Goal: Task Accomplishment & Management: Manage account settings

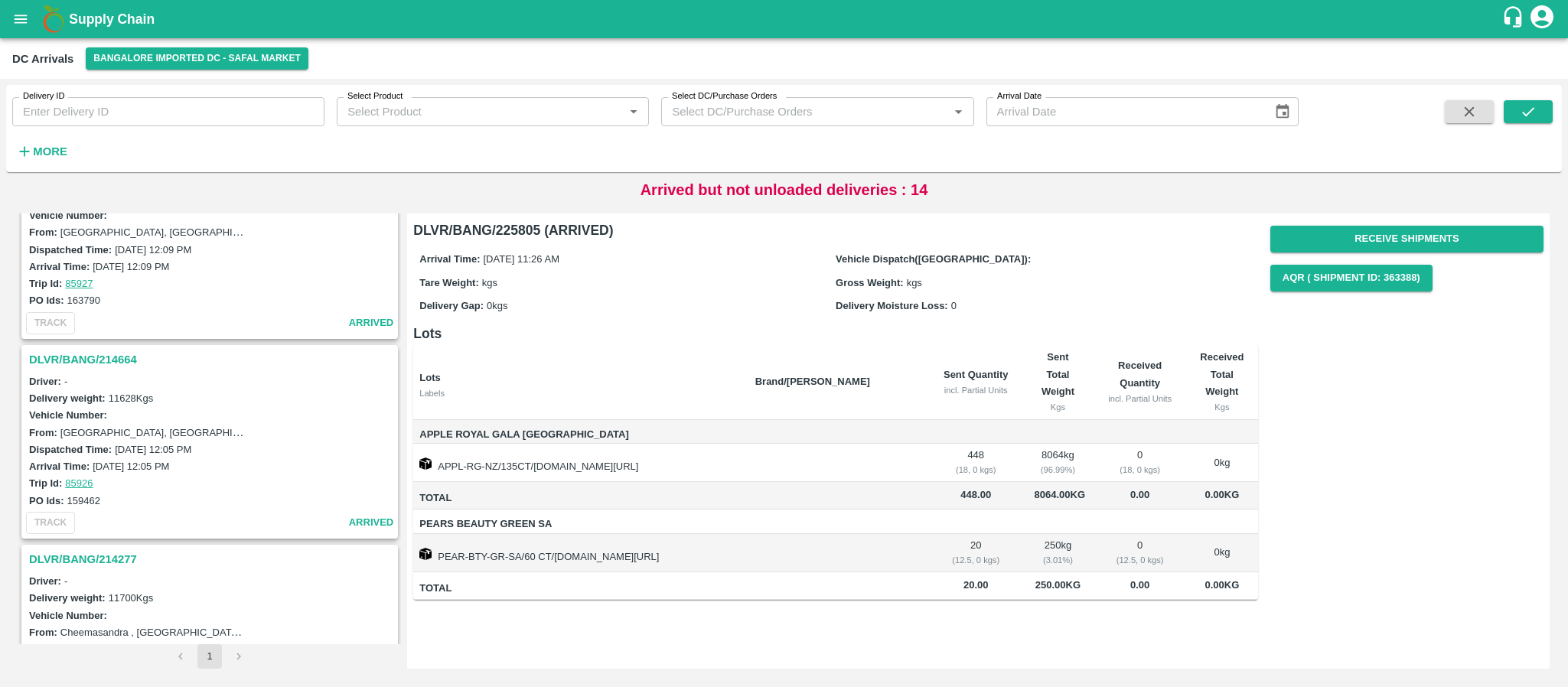
scroll to position [2738, 0]
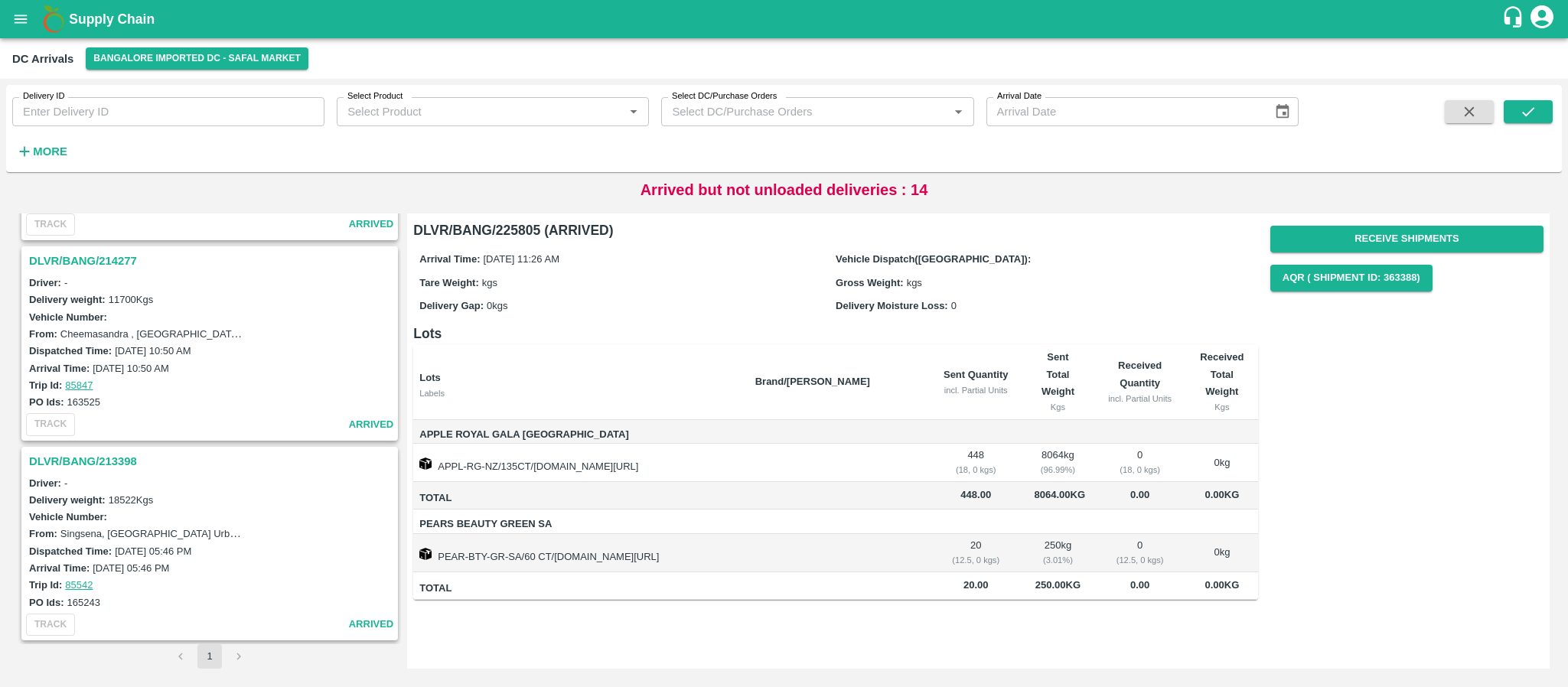
click at [83, 452] on h3 "DLVR/BANG/213398" at bounding box center [212, 460] width 366 height 20
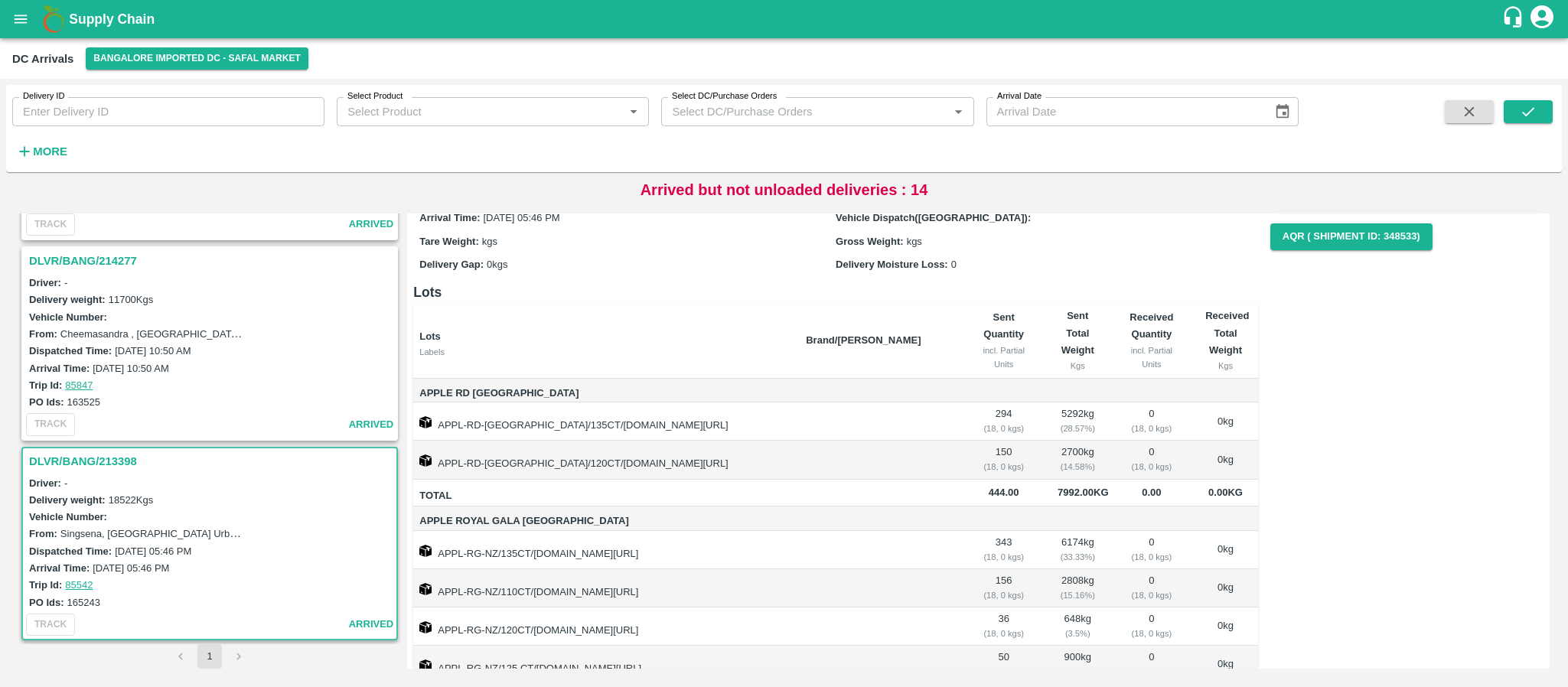
scroll to position [0, 0]
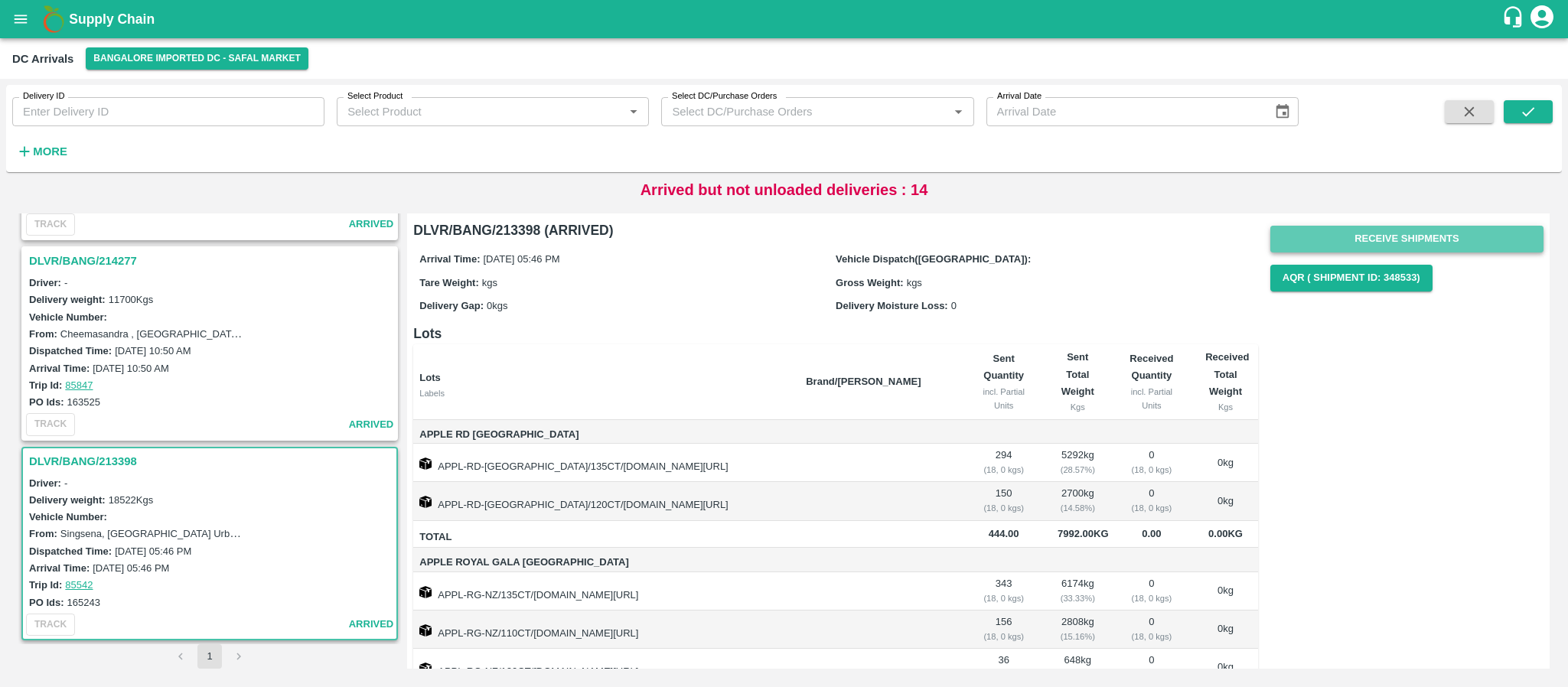
click at [1423, 232] on button "Receive Shipments" at bounding box center [1407, 239] width 273 height 27
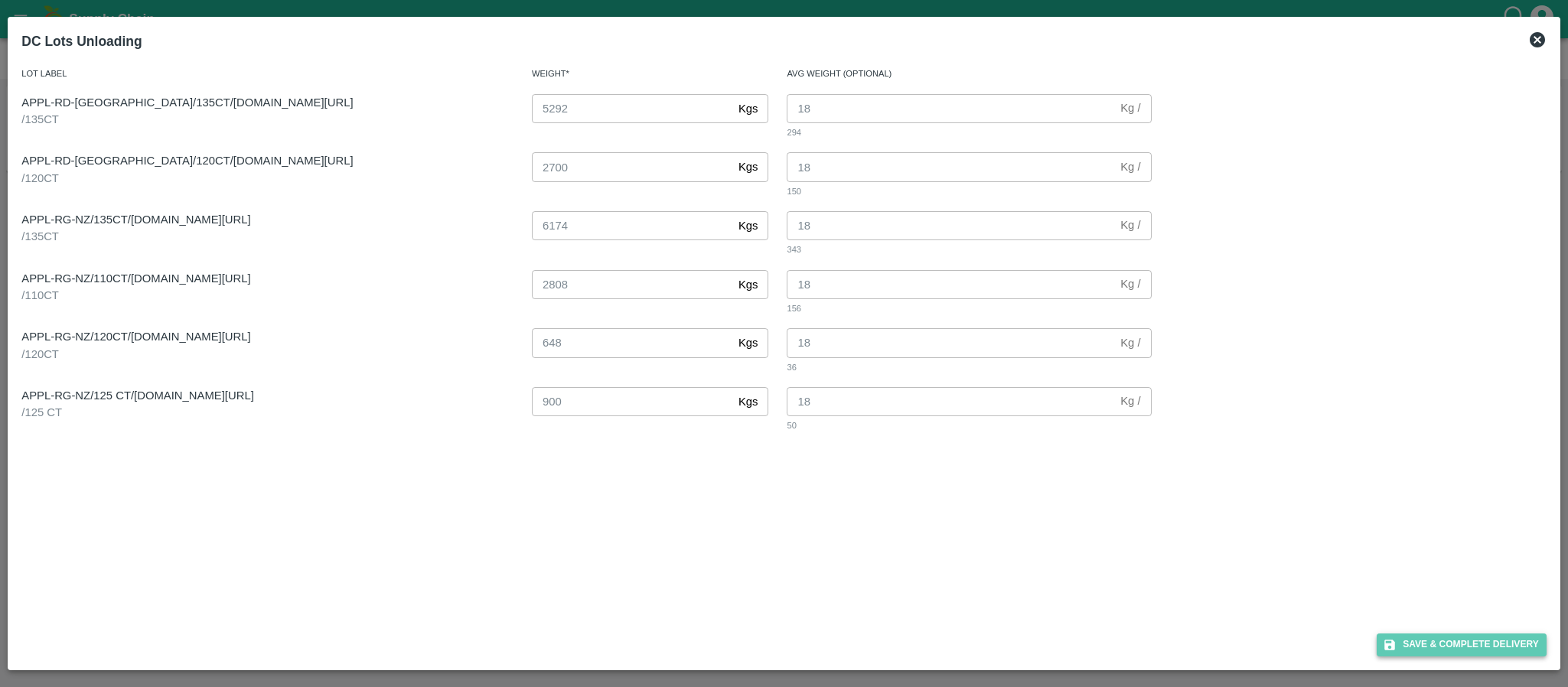
click at [1458, 641] on button "Save & Complete Delivery" at bounding box center [1461, 645] width 170 height 22
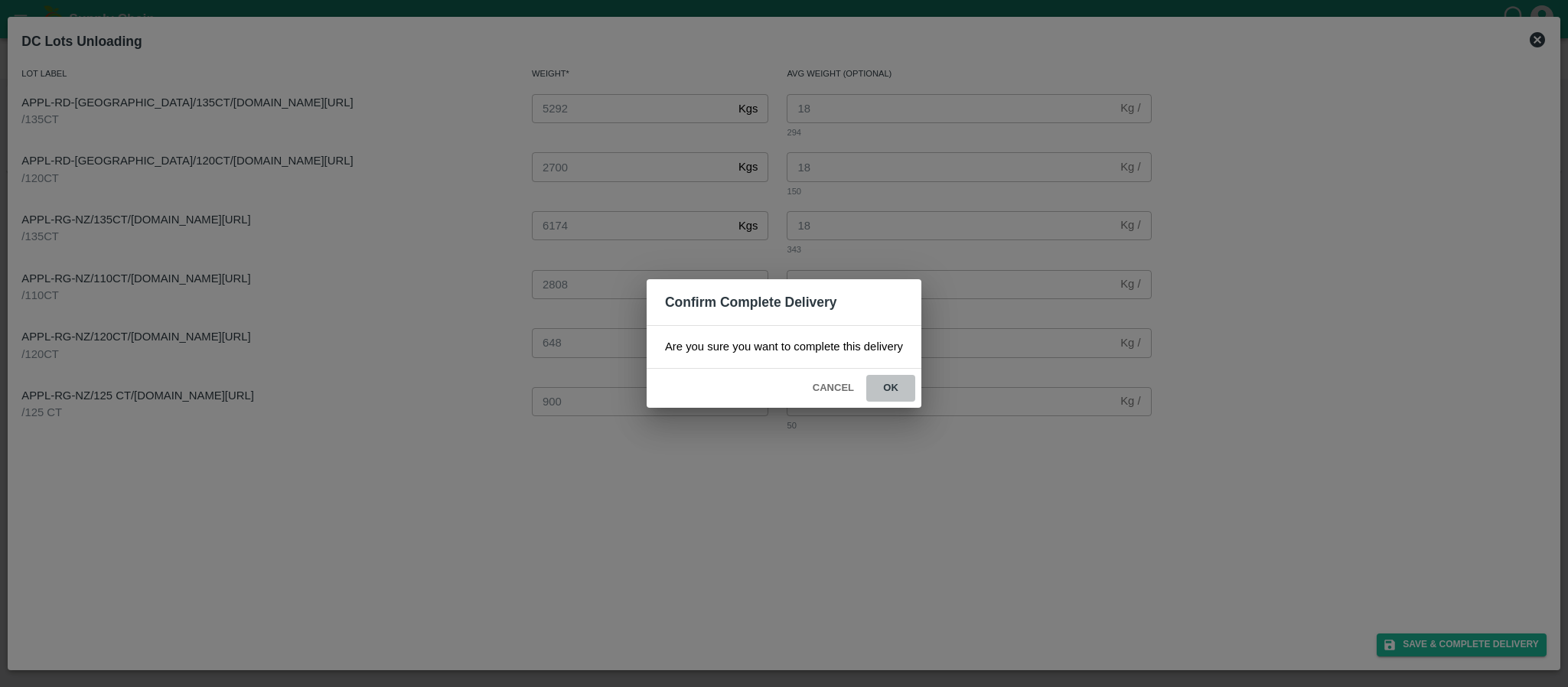
click at [893, 385] on button "ok" at bounding box center [890, 389] width 49 height 27
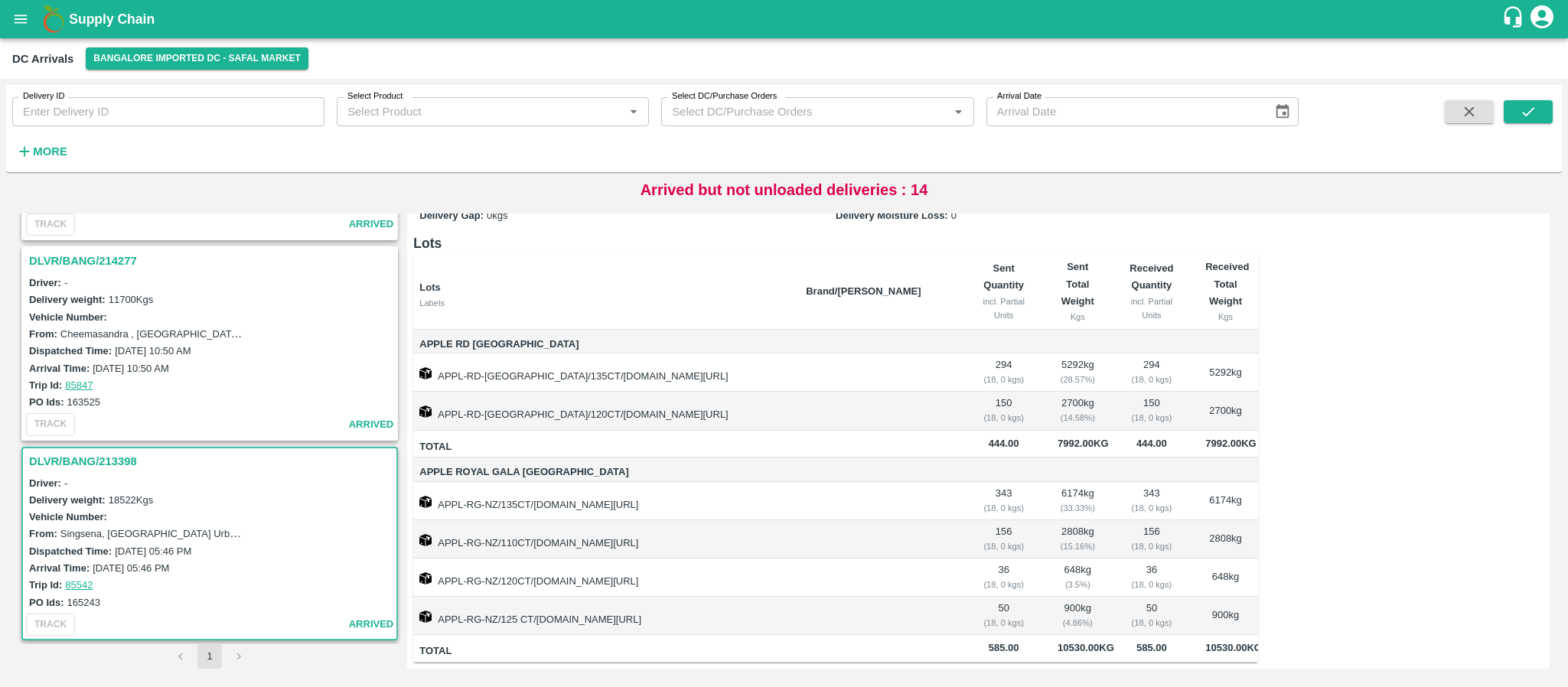
scroll to position [99, 0]
click at [66, 595] on div "PO Ids: 165243" at bounding box center [212, 602] width 366 height 17
drag, startPoint x: 66, startPoint y: 595, endPoint x: 101, endPoint y: 595, distance: 35.0
click at [101, 595] on div "PO Ids: 165243" at bounding box center [212, 602] width 366 height 17
copy label "165243"
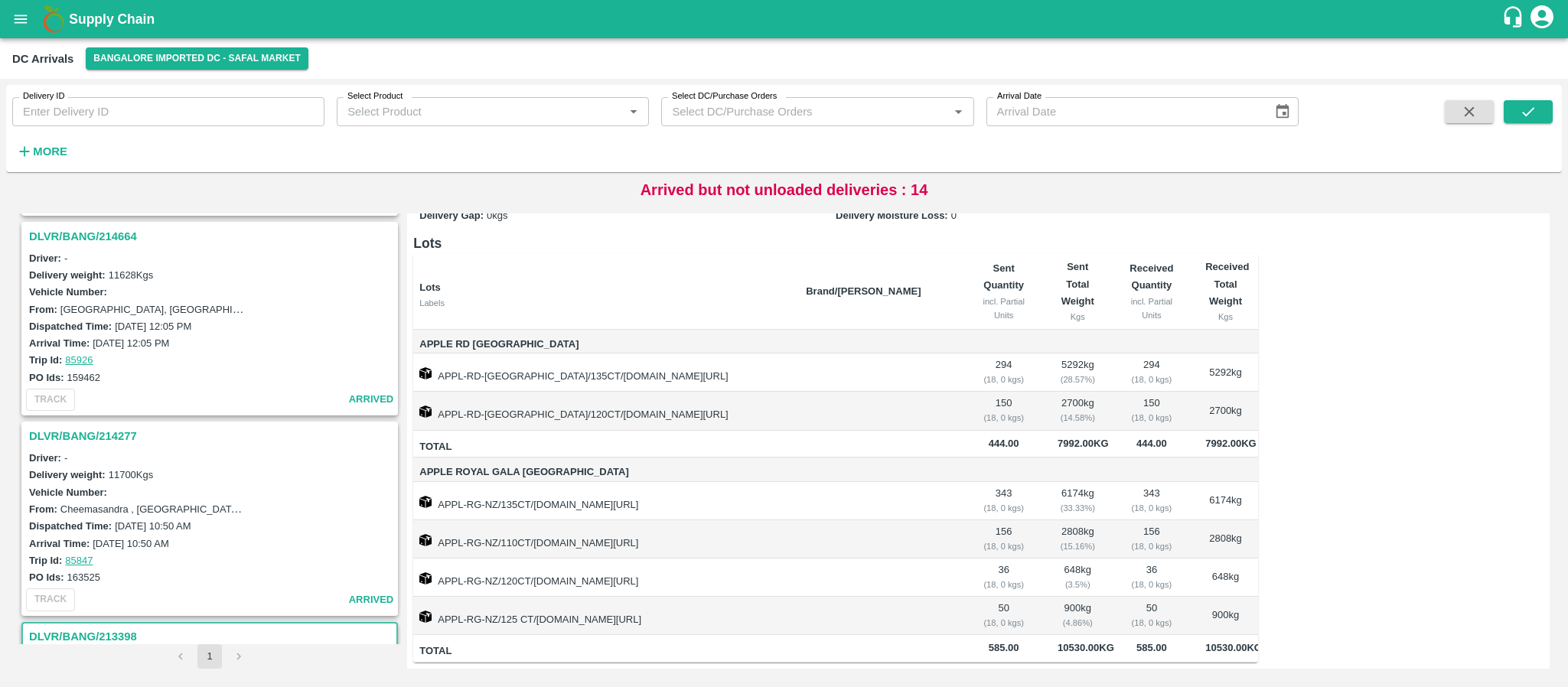
scroll to position [2560, 0]
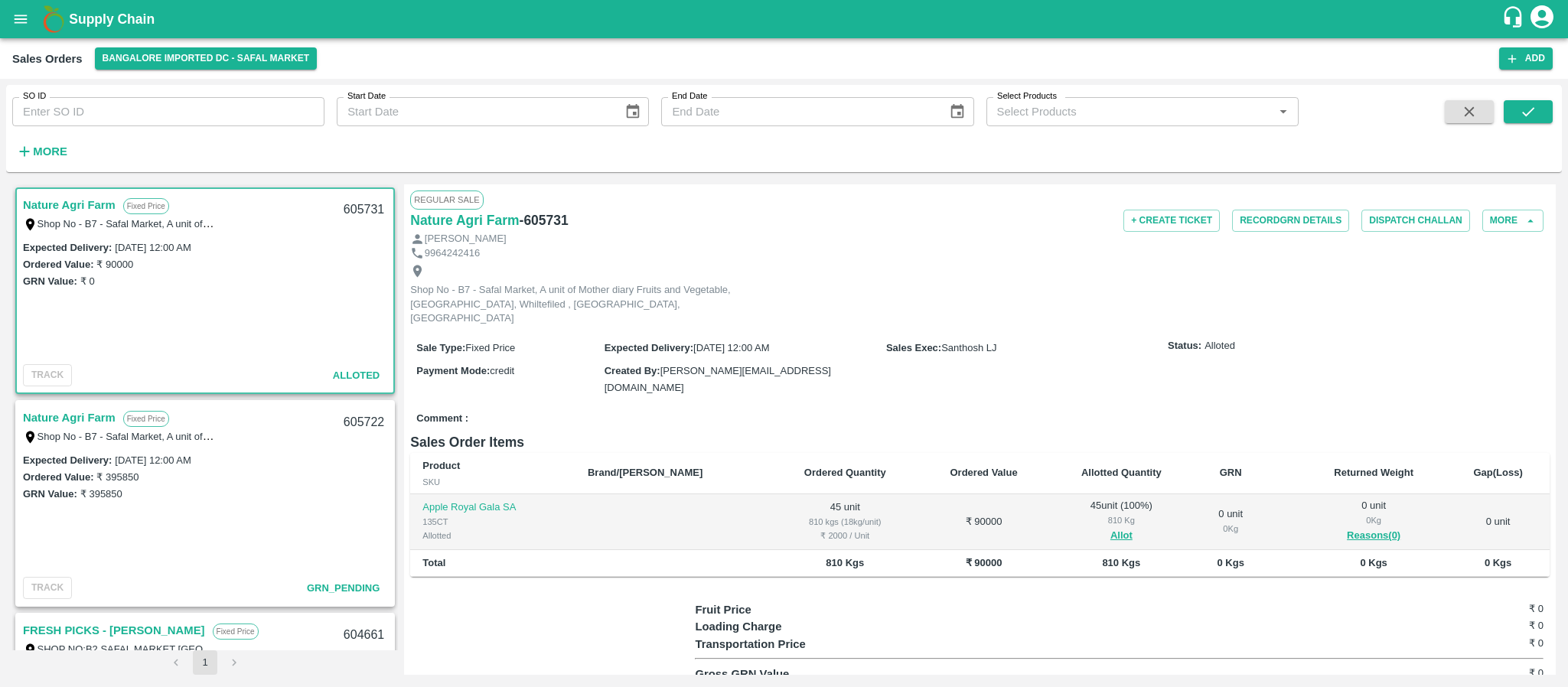
click at [90, 420] on link "Nature Agri Farm" at bounding box center [69, 417] width 93 height 20
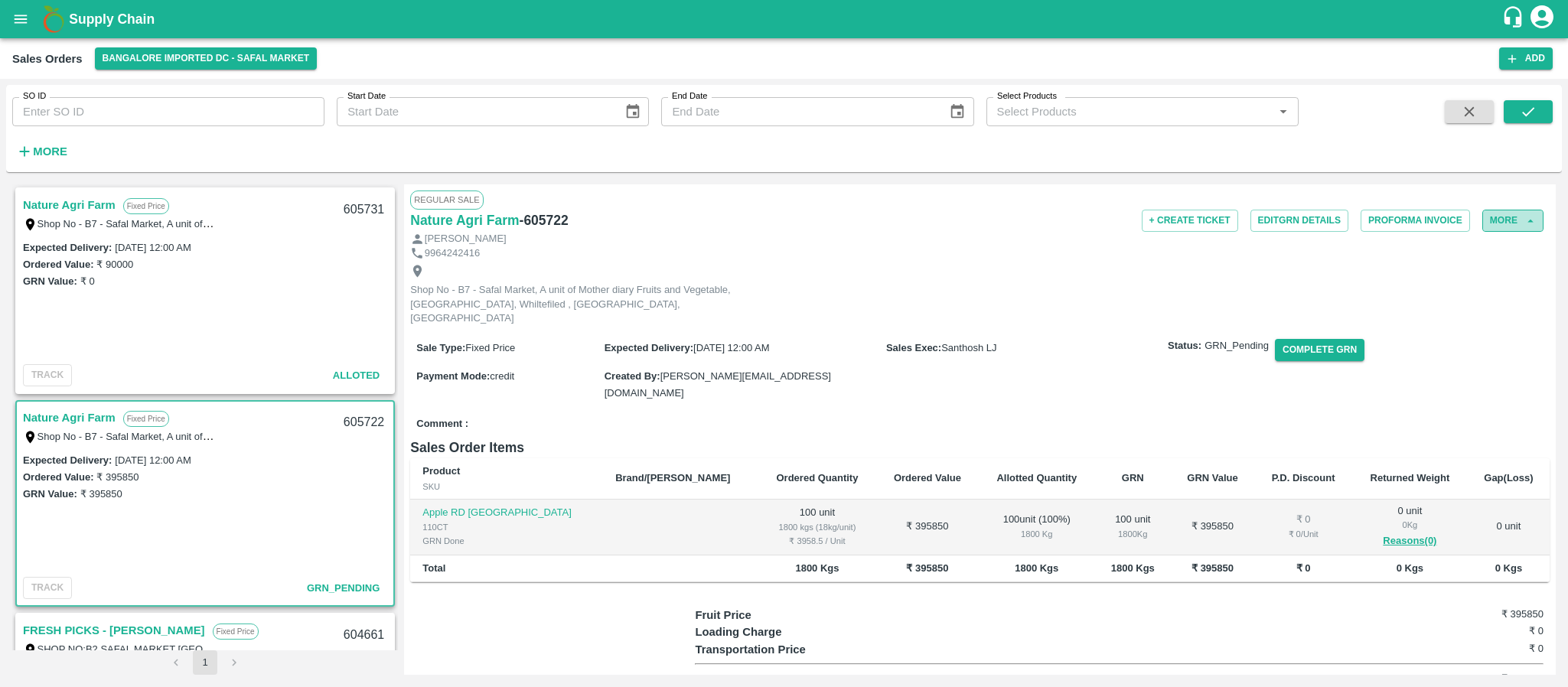
click at [1503, 218] on button "More" at bounding box center [1512, 221] width 61 height 22
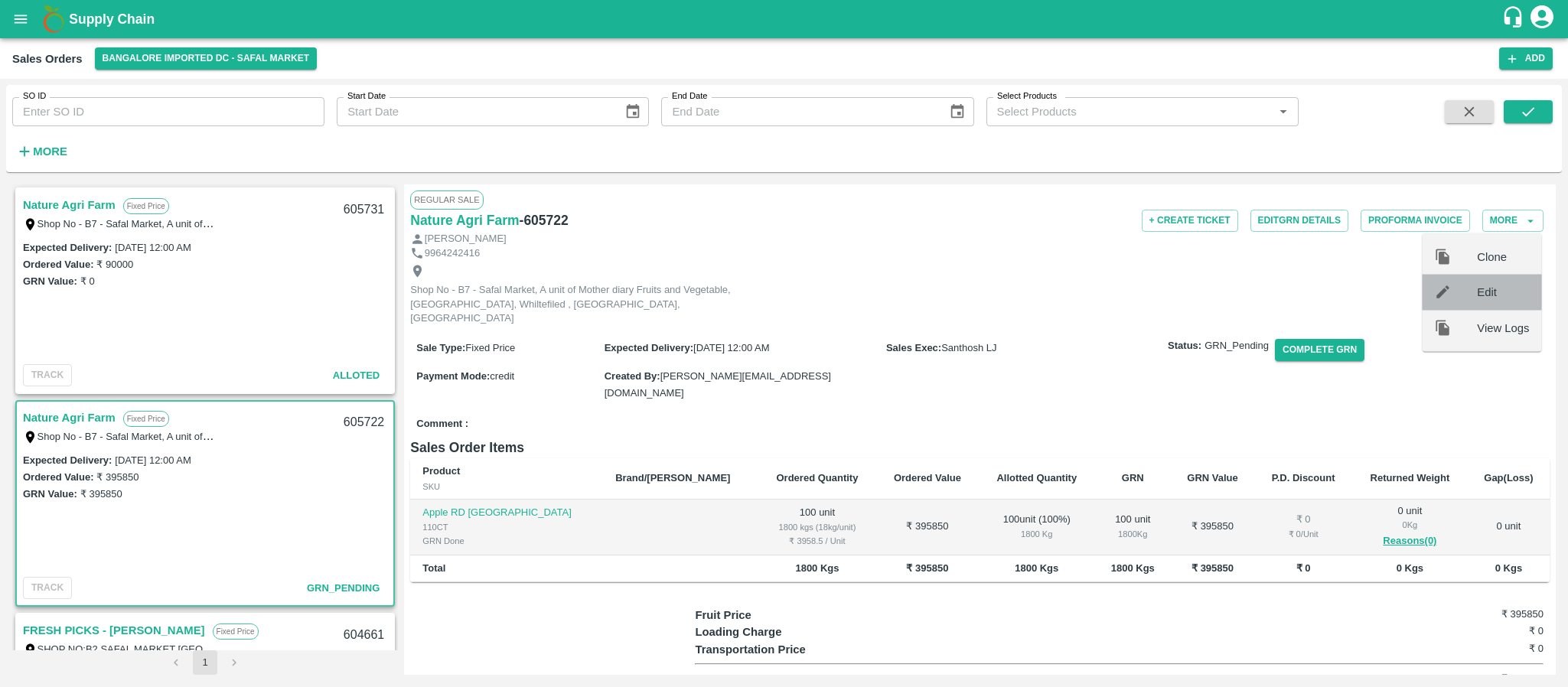
click at [1488, 297] on span "Edit" at bounding box center [1503, 292] width 52 height 17
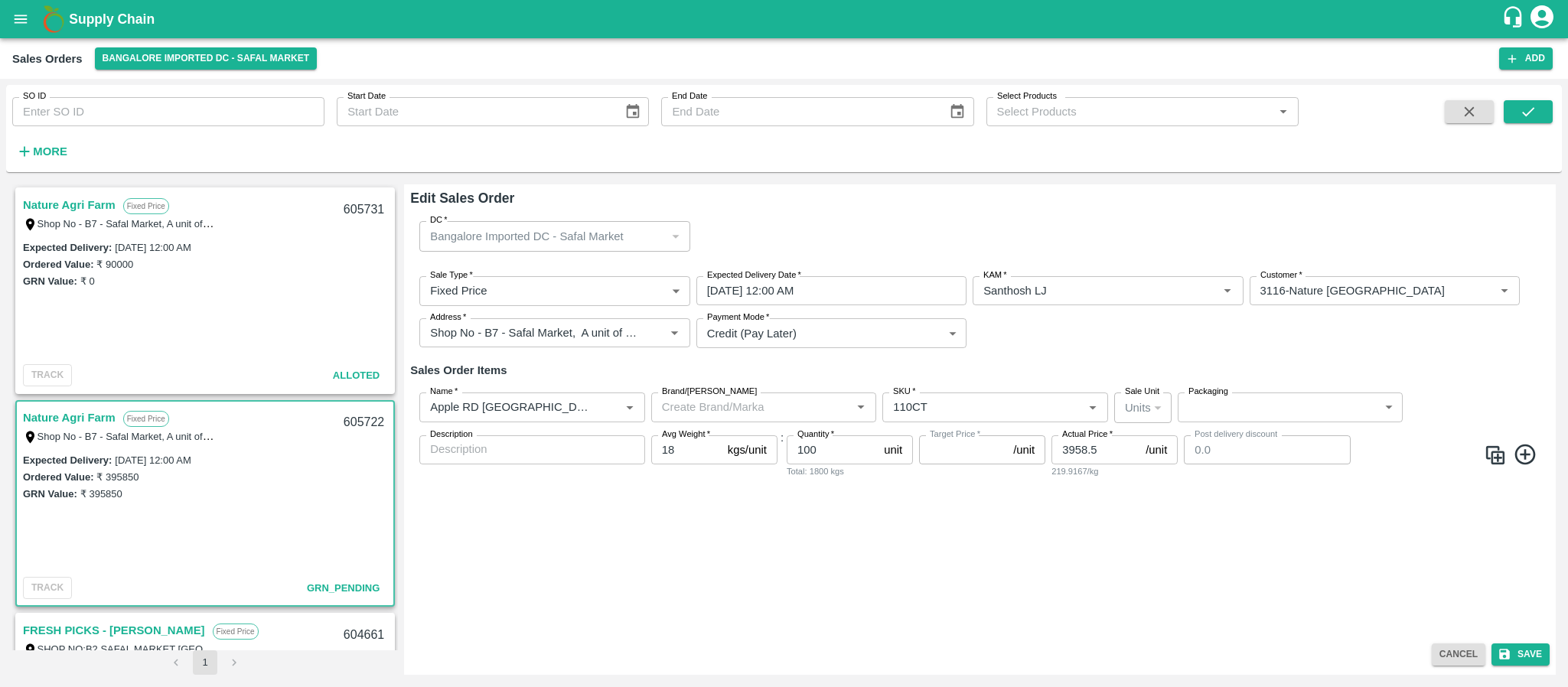
type input "NA"
click at [875, 285] on input "[DATE] 12:00 AM" at bounding box center [826, 290] width 259 height 29
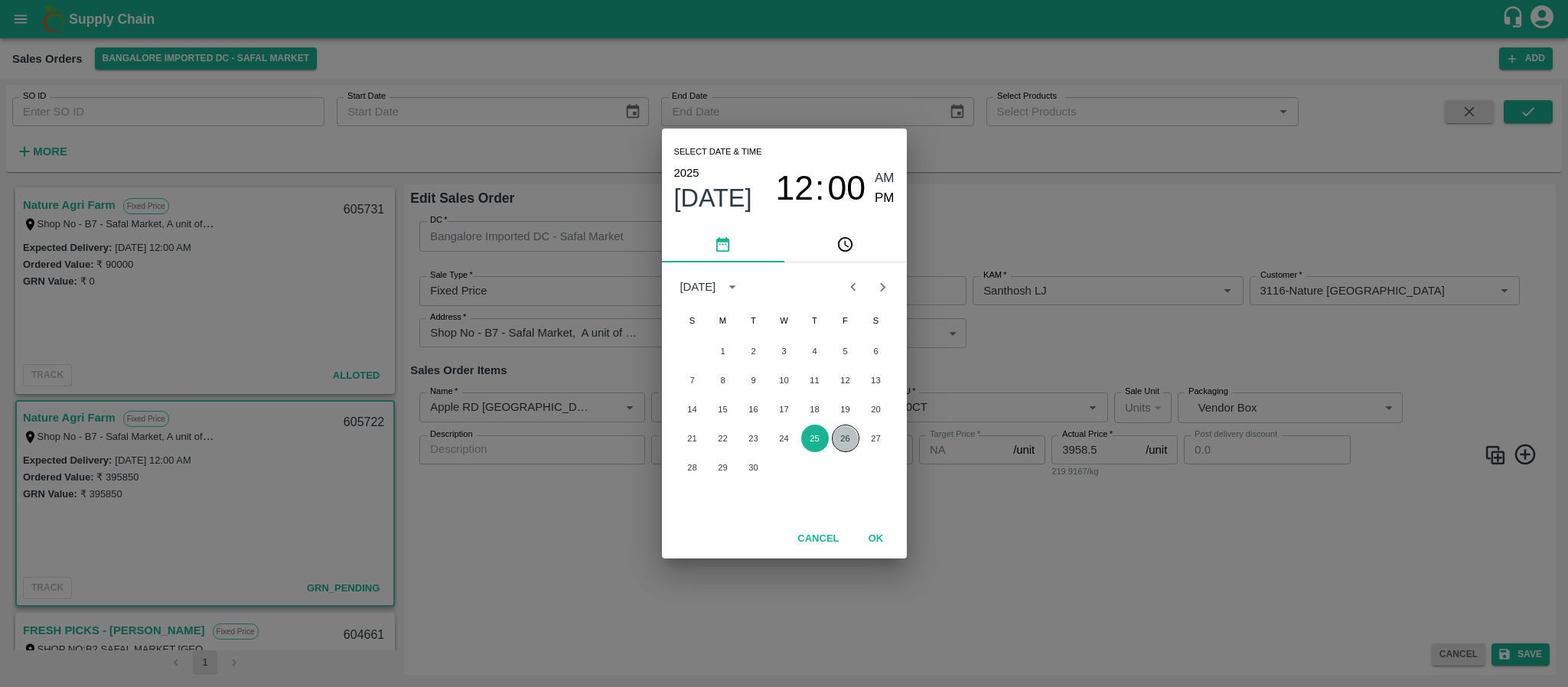
click at [845, 427] on button "26" at bounding box center [845, 438] width 28 height 28
type input "26/09/2025 12:00 AM"
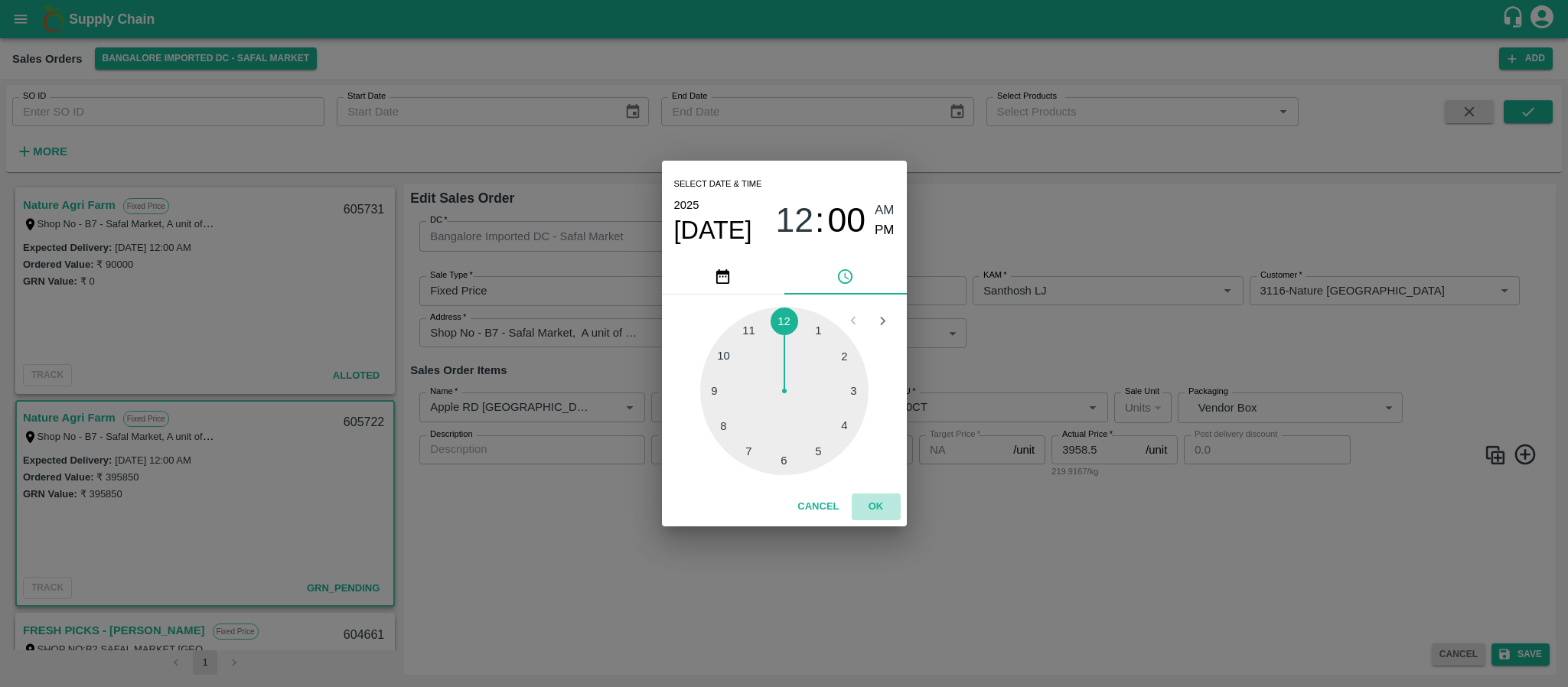
click at [884, 505] on button "OK" at bounding box center [876, 507] width 49 height 27
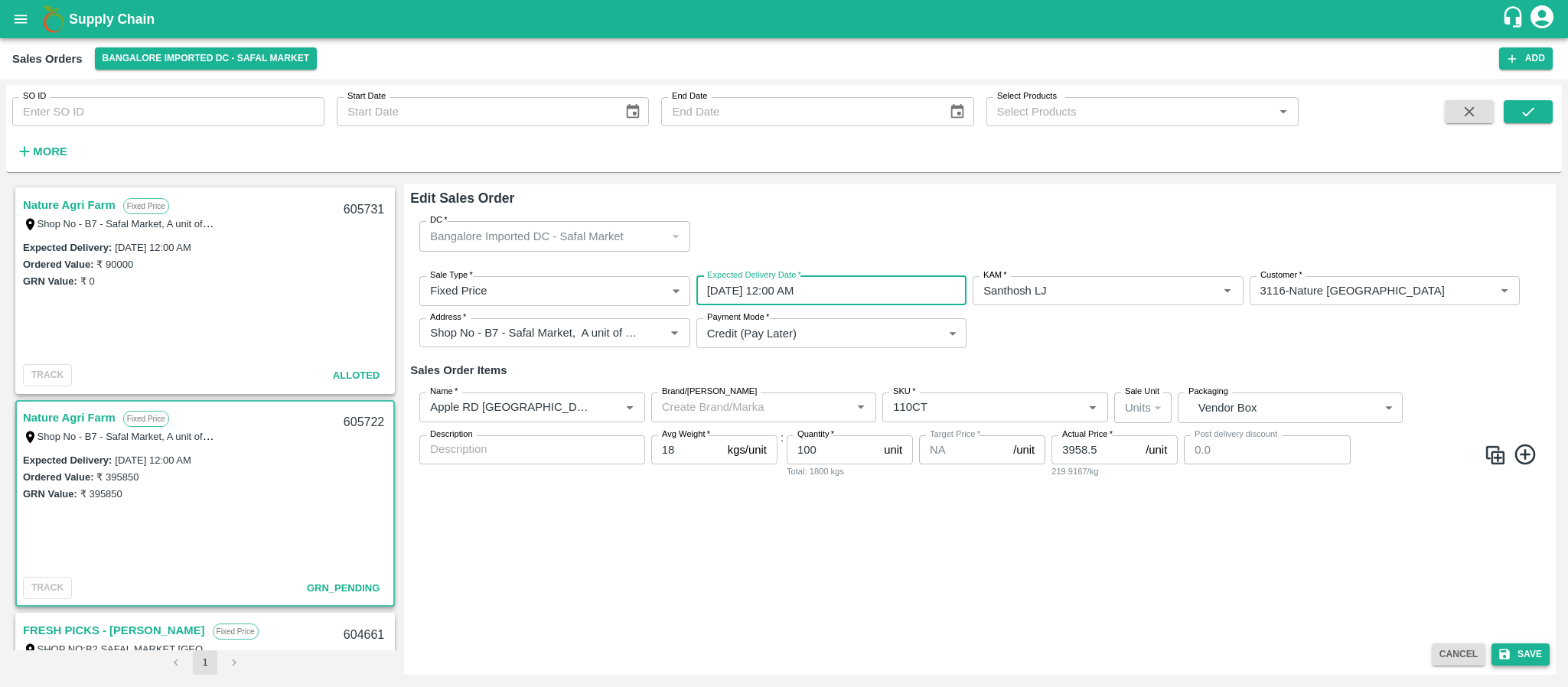
click at [1520, 649] on button "Save" at bounding box center [1520, 654] width 58 height 22
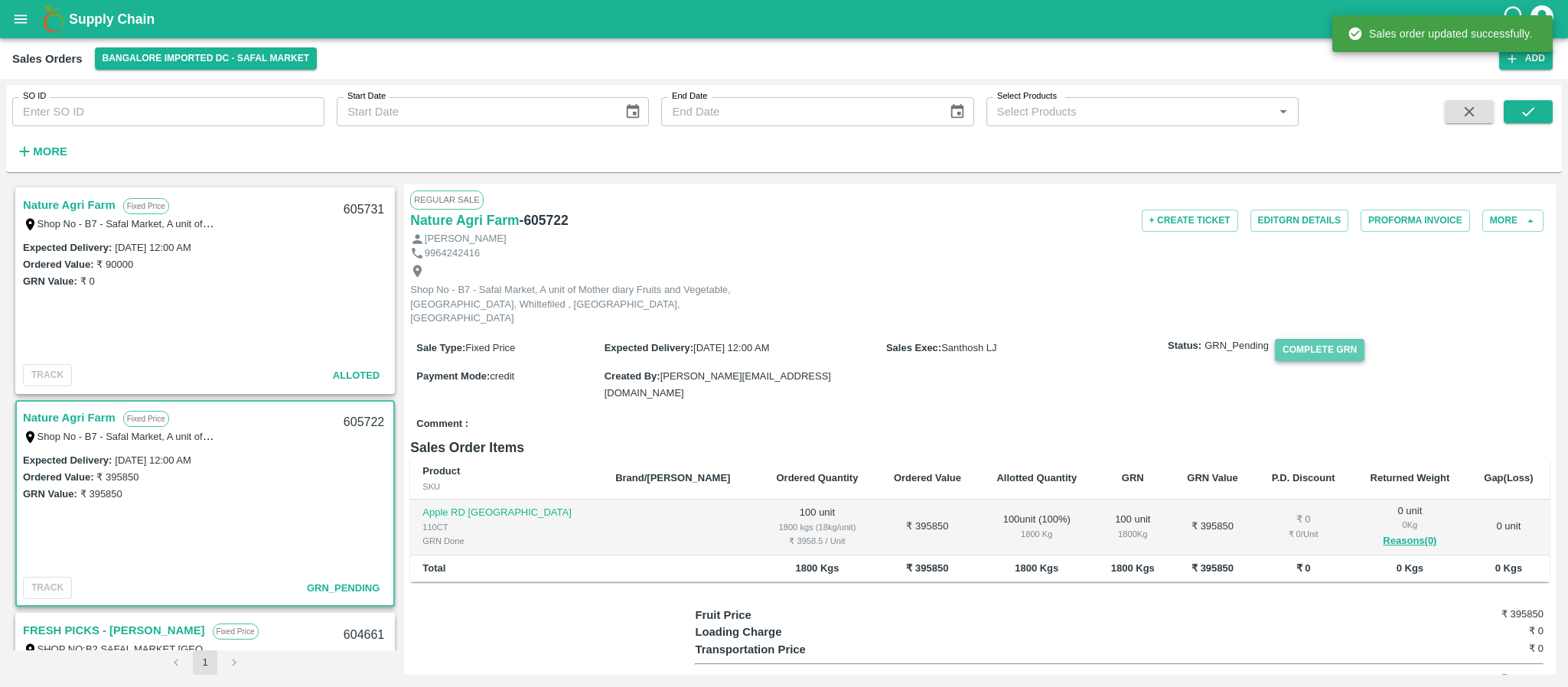
click at [1322, 349] on button "Complete GRN" at bounding box center [1320, 350] width 89 height 22
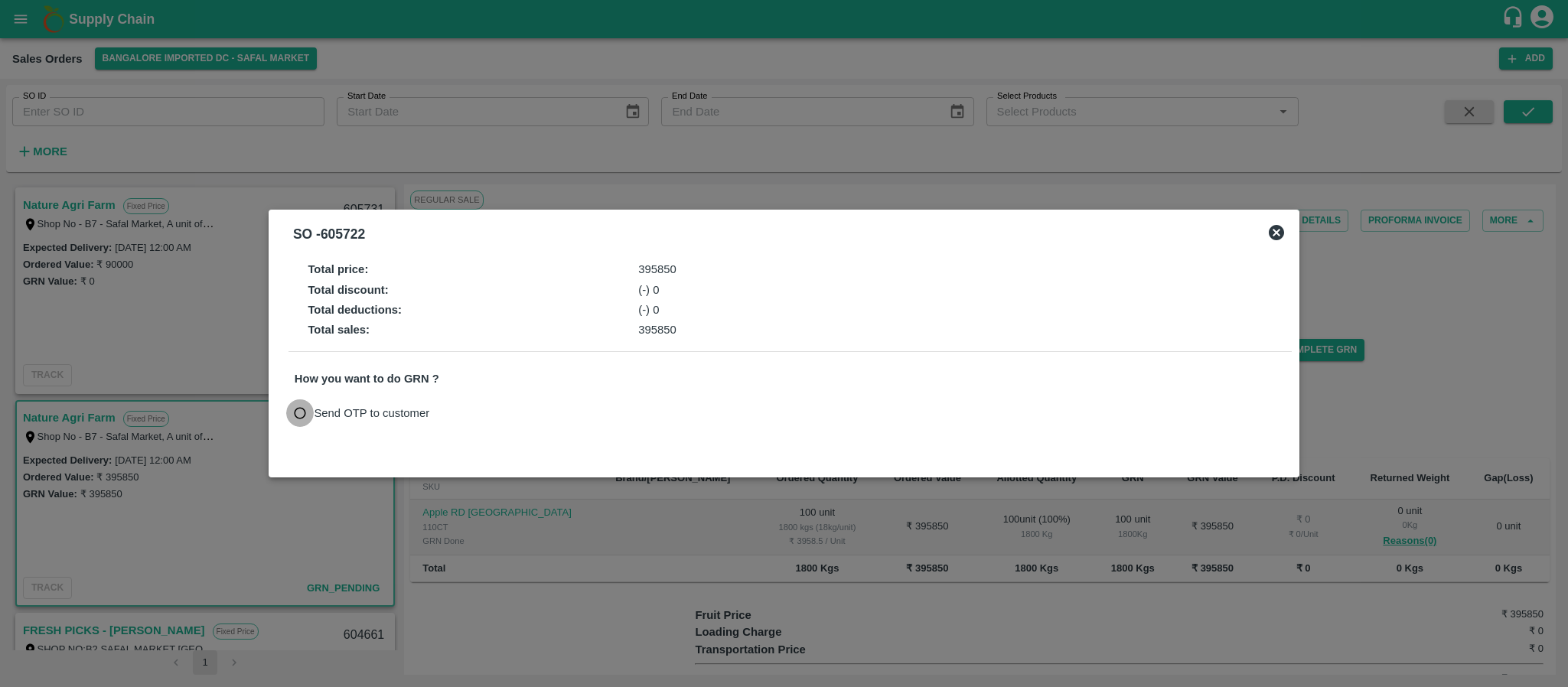
click at [303, 416] on input "Send OTP to customer" at bounding box center [299, 413] width 28 height 28
radio input "true"
click at [460, 405] on button "Send OTP" at bounding box center [473, 413] width 63 height 22
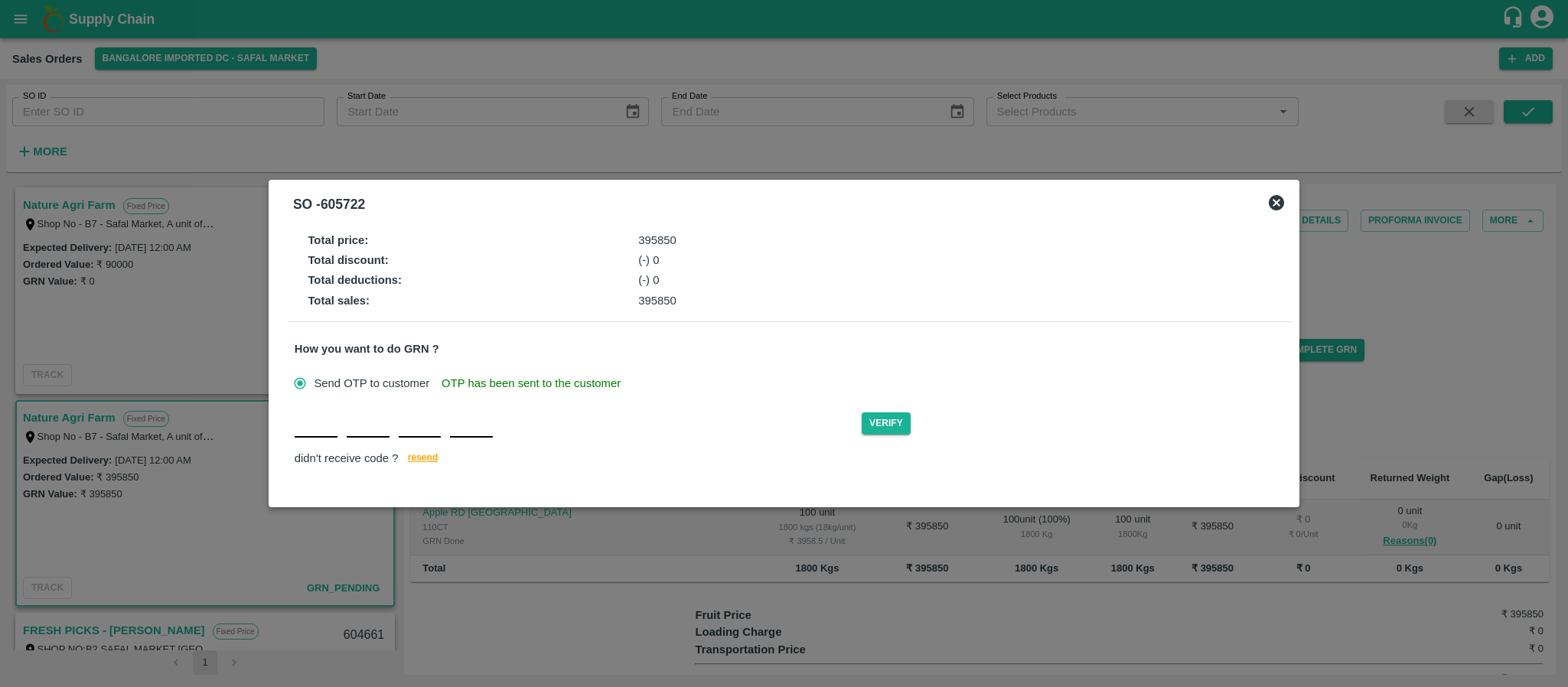
click at [315, 436] on input "text" at bounding box center [316, 424] width 43 height 28
type input "M"
type input "P"
type input "D"
type input "X"
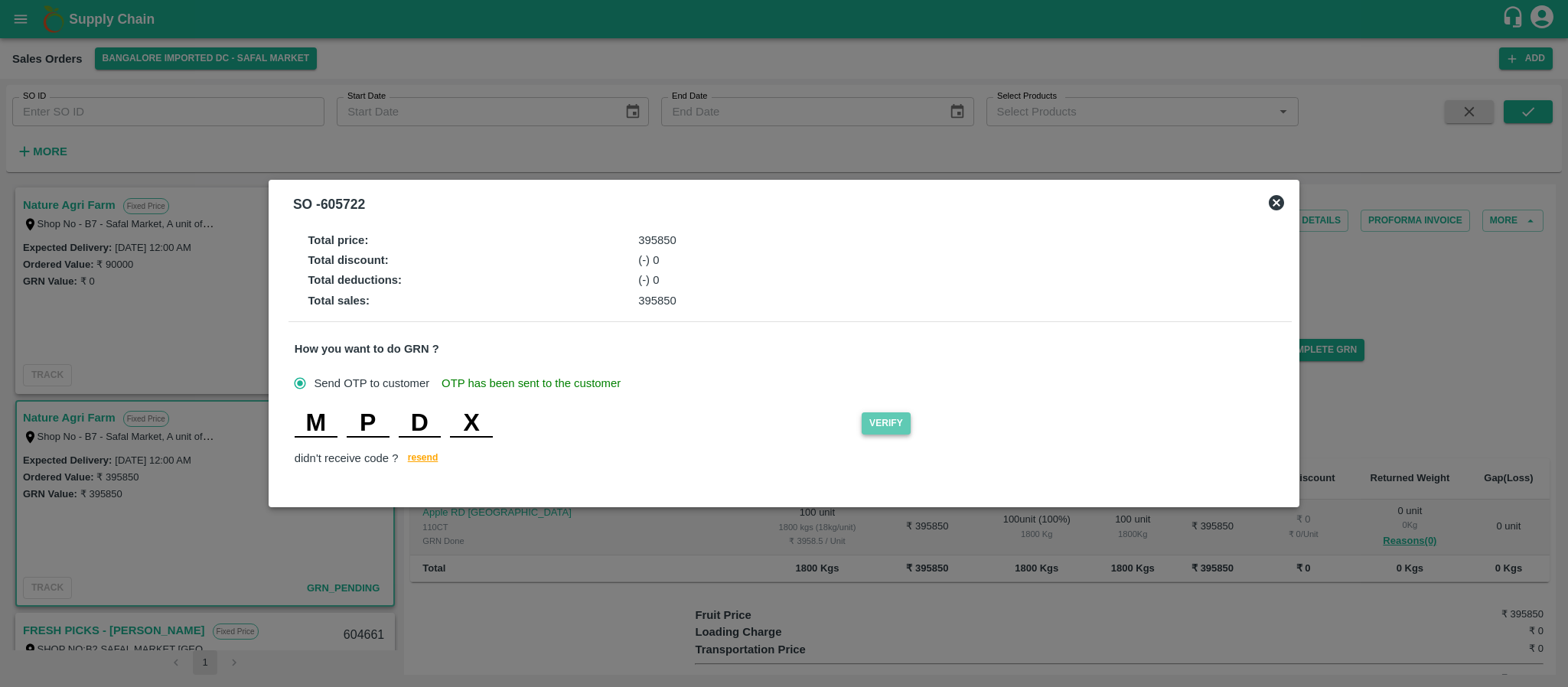
click at [881, 413] on button "Verify" at bounding box center [885, 424] width 49 height 22
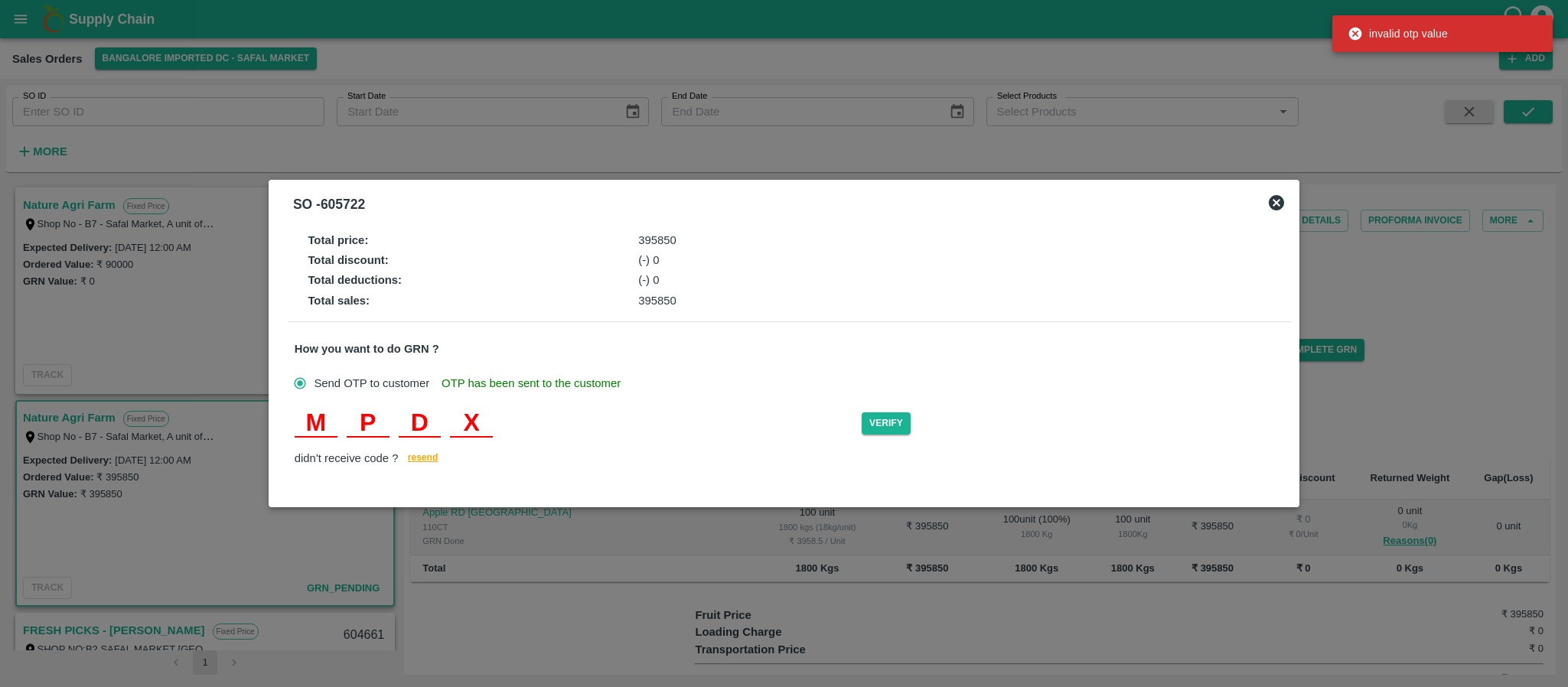
click at [485, 418] on input "X" at bounding box center [472, 424] width 43 height 28
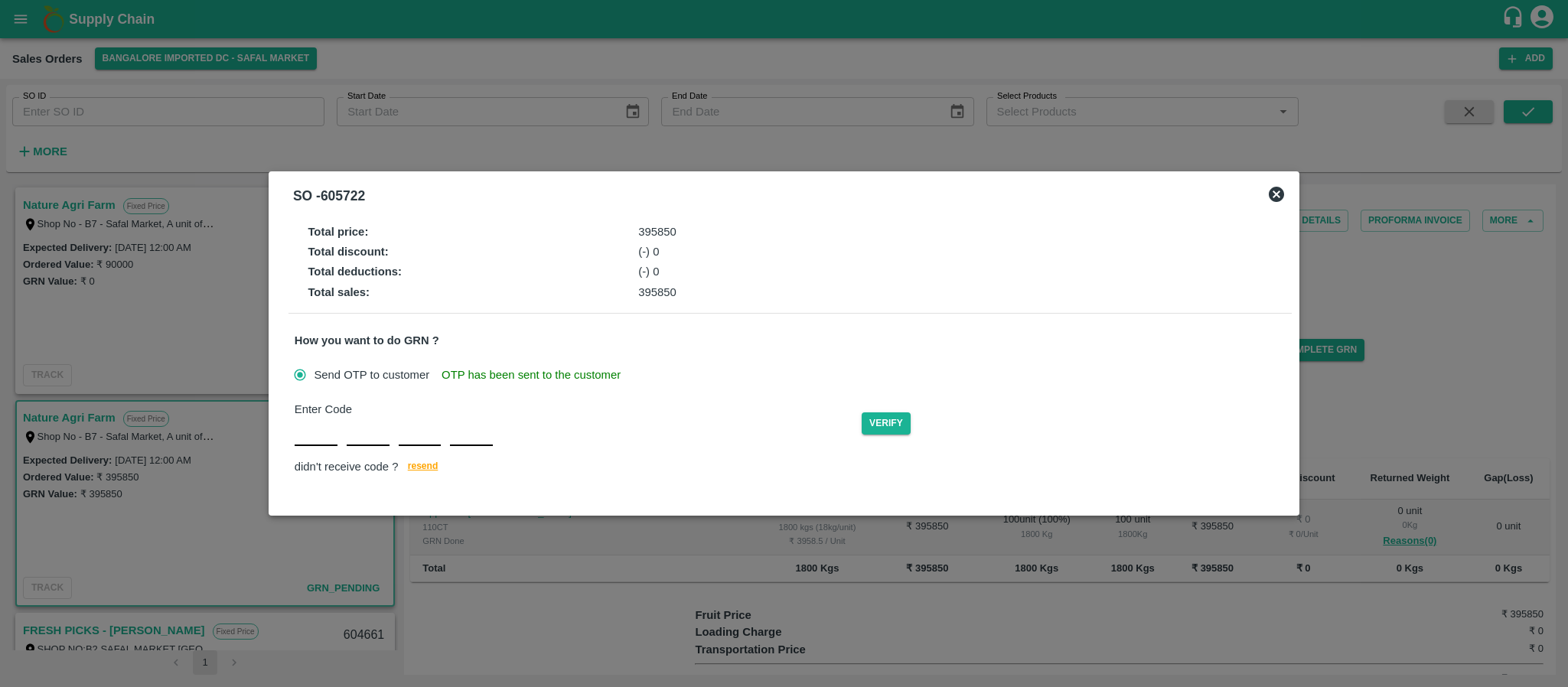
click at [315, 439] on input "text" at bounding box center [316, 432] width 43 height 28
type input "M"
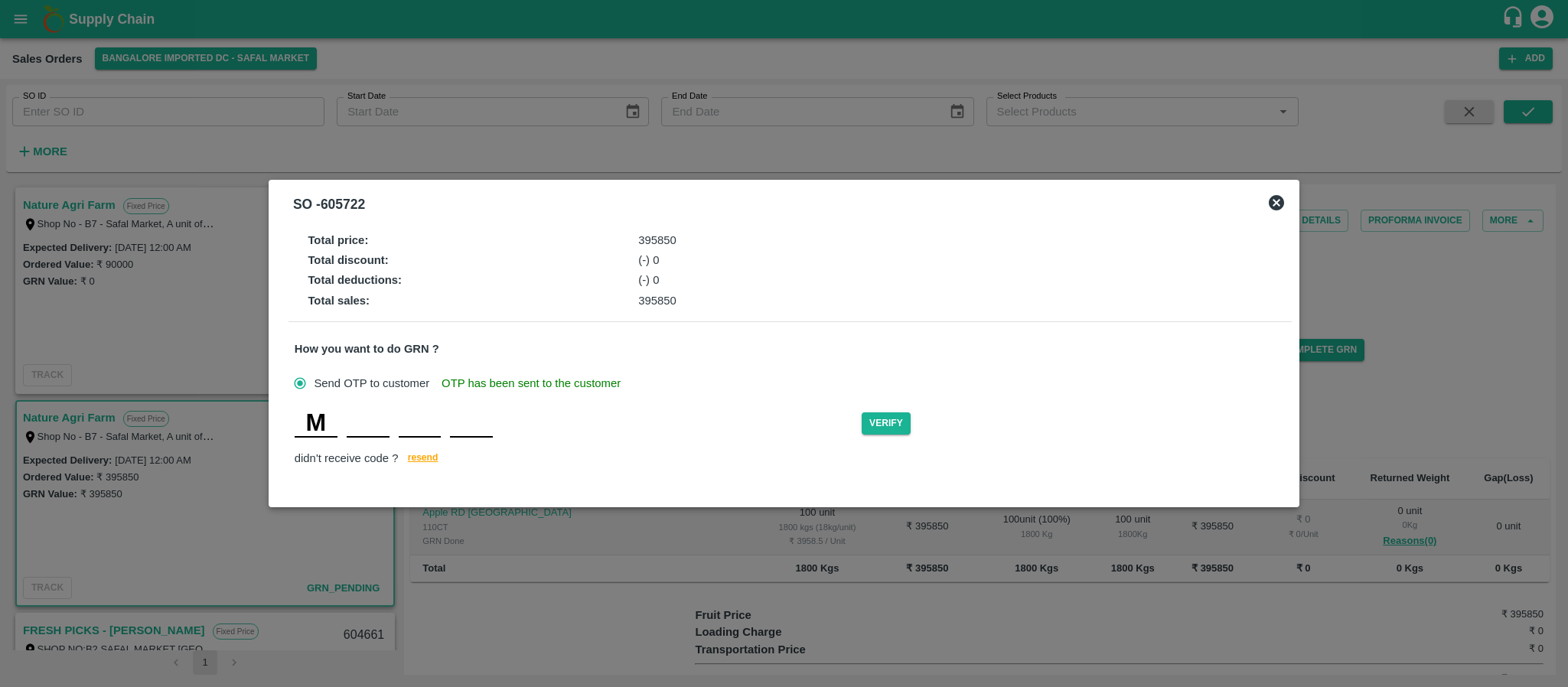
type input "P"
type input "X"
type input "B"
type input "X"
click at [893, 420] on button "Verify" at bounding box center [885, 424] width 49 height 22
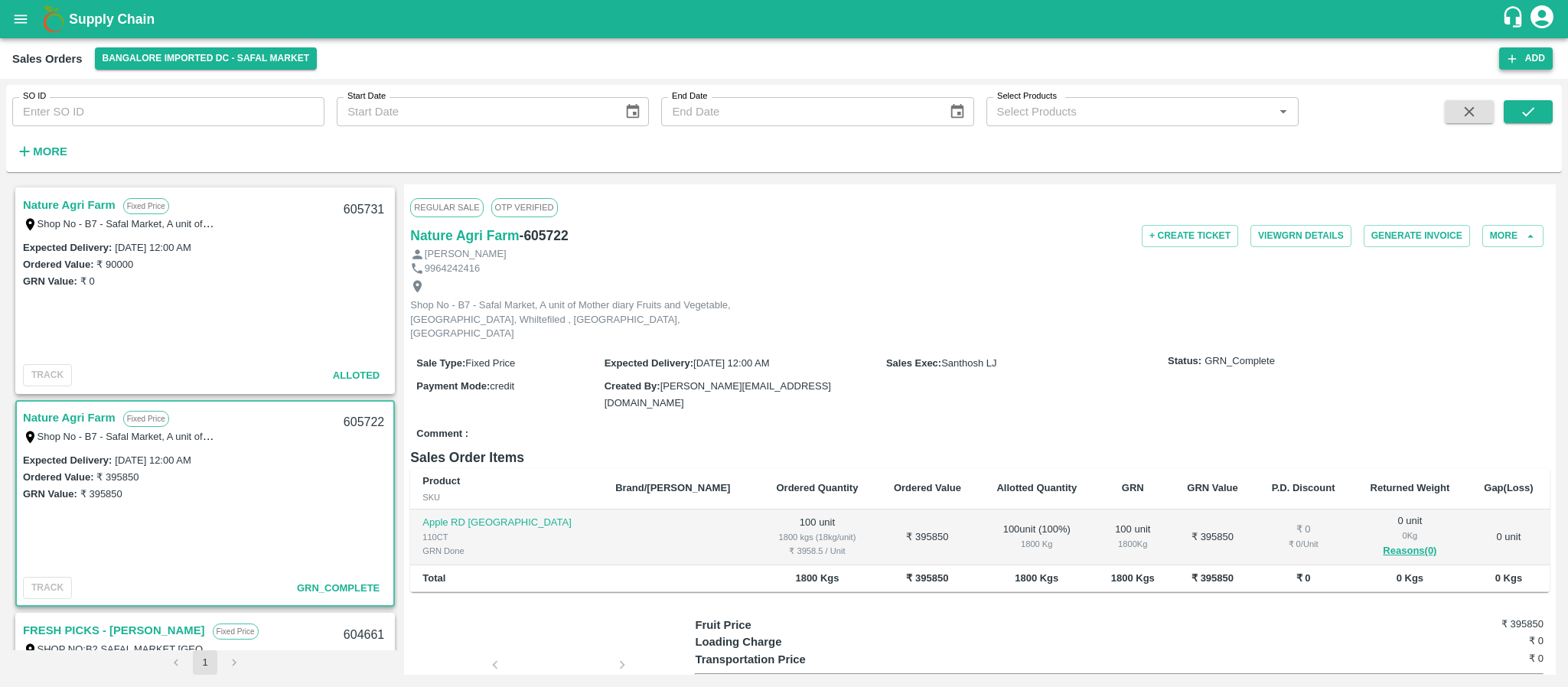
click at [1531, 69] on button "Add" at bounding box center [1525, 58] width 53 height 22
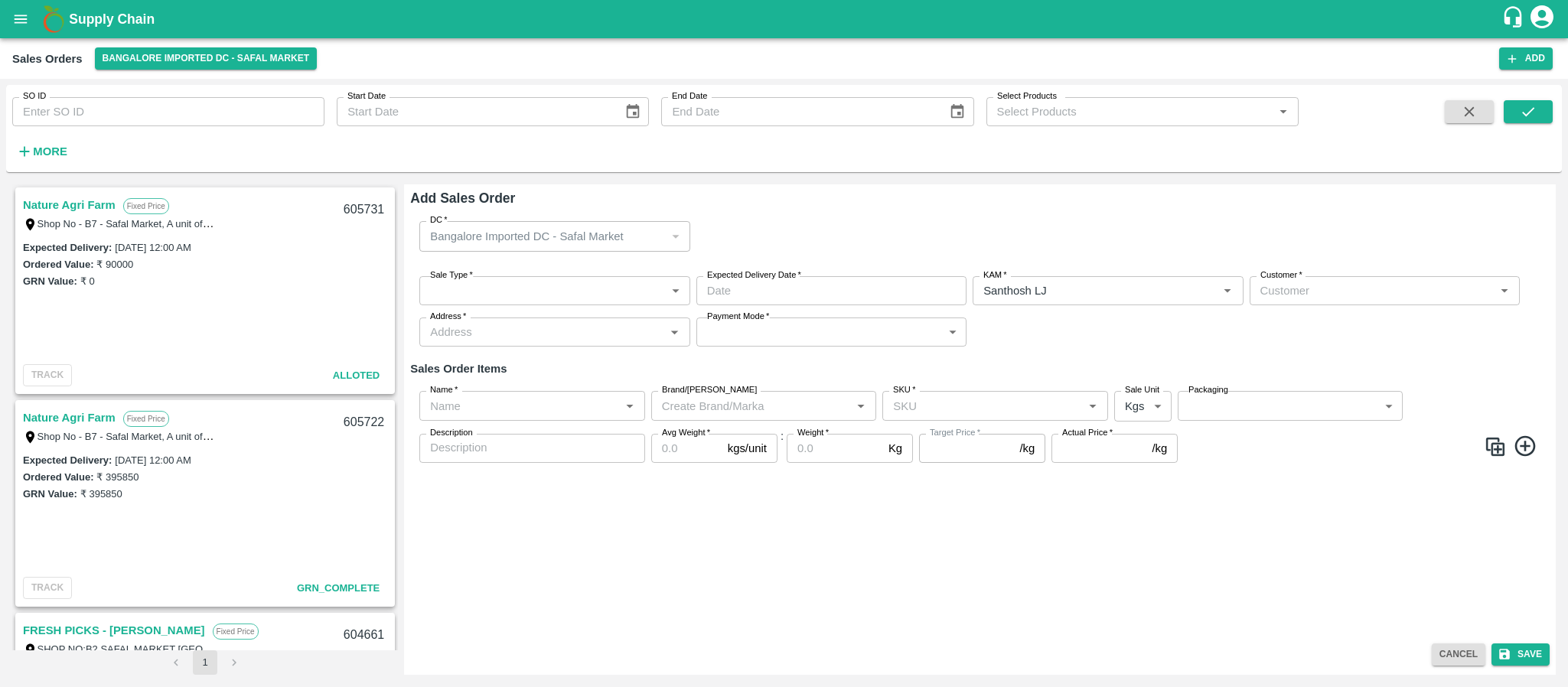
type input "Santhosh LJ"
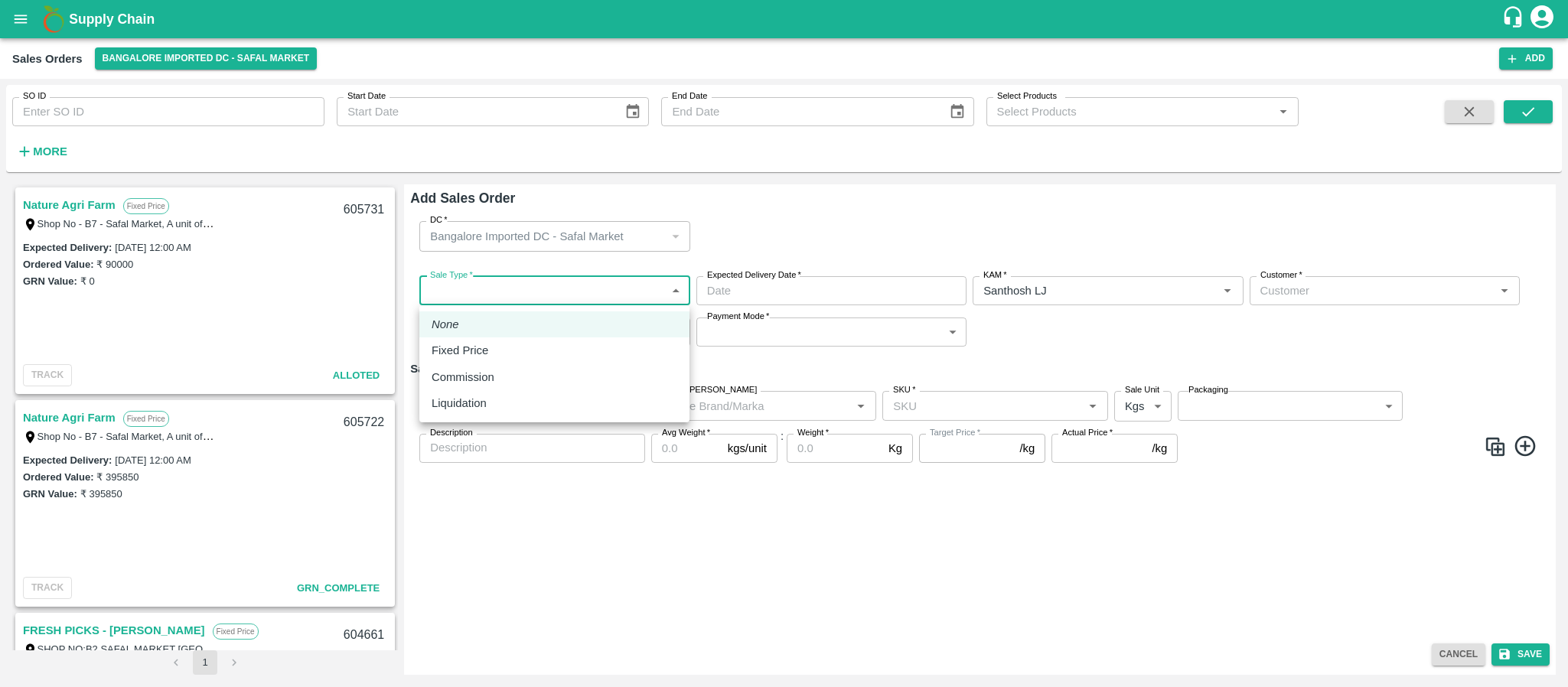
click at [629, 282] on body "Supply Chain Sales Orders Bangalore Imported DC - Safal Market Add SO ID SO ID …" at bounding box center [784, 343] width 1568 height 687
click at [549, 342] on div "Fixed Price" at bounding box center [555, 349] width 246 height 17
type input "1"
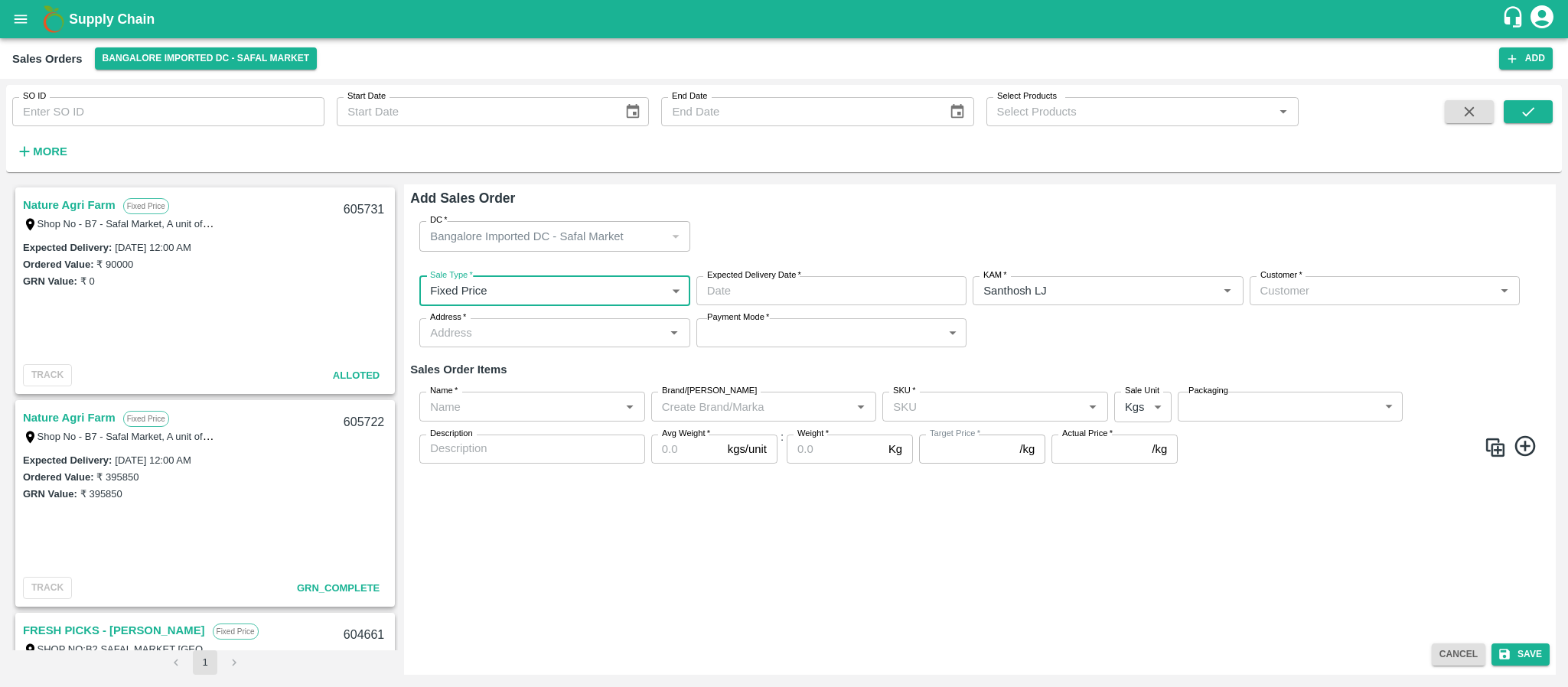
type input "DD/MM/YYYY hh:mm aa"
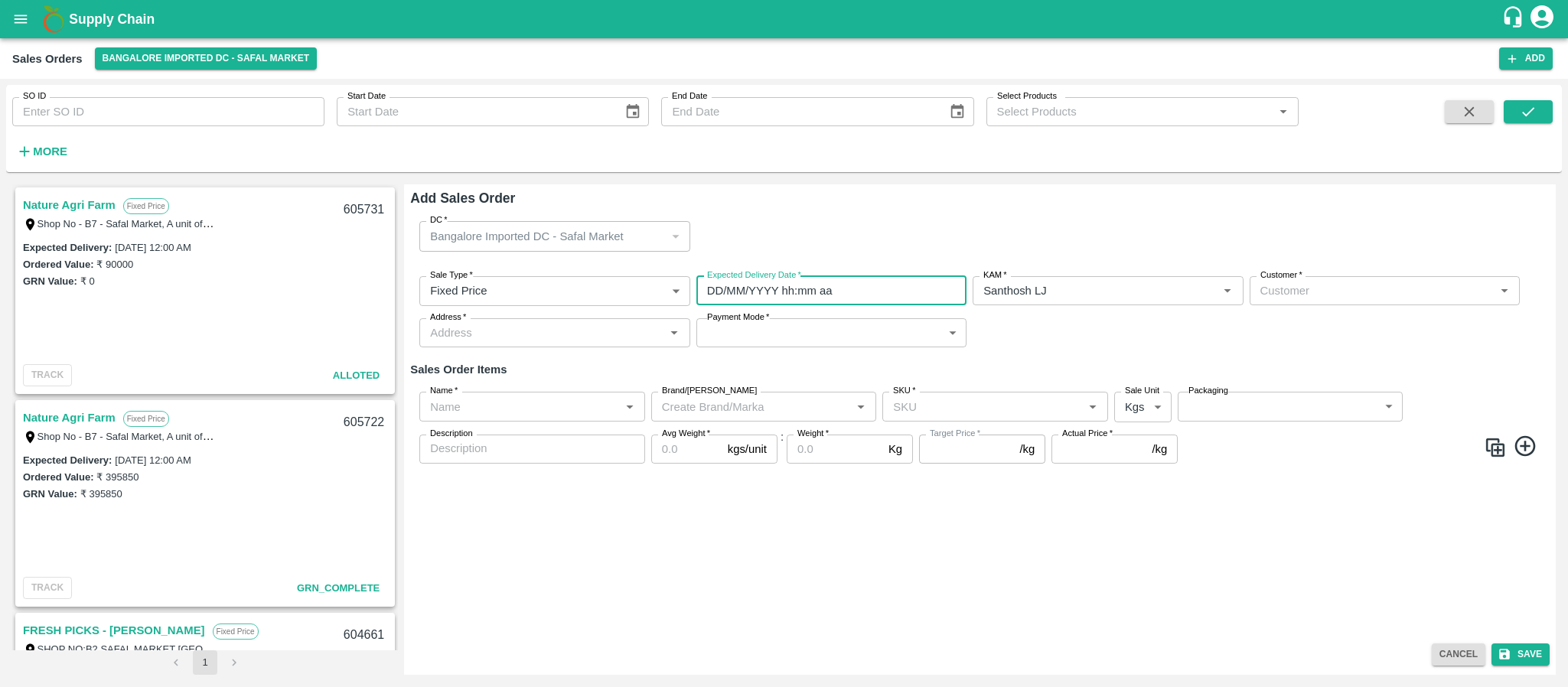
click at [845, 290] on input "DD/MM/YYYY hh:mm aa" at bounding box center [826, 290] width 259 height 29
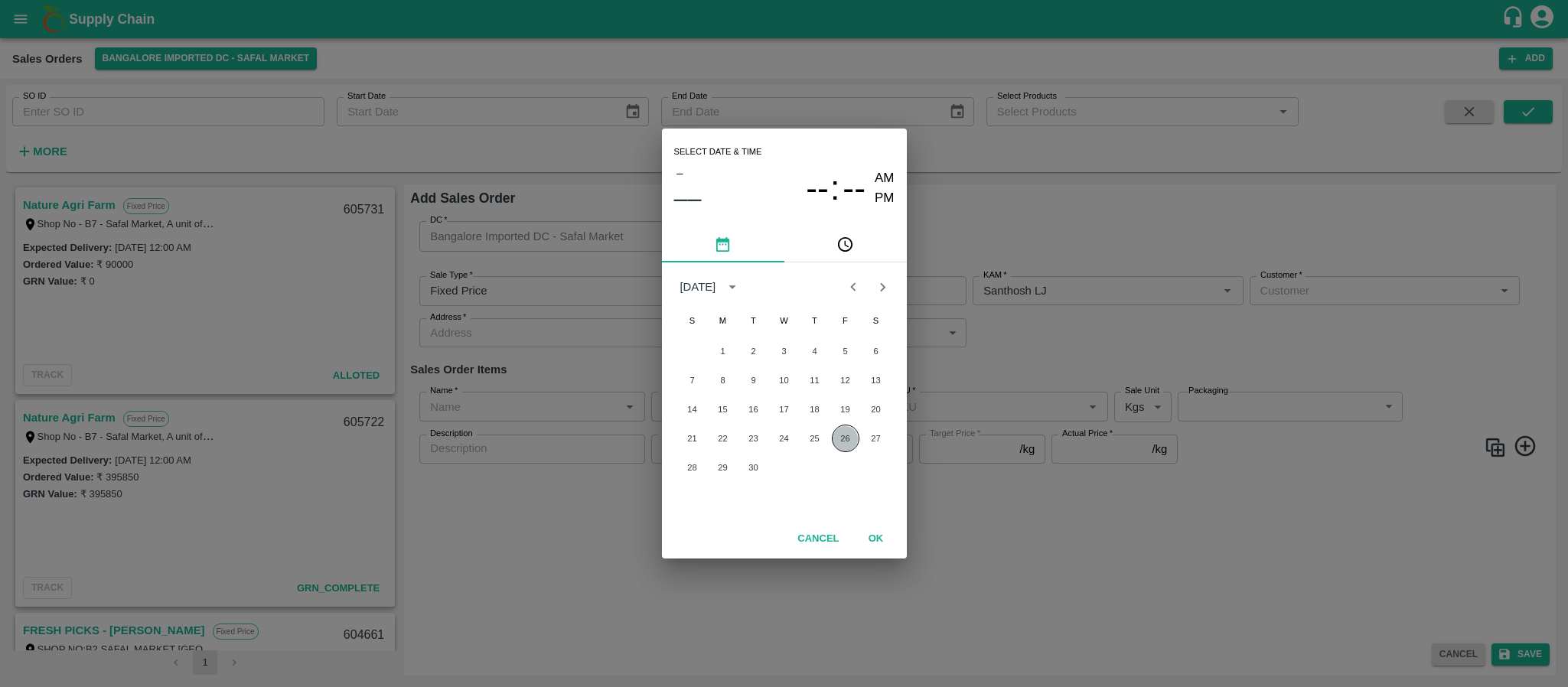
click at [845, 429] on button "26" at bounding box center [845, 438] width 28 height 28
type input "26/09/2025 12:00 AM"
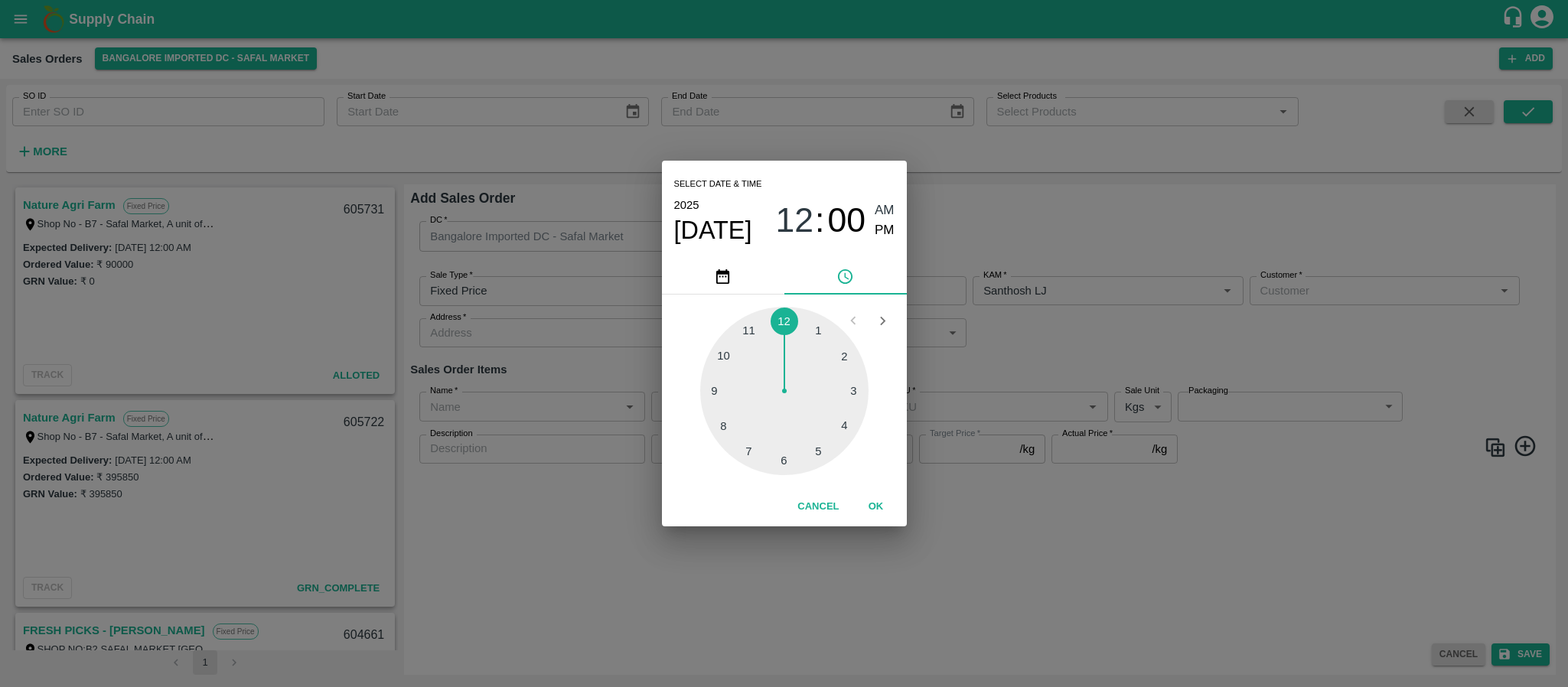
click at [1150, 335] on div "Select date & time 2025 Sep 26 12 : 00 AM PM 1 2 3 4 5 6 7 8 9 10 11 12 Cancel …" at bounding box center [784, 343] width 1568 height 687
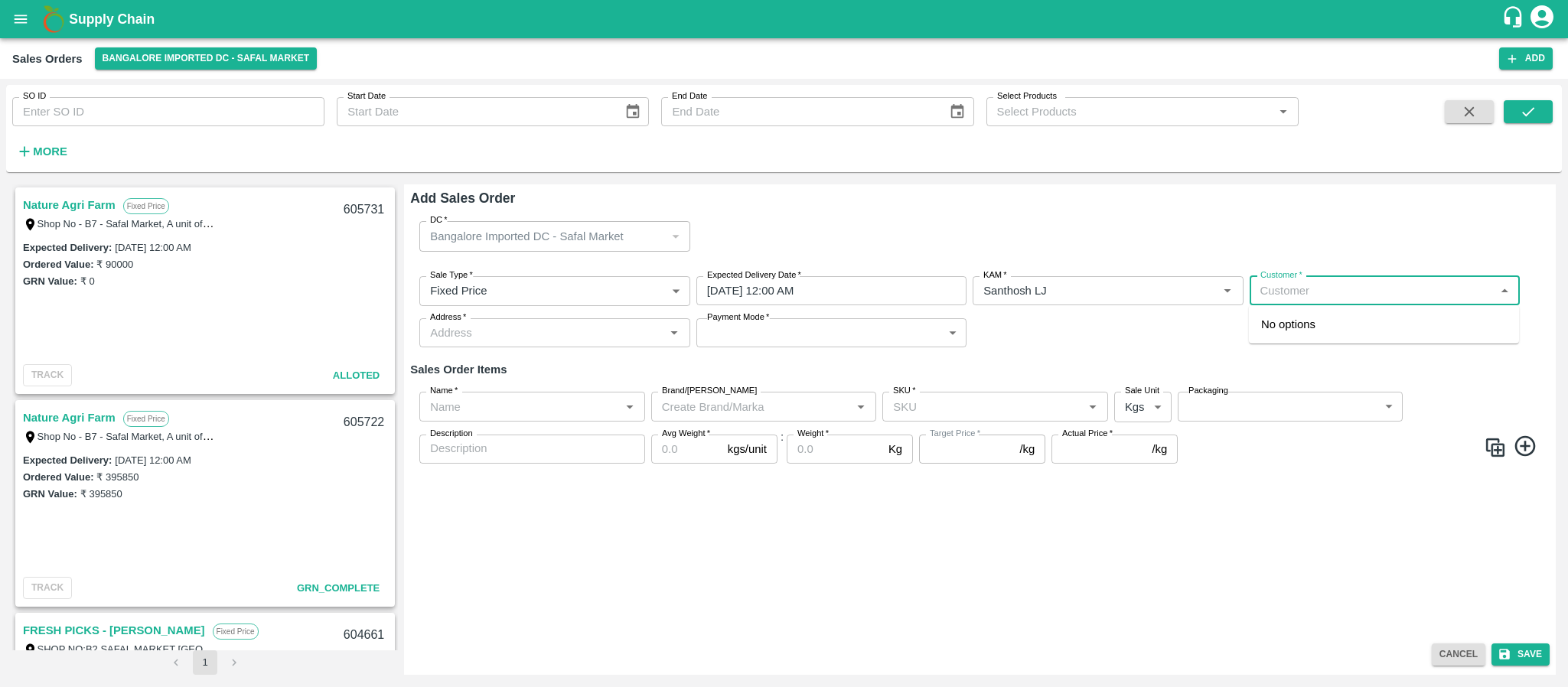
click at [1321, 297] on input "Customer   *" at bounding box center [1372, 290] width 236 height 20
click at [1311, 323] on p "Nature Agri Farm" at bounding box center [1304, 324] width 86 height 17
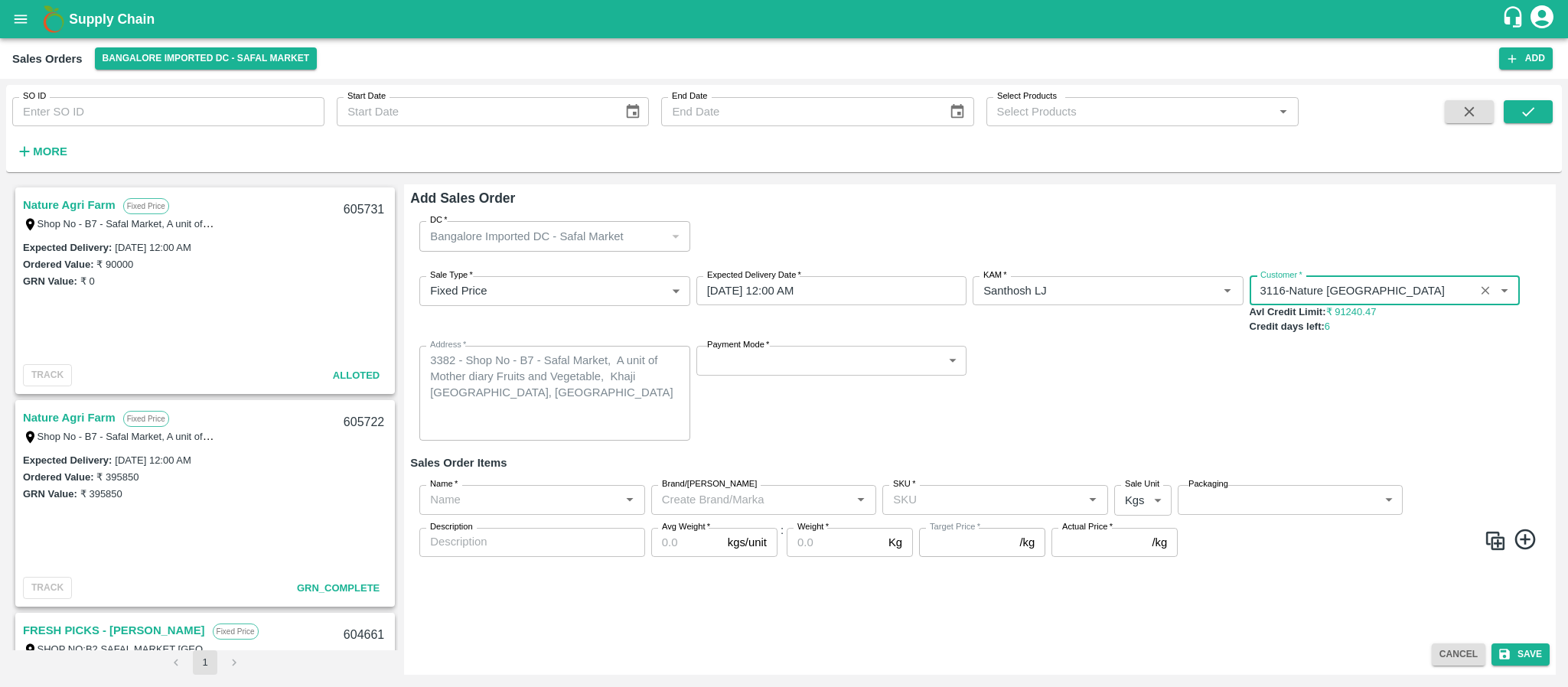
type input "3116-Nature Agri Farm"
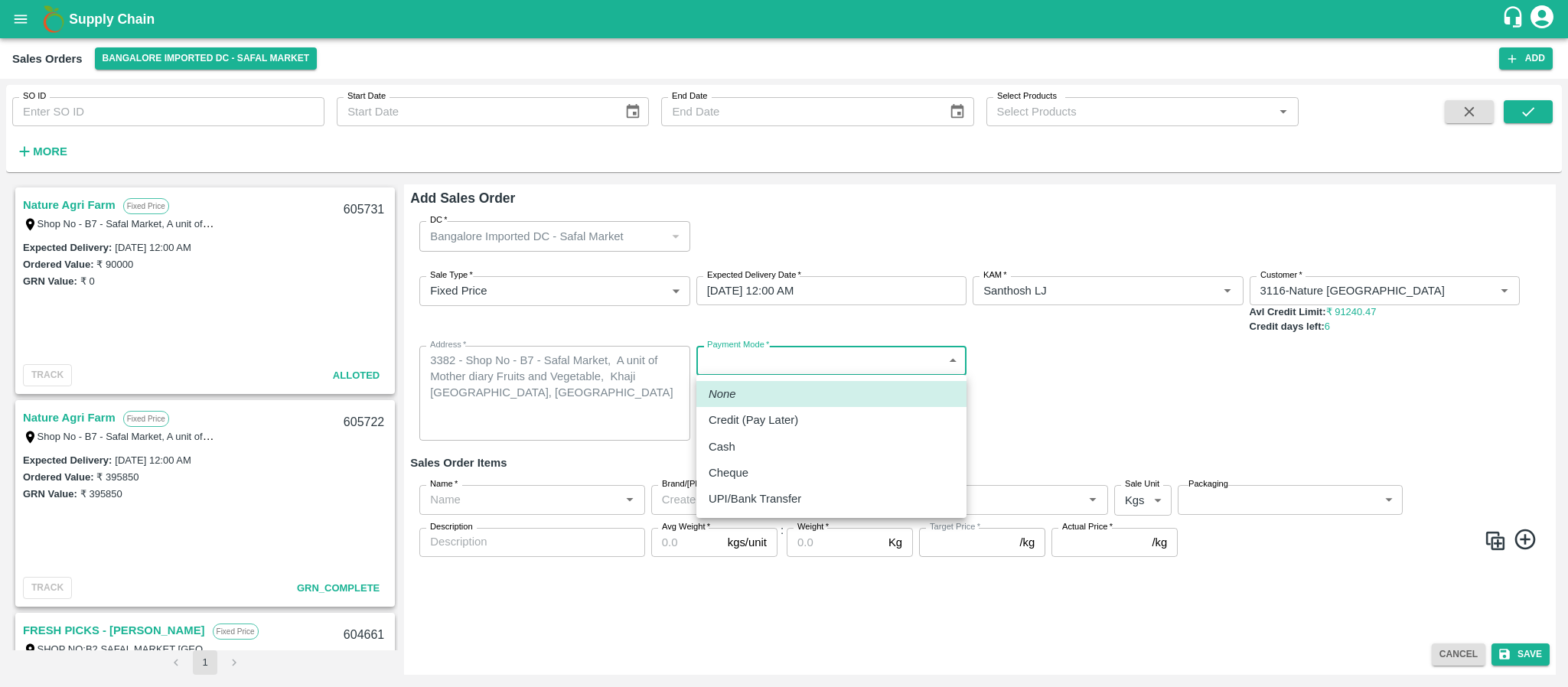
click at [787, 354] on body "Supply Chain Sales Orders Bangalore Imported DC - Safal Market Add SO ID SO ID …" at bounding box center [784, 343] width 1568 height 687
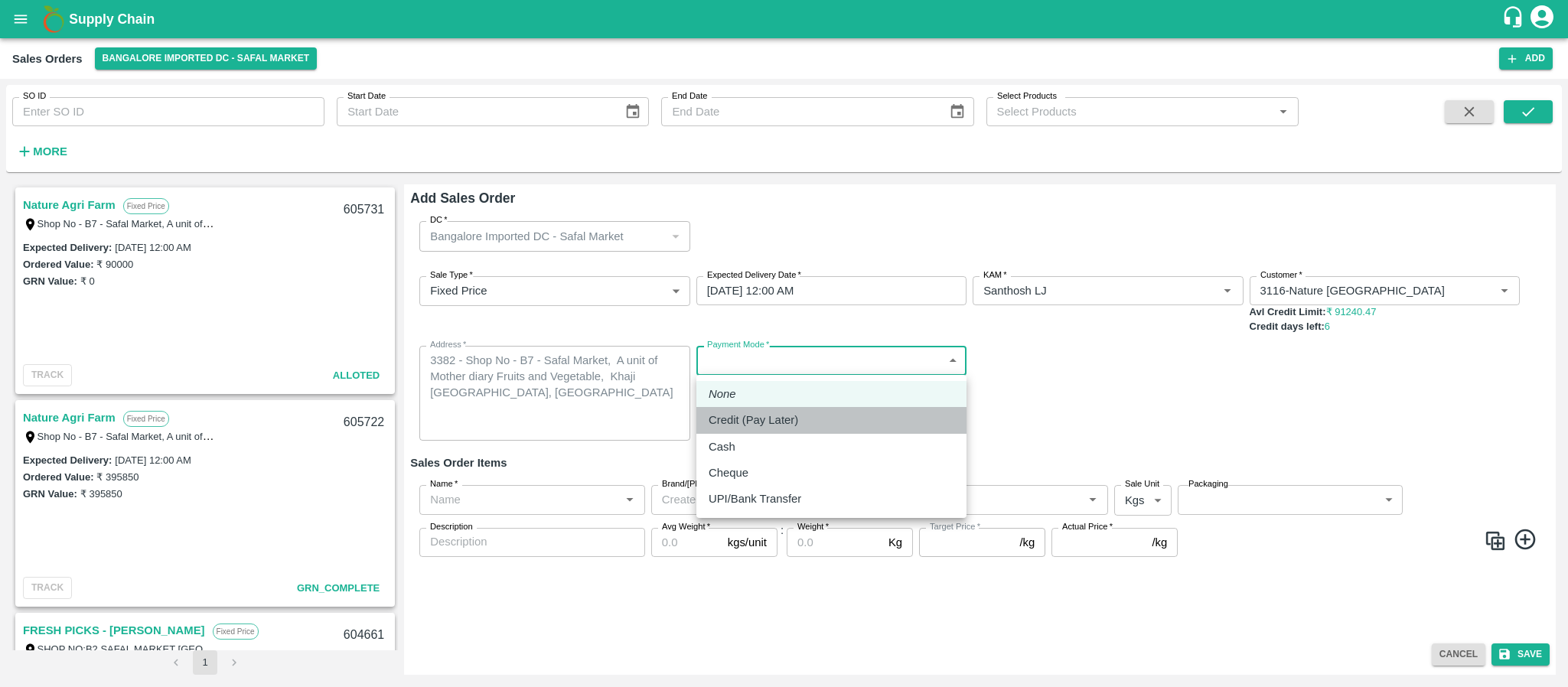
click at [761, 418] on p "Credit (Pay Later)" at bounding box center [753, 420] width 89 height 17
type input "credit"
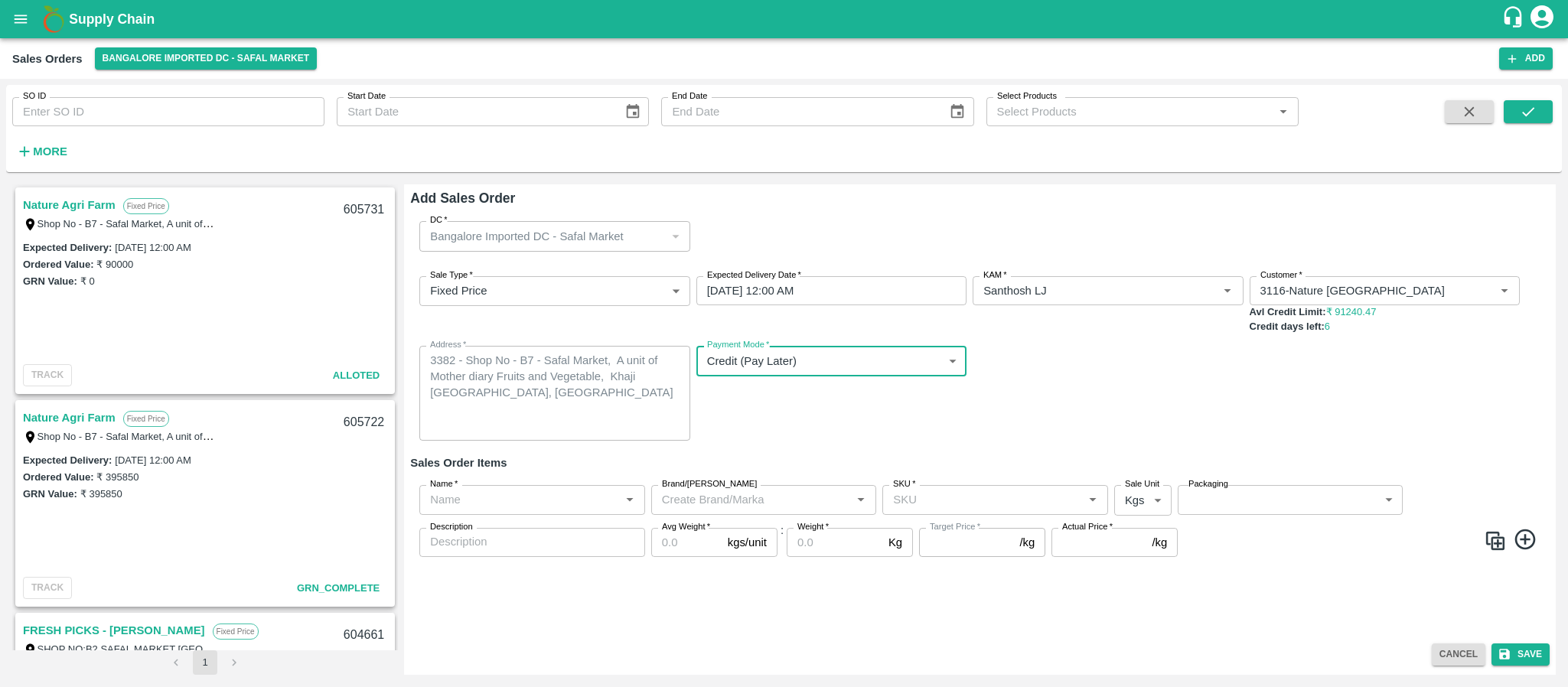
click at [717, 501] on input "Brand/[PERSON_NAME]" at bounding box center [751, 499] width 192 height 20
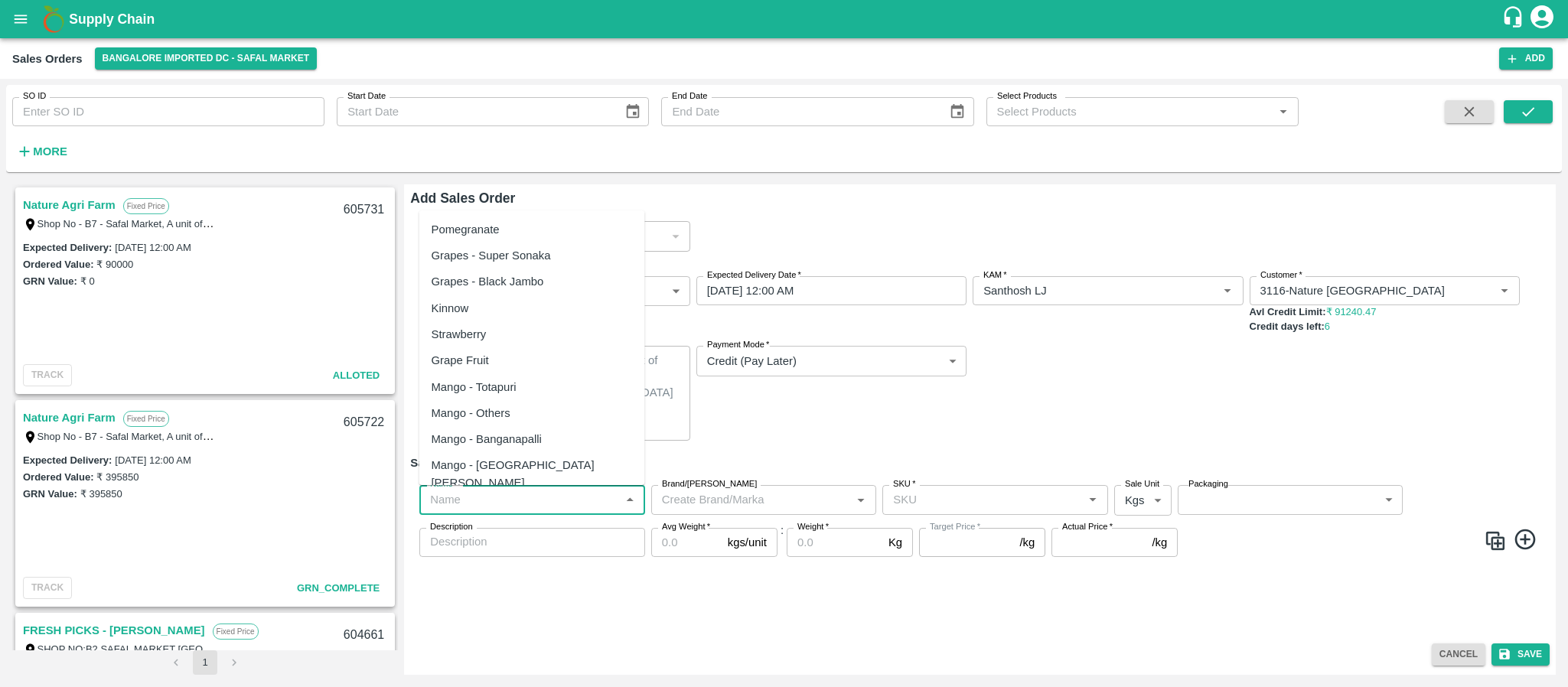
click at [546, 499] on input "Name   *" at bounding box center [520, 499] width 192 height 20
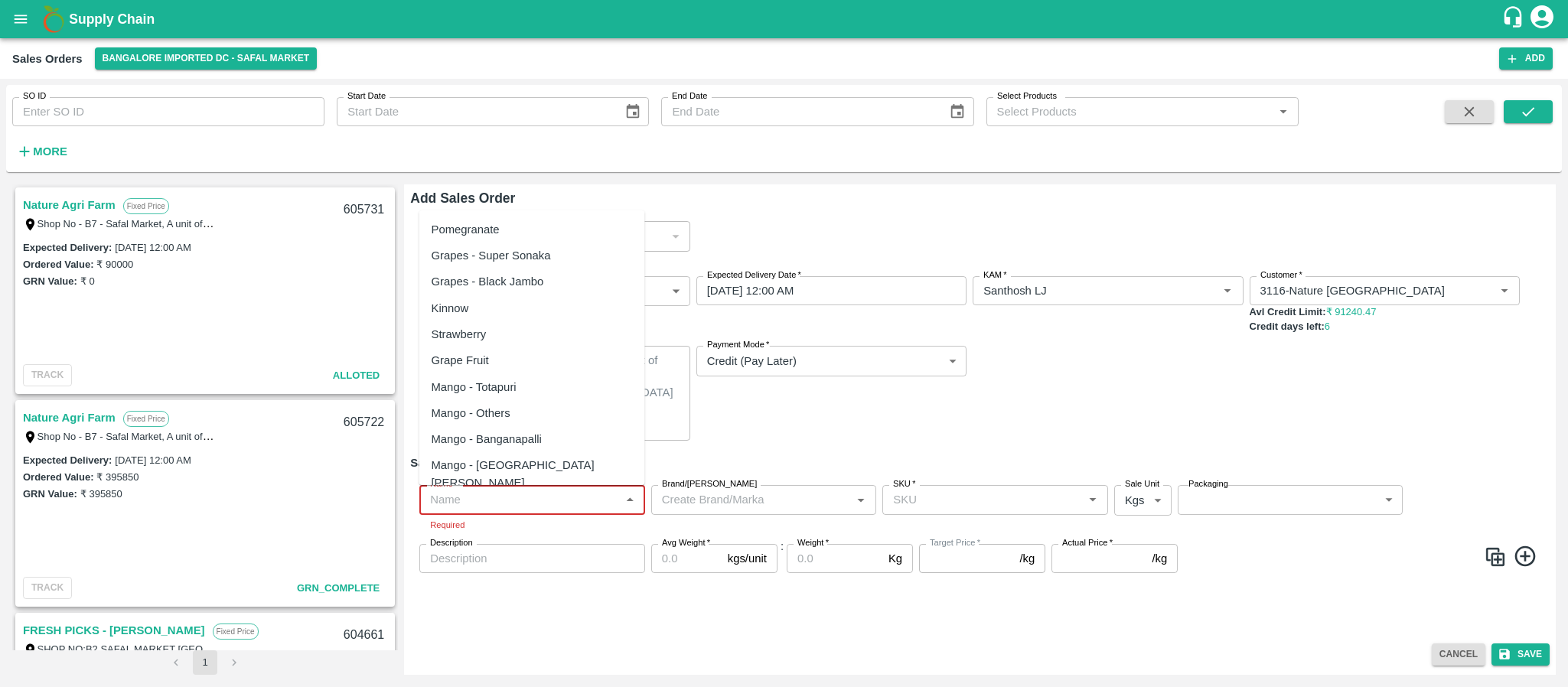
click at [503, 494] on input "Name   *" at bounding box center [520, 499] width 192 height 20
paste input "Apple RD [GEOGRAPHIC_DATA]"
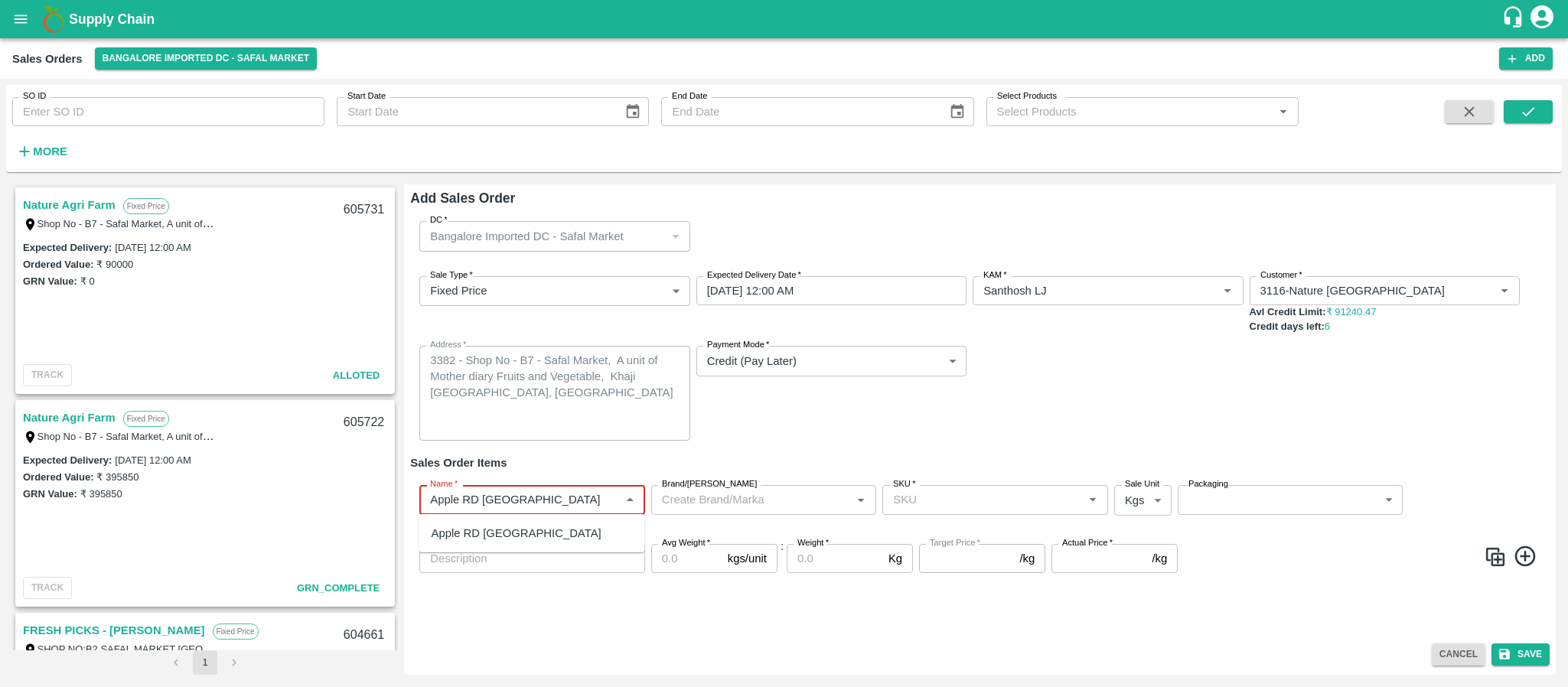
click at [489, 521] on div "Apple RD [GEOGRAPHIC_DATA]" at bounding box center [532, 533] width 226 height 26
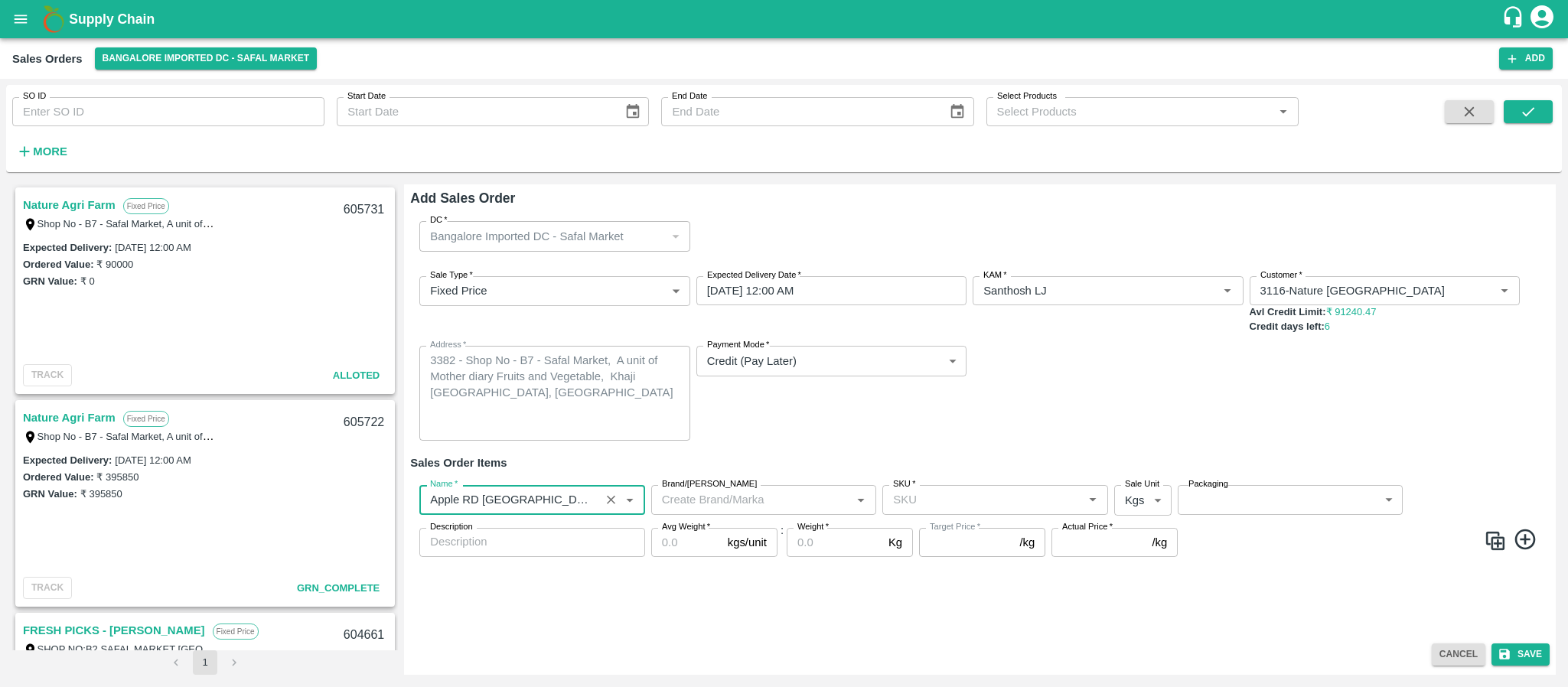
type input "Apple RD [GEOGRAPHIC_DATA]"
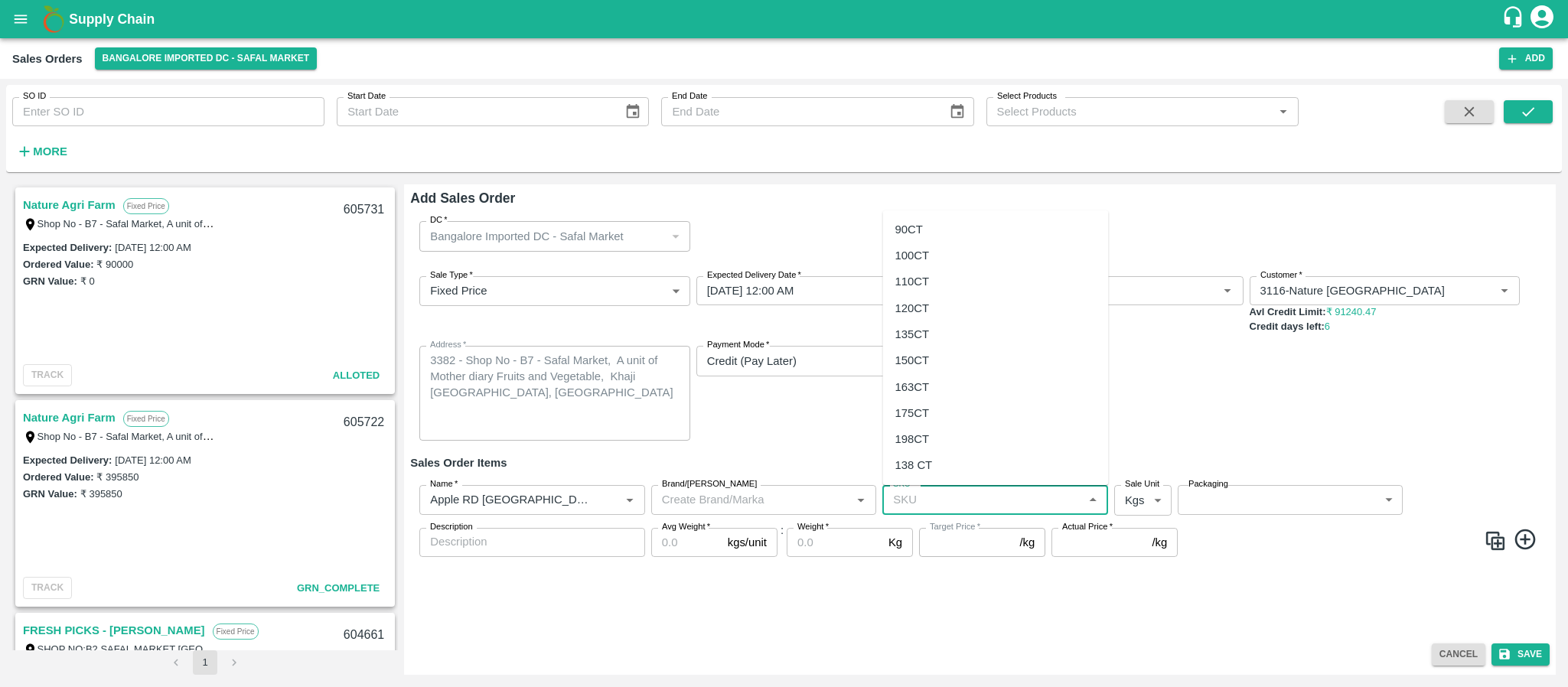
click at [919, 498] on input "SKU   *" at bounding box center [983, 499] width 192 height 20
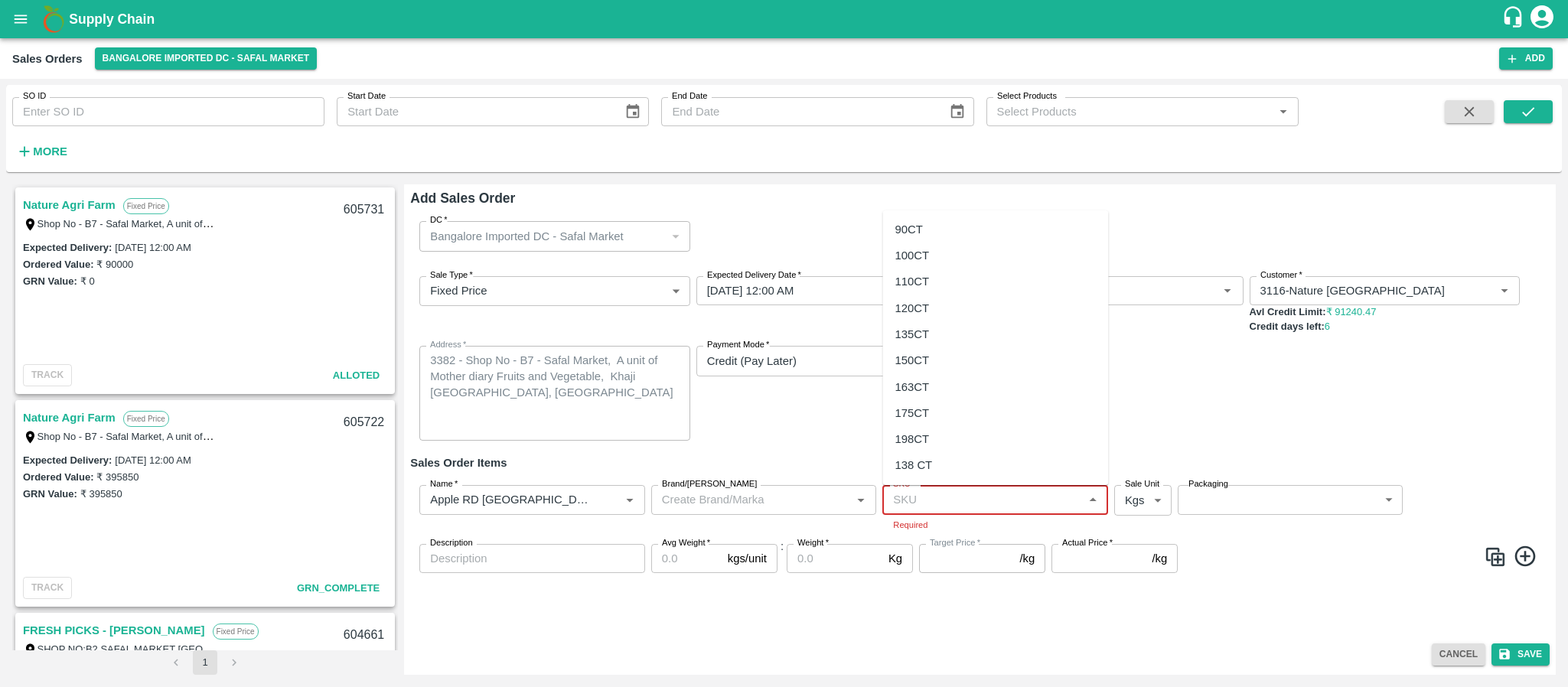
click at [948, 500] on input "SKU   *" at bounding box center [983, 499] width 192 height 20
click at [925, 329] on div "135CT" at bounding box center [912, 334] width 34 height 17
type input "135CT"
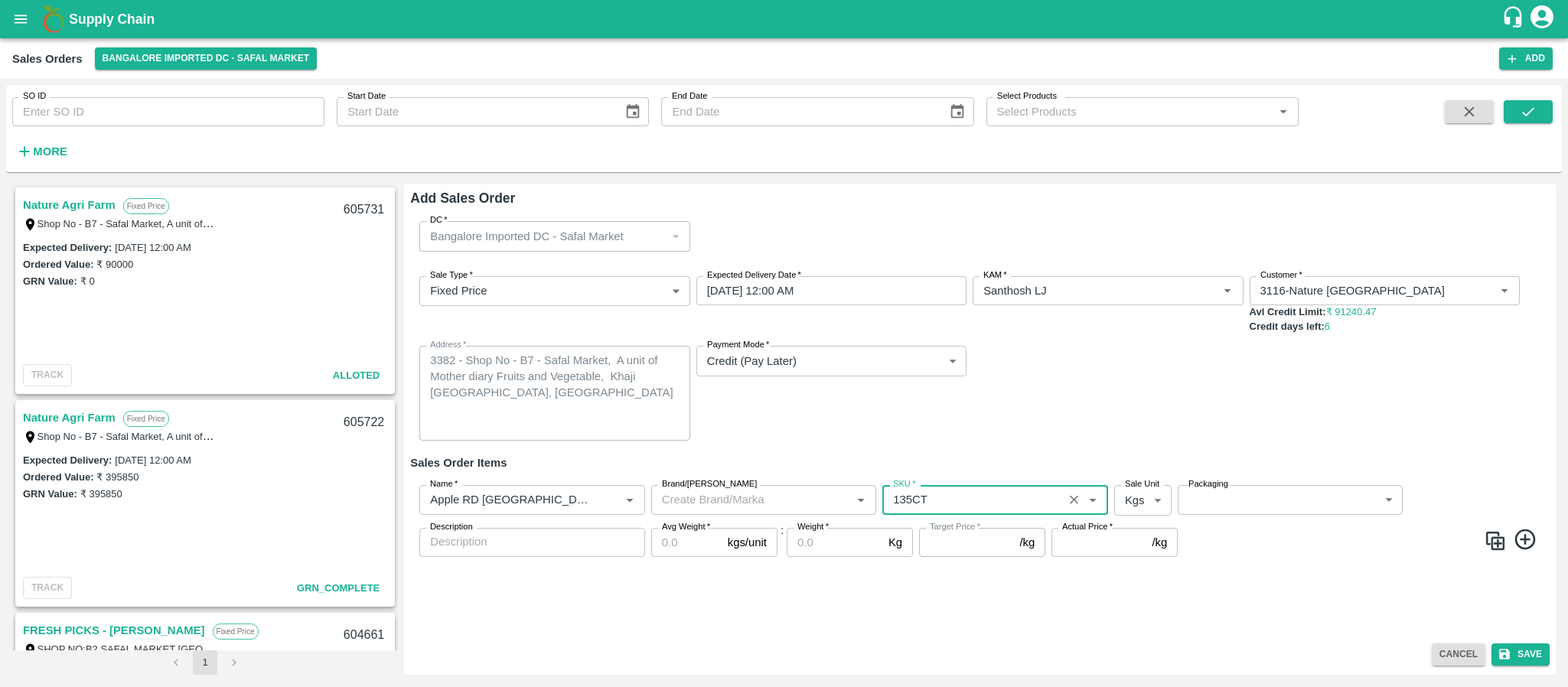
type input "NA"
drag, startPoint x: 1142, startPoint y: 494, endPoint x: 1142, endPoint y: 556, distance: 62.0
click at [1142, 556] on body "Supply Chain Sales Orders Bangalore Imported DC - Safal Market Add SO ID SO ID …" at bounding box center [784, 343] width 1568 height 687
click at [1142, 556] on p "Units" at bounding box center [1138, 559] width 26 height 17
type input "2"
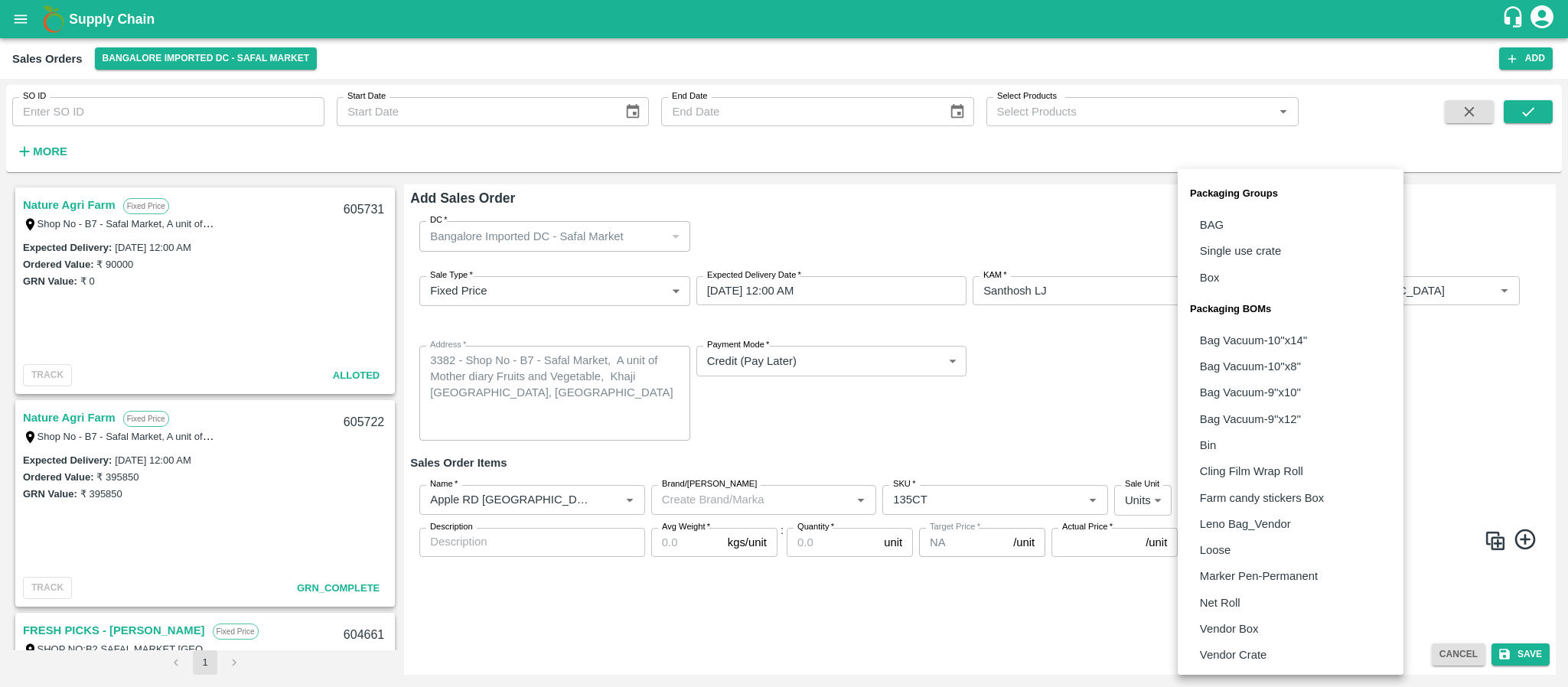
click at [1226, 498] on body "Supply Chain Sales Orders Bangalore Imported DC - Safal Market Add SO ID SO ID …" at bounding box center [784, 343] width 1568 height 687
click at [1240, 620] on p "Vendor Box" at bounding box center [1229, 628] width 59 height 17
type input "BOM/276"
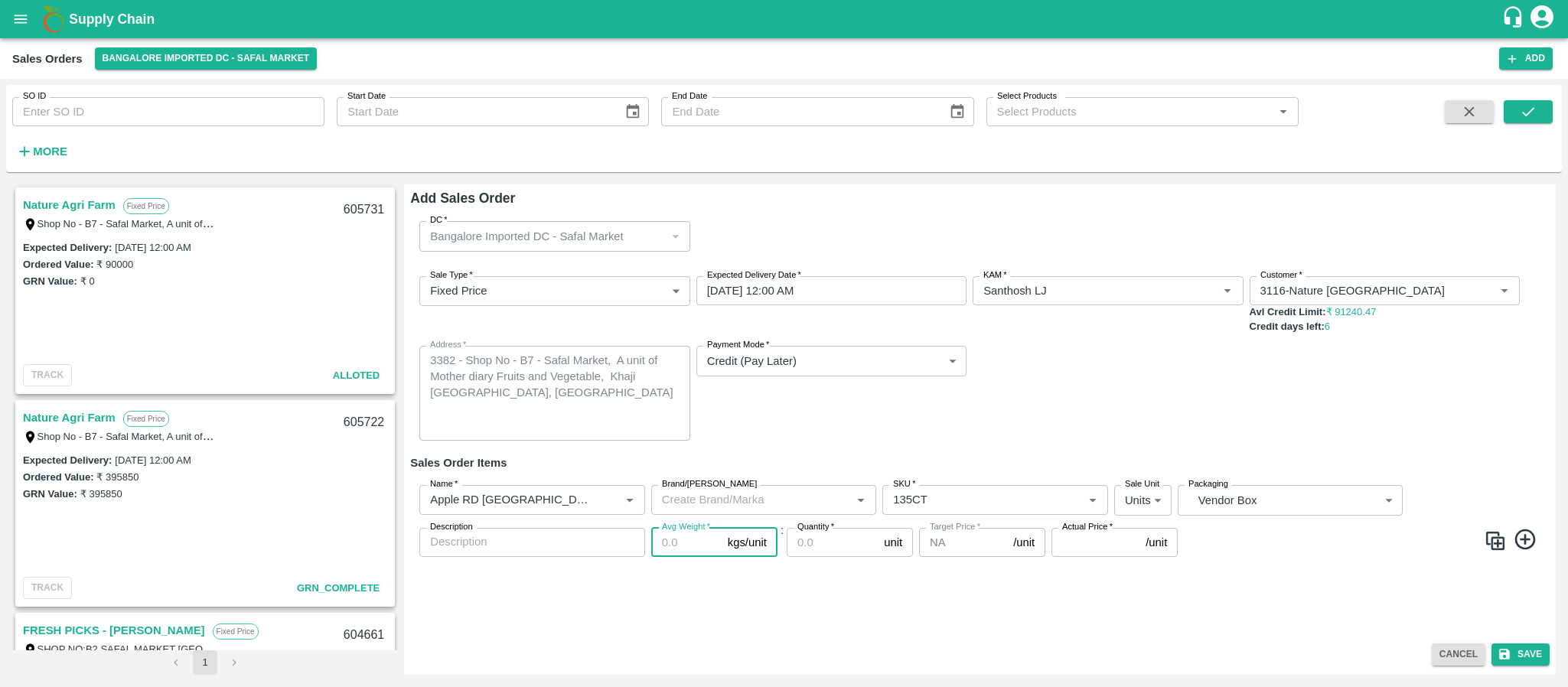
click at [687, 537] on input "Avg Weight   *" at bounding box center [687, 542] width 70 height 29
type input "18"
click at [813, 537] on input "Quantity   *" at bounding box center [832, 542] width 91 height 29
type input "100"
click at [1088, 546] on input "Actual Price   *" at bounding box center [1095, 542] width 88 height 29
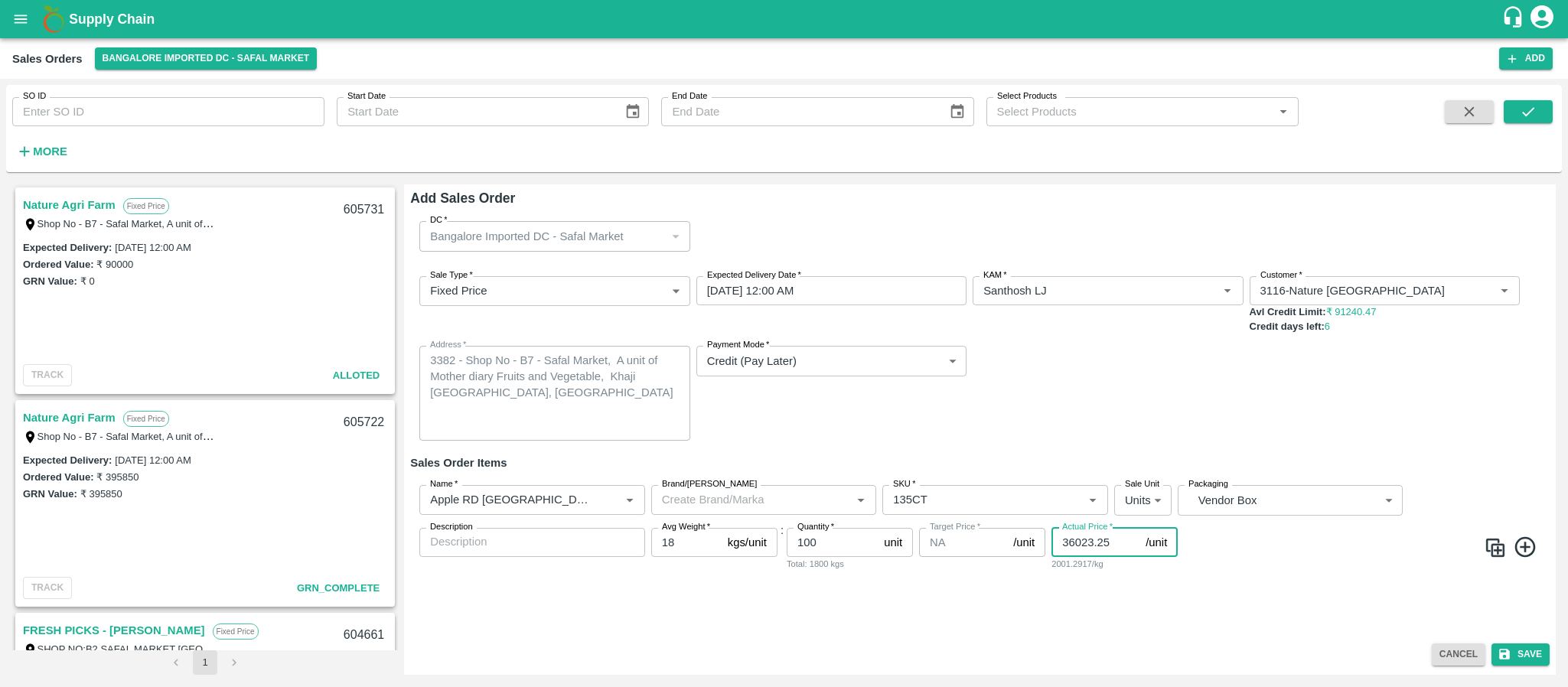
click at [1079, 540] on input "36023.25" at bounding box center [1095, 542] width 88 height 29
type input "3603.25"
click at [1525, 654] on button "Save" at bounding box center [1520, 654] width 58 height 22
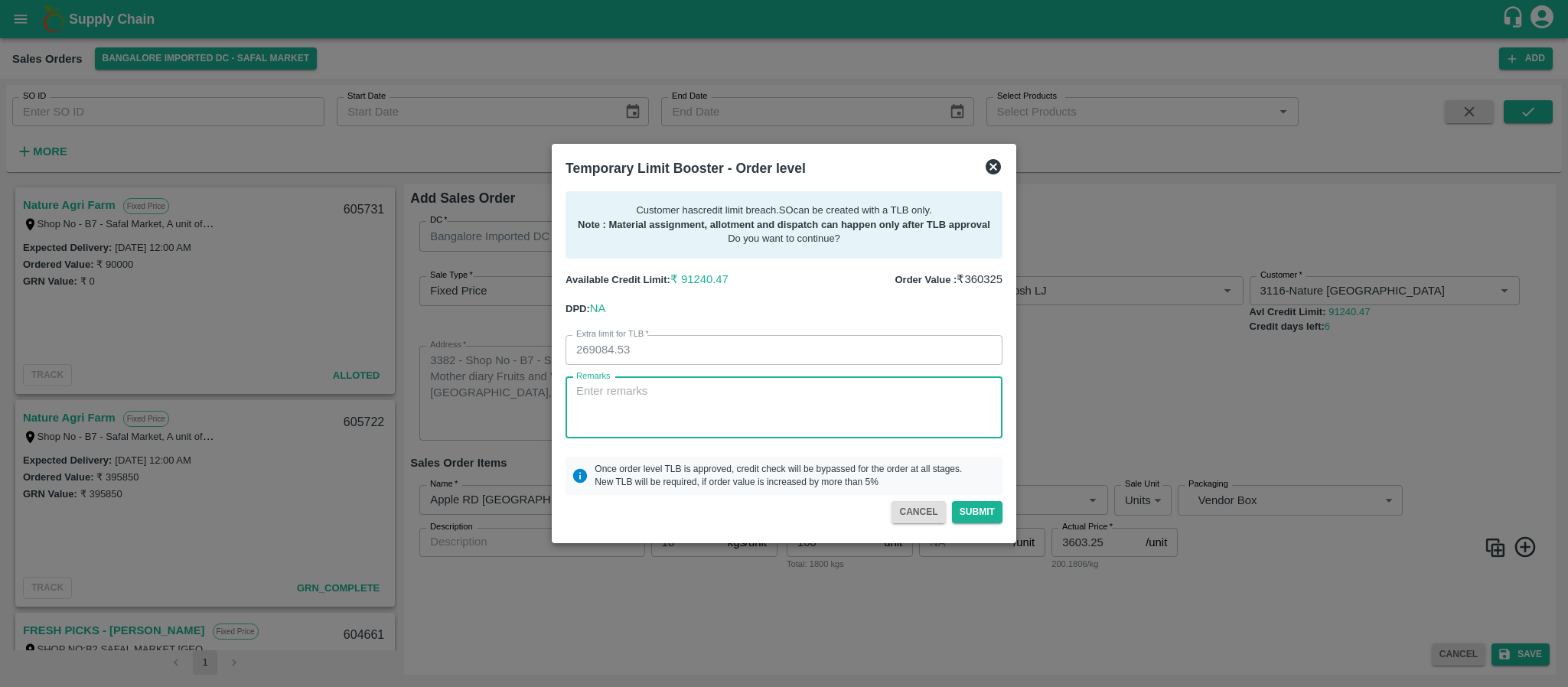
click at [689, 415] on textarea "Remarks" at bounding box center [784, 407] width 415 height 48
drag, startPoint x: 798, startPoint y: 393, endPoint x: 567, endPoint y: 405, distance: 231.3
click at [567, 405] on div "PAYMENT WILL BE COME IN 3DAYS x Remarks" at bounding box center [783, 407] width 437 height 61
type textarea "PAYMENT WILL BE COME IN 3DAYS"
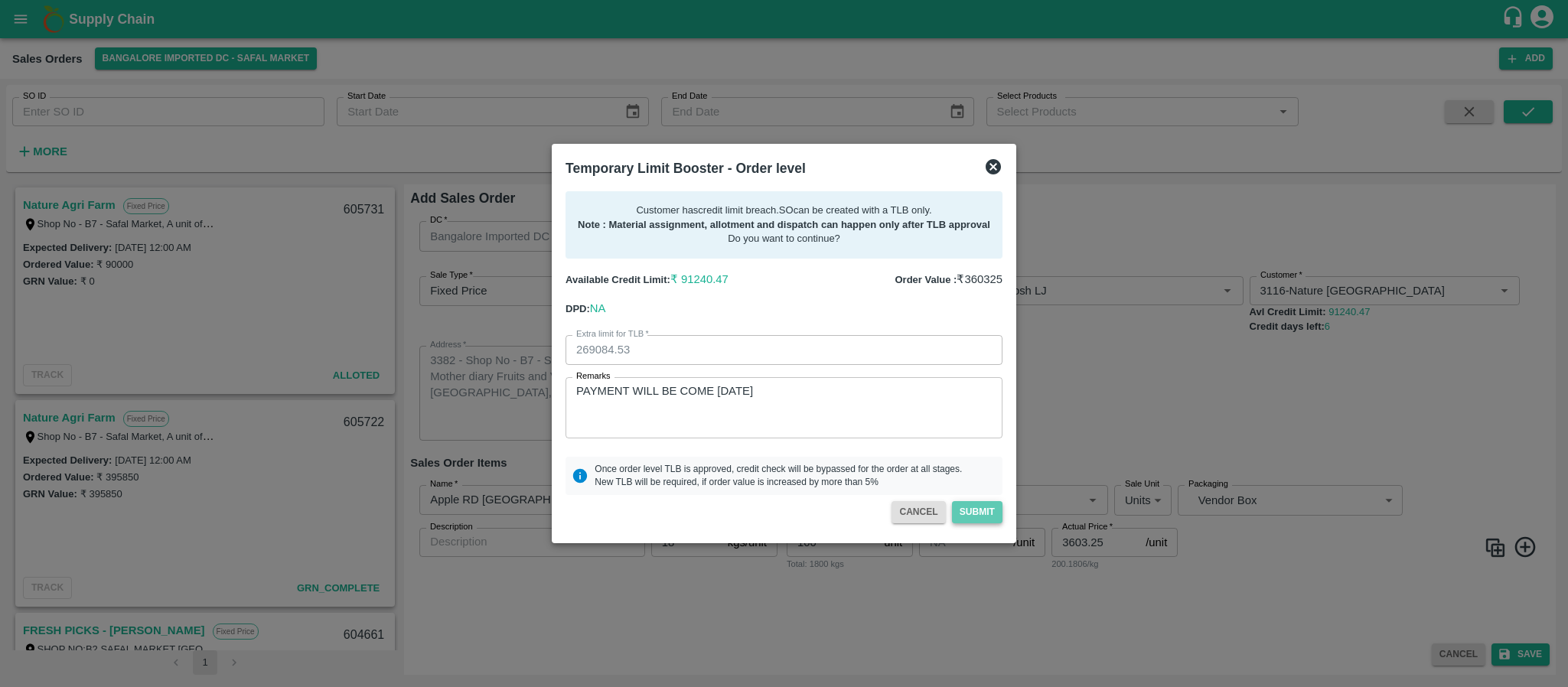
click at [994, 514] on button "Submit" at bounding box center [976, 512] width 50 height 22
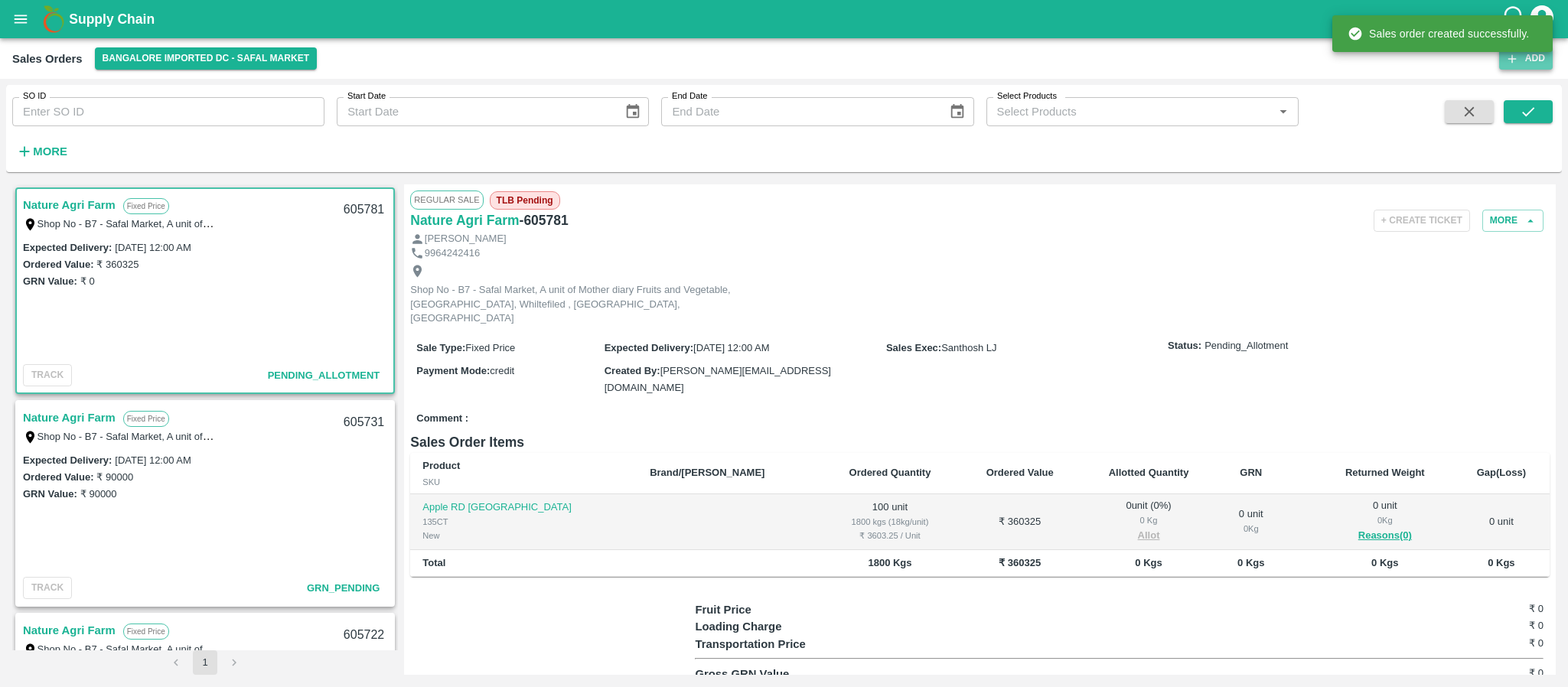
click at [1522, 60] on button "Add" at bounding box center [1525, 58] width 53 height 22
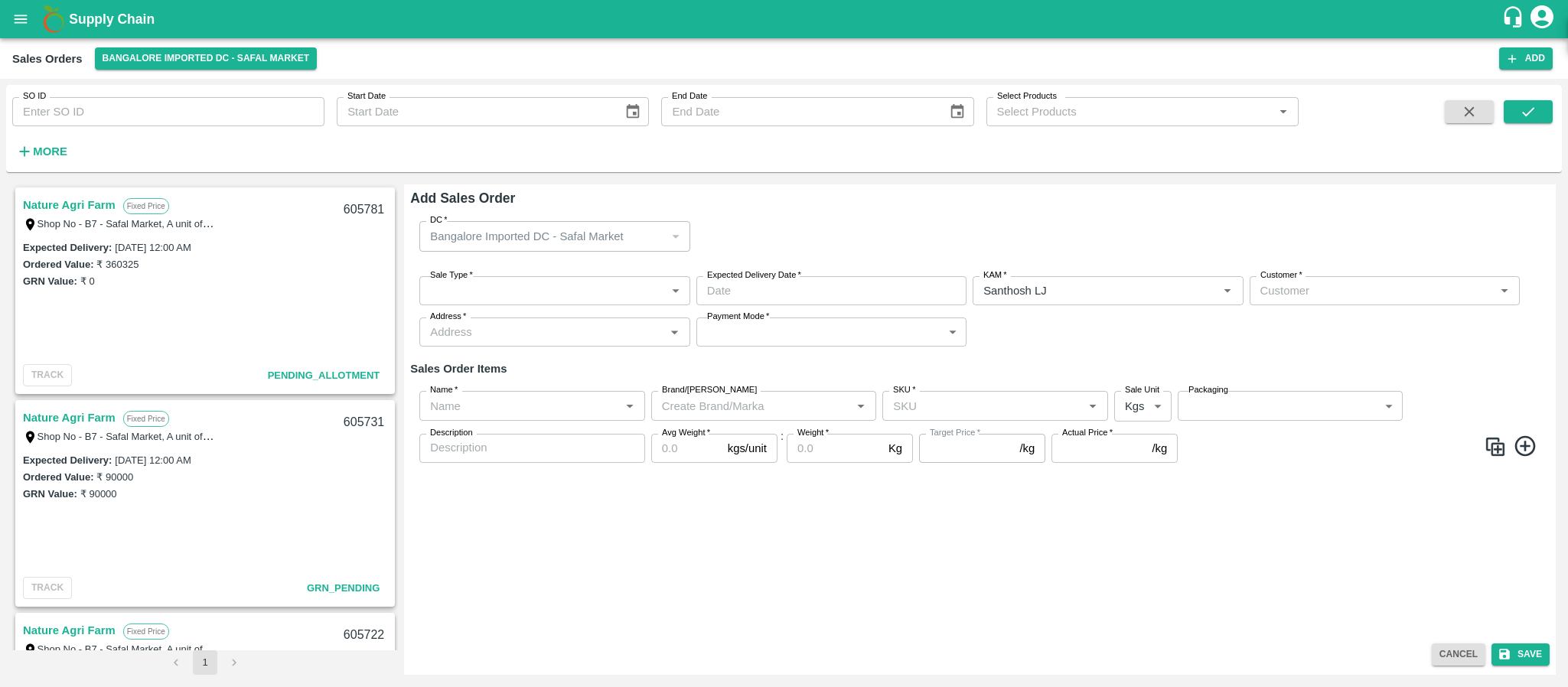
type input "Santhosh LJ"
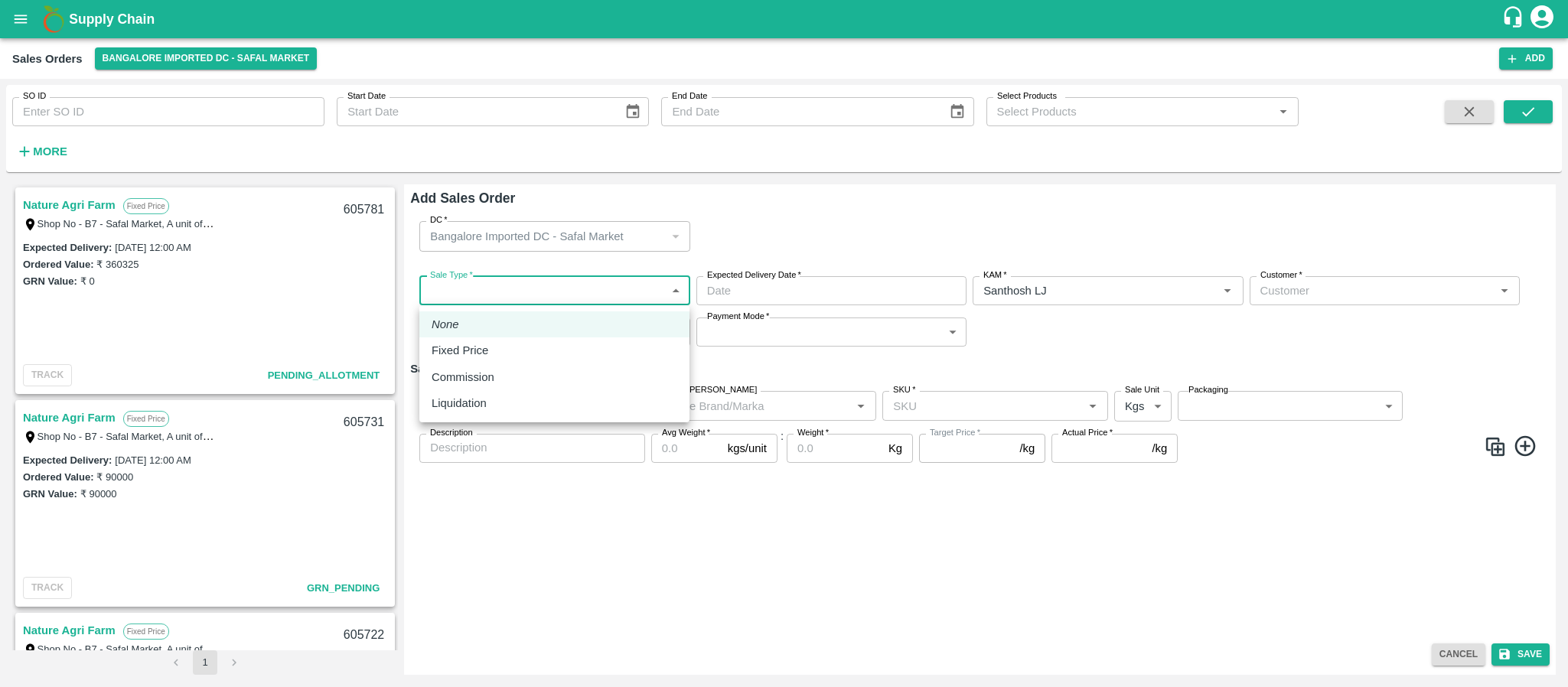
click at [560, 296] on body "Supply Chain Sales Orders Bangalore Imported DC - Safal Market Add SO ID SO ID …" at bounding box center [784, 343] width 1568 height 687
click at [497, 353] on div "Fixed Price" at bounding box center [555, 349] width 246 height 17
type input "1"
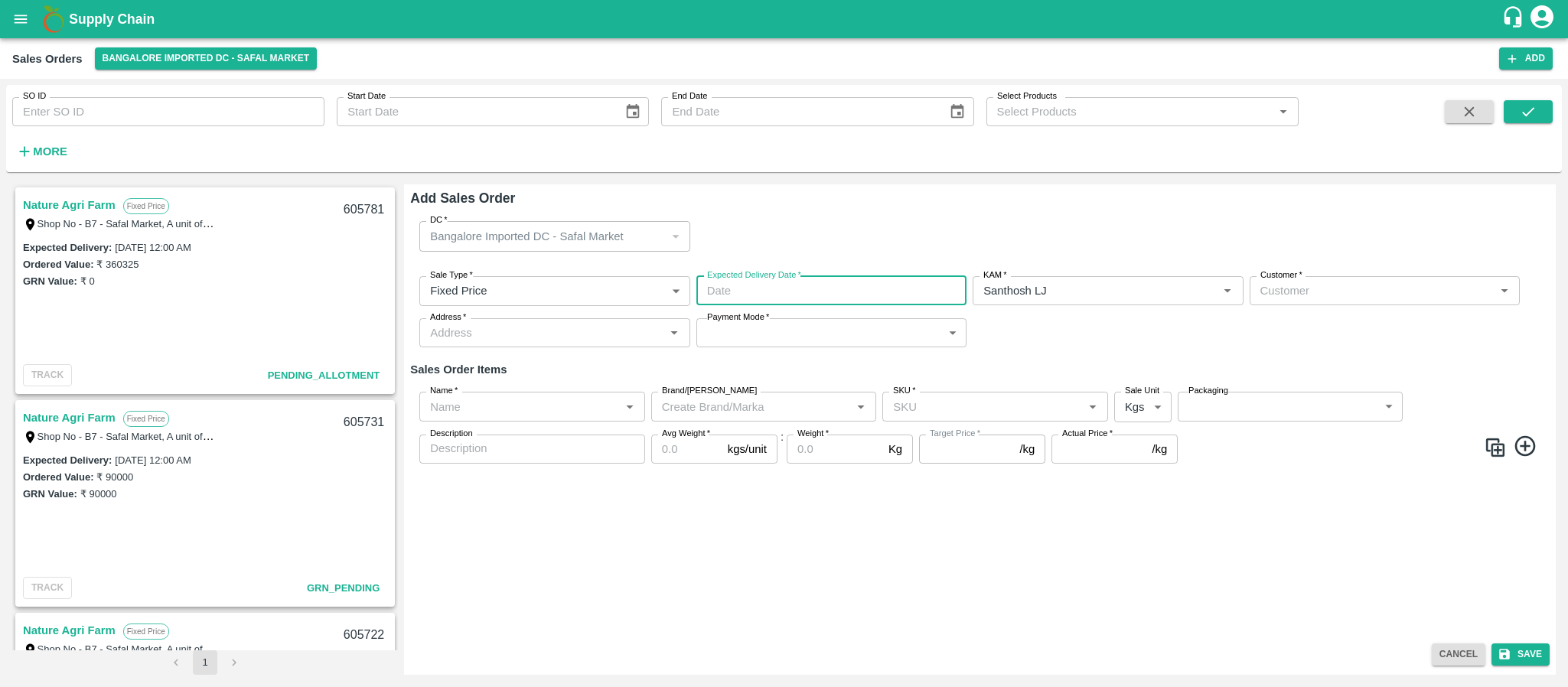
type input "DD/MM/YYYY hh:mm aa"
click at [848, 285] on input "DD/MM/YYYY hh:mm aa" at bounding box center [826, 290] width 259 height 29
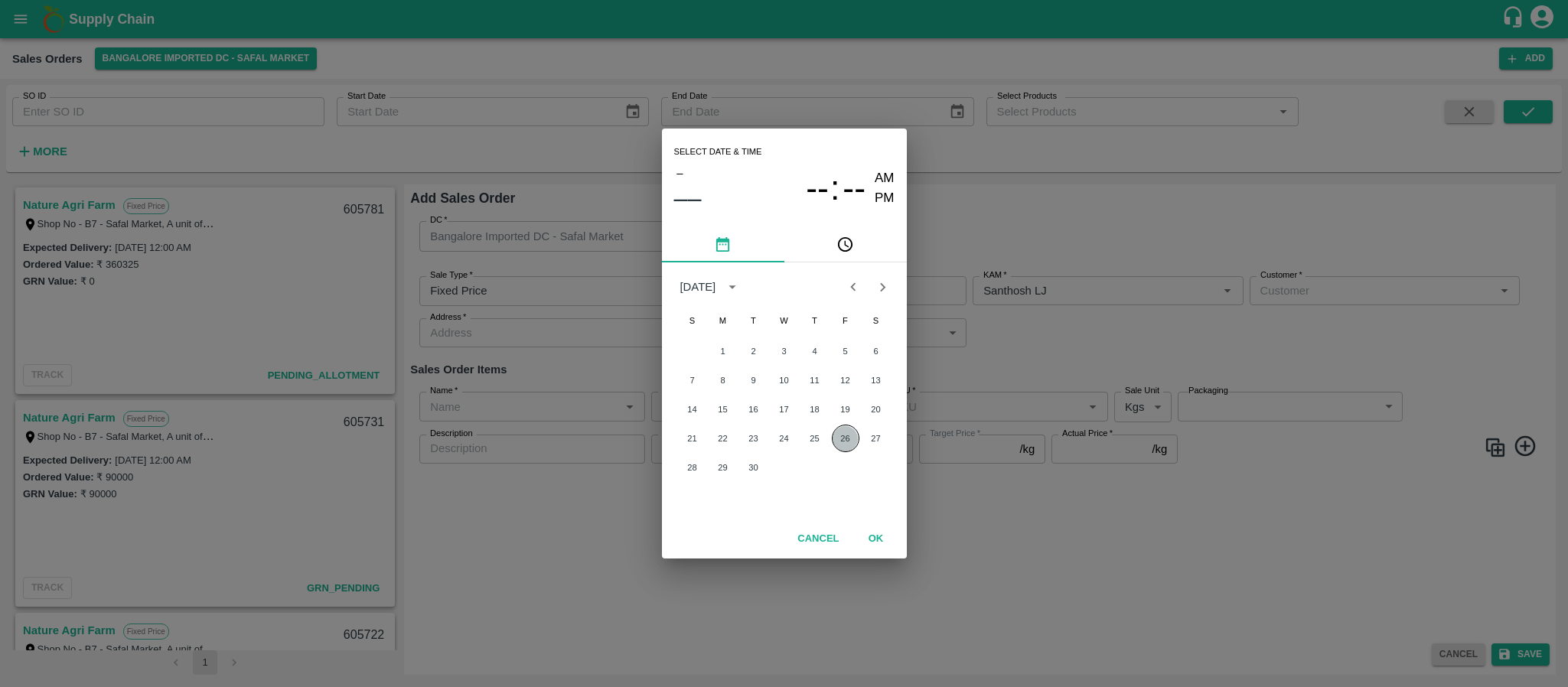
click at [842, 433] on button "26" at bounding box center [845, 438] width 28 height 28
type input "26/09/2025 12:00 AM"
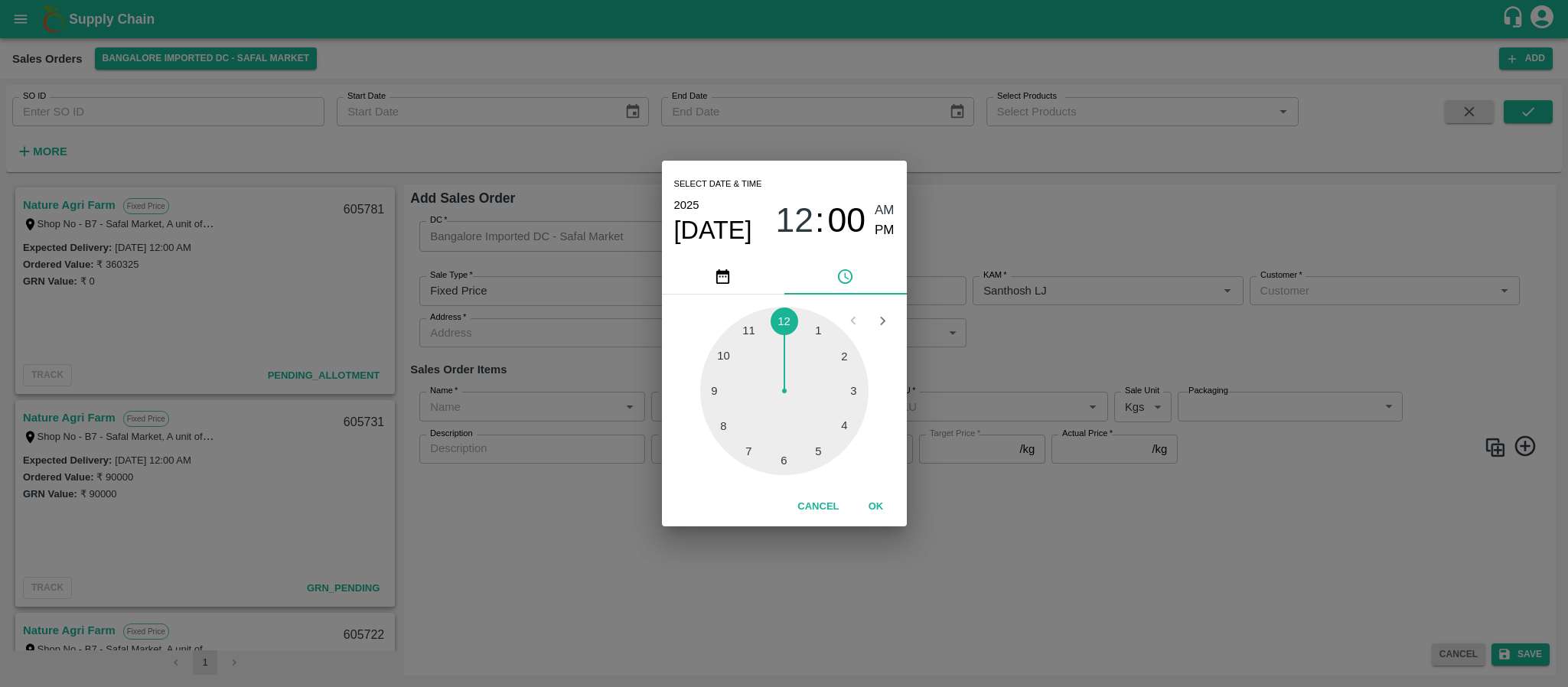
click at [1031, 352] on div "Select date & time 2025 Sep 26 12 : 00 AM PM 1 2 3 4 5 6 7 8 9 10 11 12 Cancel …" at bounding box center [784, 343] width 1568 height 687
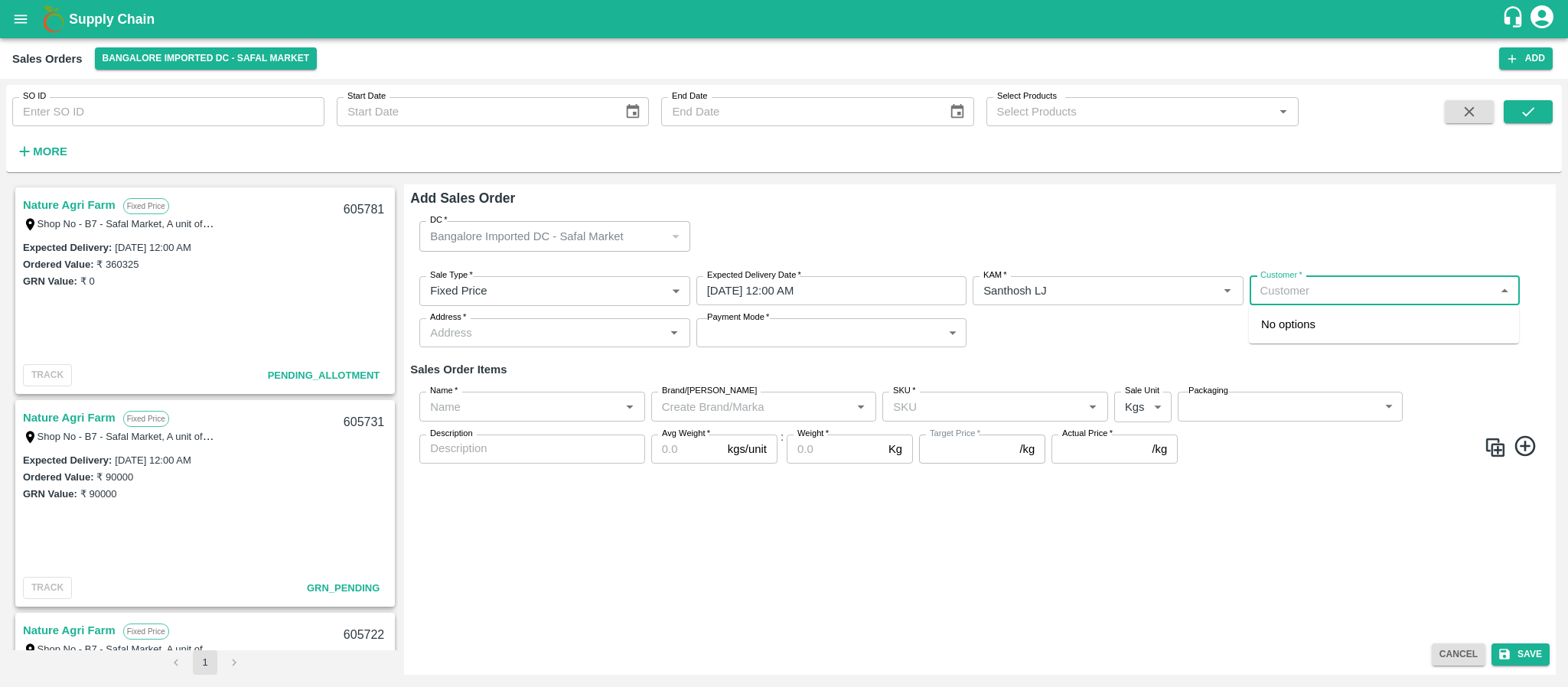
click at [1281, 297] on input "Customer   *" at bounding box center [1372, 290] width 236 height 20
click at [1304, 336] on div "Nature Agri Farm Wholesale" at bounding box center [1384, 331] width 270 height 41
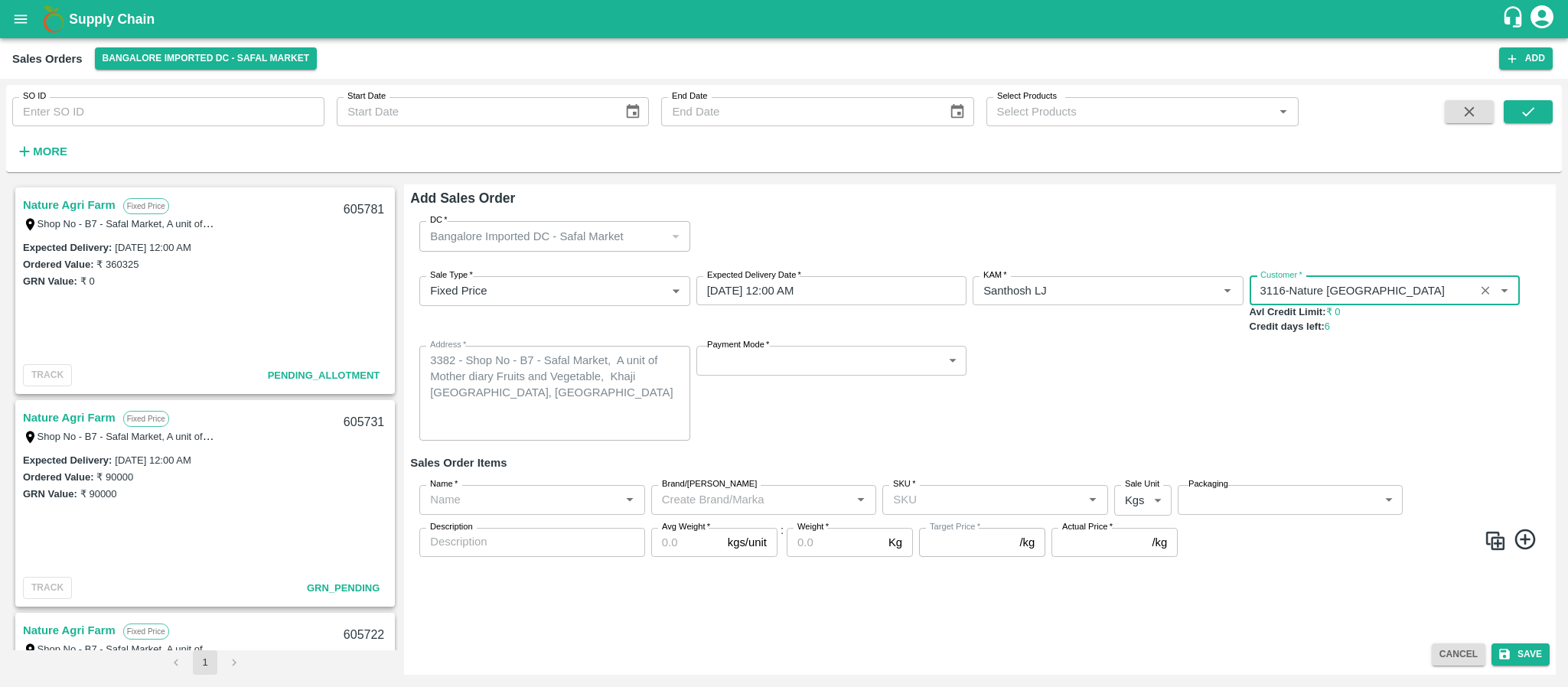
type input "3116-Nature Agri Farm"
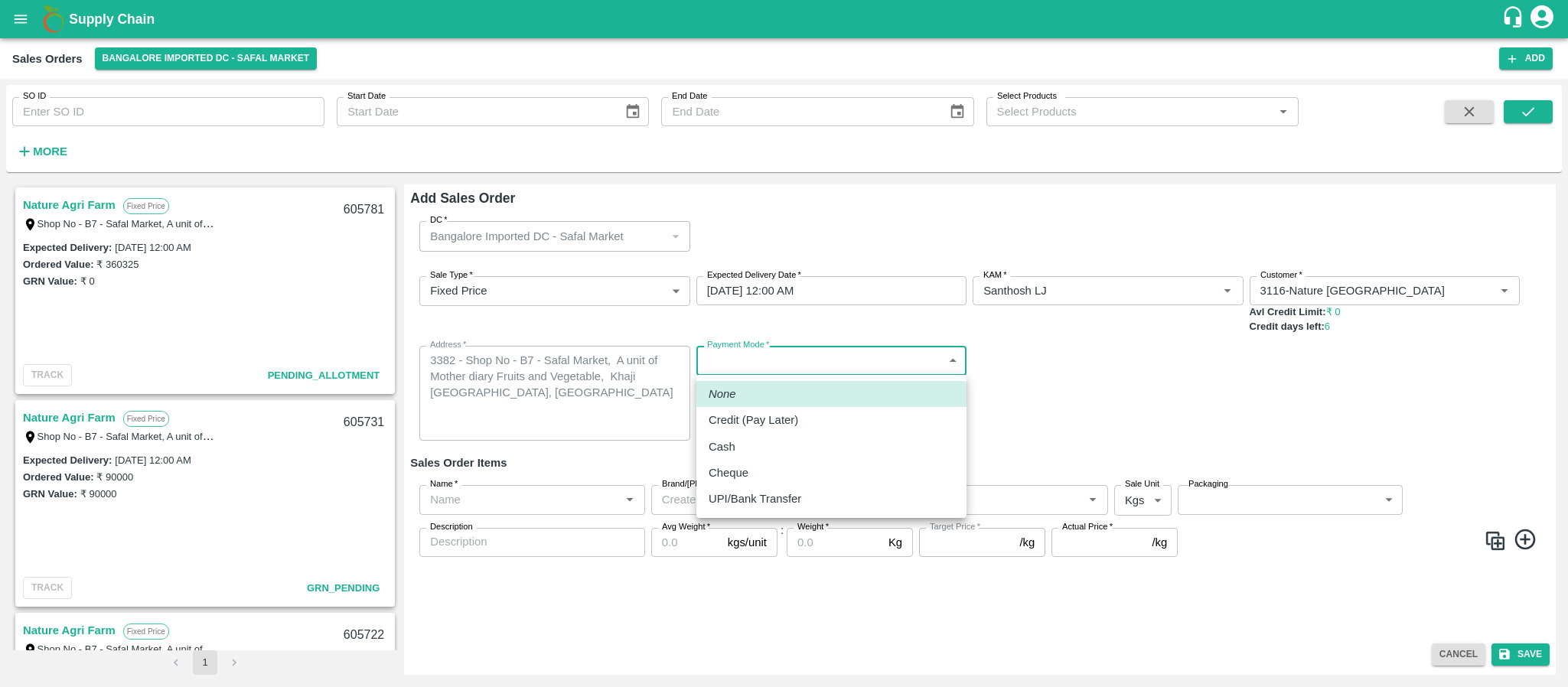
click at [733, 365] on body "Supply Chain Sales Orders Bangalore Imported DC - Safal Market Add SO ID SO ID …" at bounding box center [784, 343] width 1568 height 687
click at [740, 423] on p "Credit (Pay Later)" at bounding box center [753, 420] width 89 height 17
type input "credit"
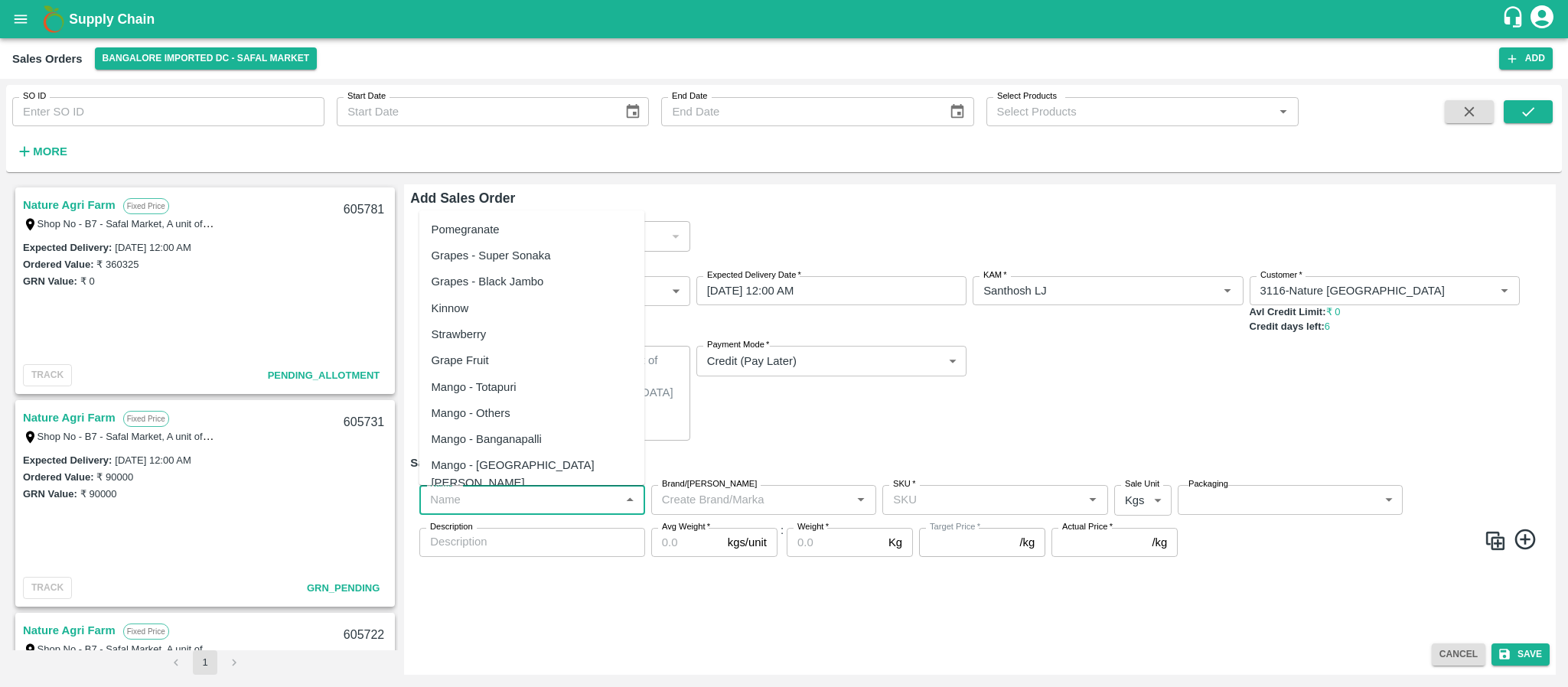
click at [533, 503] on input "Name   *" at bounding box center [520, 499] width 192 height 20
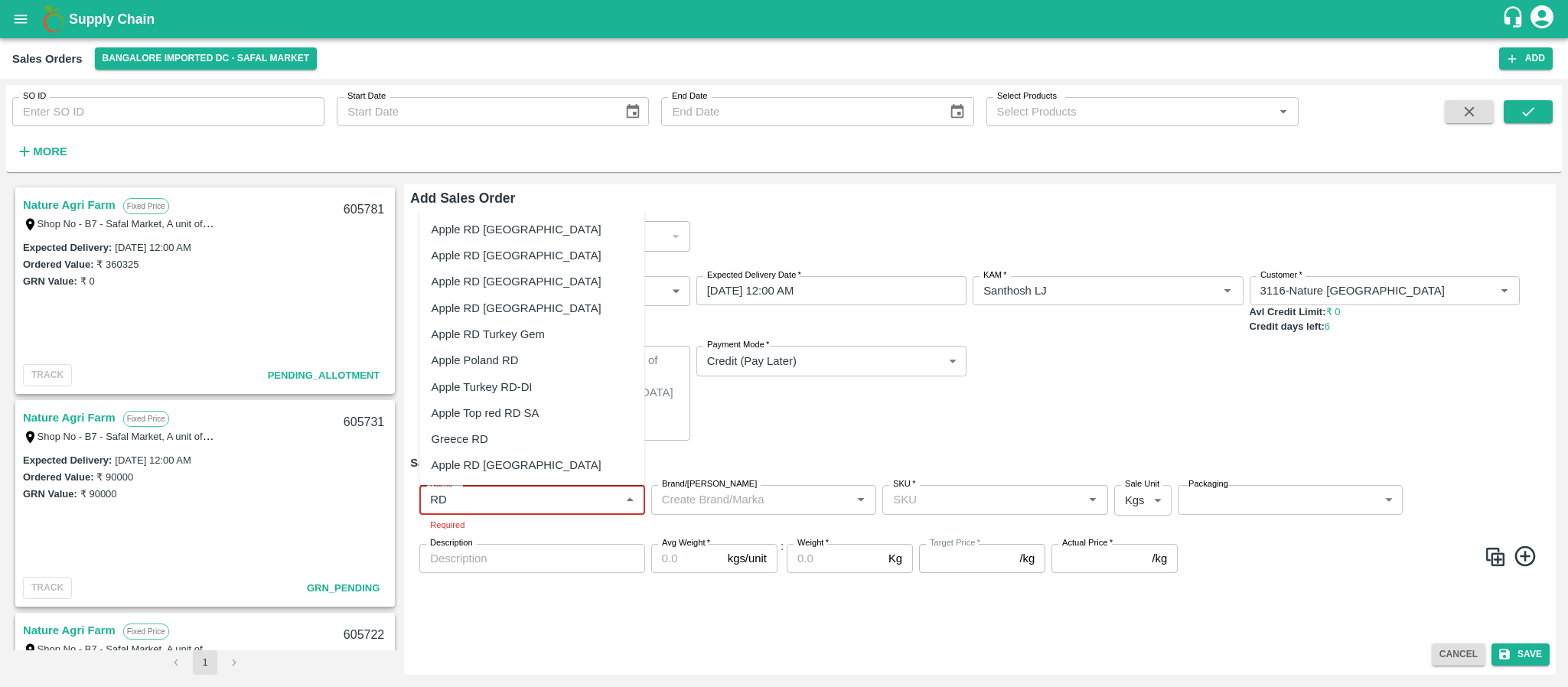
click at [521, 281] on div "Apple RD [GEOGRAPHIC_DATA]" at bounding box center [532, 281] width 226 height 26
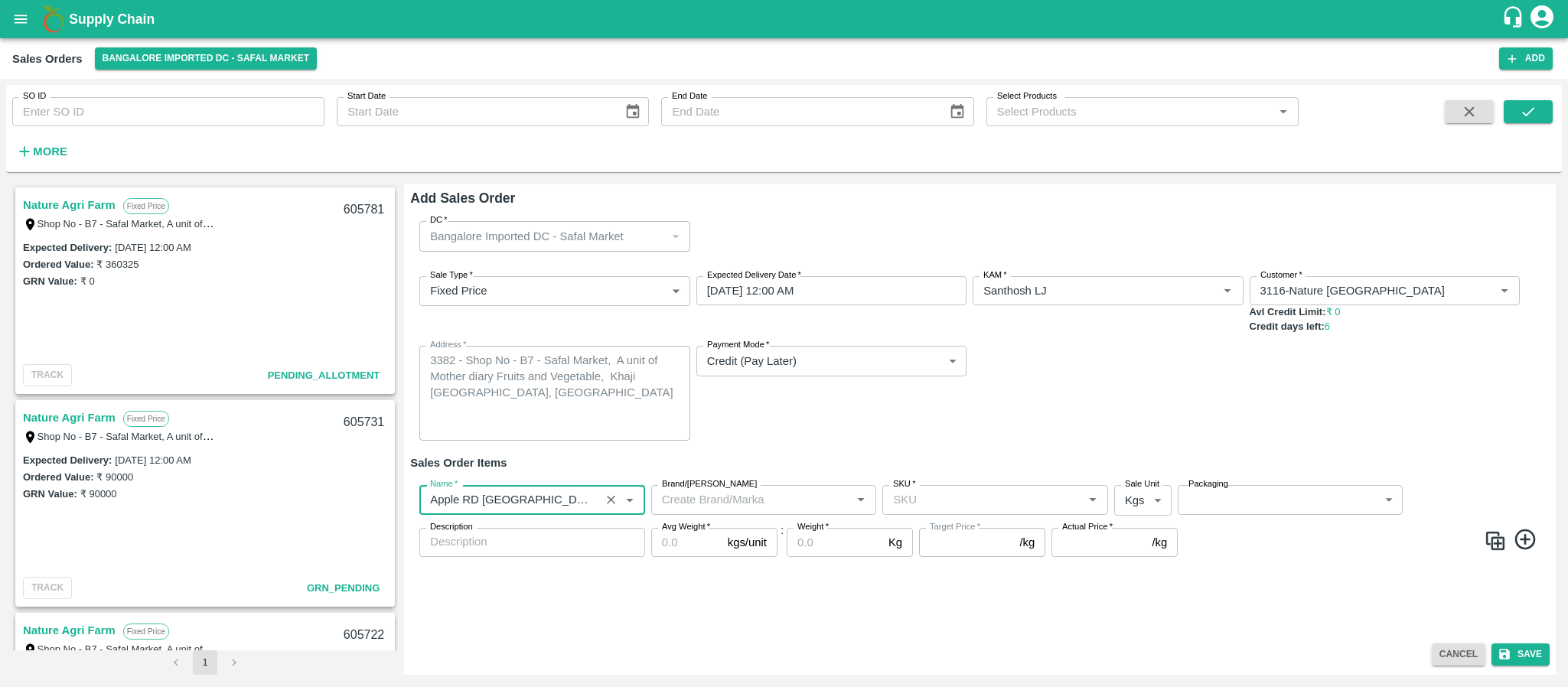
type input "Apple RD [GEOGRAPHIC_DATA]"
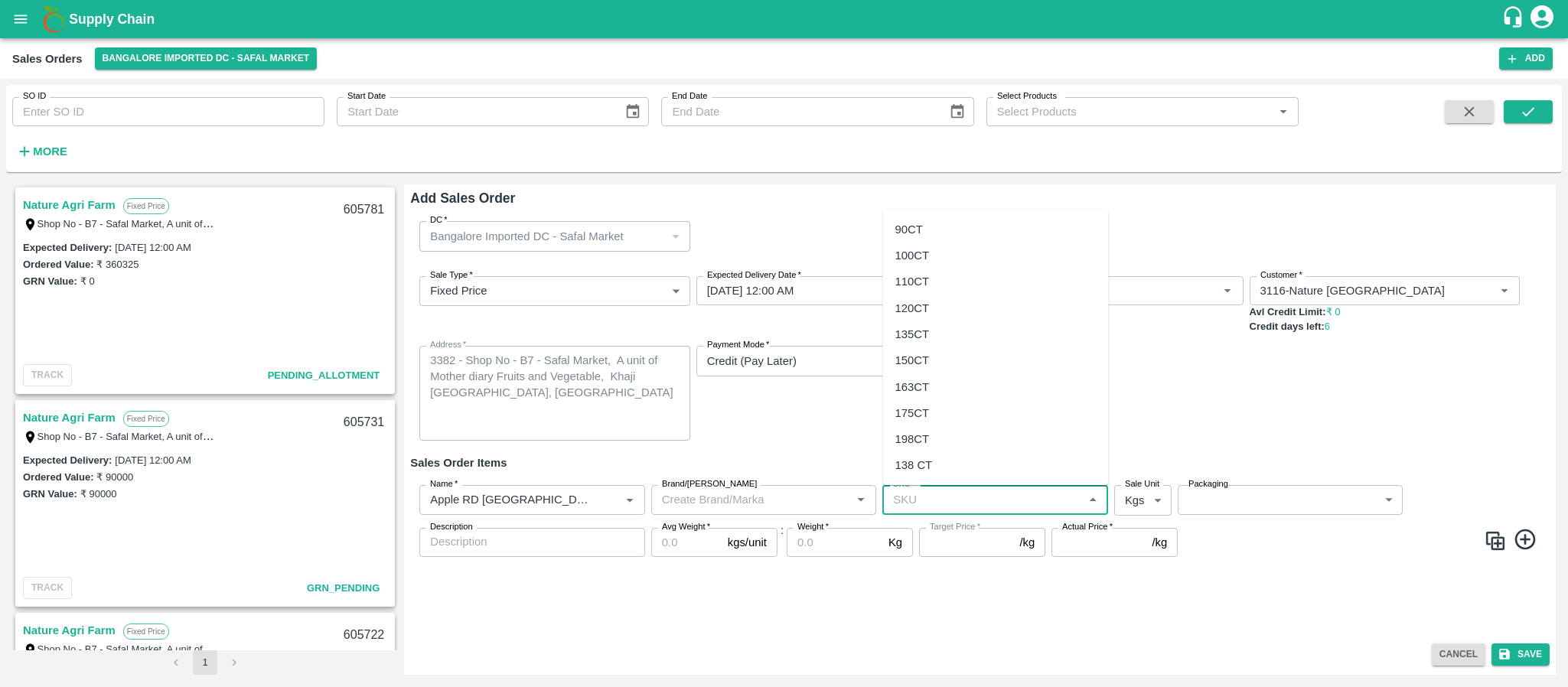
click at [929, 503] on input "SKU   *" at bounding box center [983, 499] width 192 height 20
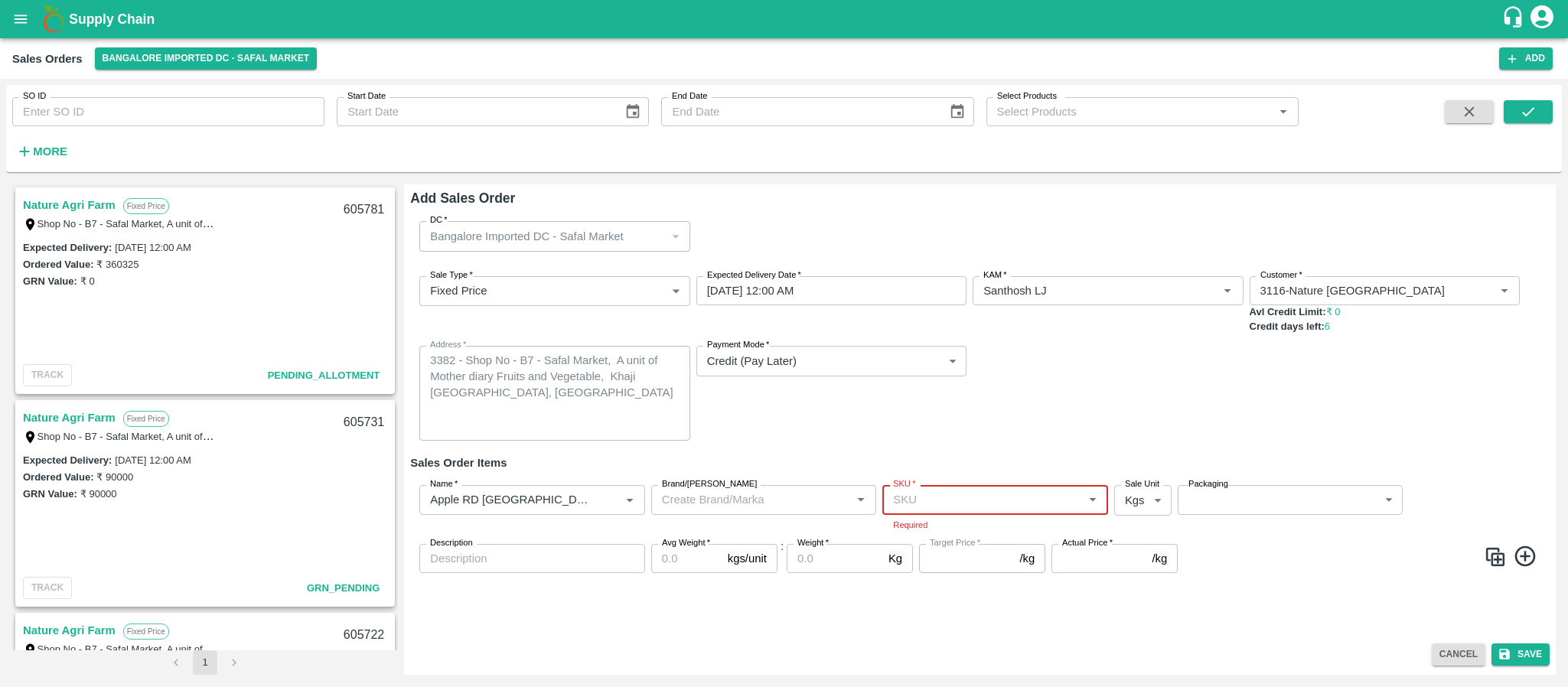
click at [908, 499] on input "SKU   *" at bounding box center [983, 499] width 192 height 20
click at [929, 322] on div "135CT" at bounding box center [996, 334] width 226 height 26
type input "135CT"
type input "NA"
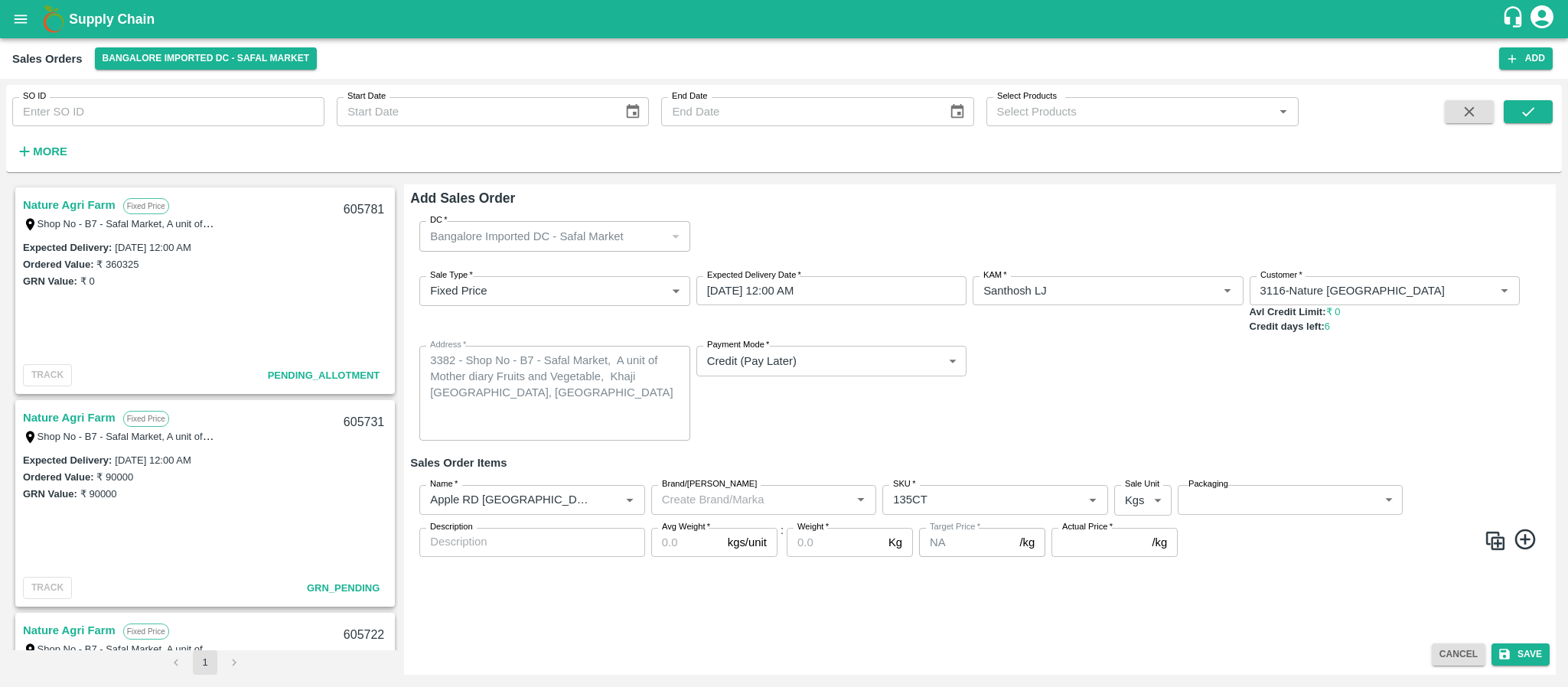
click at [1146, 496] on div "Sale Unit Kgs 1 Sale Unit" at bounding box center [1142, 499] width 57 height 30
click at [1146, 496] on body "Supply Chain Sales Orders Bangalore Imported DC - Safal Market Add SO ID SO ID …" at bounding box center [784, 343] width 1568 height 687
click at [1134, 565] on p "Units" at bounding box center [1138, 559] width 26 height 17
type input "2"
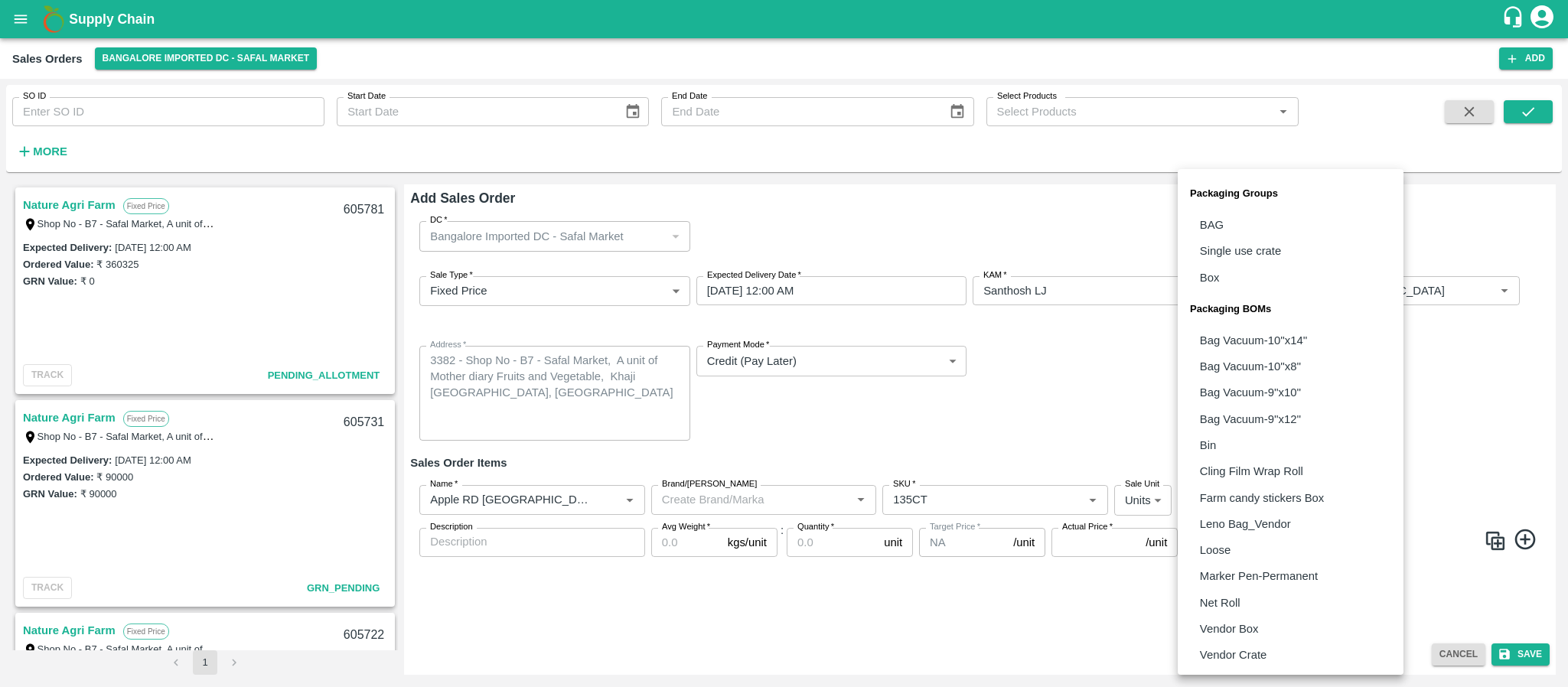
click at [1267, 488] on body "Supply Chain Sales Orders Bangalore Imported DC - Safal Market Add SO ID SO ID …" at bounding box center [784, 343] width 1568 height 687
click at [1235, 615] on li "Vendor Box" at bounding box center [1290, 628] width 226 height 26
type input "BOM/276"
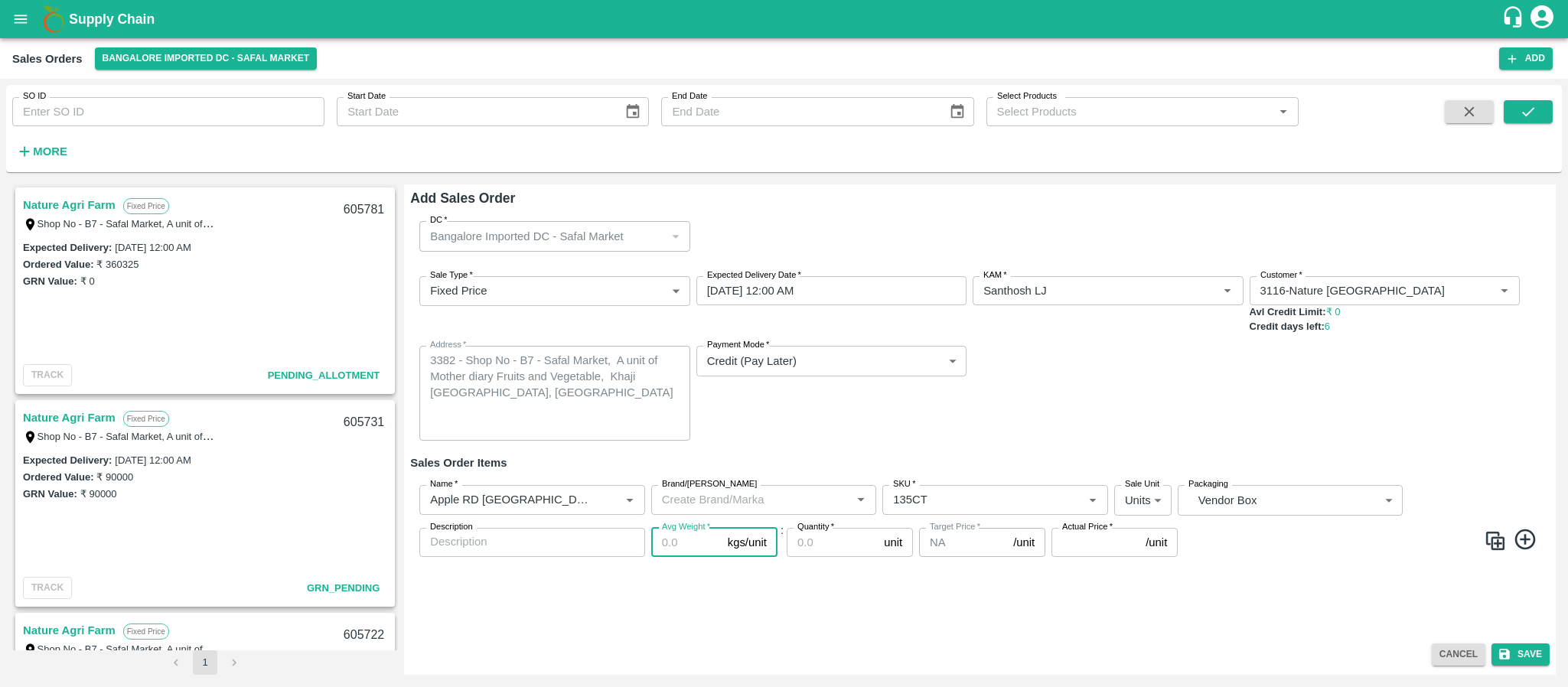
click at [668, 540] on input "Avg Weight   *" at bounding box center [687, 542] width 70 height 29
type input "18"
click at [827, 538] on input "Quantity   *" at bounding box center [832, 542] width 91 height 29
type input "9"
type input "100"
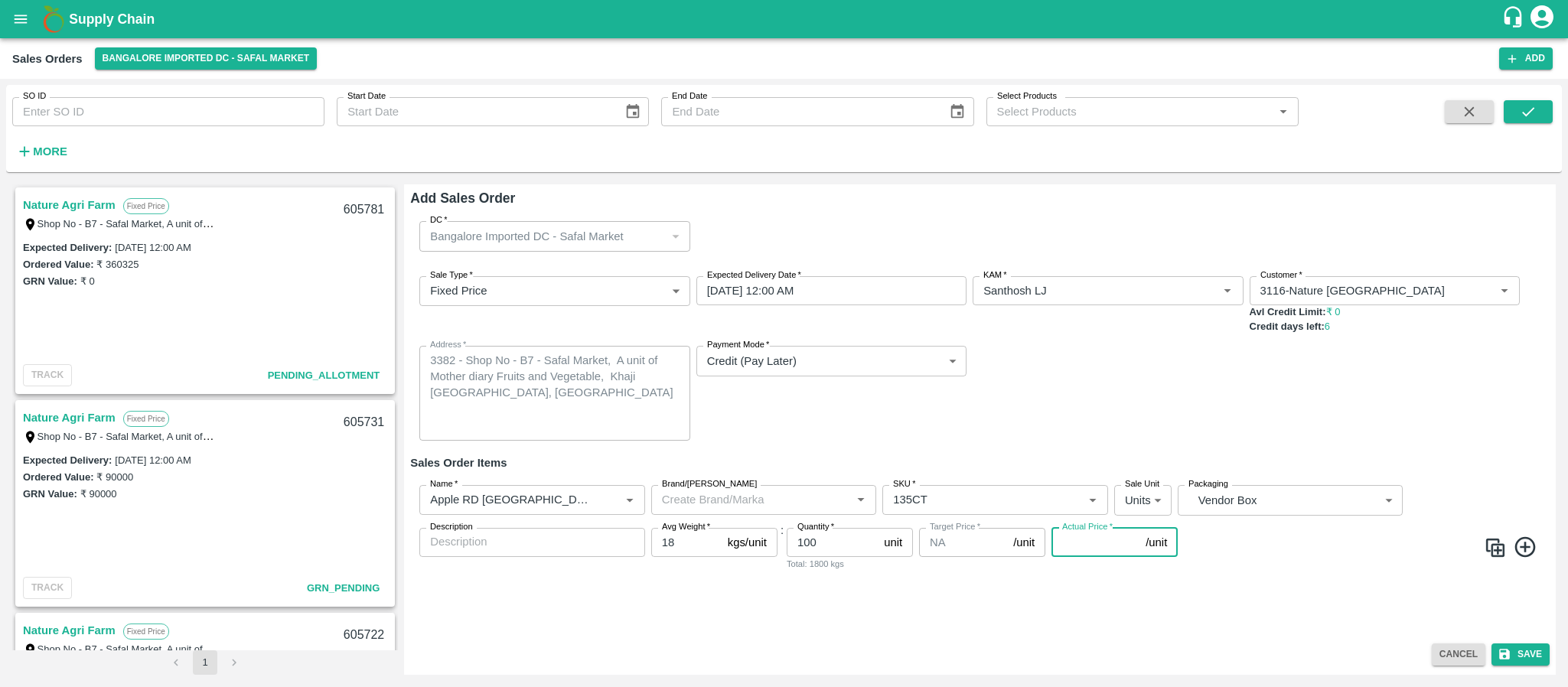
click at [1081, 549] on input "Actual Price   *" at bounding box center [1095, 542] width 88 height 29
type input "3603.25"
click at [1511, 656] on button "Save" at bounding box center [1520, 654] width 58 height 22
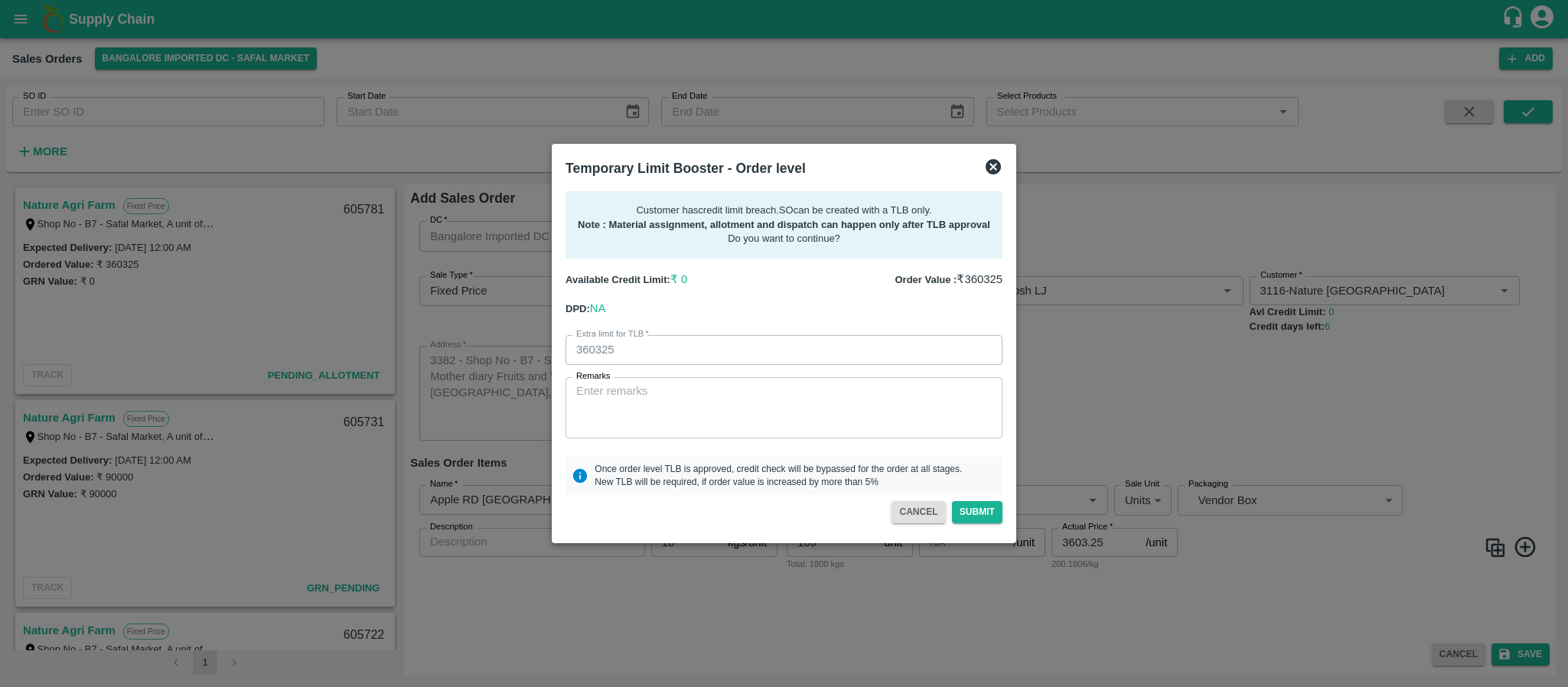
click at [810, 433] on div "x Remarks" at bounding box center [783, 407] width 437 height 61
paste textarea "PAYMENT WILL BE COME IN 3DAYS"
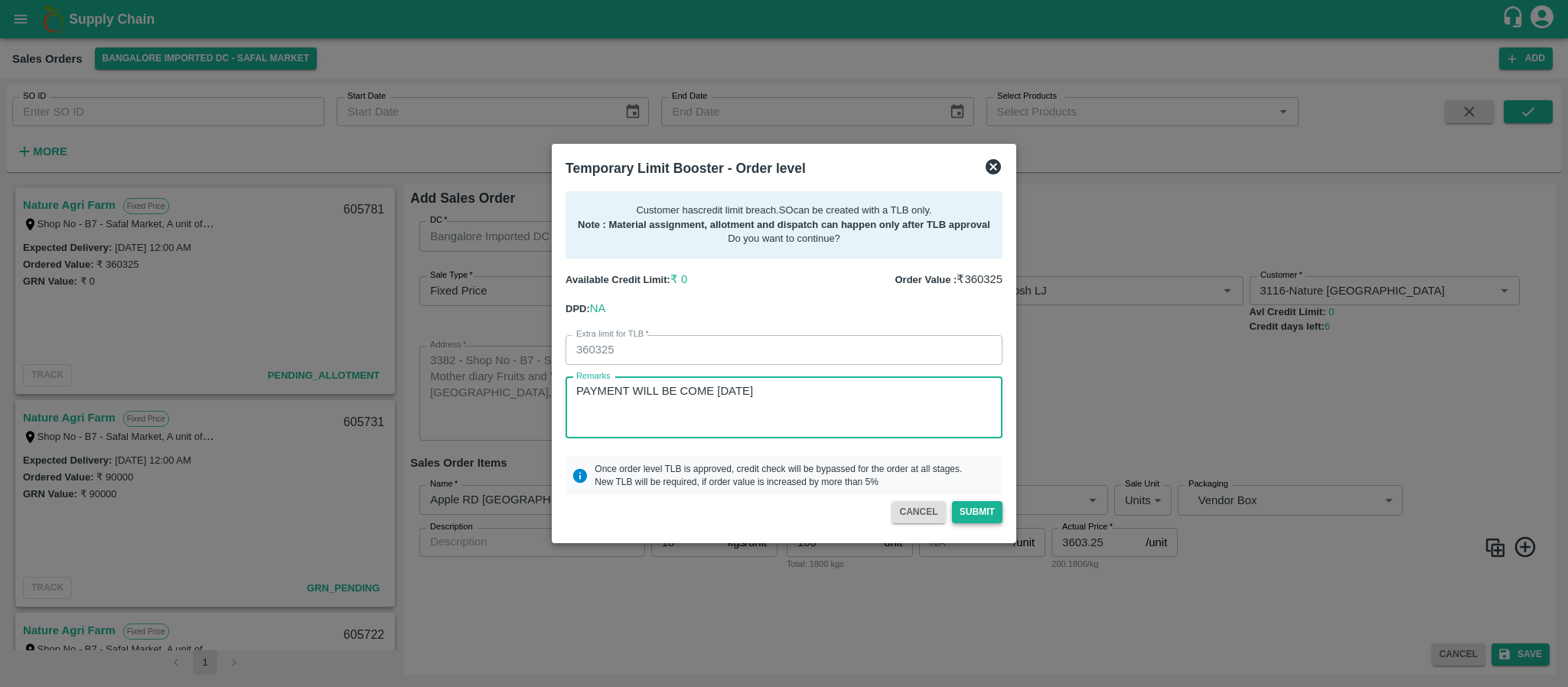
type textarea "PAYMENT WILL BE COME IN 3DAYS"
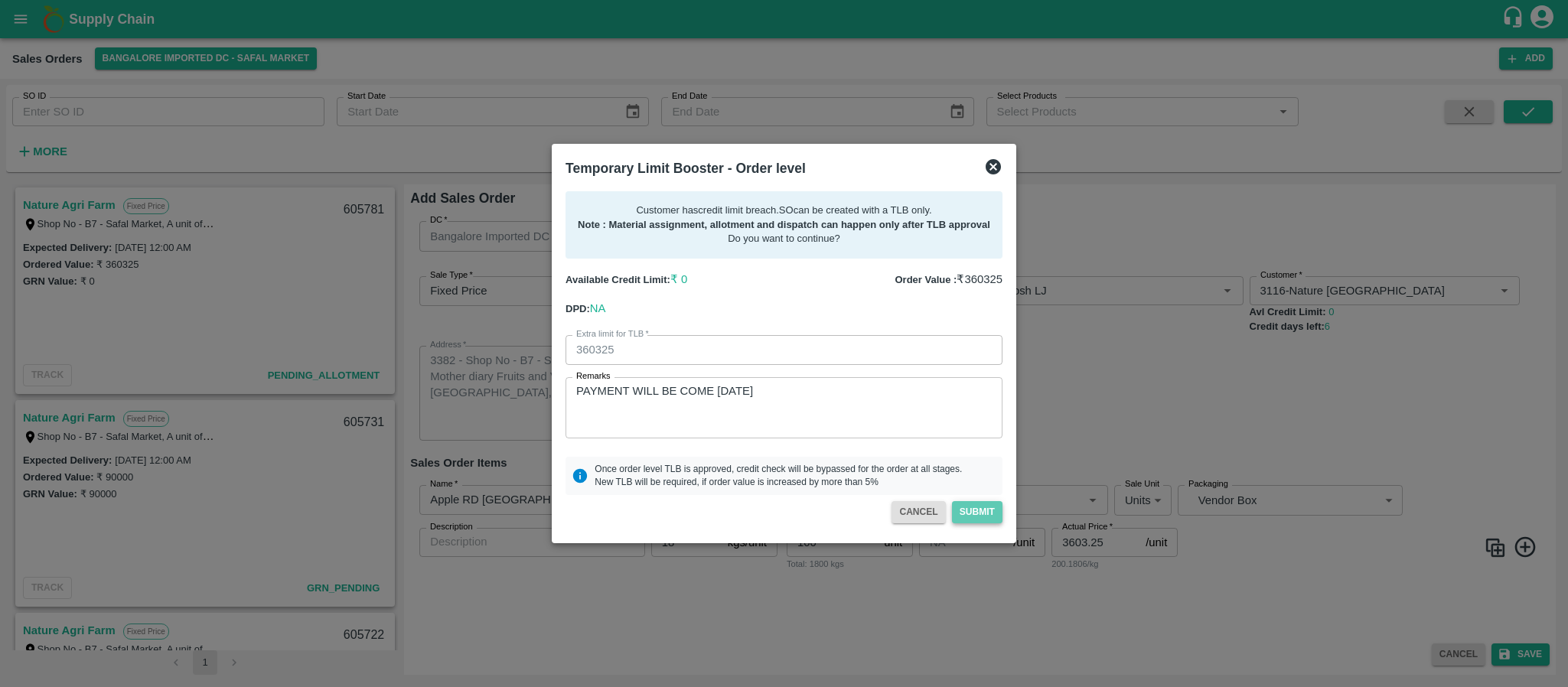
click at [962, 509] on button "Submit" at bounding box center [976, 512] width 50 height 22
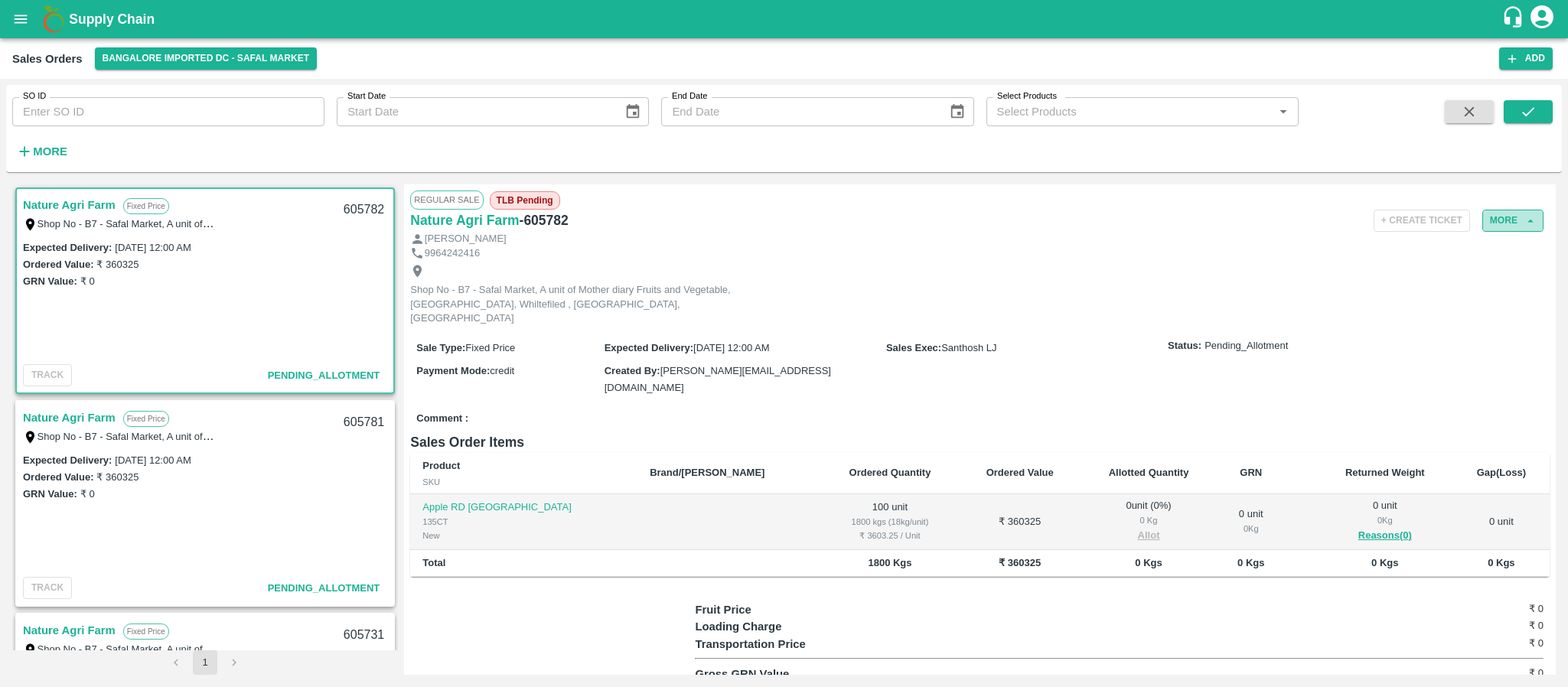
click at [1511, 228] on button "More" at bounding box center [1512, 221] width 61 height 22
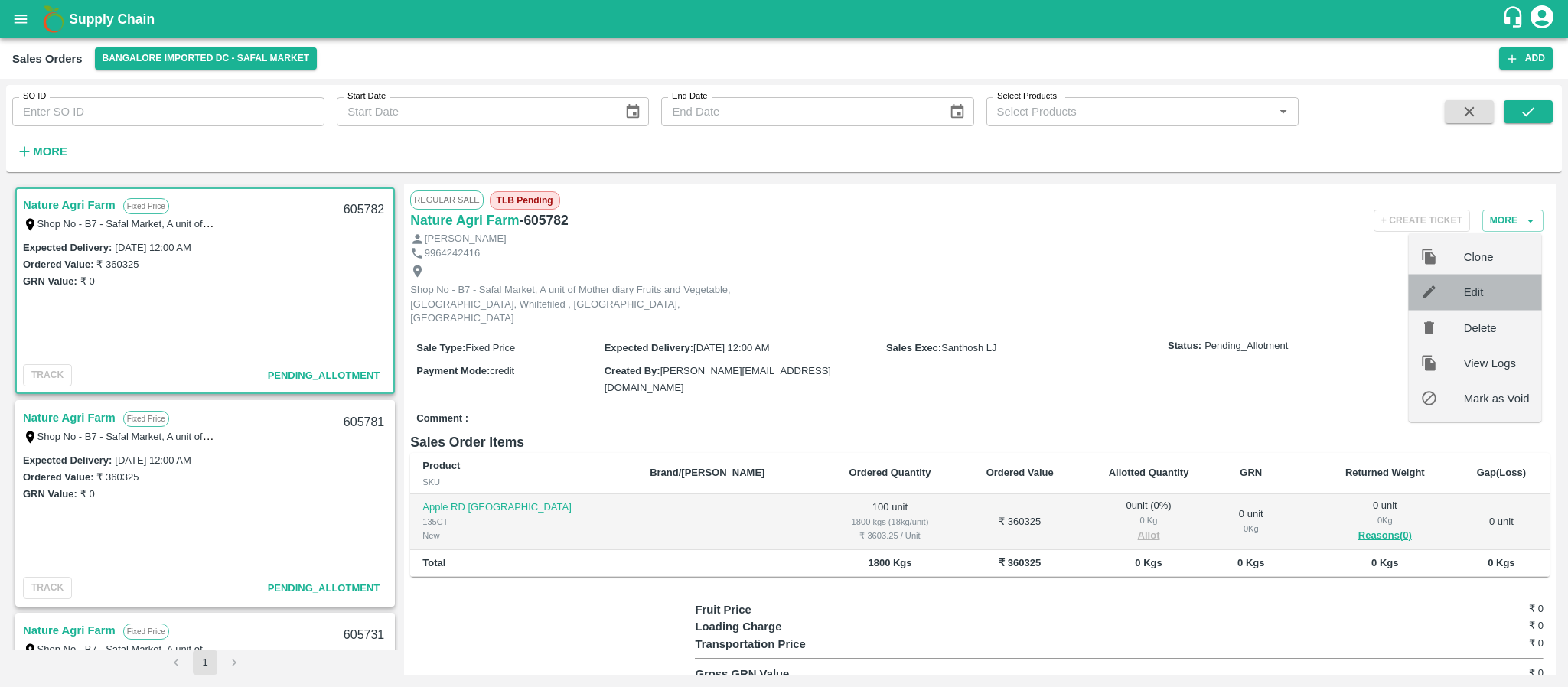
click at [1479, 292] on span "Edit" at bounding box center [1496, 292] width 65 height 17
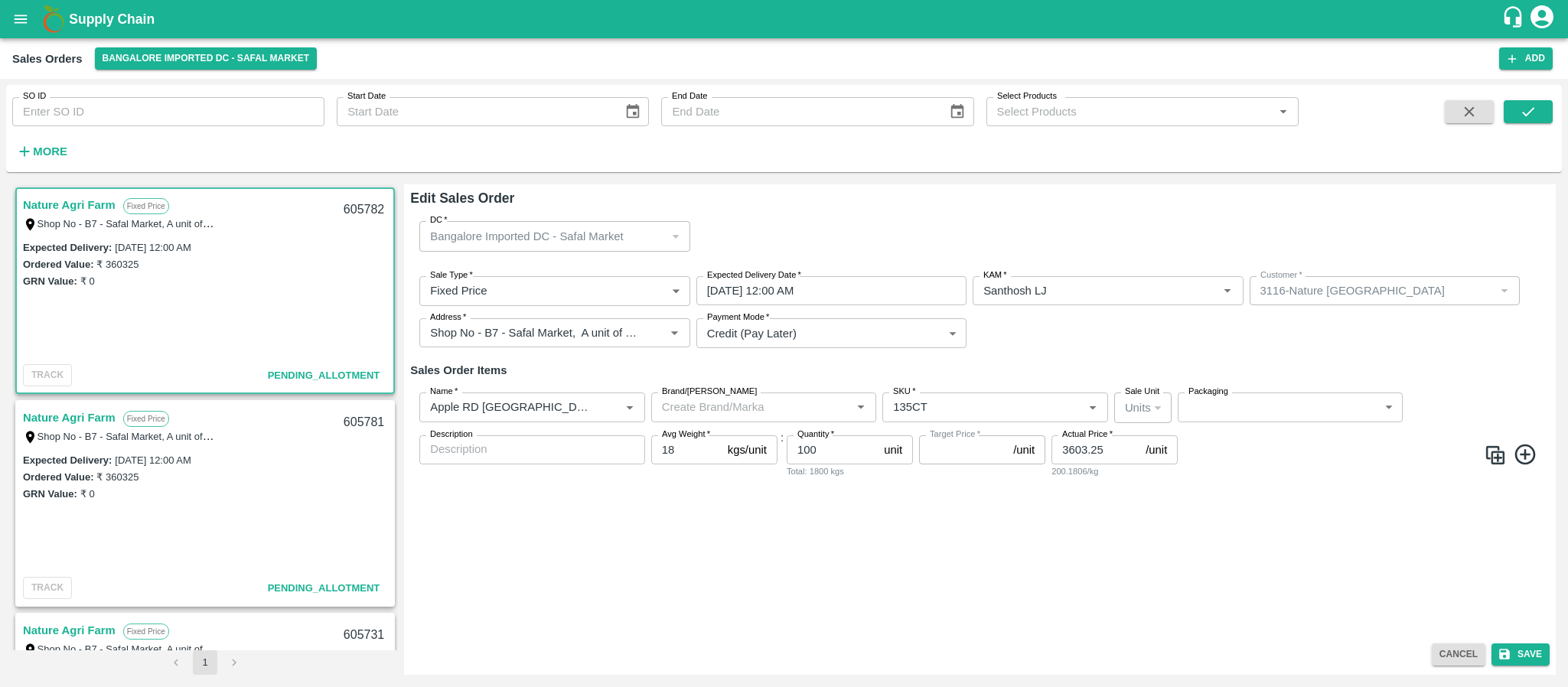
type input "NA"
click at [841, 445] on input "100" at bounding box center [832, 449] width 91 height 29
type input "1"
type input "99"
click at [1538, 657] on button "Save" at bounding box center [1520, 654] width 58 height 22
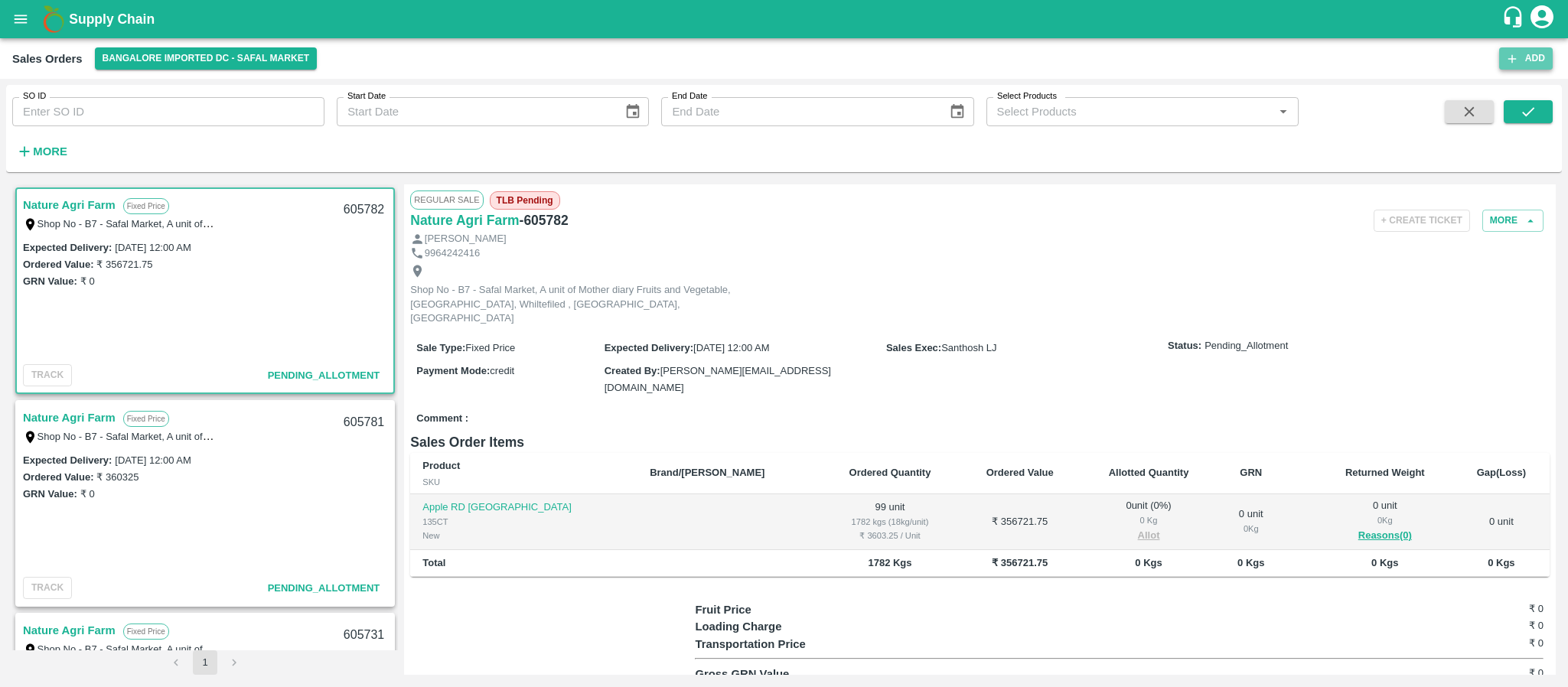
click at [1518, 57] on icon "button" at bounding box center [1511, 58] width 14 height 14
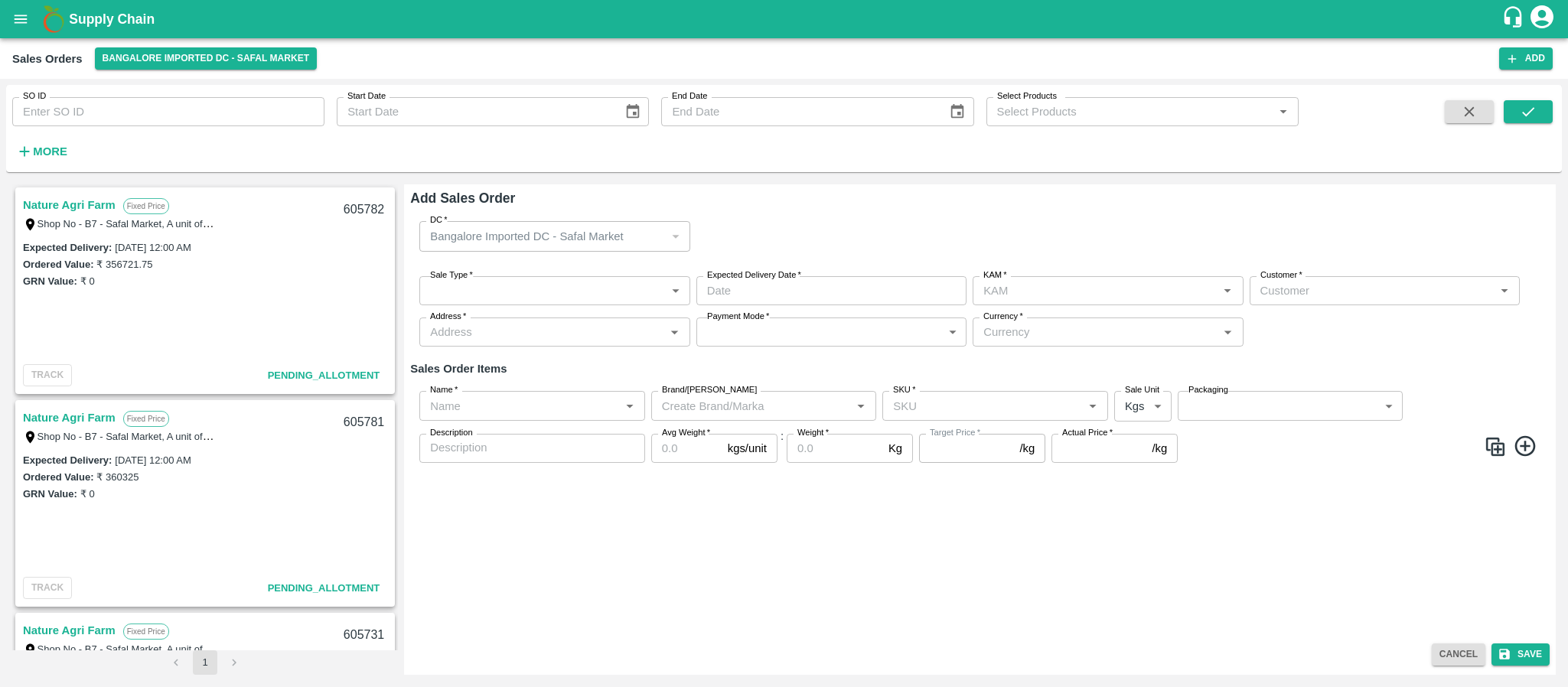
type input "Santhosh LJ"
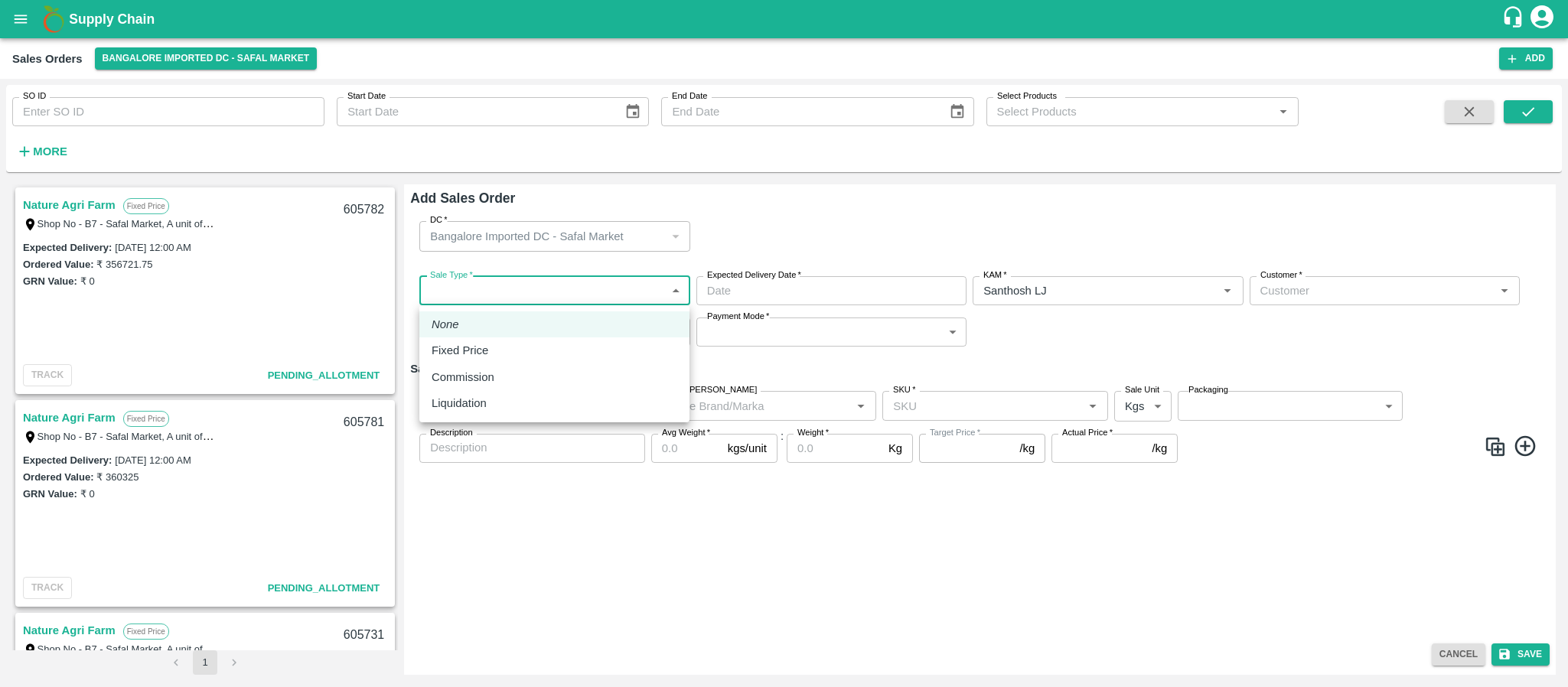
click at [604, 297] on body "Supply Chain Sales Orders Bangalore Imported DC - Safal Market Add SO ID SO ID …" at bounding box center [784, 343] width 1568 height 687
click at [526, 338] on li "Fixed Price" at bounding box center [554, 350] width 270 height 26
type input "1"
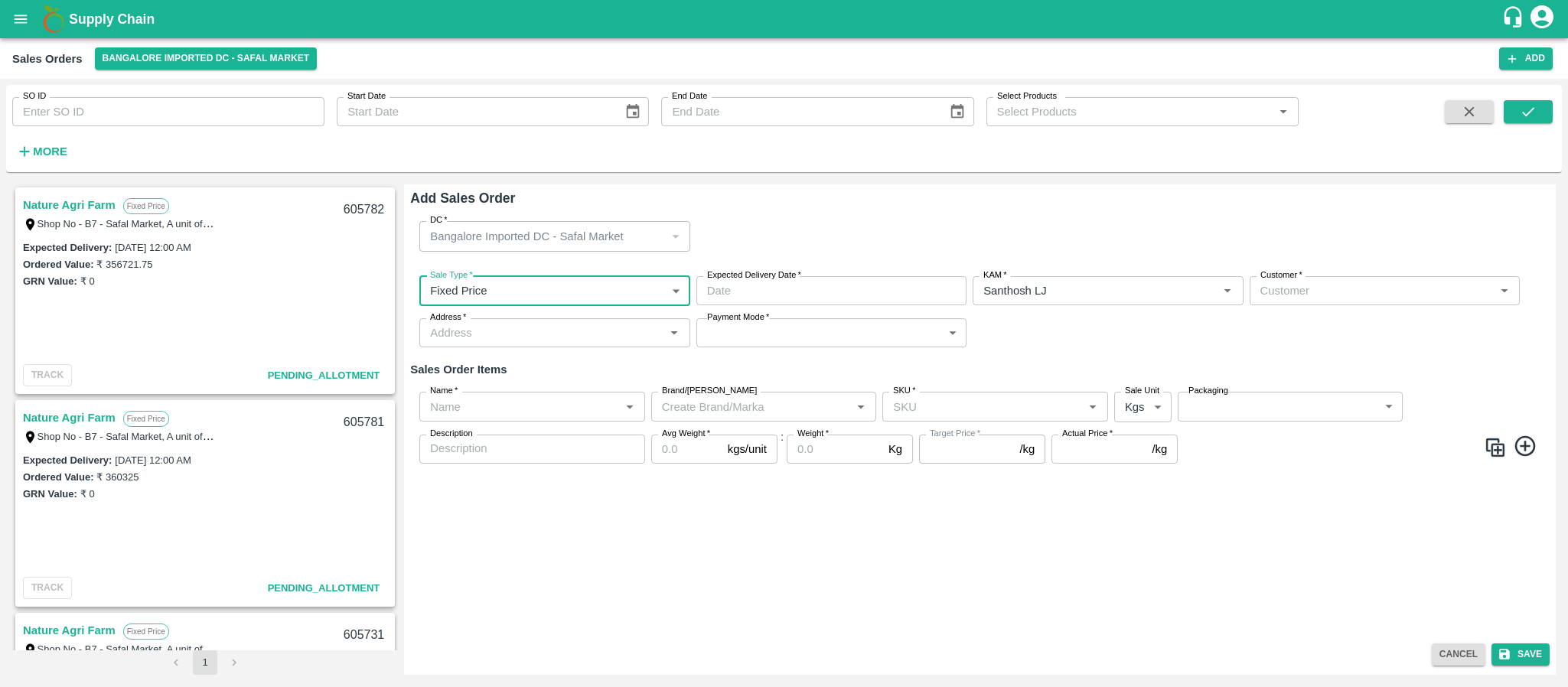
type input "DD/MM/YYYY hh:mm aa"
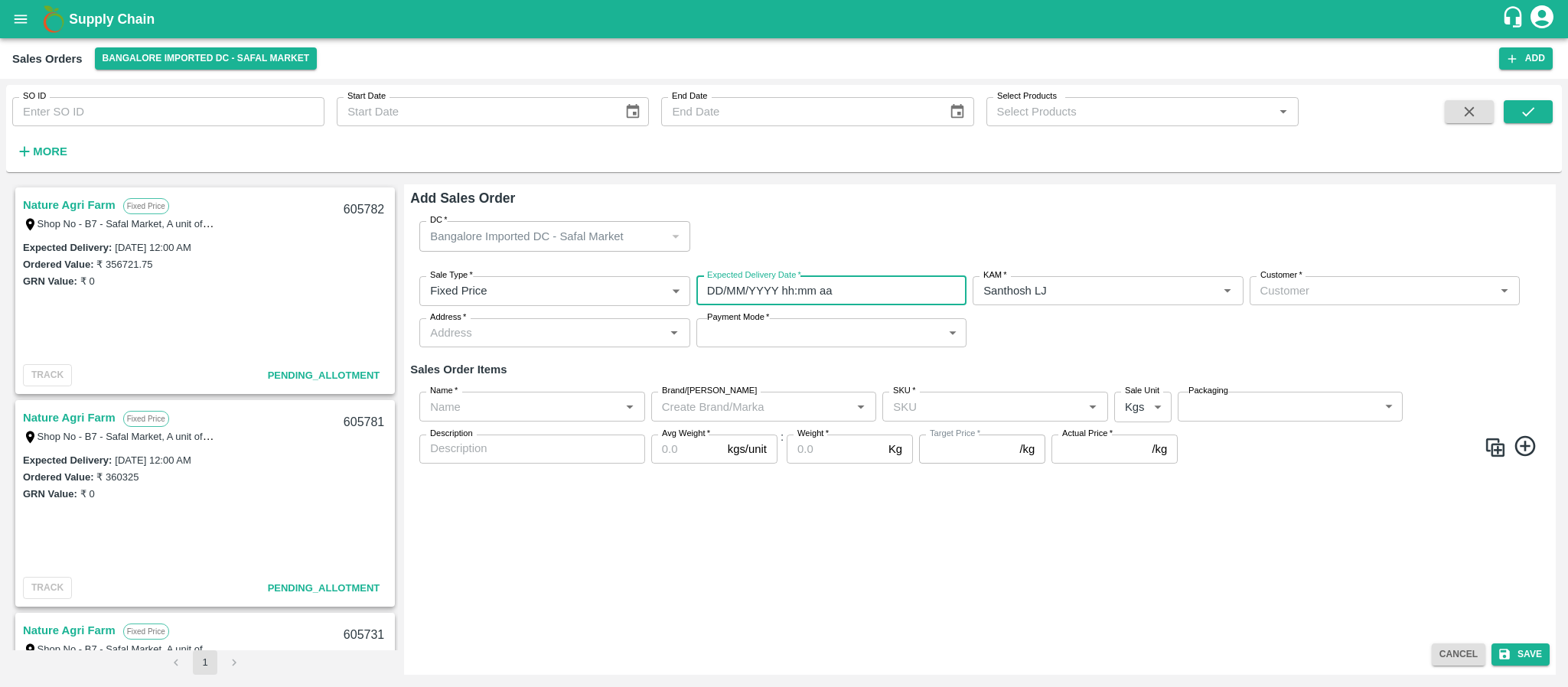
click at [788, 294] on input "DD/MM/YYYY hh:mm aa" at bounding box center [826, 290] width 259 height 29
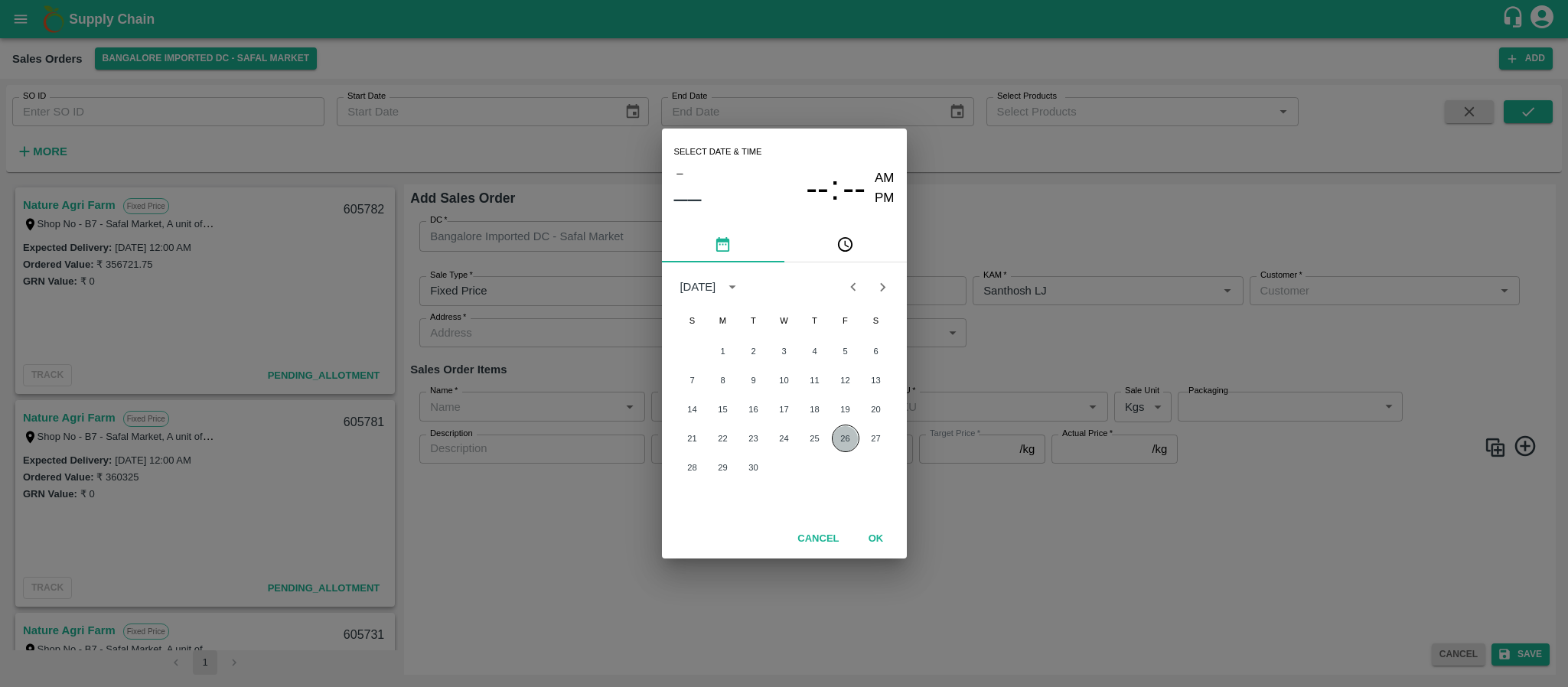
click at [843, 432] on button "26" at bounding box center [845, 438] width 28 height 28
type input "26/09/2025 12:00 AM"
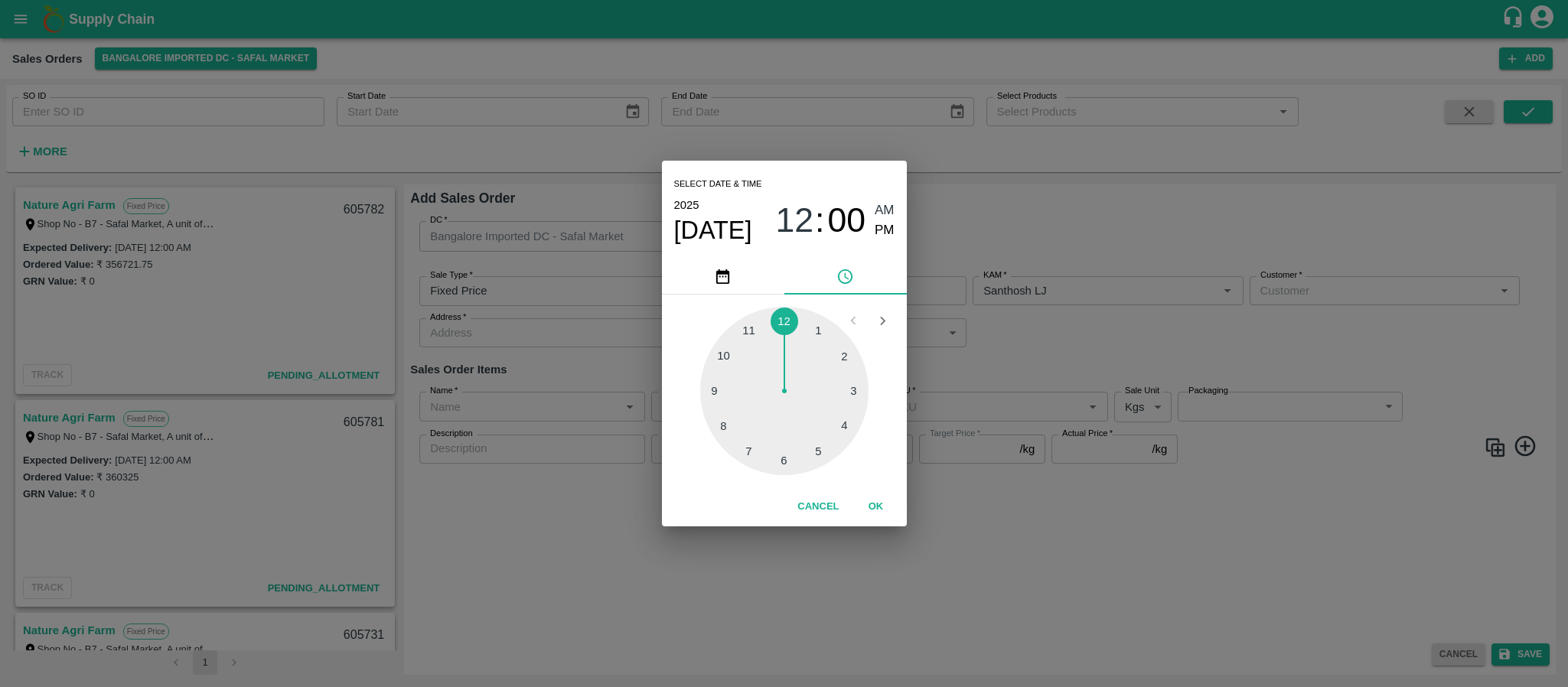
click at [1107, 320] on div "Select date & time 2025 Sep 26 12 : 00 AM PM 1 2 3 4 5 6 7 8 9 10 11 12 Cancel …" at bounding box center [784, 343] width 1568 height 687
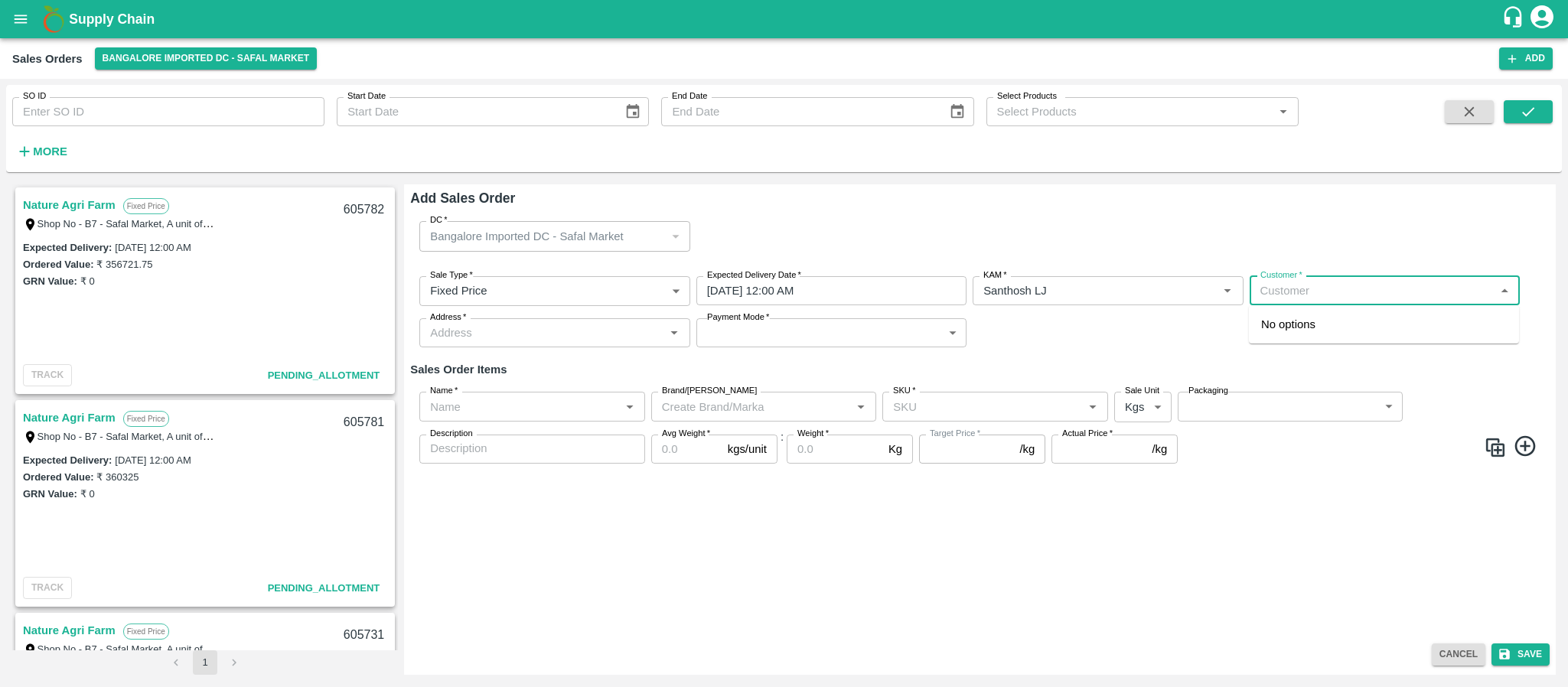
click at [1281, 290] on input "Customer   *" at bounding box center [1372, 290] width 236 height 20
click at [1290, 336] on p "Wholesale" at bounding box center [1281, 339] width 40 height 14
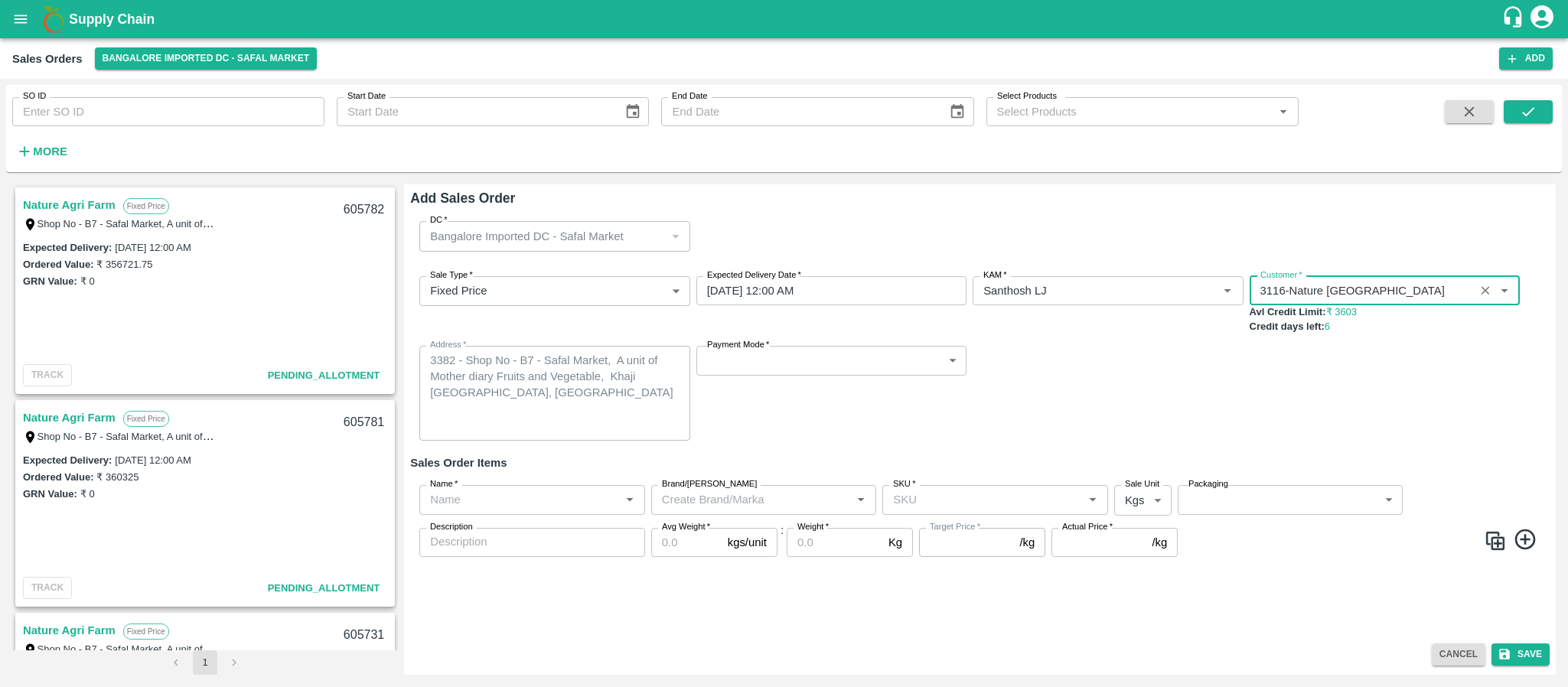
type input "3116-Nature Agri Farm"
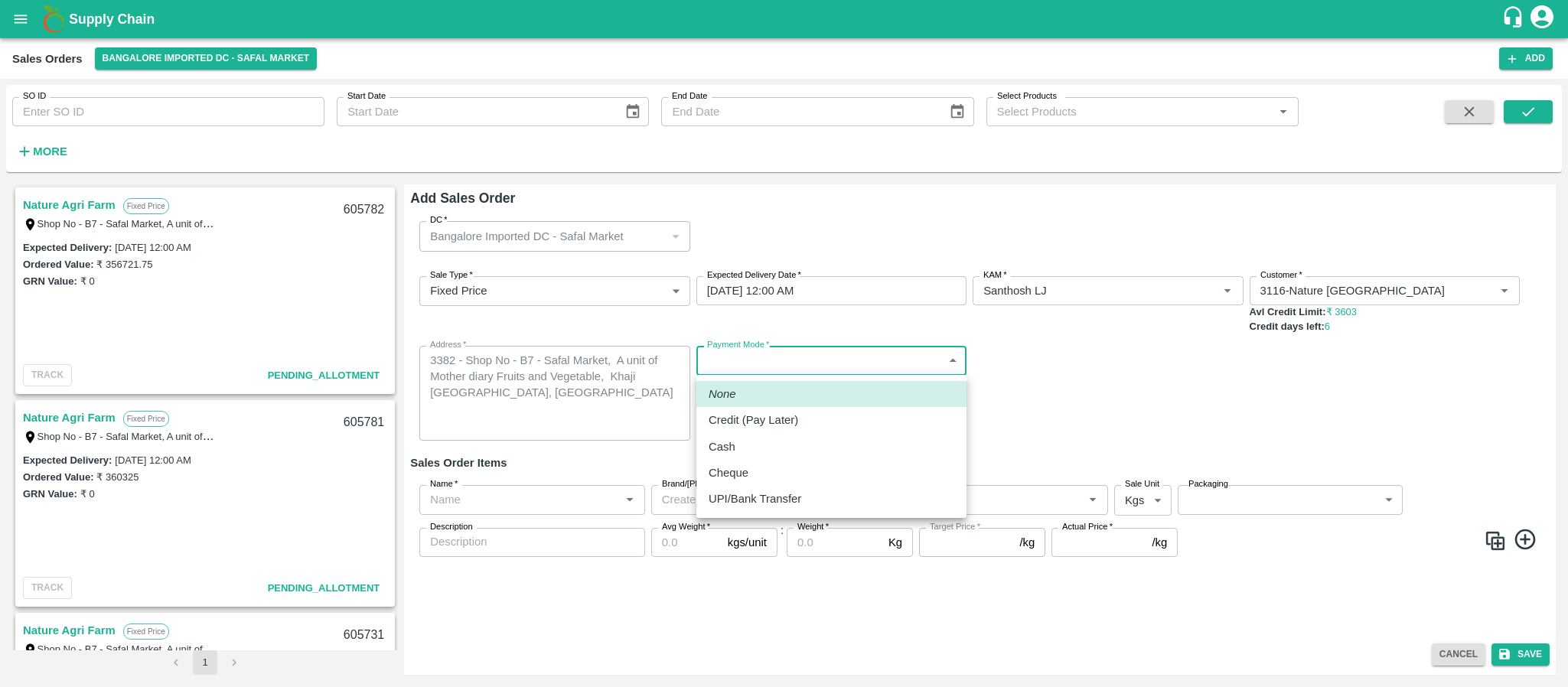
click at [814, 354] on body "Supply Chain Sales Orders Bangalore Imported DC - Safal Market Add SO ID SO ID …" at bounding box center [784, 343] width 1568 height 687
click at [771, 423] on p "Credit (Pay Later)" at bounding box center [753, 420] width 89 height 17
type input "credit"
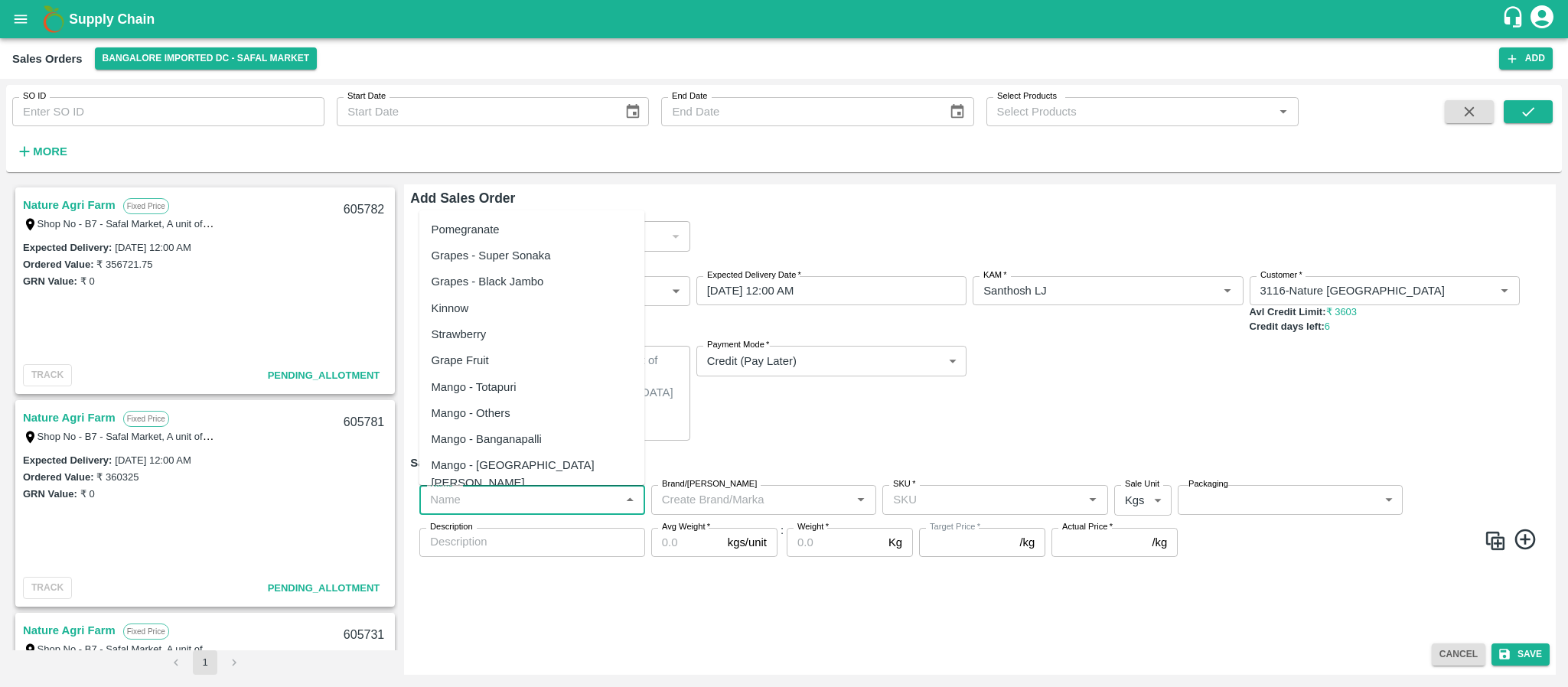
click at [560, 496] on input "Name   *" at bounding box center [520, 499] width 192 height 20
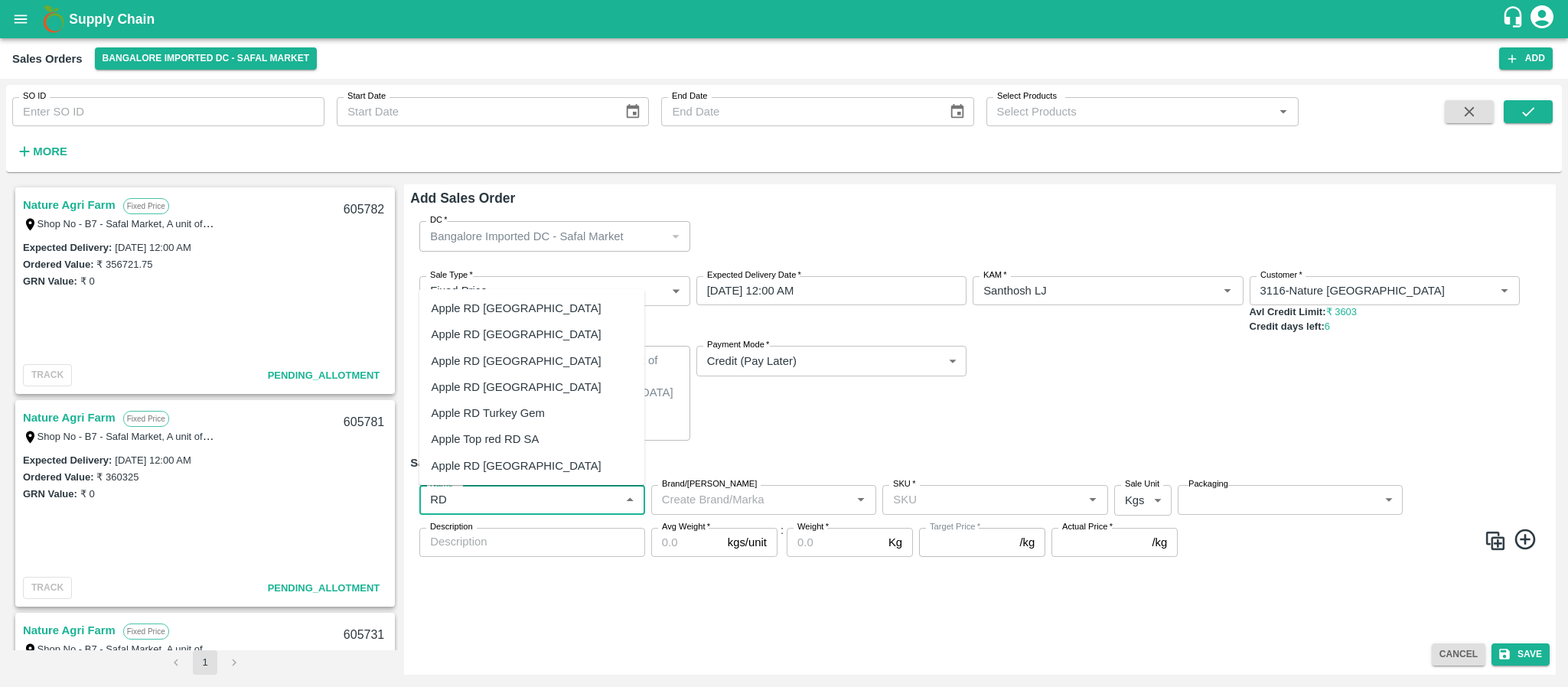
click at [520, 363] on div "Apple RD [GEOGRAPHIC_DATA]" at bounding box center [532, 361] width 226 height 26
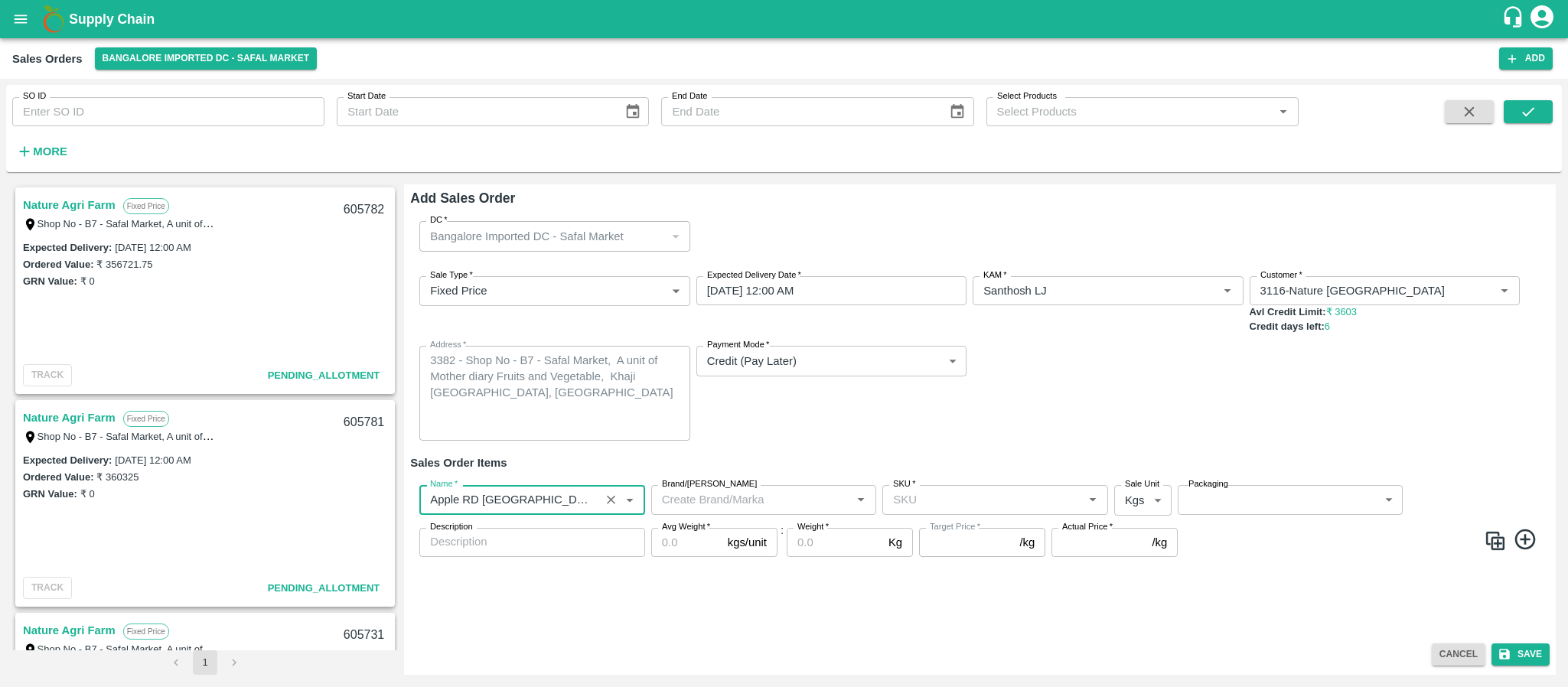
type input "Apple RD USA"
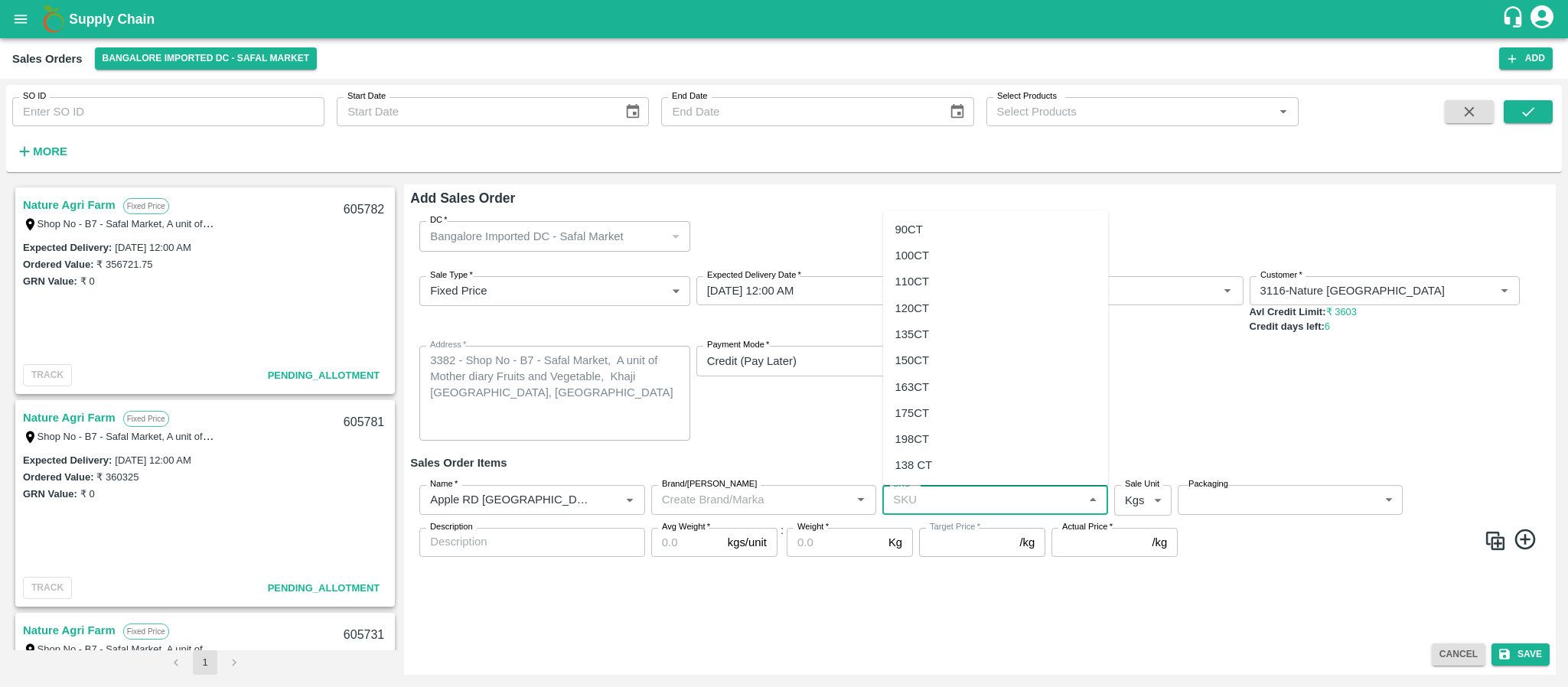
click at [932, 492] on input "SKU   *" at bounding box center [983, 499] width 192 height 20
click at [928, 328] on div "135CT" at bounding box center [912, 334] width 34 height 17
type input "135CT"
type input "NA"
click at [1148, 501] on body "Supply Chain Sales Orders Bangalore Imported DC - Safal Market Add SO ID SO ID …" at bounding box center [784, 343] width 1568 height 687
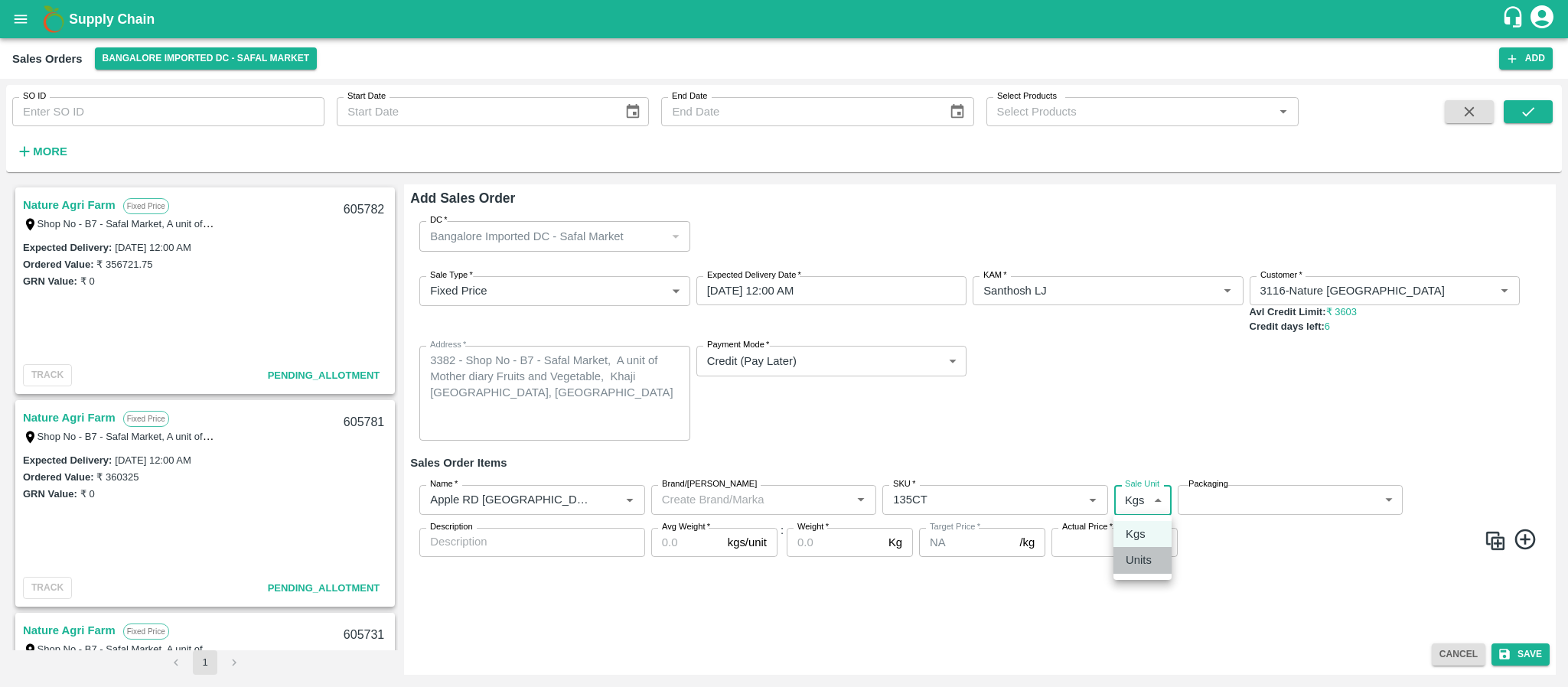
click at [1136, 553] on p "Units" at bounding box center [1138, 559] width 26 height 17
type input "2"
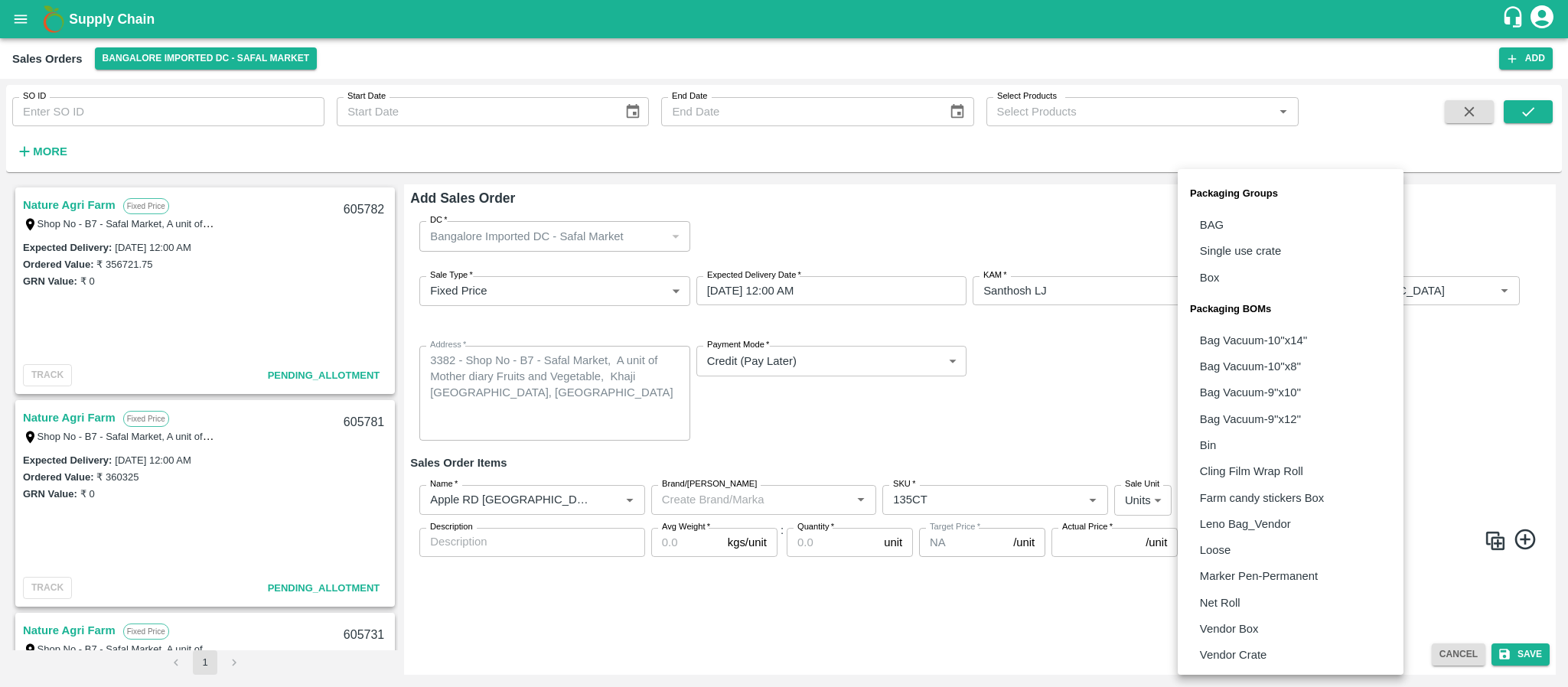
click at [1240, 503] on body "Supply Chain Sales Orders Bangalore Imported DC - Safal Market Add SO ID SO ID …" at bounding box center [784, 343] width 1568 height 687
click at [1236, 617] on li "Vendor Box" at bounding box center [1290, 628] width 226 height 26
type input "BOM/276"
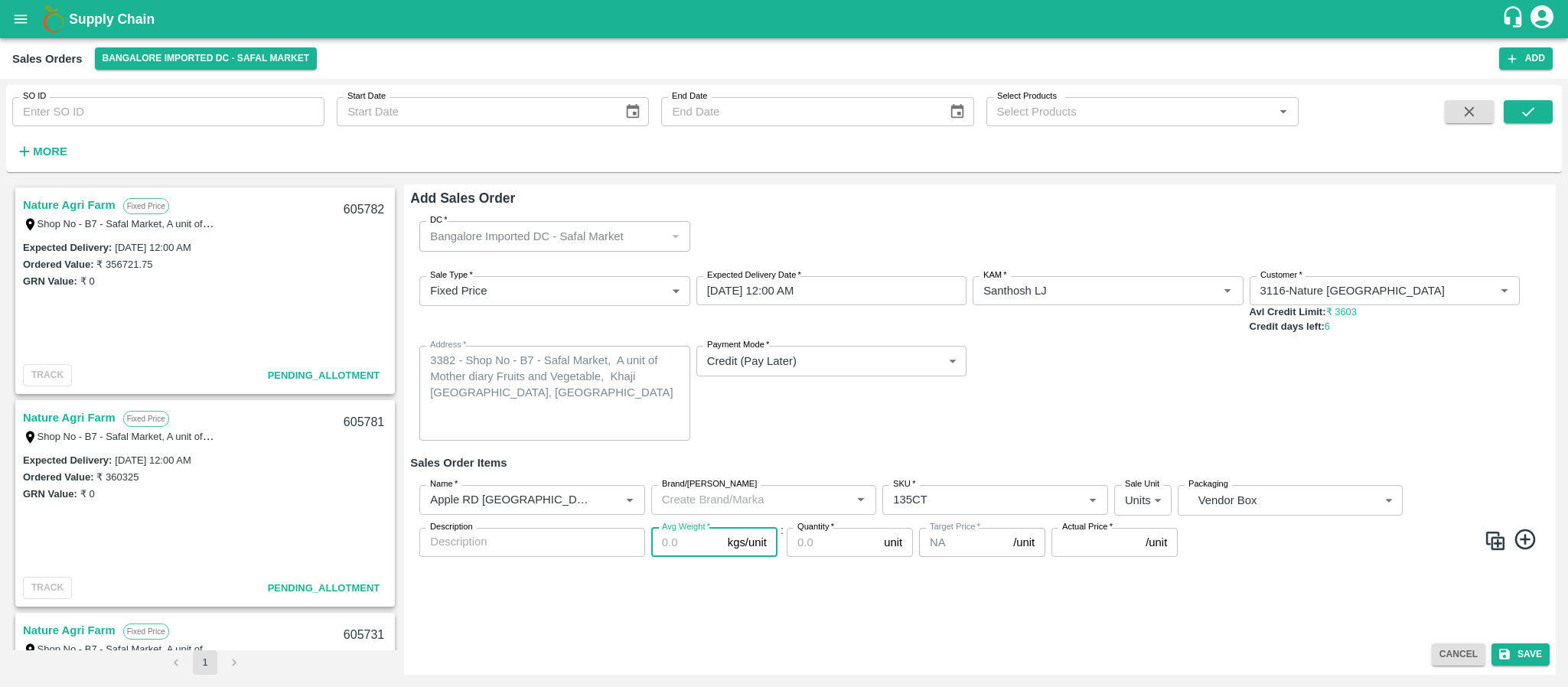
click at [668, 544] on input "Avg Weight   *" at bounding box center [687, 542] width 70 height 29
type input "18"
click at [811, 551] on input "Quantity   *" at bounding box center [832, 542] width 91 height 29
click at [811, 539] on input "Quantity   *" at bounding box center [832, 542] width 91 height 29
type input "95"
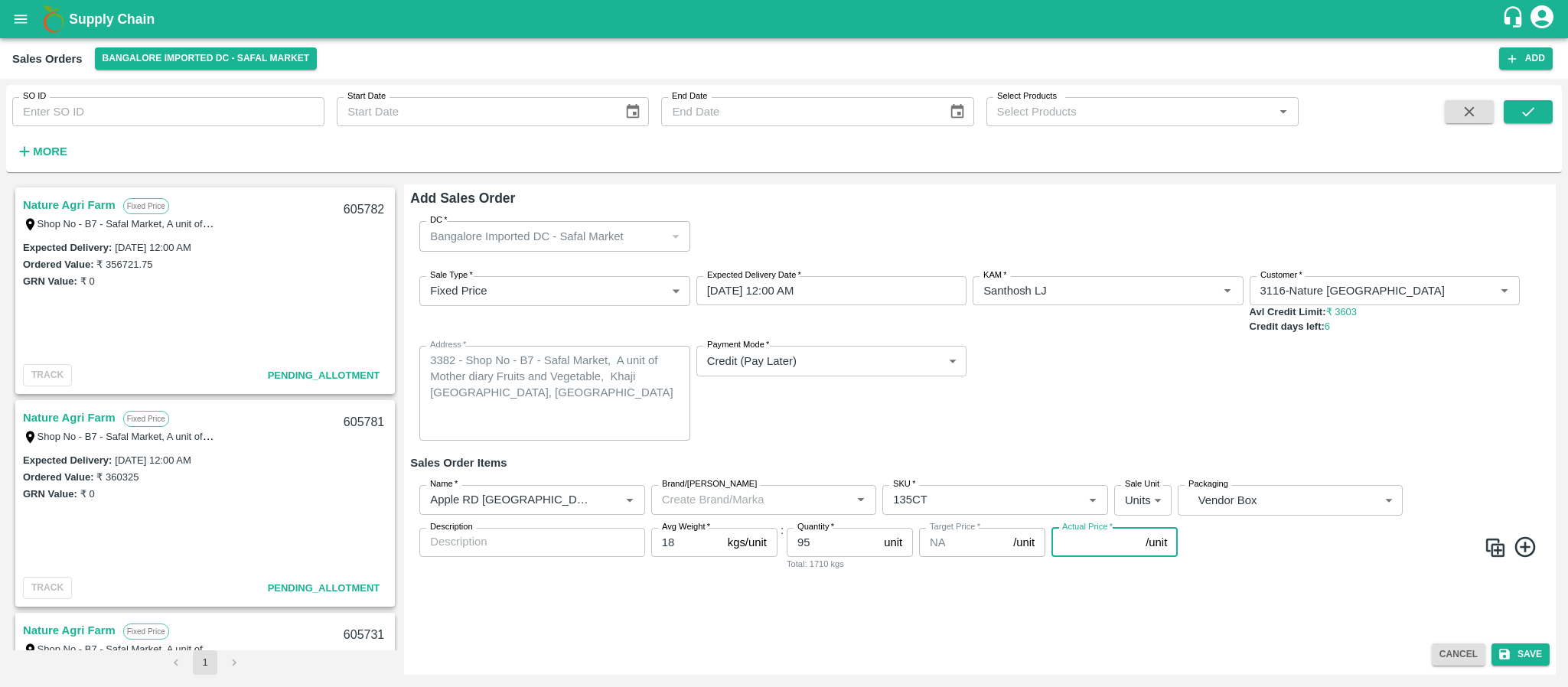
click at [1073, 554] on input "Actual Price   *" at bounding box center [1095, 542] width 88 height 29
type input "3603.25"
click at [1527, 652] on button "Save" at bounding box center [1520, 654] width 58 height 22
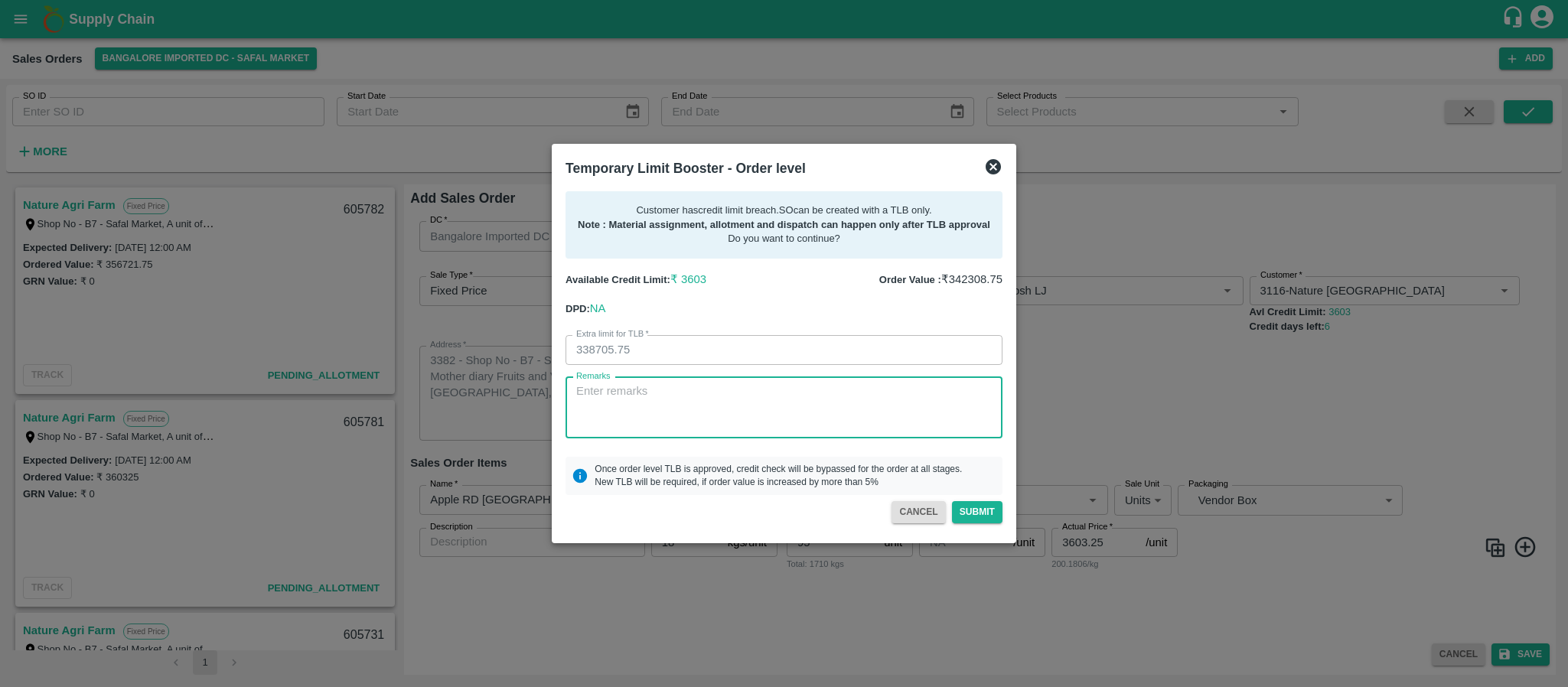
click at [801, 401] on textarea "Remarks" at bounding box center [784, 407] width 415 height 48
paste textarea "PAYMENT WILL BE COME IN 3DAYS"
type textarea "PAYMENT WILL BE COME IN 3DAYS"
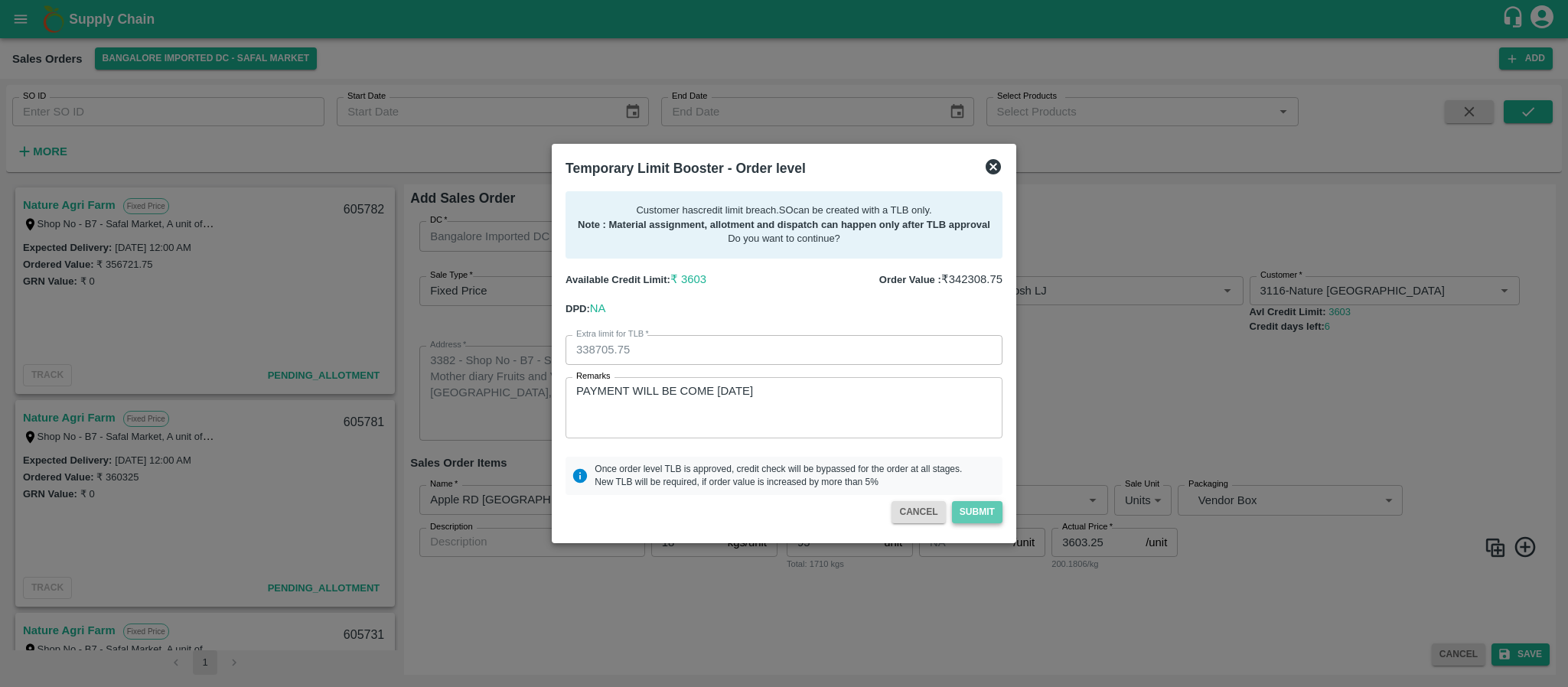
click at [972, 515] on button "Submit" at bounding box center [976, 512] width 50 height 22
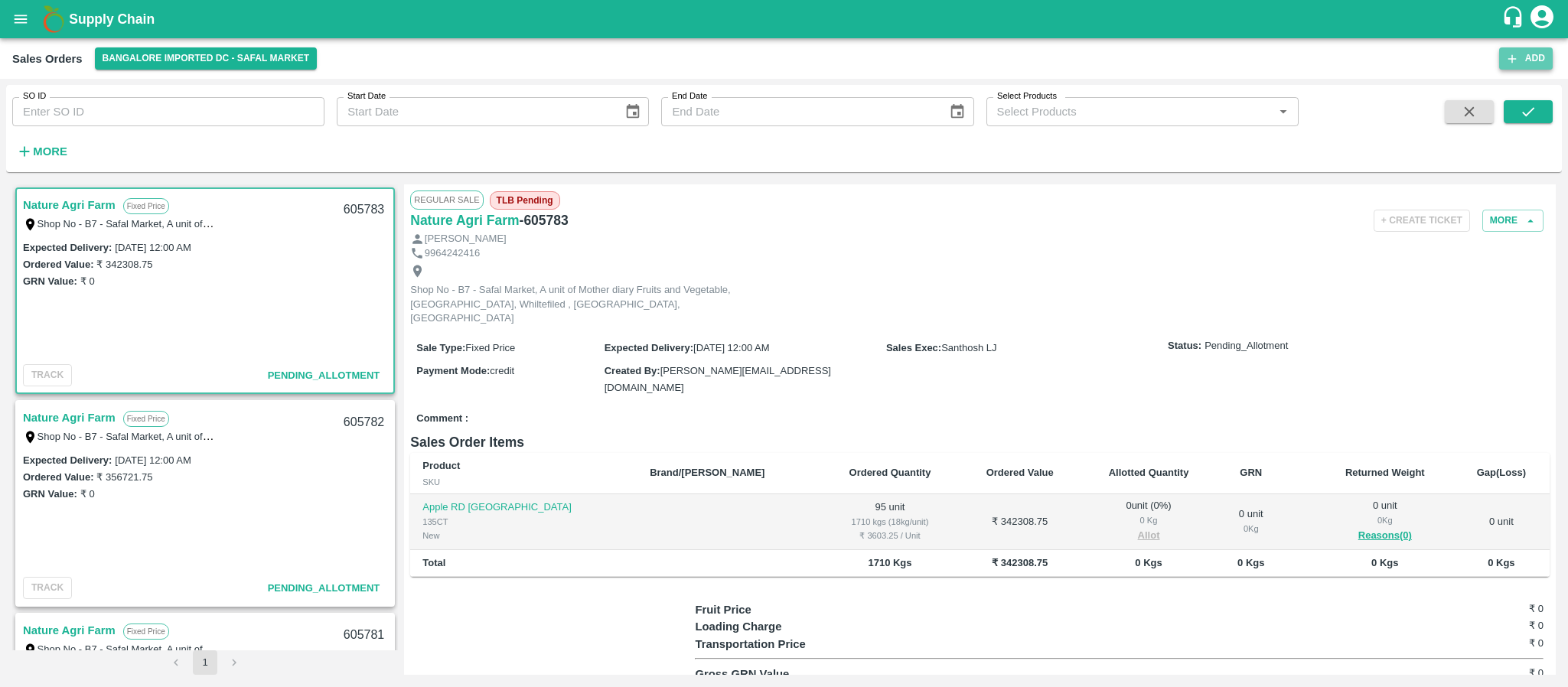
click at [1517, 66] on button "Add" at bounding box center [1525, 58] width 53 height 22
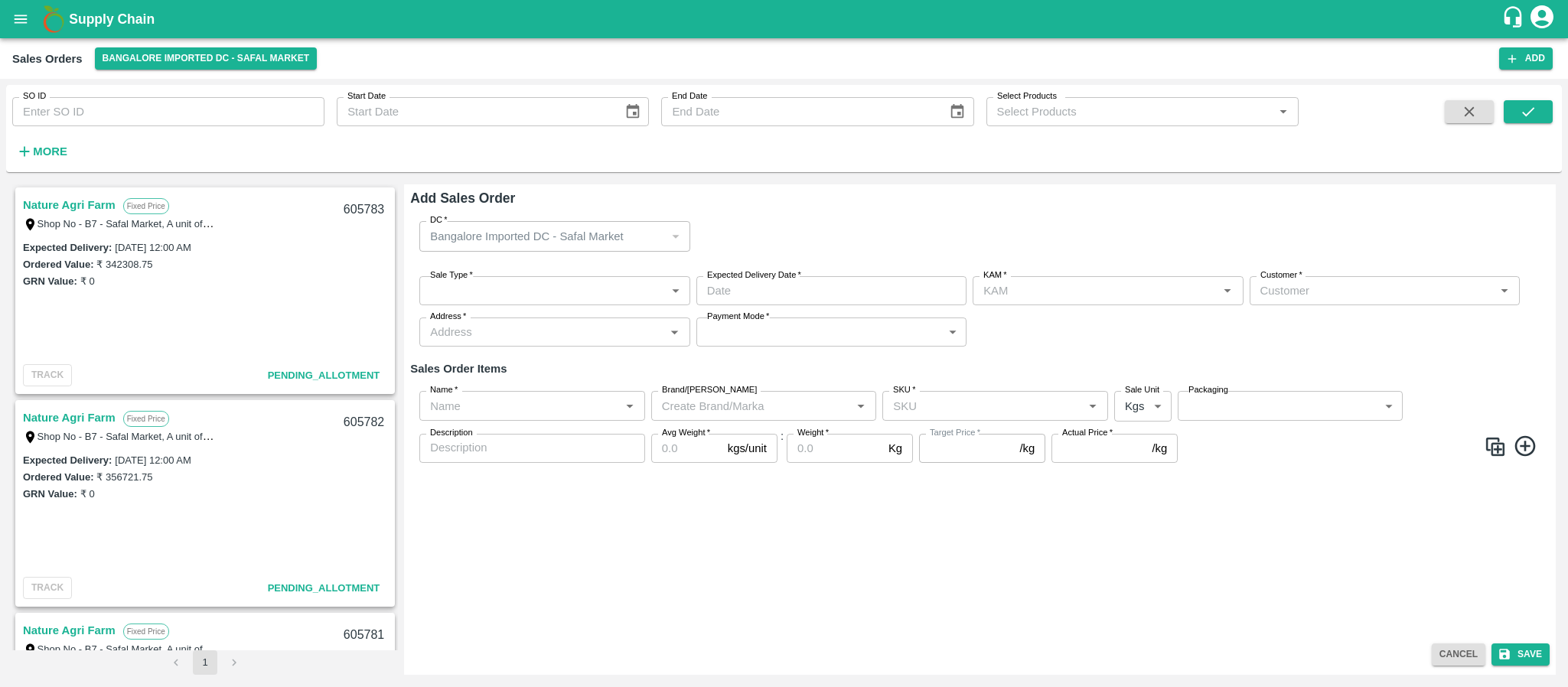
type input "Santhosh LJ"
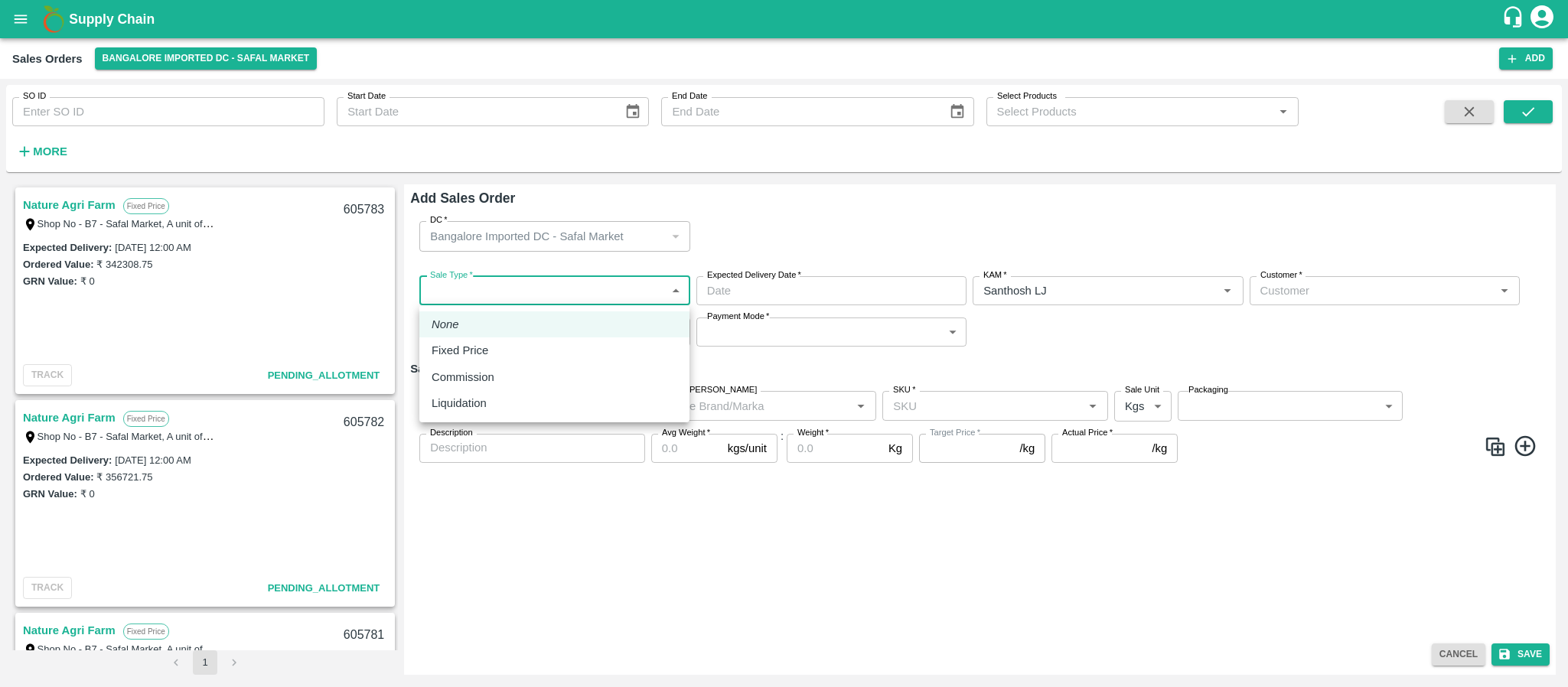
click at [497, 292] on body "Supply Chain Sales Orders Bangalore Imported DC - Safal Market Add SO ID SO ID …" at bounding box center [784, 343] width 1568 height 687
click at [469, 346] on p "Fixed Price" at bounding box center [460, 349] width 57 height 17
type input "1"
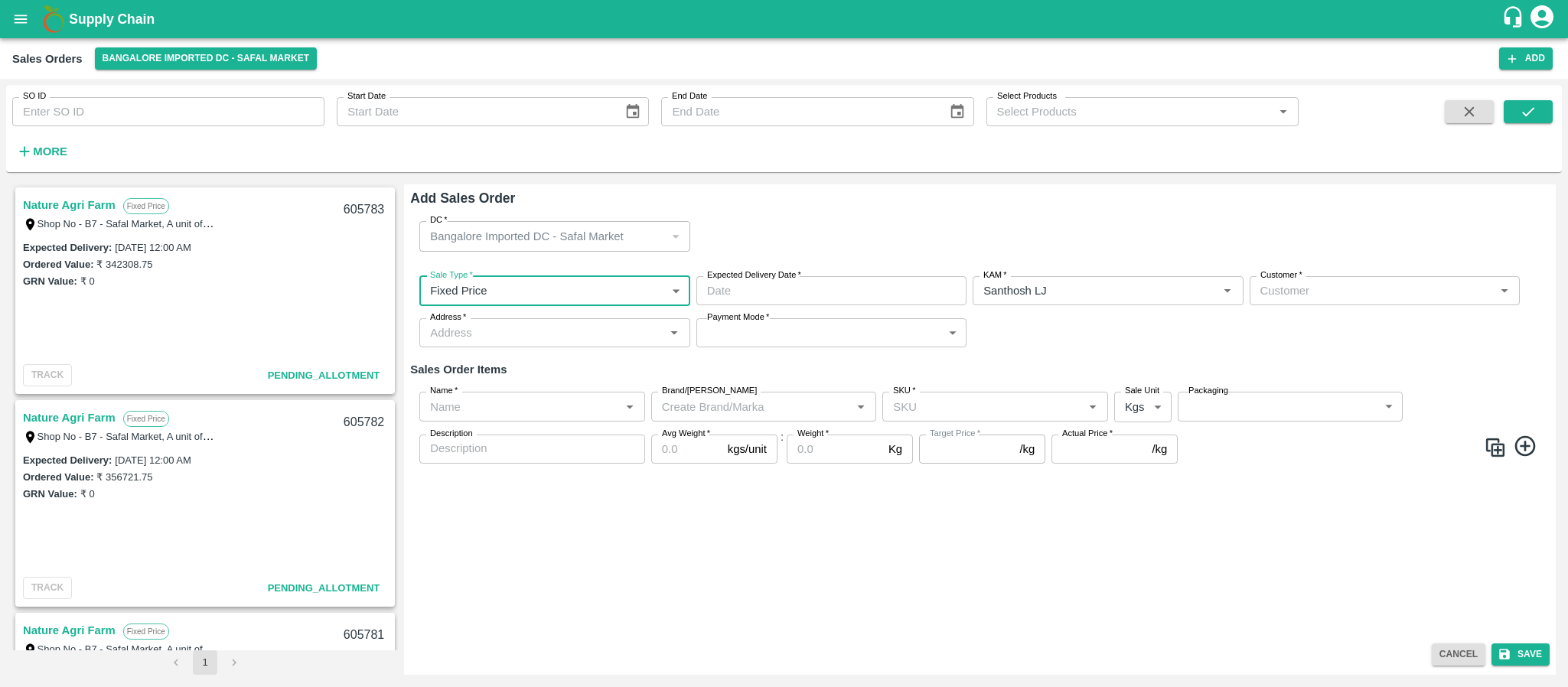
type input "DD/MM/YYYY hh:mm aa"
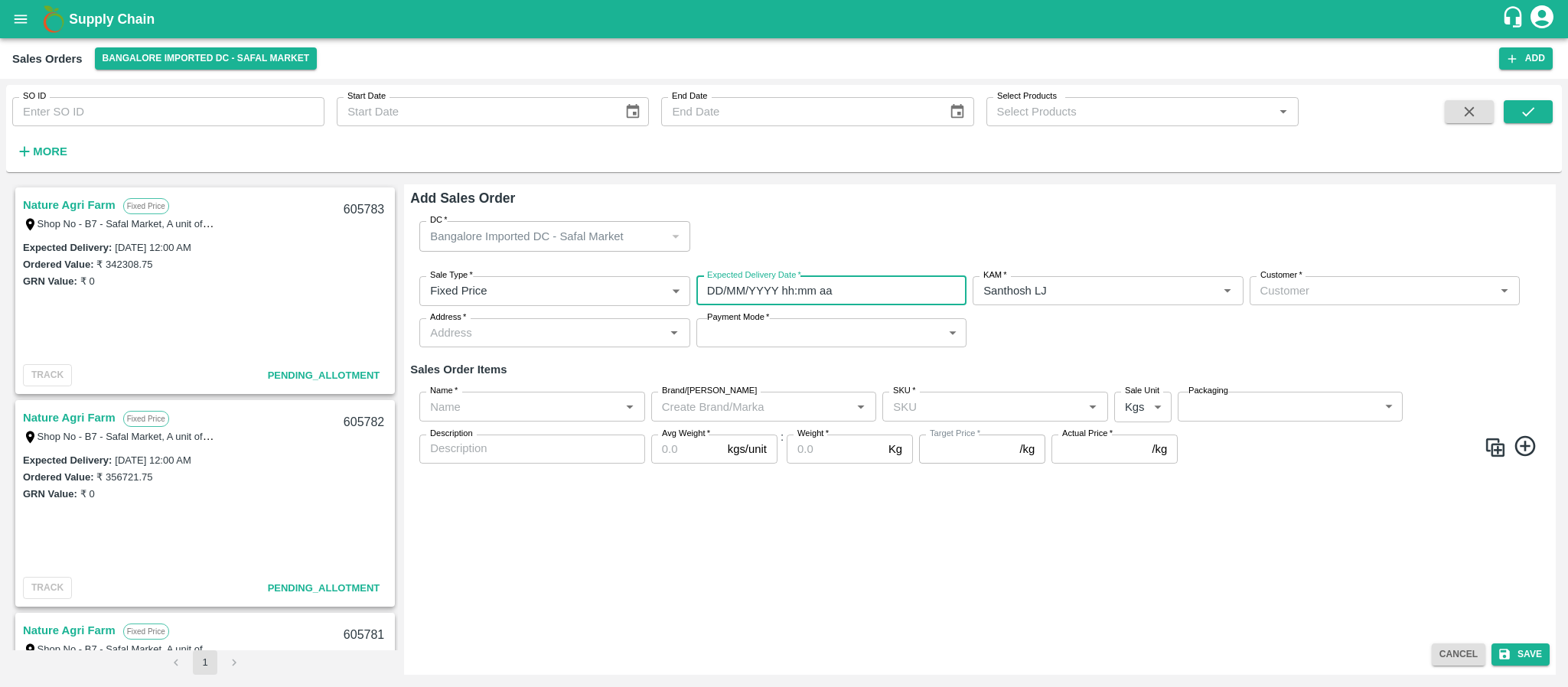
click at [719, 292] on input "DD/MM/YYYY hh:mm aa" at bounding box center [826, 290] width 259 height 29
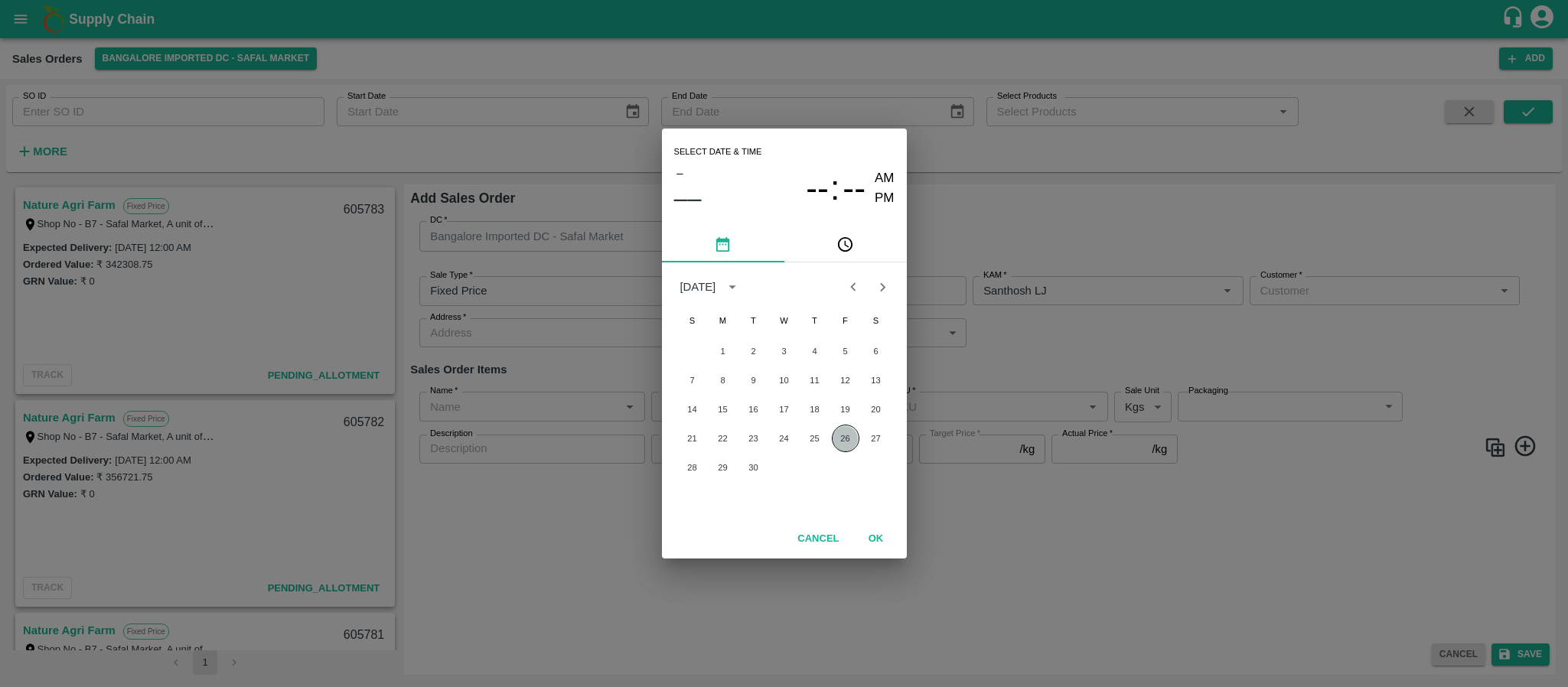
click at [848, 432] on button "26" at bounding box center [845, 438] width 28 height 28
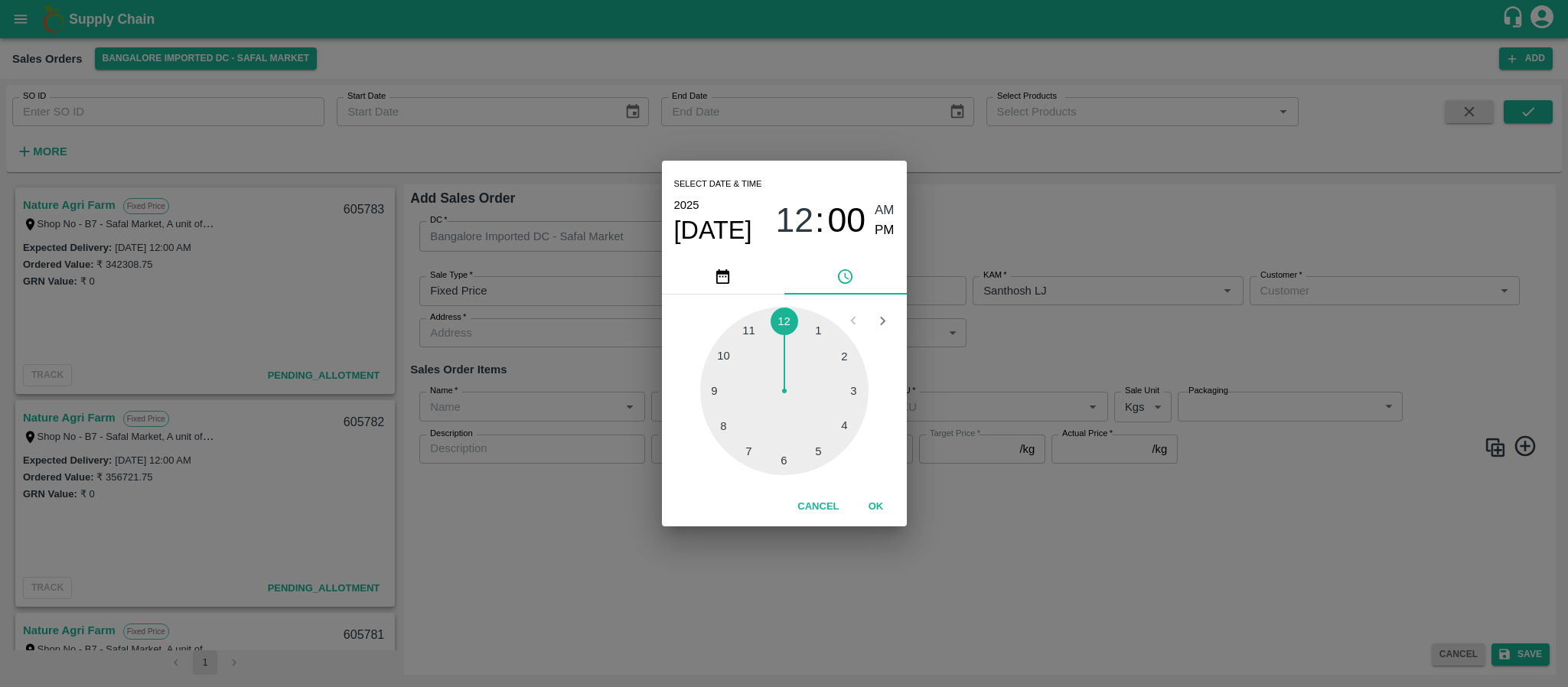
type input "26/09/2025 12:00 AM"
click at [1091, 322] on div "Select date & time 2025 Sep 26 12 : 00 AM PM 1 2 3 4 5 6 7 8 9 10 11 12 Cancel …" at bounding box center [784, 343] width 1568 height 687
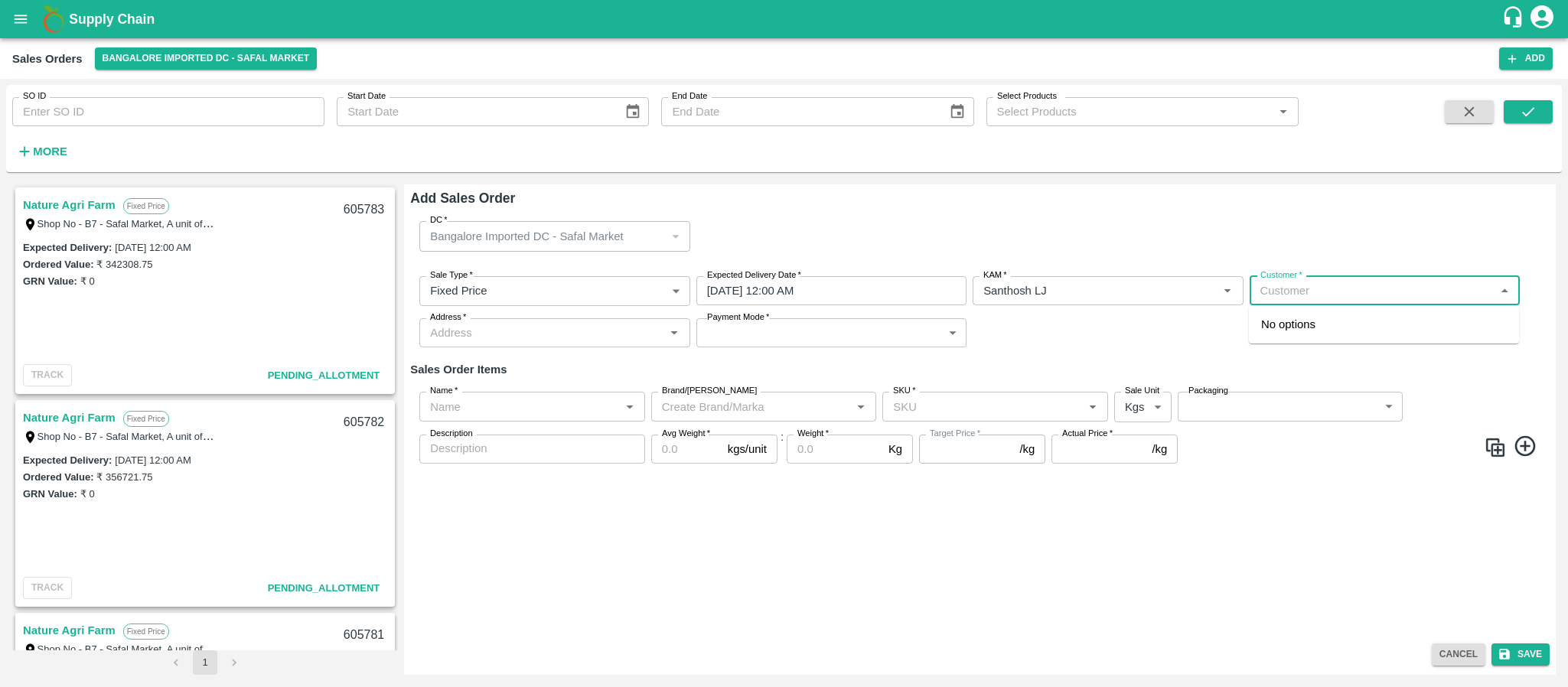
click at [1284, 285] on input "Customer   *" at bounding box center [1372, 290] width 236 height 20
click at [1299, 326] on p "ROYAL FRUITS SUPPLIER (BLR)" at bounding box center [1348, 324] width 174 height 17
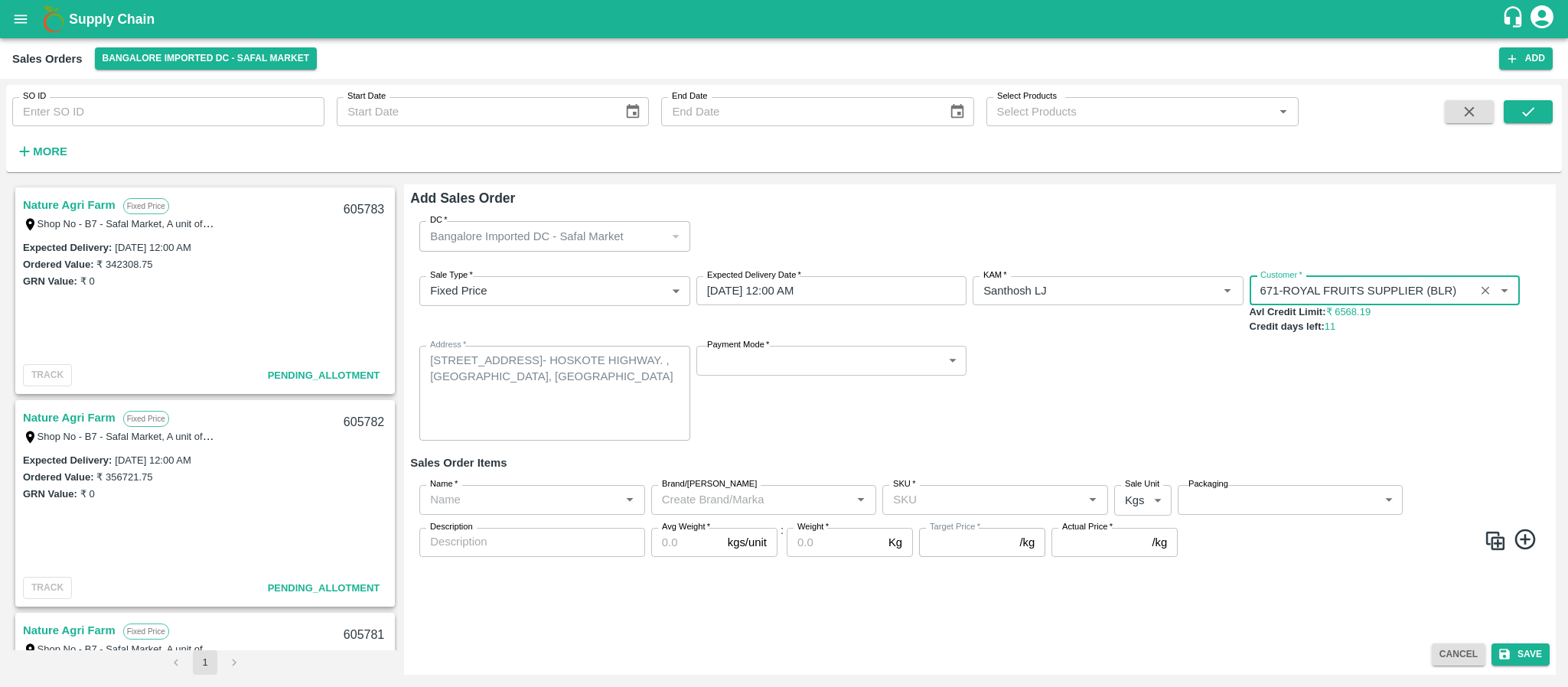
type input "671-ROYAL FRUITS SUPPLIER (BLR)"
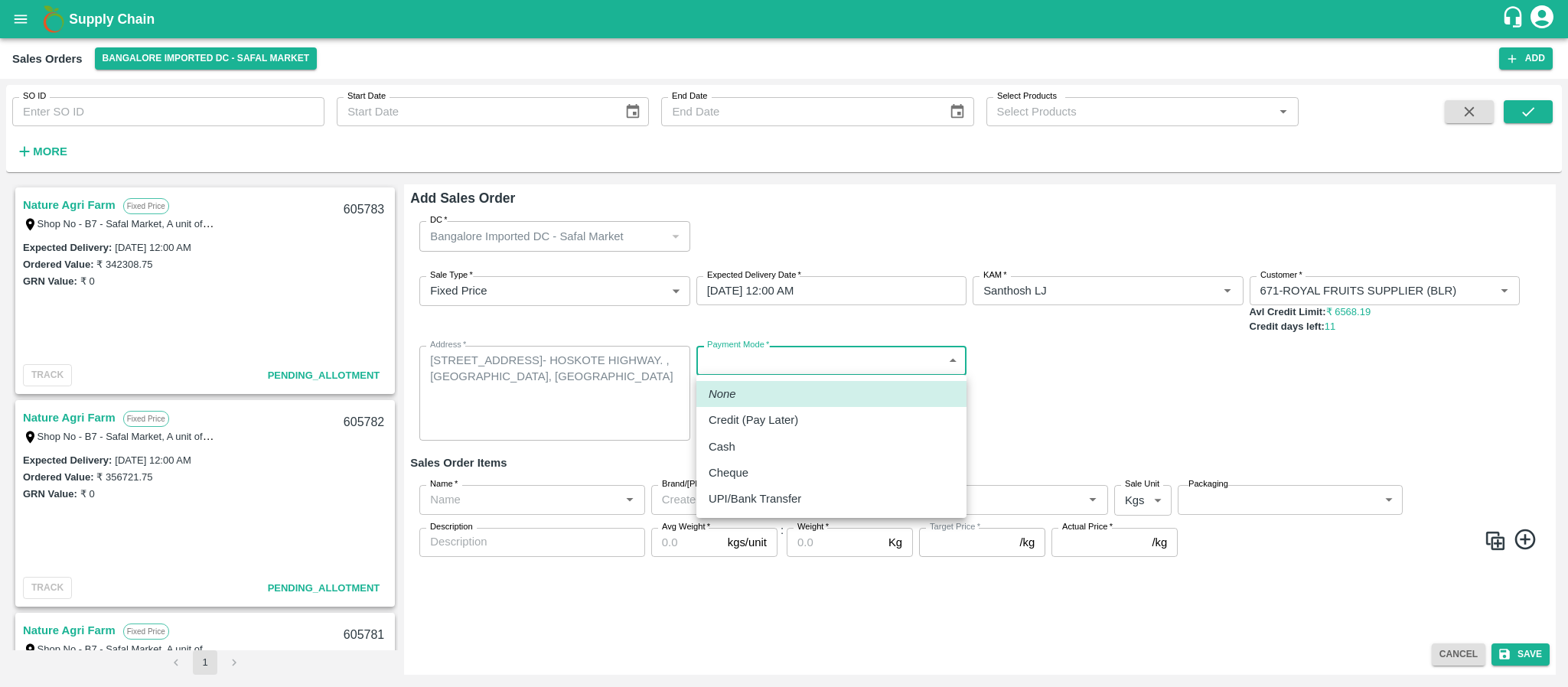
click at [717, 365] on body "Supply Chain Sales Orders Bangalore Imported DC - Safal Market Add SO ID SO ID …" at bounding box center [784, 343] width 1568 height 687
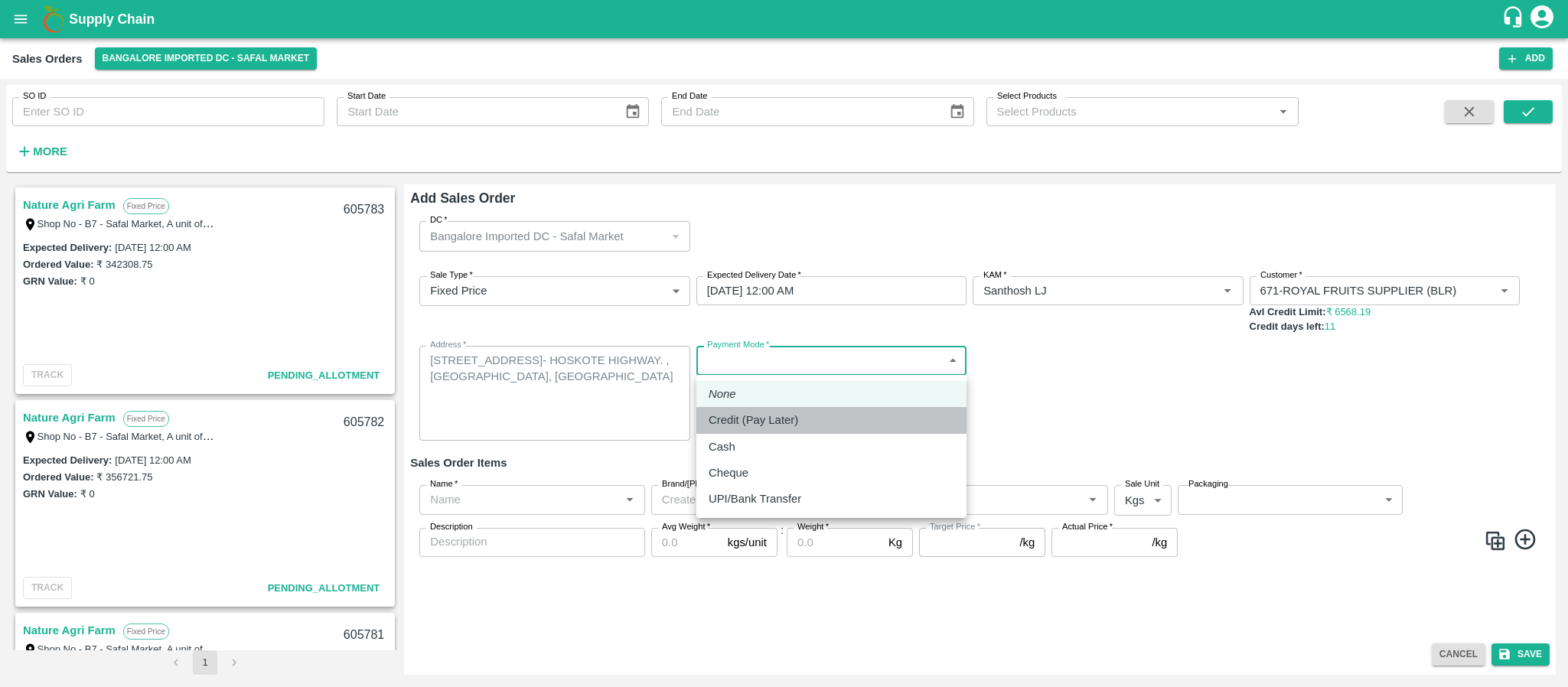
click at [730, 425] on p "Credit (Pay Later)" at bounding box center [753, 420] width 89 height 17
type input "credit"
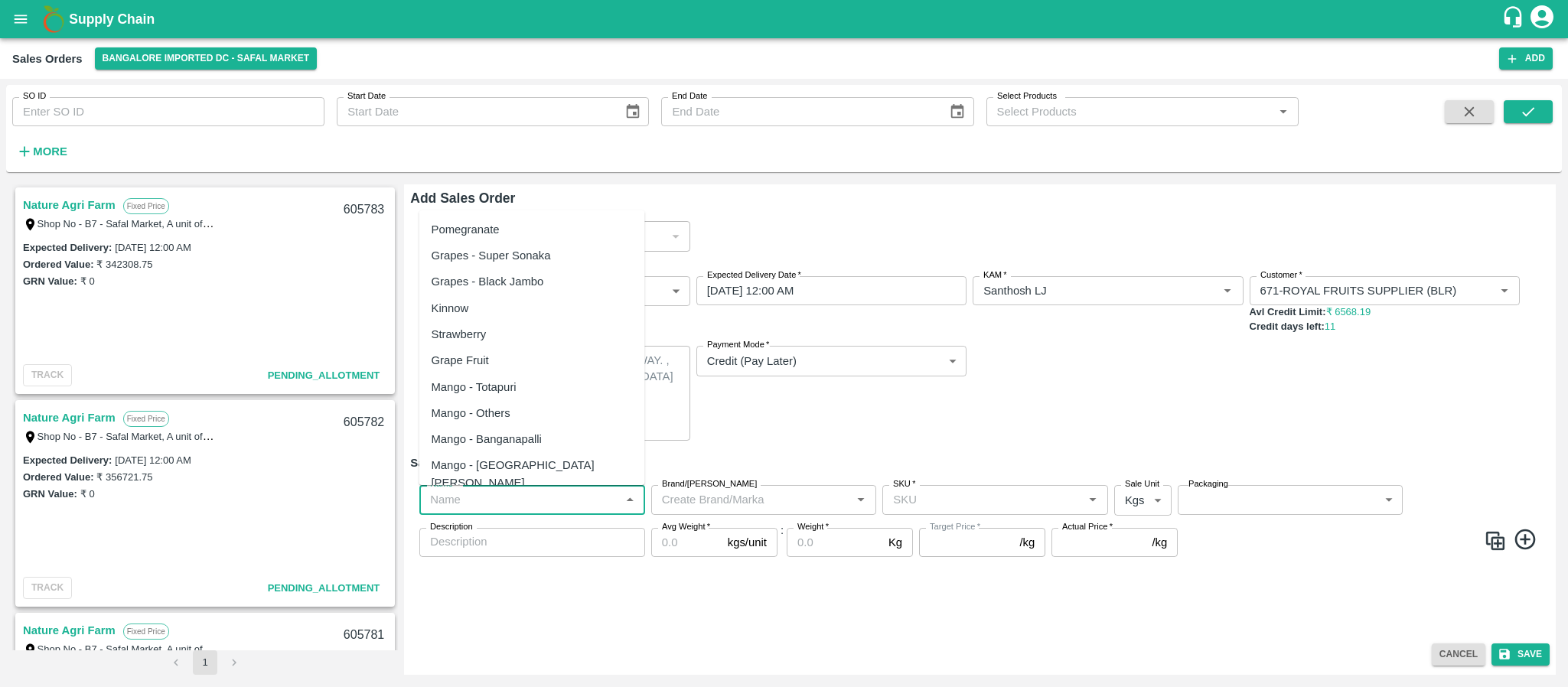
click at [507, 503] on input "Name   *" at bounding box center [520, 499] width 192 height 20
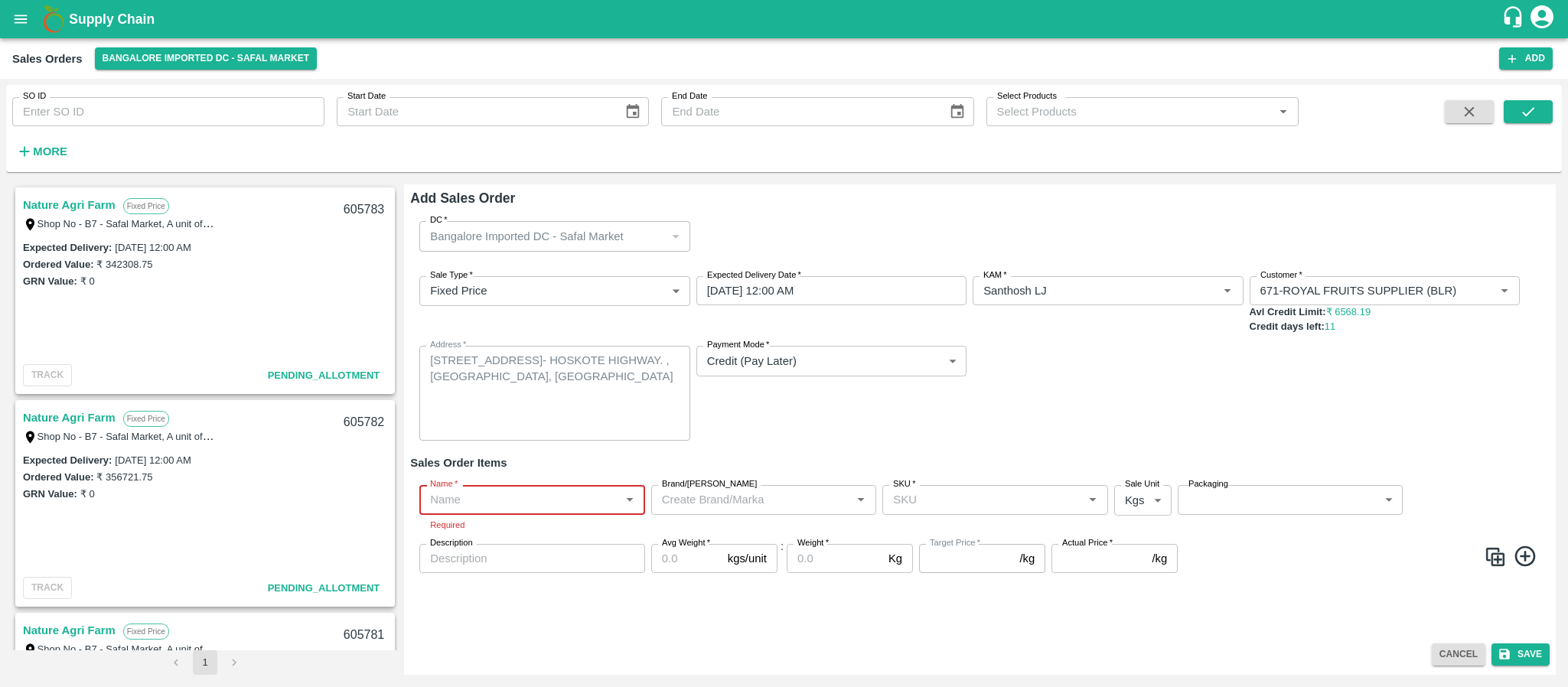
click at [496, 496] on input "Name   *" at bounding box center [520, 499] width 192 height 20
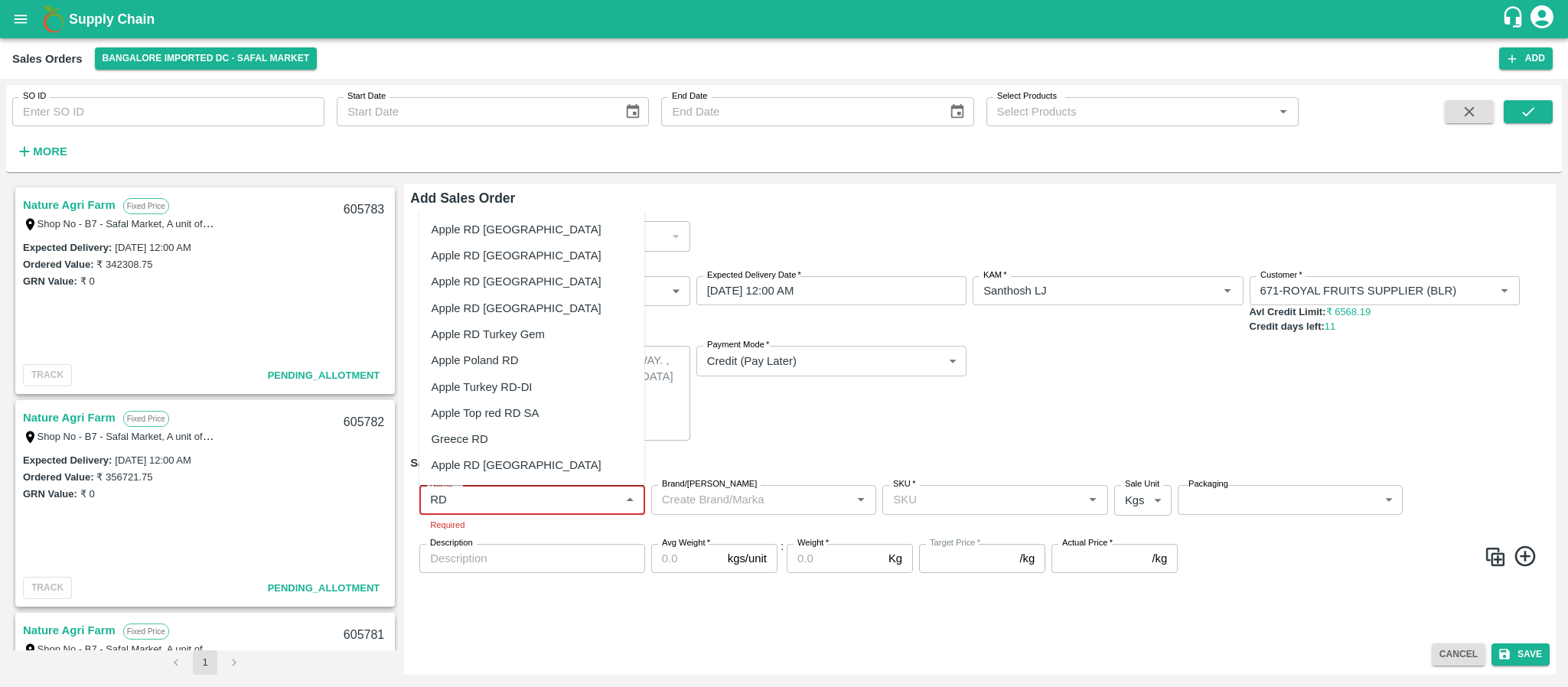
click at [510, 281] on div "Apple RD USA" at bounding box center [532, 281] width 226 height 26
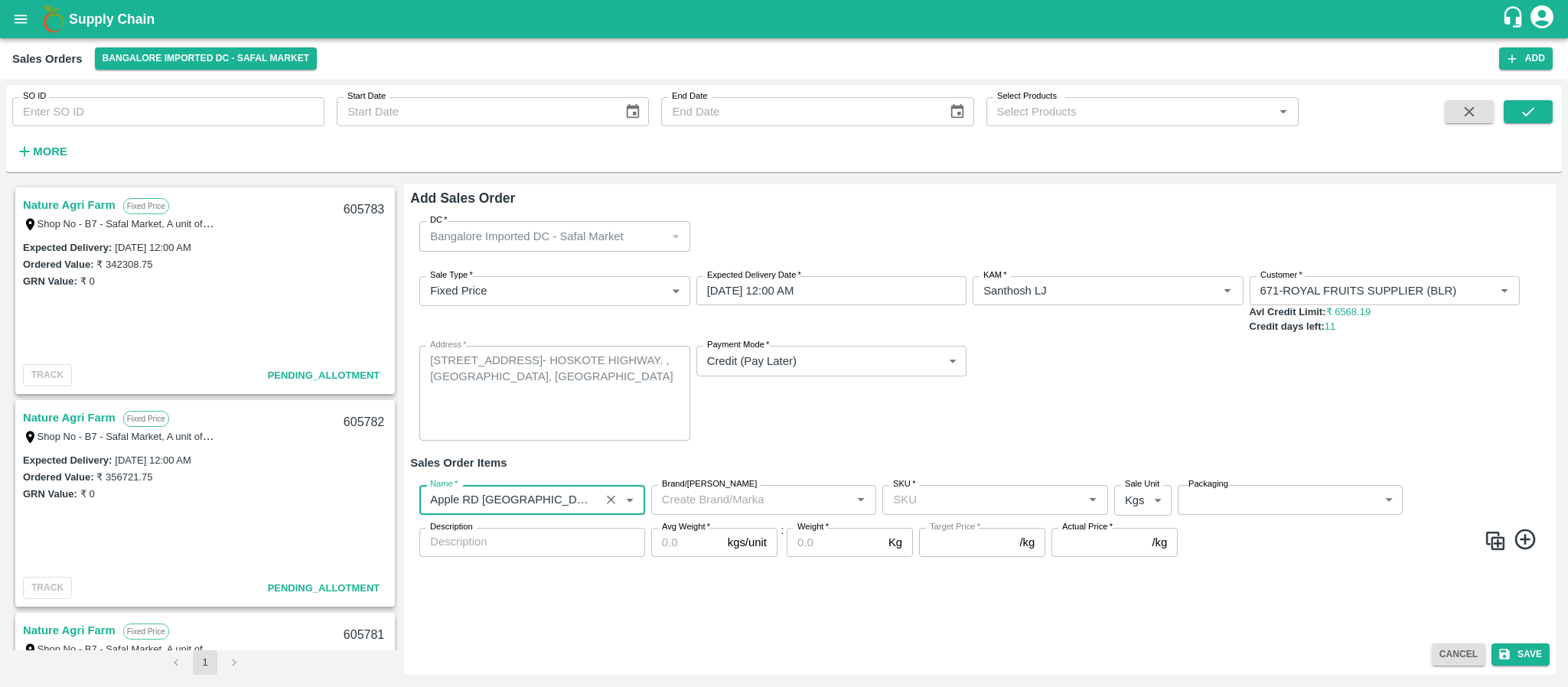
type input "Apple RD USA"
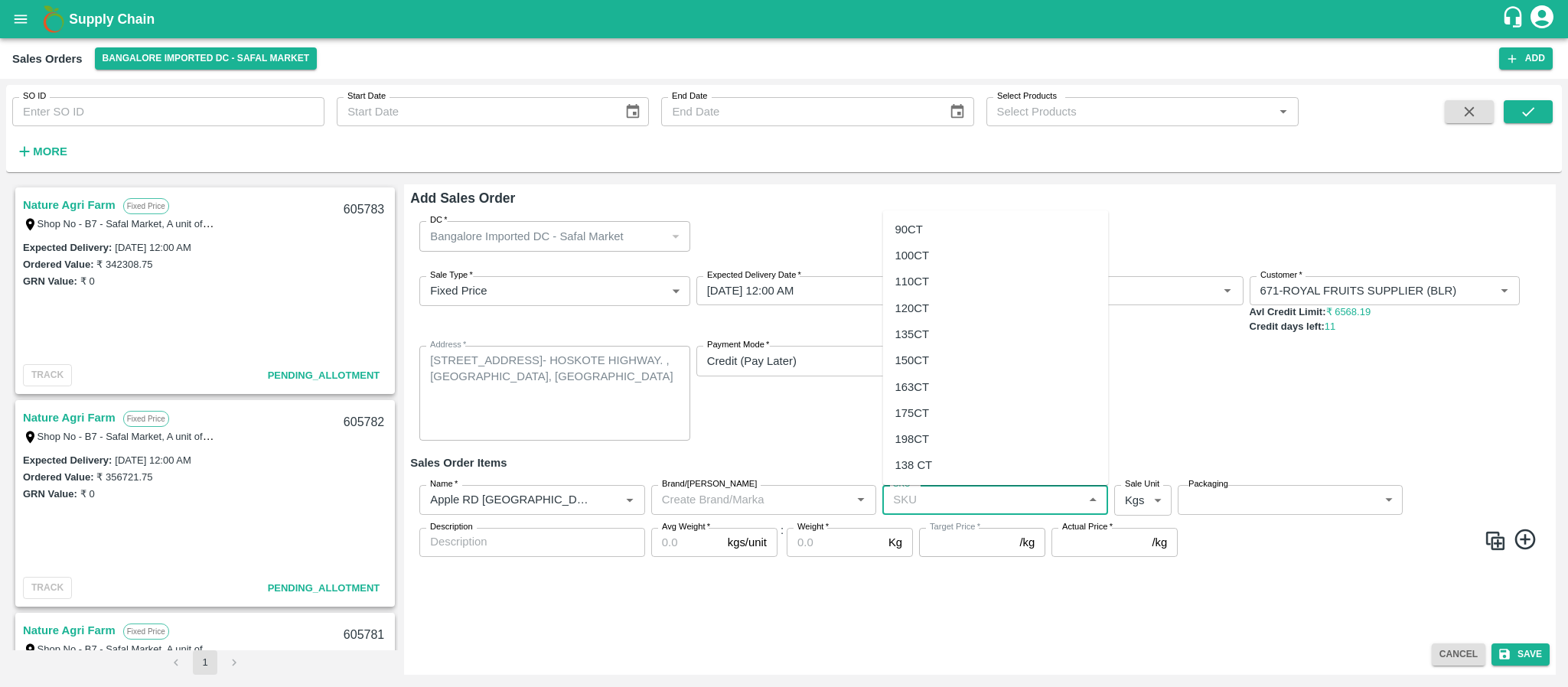
click at [917, 496] on input "SKU   *" at bounding box center [983, 499] width 192 height 20
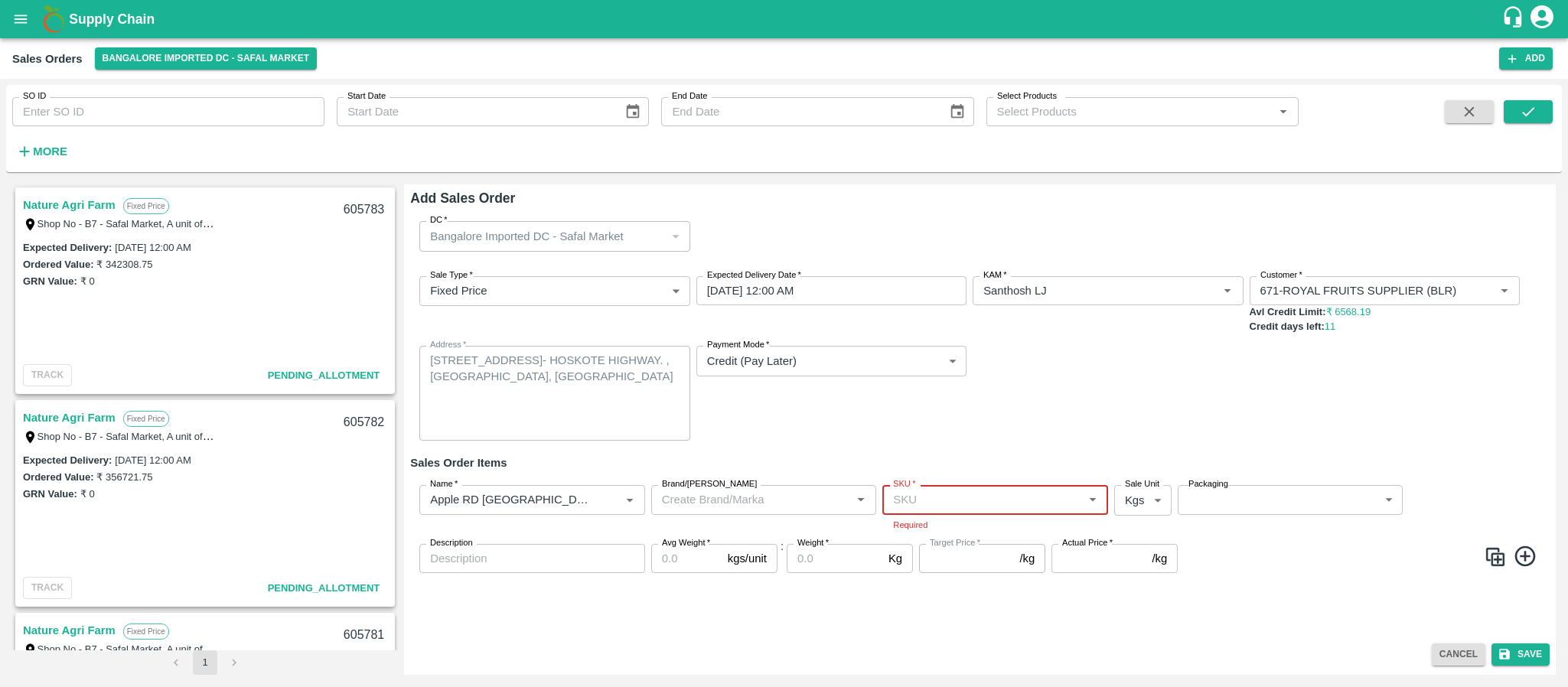
click at [937, 507] on input "SKU   *" at bounding box center [983, 499] width 192 height 20
click at [924, 312] on div "120CT" at bounding box center [912, 308] width 34 height 17
type input "120CT"
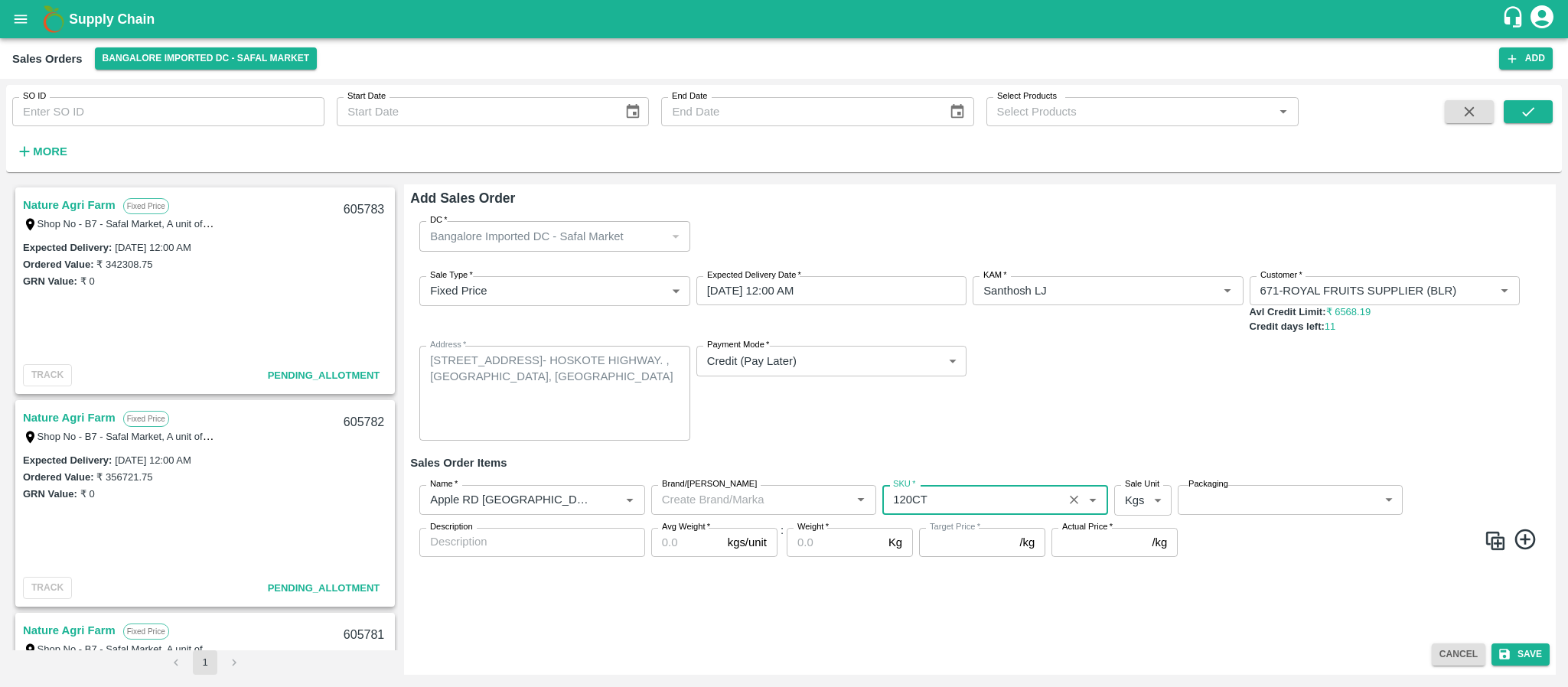
type input "NA"
click at [1130, 498] on body "Supply Chain Sales Orders Bangalore Imported DC - Safal Market Add SO ID SO ID …" at bounding box center [784, 343] width 1568 height 687
click at [1130, 560] on p "Units" at bounding box center [1138, 559] width 26 height 17
type input "2"
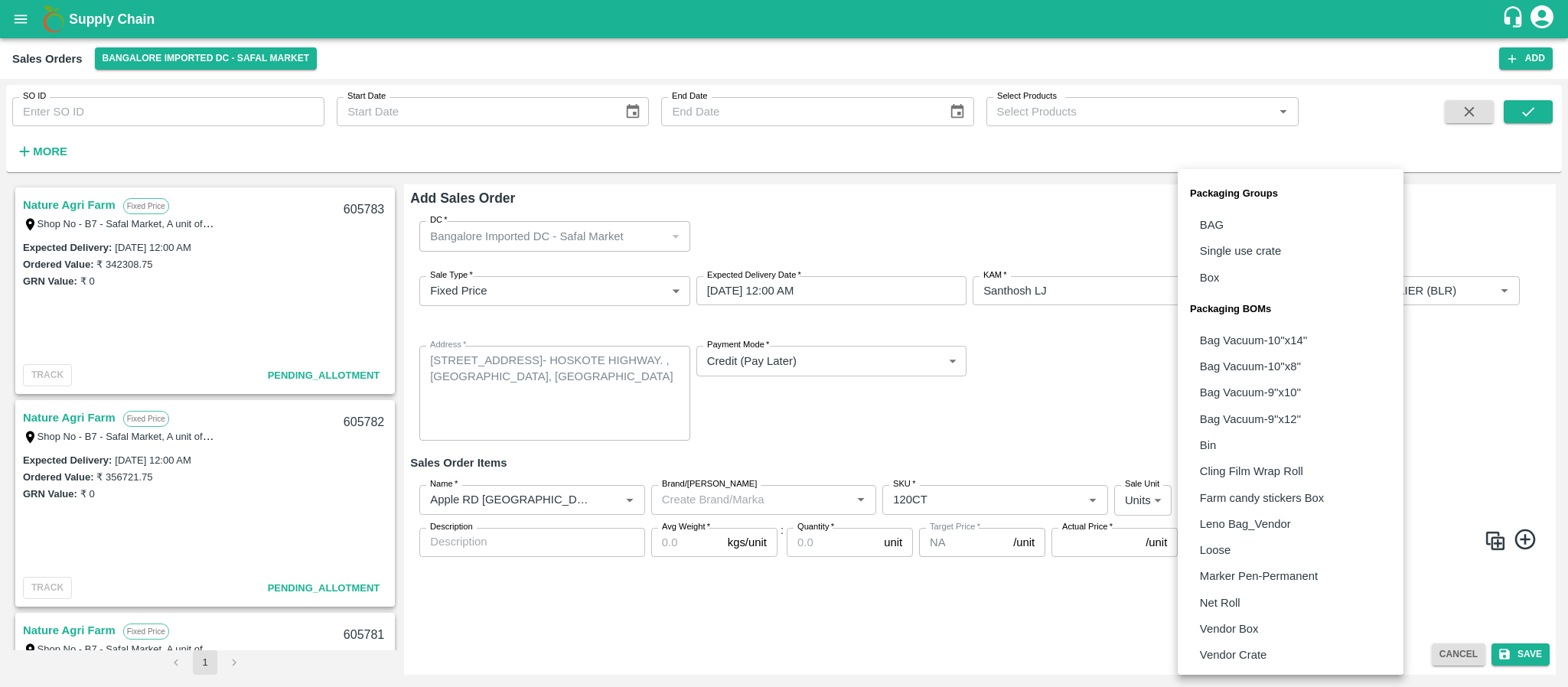
click at [1265, 503] on body "Supply Chain Sales Orders Bangalore Imported DC - Safal Market Add SO ID SO ID …" at bounding box center [784, 343] width 1568 height 687
click at [1253, 620] on p "Vendor Box" at bounding box center [1229, 628] width 59 height 17
type input "BOM/276"
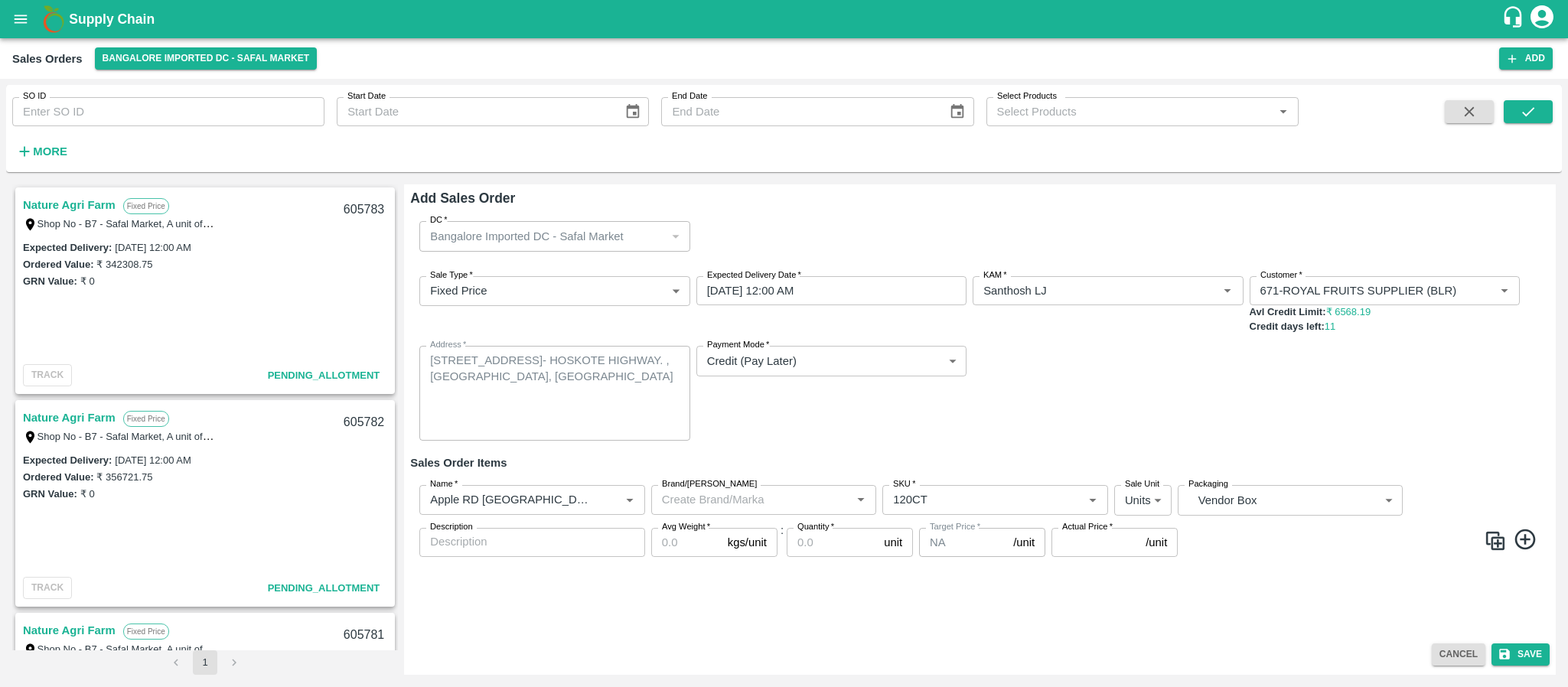
click at [679, 531] on label "Avg Weight   *" at bounding box center [686, 527] width 48 height 12
click at [679, 531] on input "Avg Weight   *" at bounding box center [687, 542] width 70 height 29
type input "18"
click at [822, 543] on input "Quantity   *" at bounding box center [832, 542] width 91 height 29
type input "150"
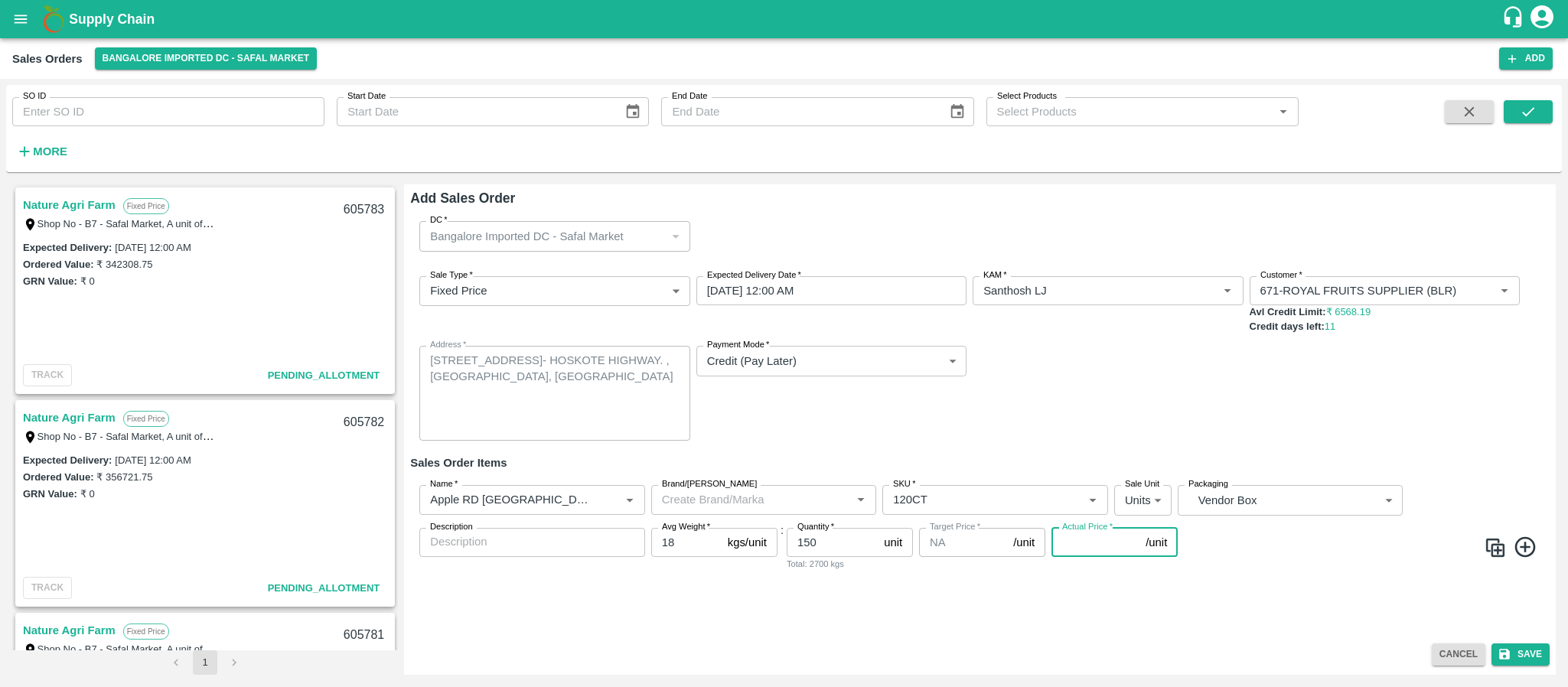
click at [1079, 543] on input "Actual Price   *" at bounding box center [1095, 542] width 88 height 29
type input "3857"
click at [1535, 652] on button "Save" at bounding box center [1520, 654] width 58 height 22
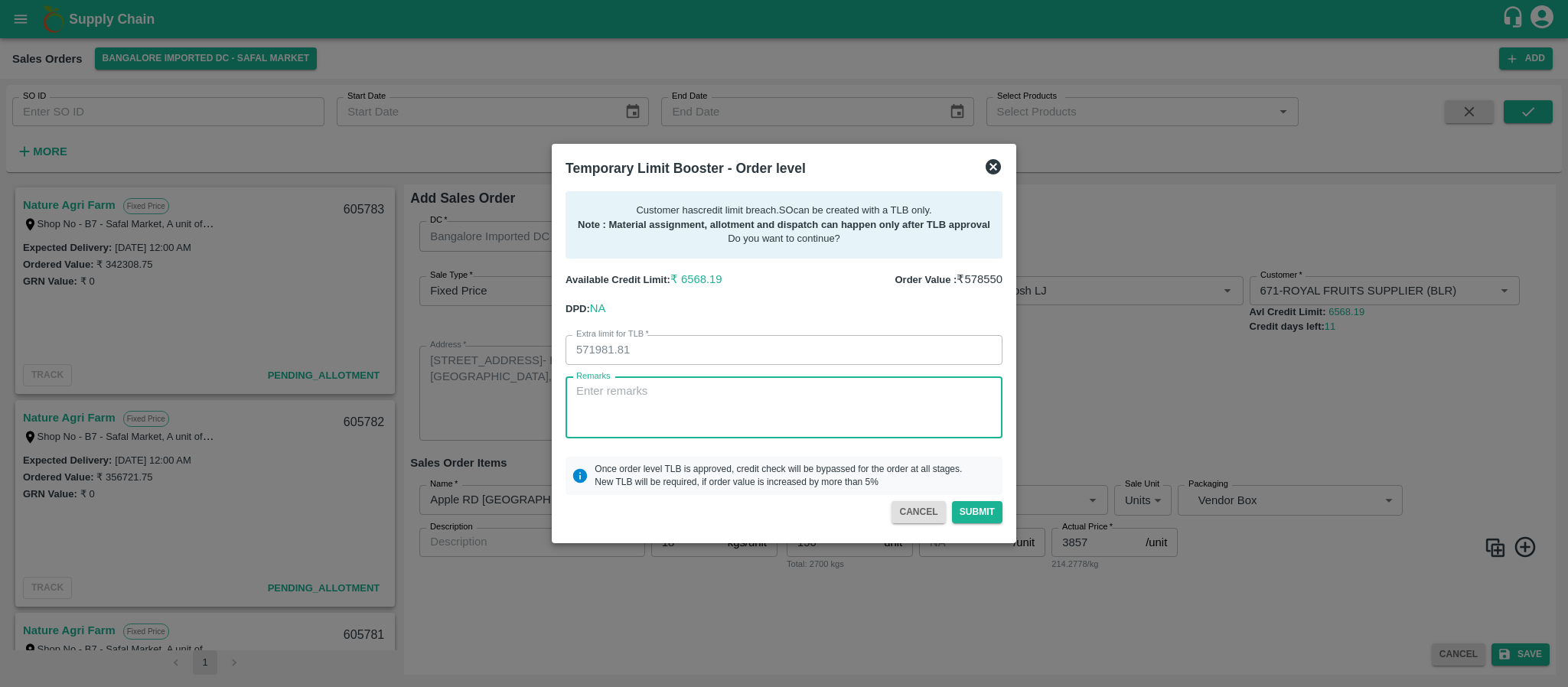
click at [698, 415] on textarea "Remarks" at bounding box center [784, 407] width 415 height 48
paste textarea "PAYMENT WILL BE COME IN 3DAYS"
click at [737, 390] on textarea "PAYMENT WILL BE COME IN 3DAYS" at bounding box center [784, 407] width 415 height 48
type textarea "PAYMENT WILL BE COME IN 2DAYS"
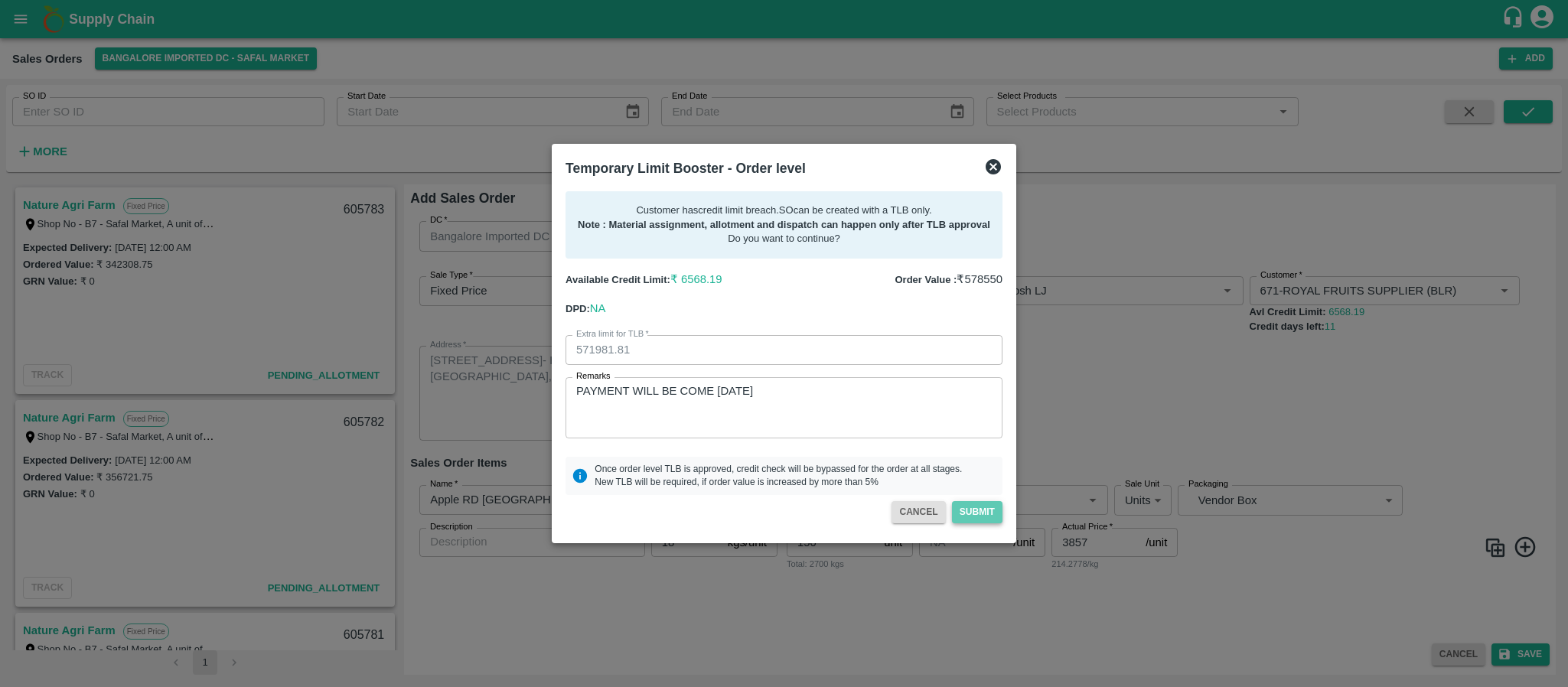
click at [983, 515] on button "Submit" at bounding box center [976, 512] width 50 height 22
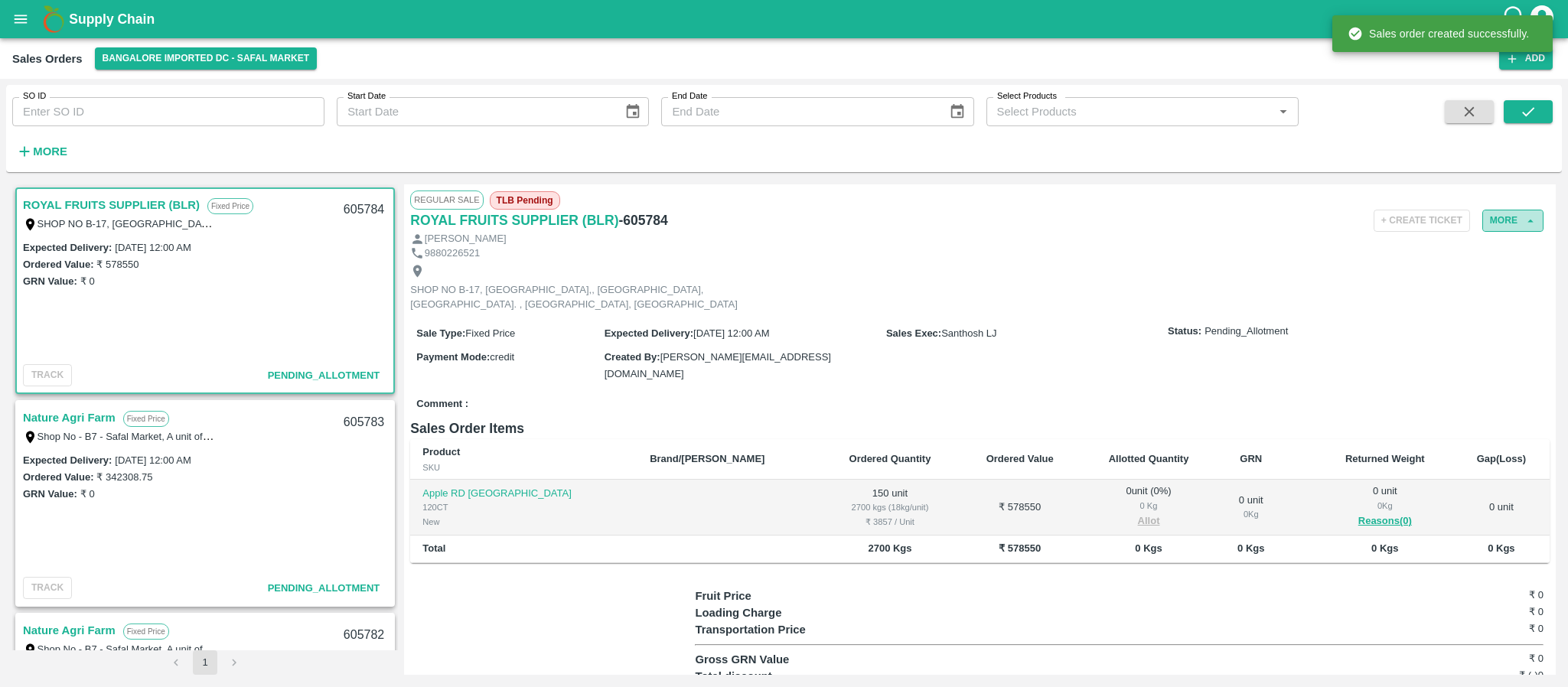
click at [1501, 227] on button "More" at bounding box center [1512, 221] width 61 height 22
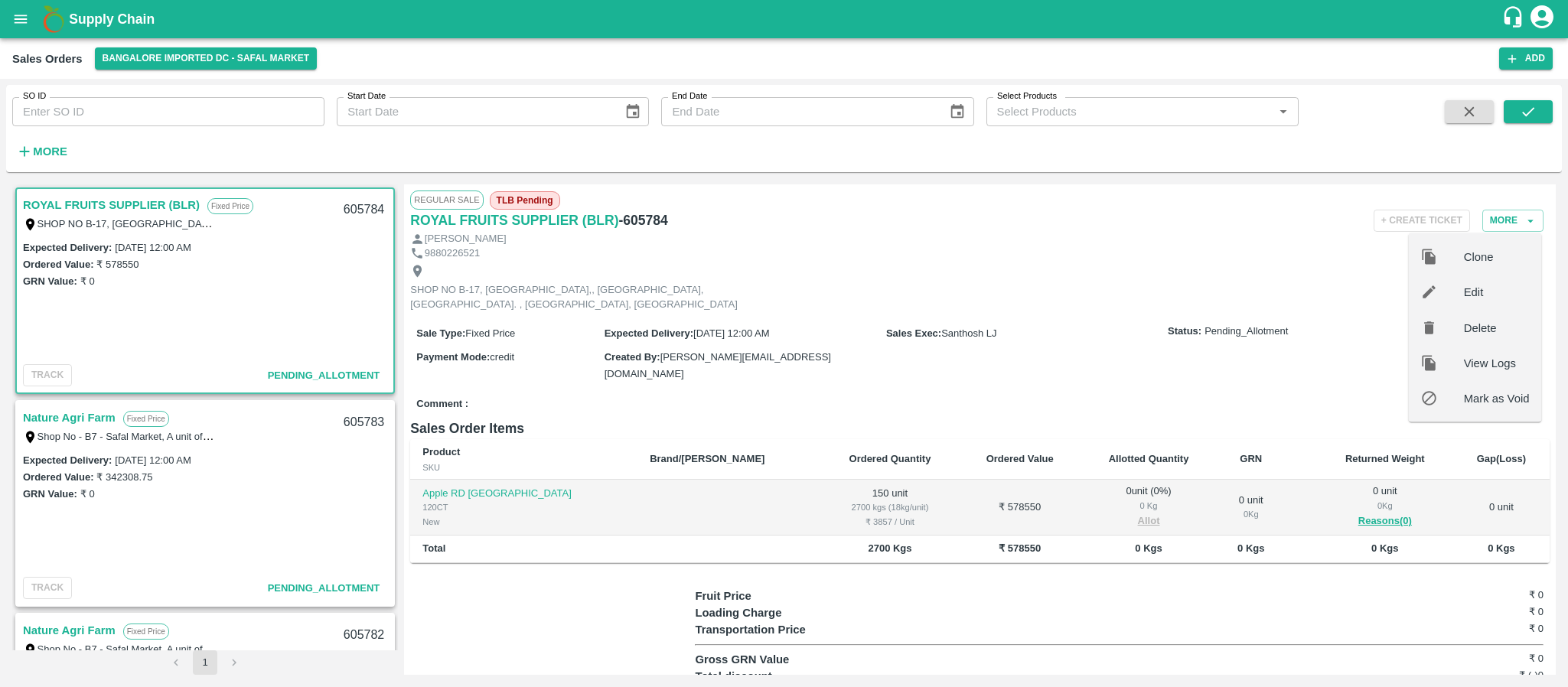
click at [1182, 265] on div "SHOP NO B-17, SAFAL MARKET COMPLEX,, KHAJISONNENAHALLI VILLAGE, WHITEFIELD- HOS…" at bounding box center [980, 287] width 1139 height 55
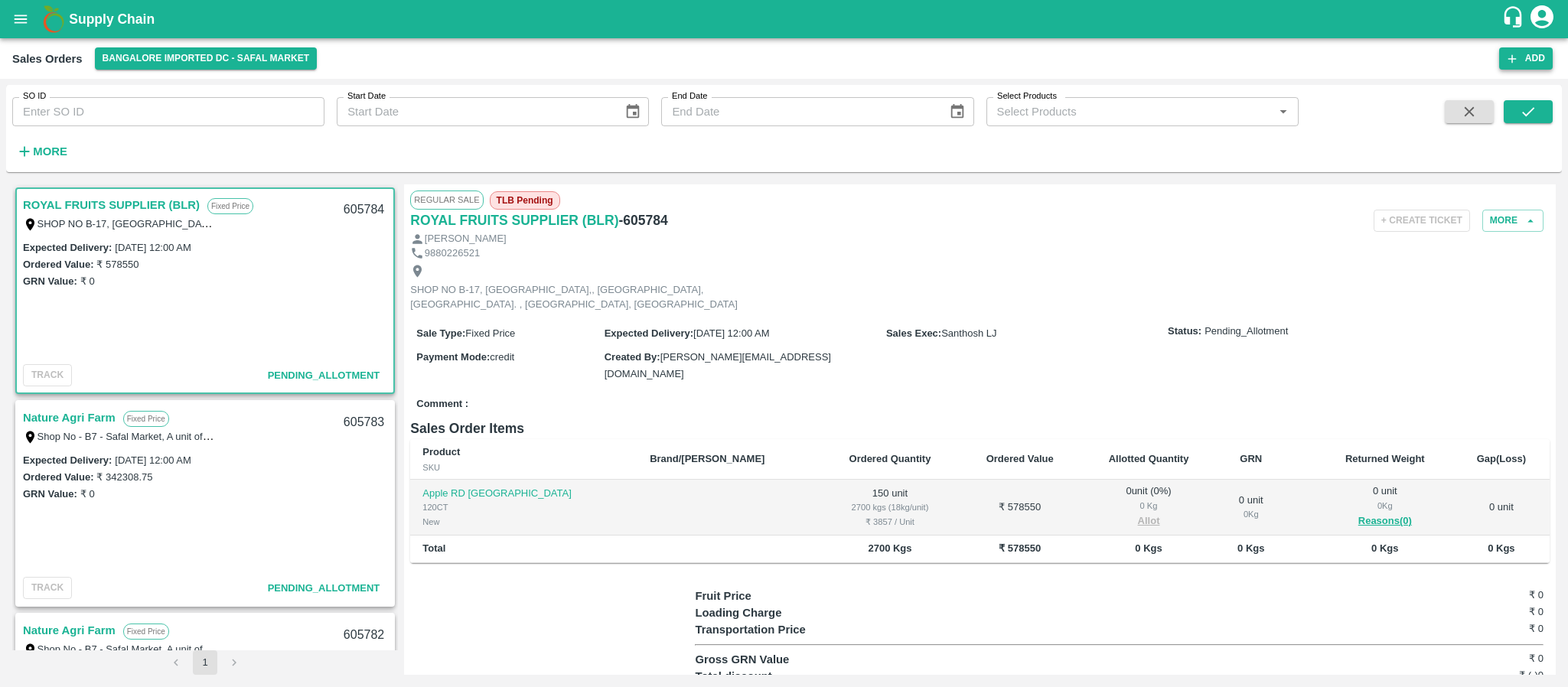
click at [1531, 47] on button "Add" at bounding box center [1525, 58] width 53 height 22
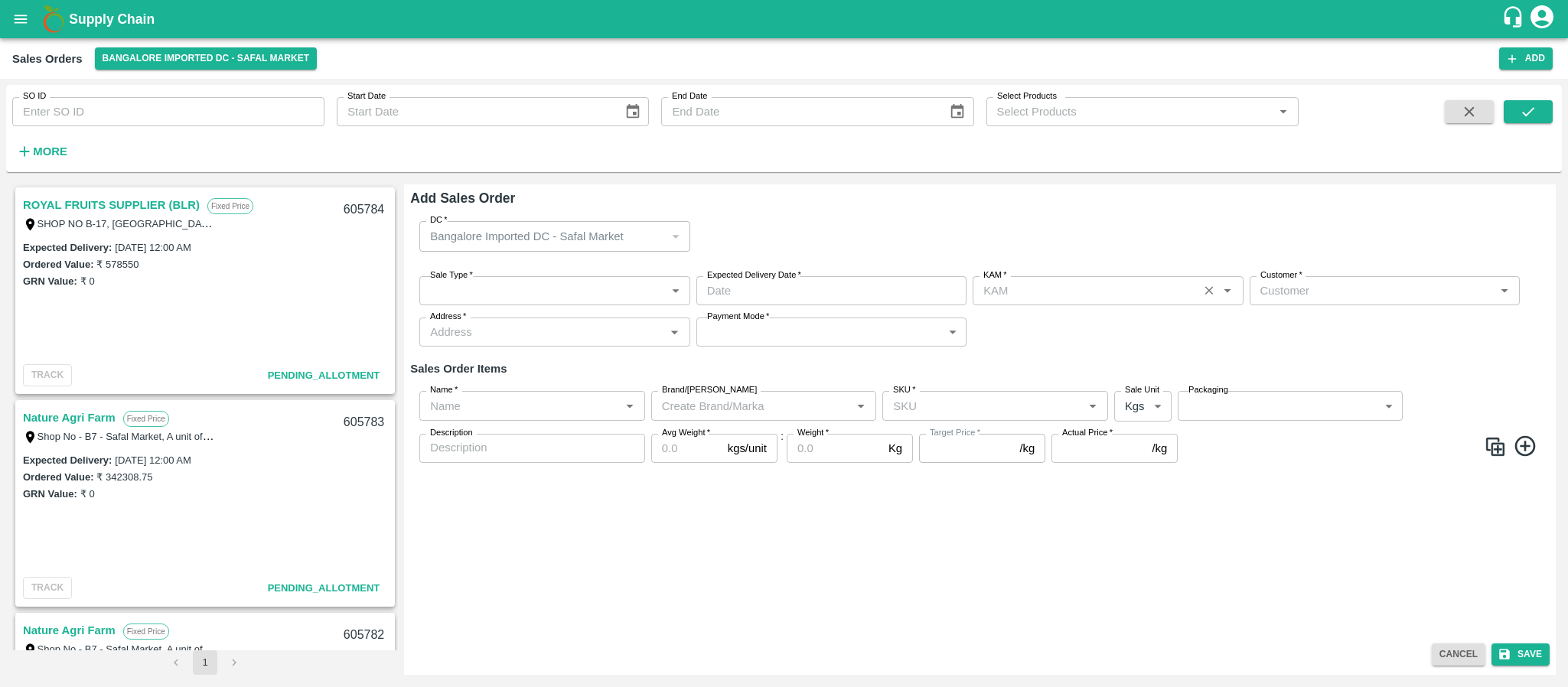
type input "Santhosh LJ"
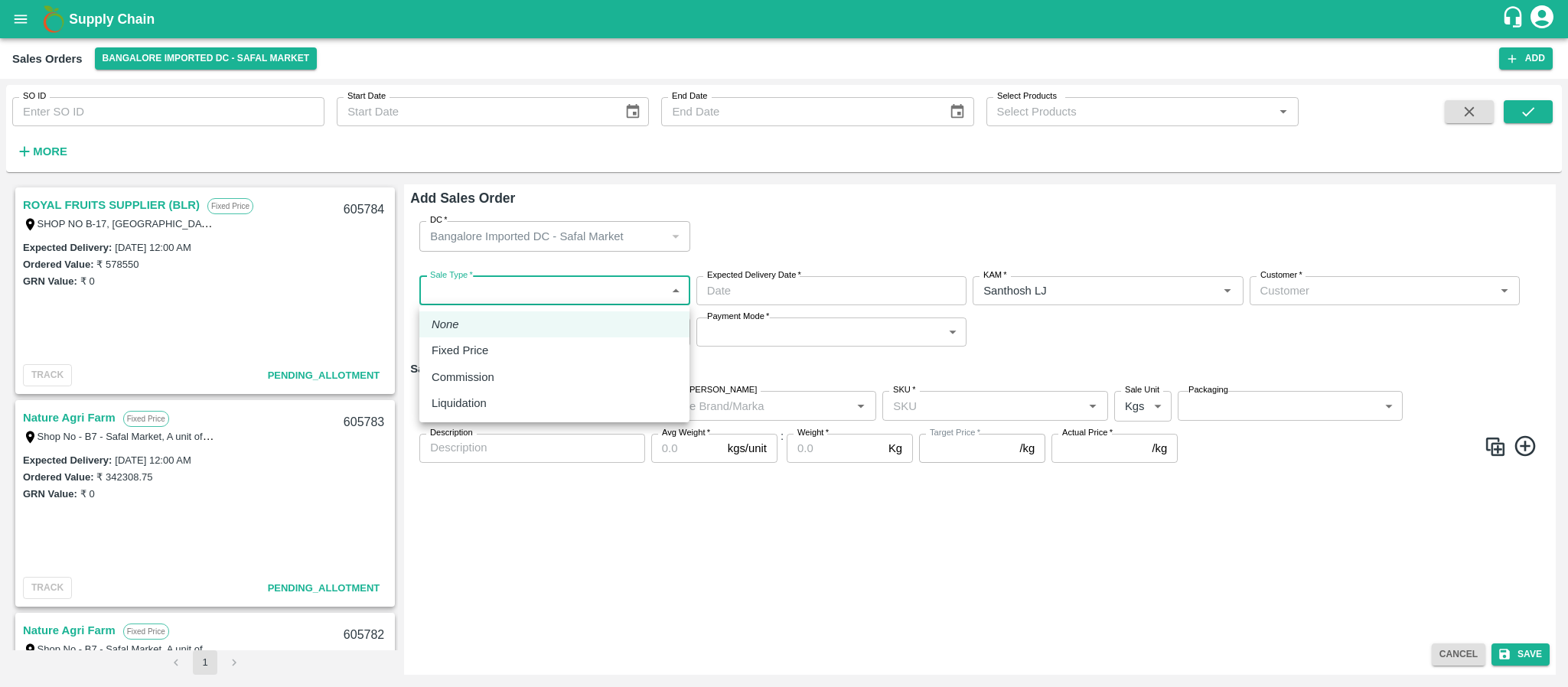
click at [574, 296] on body "Supply Chain Sales Orders Bangalore Imported DC - Safal Market Add SO ID SO ID …" at bounding box center [784, 343] width 1568 height 687
click at [535, 347] on div "Fixed Price" at bounding box center [555, 349] width 246 height 17
type input "1"
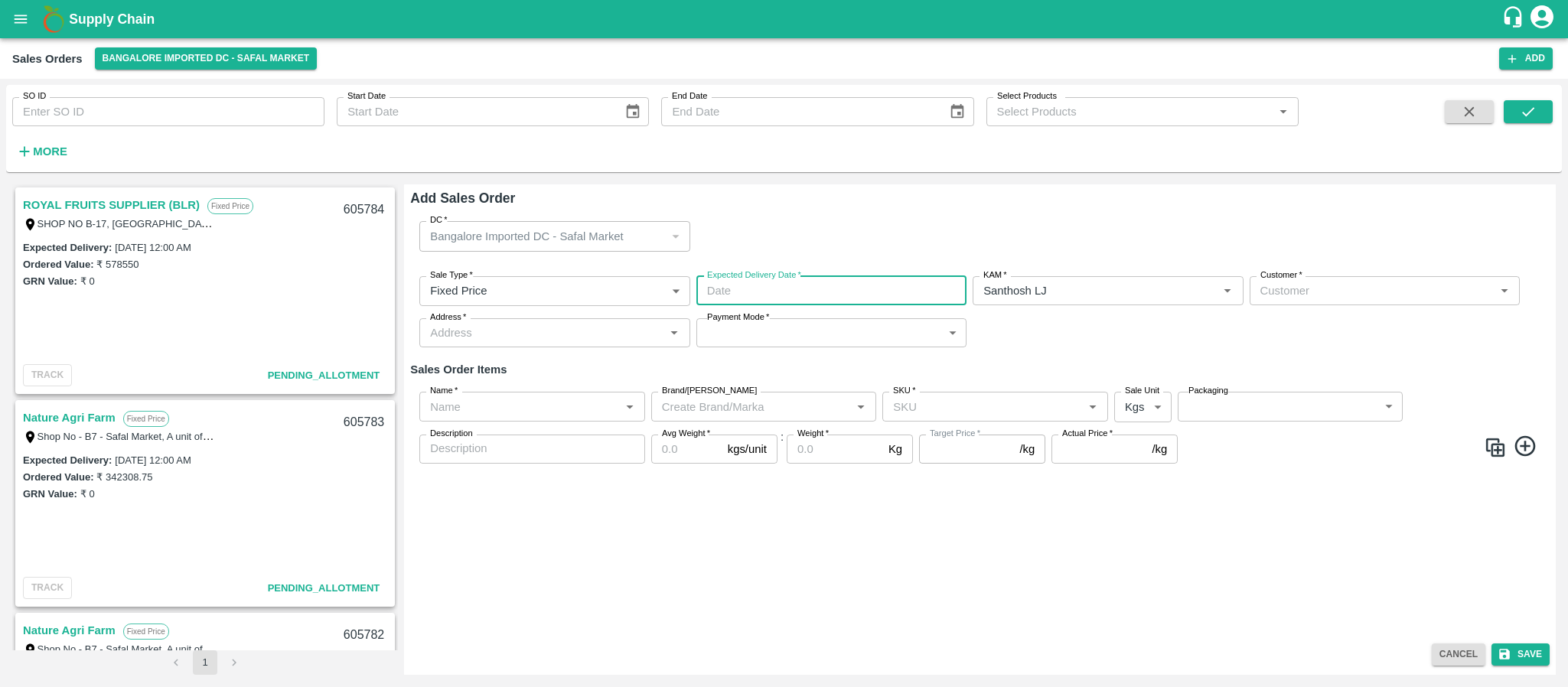
type input "DD/MM/YYYY hh:mm aa"
click at [765, 296] on input "DD/MM/YYYY hh:mm aa" at bounding box center [826, 290] width 259 height 29
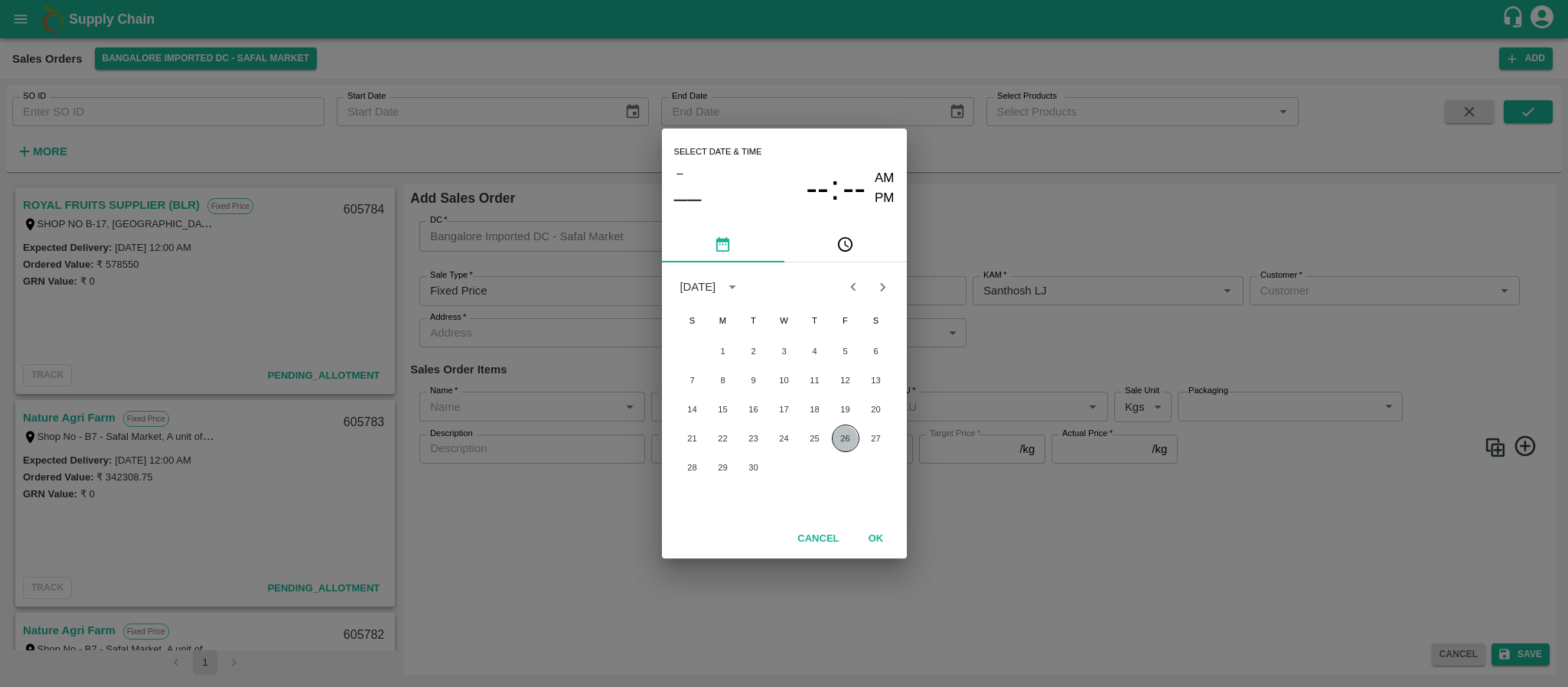
click at [848, 434] on button "26" at bounding box center [845, 438] width 28 height 28
type input "26/09/2025 12:00 AM"
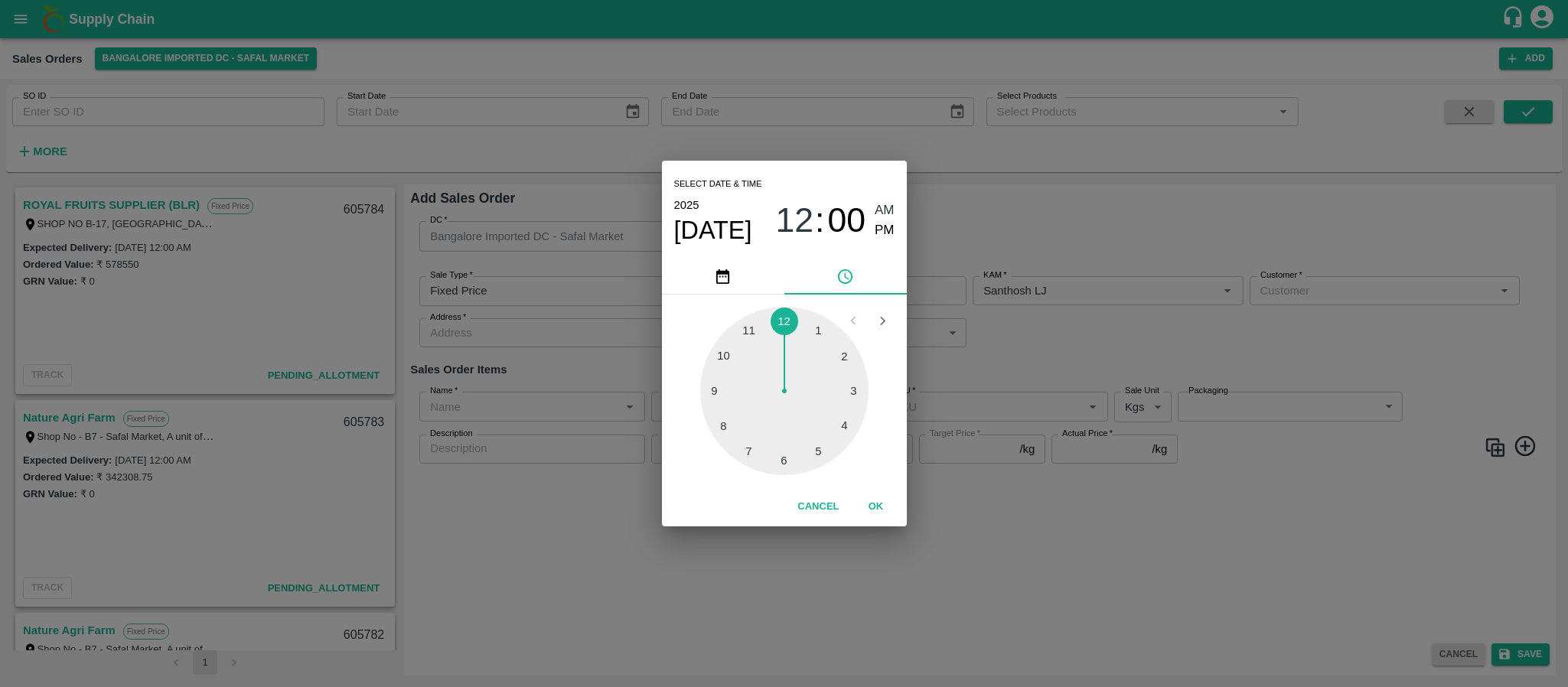
click at [1044, 349] on div "Select date & time 2025 Sep 26 12 : 00 AM PM 1 2 3 4 5 6 7 8 9 10 11 12 Cancel …" at bounding box center [784, 343] width 1568 height 687
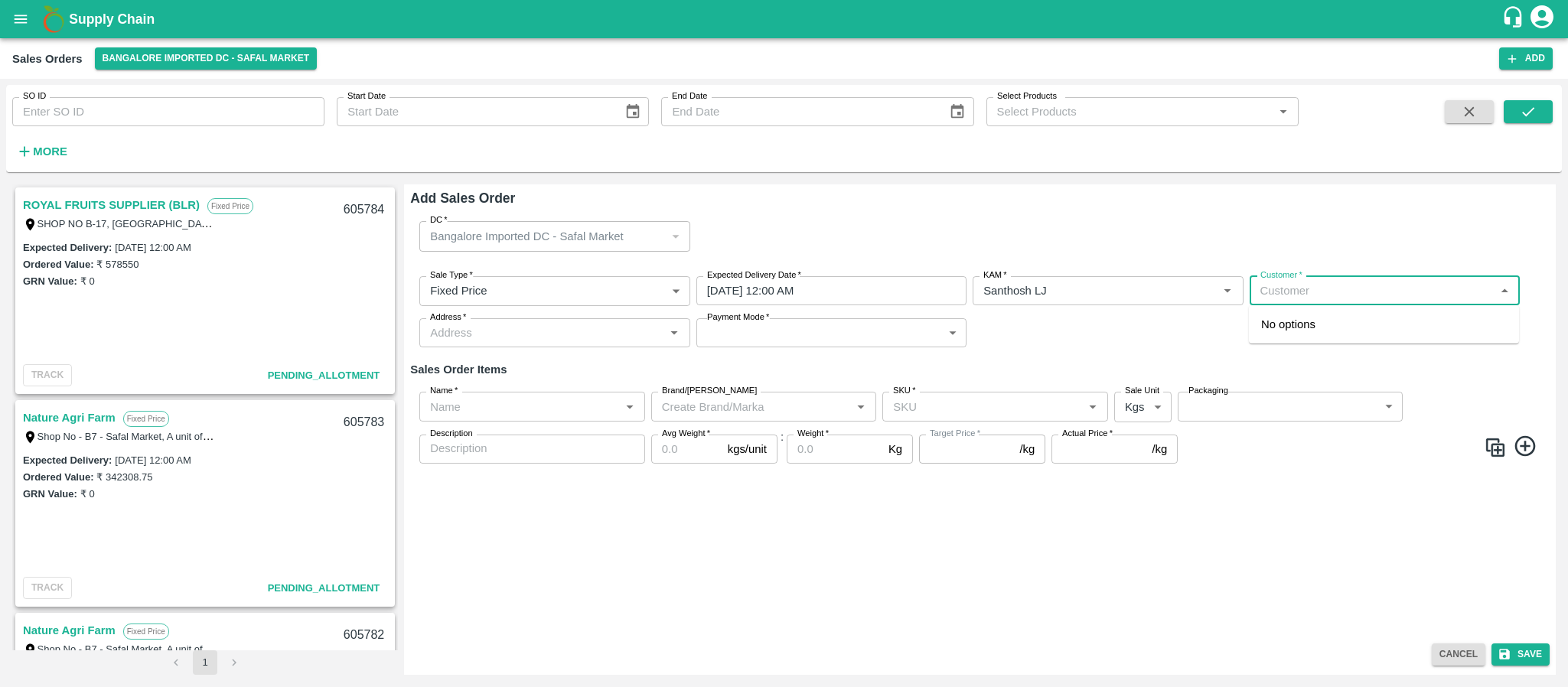
click at [1302, 285] on input "Customer   *" at bounding box center [1372, 290] width 236 height 20
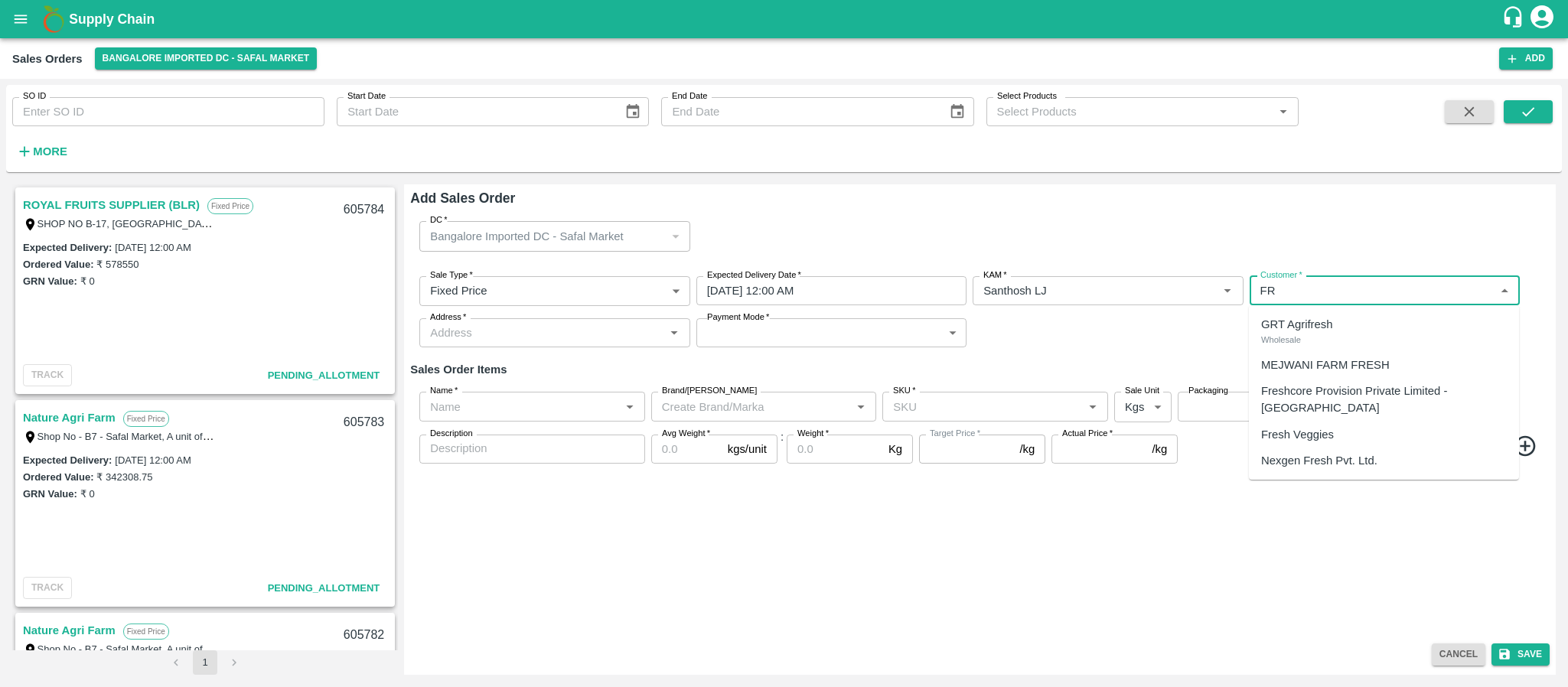
type input "F"
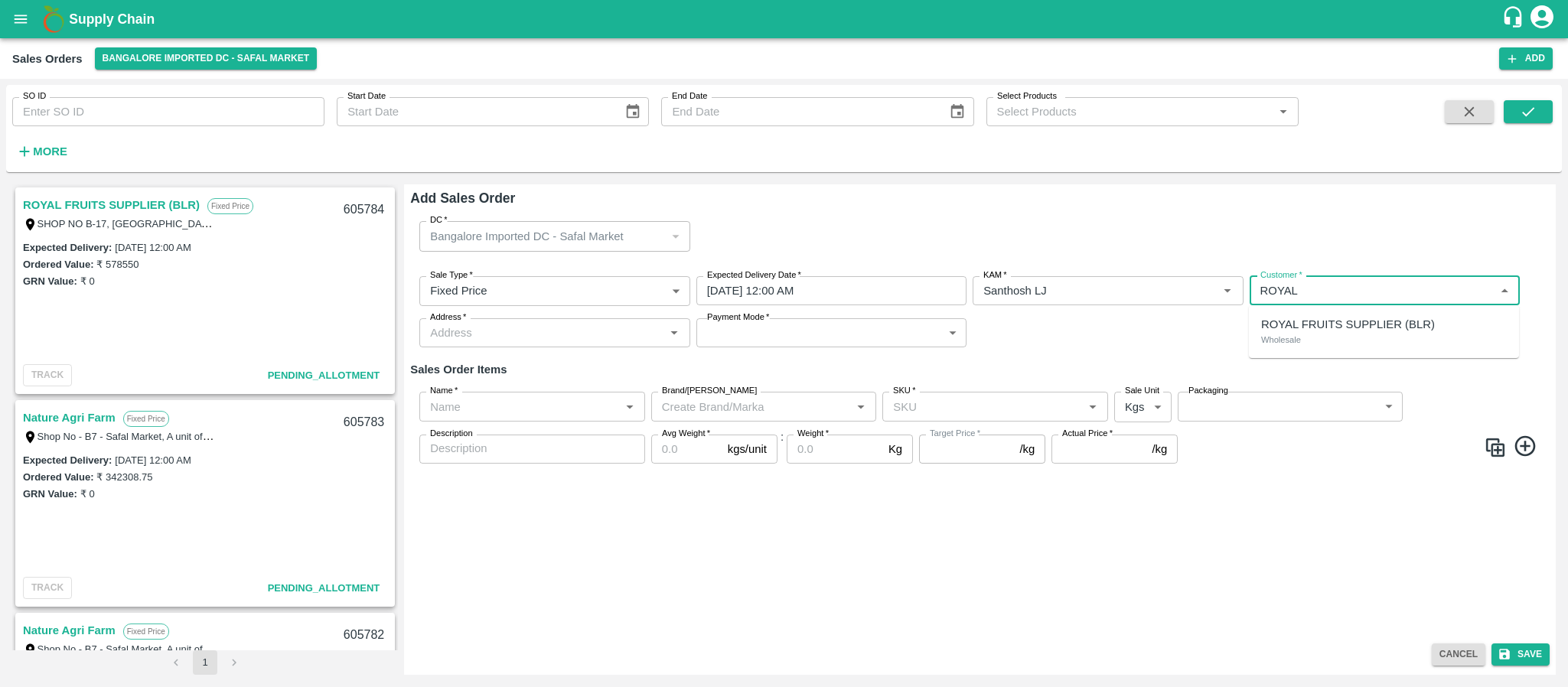
click at [1302, 322] on p "ROYAL FRUITS SUPPLIER (BLR)" at bounding box center [1348, 324] width 174 height 17
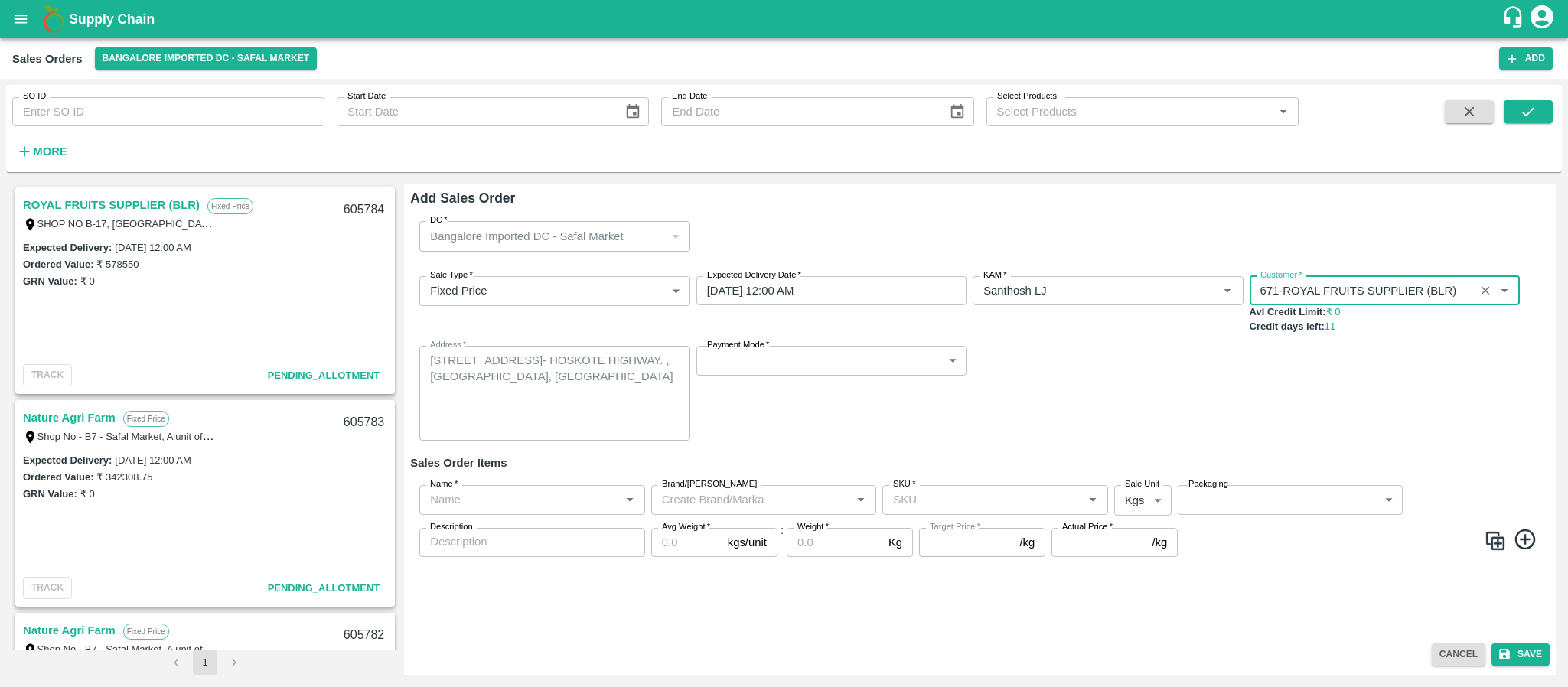
type input "671-ROYAL FRUITS SUPPLIER (BLR)"
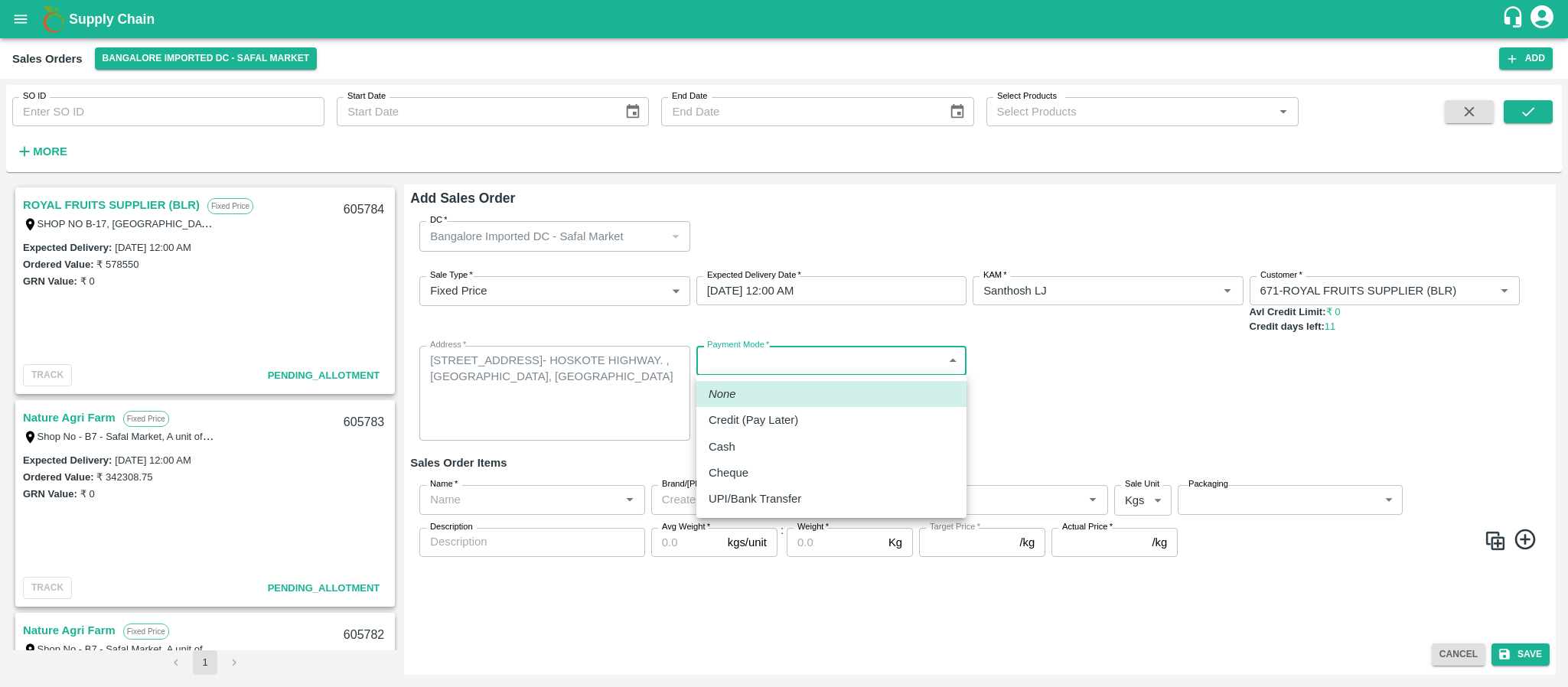
click at [744, 351] on body "Supply Chain Sales Orders Bangalore Imported DC - Safal Market Add SO ID SO ID …" at bounding box center [784, 343] width 1568 height 687
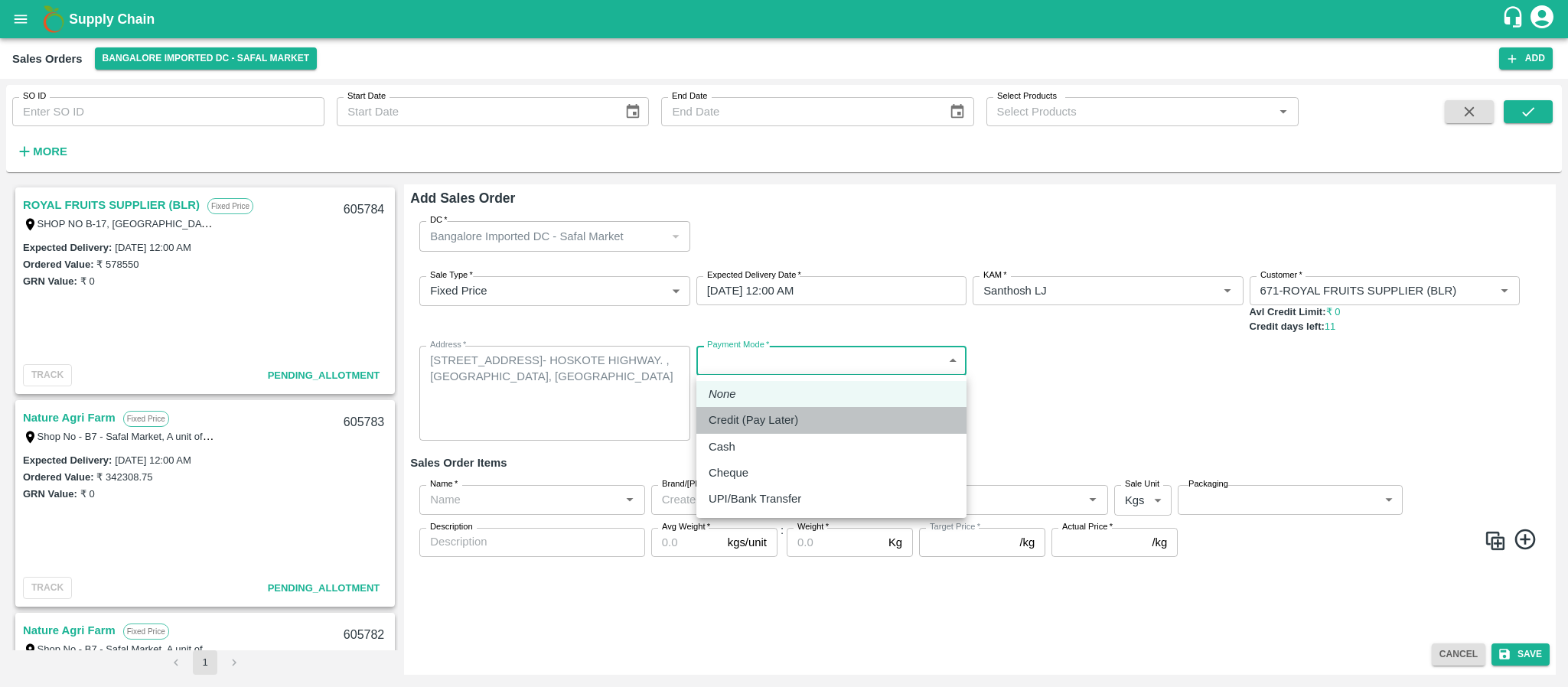
click at [742, 424] on p "Credit (Pay Later)" at bounding box center [753, 420] width 89 height 17
type input "credit"
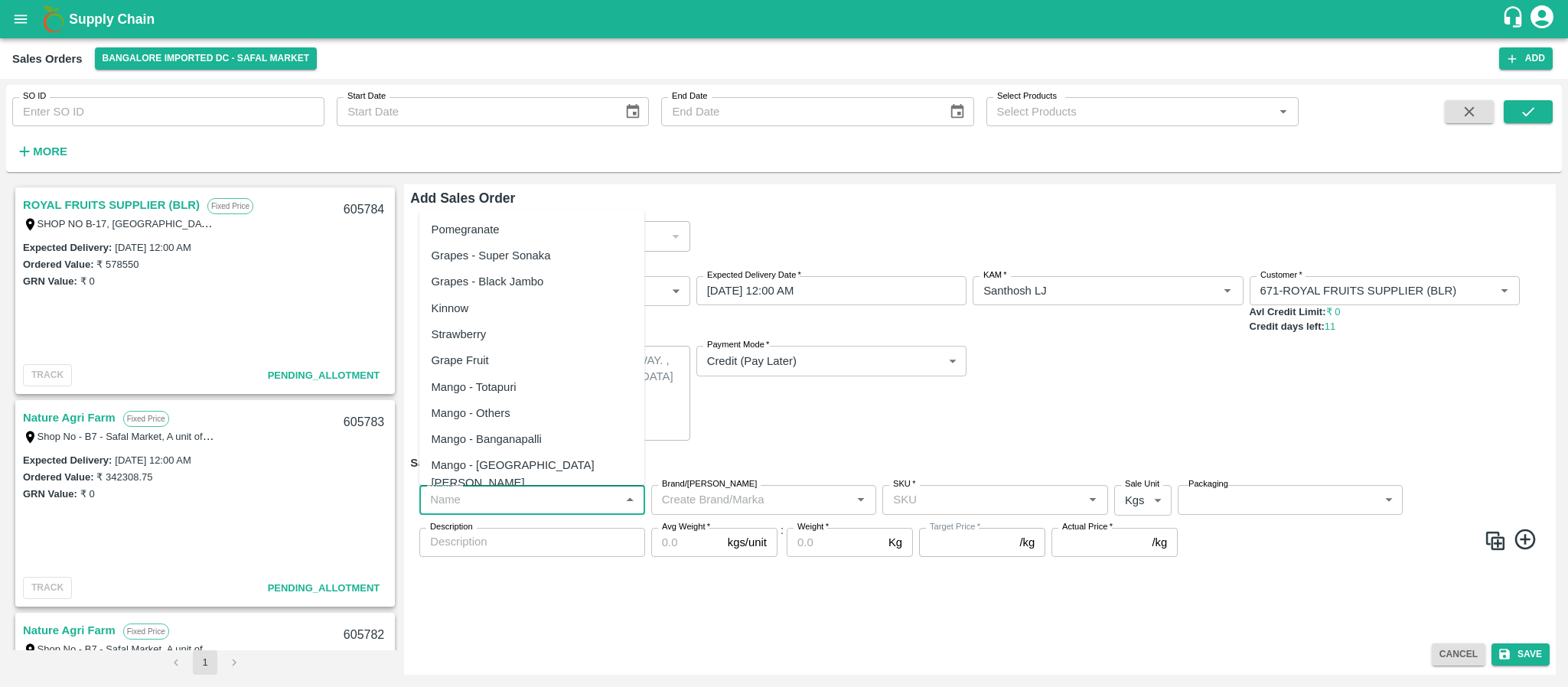
click at [461, 503] on input "Name   *" at bounding box center [520, 499] width 192 height 20
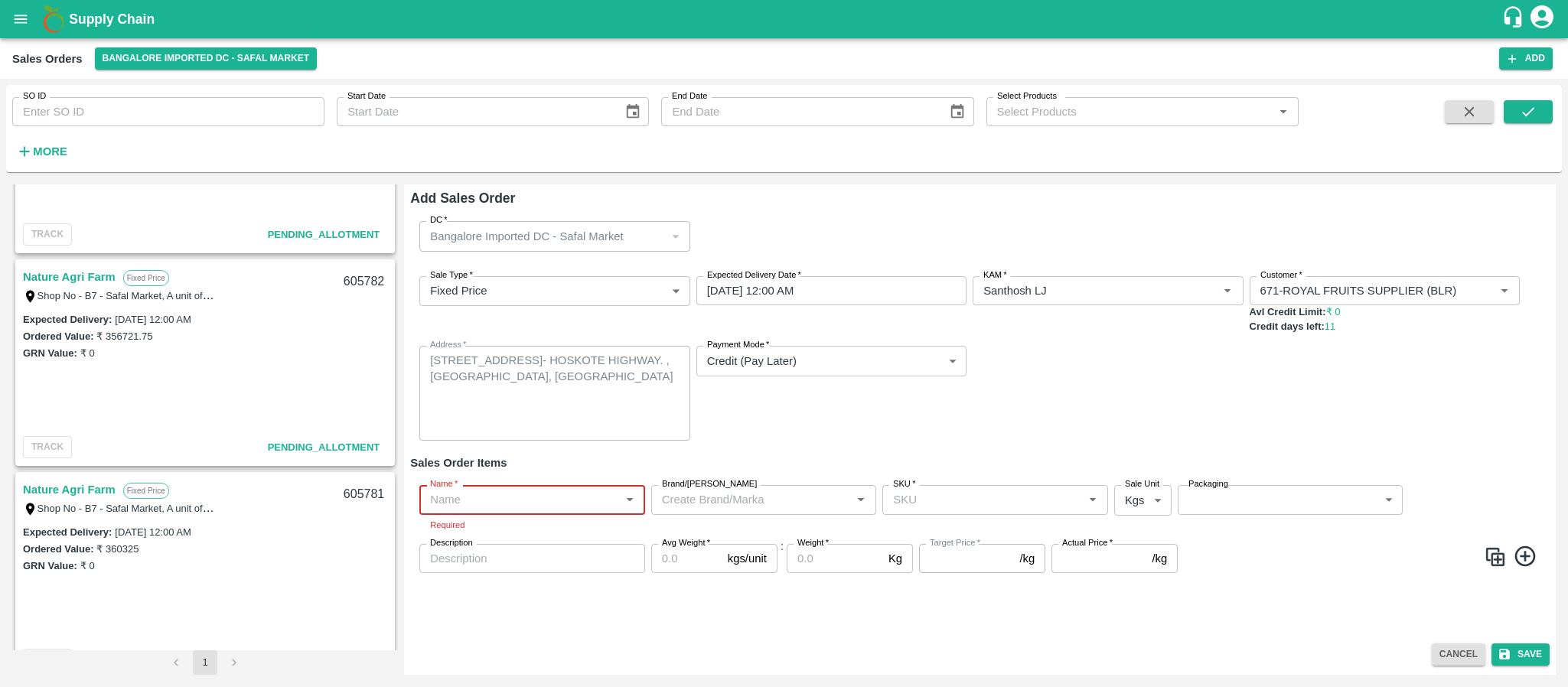
scroll to position [352, 0]
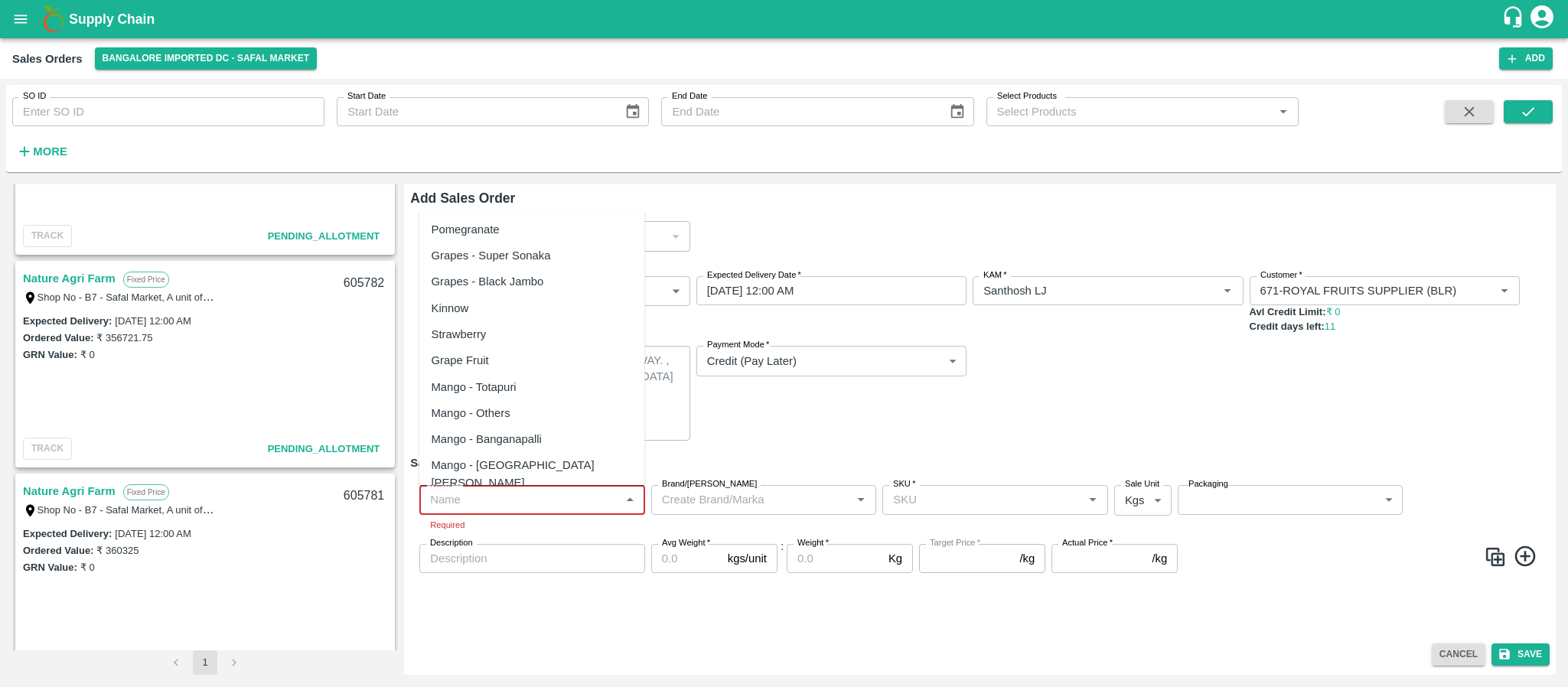
click at [556, 505] on input "Name   *" at bounding box center [520, 499] width 192 height 20
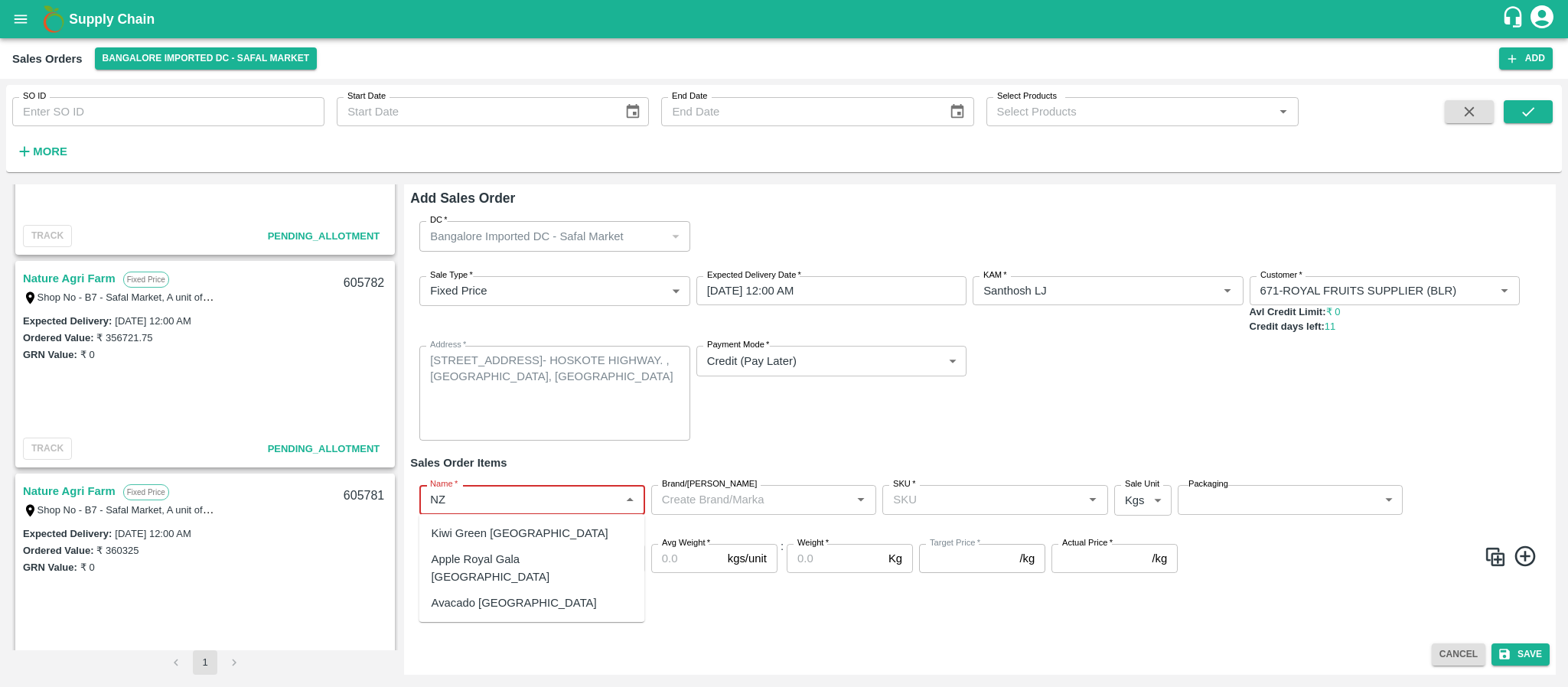
click at [535, 553] on div "Apple Royal Gala NZ" at bounding box center [533, 567] width 201 height 34
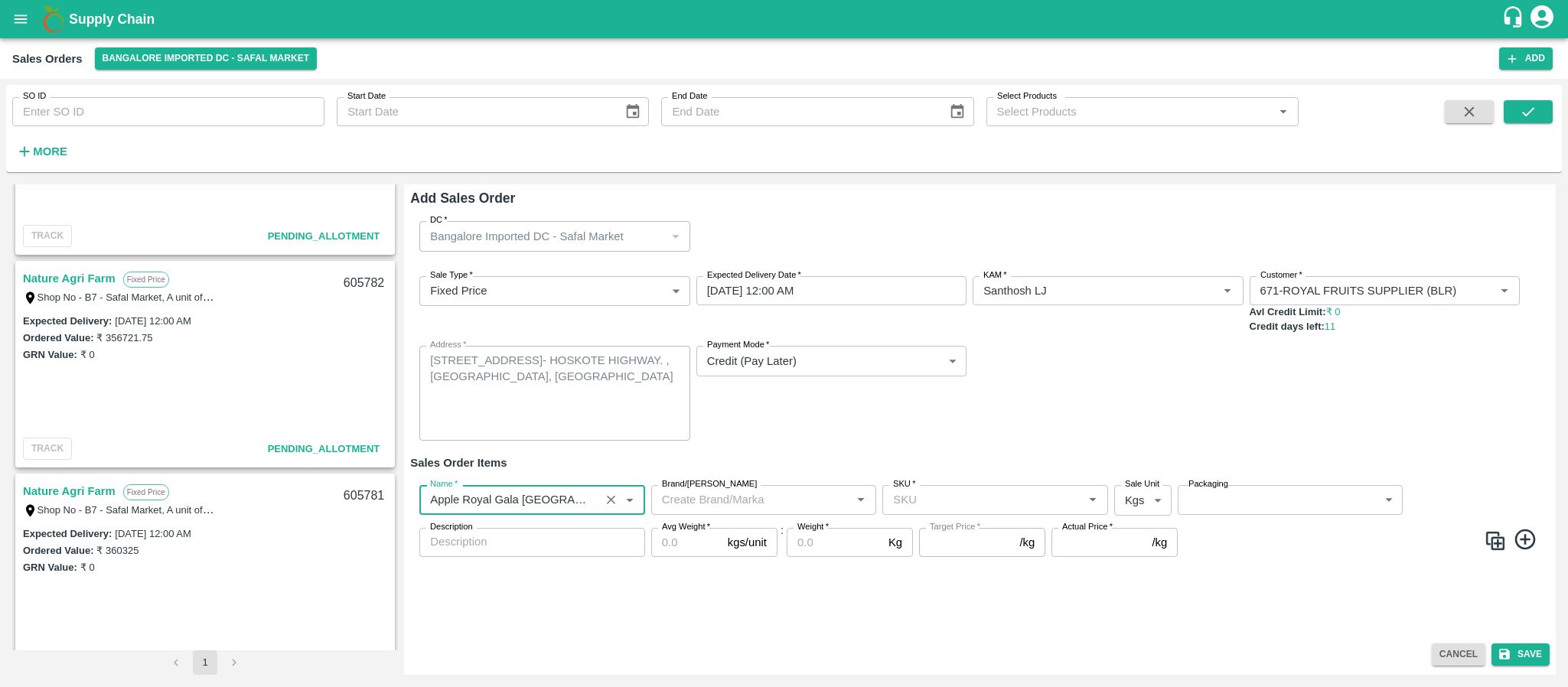
type input "Apple Royal Gala NZ"
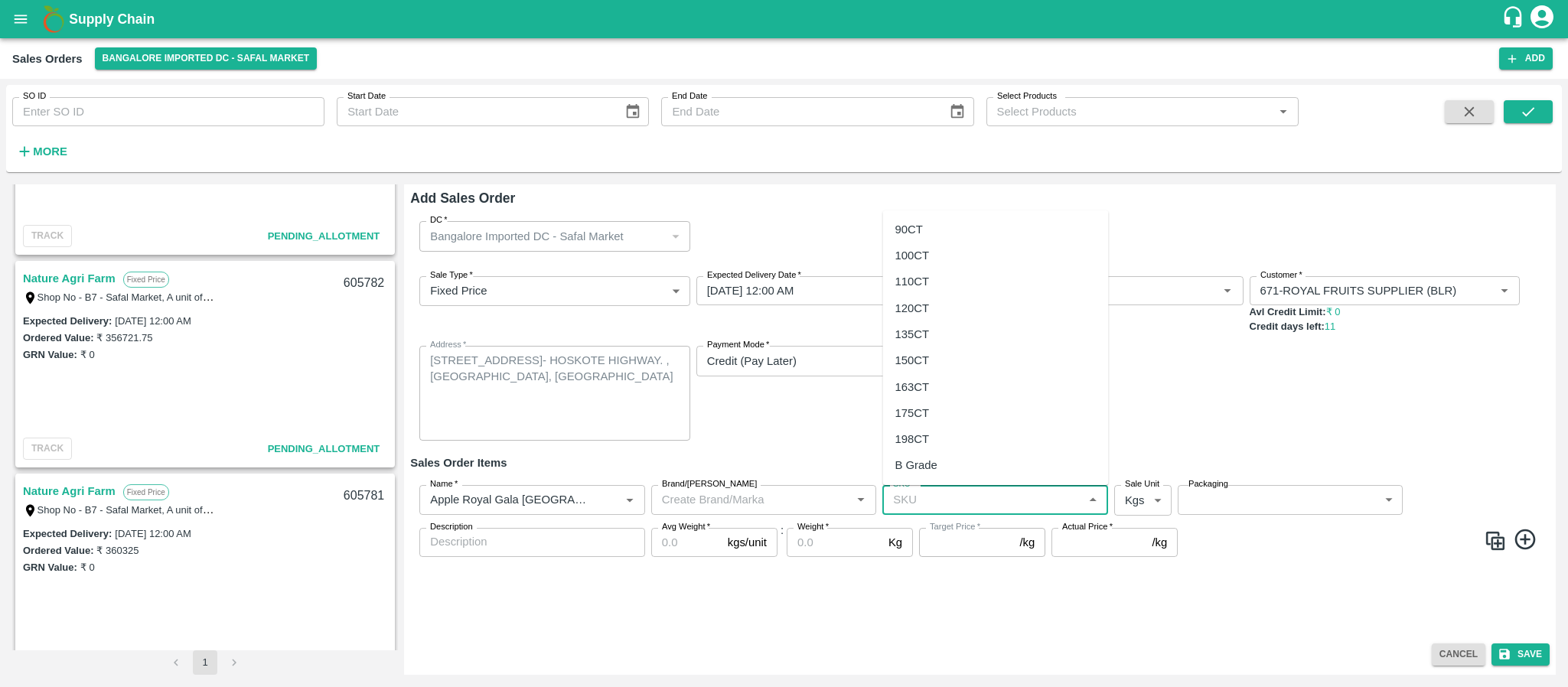
click at [918, 496] on input "SKU   *" at bounding box center [983, 499] width 192 height 20
click at [918, 331] on div "135CT" at bounding box center [912, 334] width 34 height 17
type input "135CT"
type input "NA"
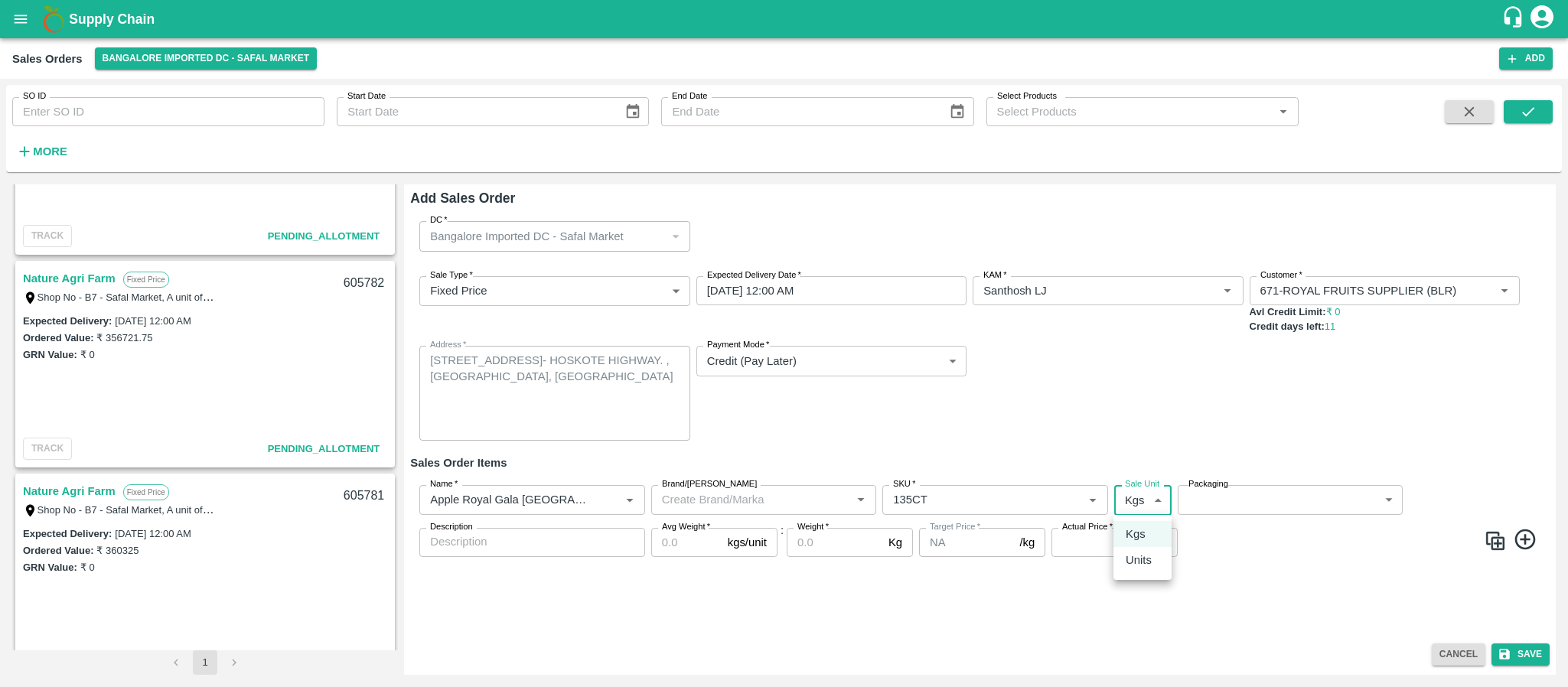
click at [1132, 491] on body "Supply Chain Sales Orders Bangalore Imported DC - Safal Market Add SO ID SO ID …" at bounding box center [784, 343] width 1568 height 687
click at [1134, 560] on p "Units" at bounding box center [1138, 559] width 26 height 17
type input "2"
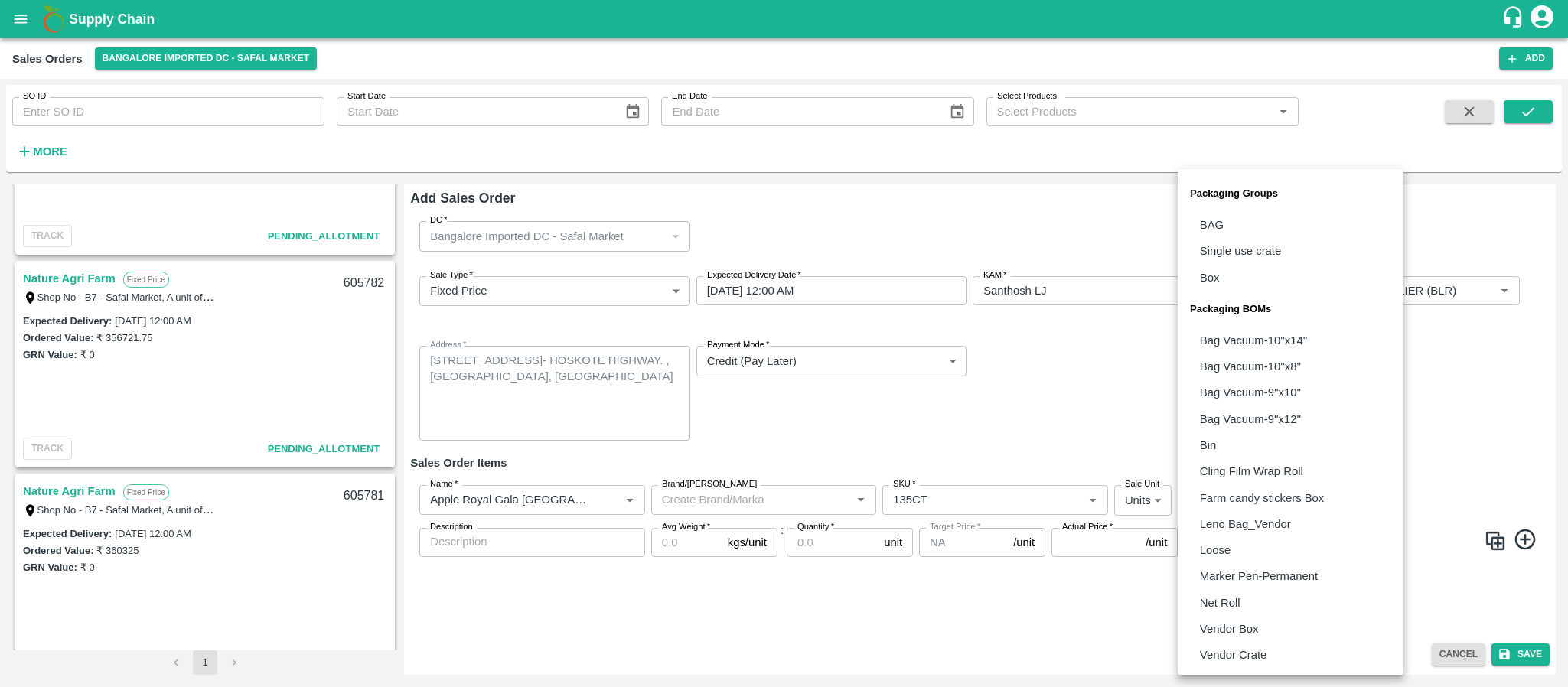
click at [1194, 507] on body "Supply Chain Sales Orders Bangalore Imported DC - Safal Market Add SO ID SO ID …" at bounding box center [784, 343] width 1568 height 687
click at [1226, 622] on p "Vendor Box" at bounding box center [1229, 628] width 59 height 17
type input "BOM/276"
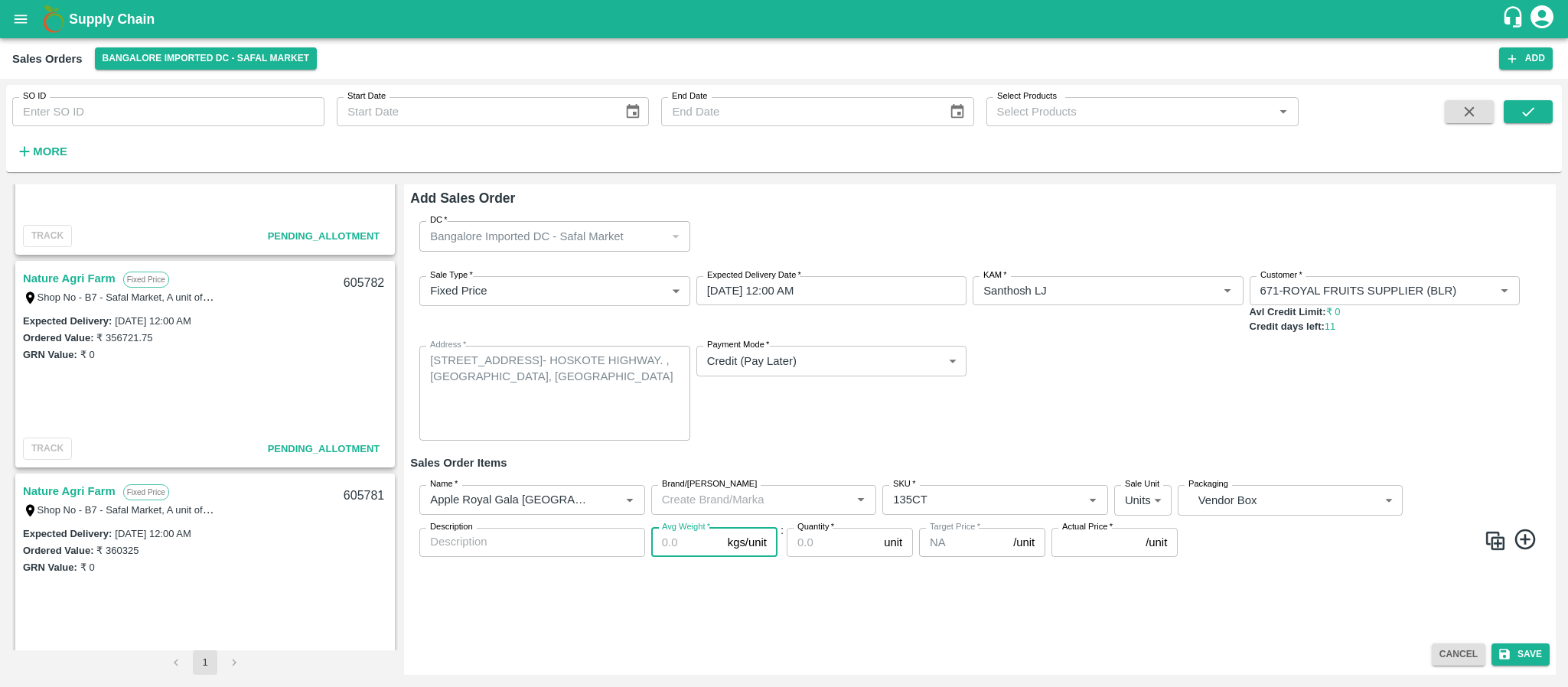
click at [663, 547] on input "Avg Weight   *" at bounding box center [687, 542] width 70 height 29
type input "18"
click at [813, 546] on input "Quantity   *" at bounding box center [832, 542] width 91 height 29
type input "3"
click at [1079, 556] on div "Actual Price   * /unit Actual Price" at bounding box center [1115, 551] width 126 height 46
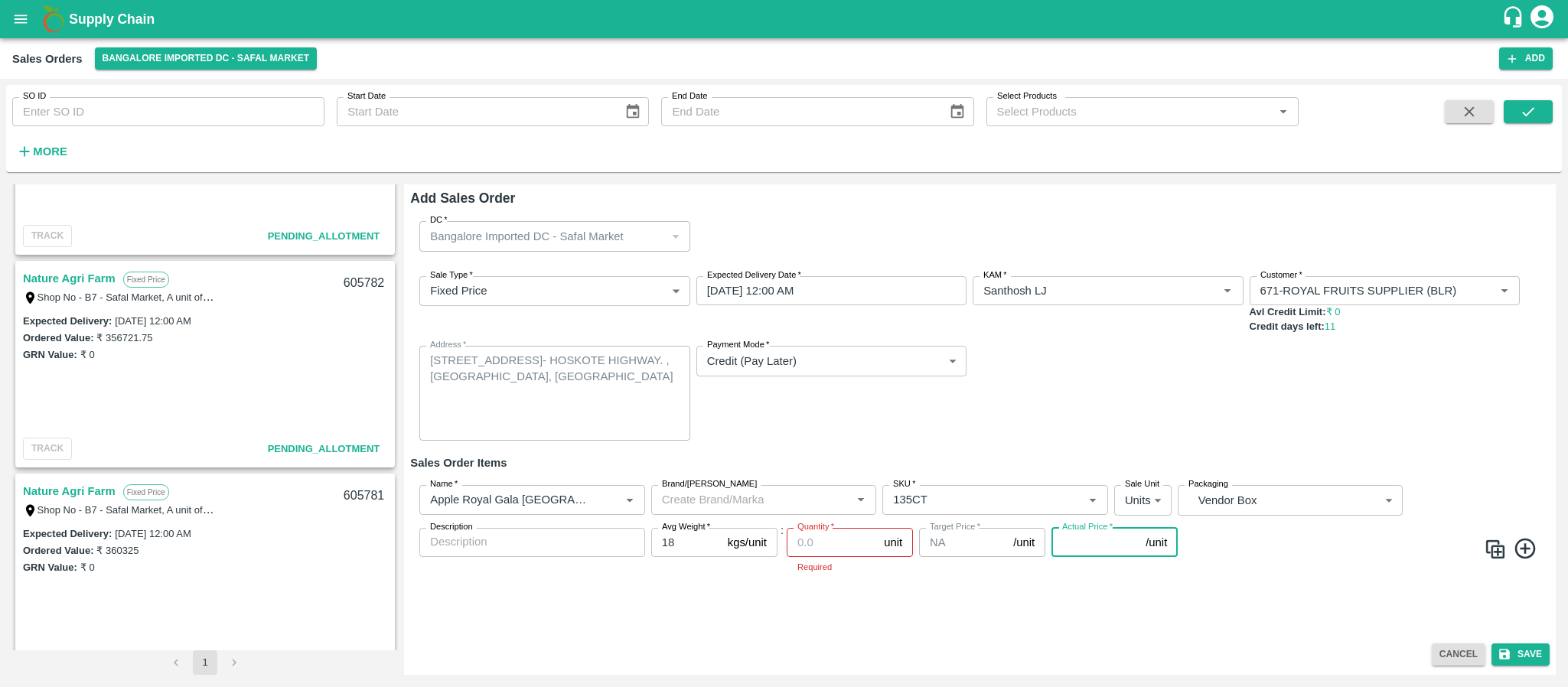
click at [1079, 542] on input "Actual Price   *" at bounding box center [1095, 542] width 88 height 29
type input "3755.50"
click at [837, 539] on input "Quantity   *" at bounding box center [832, 542] width 91 height 29
click at [827, 542] on input "Quantity   *" at bounding box center [832, 542] width 91 height 29
type input "343"
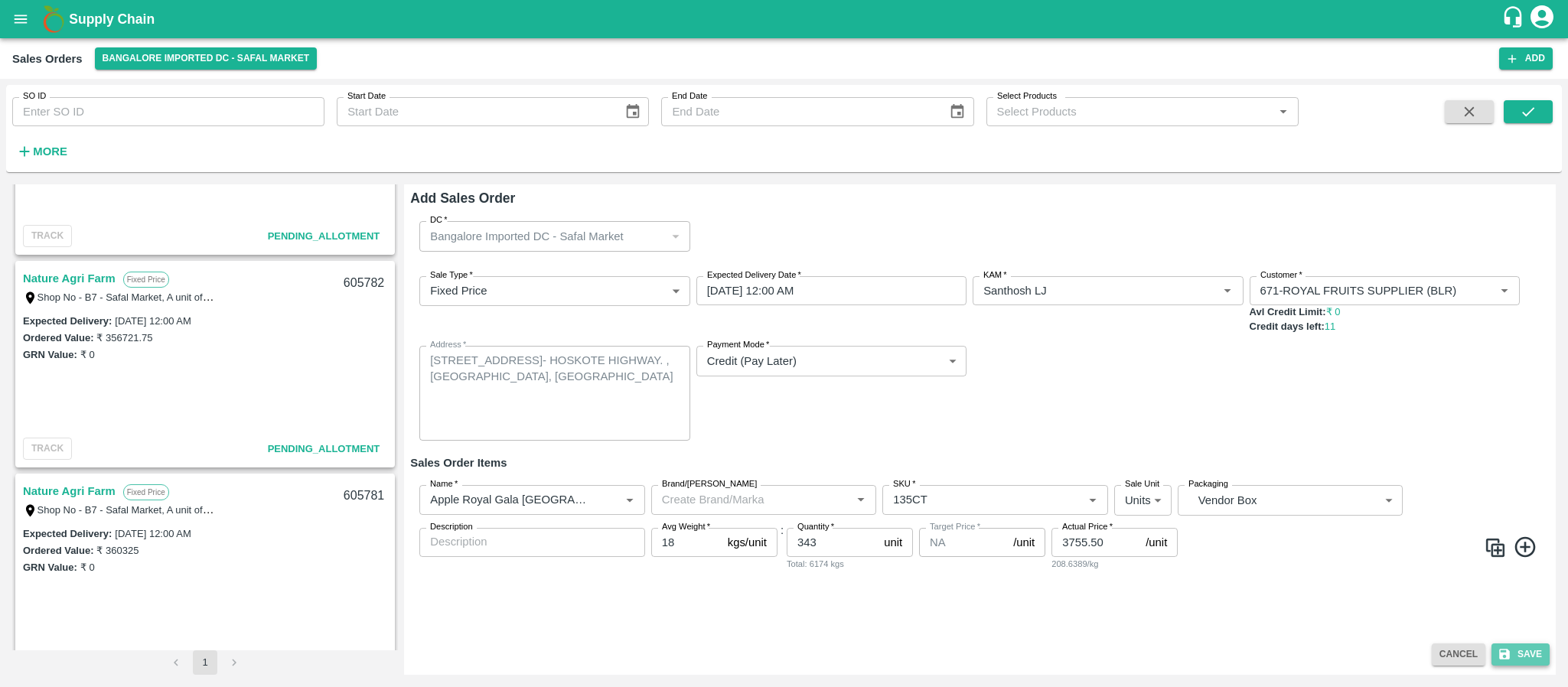
click at [1508, 650] on icon "submit" at bounding box center [1503, 654] width 10 height 10
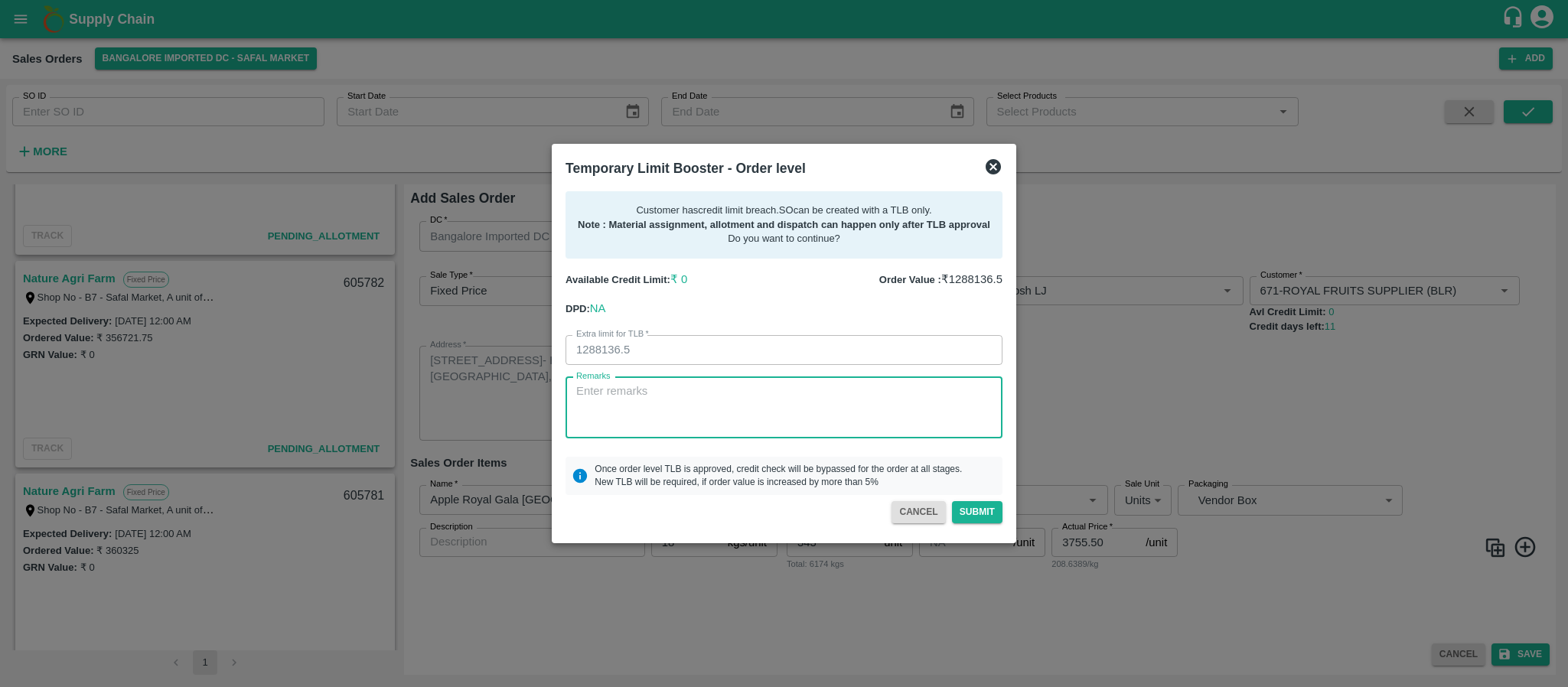
click at [816, 418] on textarea "Remarks" at bounding box center [784, 407] width 415 height 48
paste textarea "PAYMENT WILL BE COME IN 3DAYS"
type textarea "PAYMENT WILL BE COME IN 3DAYS"
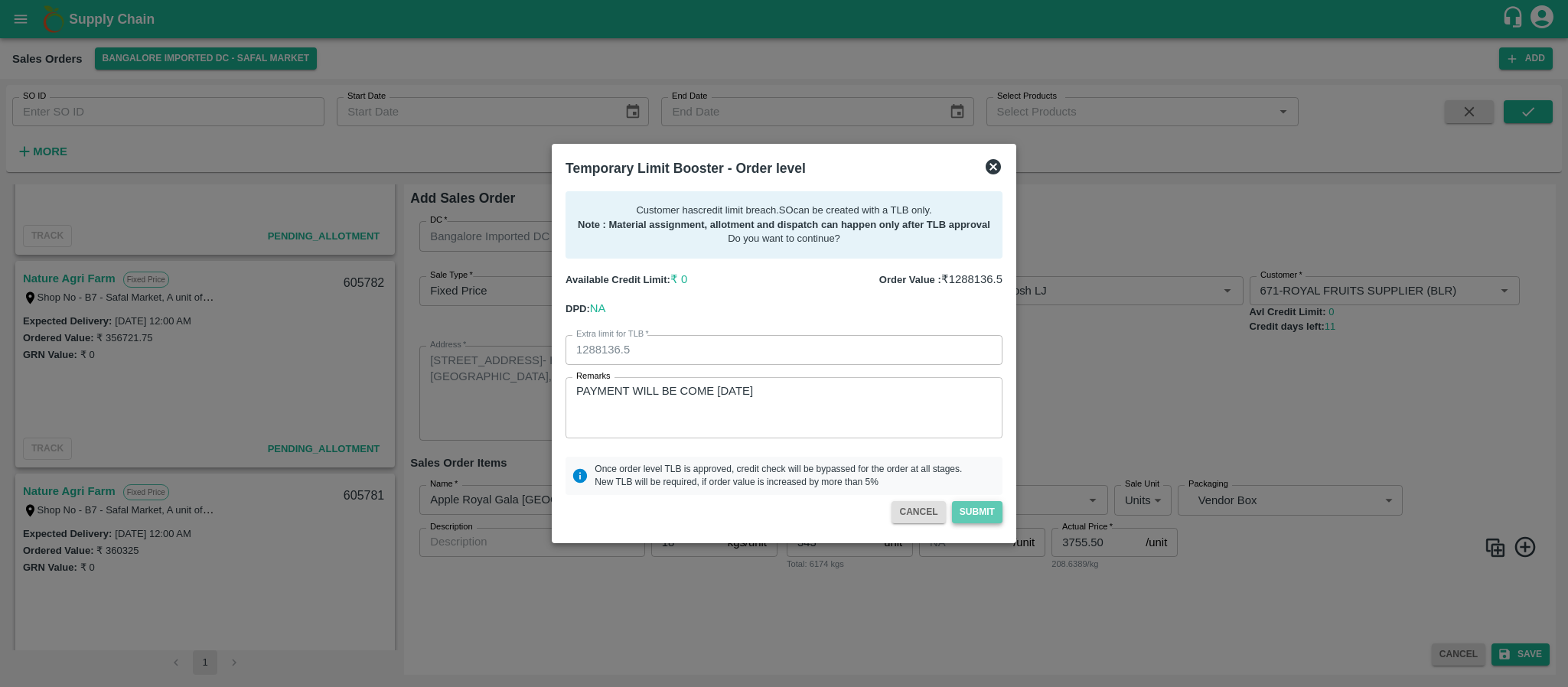
click at [983, 511] on button "Submit" at bounding box center [976, 512] width 50 height 22
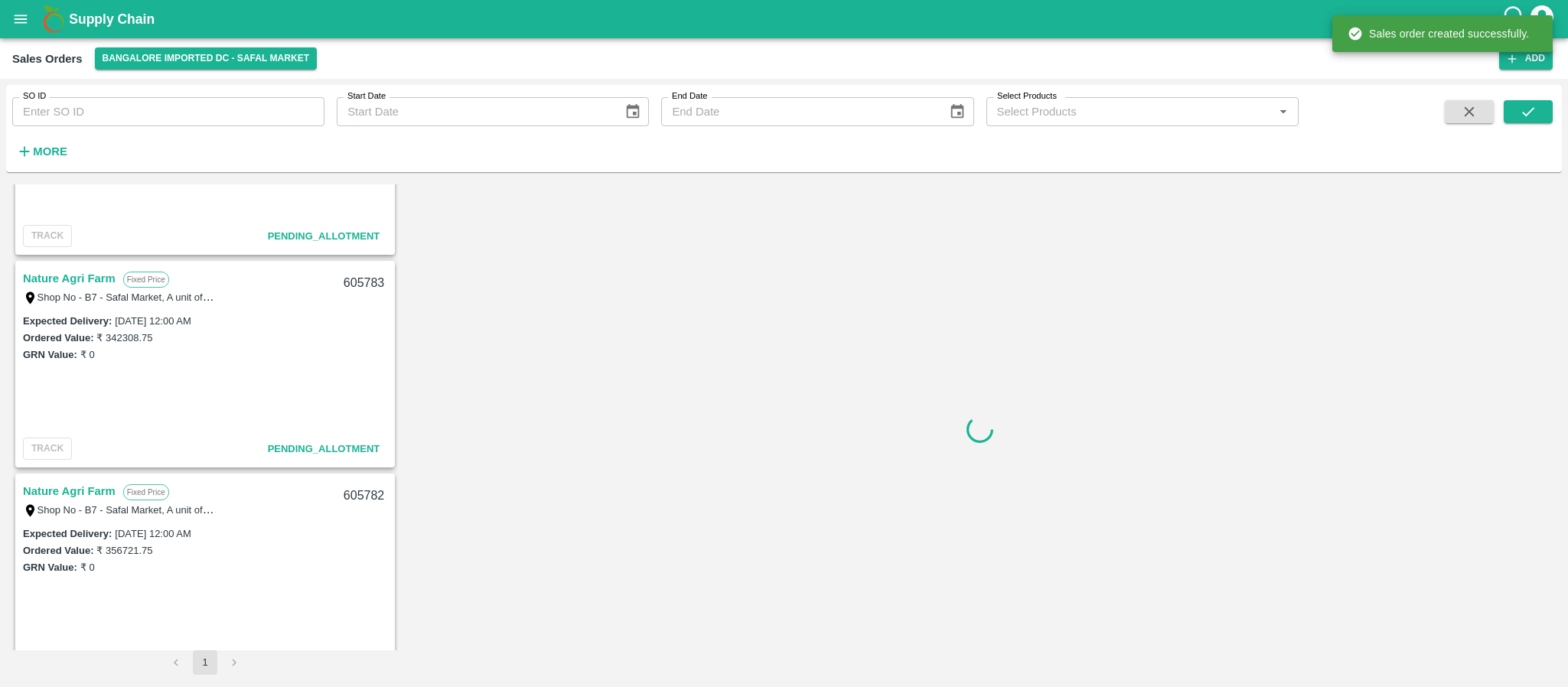
scroll to position [564, 0]
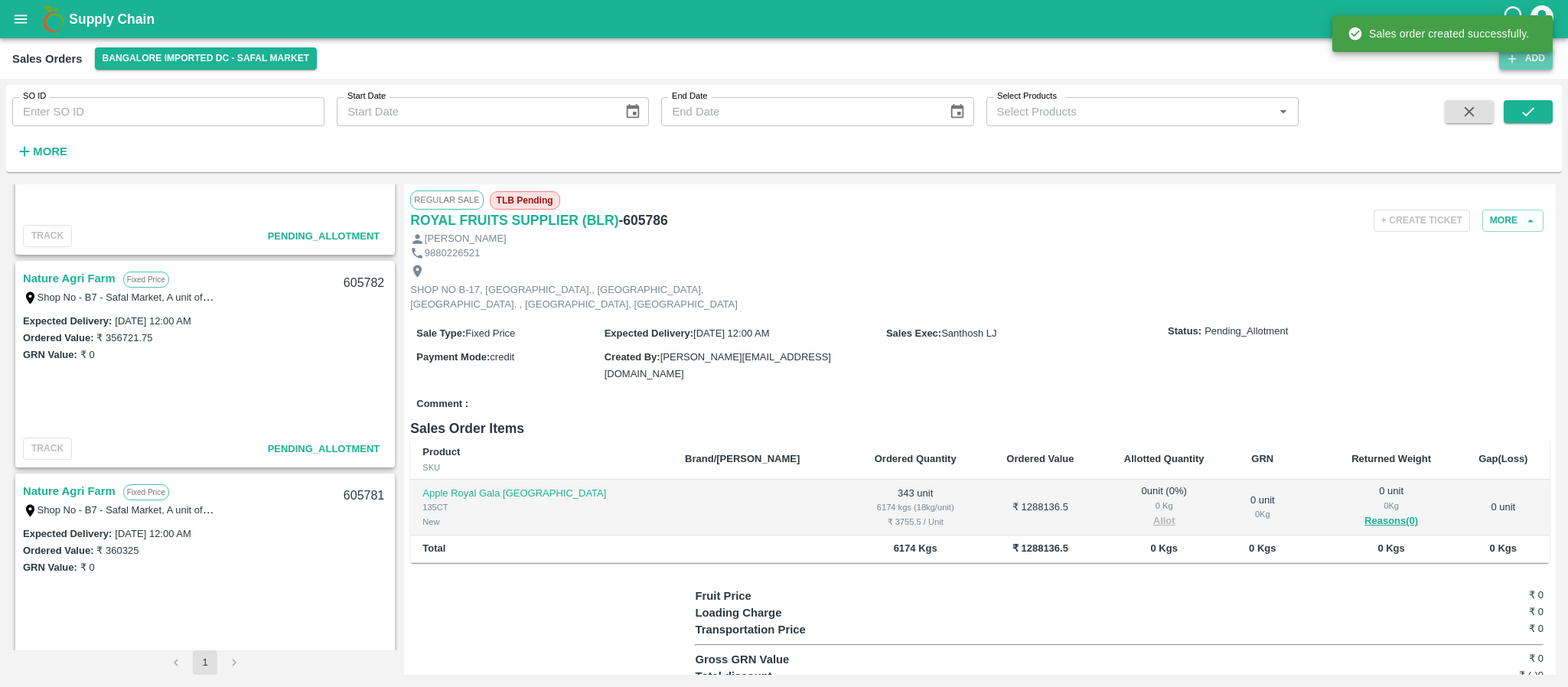
click at [1530, 66] on button "Add" at bounding box center [1525, 58] width 53 height 22
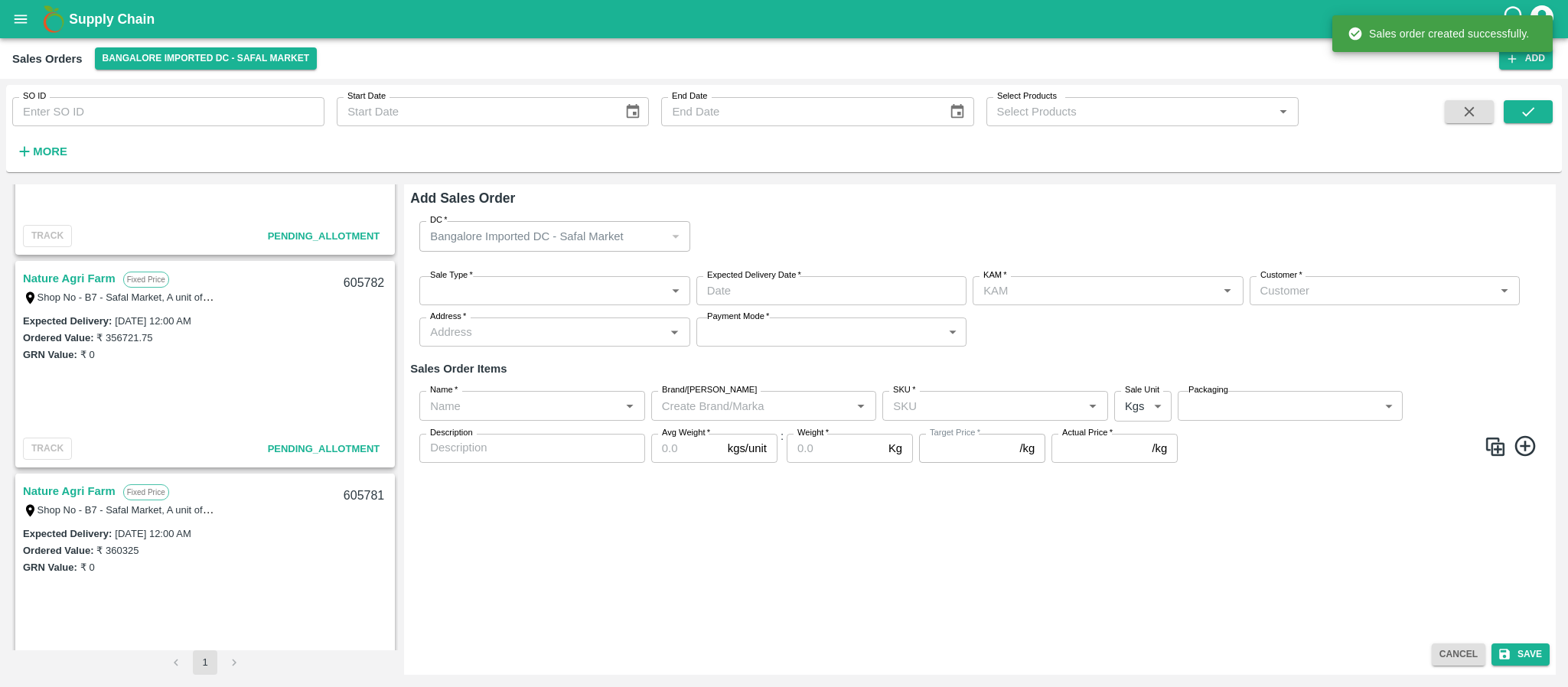
type input "Santhosh LJ"
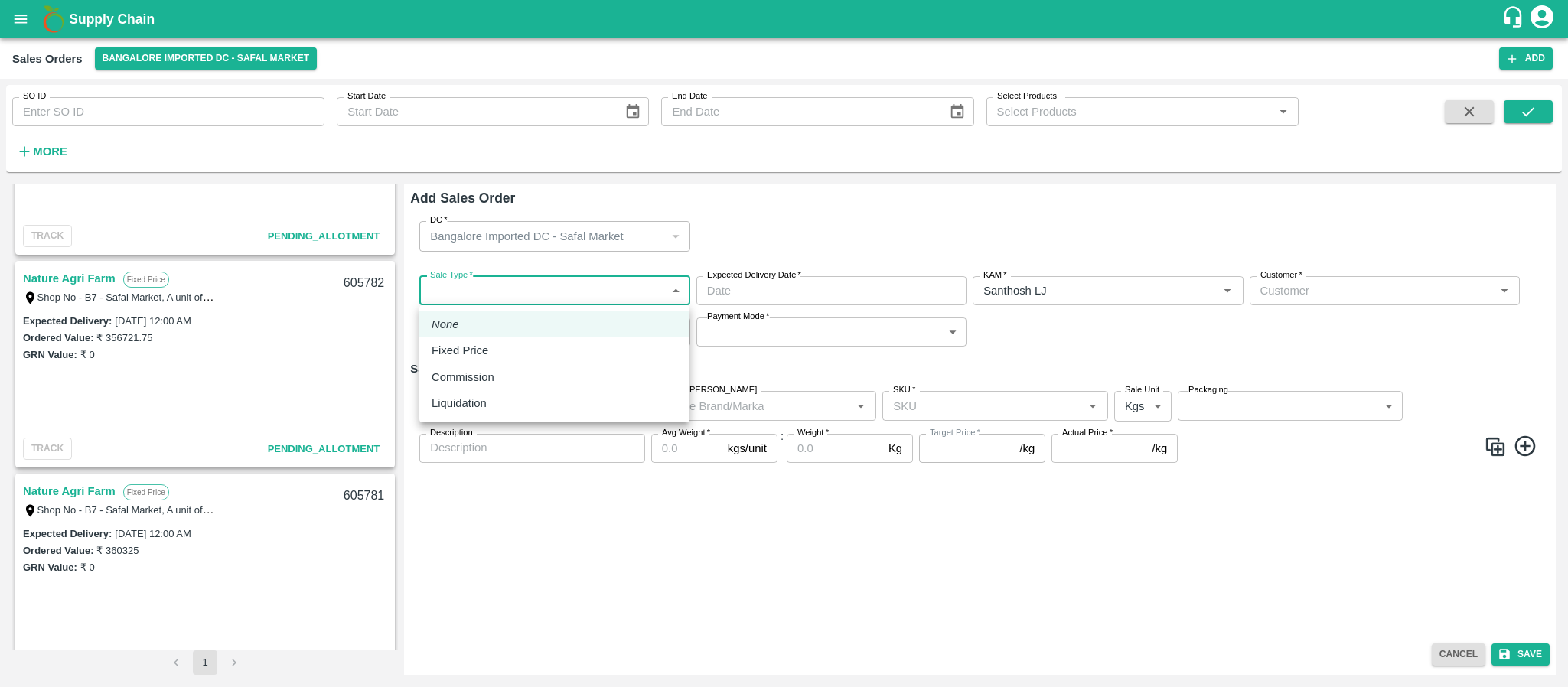
click at [531, 285] on body "Supply Chain Sales Orders Bangalore Imported DC - Safal Market Add SO ID SO ID …" at bounding box center [784, 343] width 1568 height 687
click at [485, 346] on p "Fixed Price" at bounding box center [460, 349] width 57 height 17
type input "1"
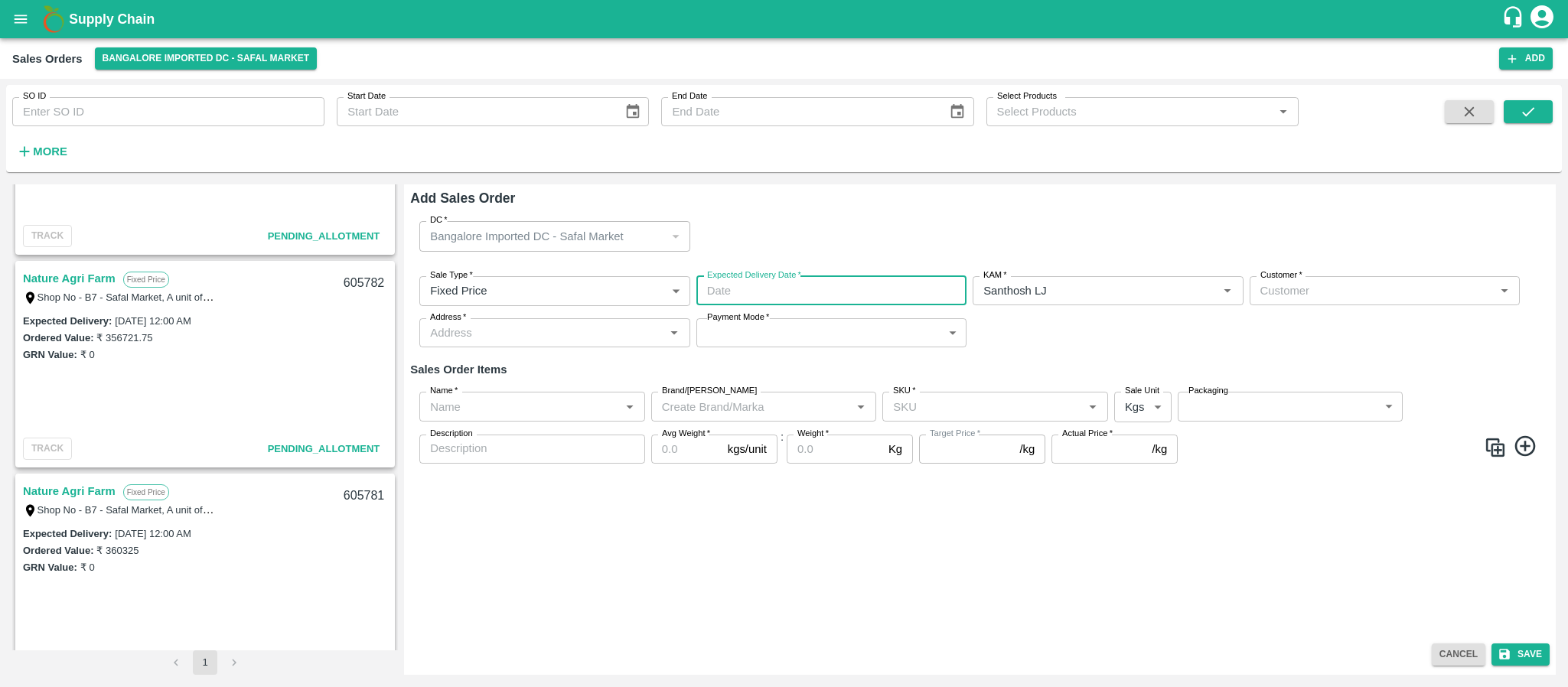
type input "DD/MM/YYYY hh:mm aa"
click at [833, 290] on input "DD/MM/YYYY hh:mm aa" at bounding box center [826, 290] width 259 height 29
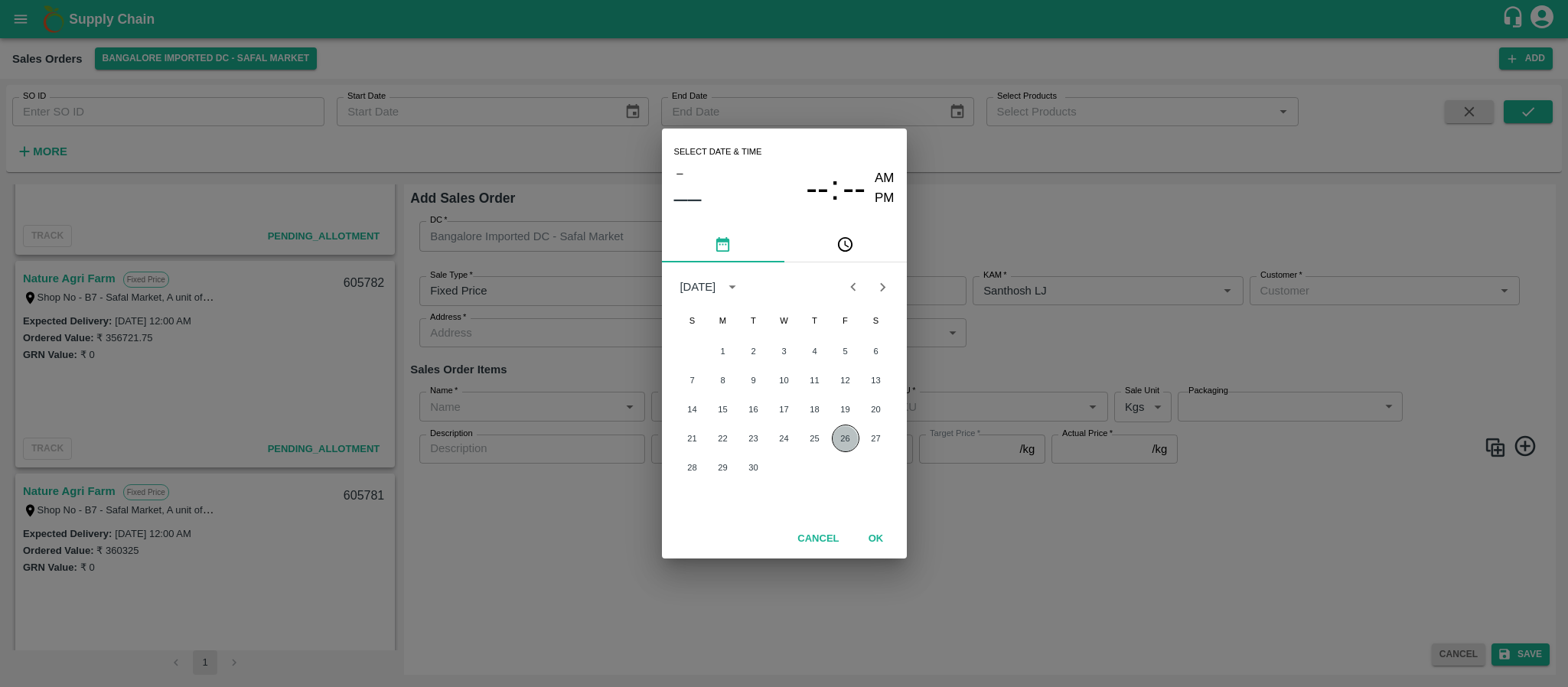
click at [849, 438] on button "26" at bounding box center [845, 438] width 28 height 28
type input "26/09/2025 12:00 AM"
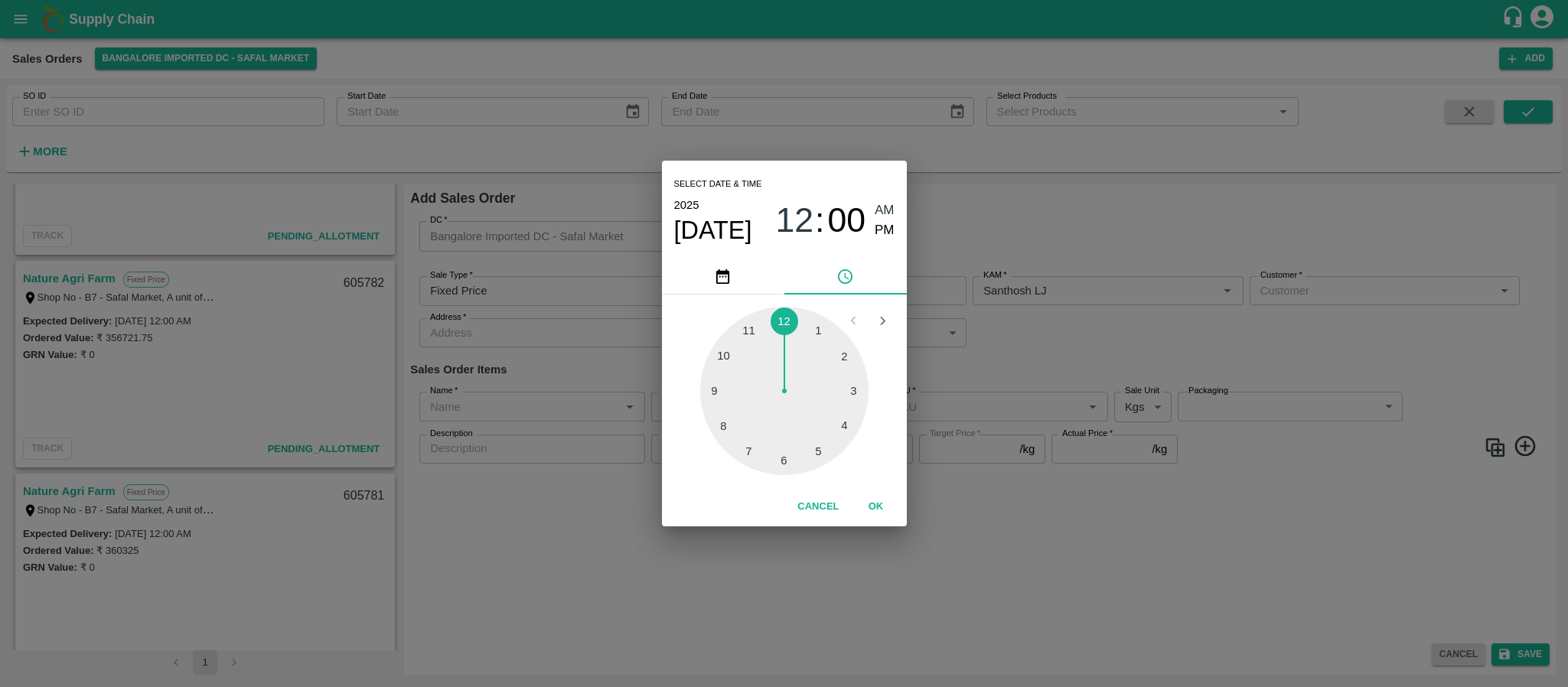
click at [1162, 310] on div "Select date & time 2025 Sep 26 12 : 00 AM PM 1 2 3 4 5 6 7 8 9 10 11 12 Cancel …" at bounding box center [784, 343] width 1568 height 687
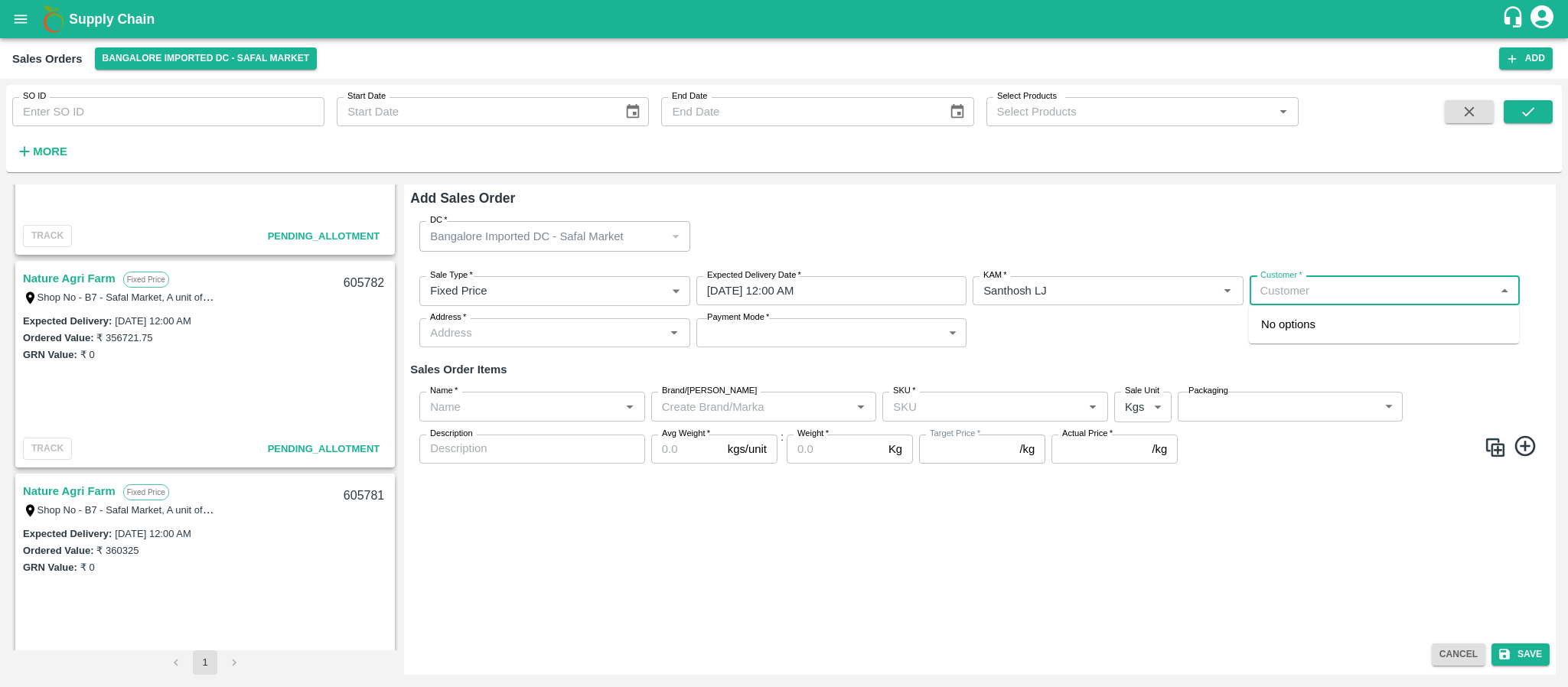
click at [1299, 291] on input "Customer   *" at bounding box center [1372, 290] width 236 height 20
click at [1309, 330] on p "ROYAL FRUITS SUPPLIER (BLR)" at bounding box center [1348, 324] width 174 height 17
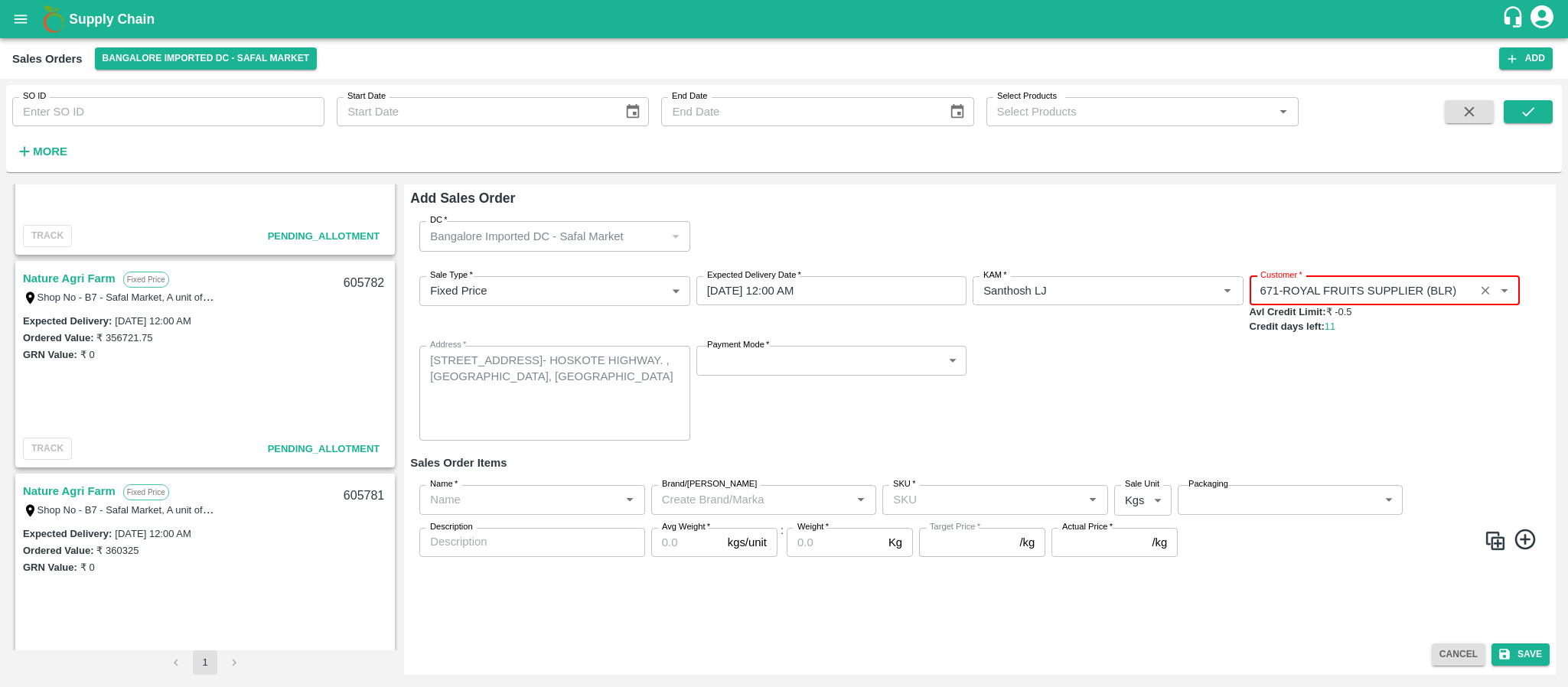
type input "671-ROYAL FRUITS SUPPLIER (BLR)"
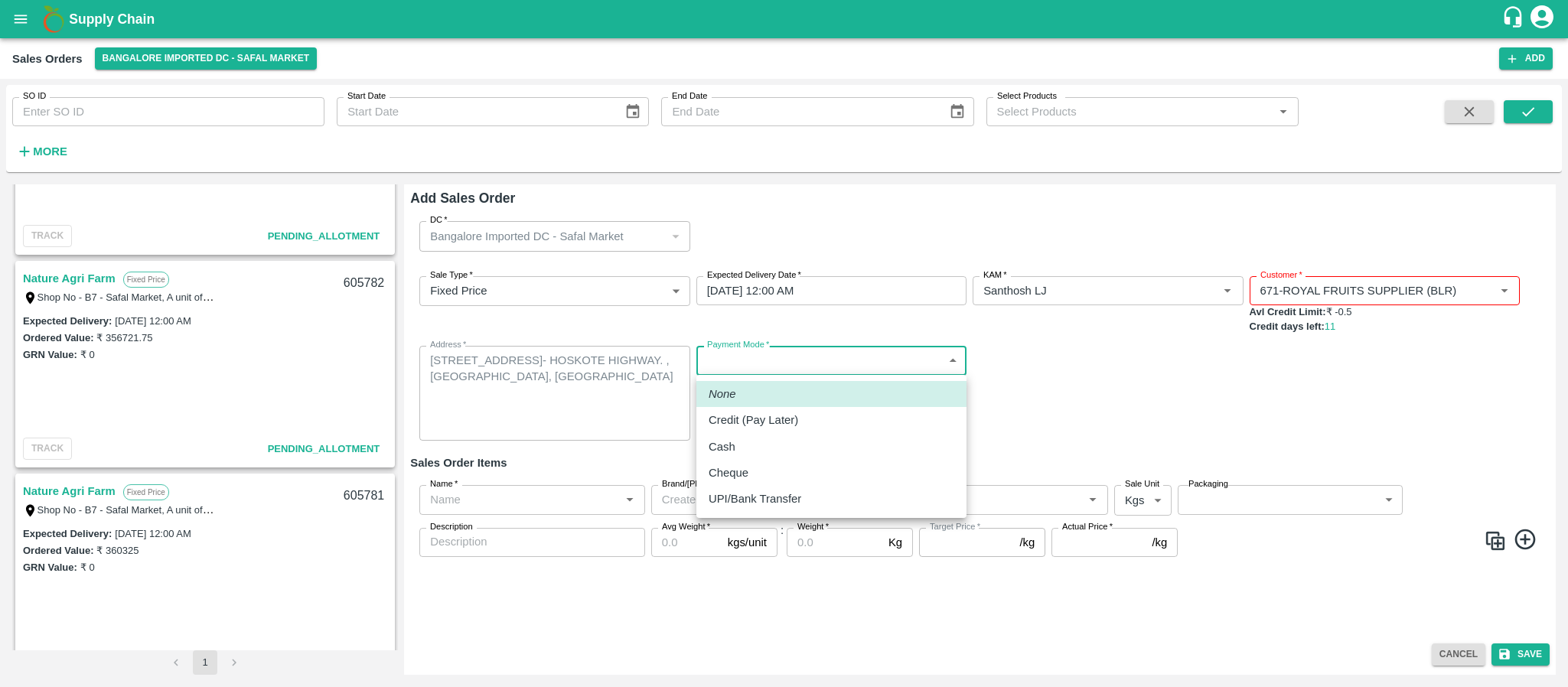
click at [774, 365] on body "Supply Chain Sales Orders Bangalore Imported DC - Safal Market Add SO ID SO ID …" at bounding box center [784, 343] width 1568 height 687
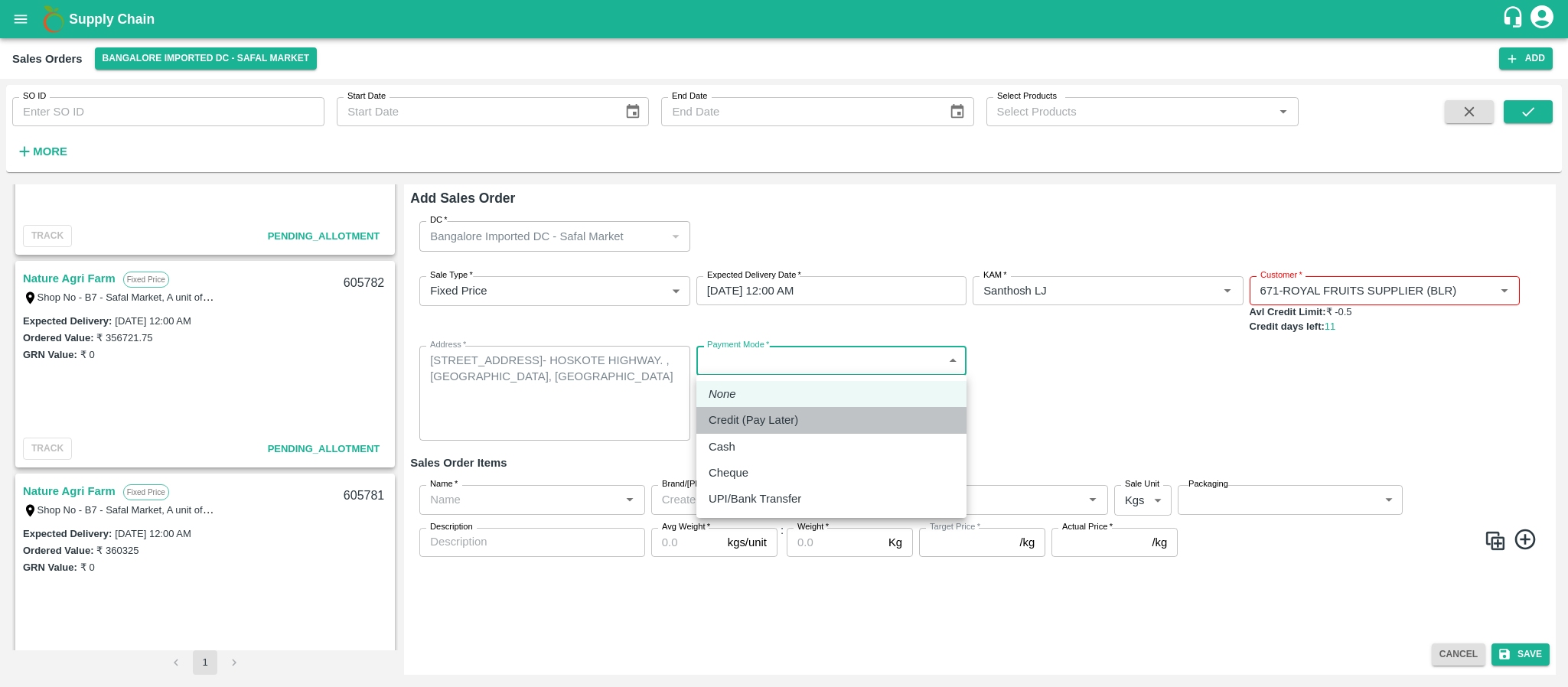
click at [771, 420] on p "Credit (Pay Later)" at bounding box center [753, 420] width 89 height 17
type input "credit"
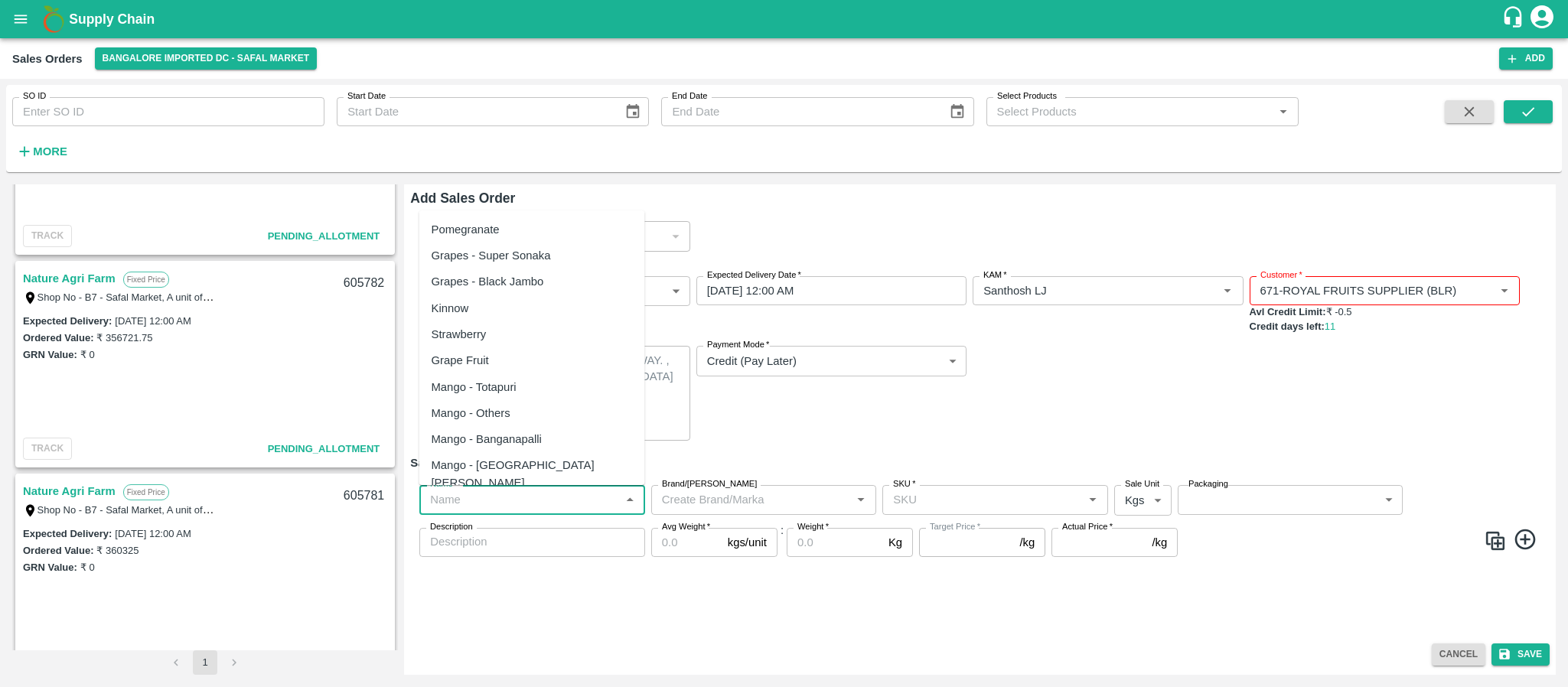
click at [501, 496] on input "Name   *" at bounding box center [520, 499] width 192 height 20
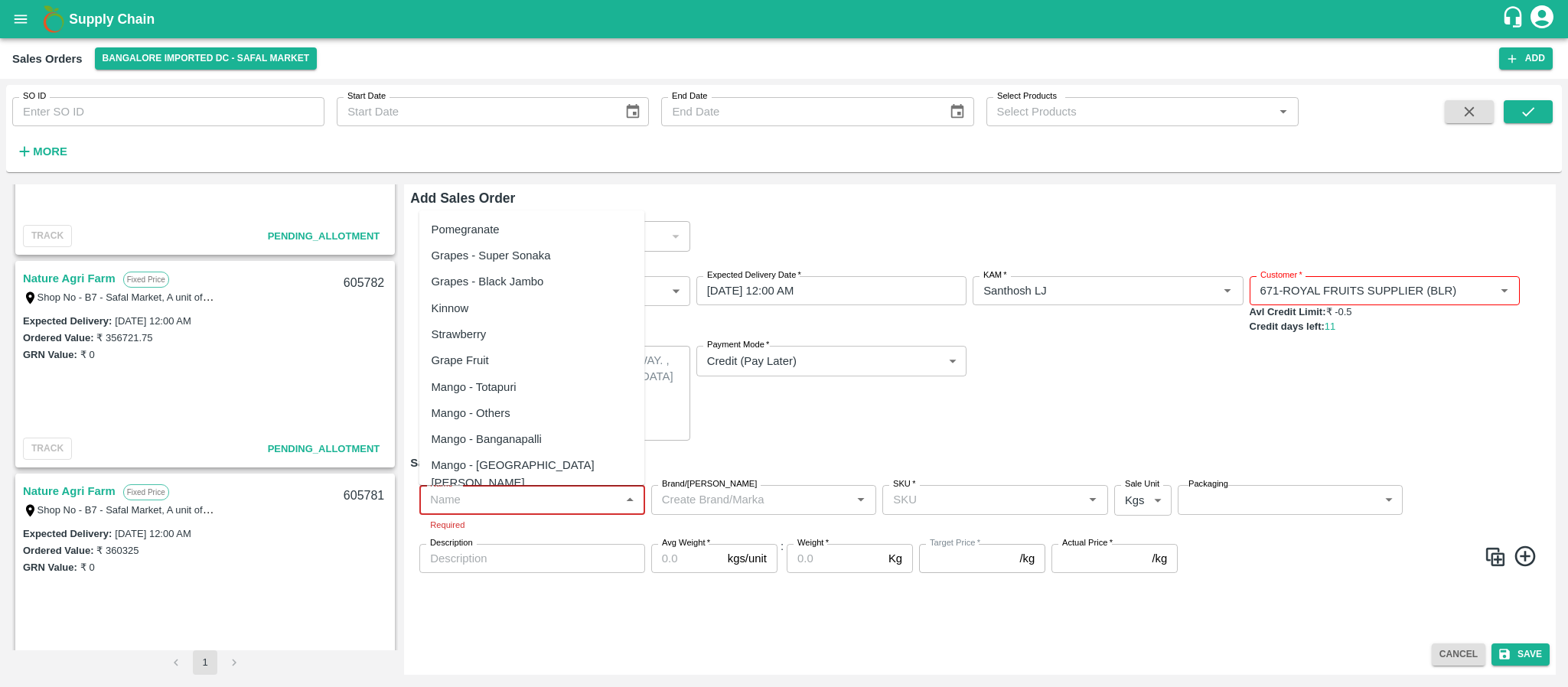
click at [537, 501] on input "Name   *" at bounding box center [520, 499] width 192 height 20
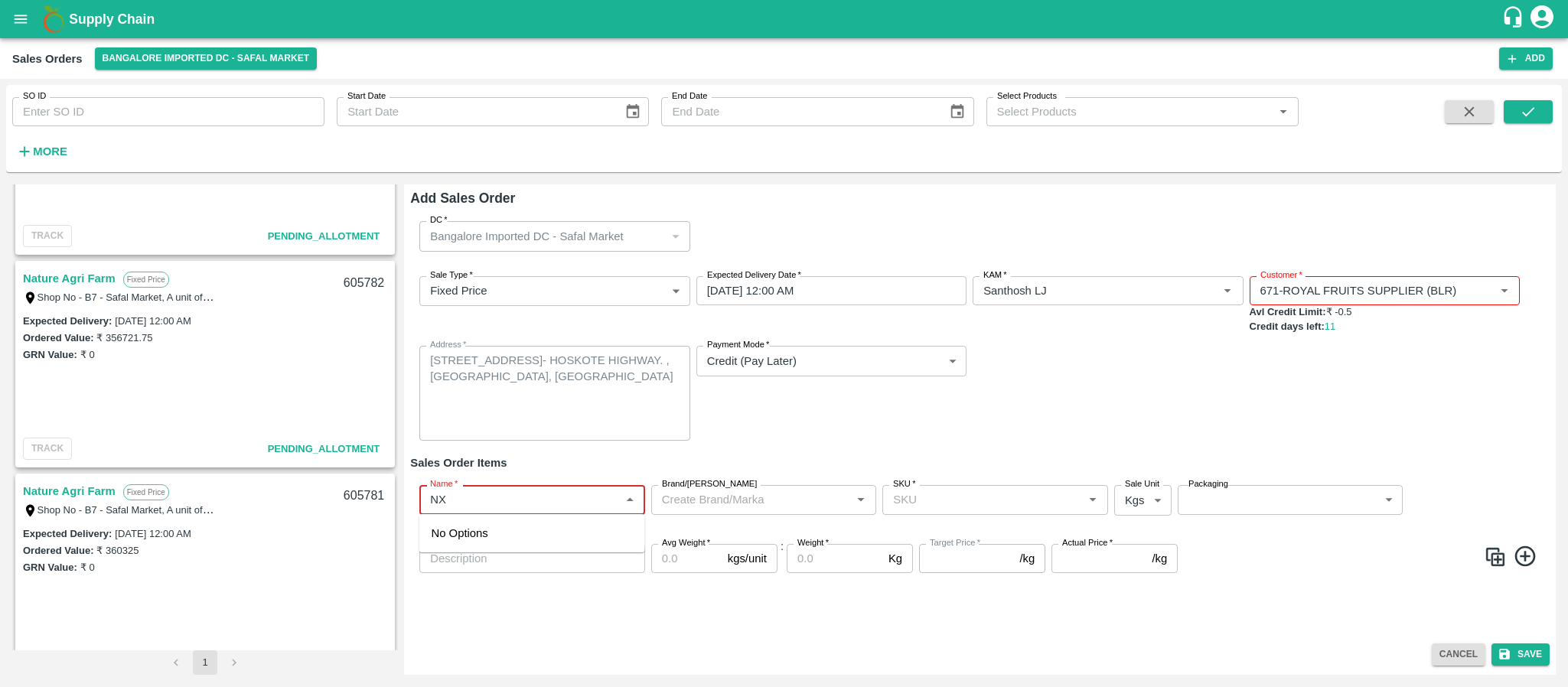
type input "N"
click at [501, 564] on div "Apple Royal Gala NZ" at bounding box center [533, 567] width 201 height 34
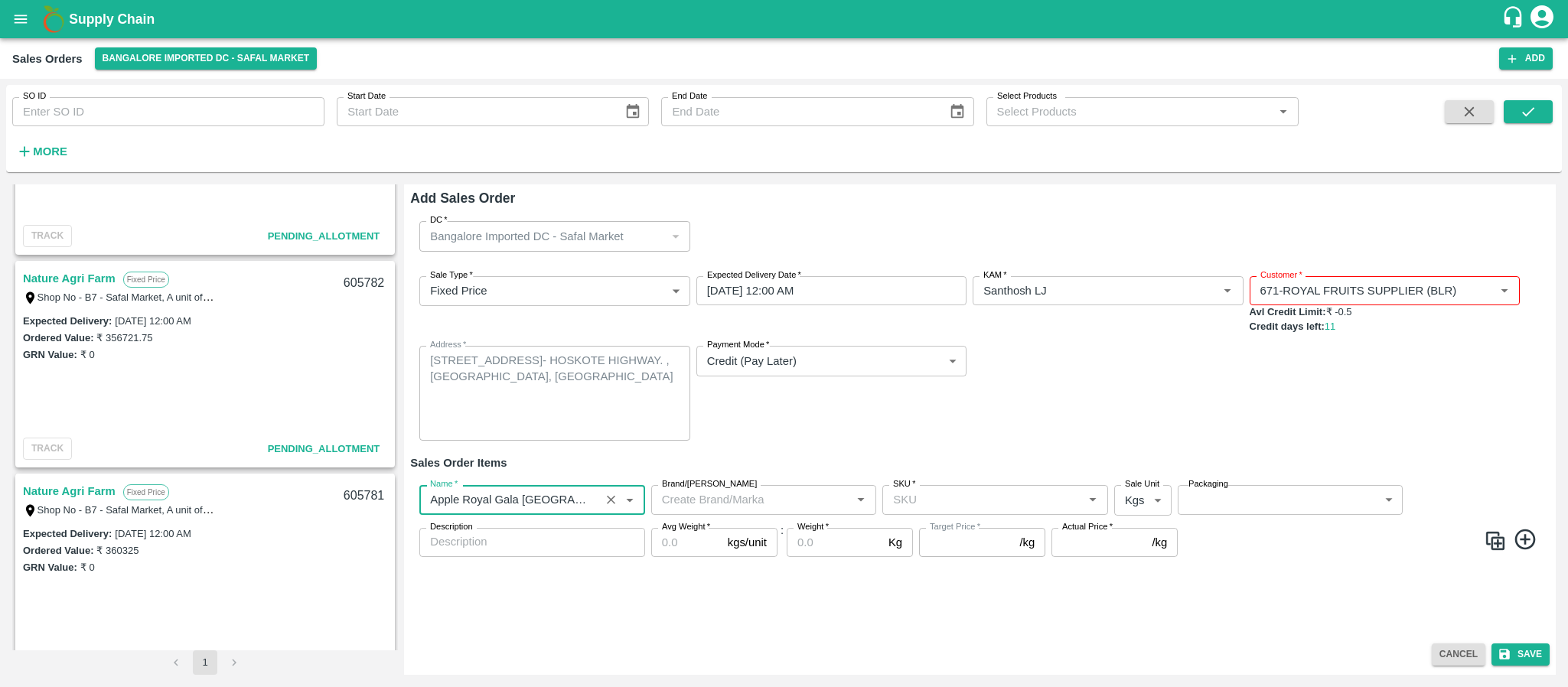
type input "Apple Royal Gala NZ"
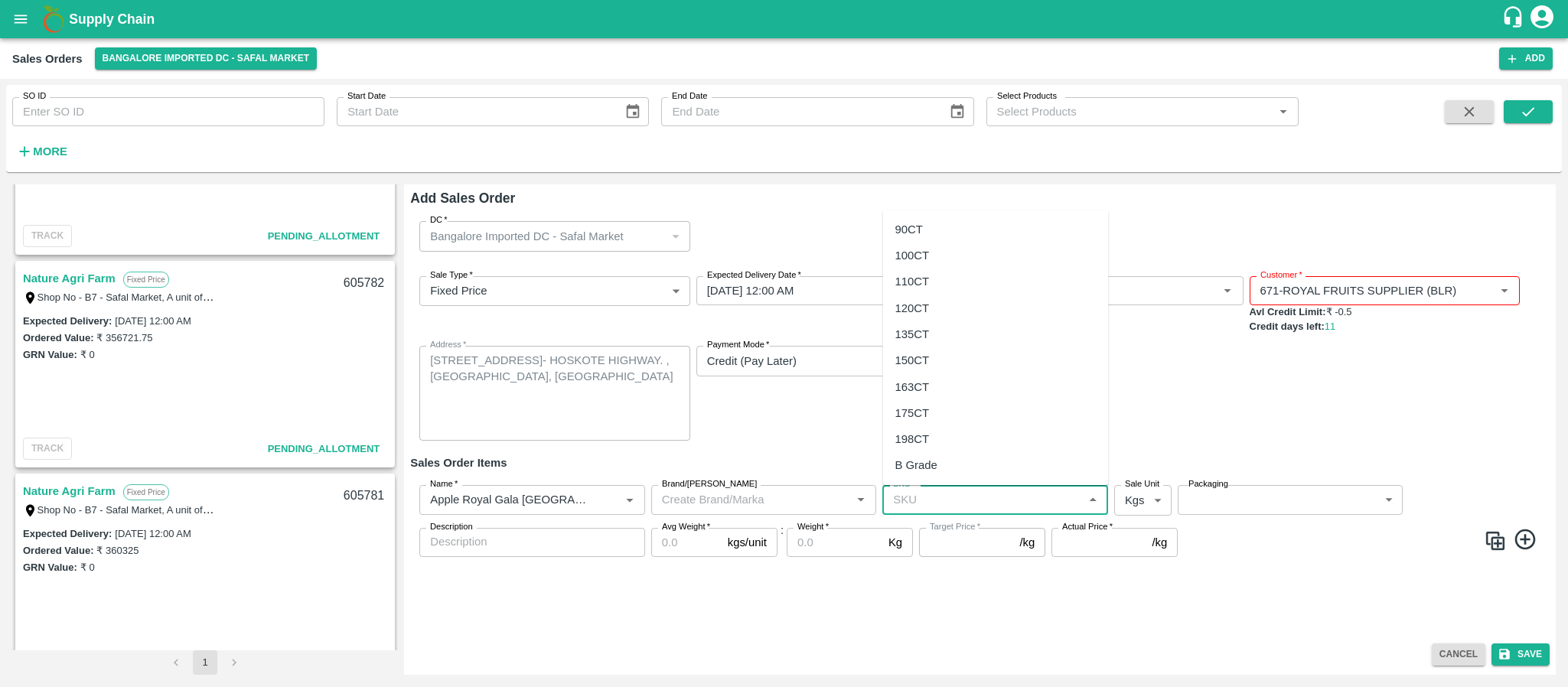
click at [905, 493] on input "SKU   *" at bounding box center [983, 499] width 192 height 20
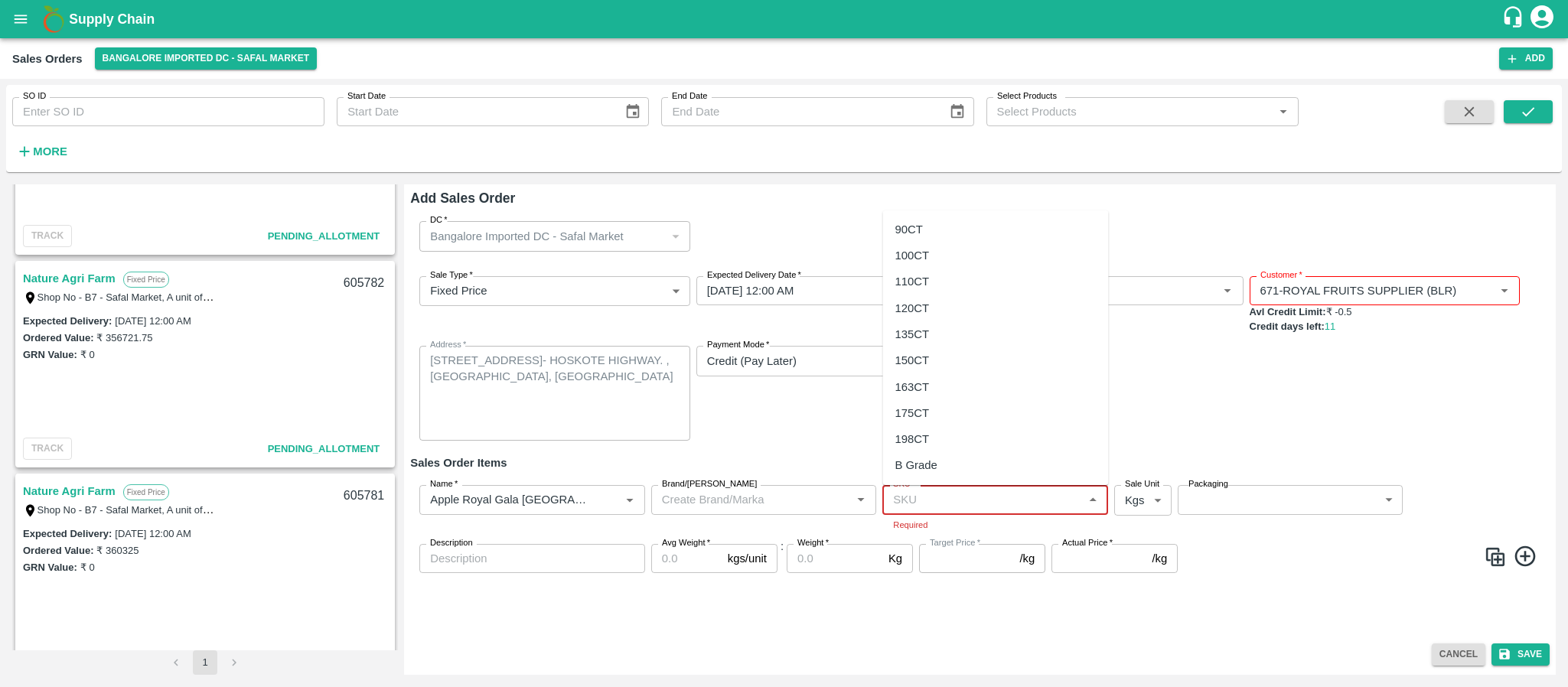
click at [911, 505] on input "SKU   *" at bounding box center [983, 499] width 192 height 20
click at [934, 307] on div "120CT" at bounding box center [996, 308] width 226 height 26
type input "120CT"
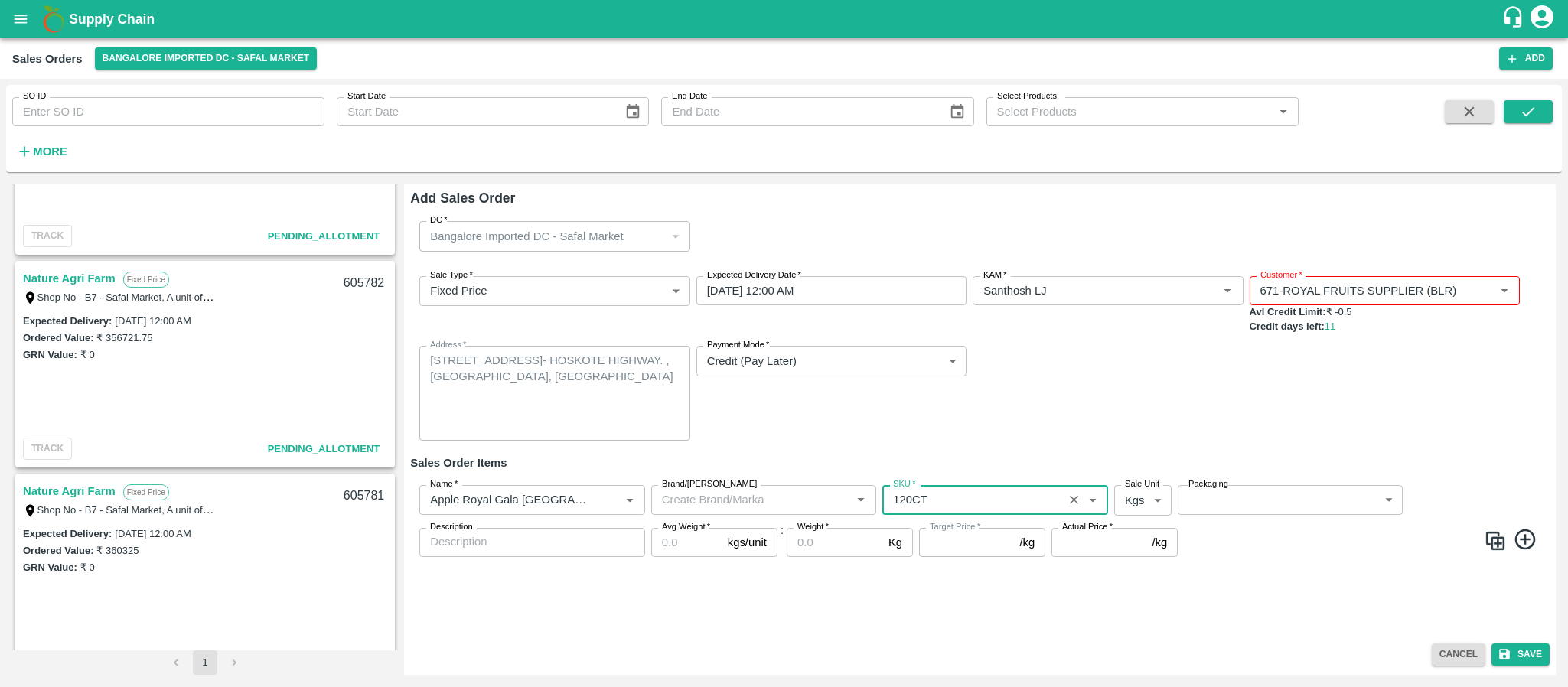
type input "NA"
click at [1139, 489] on label "Sale Unit" at bounding box center [1142, 484] width 34 height 12
click at [1150, 499] on body "Supply Chain Sales Orders Bangalore Imported DC - Safal Market Add SO ID SO ID …" at bounding box center [784, 343] width 1568 height 687
click at [1132, 553] on p "Units" at bounding box center [1138, 559] width 26 height 17
type input "2"
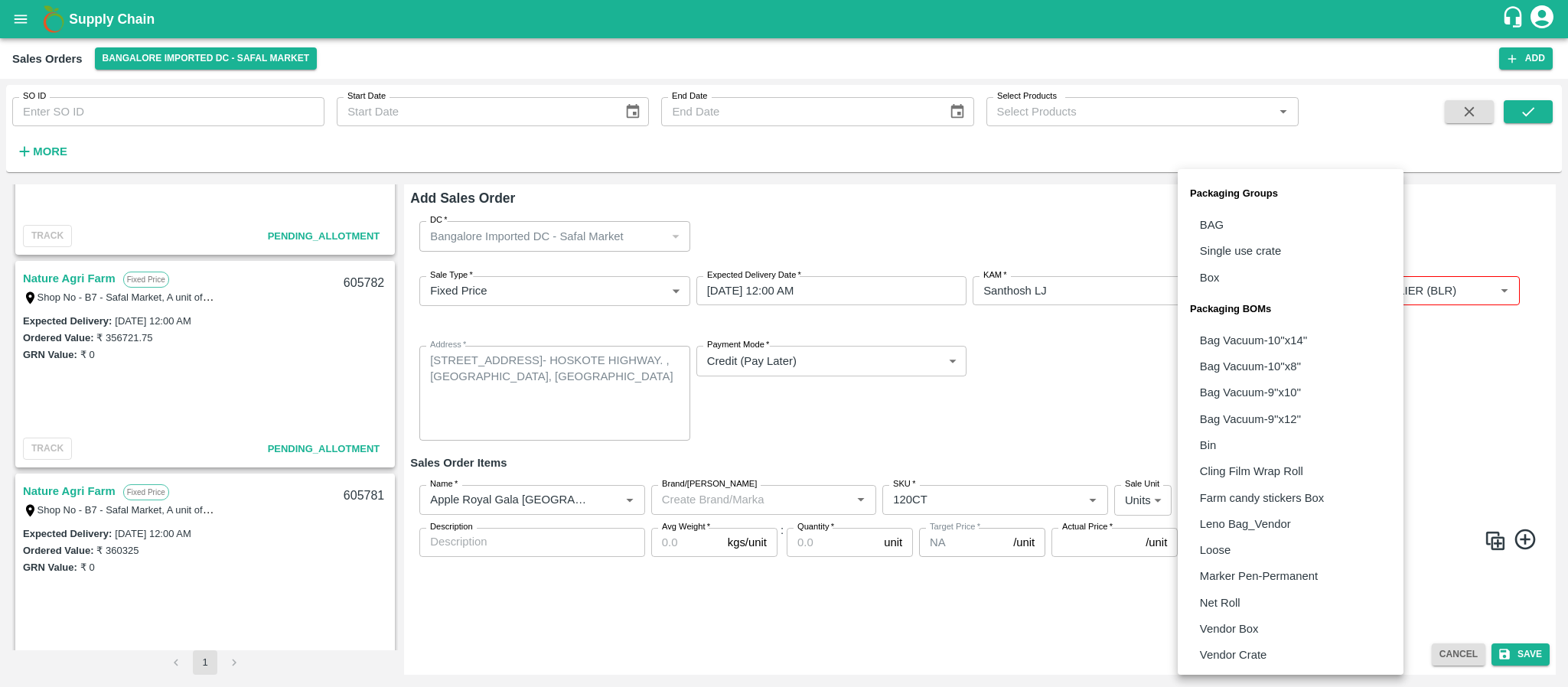
click at [1236, 496] on body "Supply Chain Sales Orders Bangalore Imported DC - Safal Market Add SO ID SO ID …" at bounding box center [784, 343] width 1568 height 687
click at [1222, 620] on p "Vendor Box" at bounding box center [1229, 628] width 59 height 17
type input "BOM/276"
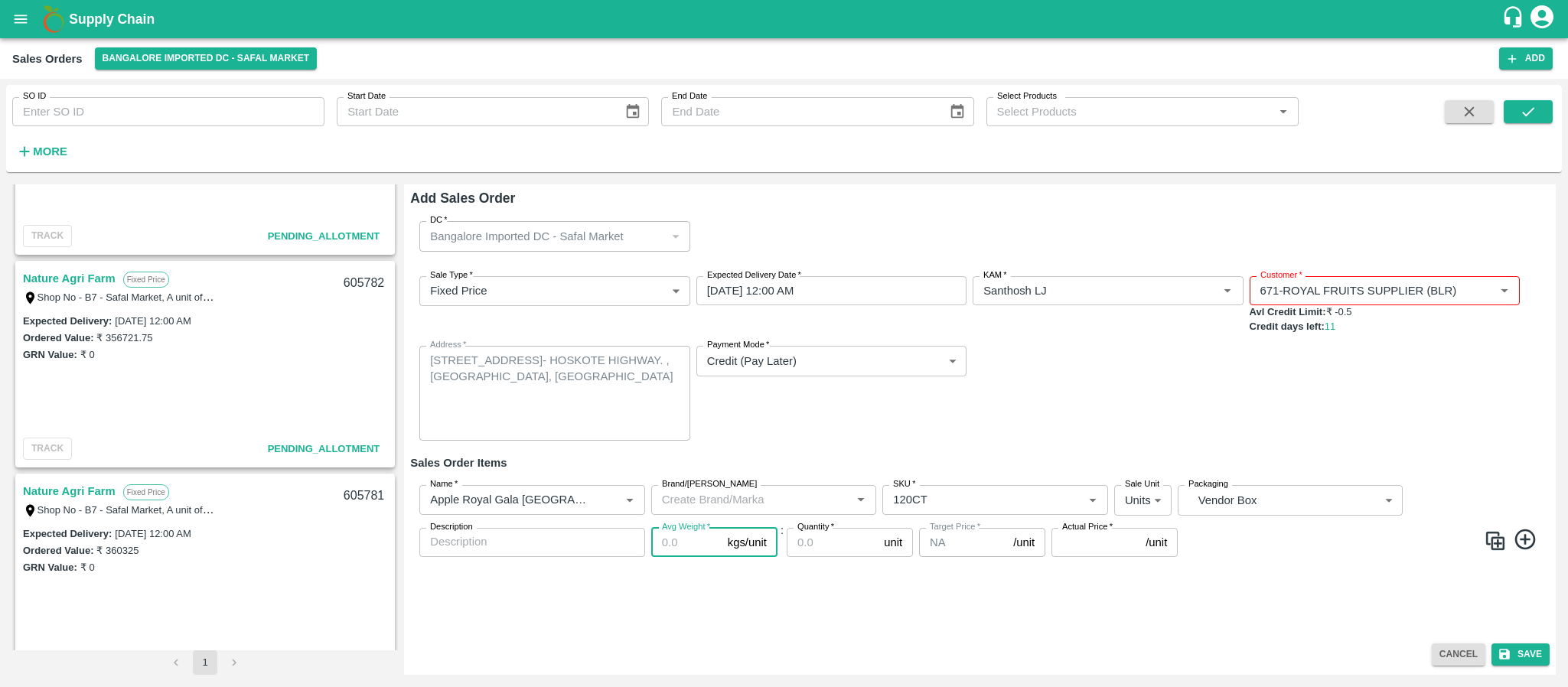
click at [675, 537] on input "Avg Weight   *" at bounding box center [687, 542] width 70 height 29
type input "18"
click at [836, 538] on input "Quantity   *" at bounding box center [832, 542] width 91 height 29
type input "36"
click at [1104, 533] on input "Actual Price   *" at bounding box center [1095, 542] width 88 height 29
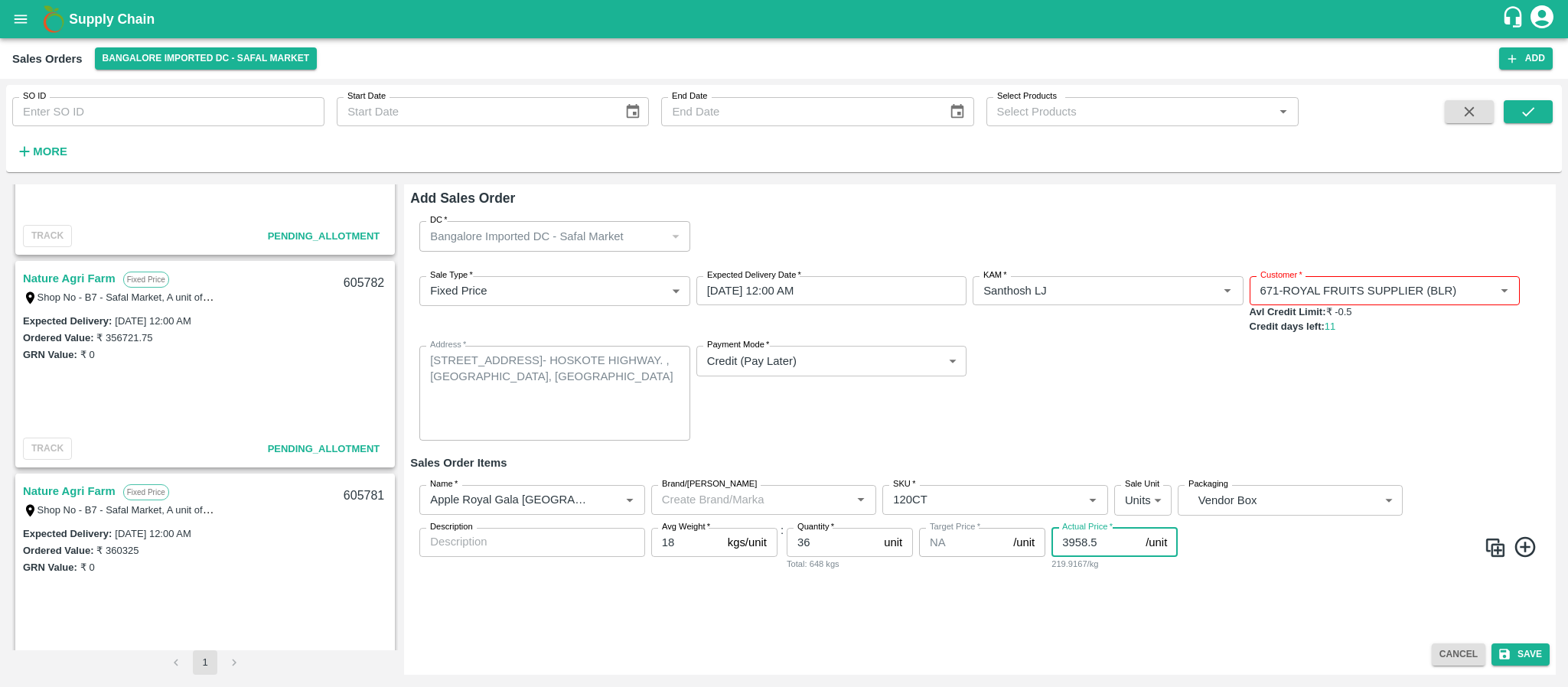
type input "3958.5"
click at [1522, 547] on icon at bounding box center [1526, 547] width 26 height 26
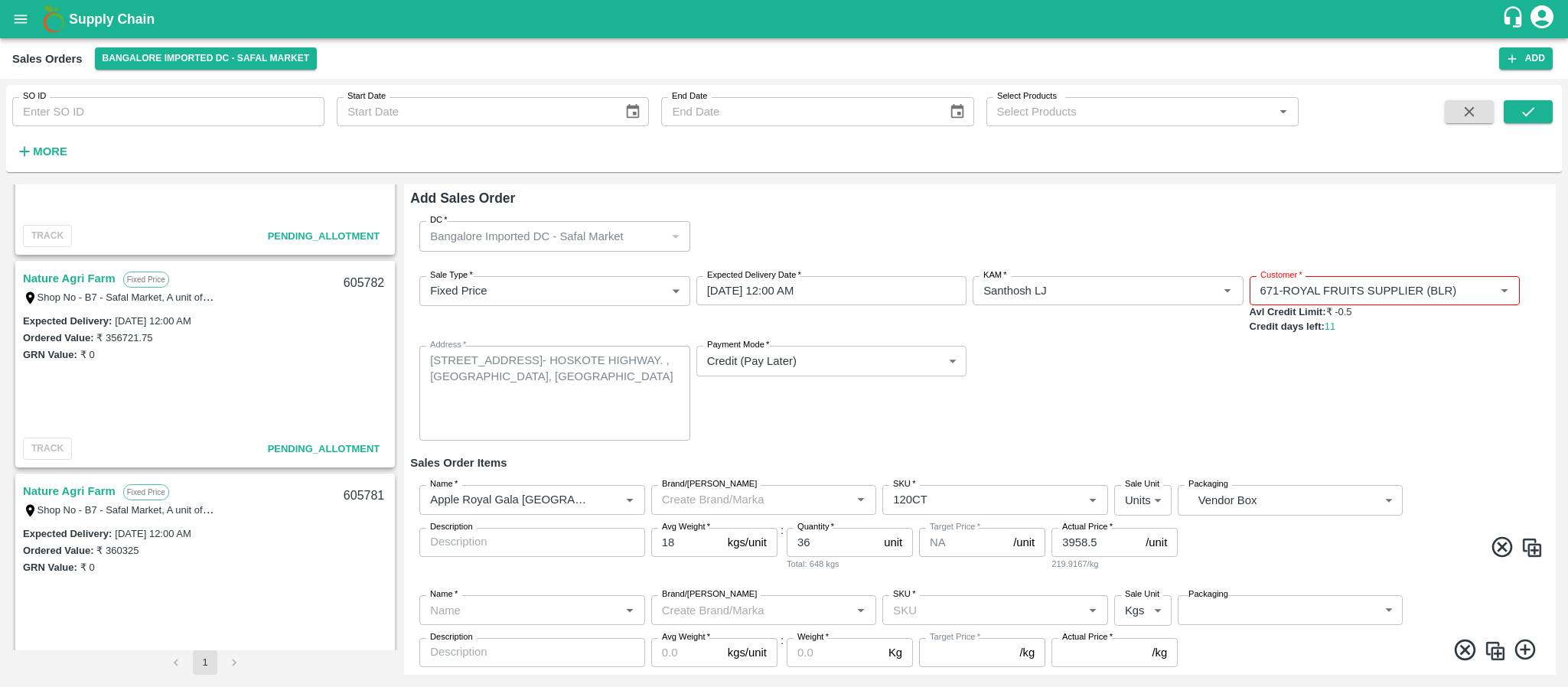
scroll to position [41, 0]
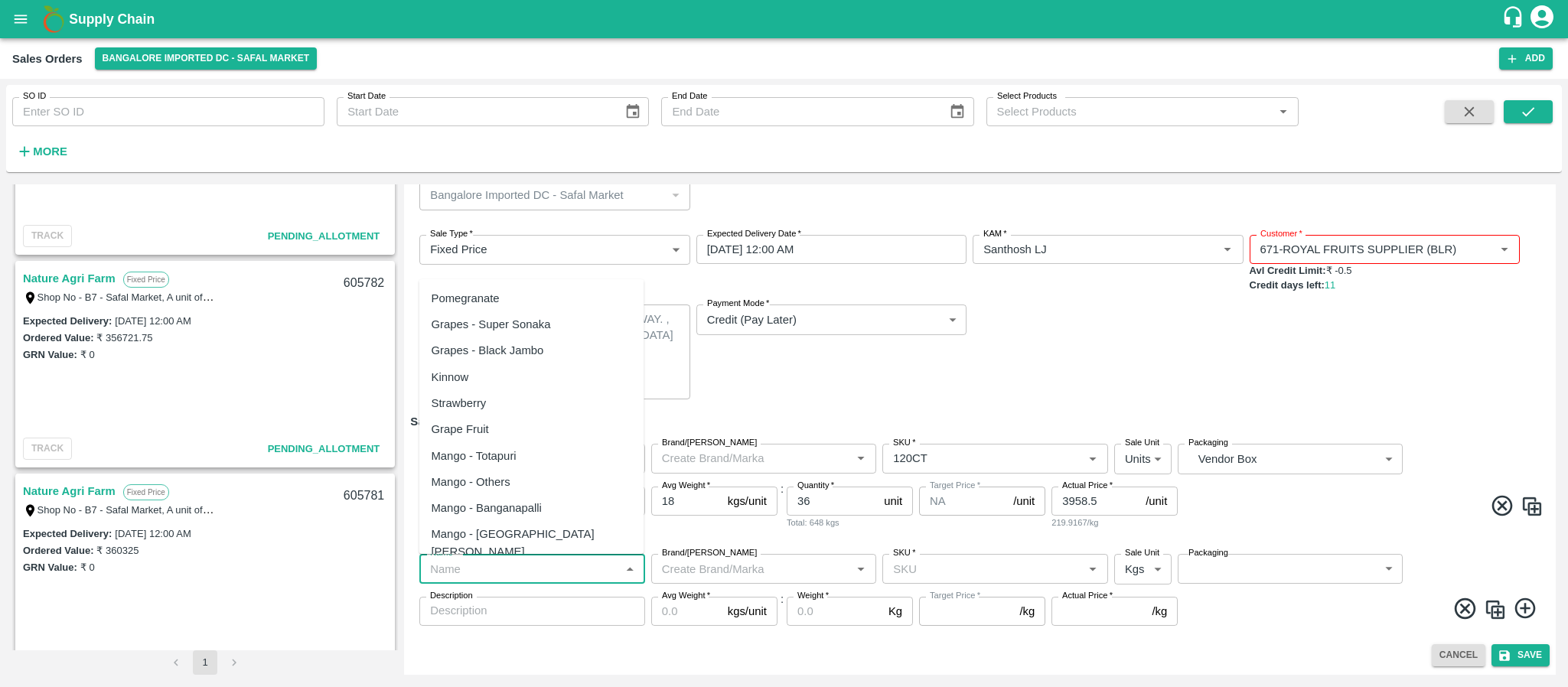
click at [547, 567] on input "Name   *" at bounding box center [520, 568] width 192 height 20
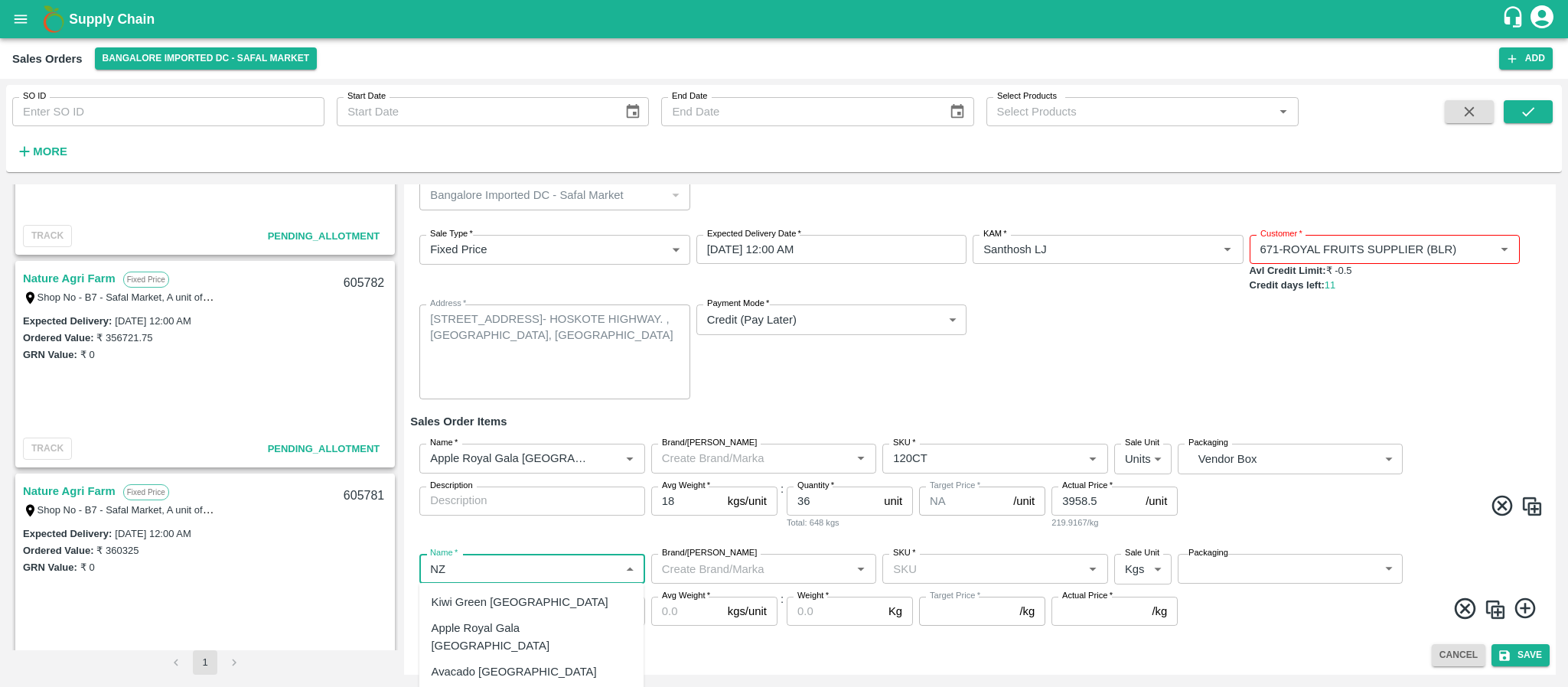
click at [519, 617] on div "Apple Royal Gala NZ" at bounding box center [532, 637] width 225 height 44
type input "Apple Royal Gala NZ"
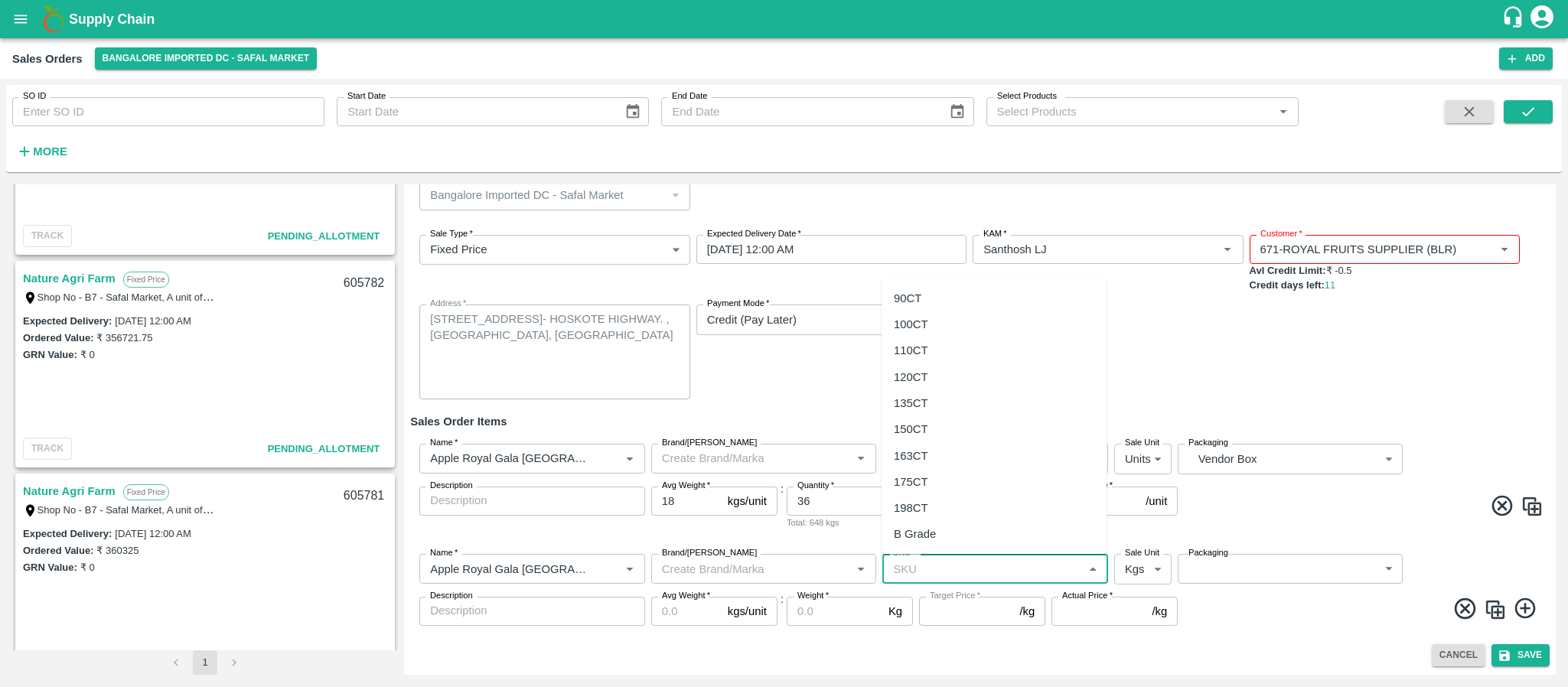
click at [911, 567] on input "SKU   *" at bounding box center [983, 568] width 192 height 20
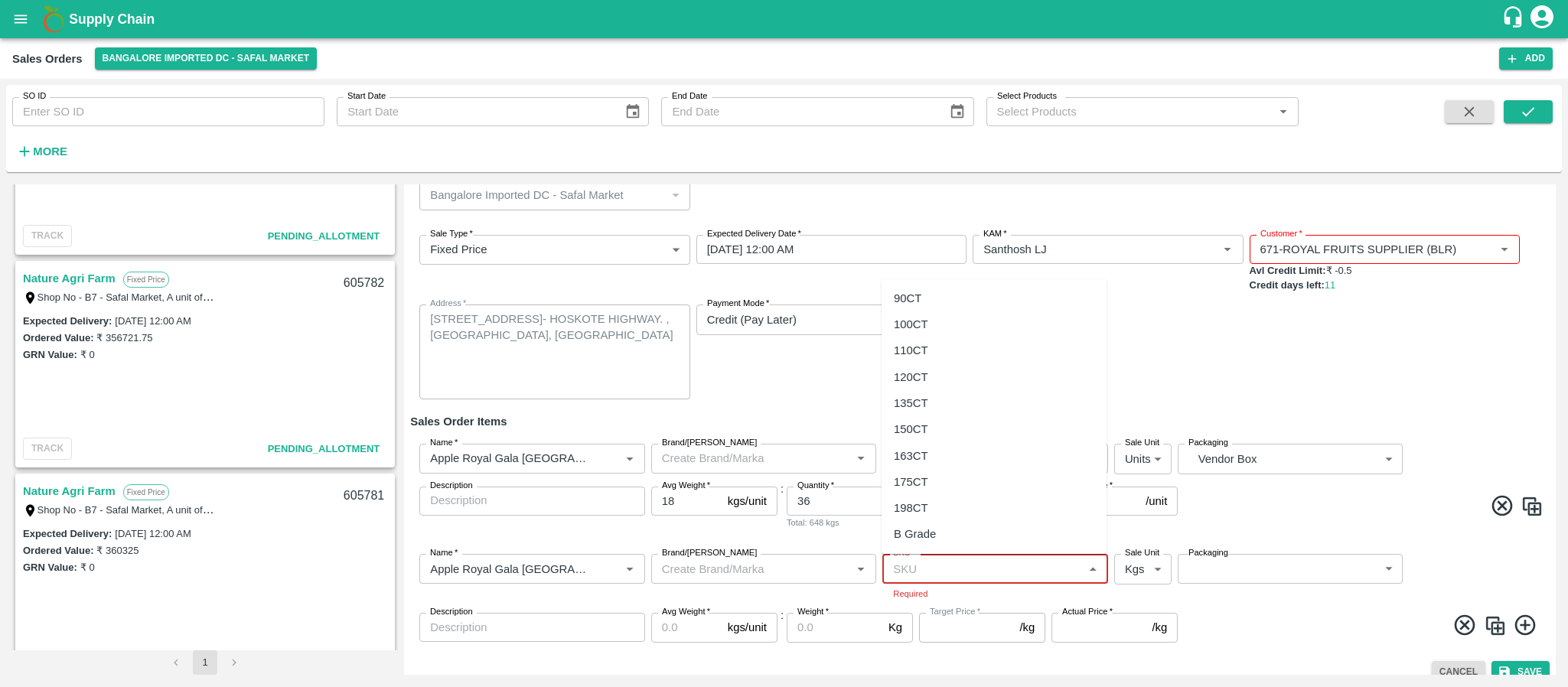
click at [917, 559] on input "SKU   *" at bounding box center [983, 568] width 192 height 20
click at [913, 500] on div "125 CT" at bounding box center [912, 508] width 38 height 17
type input "125 CT"
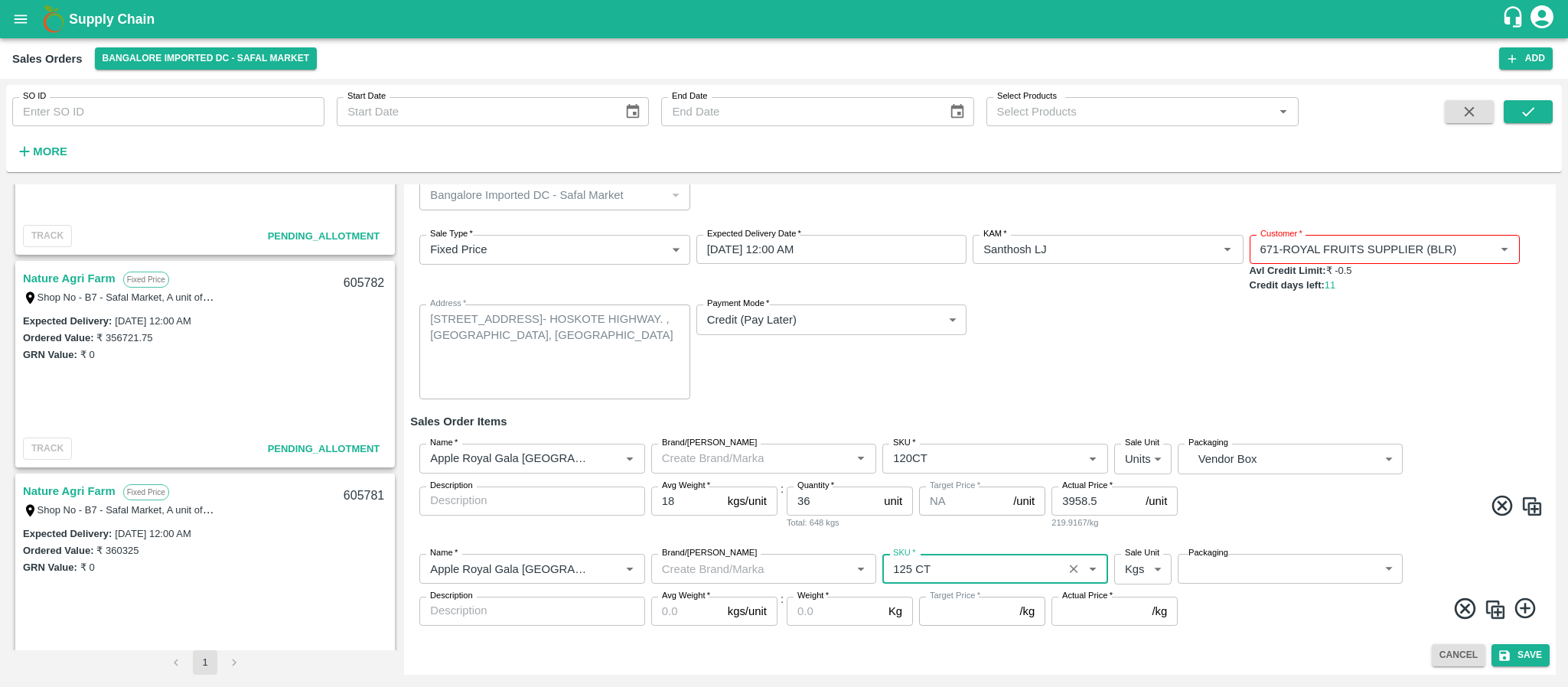
type input "NA"
click at [1148, 571] on body "Supply Chain Sales Orders Bangalore Imported DC - Safal Market Add SO ID SO ID …" at bounding box center [784, 343] width 1568 height 687
click at [1142, 620] on p "Units" at bounding box center [1137, 628] width 26 height 17
type input "2"
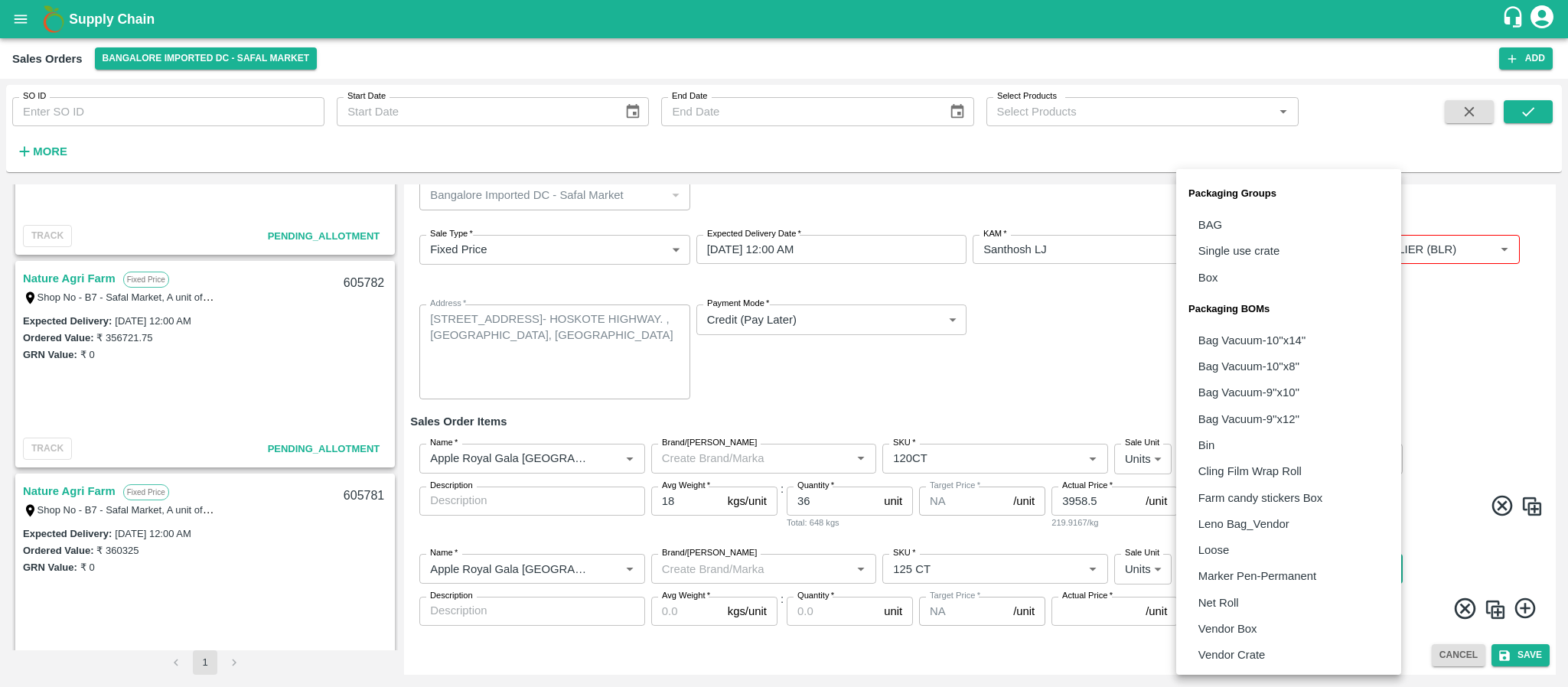
click at [1257, 565] on body "Supply Chain Sales Orders Bangalore Imported DC - Safal Market Add SO ID SO ID …" at bounding box center [784, 343] width 1568 height 687
click at [1245, 632] on p "Vendor Box" at bounding box center [1228, 628] width 59 height 17
type input "BOM/276"
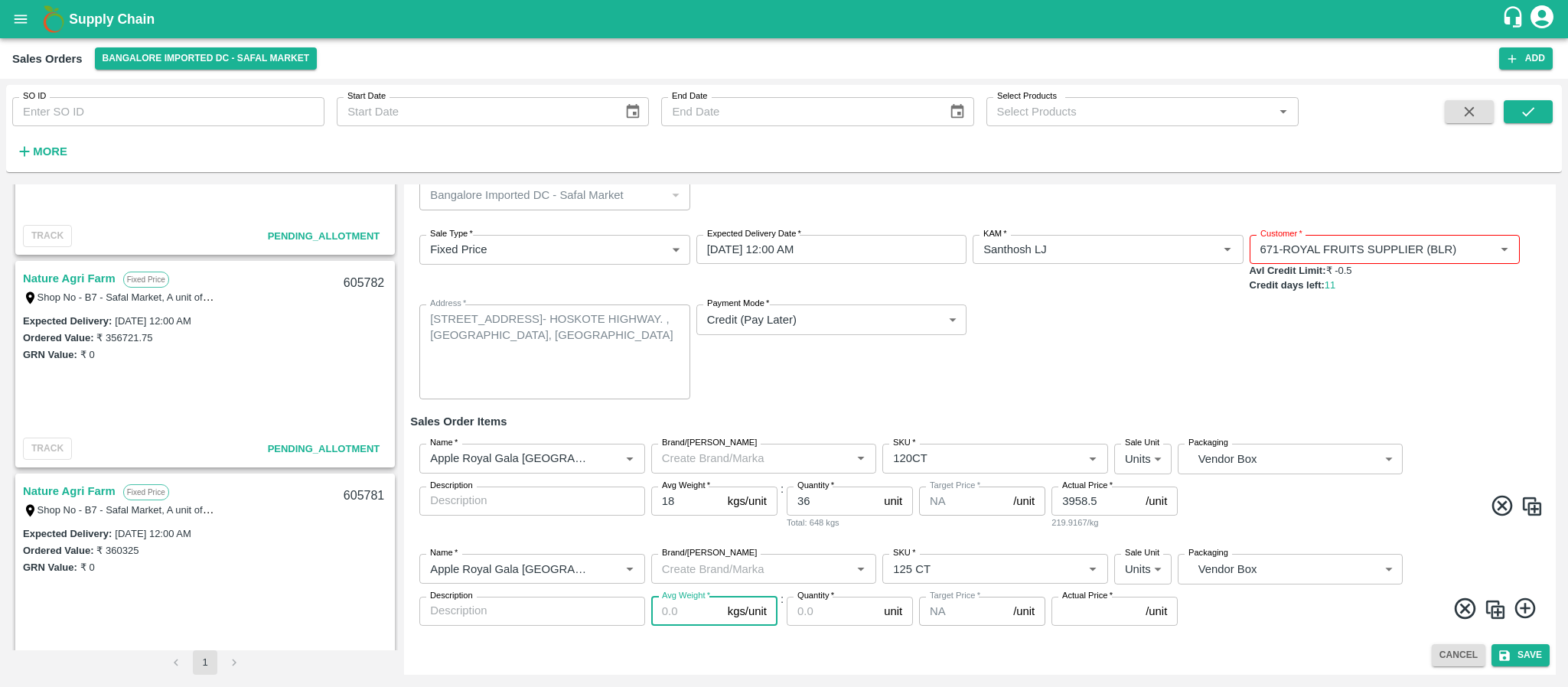
click at [677, 606] on input "Avg Weight   *" at bounding box center [687, 611] width 70 height 29
type input "18"
click at [824, 615] on input "Quantity   *" at bounding box center [832, 611] width 91 height 29
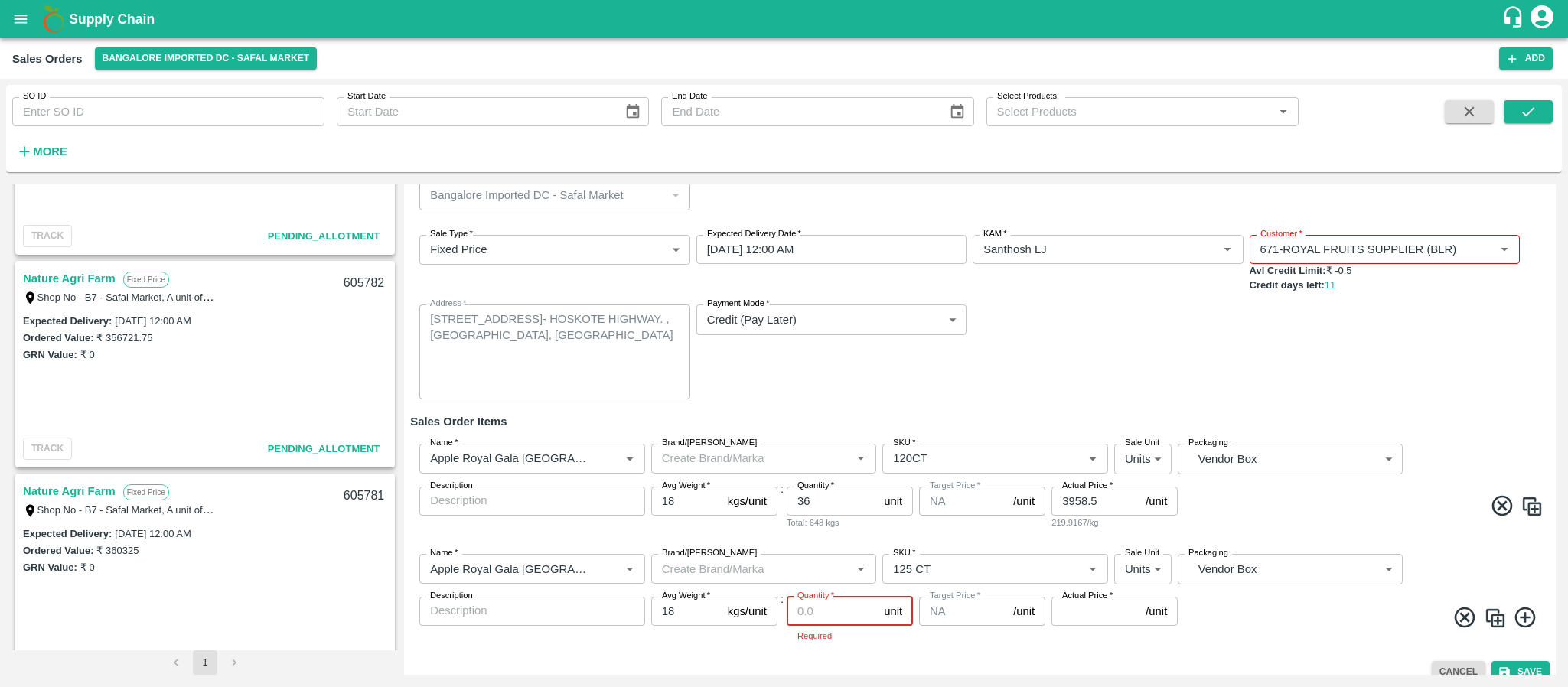
click at [818, 615] on input "Quantity   *" at bounding box center [832, 611] width 91 height 29
type input "50"
click at [1068, 615] on input "Actual Price   *" at bounding box center [1095, 611] width 88 height 29
type input "3958.50"
click at [1522, 617] on icon at bounding box center [1525, 615] width 21 height 21
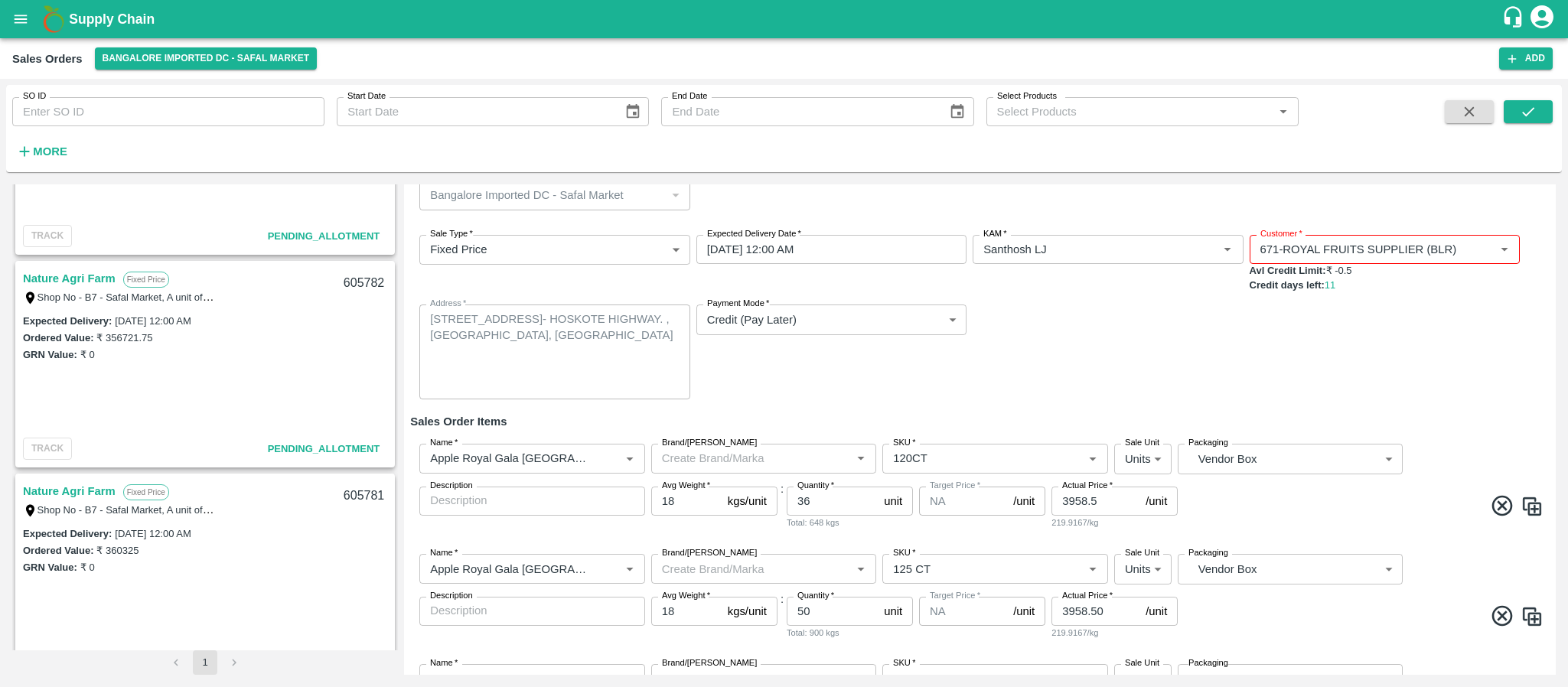
scroll to position [152, 0]
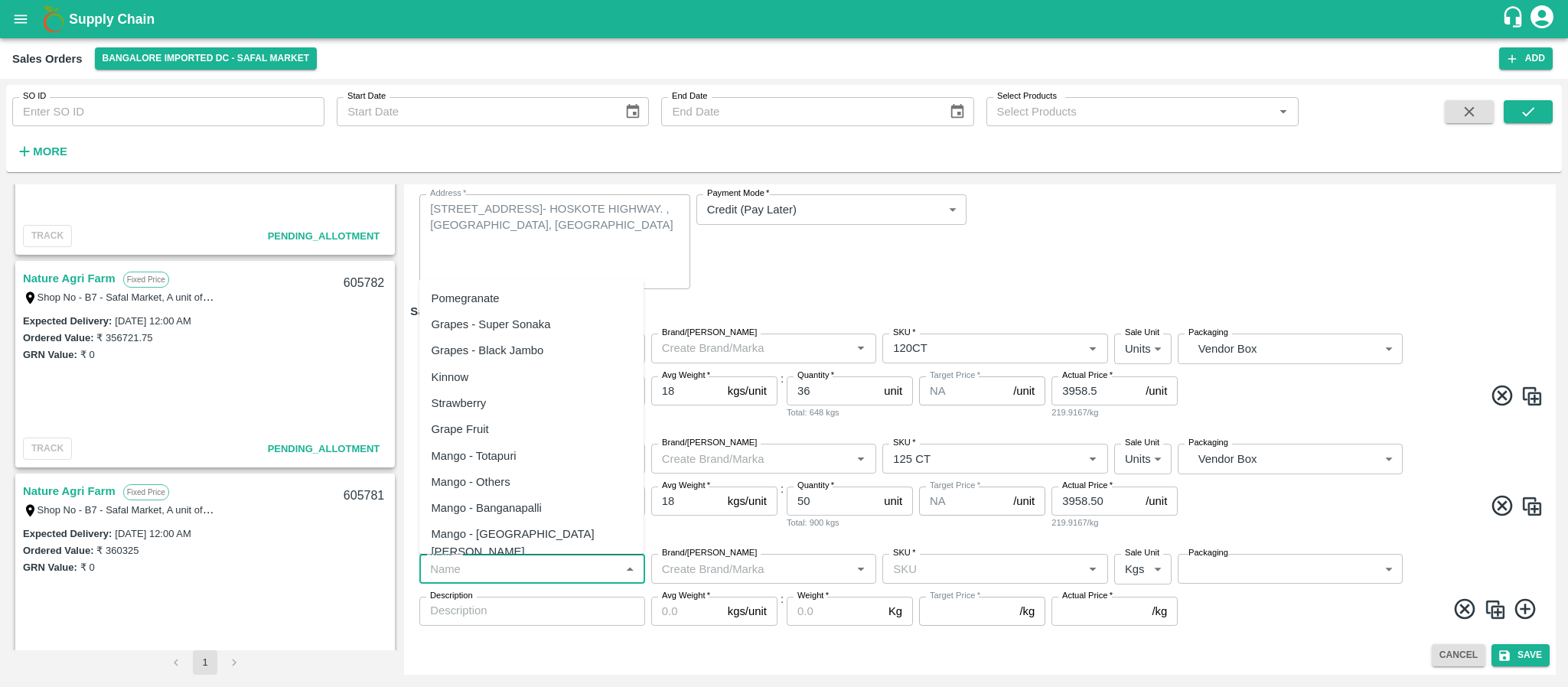
click at [569, 572] on input "Name   *" at bounding box center [520, 568] width 192 height 20
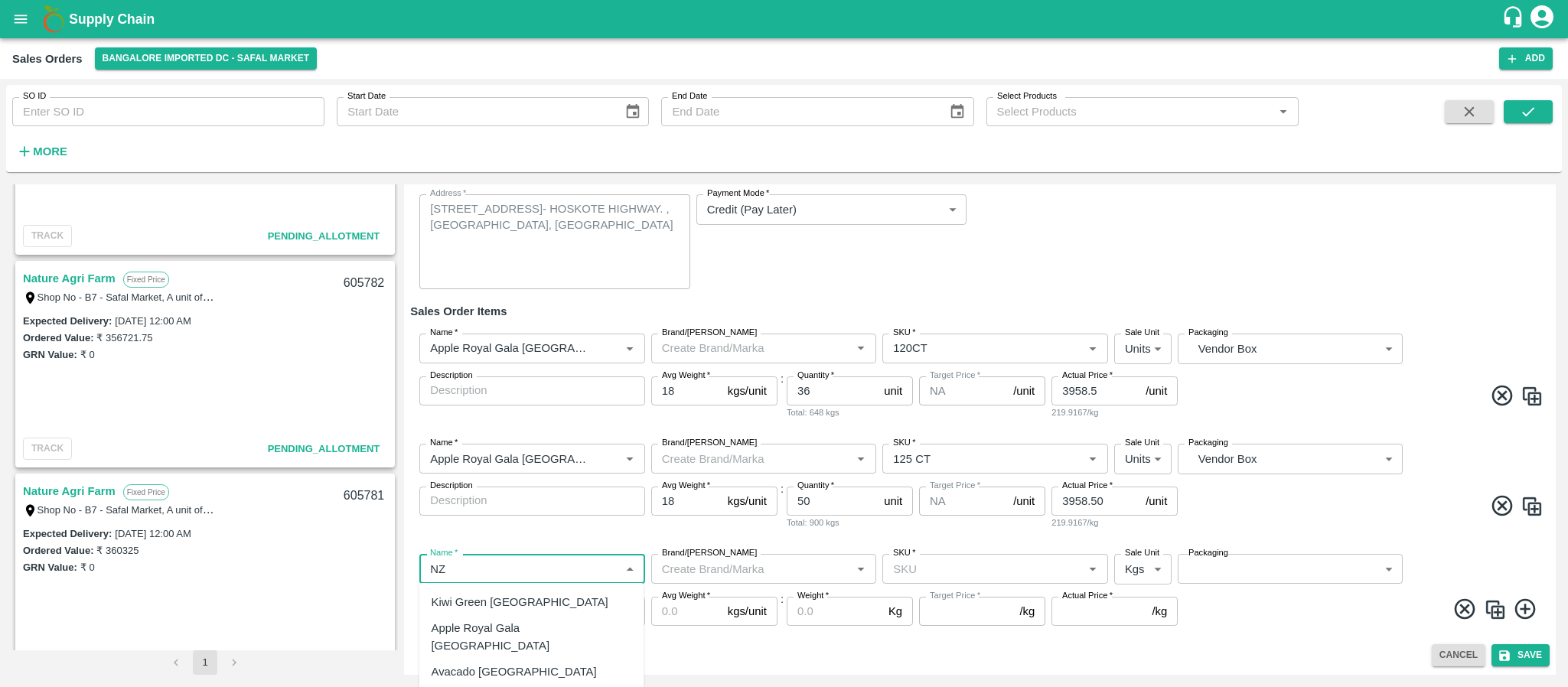
click at [547, 634] on div "Apple Royal Gala NZ" at bounding box center [532, 637] width 225 height 44
type input "Apple Royal Gala NZ"
click at [939, 565] on input "SKU   *" at bounding box center [983, 568] width 192 height 20
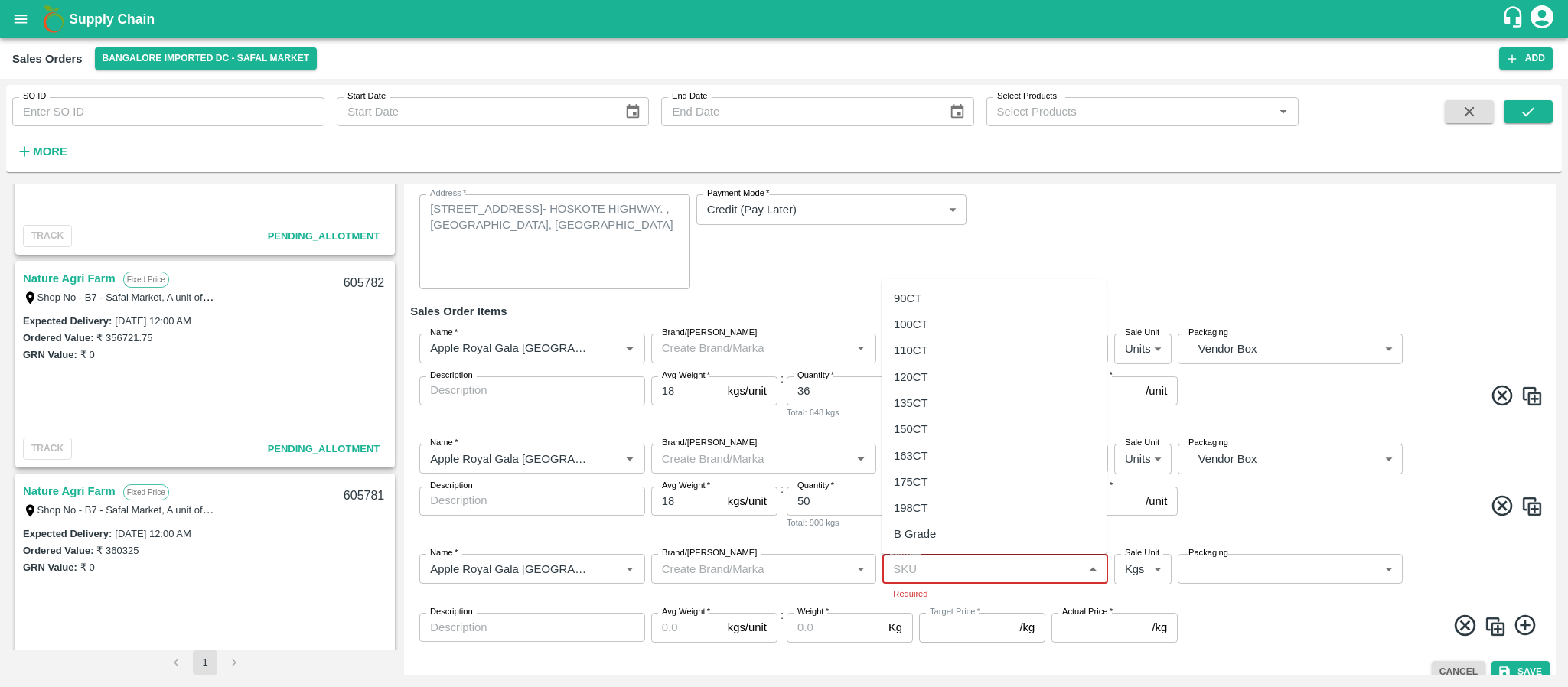
click at [918, 570] on input "SKU   *" at bounding box center [983, 568] width 192 height 20
click at [928, 342] on div "110CT" at bounding box center [994, 350] width 225 height 26
type input "110CT"
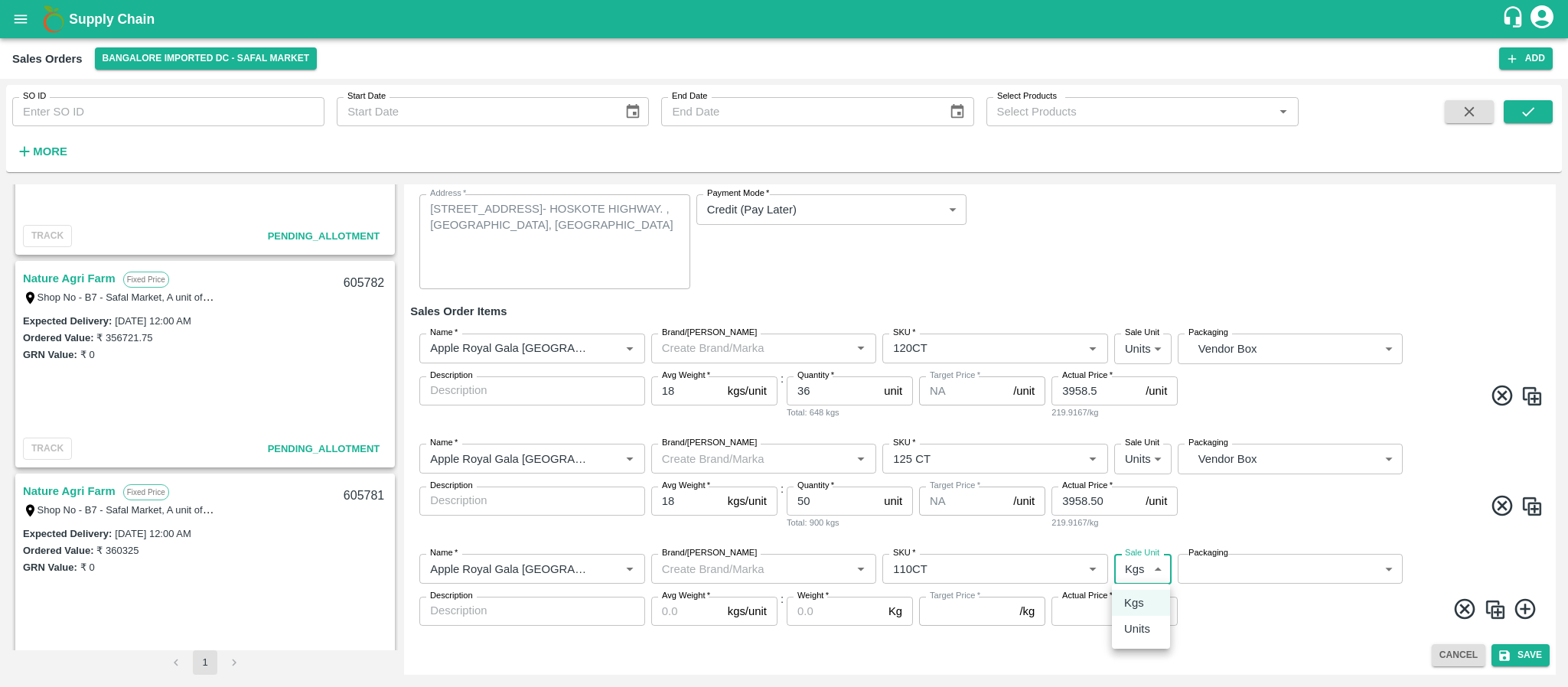
click at [1144, 565] on body "Supply Chain Sales Orders Bangalore Imported DC - Safal Market Add SO ID SO ID …" at bounding box center [784, 343] width 1568 height 687
type input "NA"
click at [1137, 620] on p "Units" at bounding box center [1137, 628] width 26 height 17
type input "2"
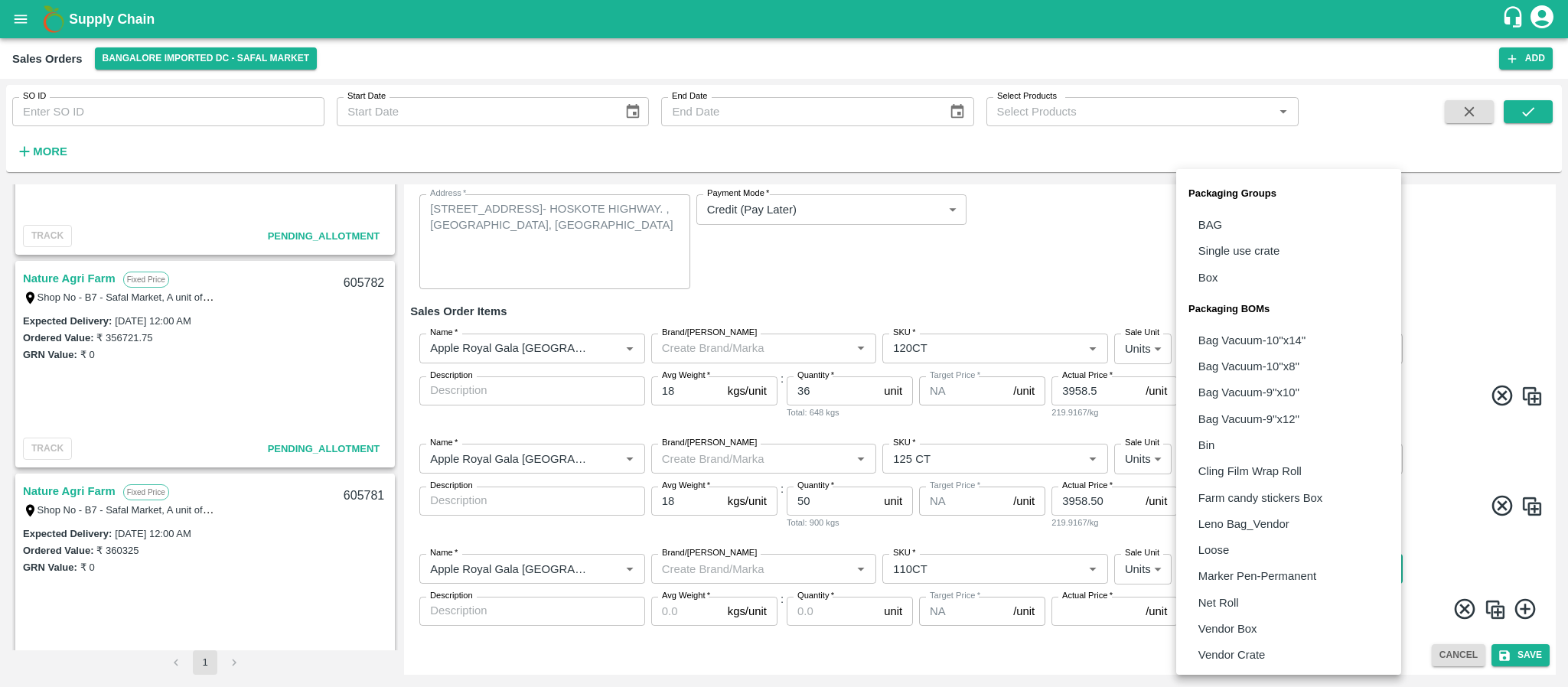
click at [1242, 578] on body "Supply Chain Sales Orders Bangalore Imported DC - Safal Market Add SO ID SO ID …" at bounding box center [784, 343] width 1568 height 687
click at [1230, 631] on p "Vendor Box" at bounding box center [1228, 628] width 59 height 17
type input "BOM/276"
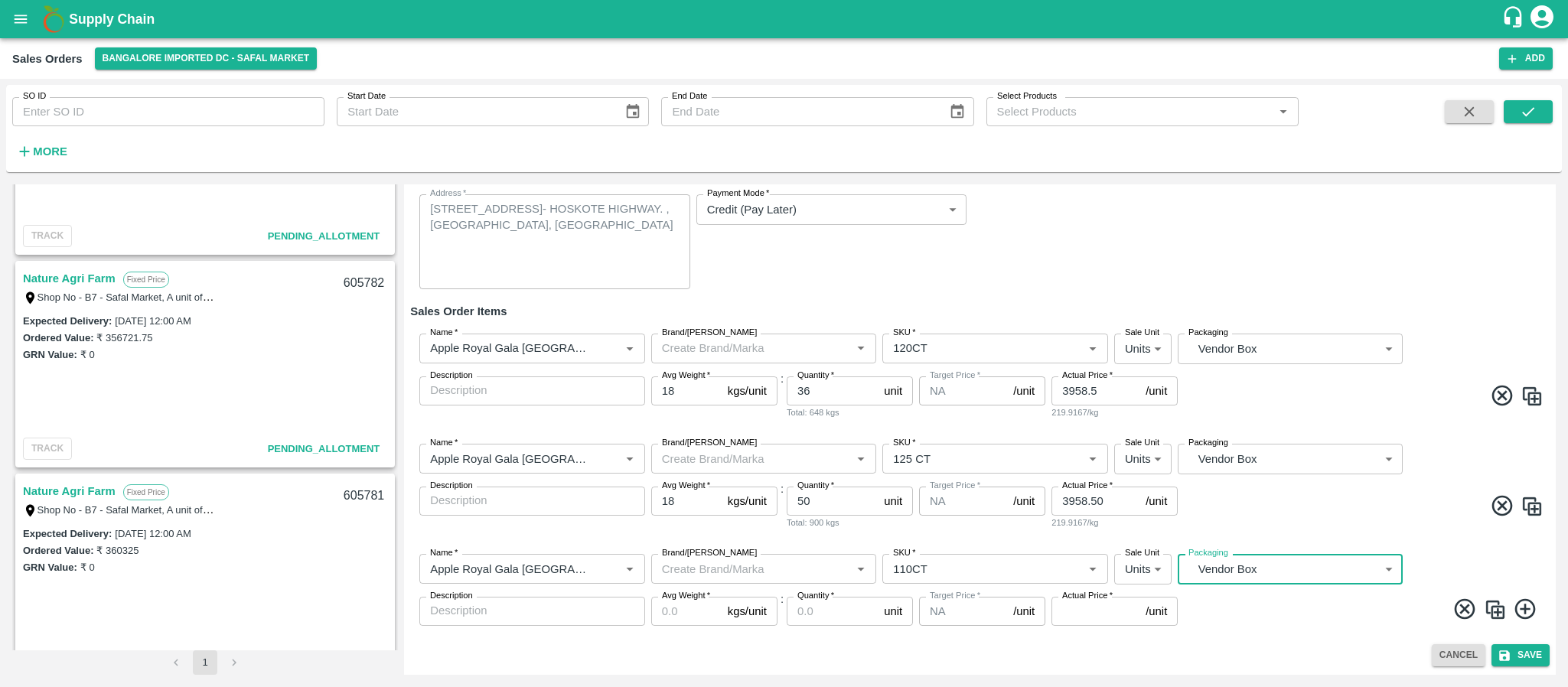
click at [671, 606] on input "Avg Weight   *" at bounding box center [687, 611] width 70 height 29
type input "18"
click at [814, 617] on input "Quantity   *" at bounding box center [832, 611] width 91 height 29
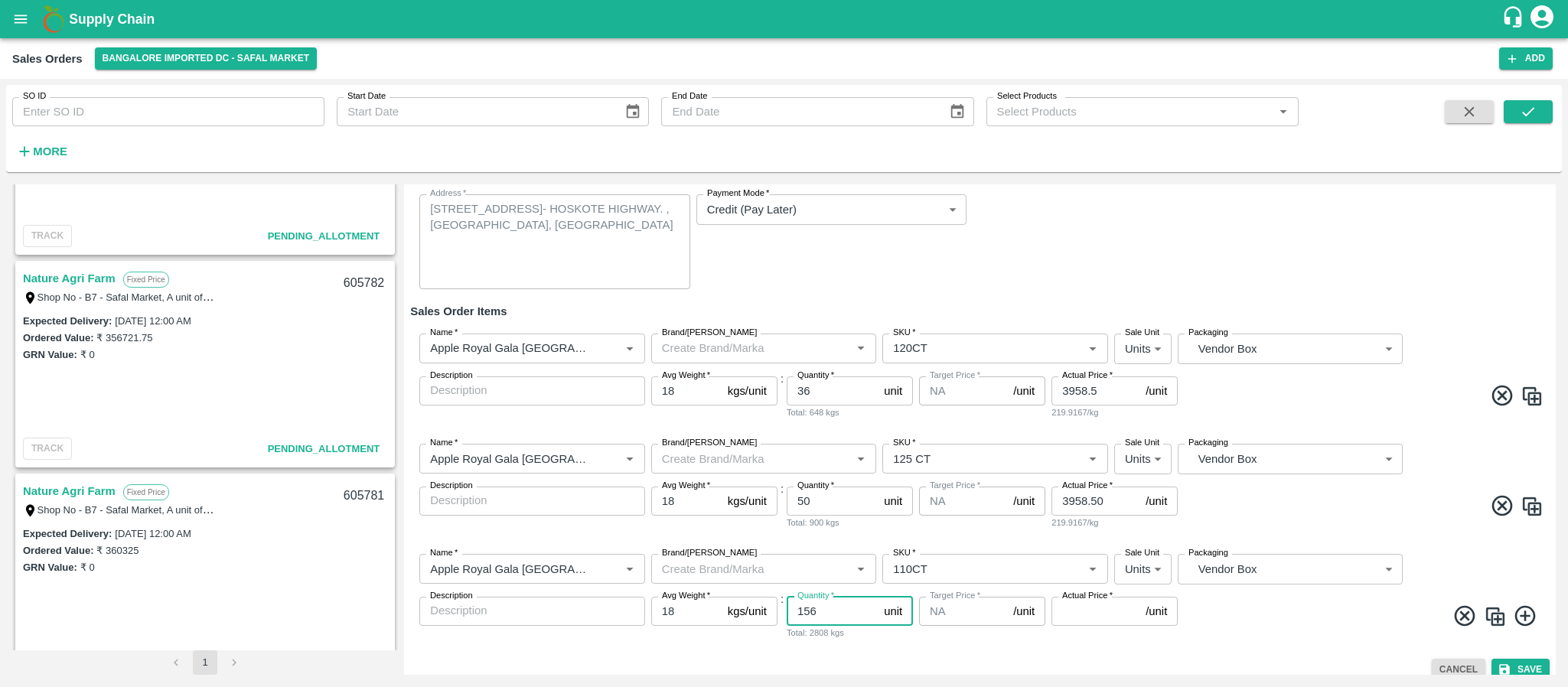
type input "156"
click at [1088, 611] on input "Actual Price   *" at bounding box center [1095, 611] width 88 height 29
click at [1076, 615] on input "Actual Price   *" at bounding box center [1095, 611] width 88 height 29
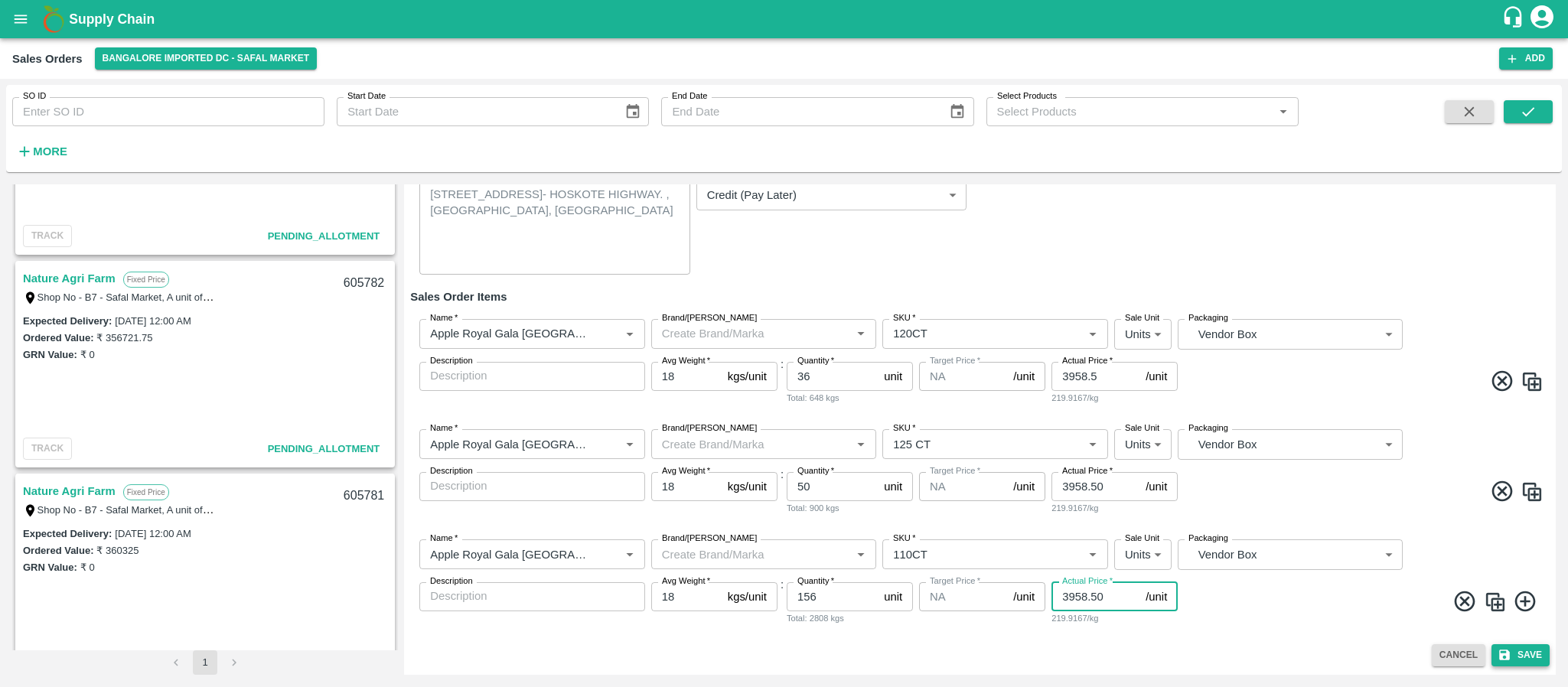
type input "3958.50"
click at [1509, 646] on button "Save" at bounding box center [1520, 655] width 58 height 22
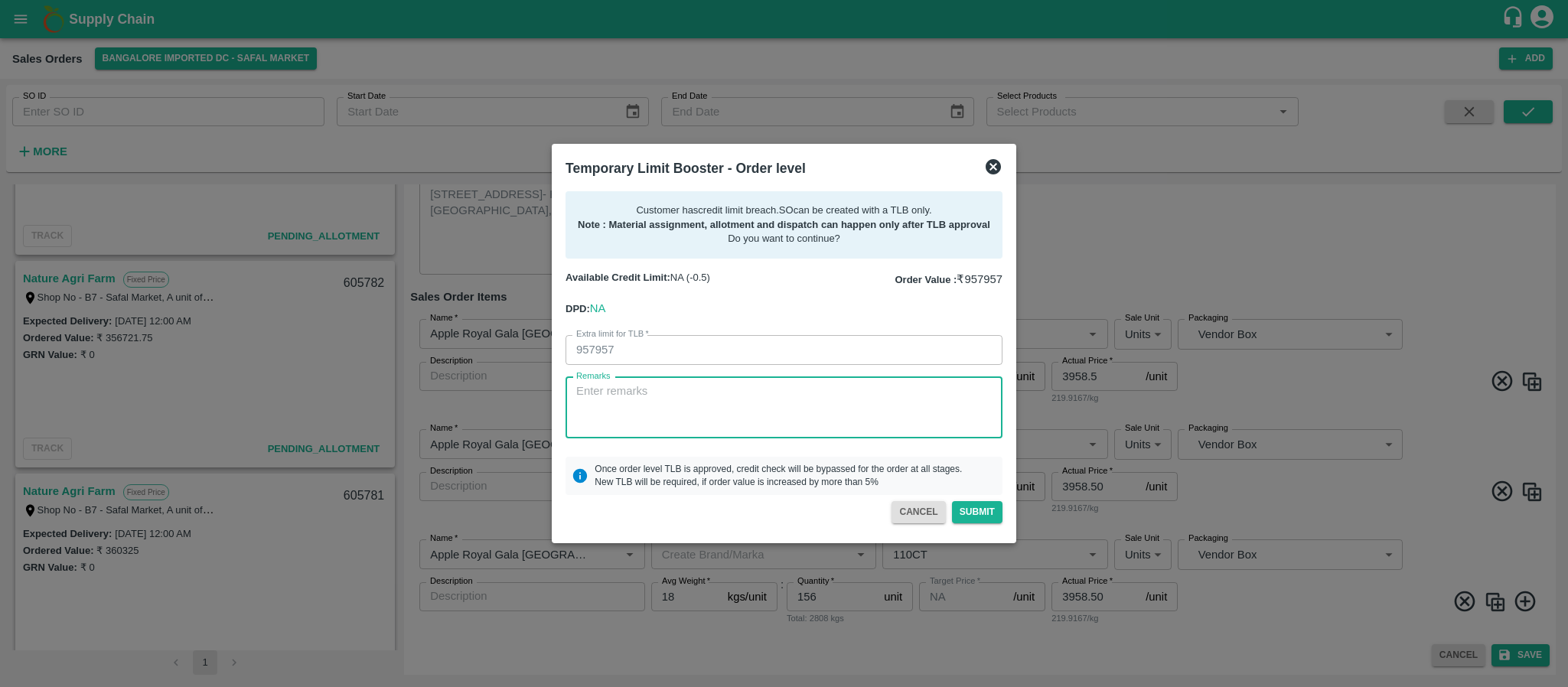
click at [659, 397] on textarea "Remarks" at bounding box center [784, 407] width 415 height 48
paste textarea "PAYMENT WILL BE COME IN 3DAYS"
type textarea "PAYMENT WILL BE COME IN 3DAYS"
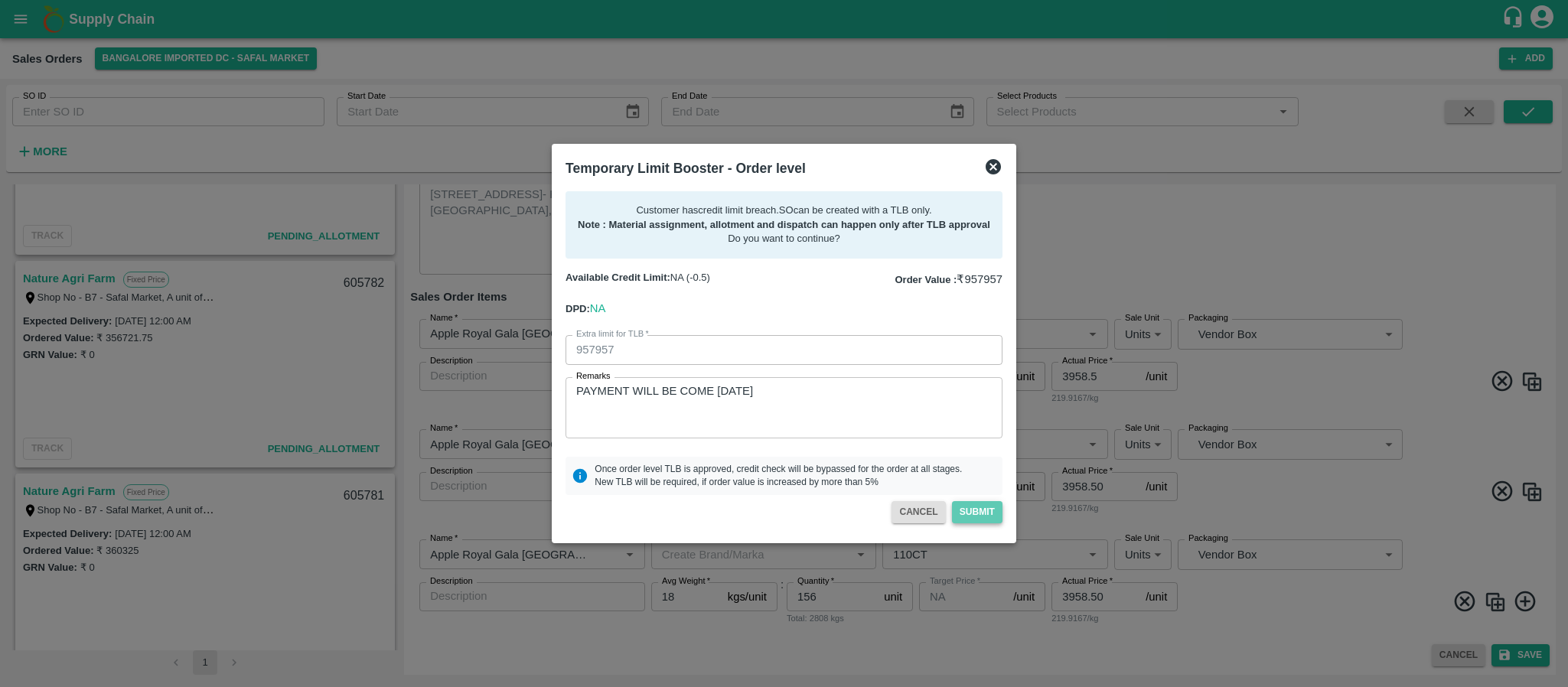
click at [968, 511] on button "Submit" at bounding box center [976, 512] width 50 height 22
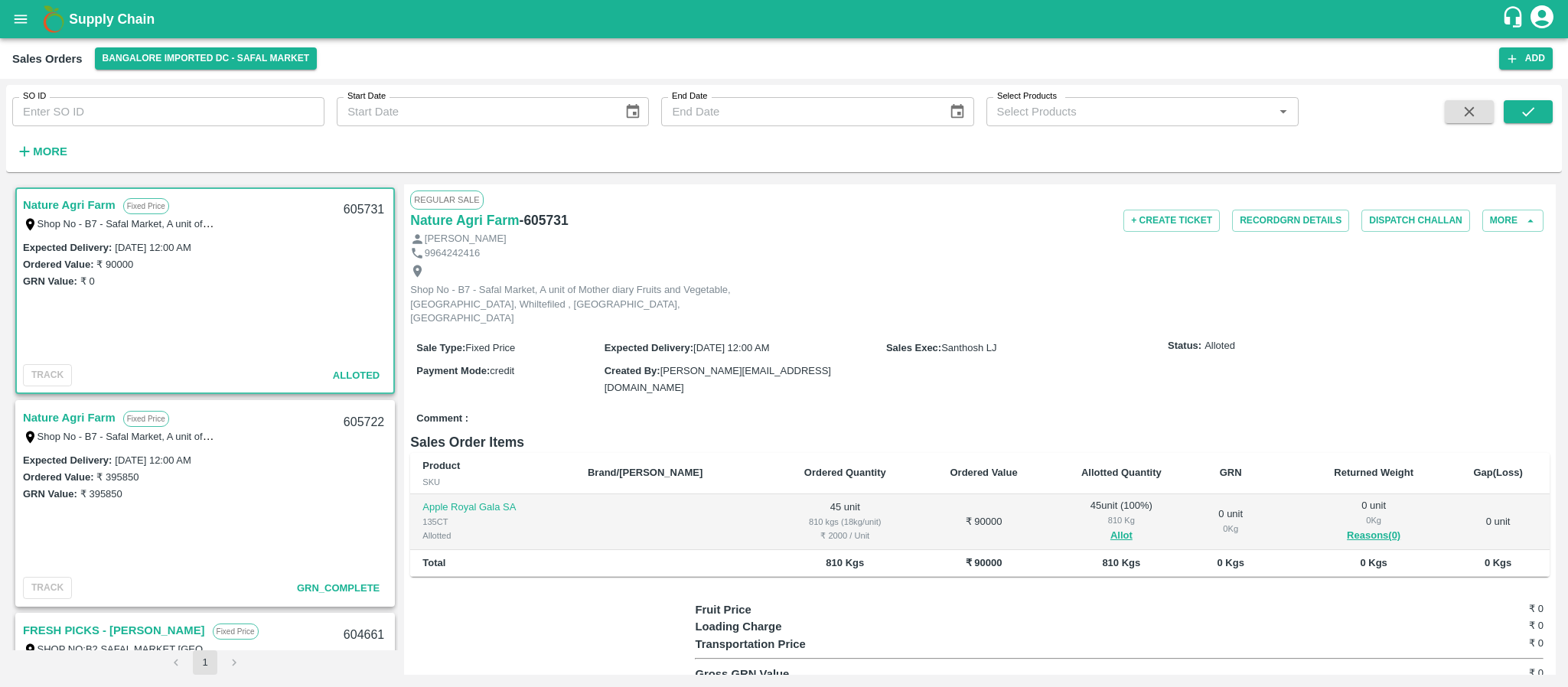
click at [97, 210] on link "Nature Agri Farm" at bounding box center [69, 204] width 93 height 20
click at [1289, 226] on button "Record GRN Details" at bounding box center [1290, 221] width 117 height 22
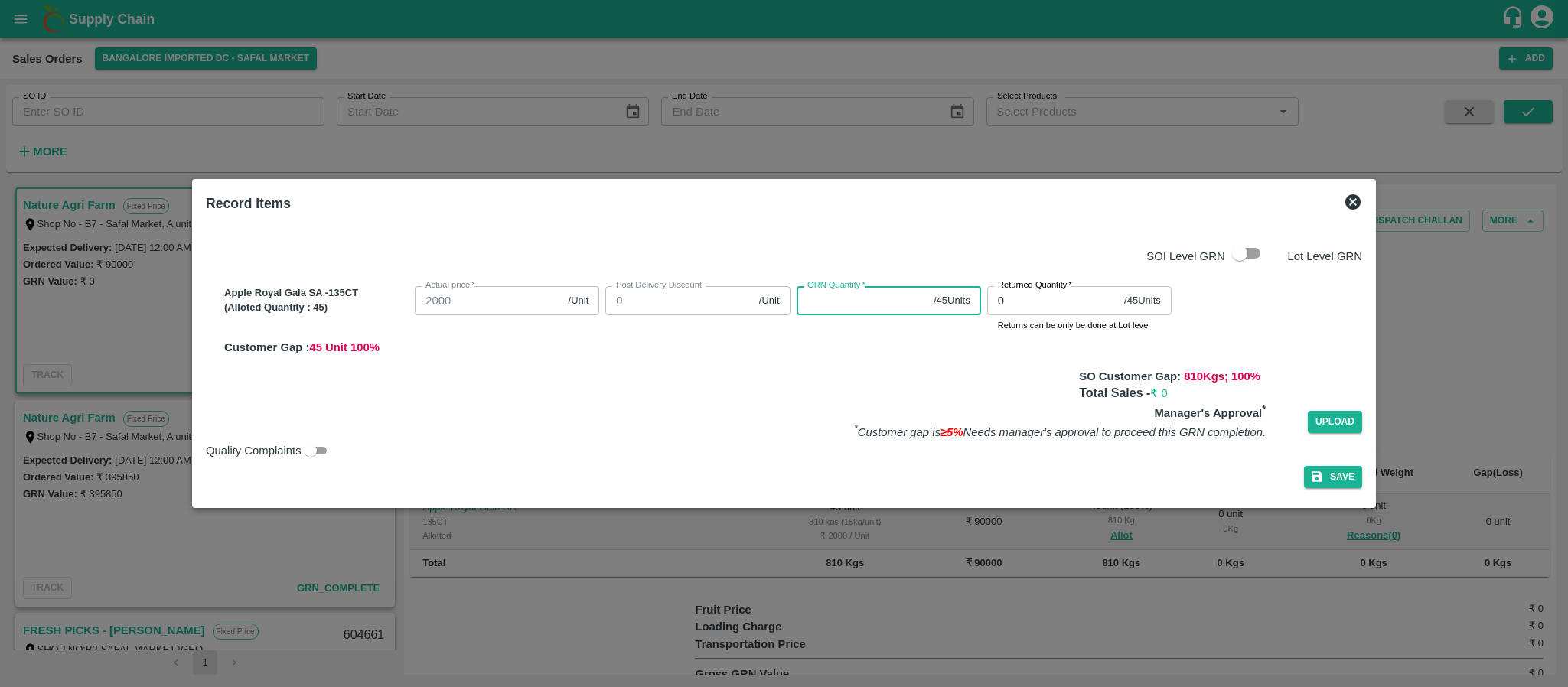
click at [854, 306] on input "GRN Quantity   *" at bounding box center [862, 300] width 131 height 29
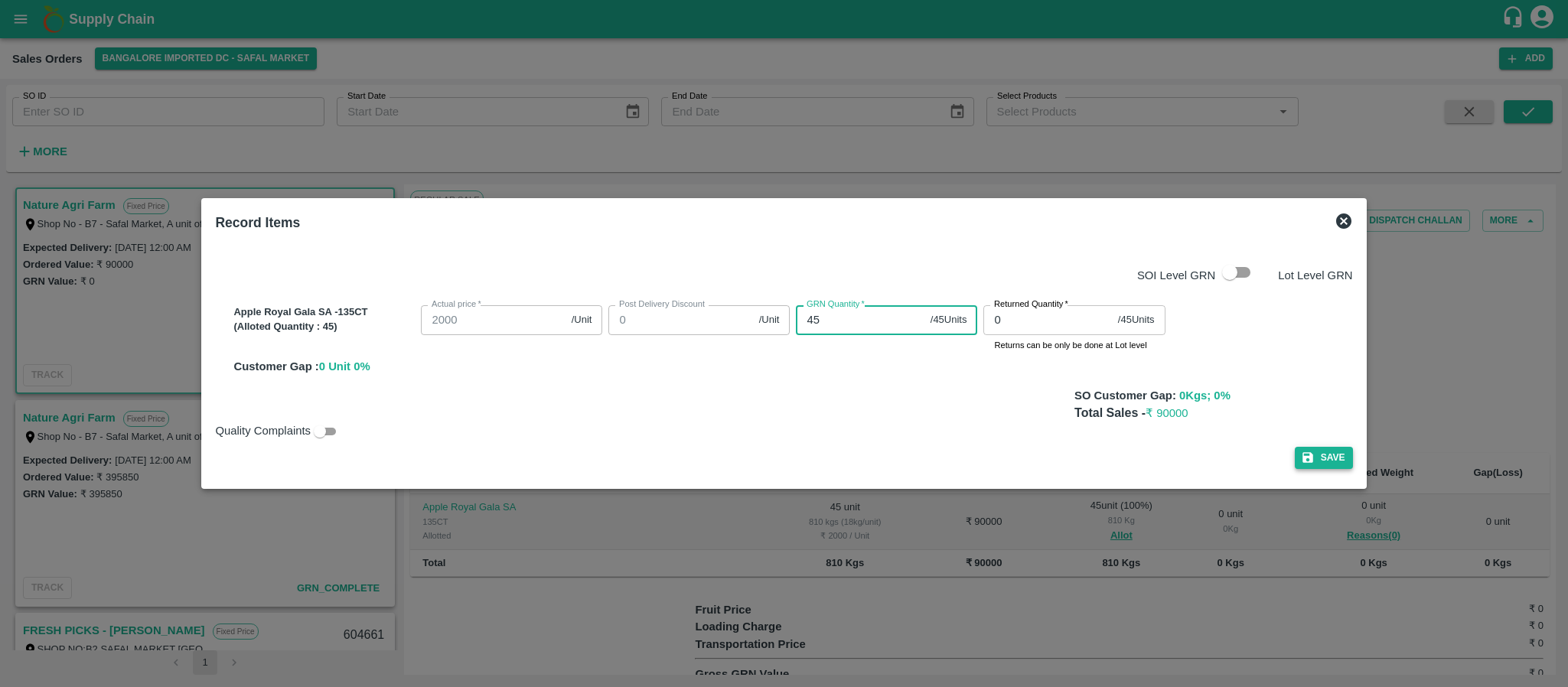
type input "45"
click at [1317, 454] on button "Save" at bounding box center [1324, 458] width 58 height 22
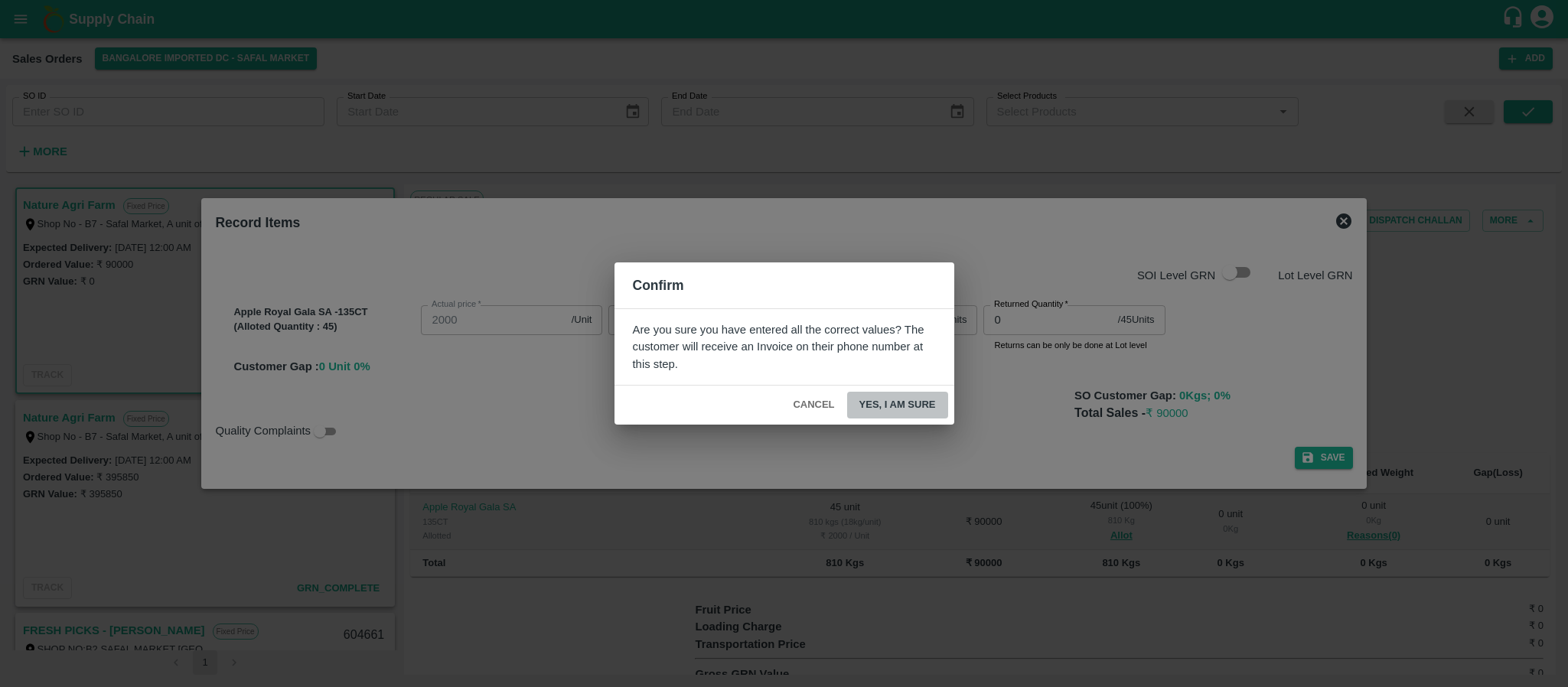
click at [859, 399] on button "Yes, I am sure" at bounding box center [897, 405] width 101 height 27
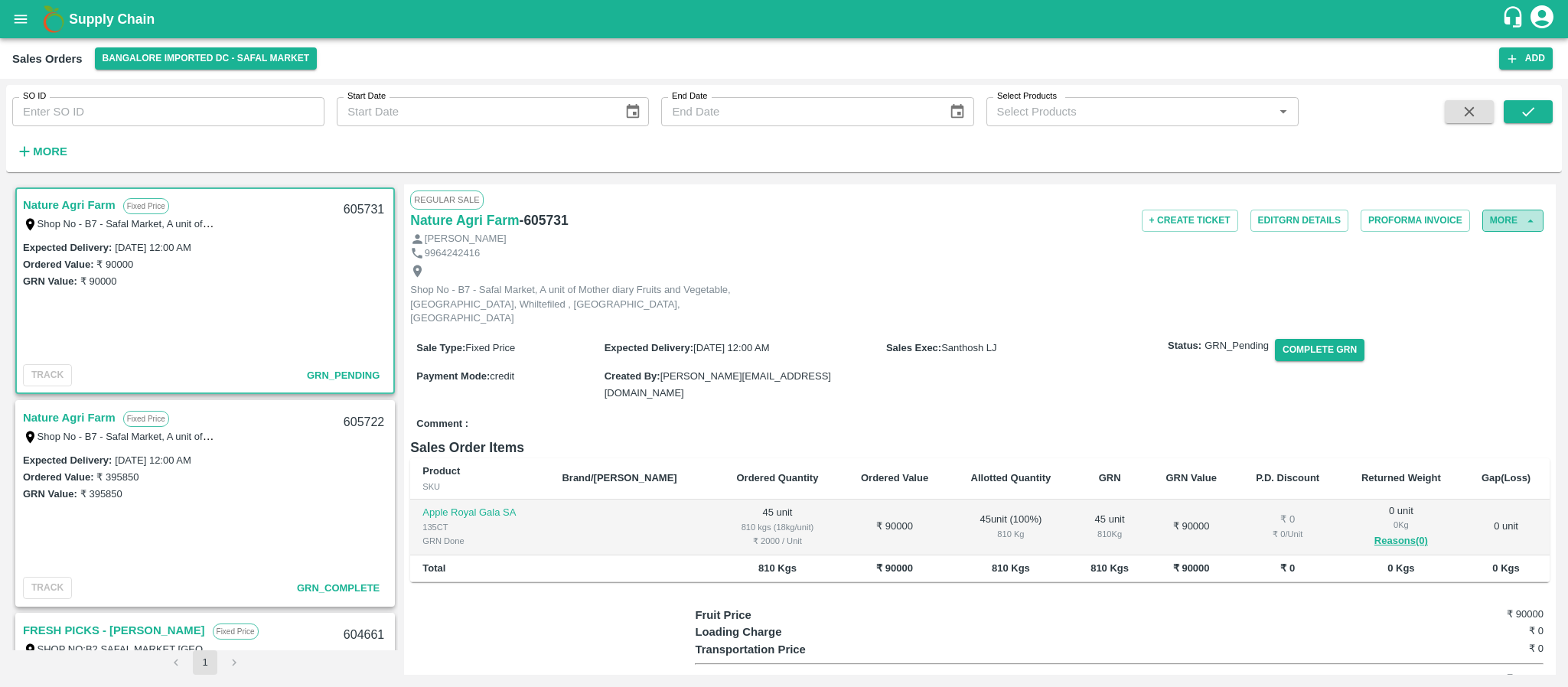
click at [1487, 219] on button "More" at bounding box center [1512, 221] width 61 height 22
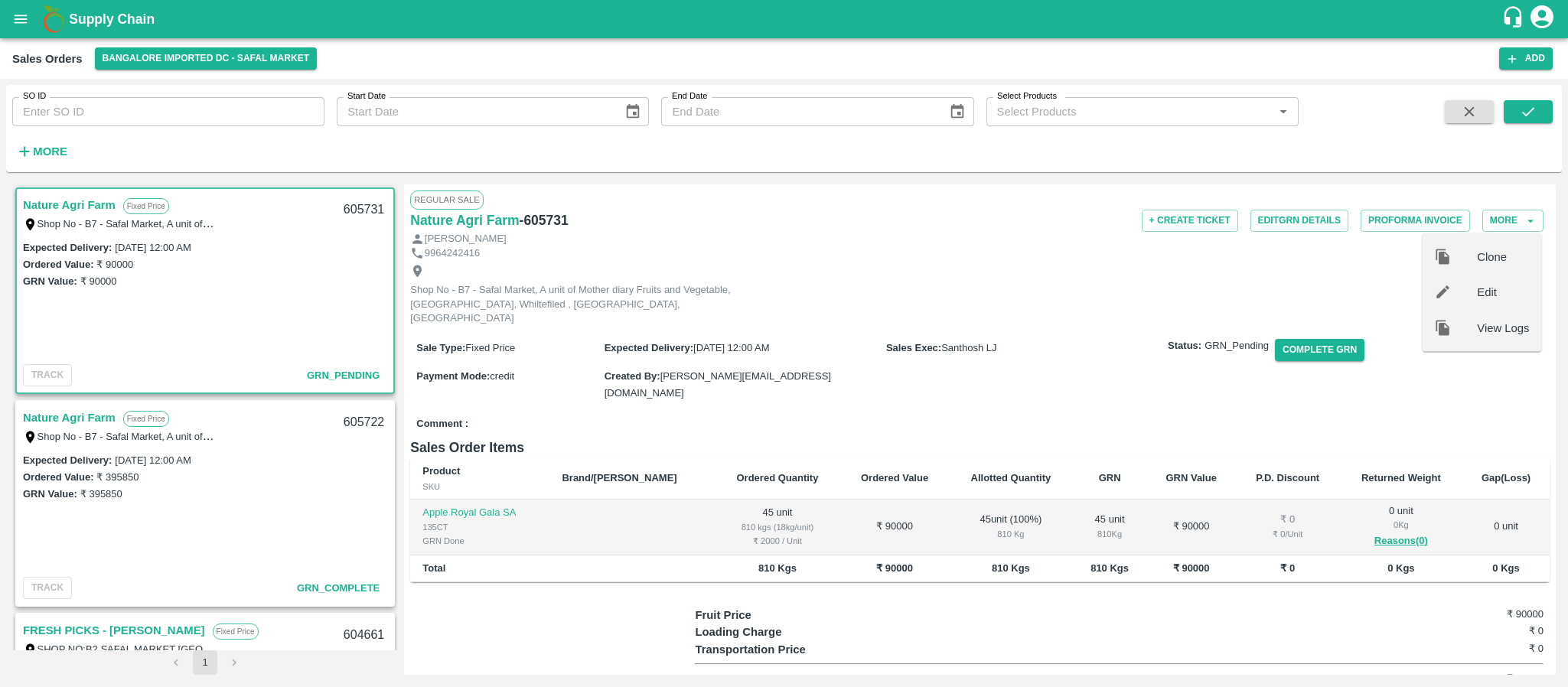
click at [1455, 285] on div at bounding box center [1455, 292] width 43 height 17
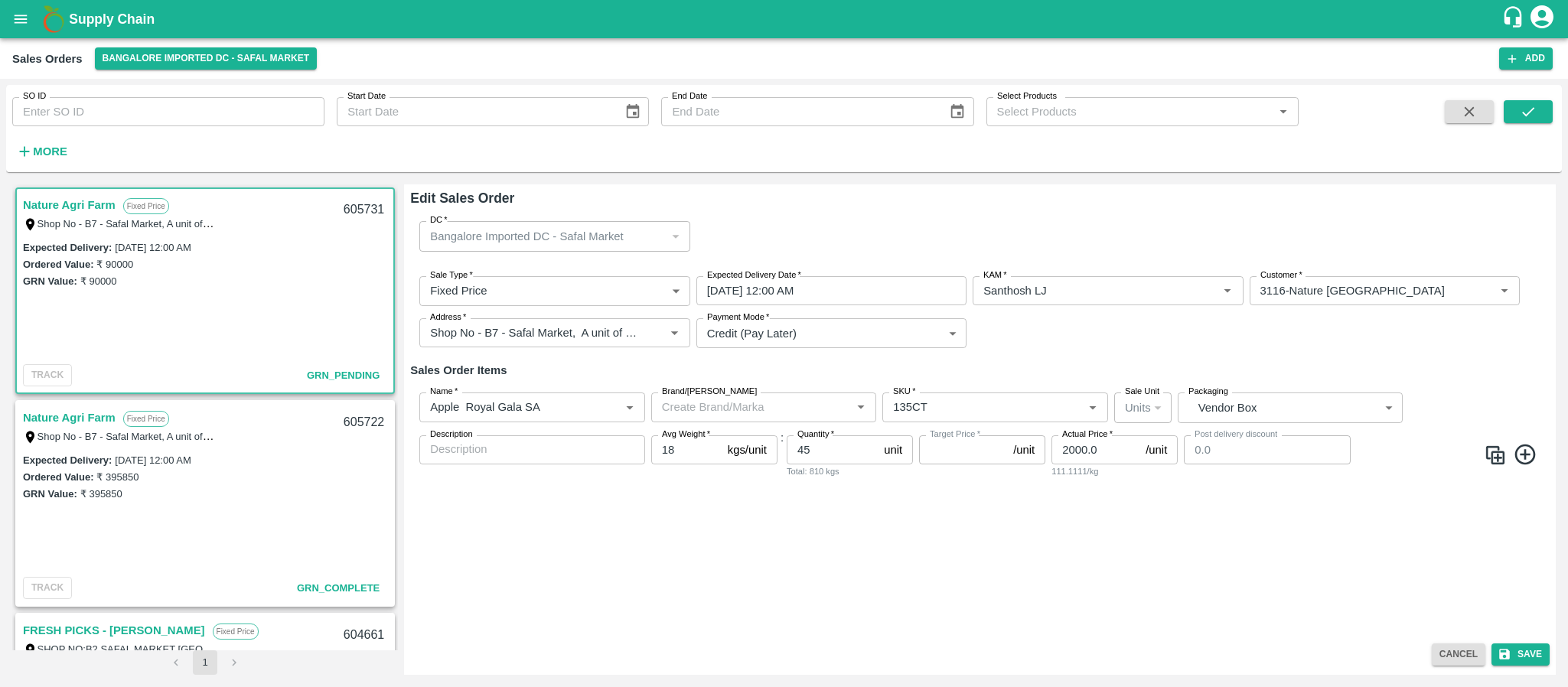
type input "NA"
click at [825, 292] on input "25/09/2025 12:00 AM" at bounding box center [826, 290] width 259 height 29
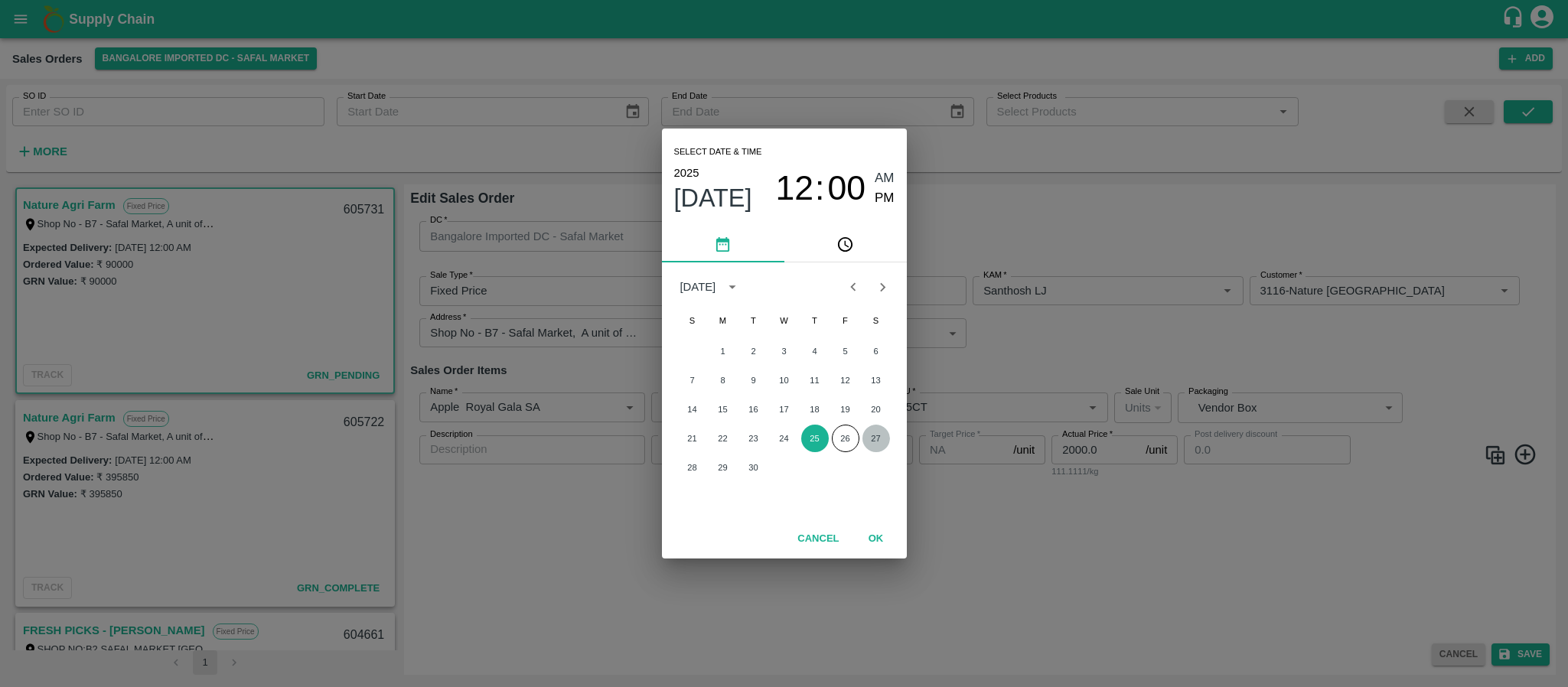
click at [871, 441] on button "27" at bounding box center [876, 438] width 28 height 28
type input "27/09/2025 12:00 AM"
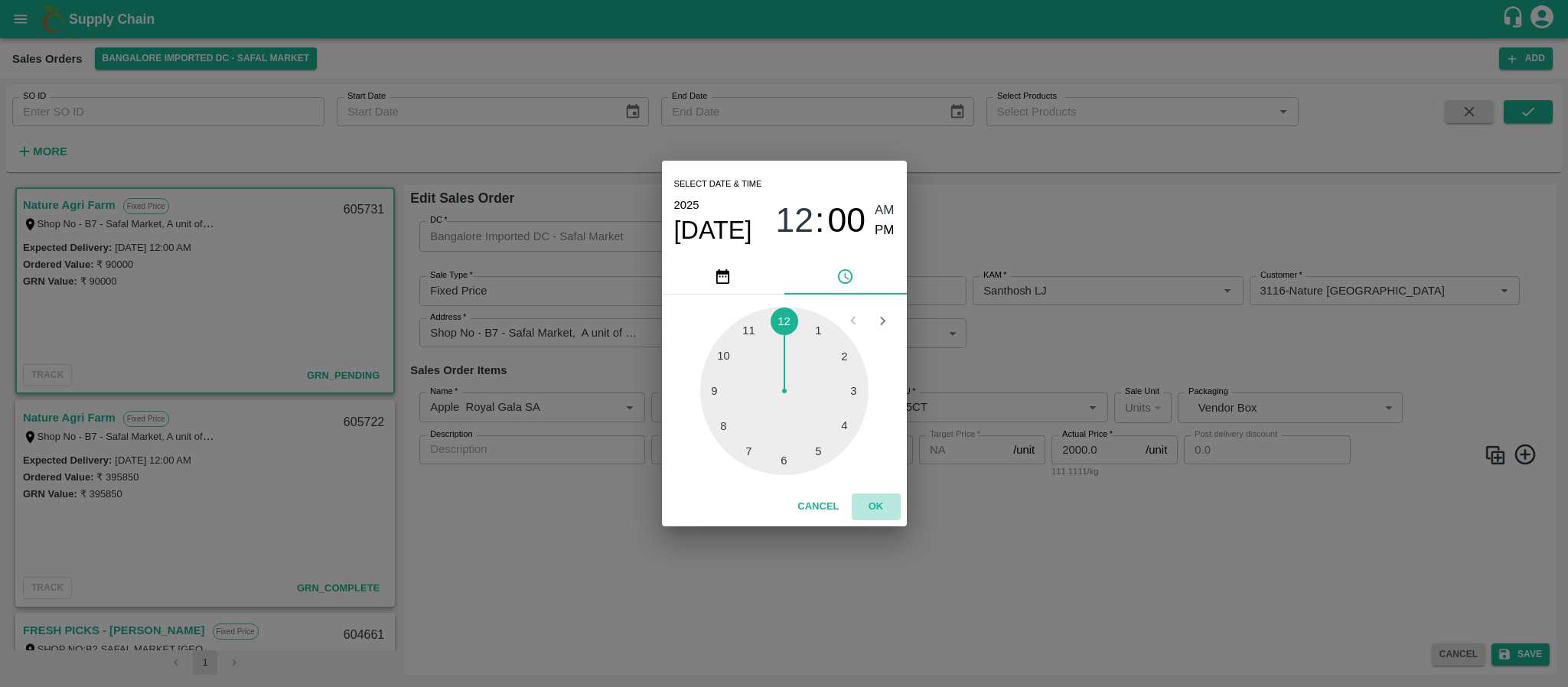
click at [874, 512] on button "OK" at bounding box center [876, 507] width 49 height 27
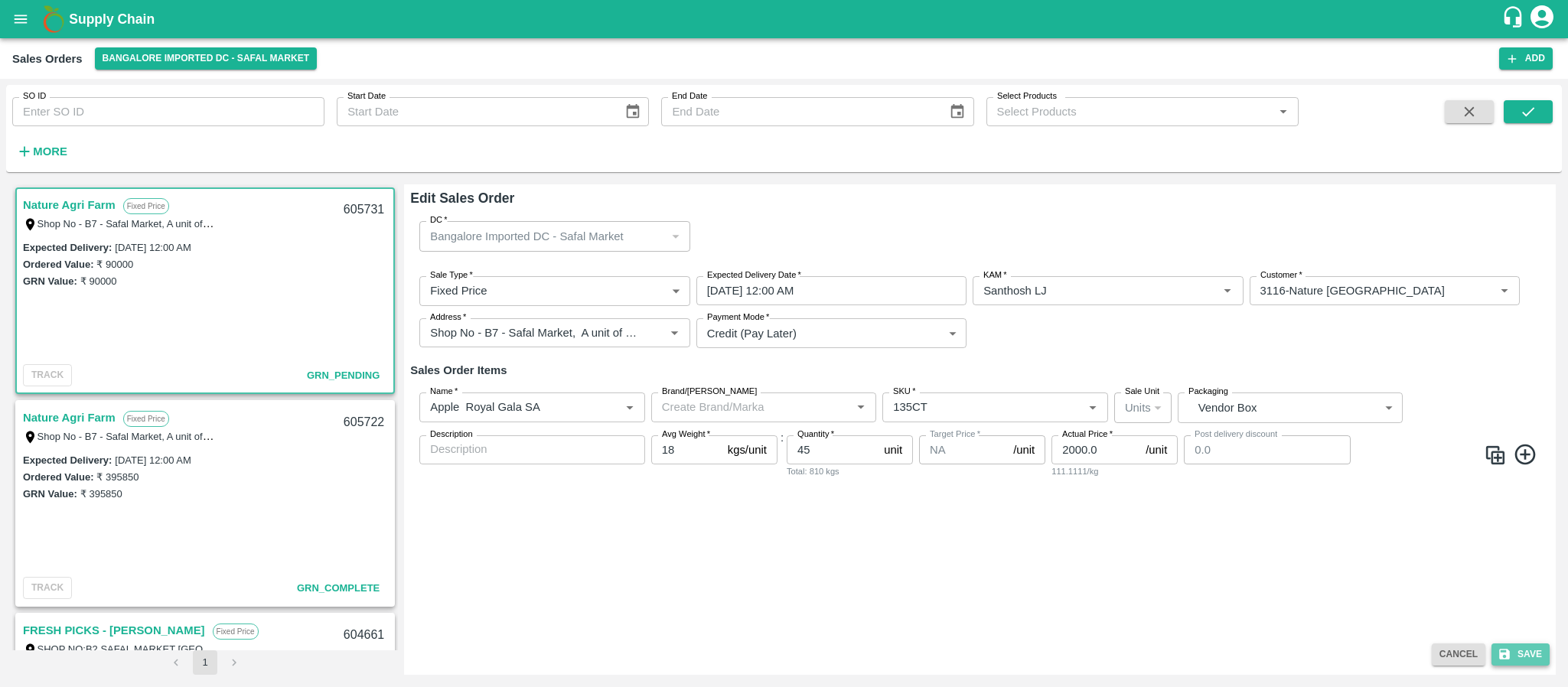
click at [1531, 647] on button "Save" at bounding box center [1520, 654] width 58 height 22
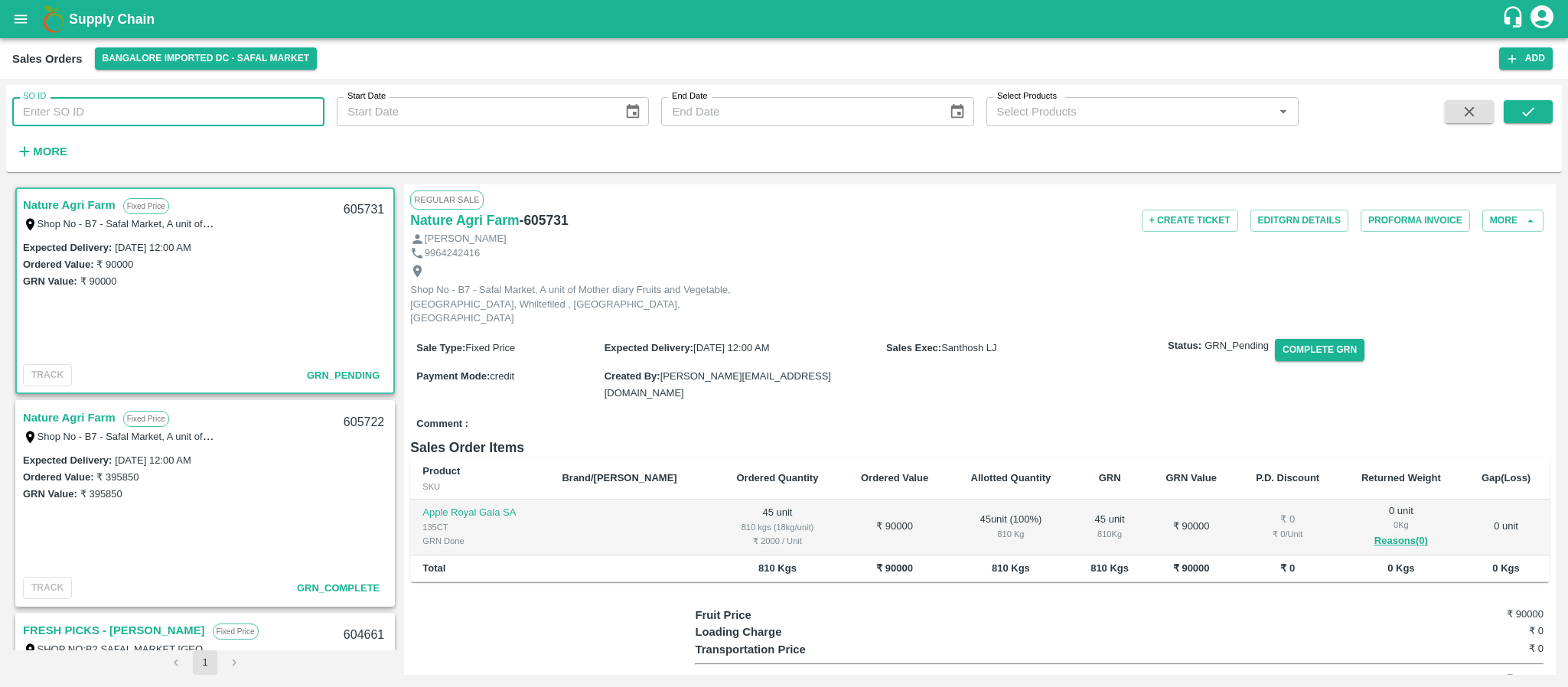
drag, startPoint x: 69, startPoint y: 116, endPoint x: 1, endPoint y: 5, distance: 130.2
click at [1, 5] on div "Supply Chain Sales Orders Bangalore Imported DC - Safal Market Add SO ID SO ID …" at bounding box center [784, 343] width 1568 height 687
click at [16, 21] on icon "open drawer" at bounding box center [20, 18] width 17 height 17
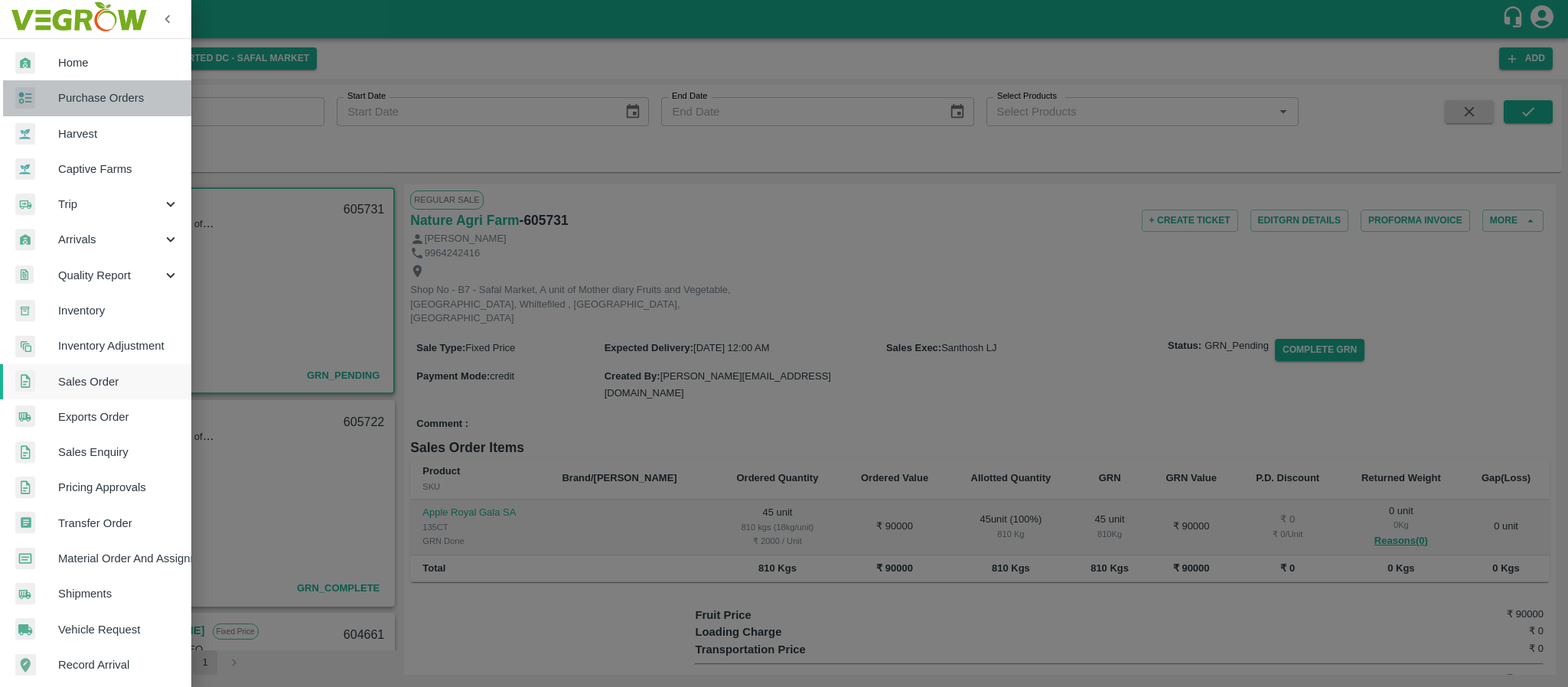
click at [94, 94] on span "Purchase Orders" at bounding box center [118, 97] width 121 height 17
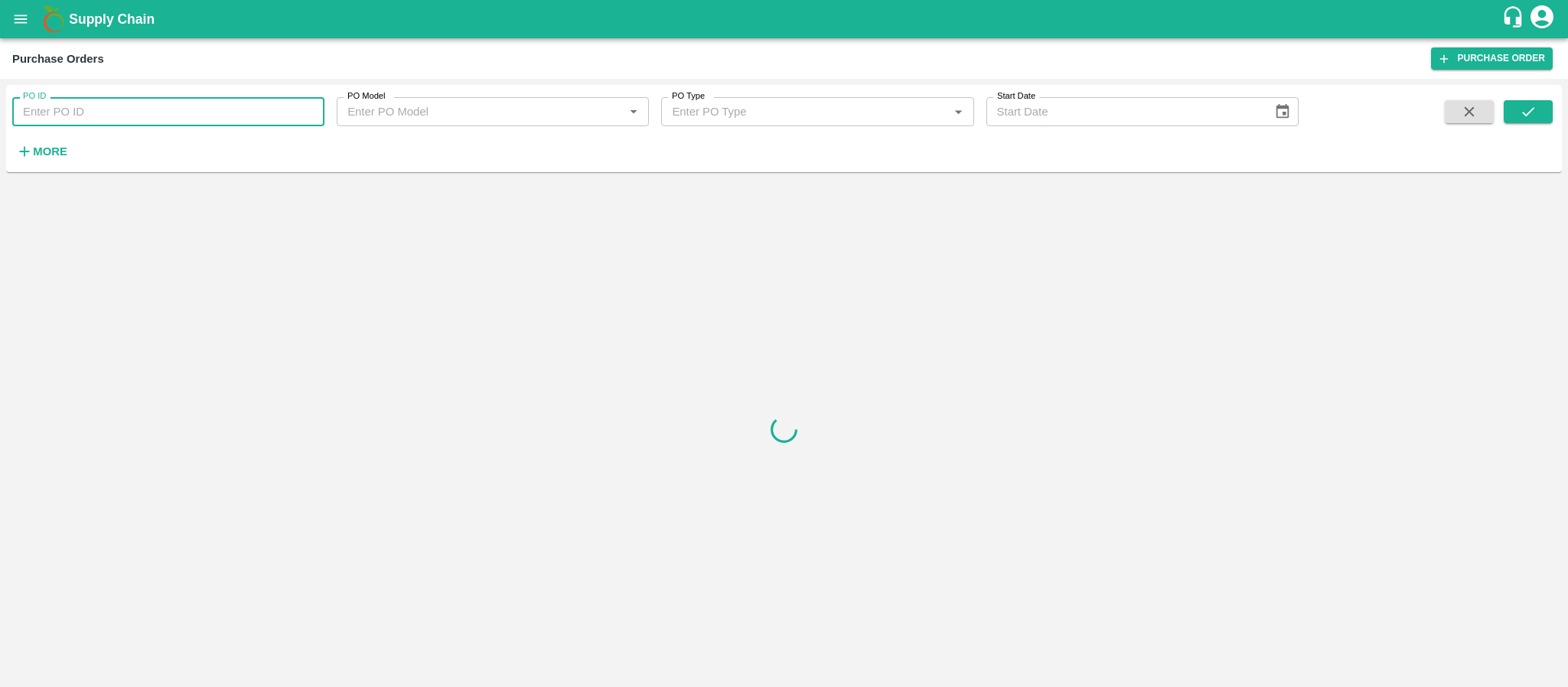
click at [116, 117] on input "PO ID" at bounding box center [168, 112] width 312 height 29
paste input "165243"
click at [1538, 113] on button "submit" at bounding box center [1527, 112] width 49 height 23
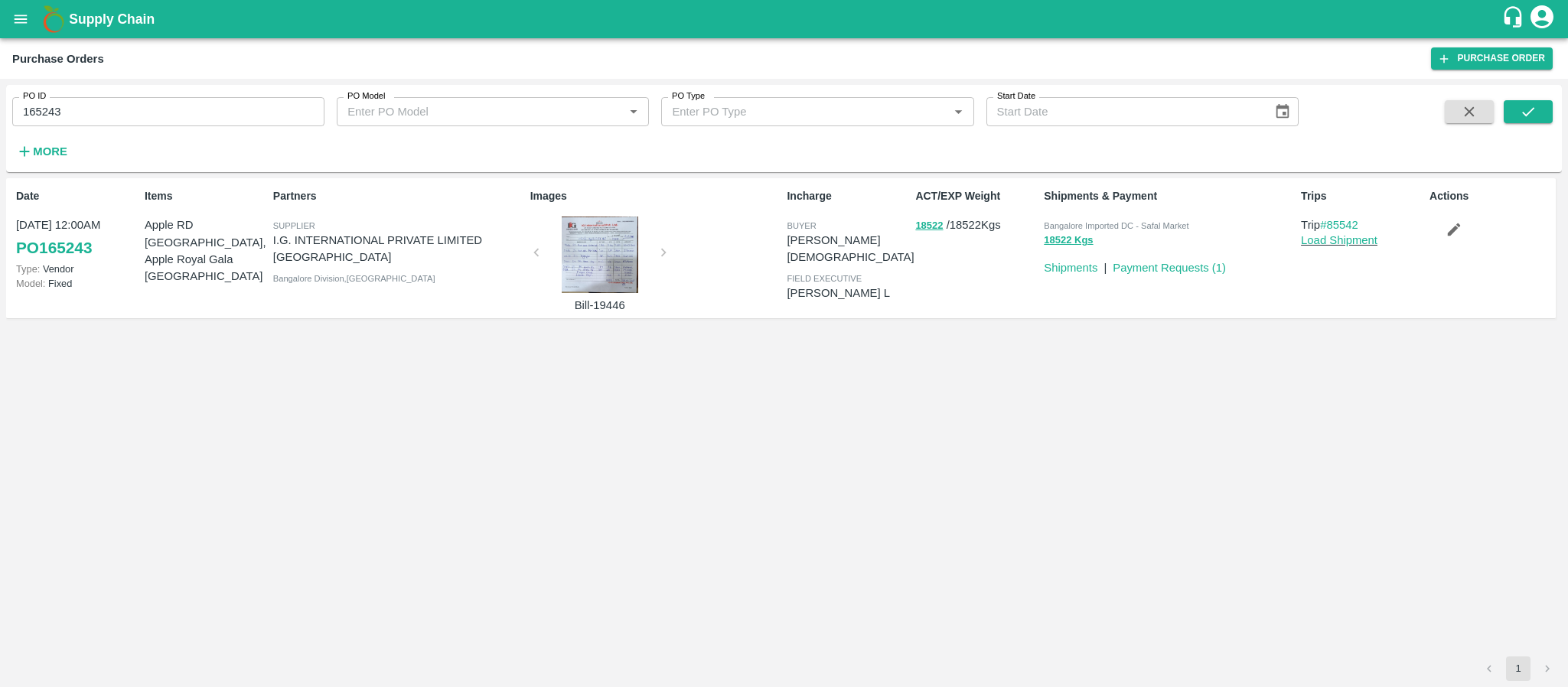
click at [604, 267] on div at bounding box center [600, 255] width 115 height 77
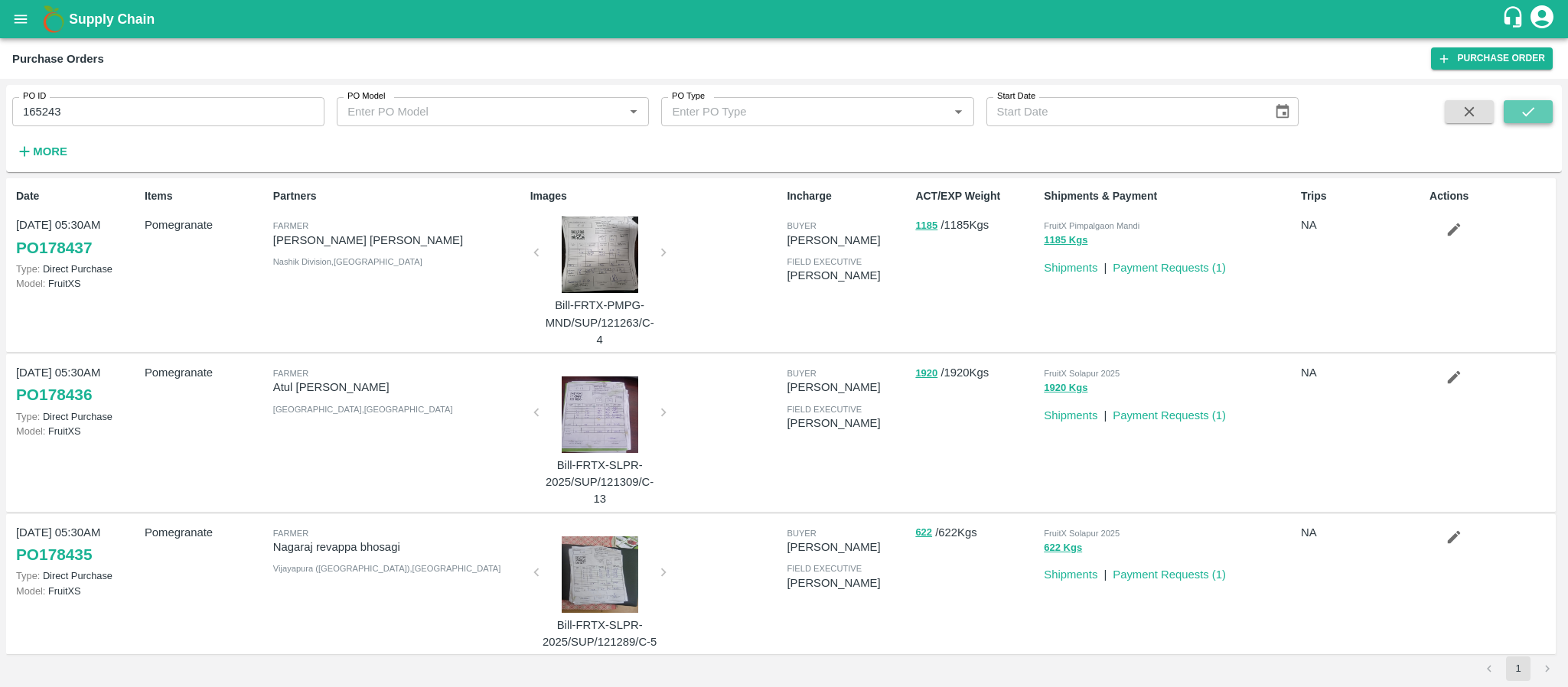
click at [1520, 104] on icon "submit" at bounding box center [1527, 111] width 17 height 17
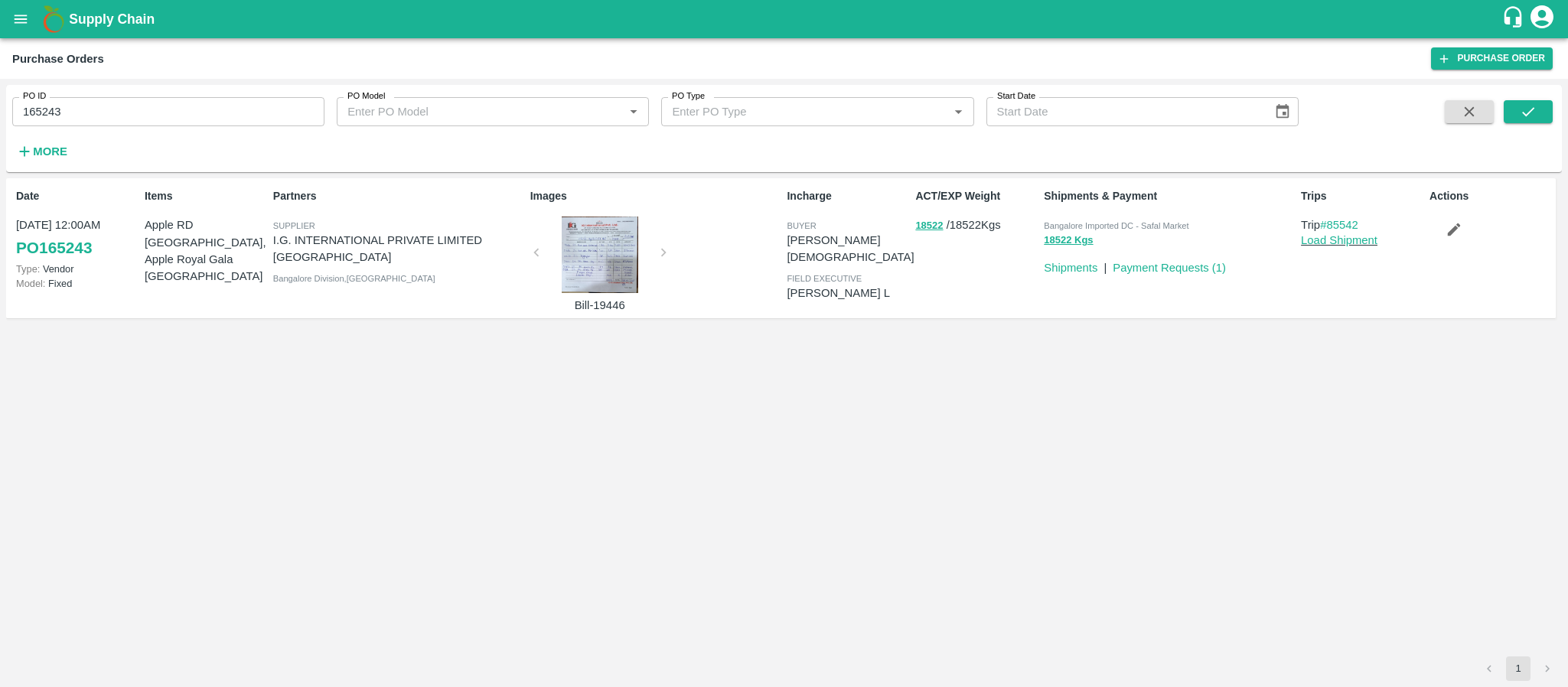
click at [609, 242] on div at bounding box center [600, 255] width 115 height 77
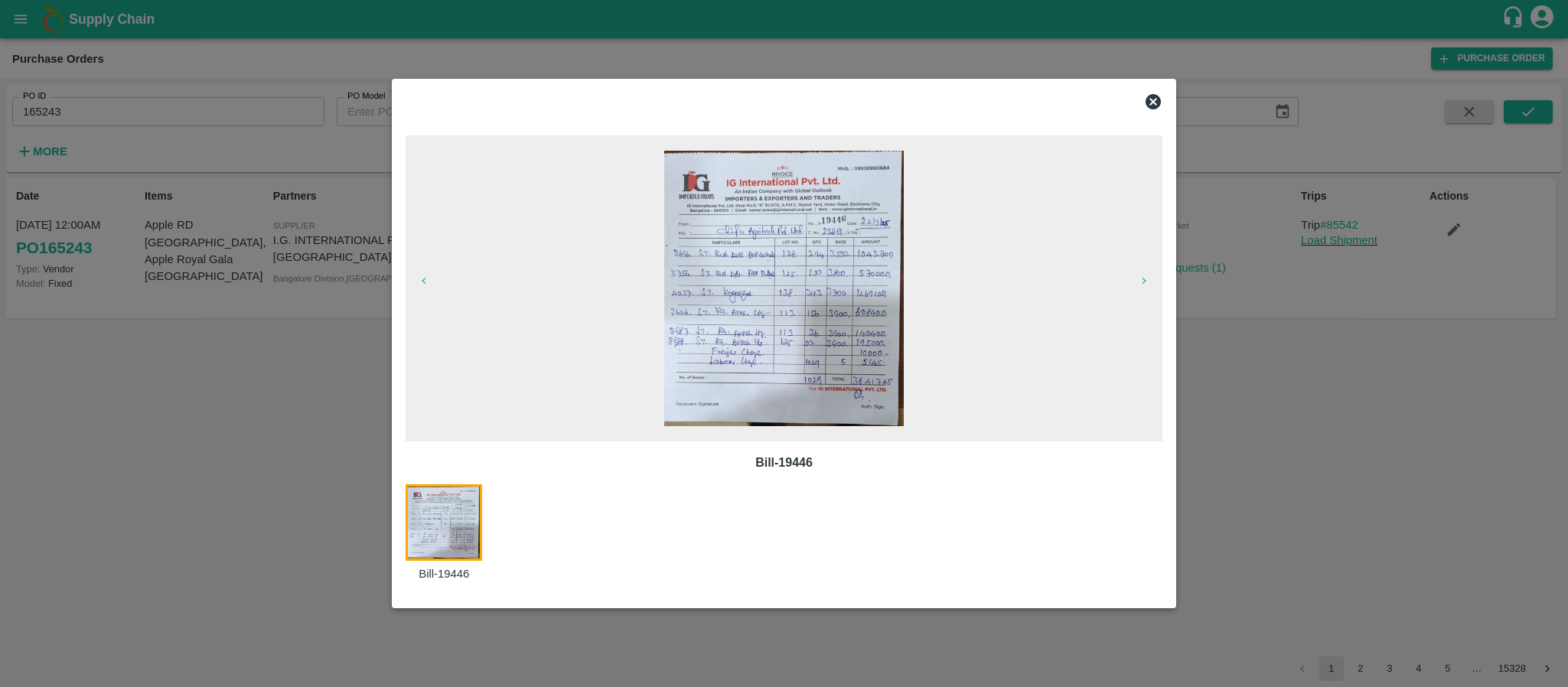
click at [1154, 101] on icon at bounding box center [1153, 101] width 15 height 15
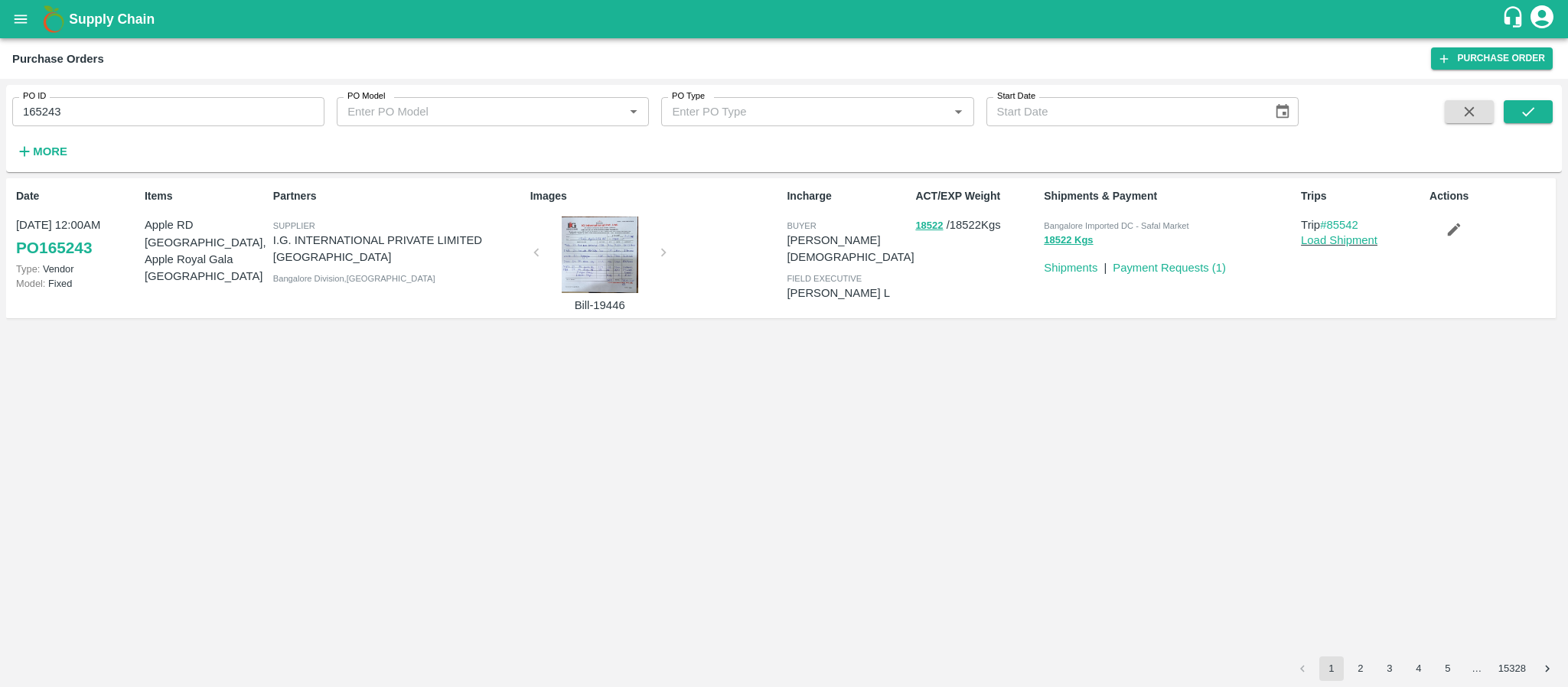
click at [620, 267] on div at bounding box center [600, 255] width 115 height 77
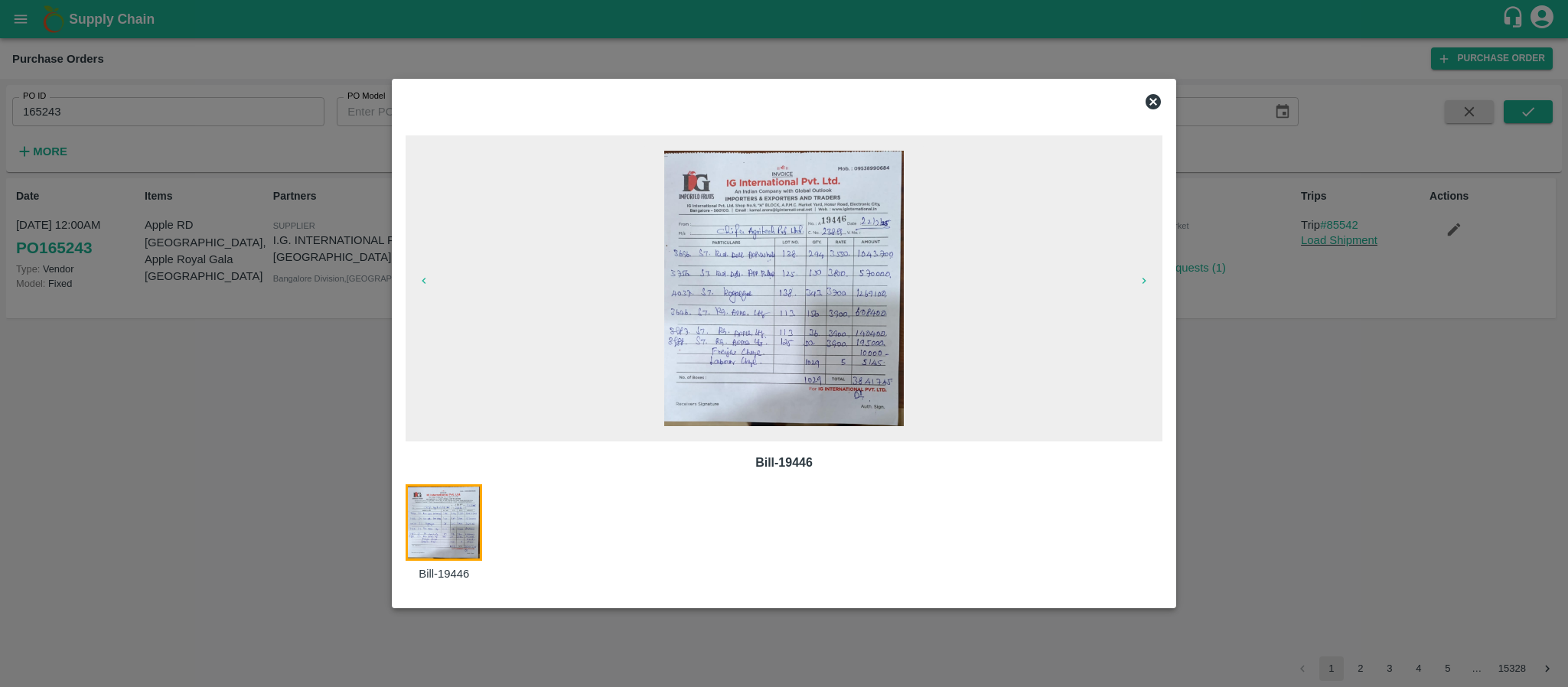
click at [1159, 99] on icon at bounding box center [1153, 101] width 15 height 15
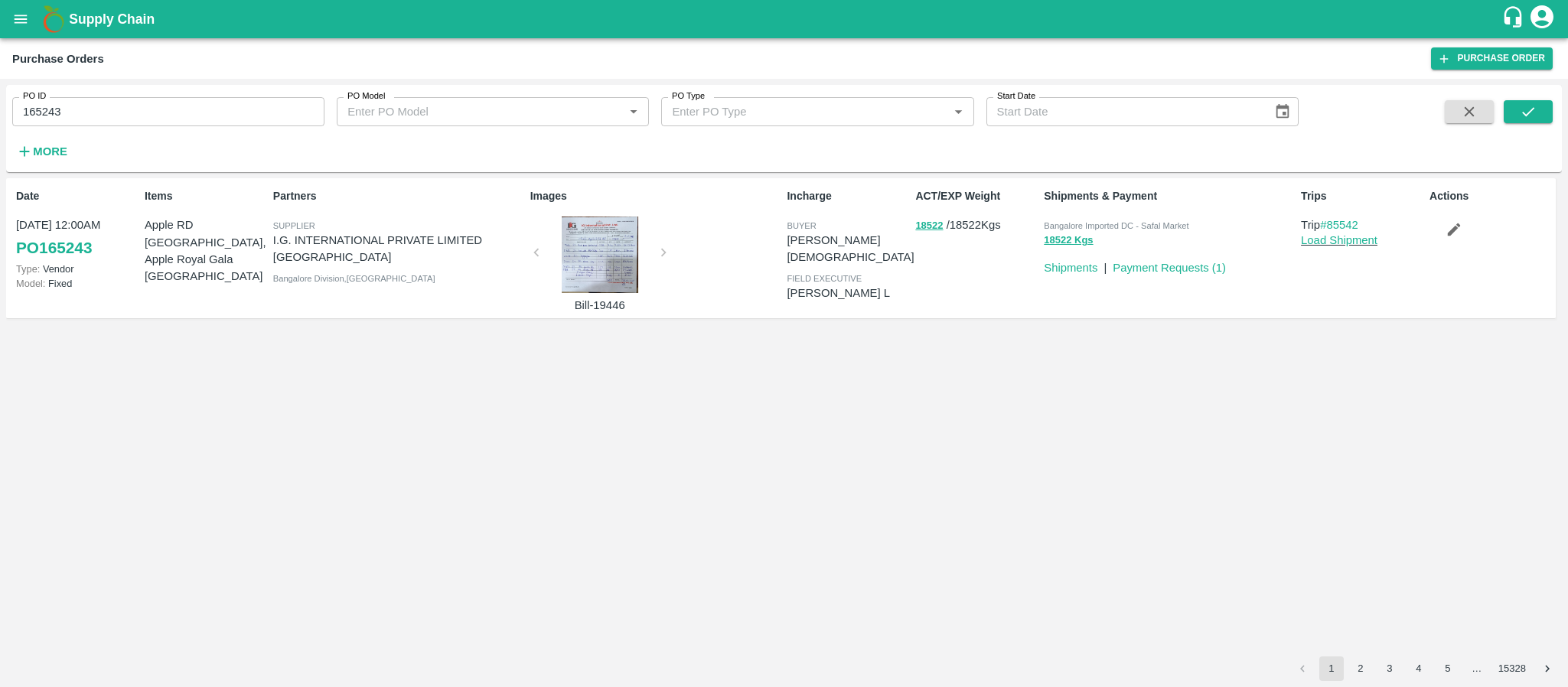
click at [602, 244] on div at bounding box center [600, 255] width 115 height 77
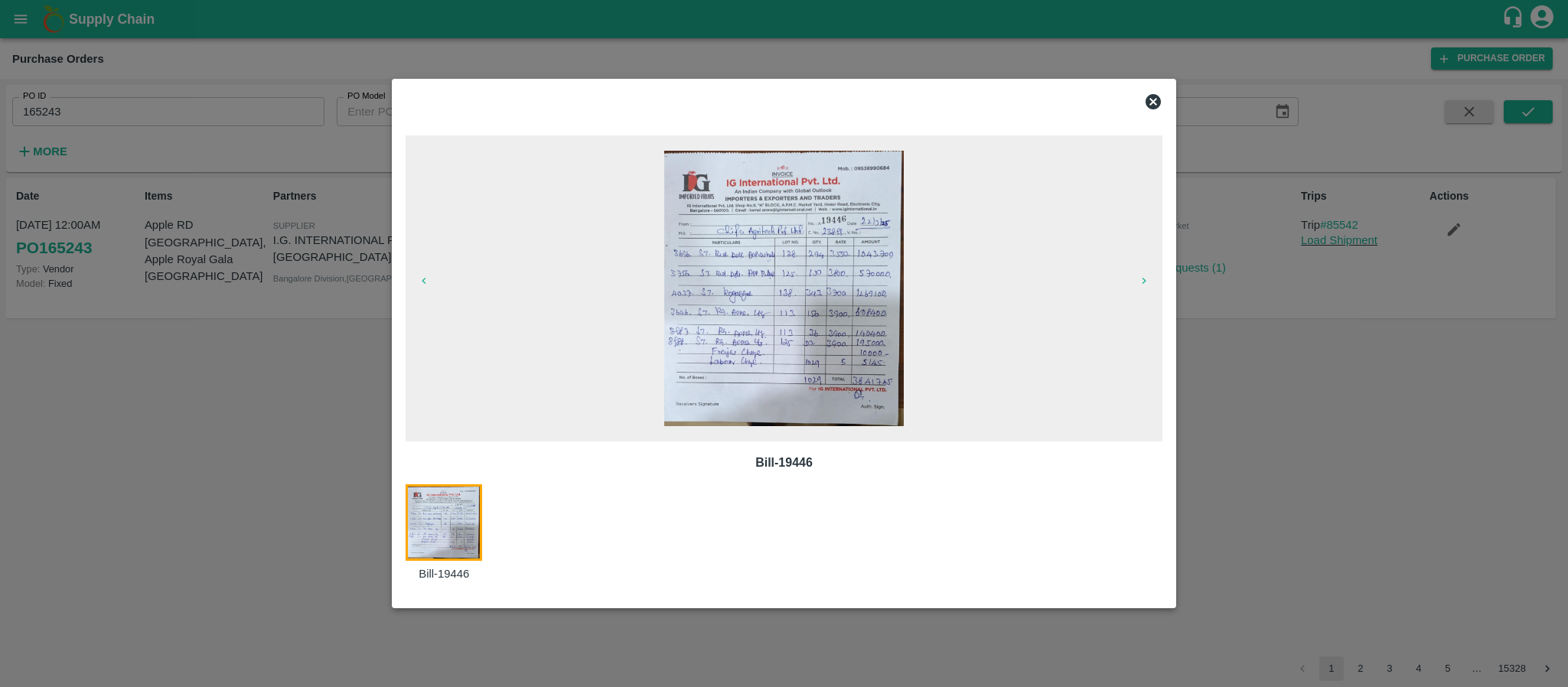
click at [1150, 97] on icon at bounding box center [1153, 101] width 15 height 15
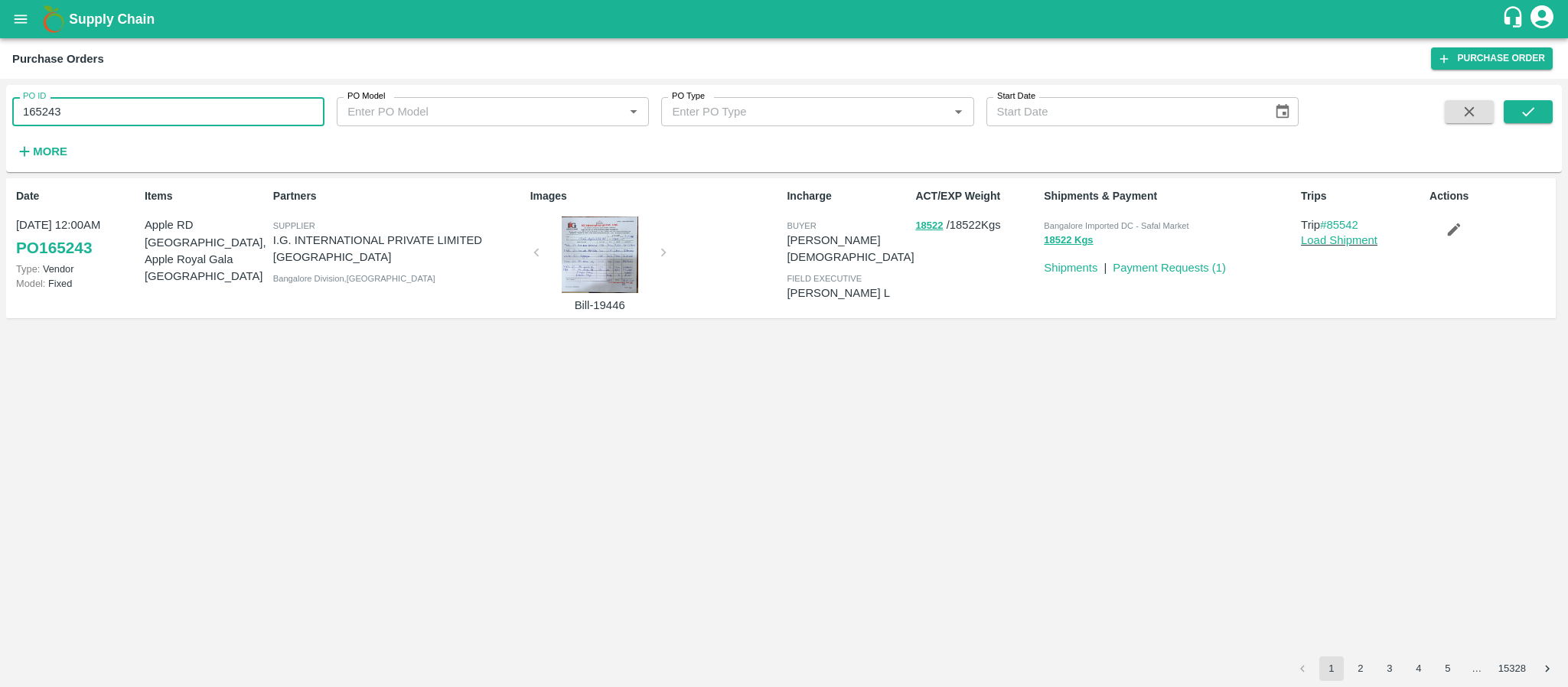
drag, startPoint x: 122, startPoint y: 121, endPoint x: 0, endPoint y: 110, distance: 122.5
click at [0, 110] on div "PO ID 165243 PO ID PO Model PO Model   * PO Type PO Type   * Start Date Start D…" at bounding box center [784, 383] width 1568 height 608
type input "165243"
click at [132, 113] on input "PO ID" at bounding box center [168, 112] width 312 height 29
click at [97, 110] on input "PO ID" at bounding box center [168, 112] width 312 height 29
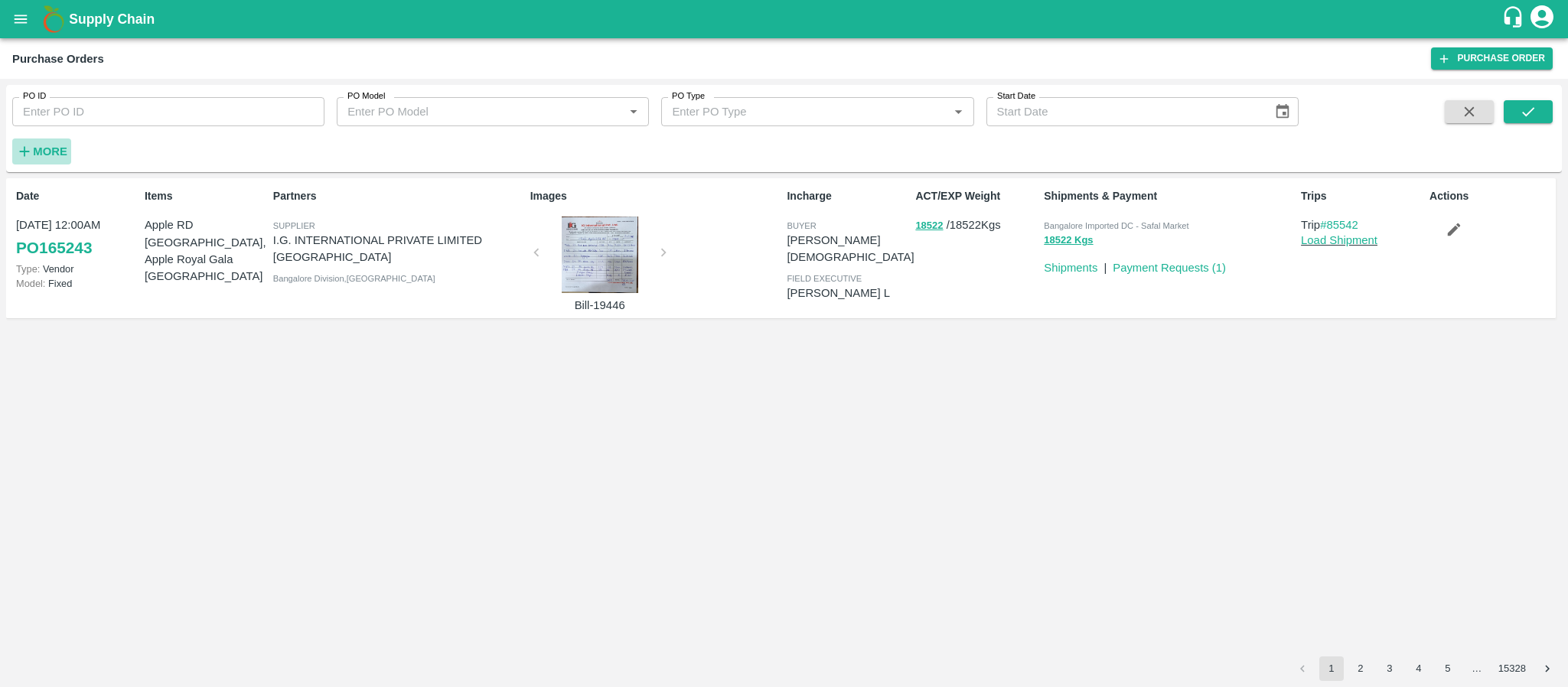
click at [38, 152] on strong "More" at bounding box center [49, 151] width 34 height 12
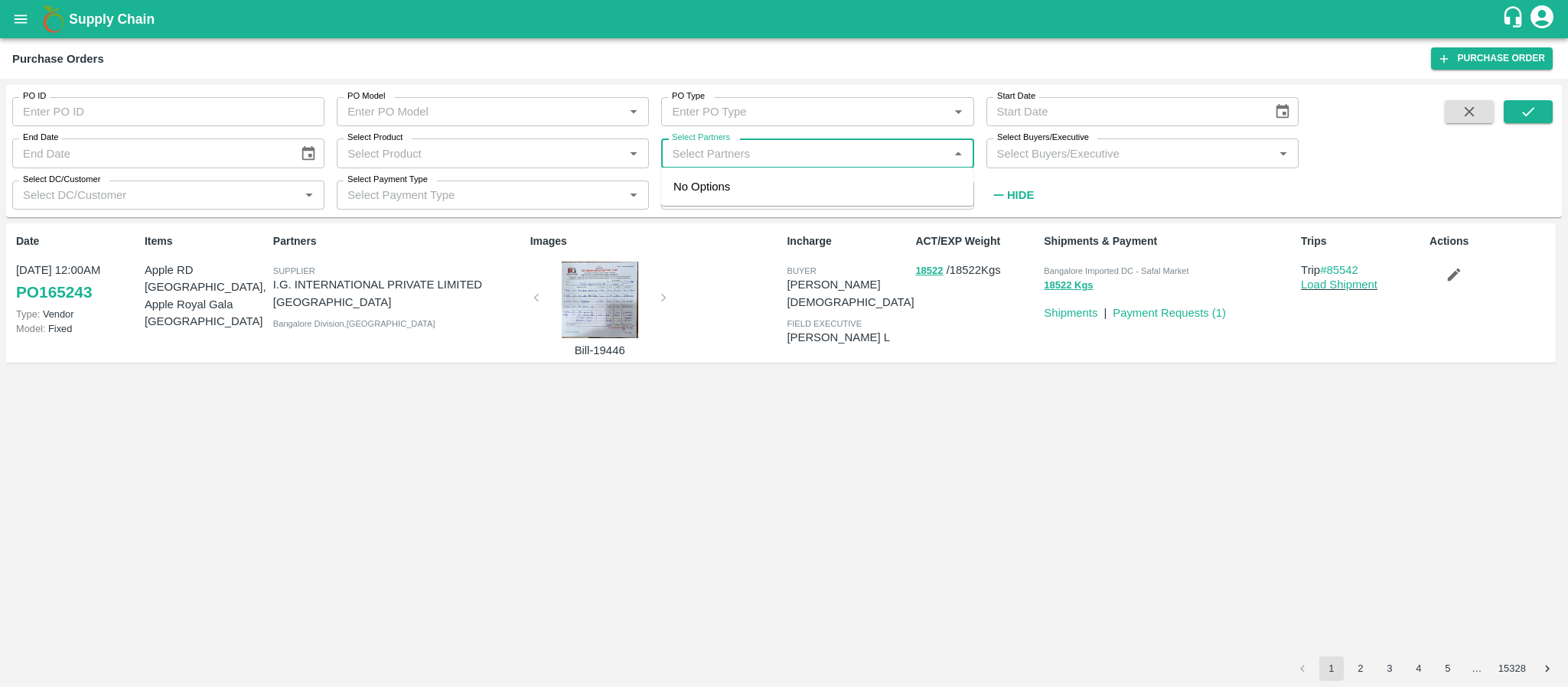
click at [717, 150] on input "Select Partners" at bounding box center [805, 152] width 278 height 20
type input "mohammed sami"
type input "165243"
type input "mohammed"
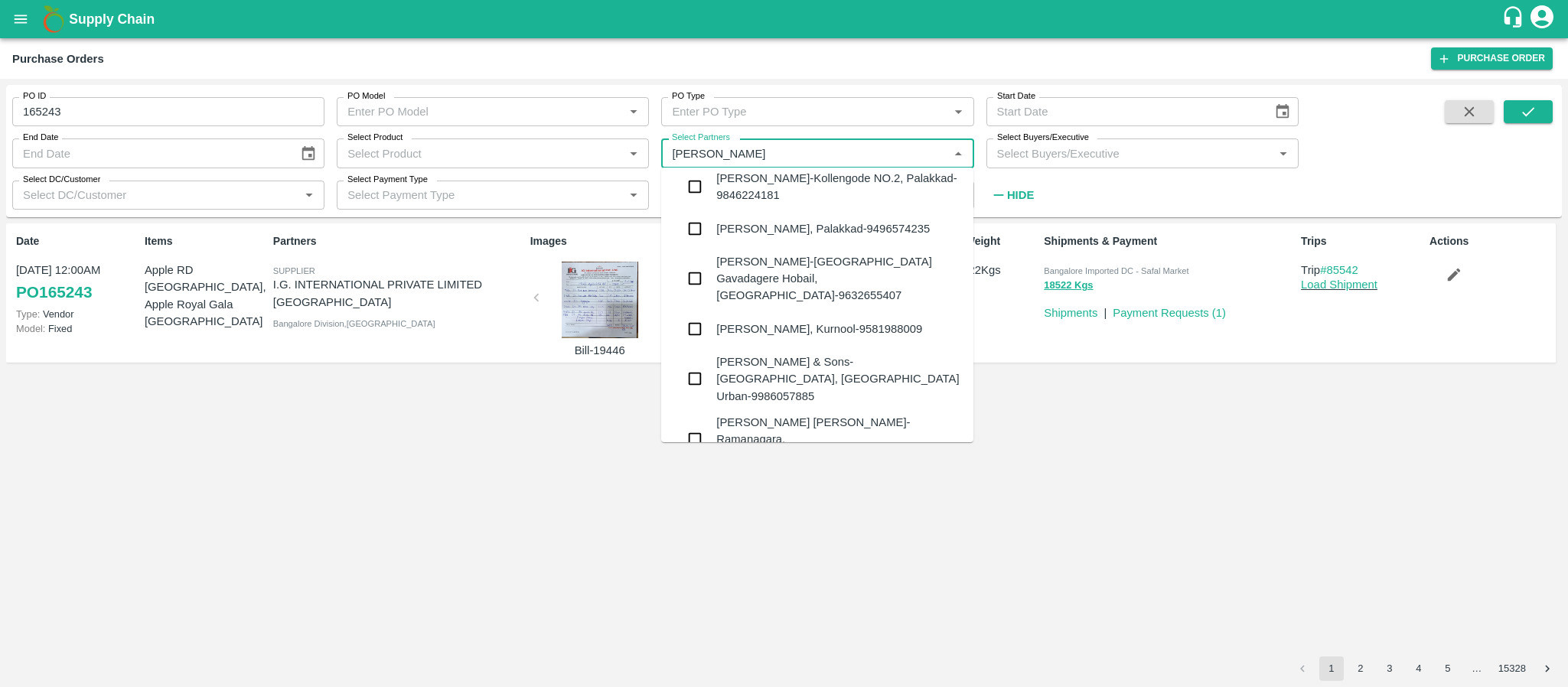
scroll to position [1223, 0]
click at [806, 353] on div "Mohammed Samiulla & Sons-Huskur, Bangalore Urban-9986057885" at bounding box center [838, 378] width 245 height 51
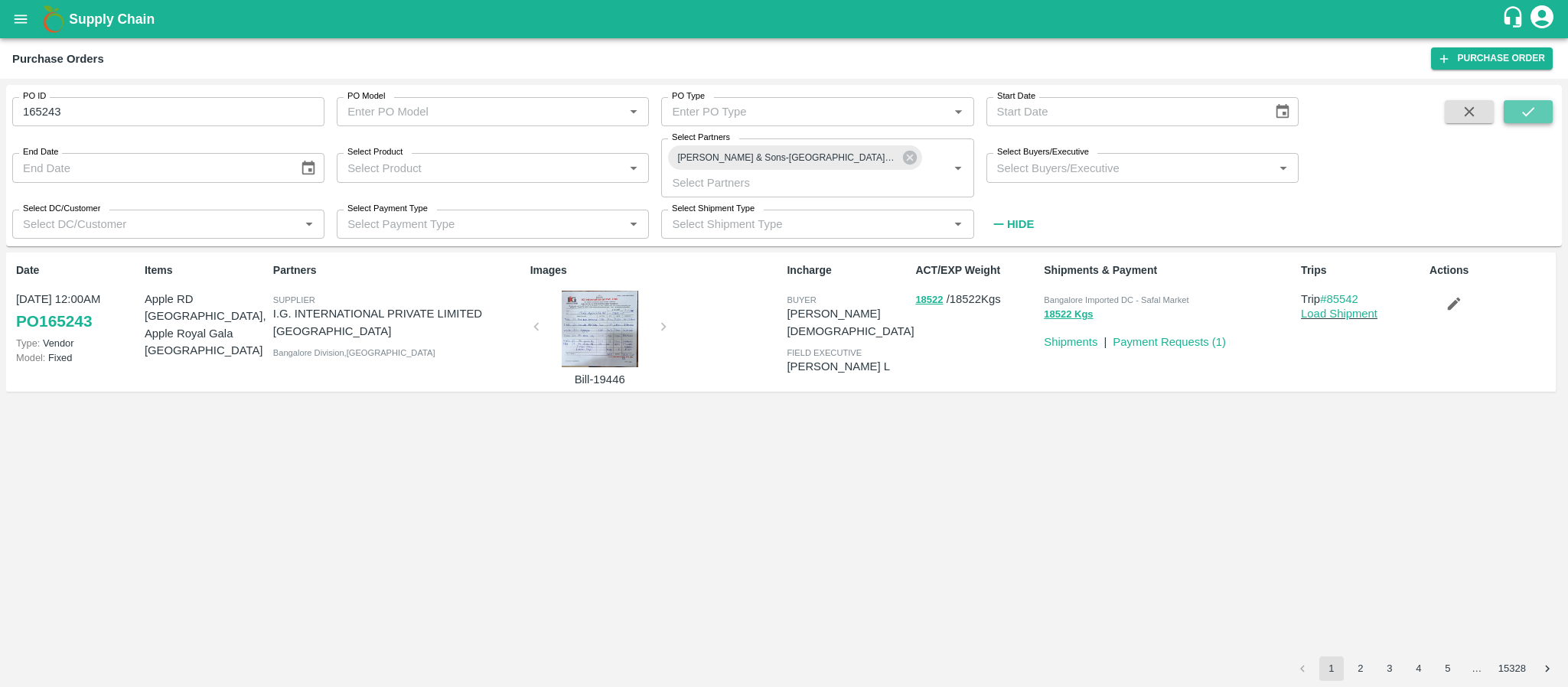
click at [1525, 115] on icon "submit" at bounding box center [1527, 112] width 12 height 10
drag, startPoint x: 154, startPoint y: 105, endPoint x: 0, endPoint y: 101, distance: 154.1
click at [0, 101] on div "PO ID 165243 PO ID PO Model PO Model   * PO Type PO Type   * Start Date Start D…" at bounding box center [784, 383] width 1568 height 608
type input "165243"
click at [1530, 109] on icon "submit" at bounding box center [1527, 111] width 17 height 17
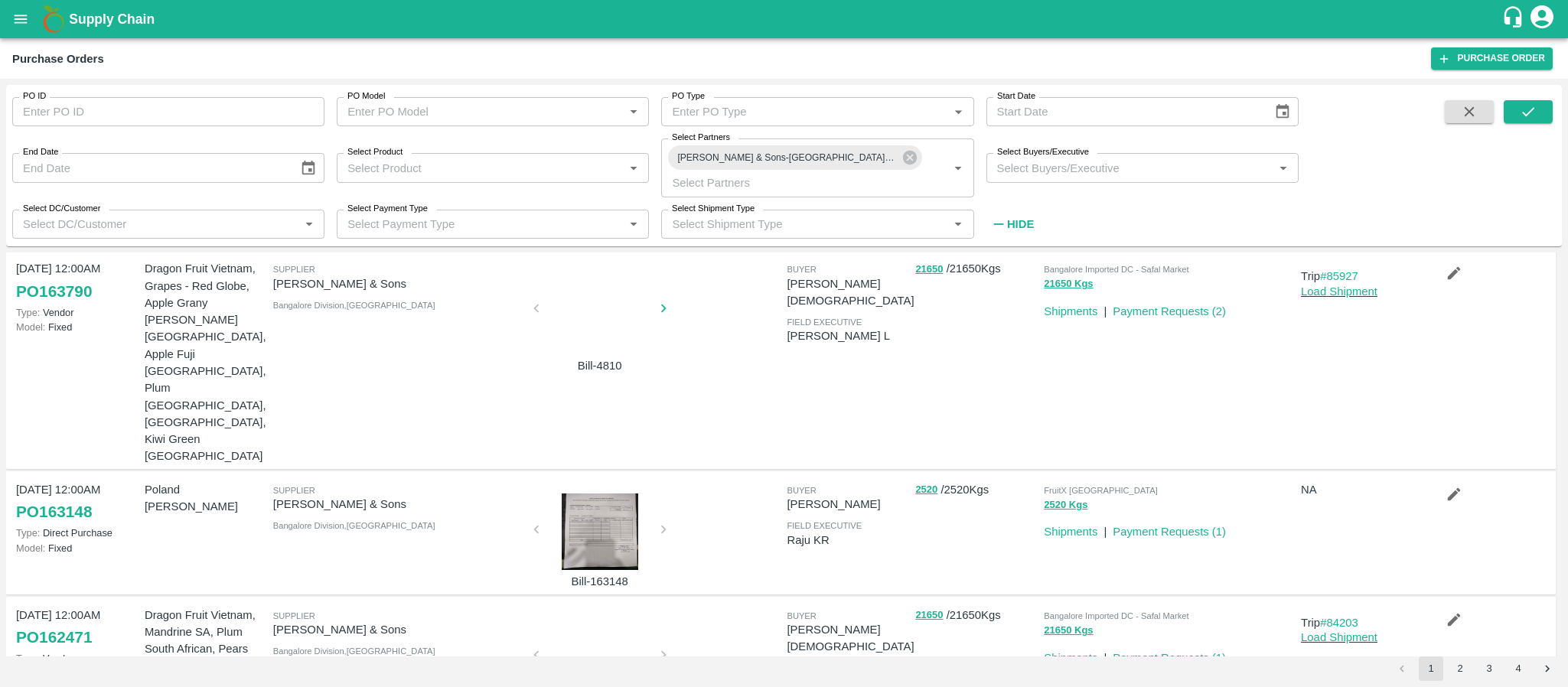
scroll to position [538, 0]
click at [595, 319] on div at bounding box center [600, 310] width 115 height 81
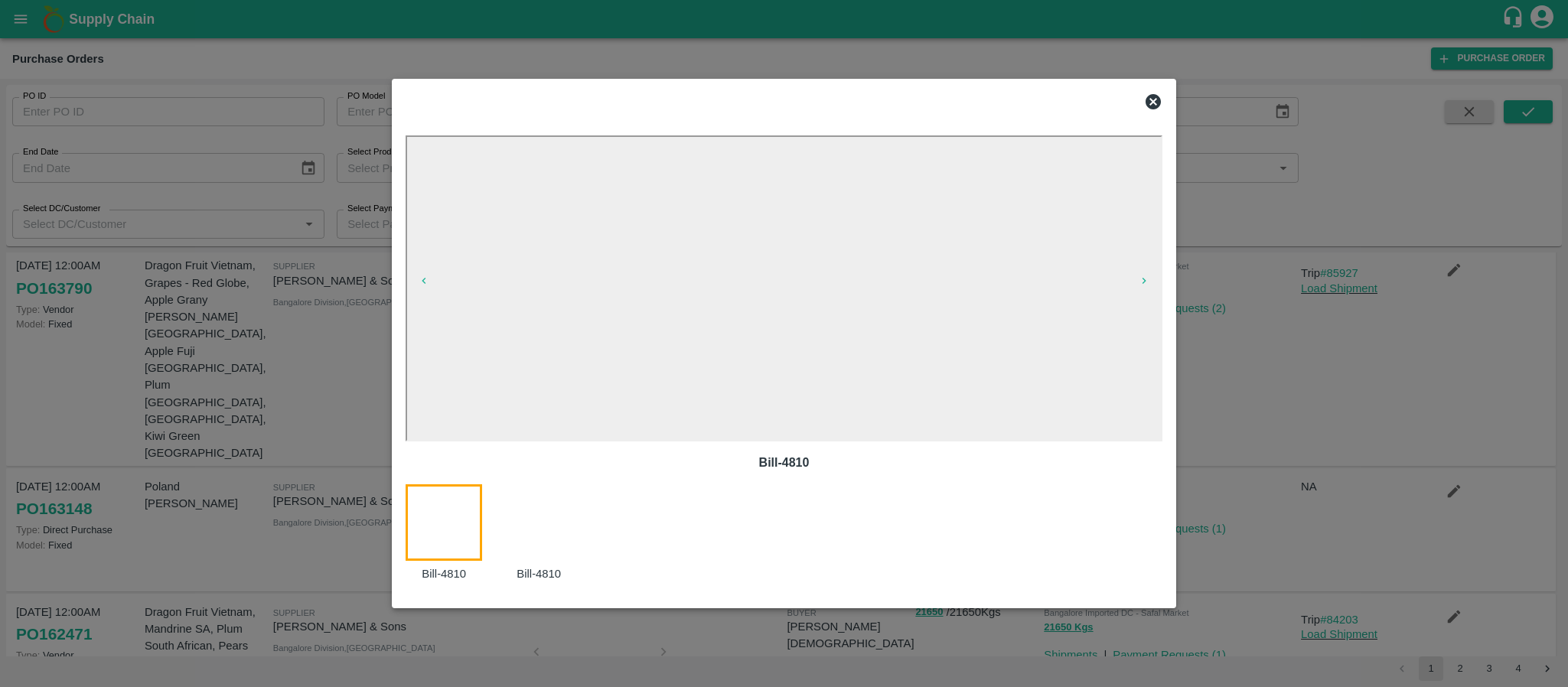
click at [1159, 104] on icon at bounding box center [1153, 101] width 15 height 15
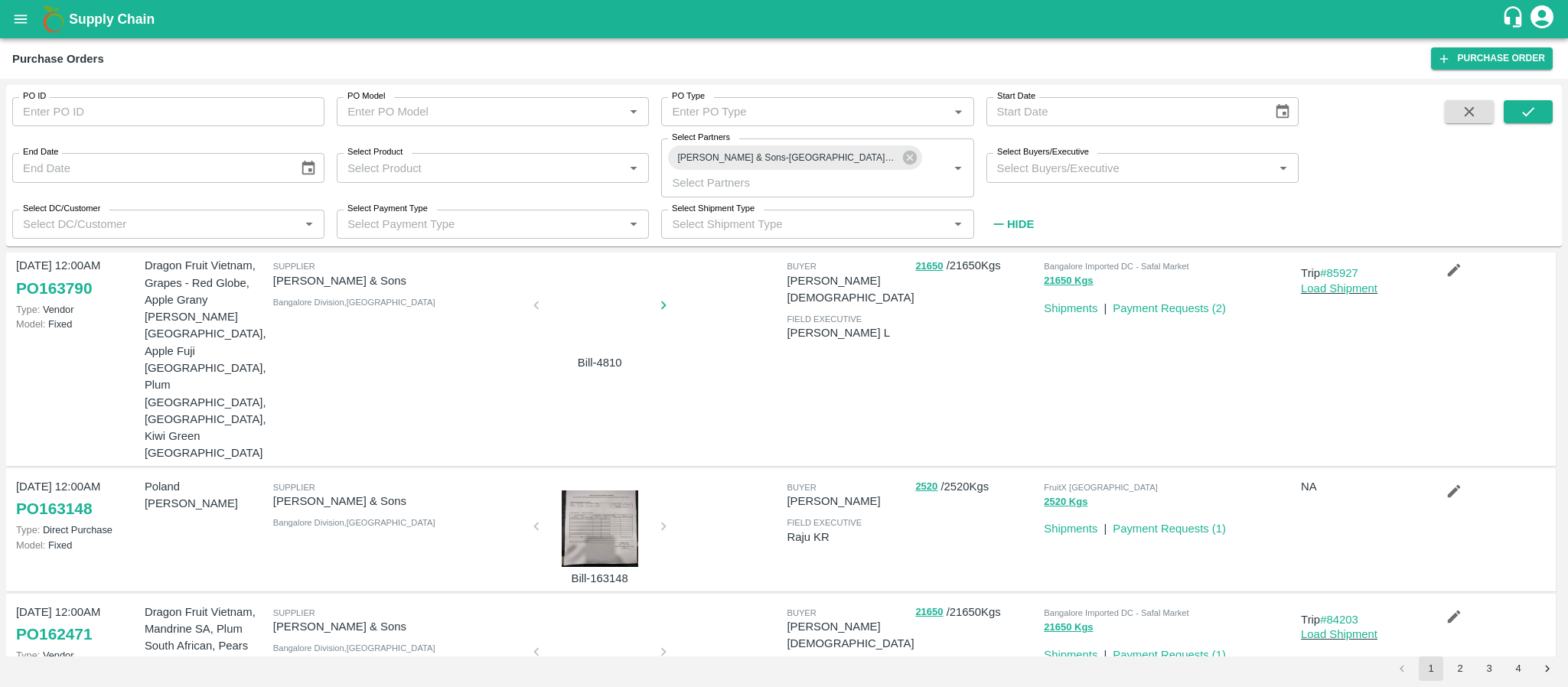
click at [612, 615] on div at bounding box center [600, 656] width 115 height 81
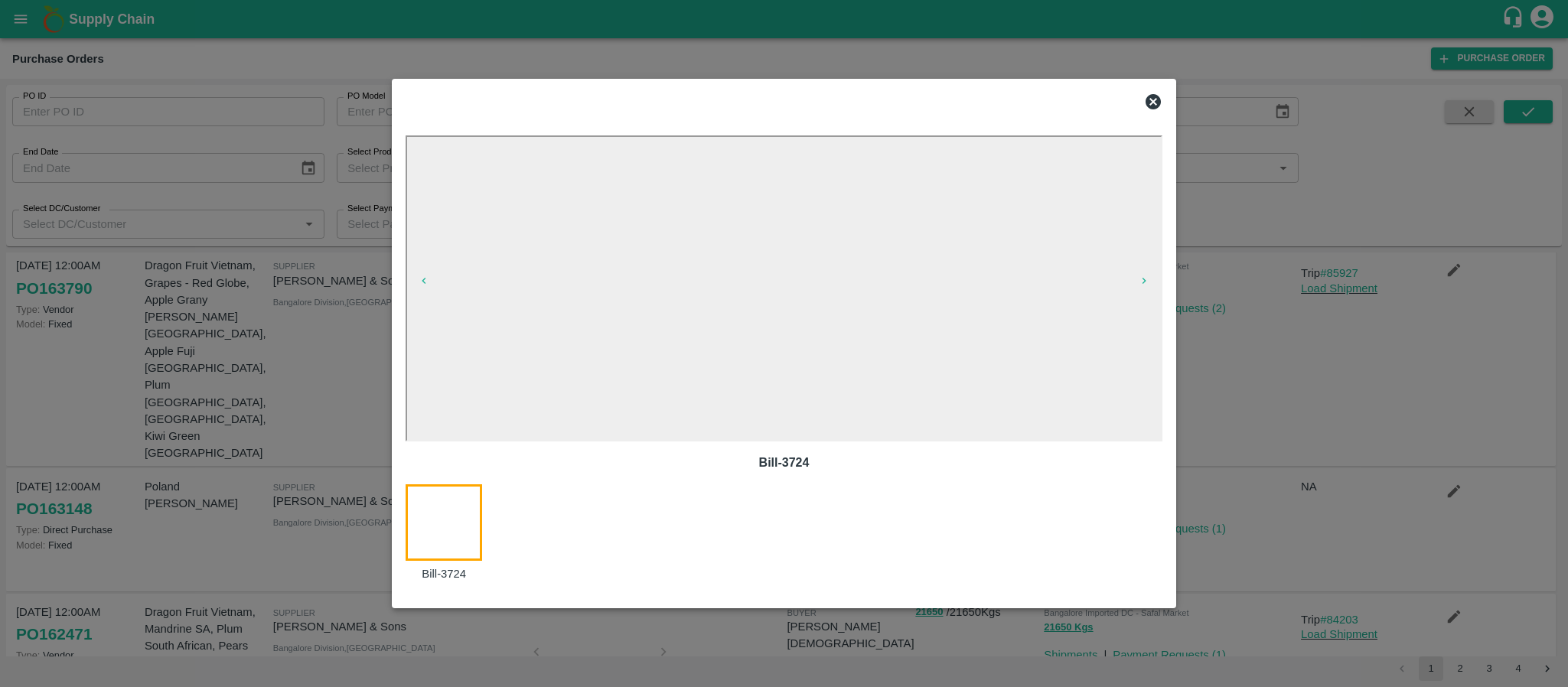
click at [1148, 103] on icon at bounding box center [1153, 101] width 15 height 15
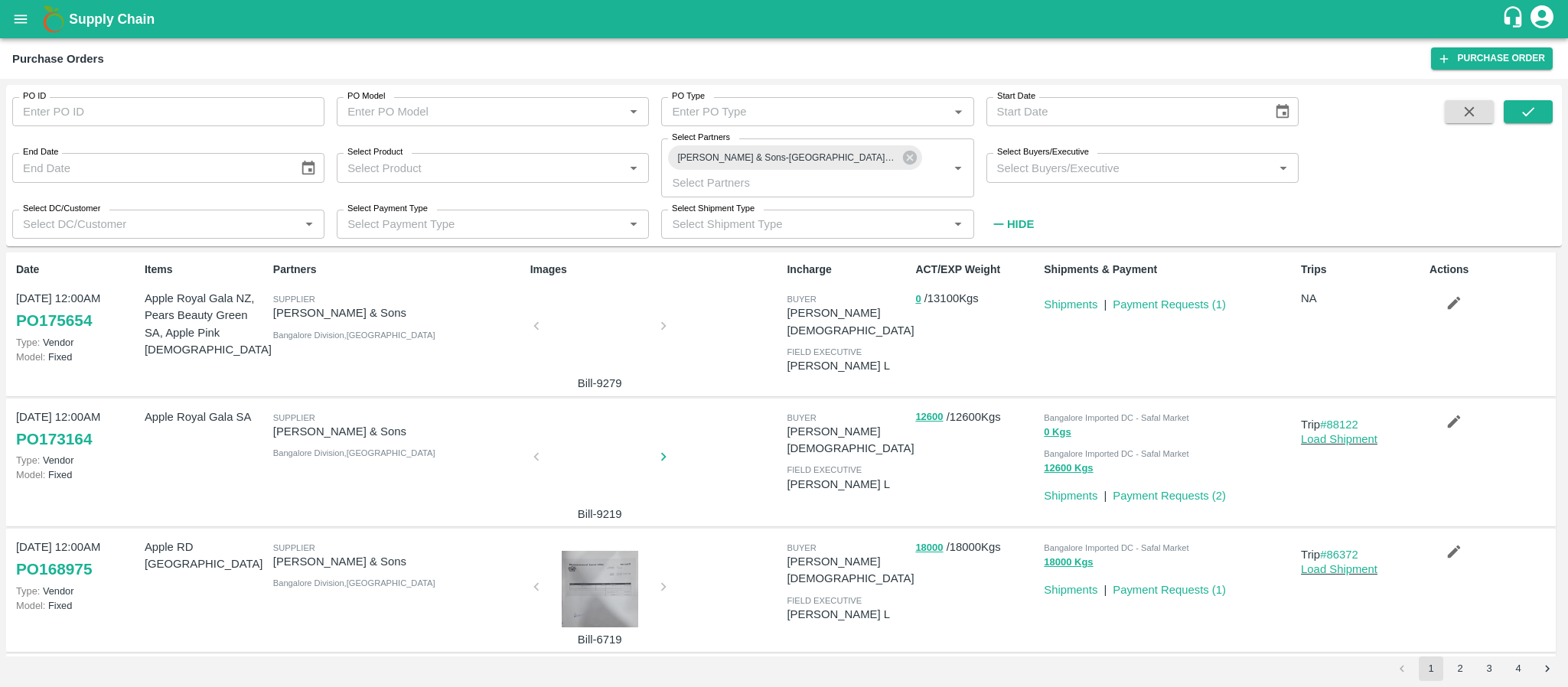
scroll to position [0, 0]
click at [1460, 664] on button "2" at bounding box center [1459, 668] width 25 height 25
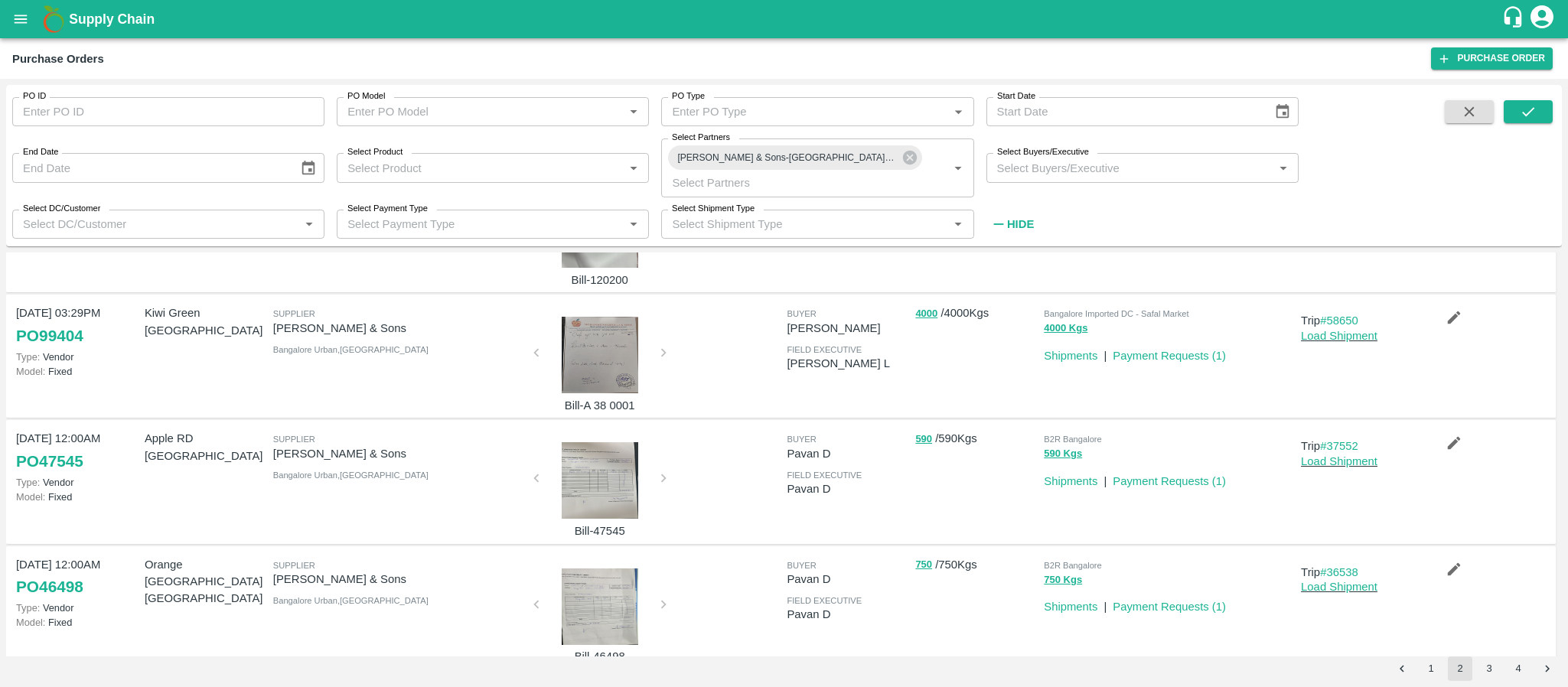
scroll to position [915, 0]
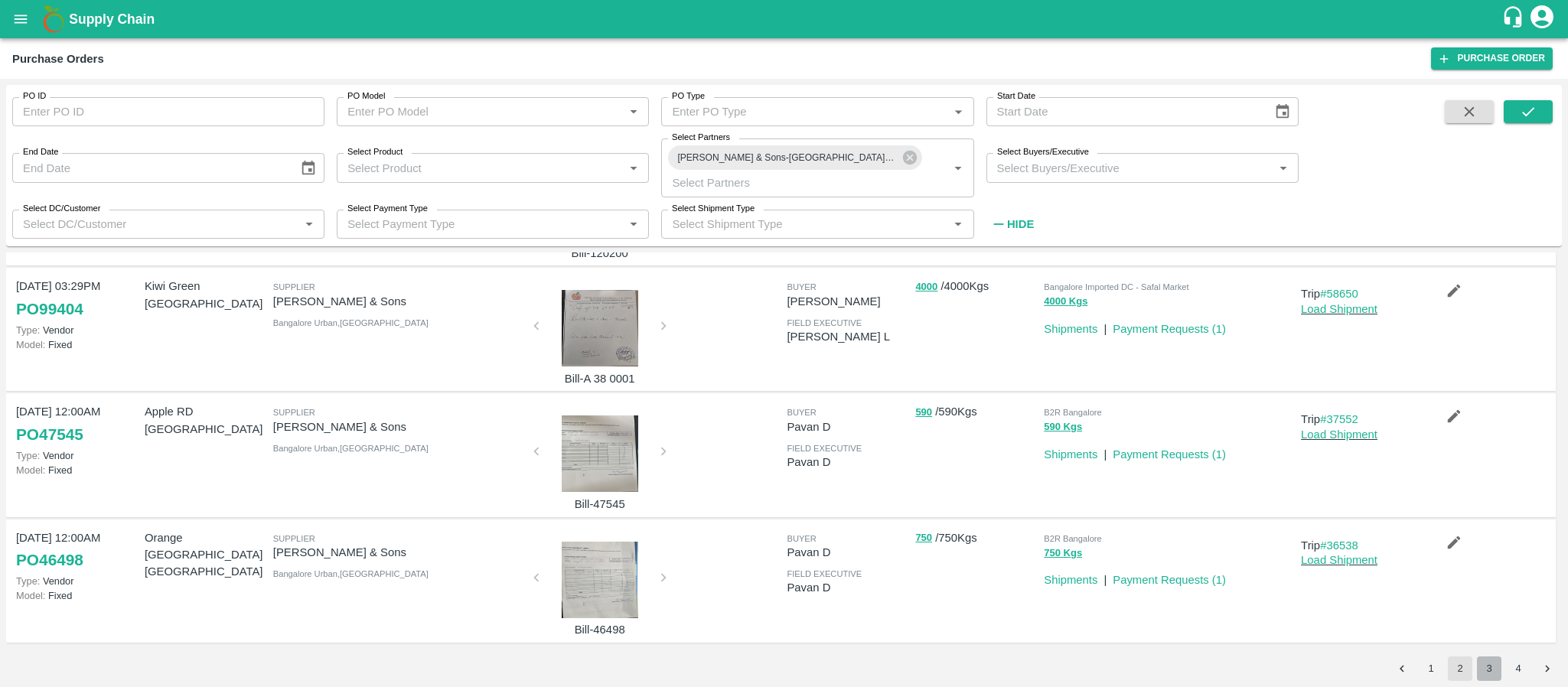
click at [1483, 668] on button "3" at bounding box center [1489, 668] width 25 height 25
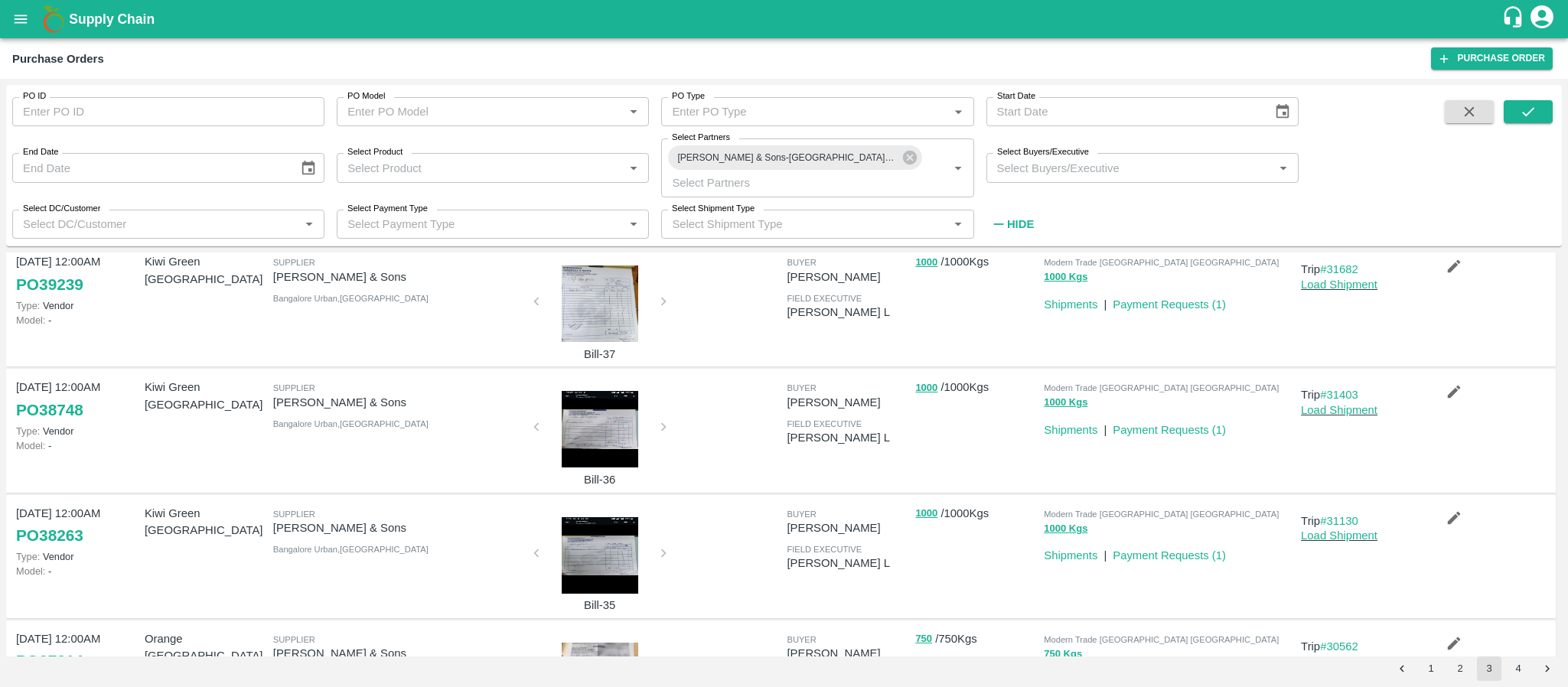
scroll to position [0, 0]
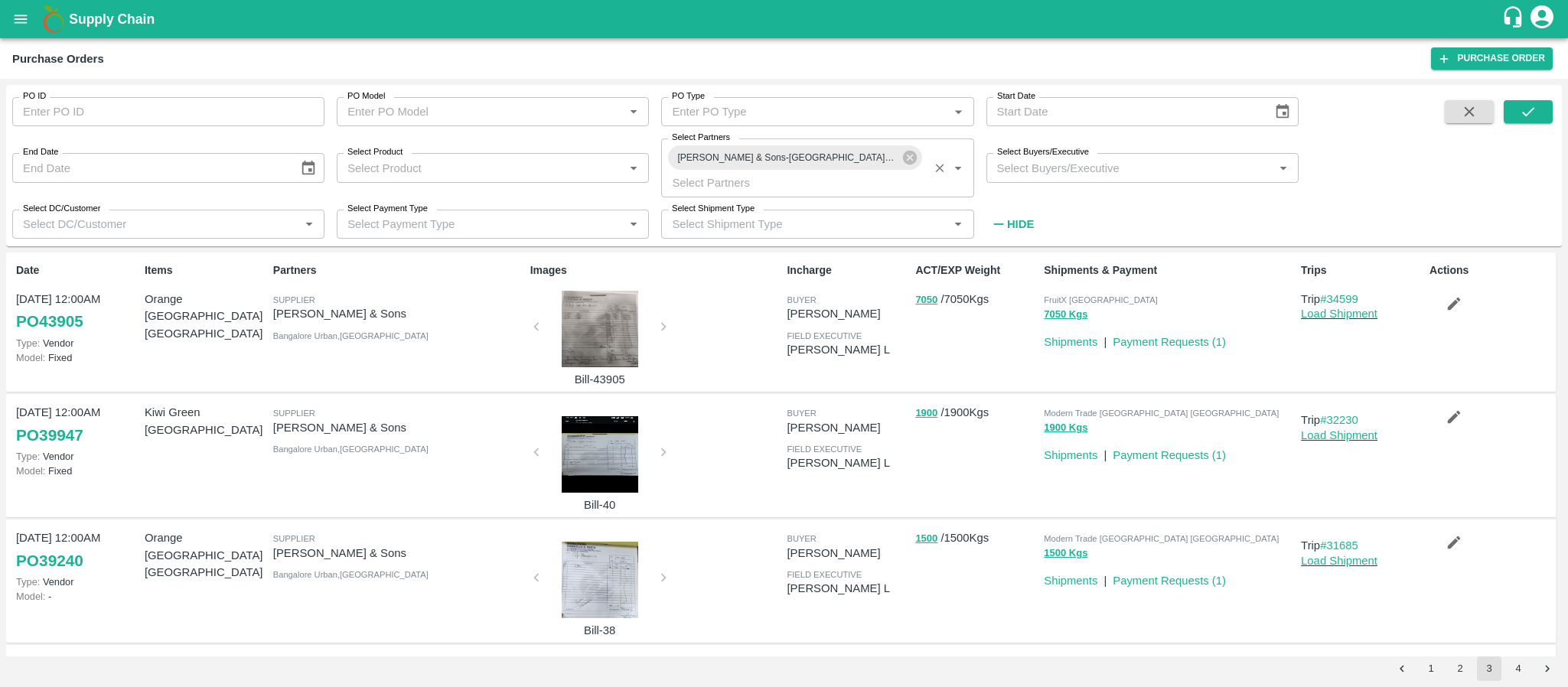
click at [909, 166] on div "Mohammed Samiulla & Sons-Huskur, Bangalore Urban-9986057885" at bounding box center [794, 157] width 253 height 25
click at [905, 160] on icon at bounding box center [909, 157] width 14 height 14
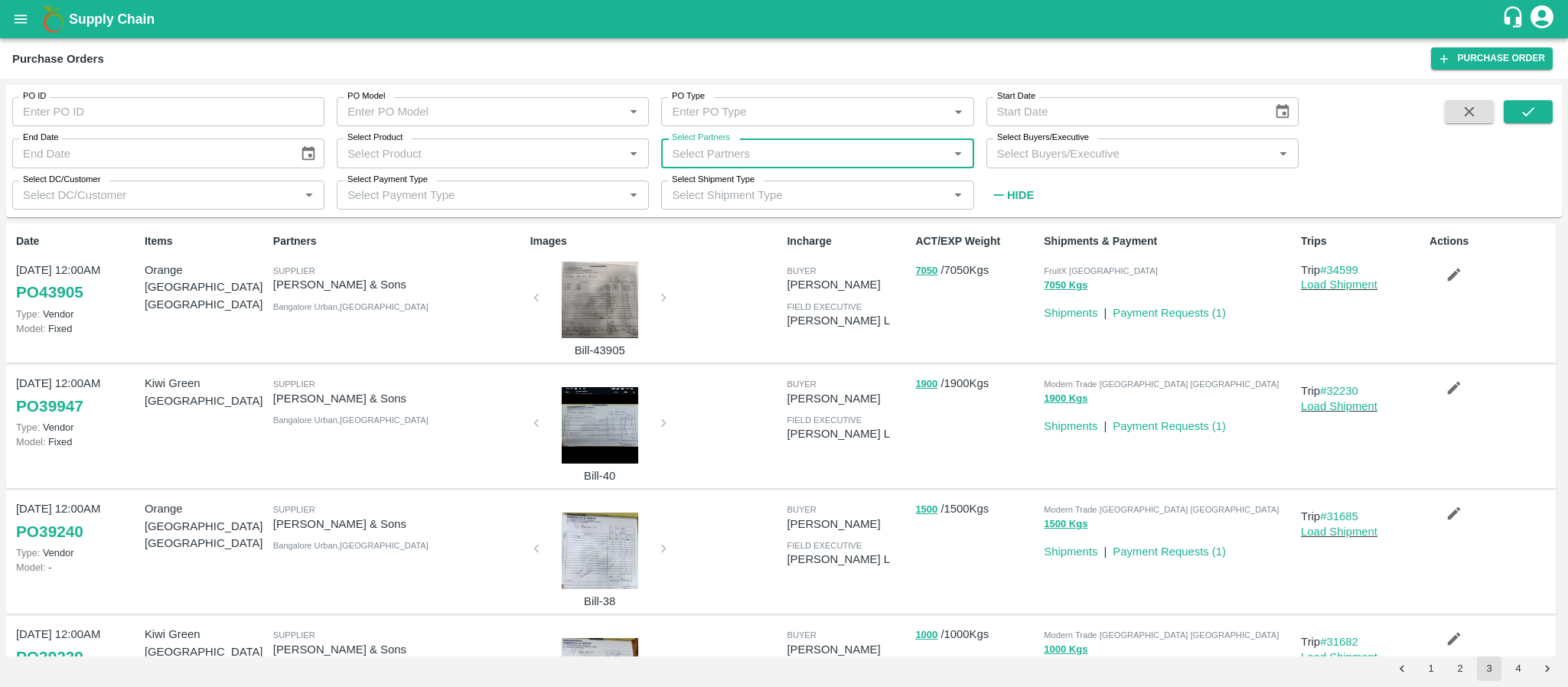
click at [849, 156] on input "Select Partners" at bounding box center [805, 152] width 278 height 20
type input "i.g."
click at [731, 189] on div "I.G. INTERNATIONAL PRIVATE LIMITED BANGALORE-Singsena, Bangalore Urban-70129918…" at bounding box center [838, 203] width 245 height 51
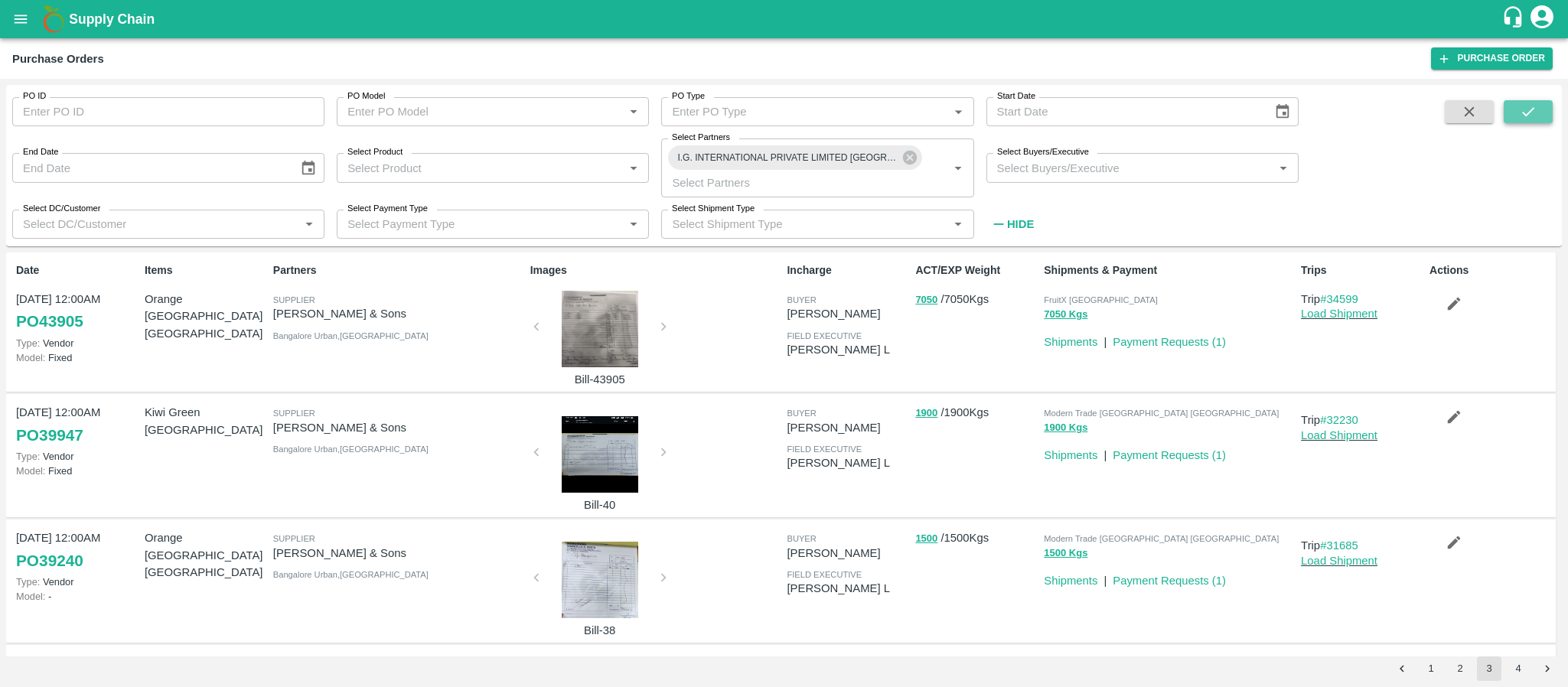
click at [1526, 105] on icon "submit" at bounding box center [1527, 111] width 17 height 17
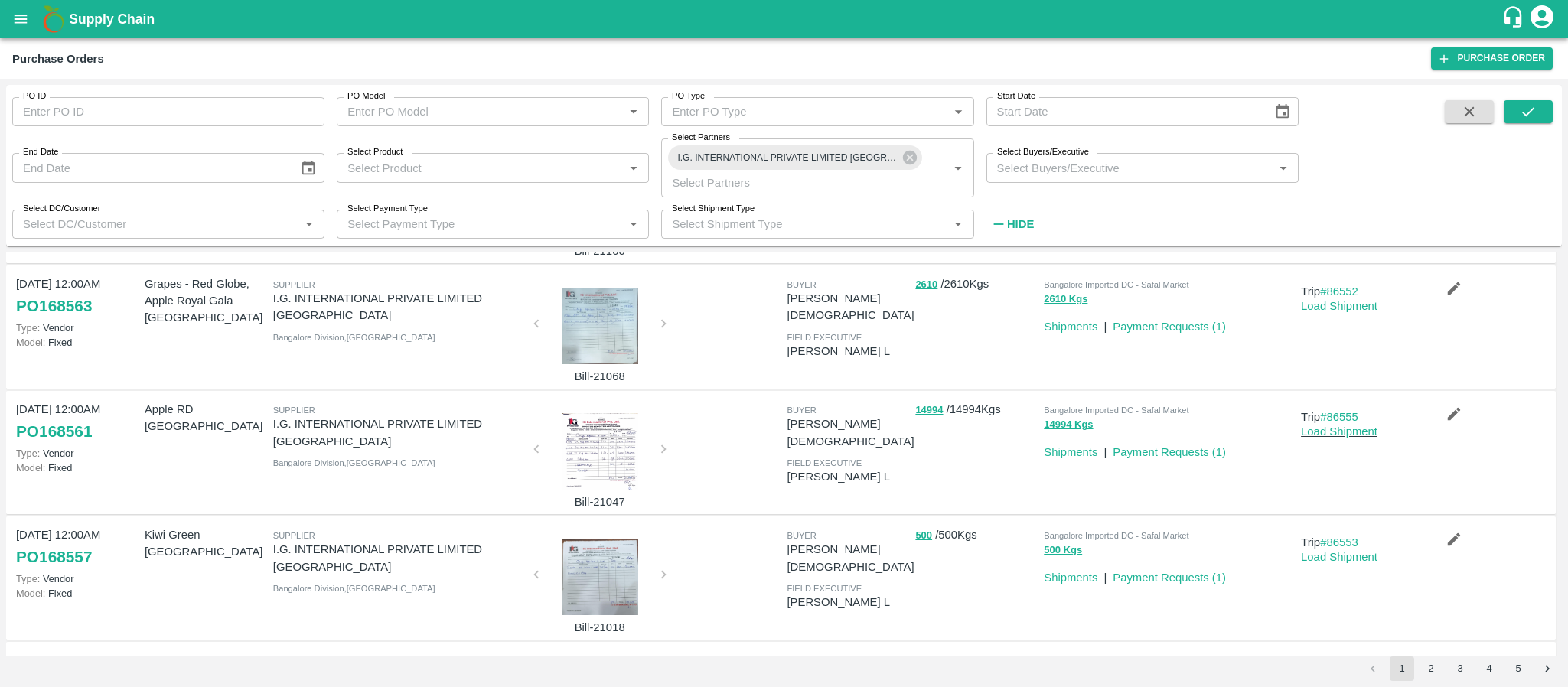
scroll to position [789, 0]
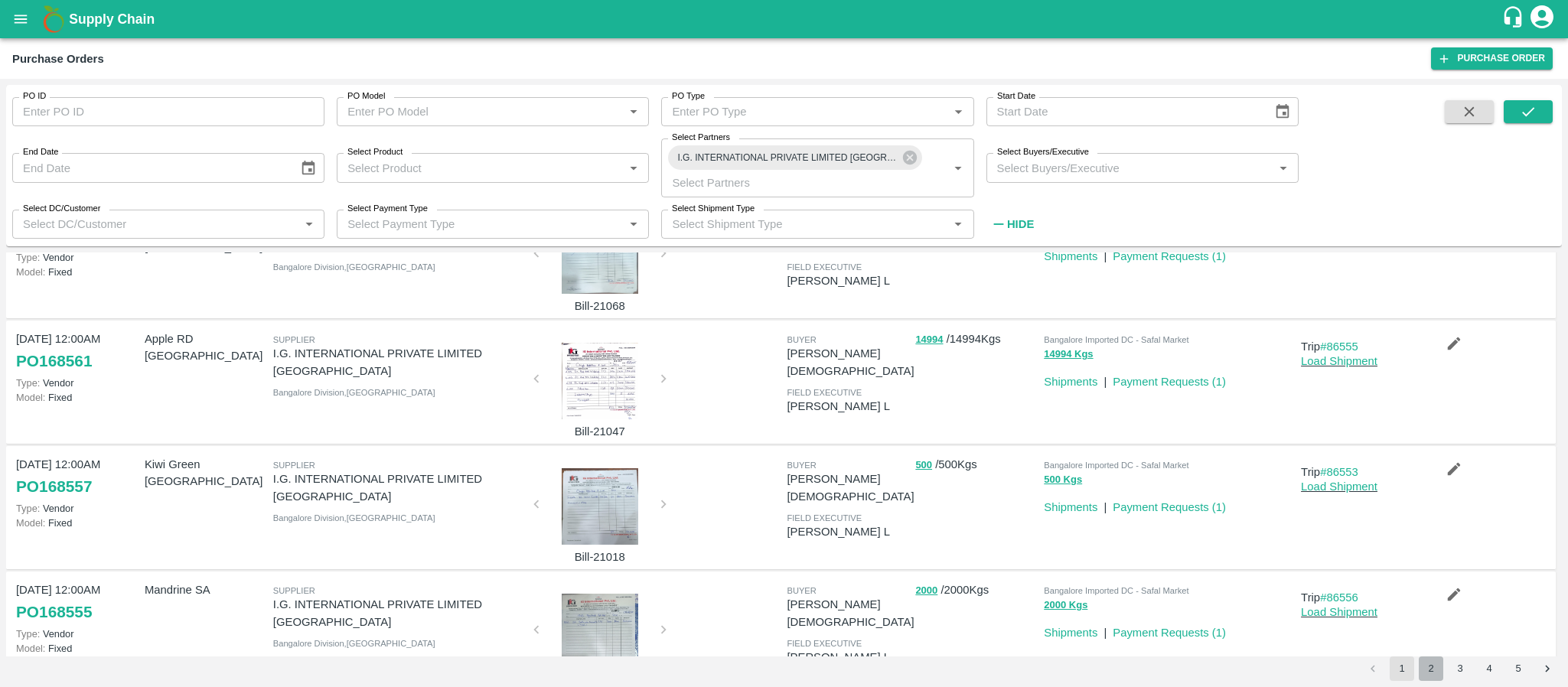
click at [1432, 672] on button "2" at bounding box center [1431, 668] width 25 height 25
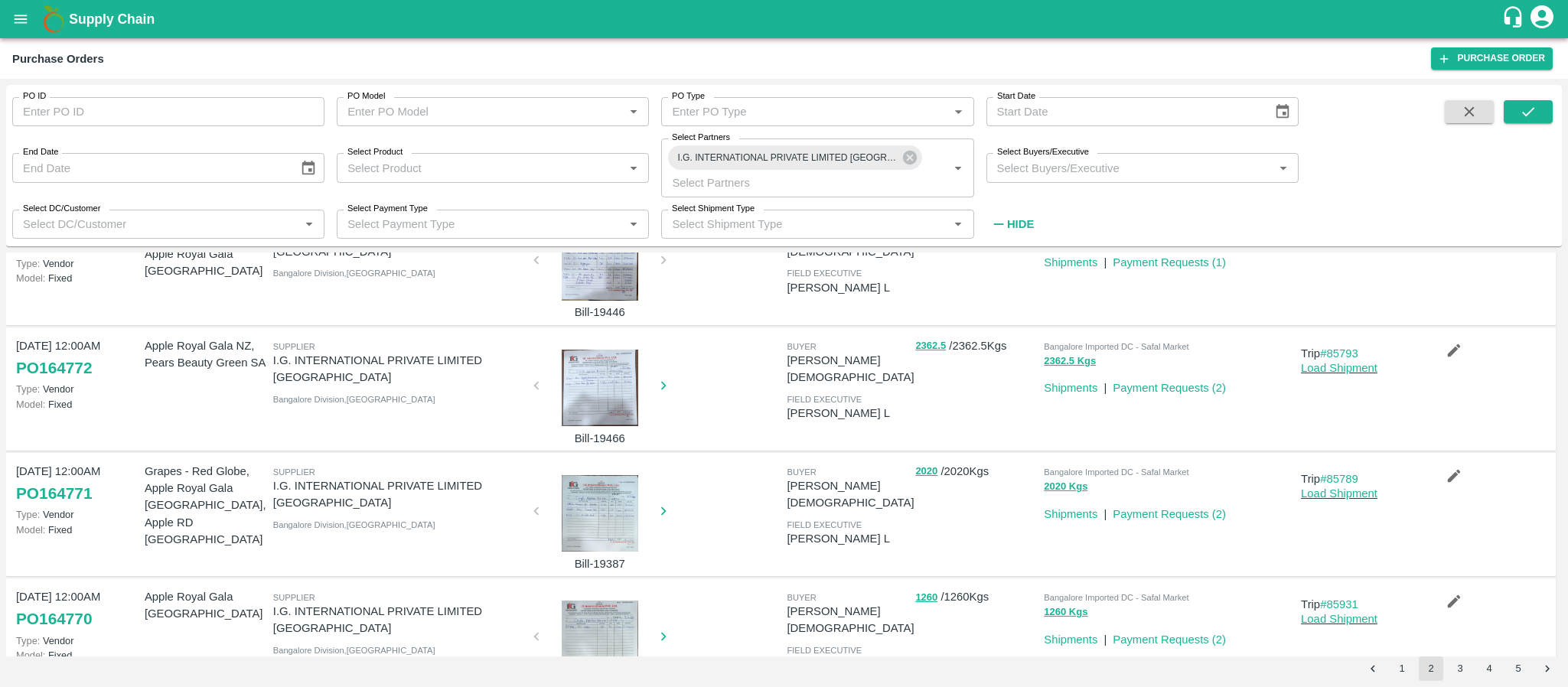
scroll to position [882, 0]
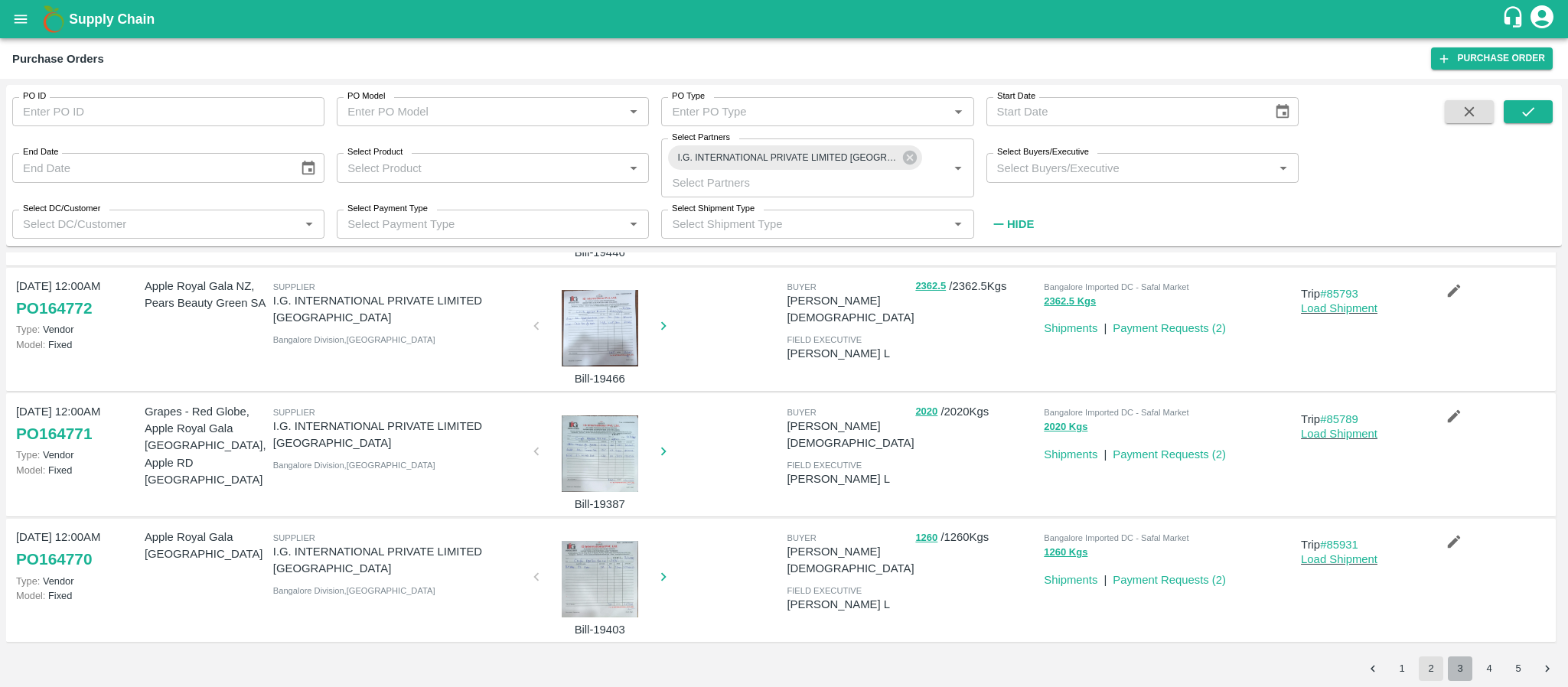
click at [1462, 661] on button "3" at bounding box center [1459, 668] width 25 height 25
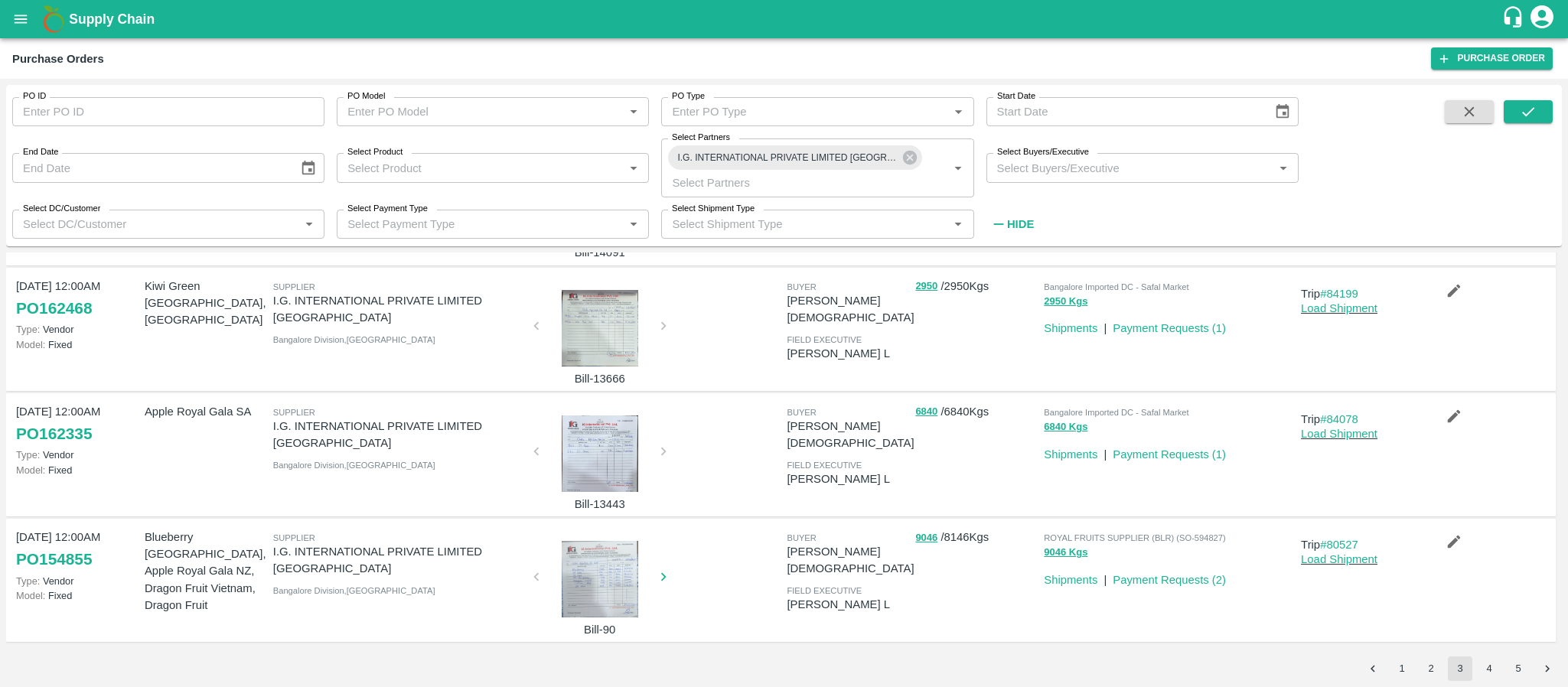
click at [1486, 670] on button "4" at bounding box center [1489, 668] width 25 height 25
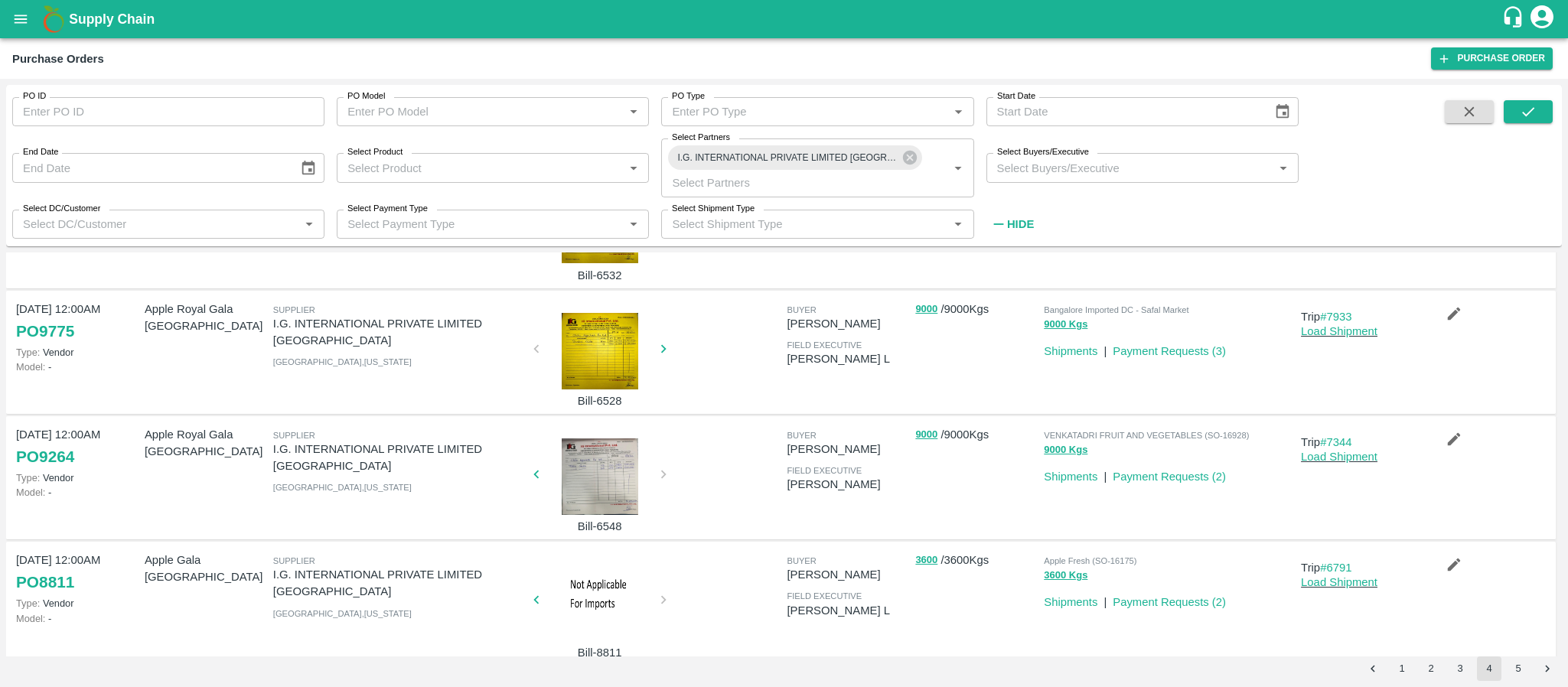
scroll to position [604, 0]
click at [580, 357] on div at bounding box center [600, 353] width 115 height 77
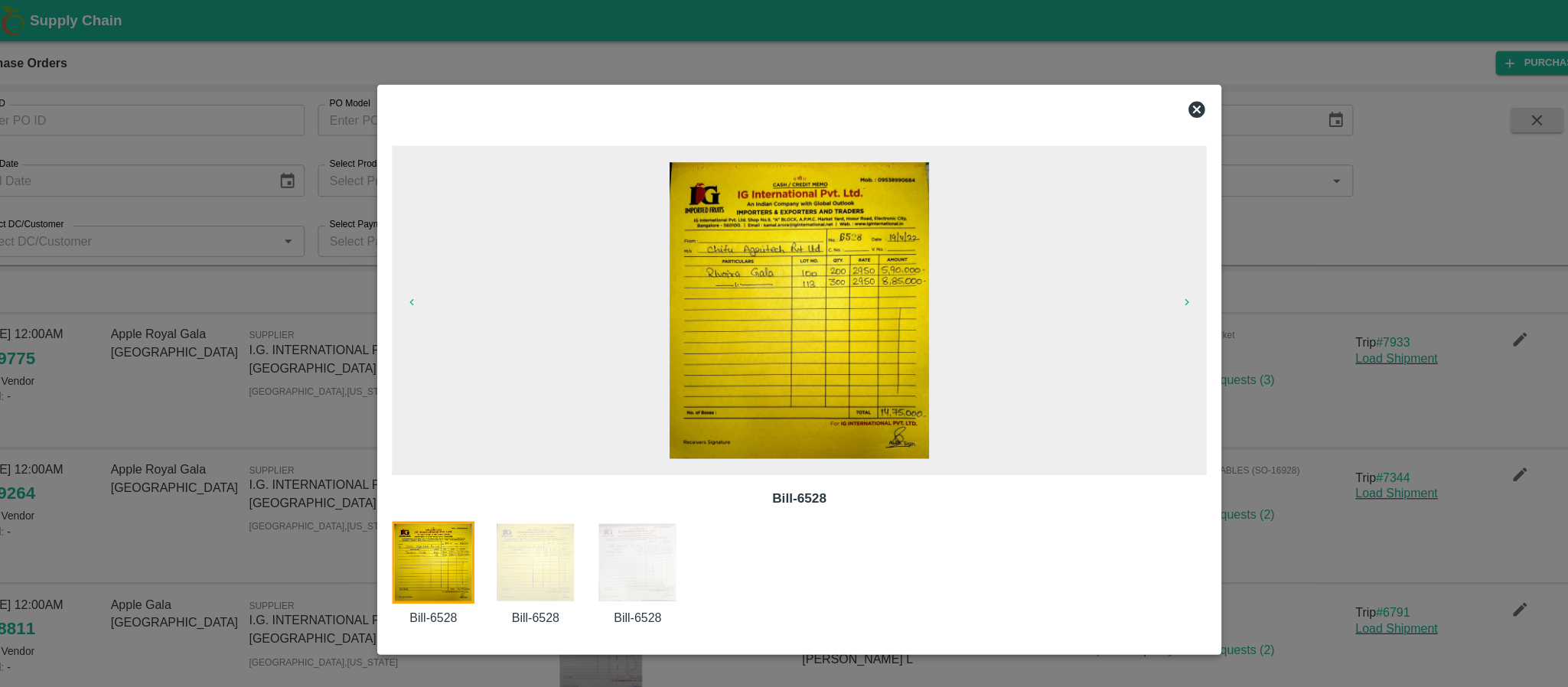
click at [1155, 103] on icon at bounding box center [1153, 101] width 18 height 18
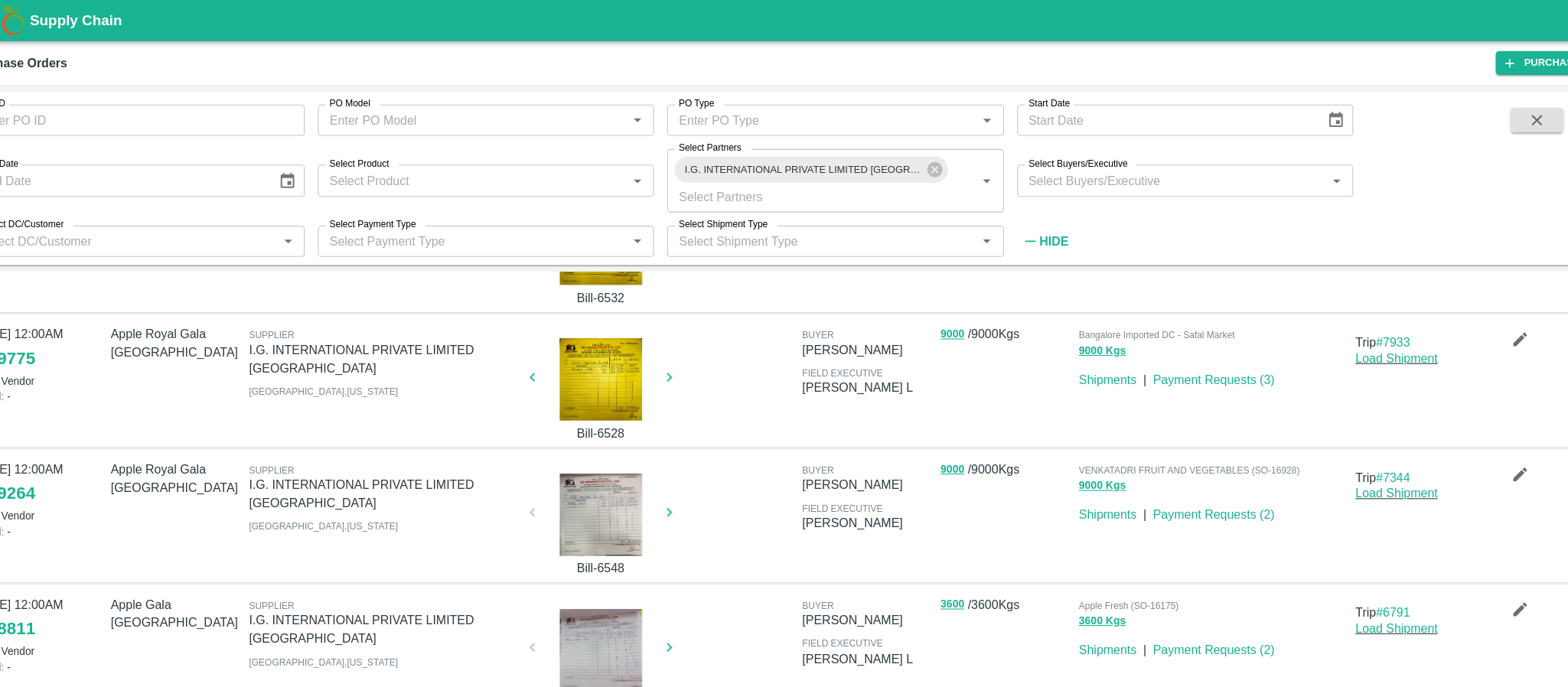
scroll to position [0, 0]
click at [906, 158] on icon at bounding box center [909, 157] width 14 height 14
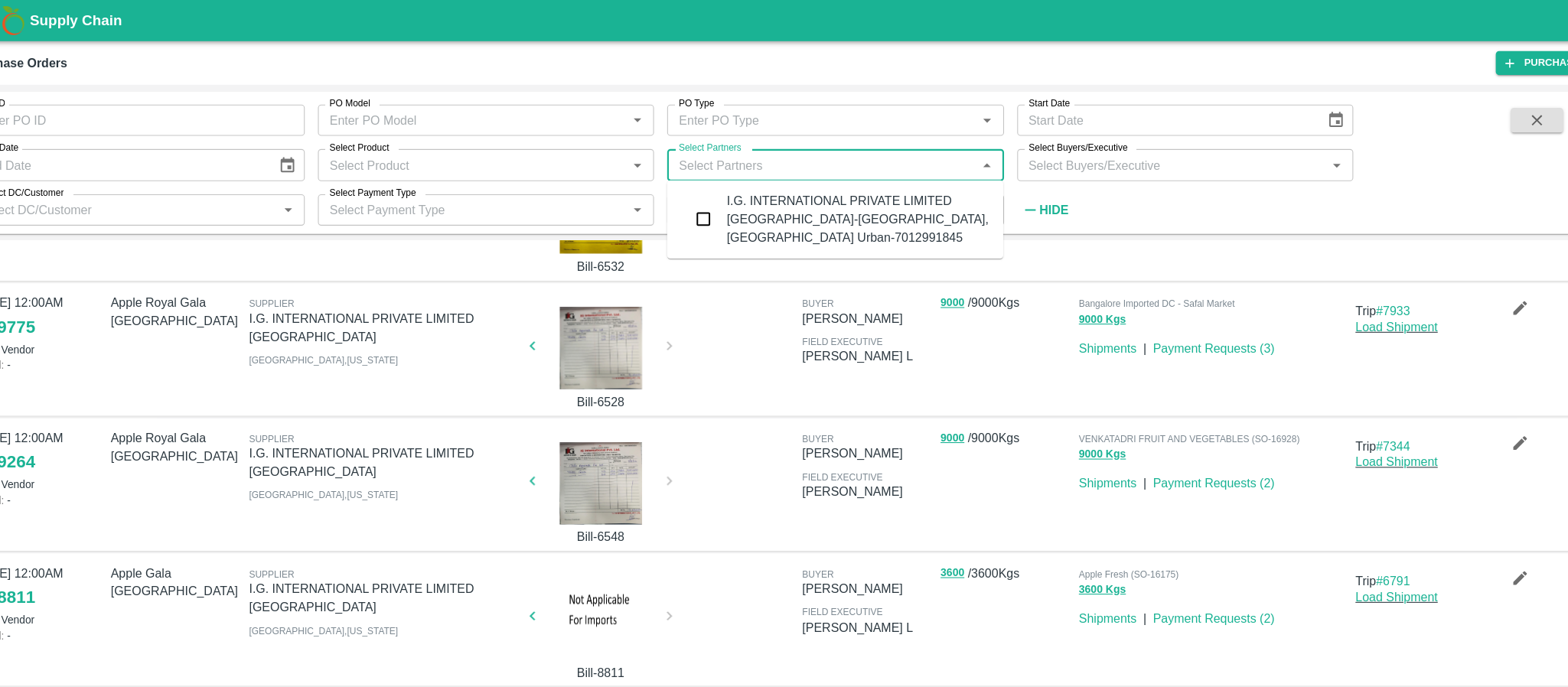
click at [852, 148] on input "Select Partners" at bounding box center [805, 152] width 278 height 20
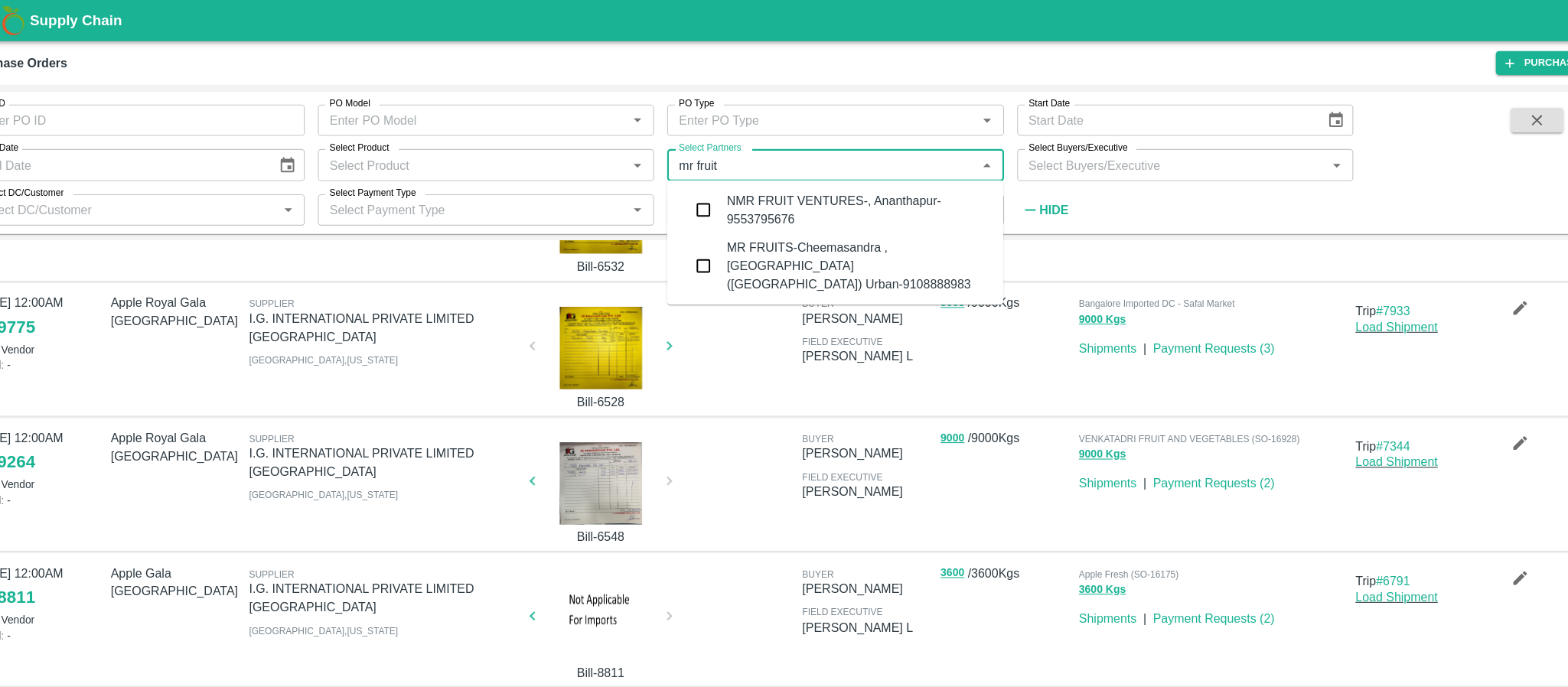
type input "mr fruits"
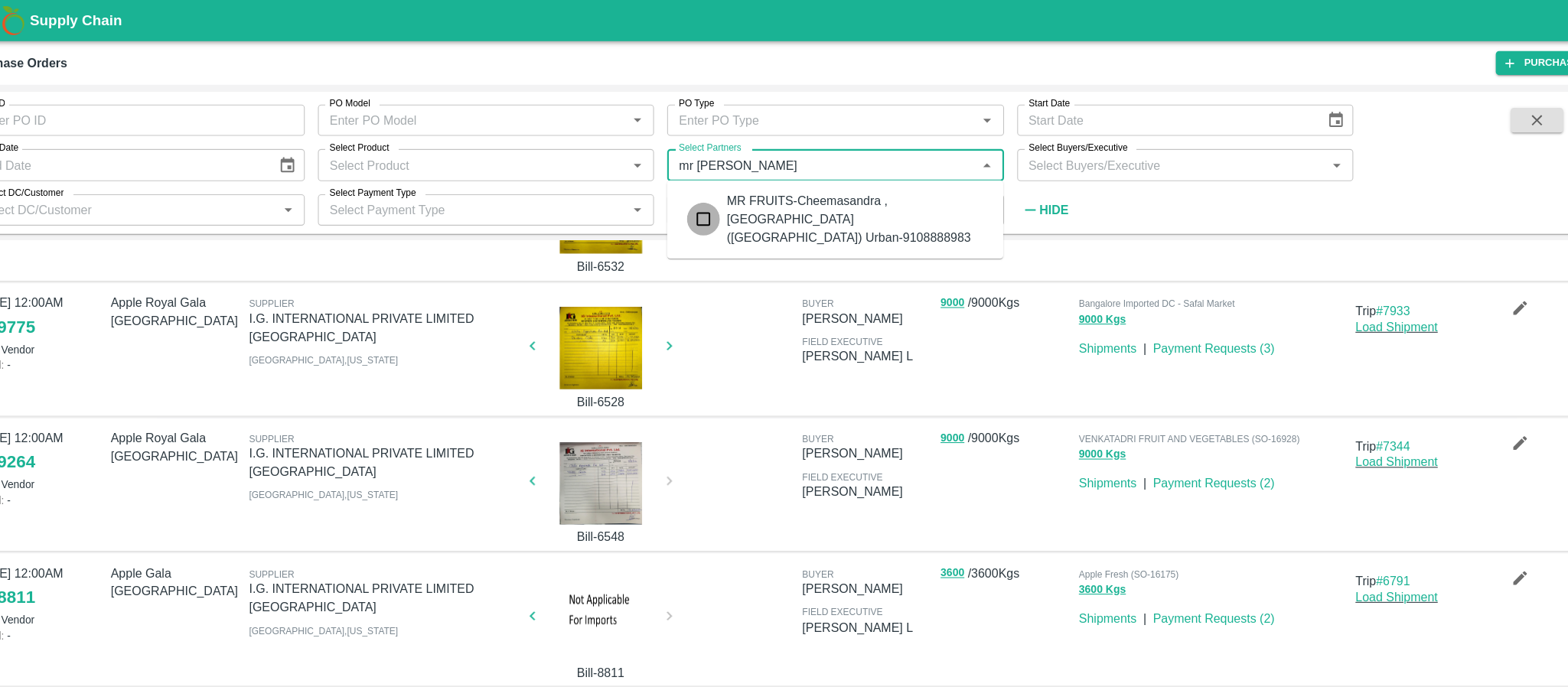
click at [690, 195] on input "checkbox" at bounding box center [695, 203] width 30 height 30
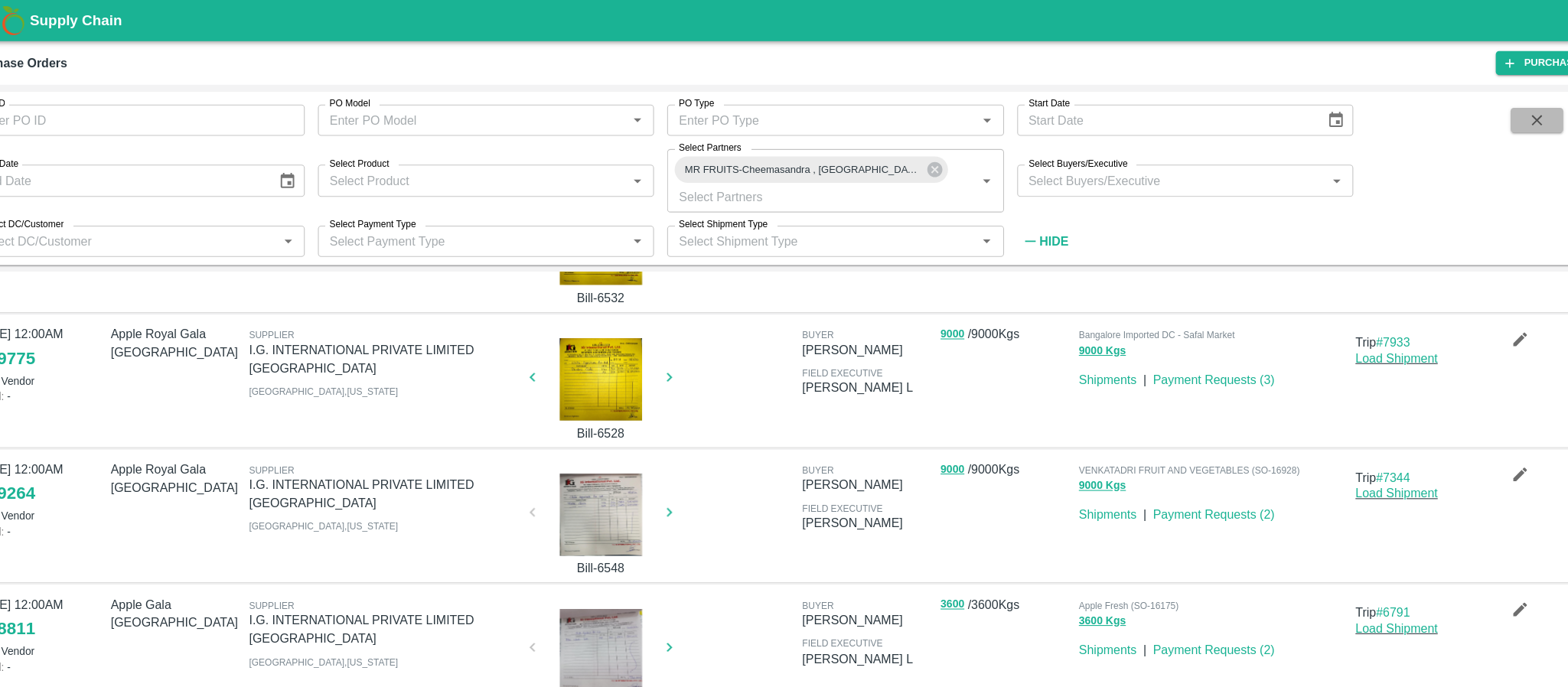
click at [1464, 110] on icon "button" at bounding box center [1468, 111] width 17 height 17
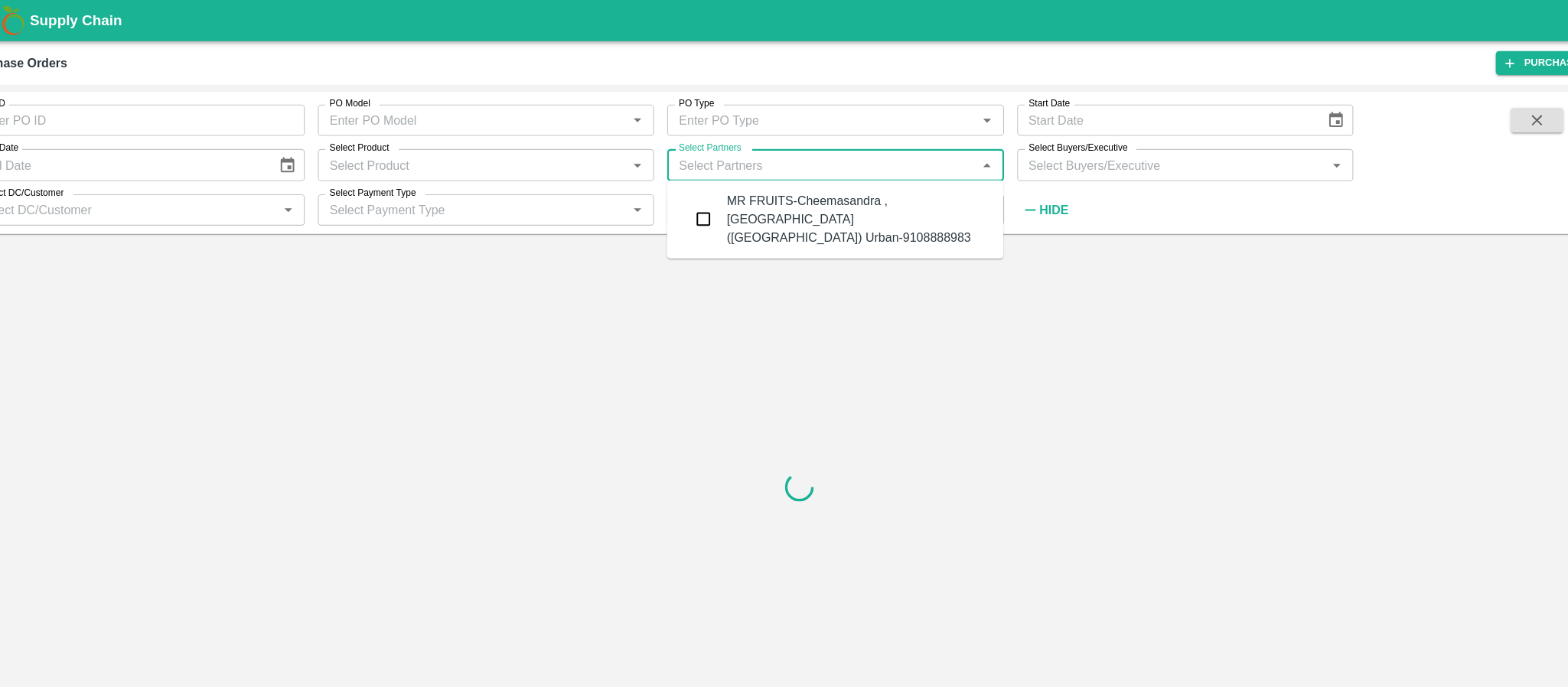
click at [877, 143] on input "Select Partners" at bounding box center [805, 152] width 278 height 20
click at [689, 191] on input "checkbox" at bounding box center [695, 203] width 30 height 30
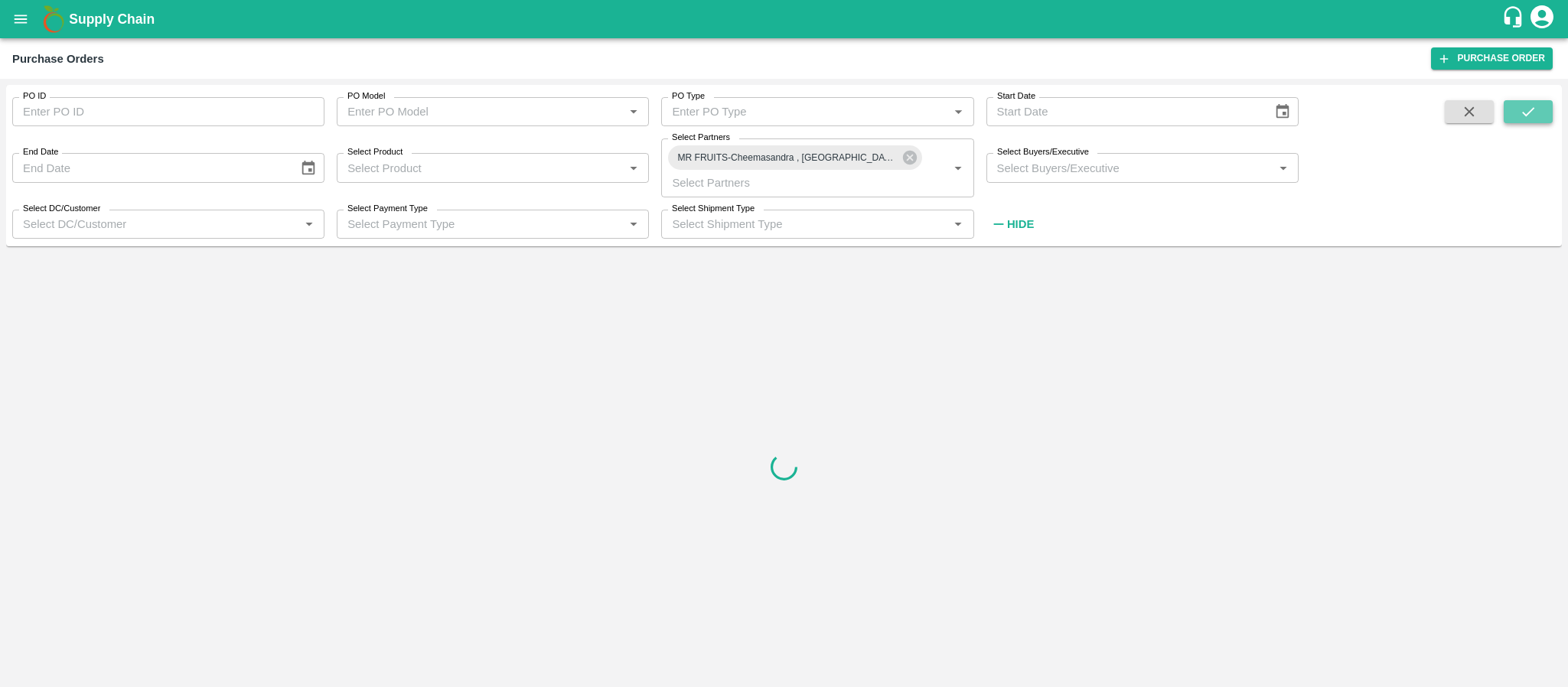
click at [1526, 113] on icon "submit" at bounding box center [1527, 111] width 17 height 17
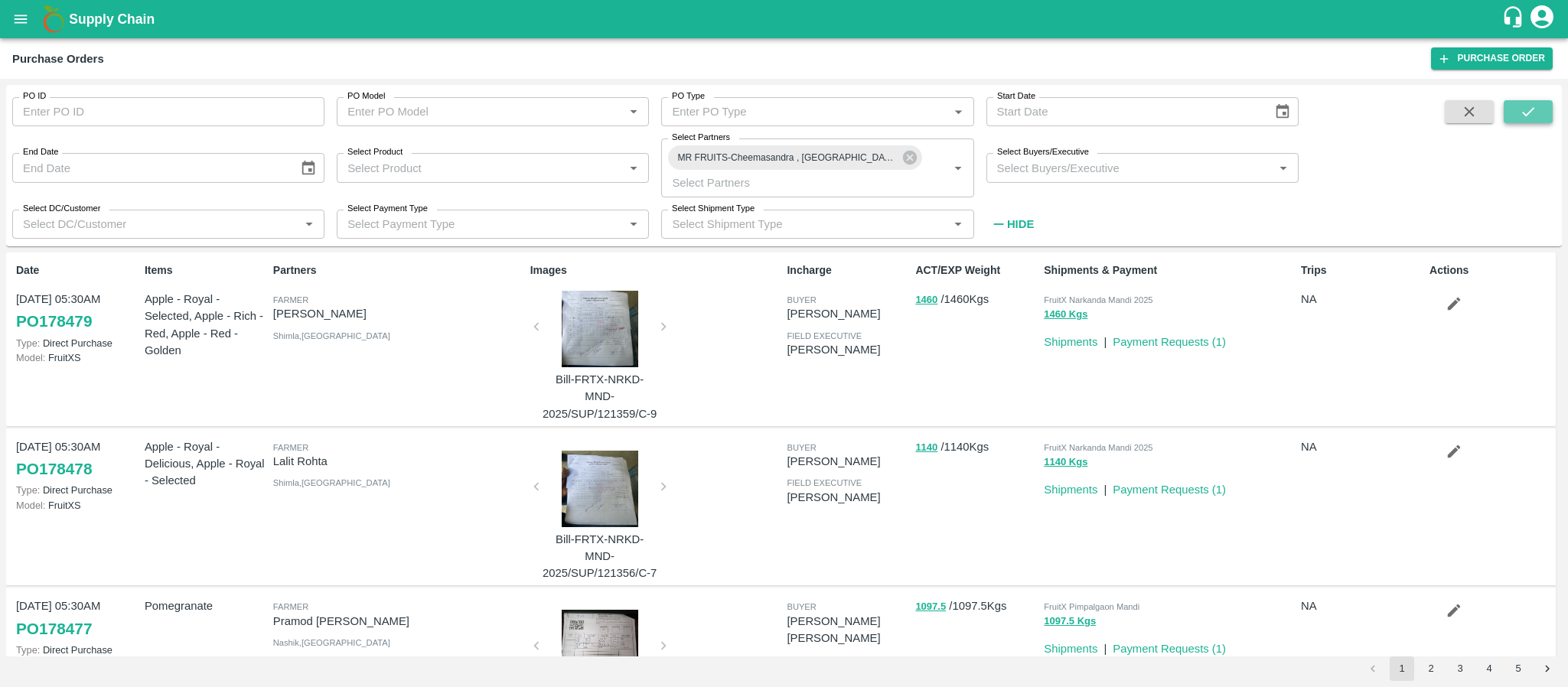
click at [1520, 108] on icon "submit" at bounding box center [1527, 111] width 17 height 17
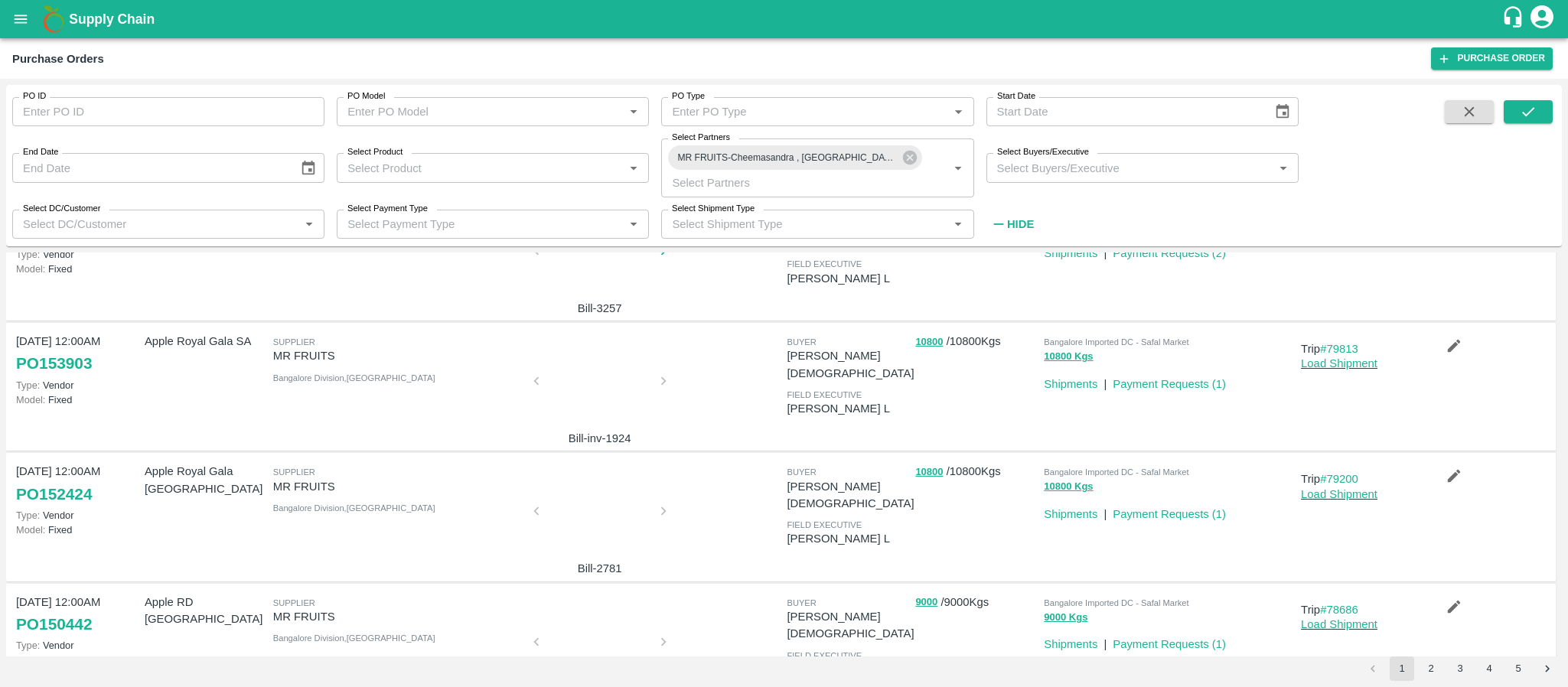
scroll to position [597, 0]
click at [602, 379] on div at bounding box center [600, 386] width 115 height 81
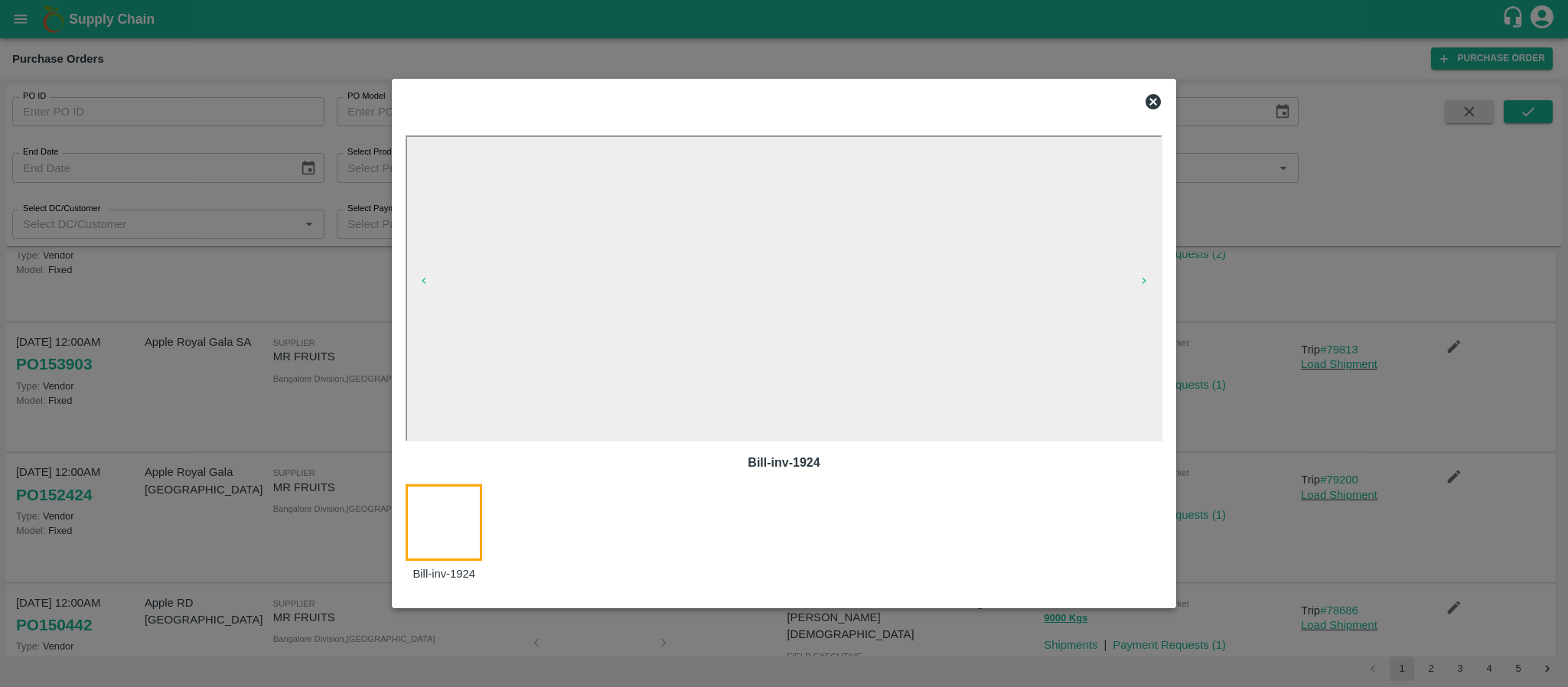
click at [1154, 104] on icon at bounding box center [1153, 101] width 15 height 15
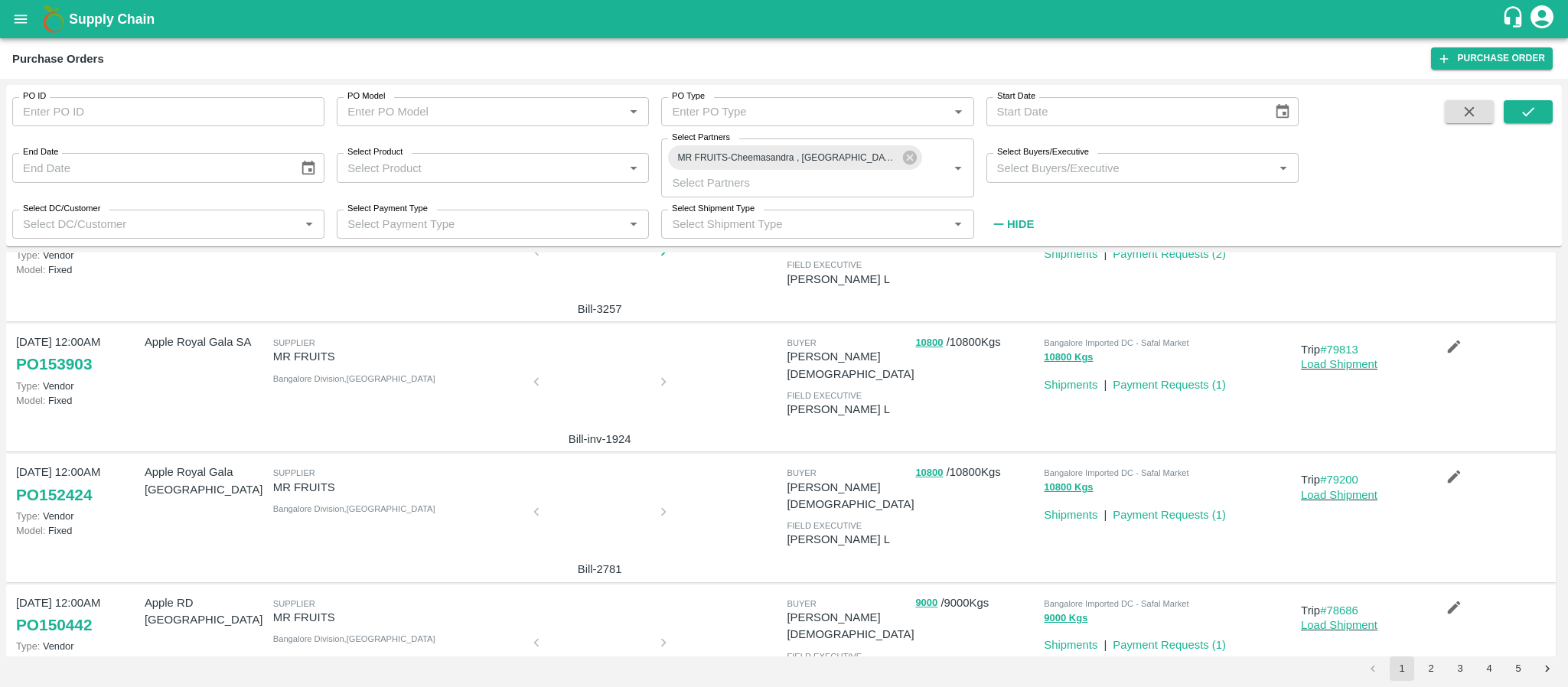
click at [601, 519] on div at bounding box center [600, 516] width 115 height 81
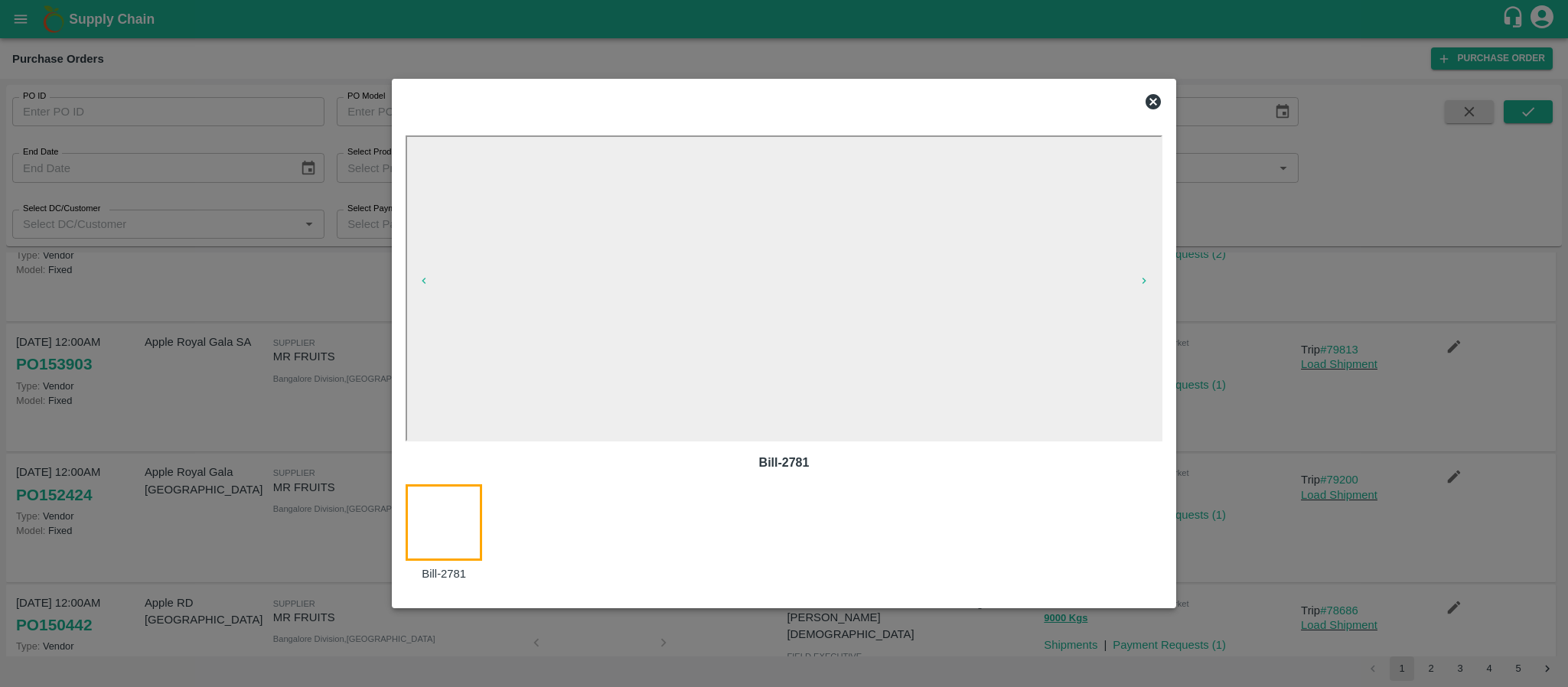
click at [1150, 101] on icon at bounding box center [1153, 101] width 15 height 15
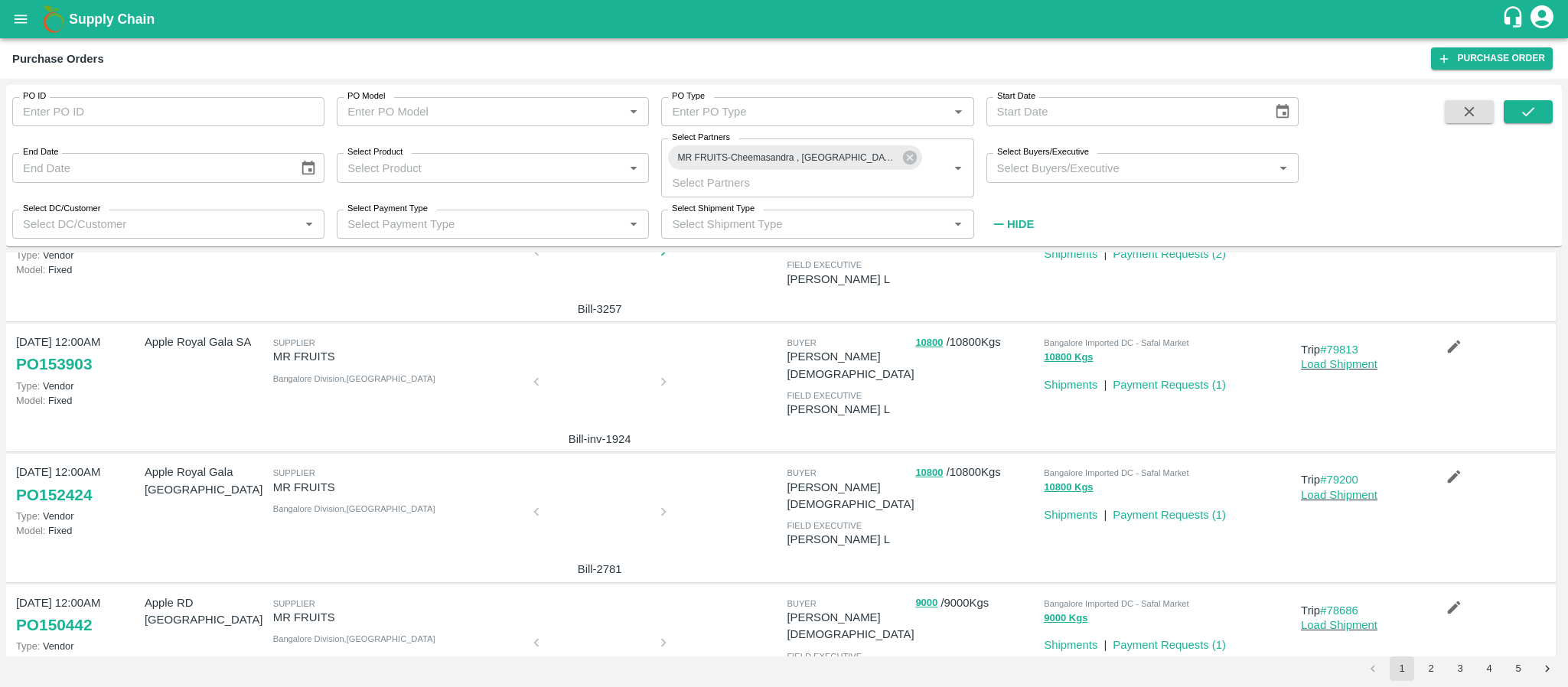
click at [584, 402] on div at bounding box center [600, 386] width 115 height 81
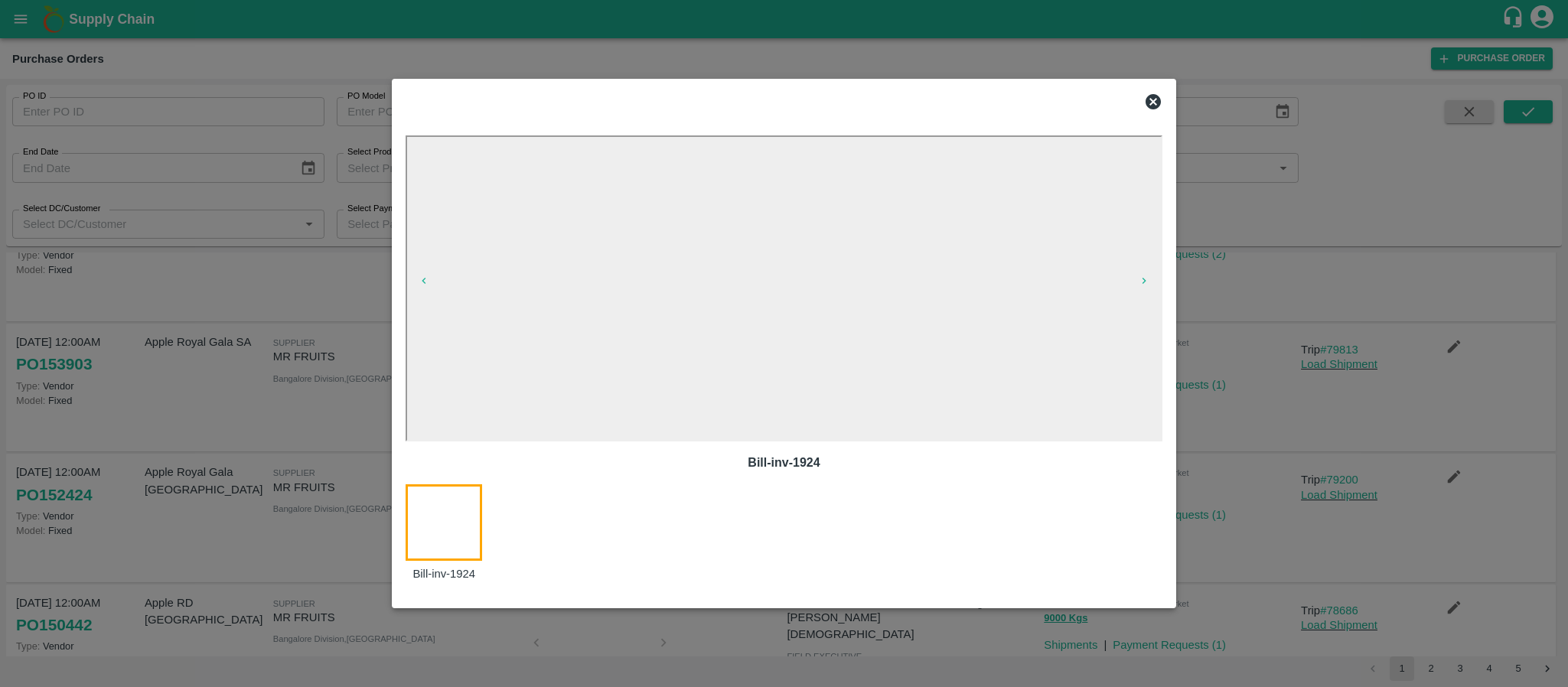
click at [1146, 95] on icon at bounding box center [1153, 101] width 18 height 18
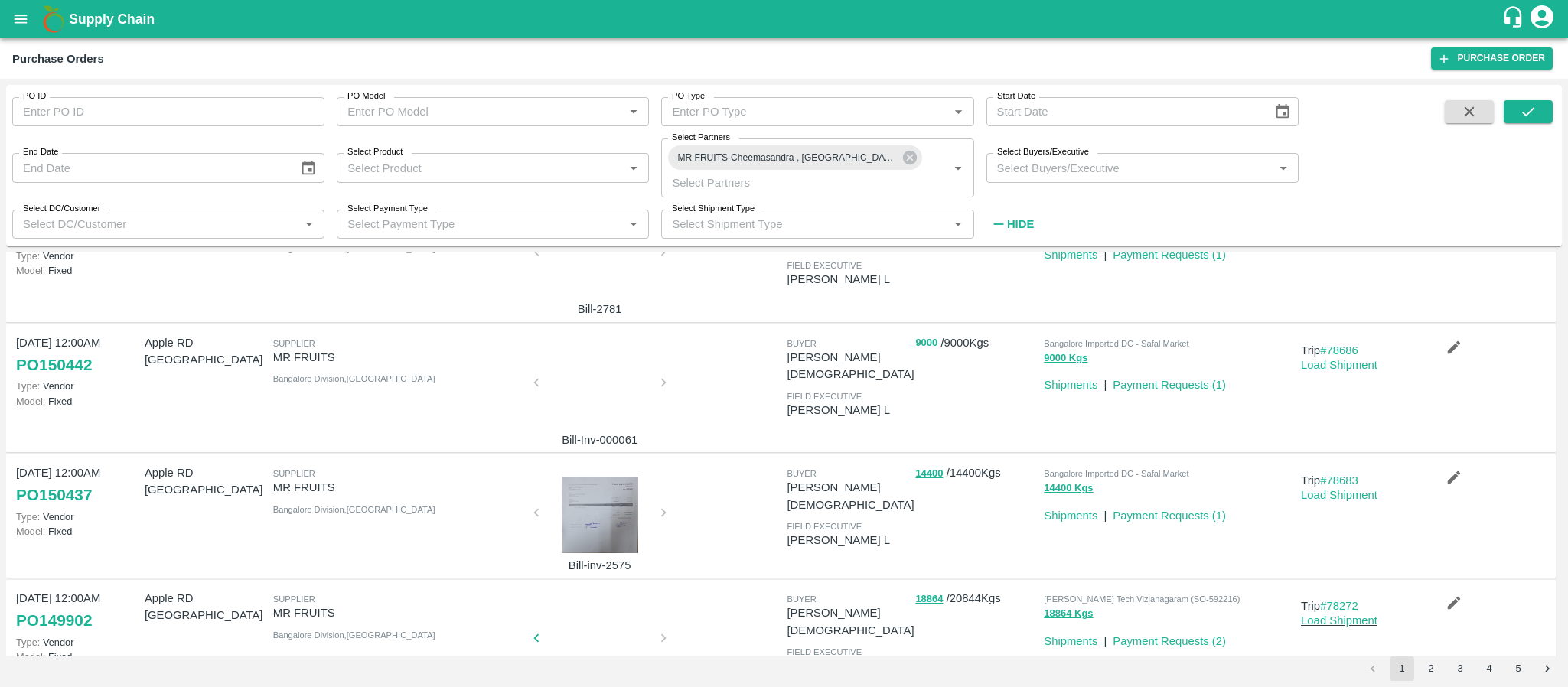
scroll to position [932, 0]
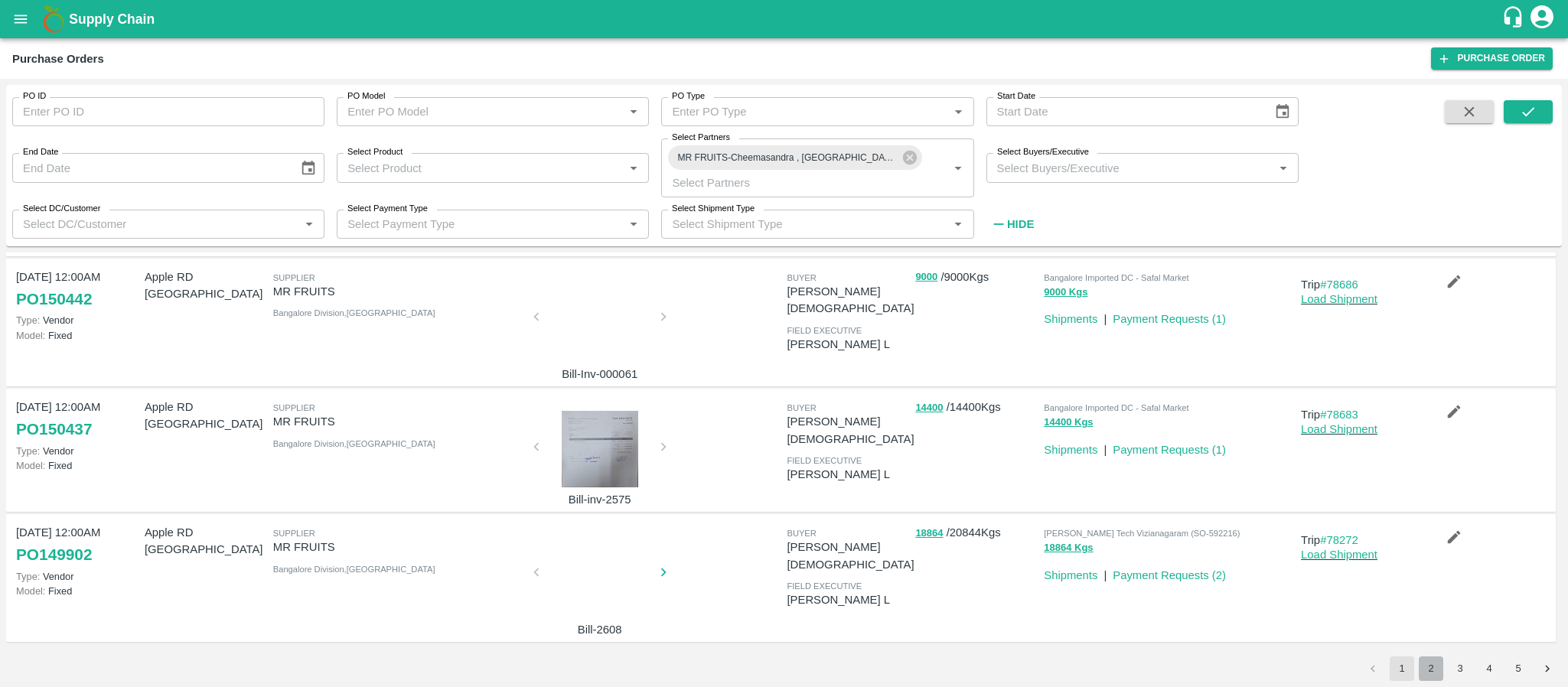
click at [1432, 656] on button "2" at bounding box center [1431, 668] width 25 height 25
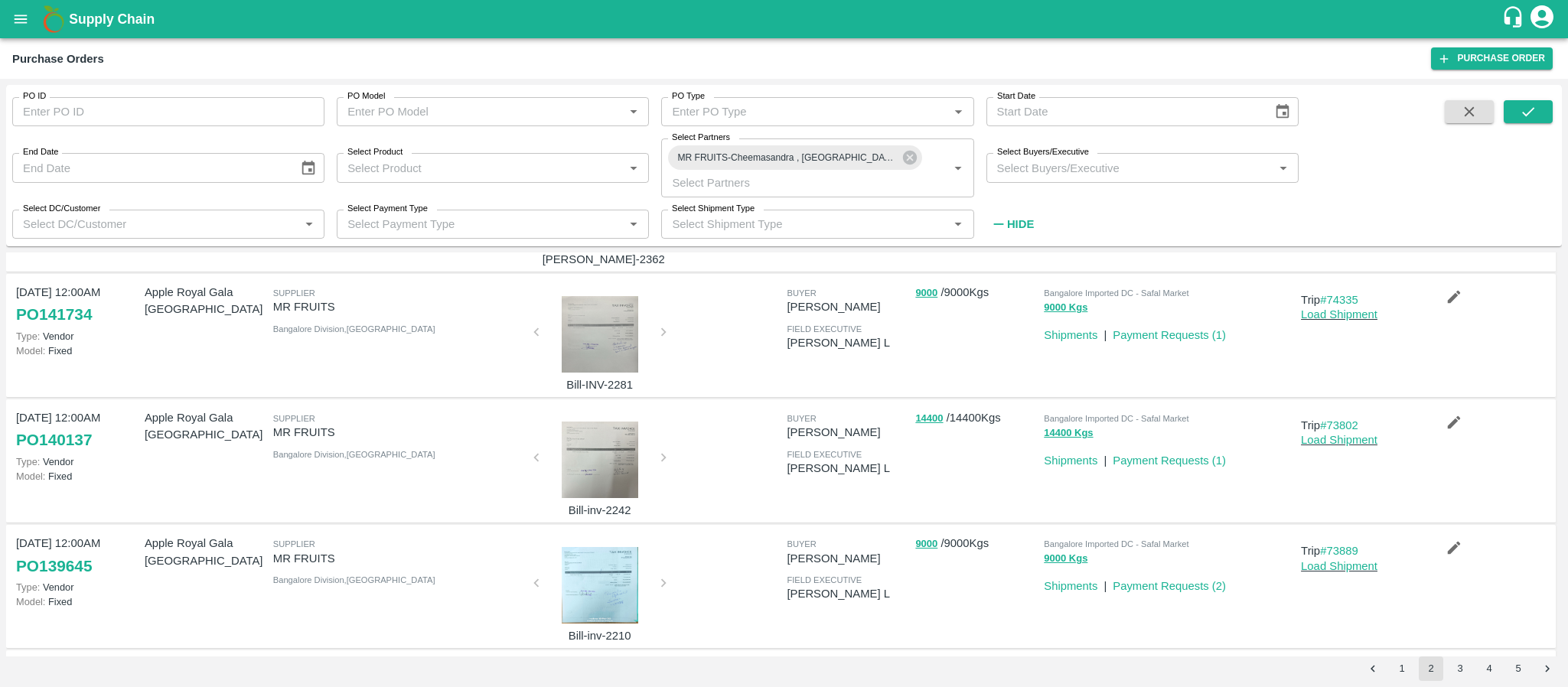
scroll to position [0, 0]
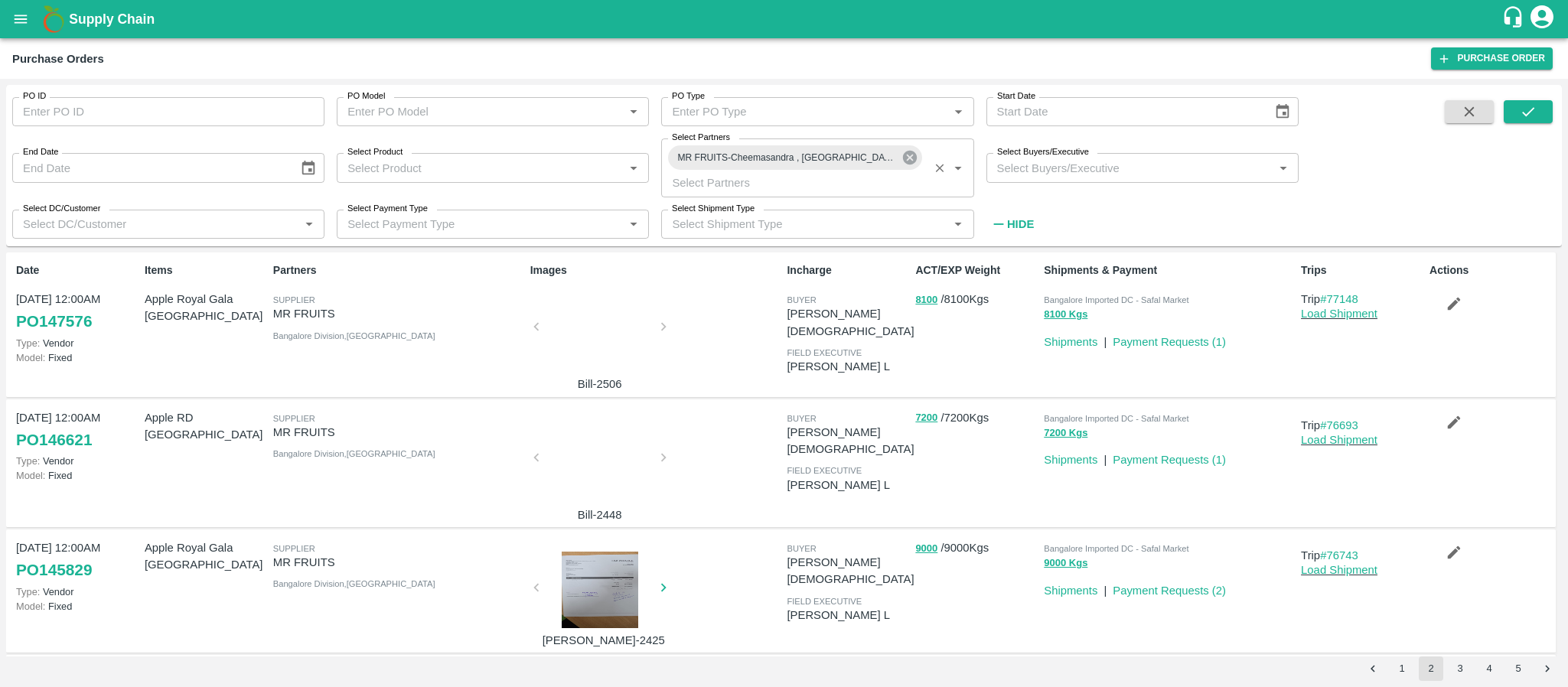
click at [912, 158] on icon at bounding box center [909, 157] width 14 height 14
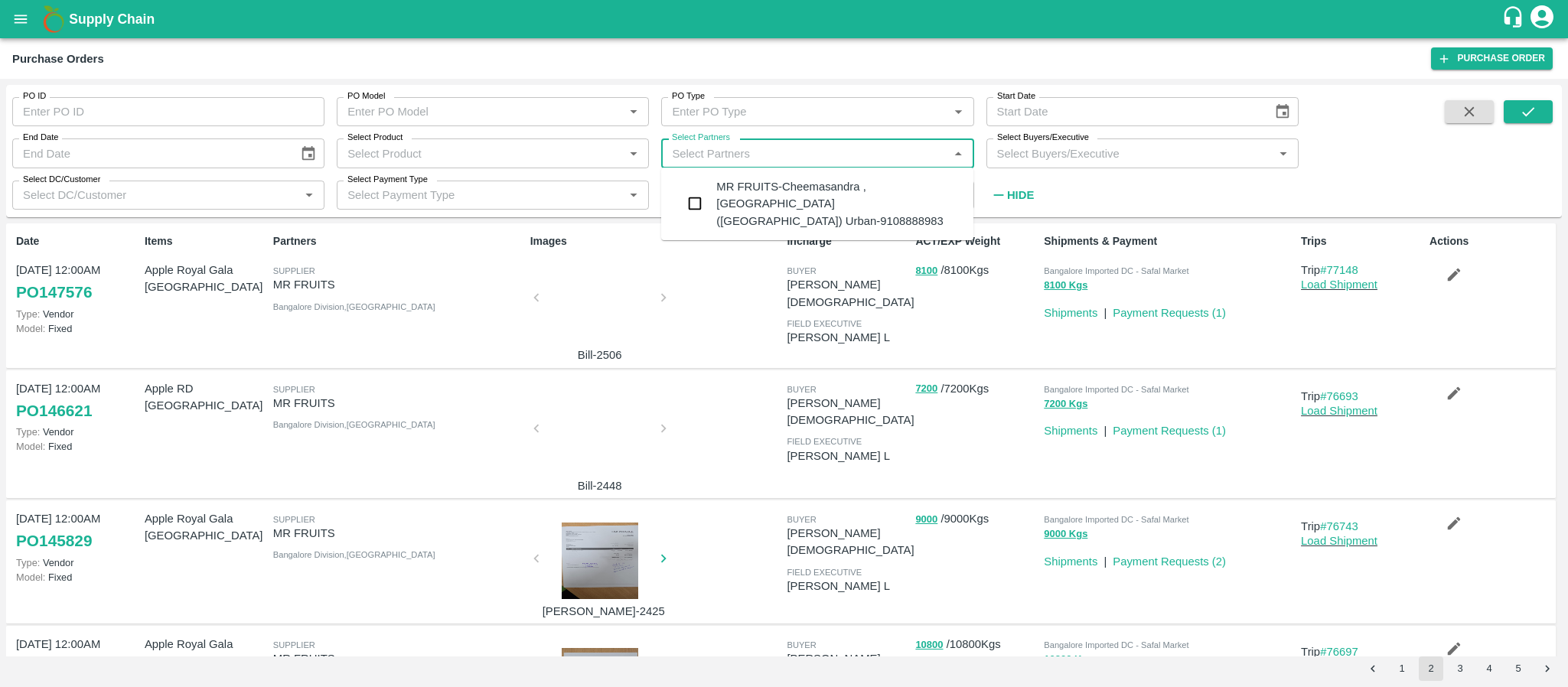
click at [871, 158] on input "Select Partners" at bounding box center [805, 152] width 278 height 20
type input "srk fru"
type input "it"
click at [691, 193] on input "checkbox" at bounding box center [695, 195] width 30 height 30
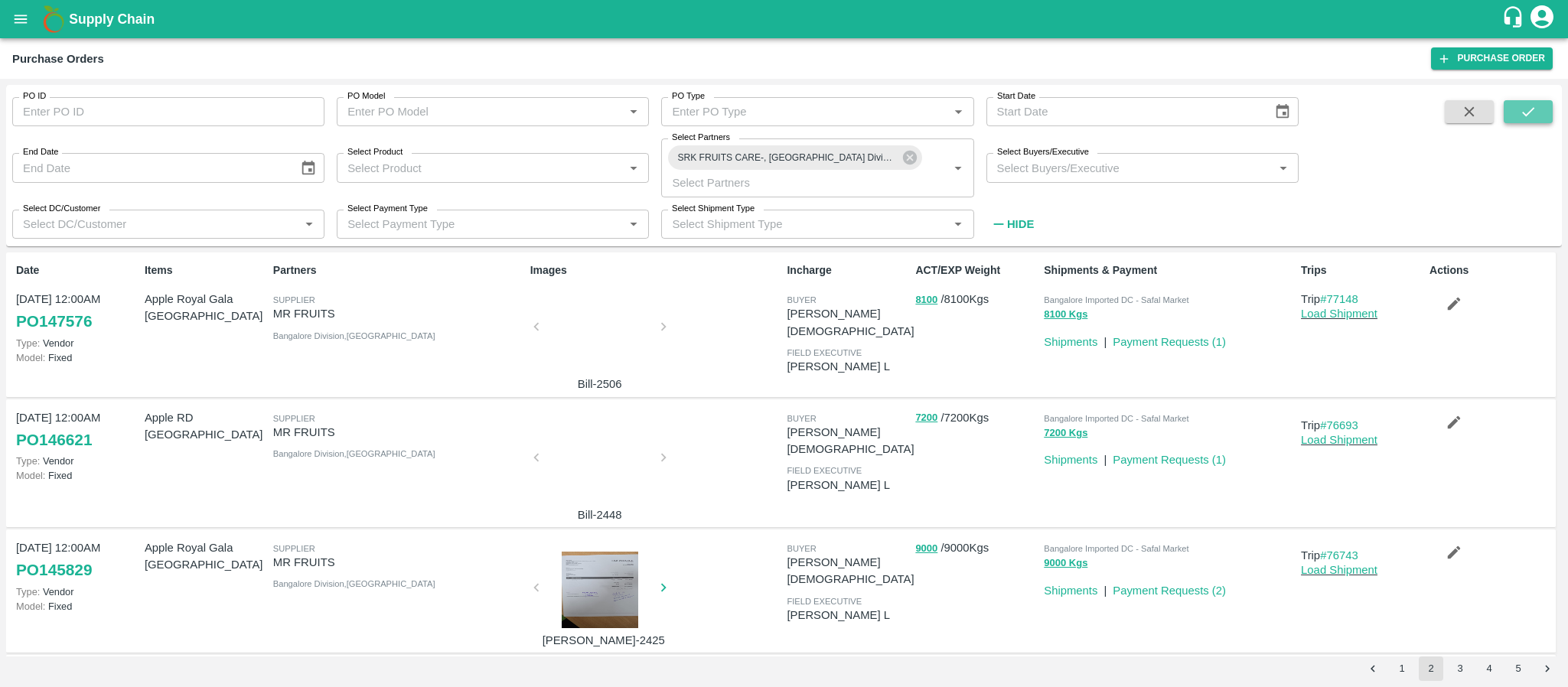
click at [1538, 120] on button "submit" at bounding box center [1527, 112] width 49 height 23
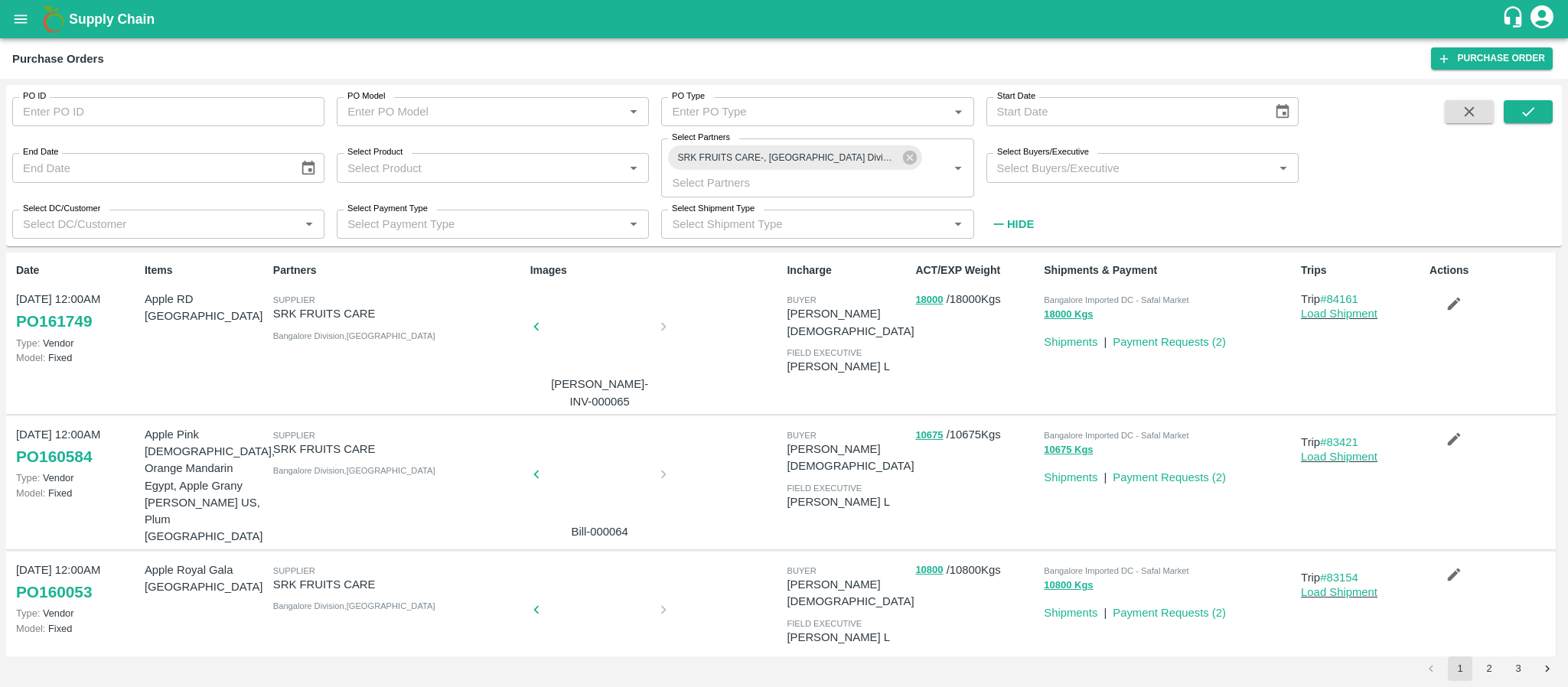
click at [590, 326] on div at bounding box center [600, 331] width 115 height 81
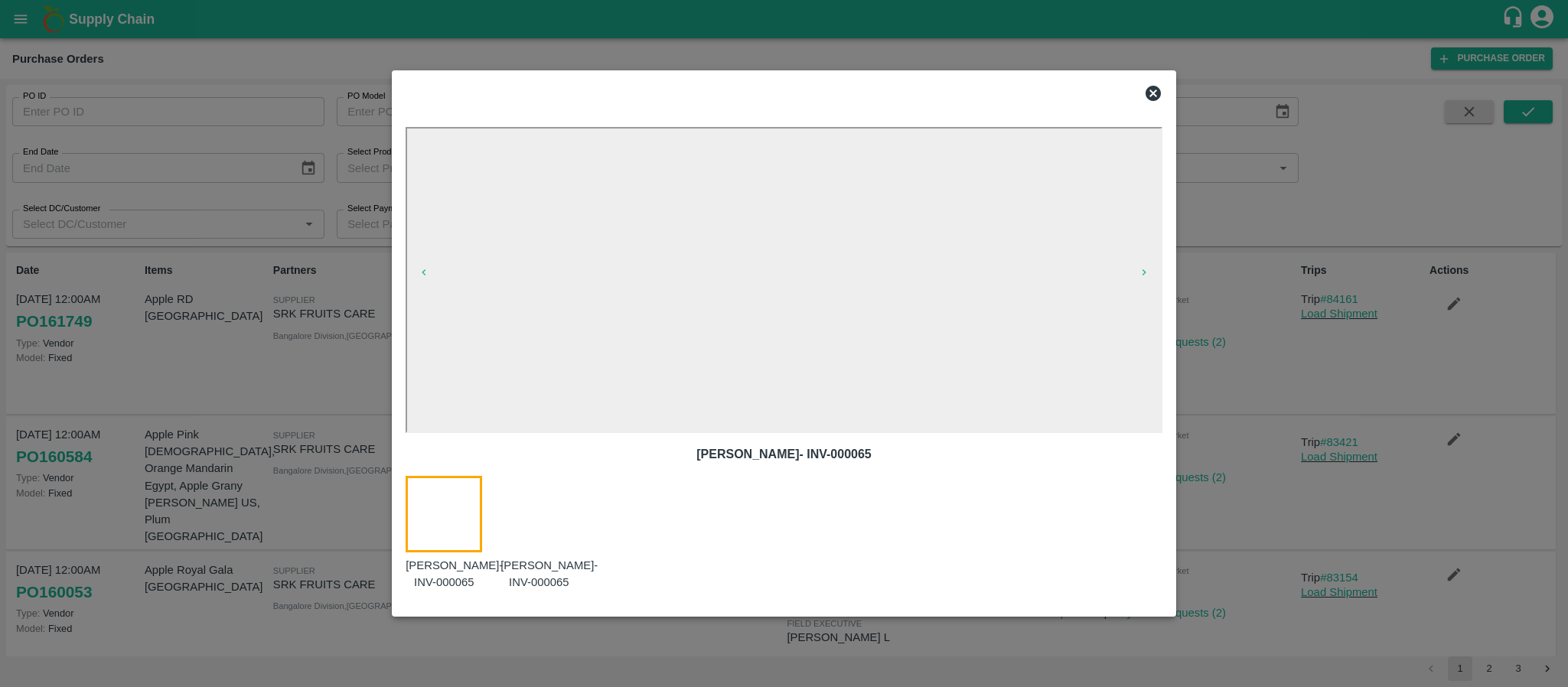
click at [1153, 94] on icon at bounding box center [1153, 93] width 18 height 18
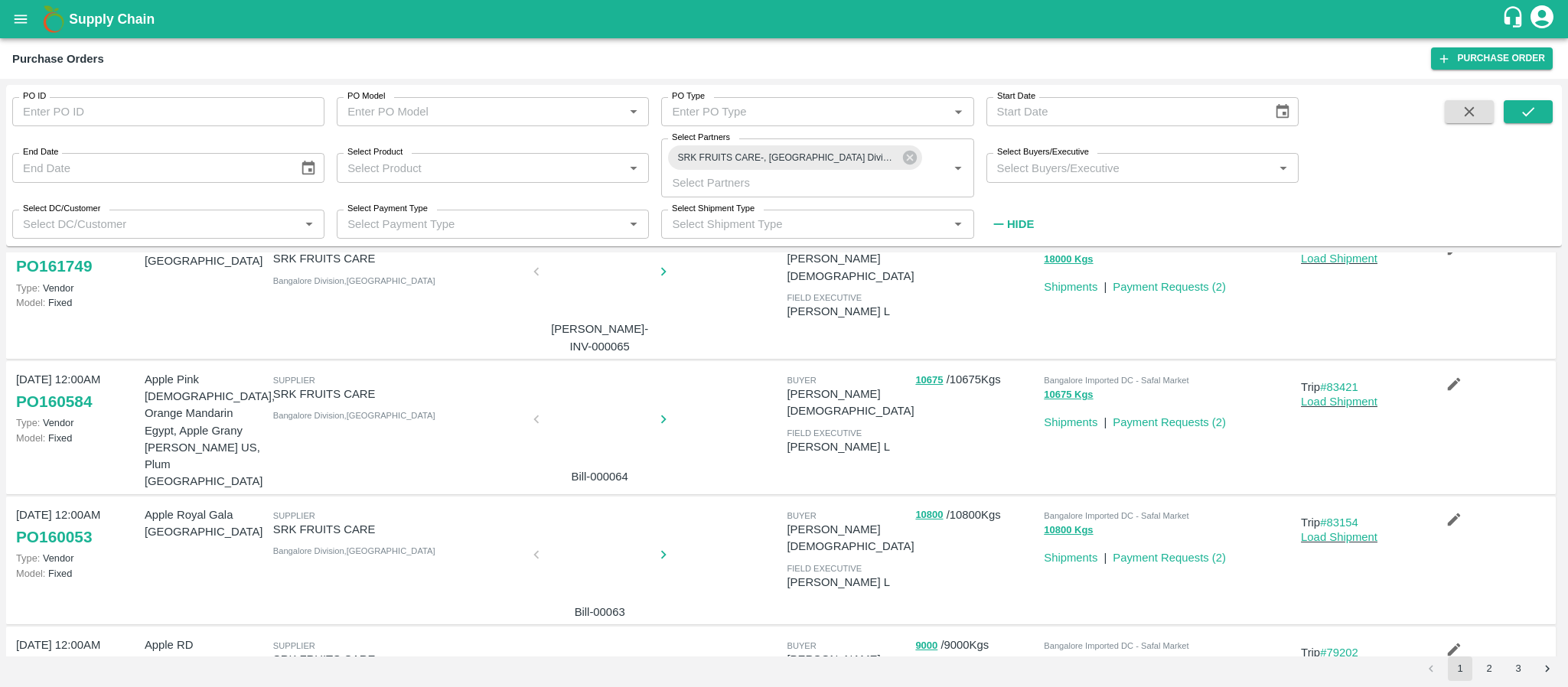
scroll to position [56, 0]
click at [593, 525] on div at bounding box center [600, 559] width 115 height 81
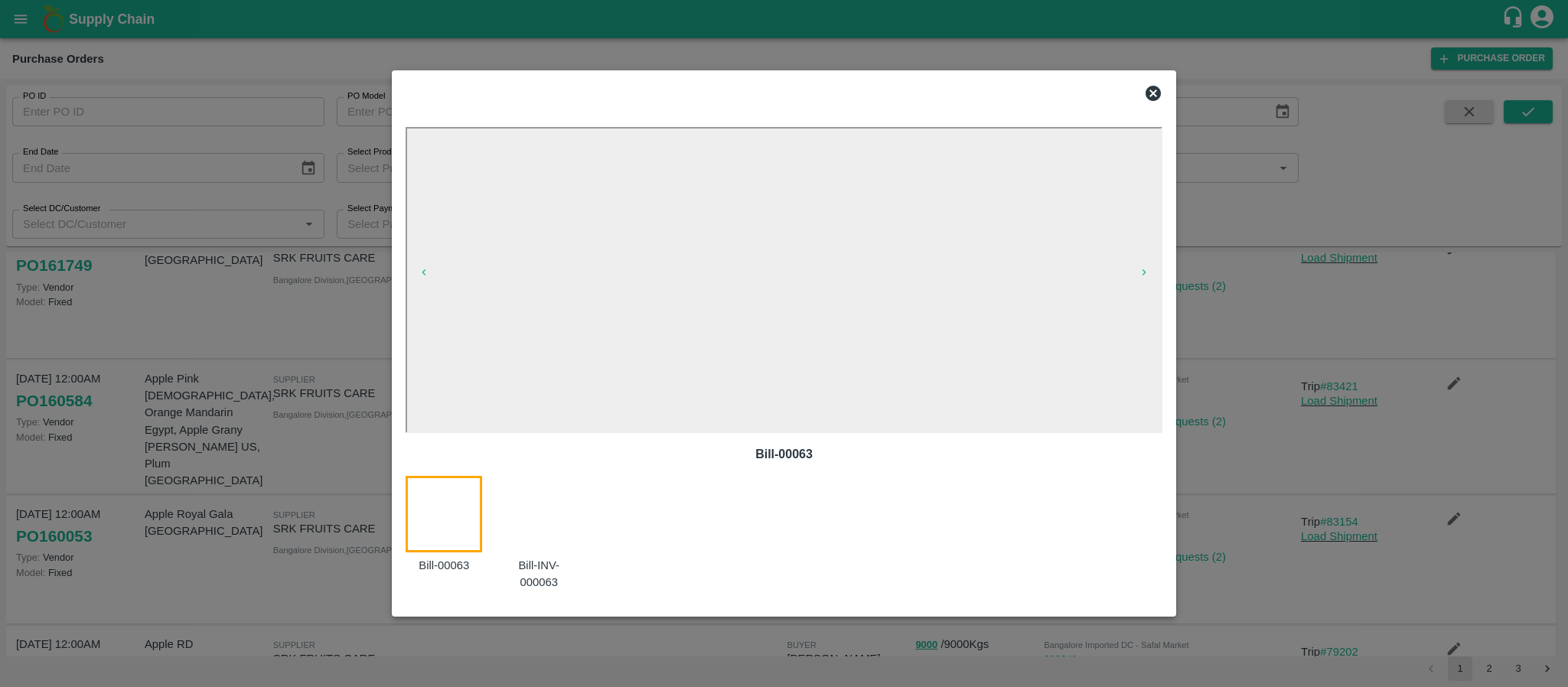
click at [1144, 88] on icon at bounding box center [1153, 93] width 18 height 18
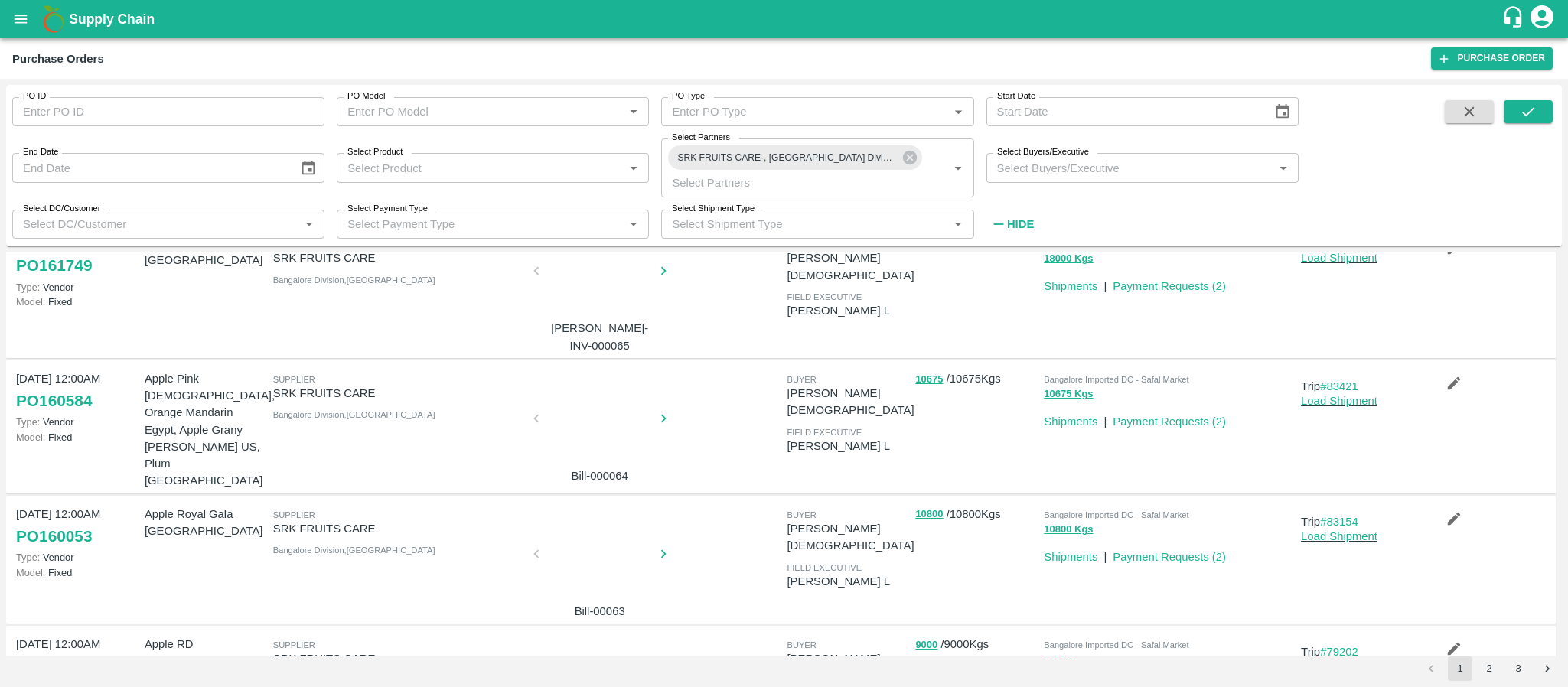
click at [590, 535] on div at bounding box center [600, 559] width 115 height 81
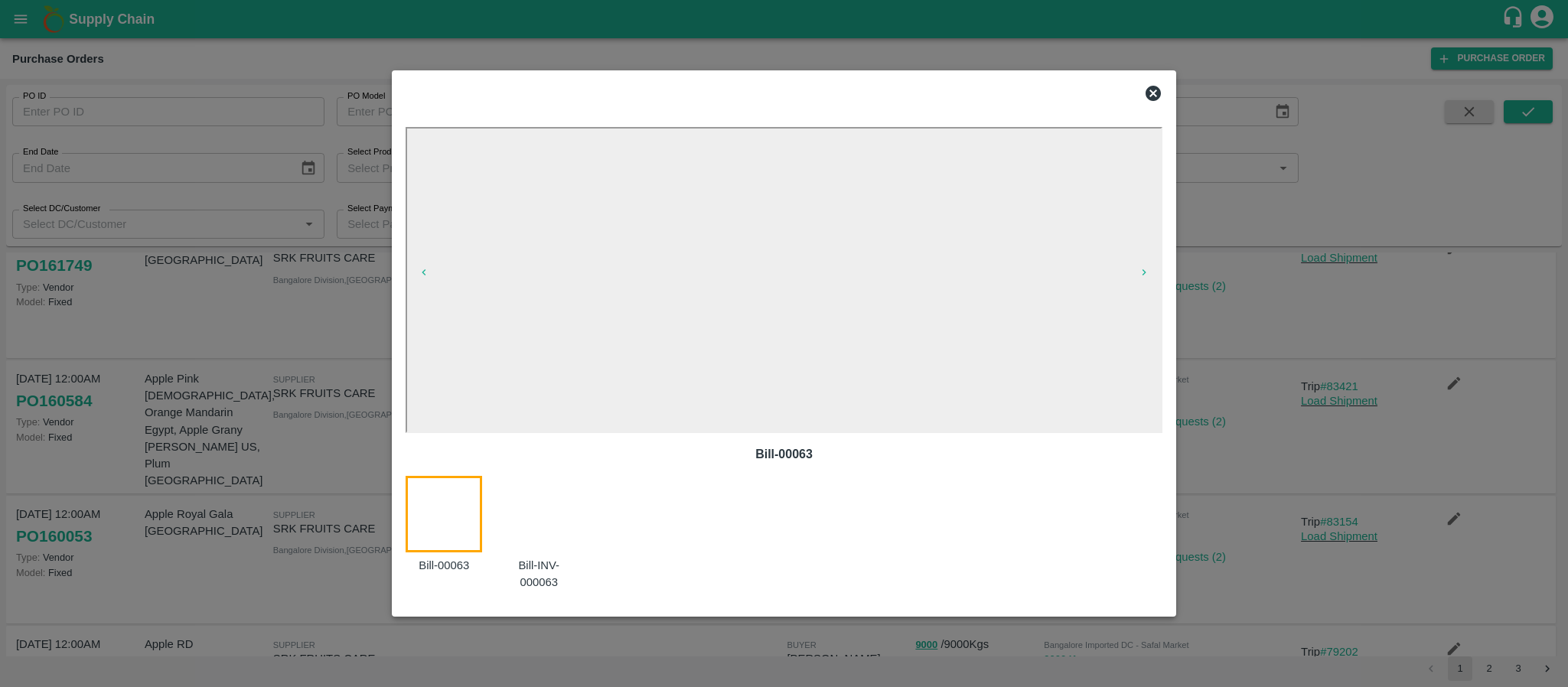
click at [1152, 87] on icon at bounding box center [1153, 93] width 15 height 15
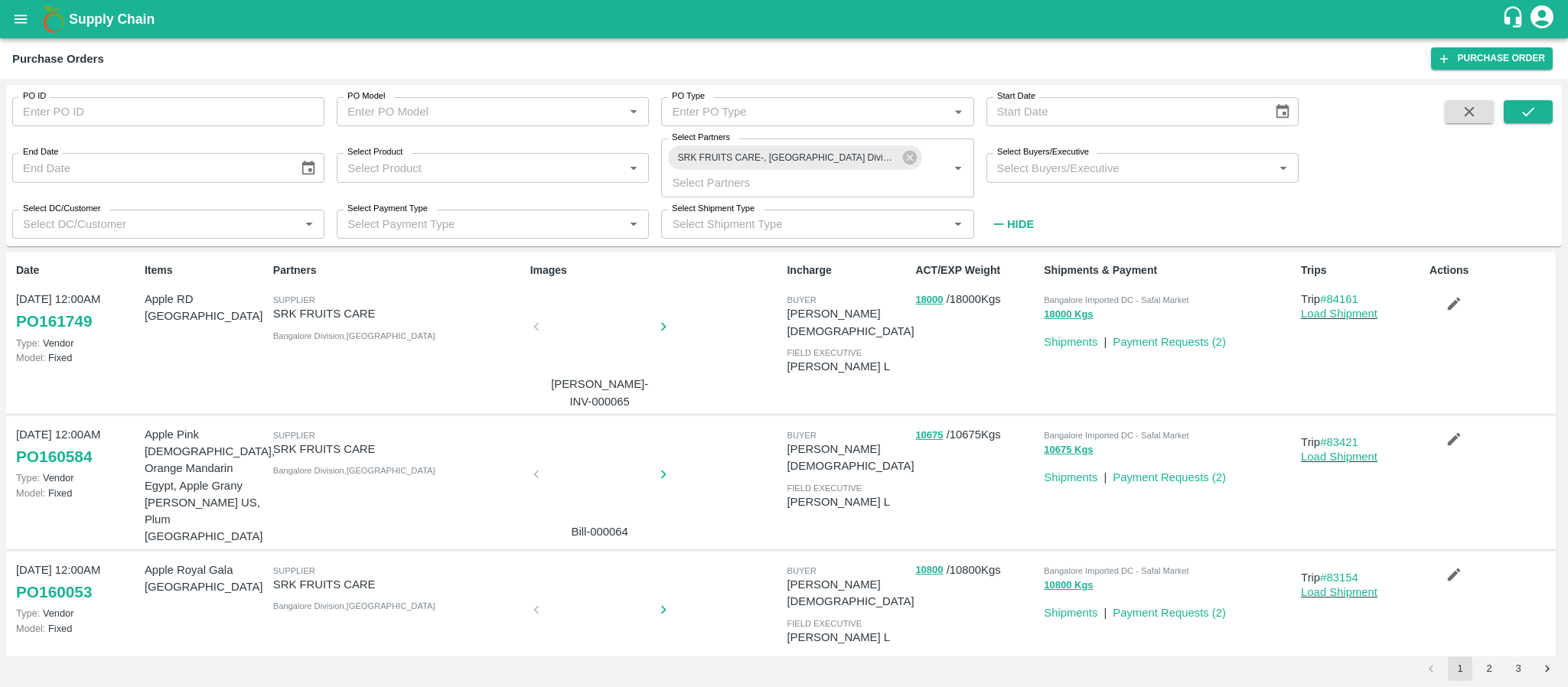
scroll to position [1, 0]
click at [606, 340] on div at bounding box center [600, 330] width 115 height 81
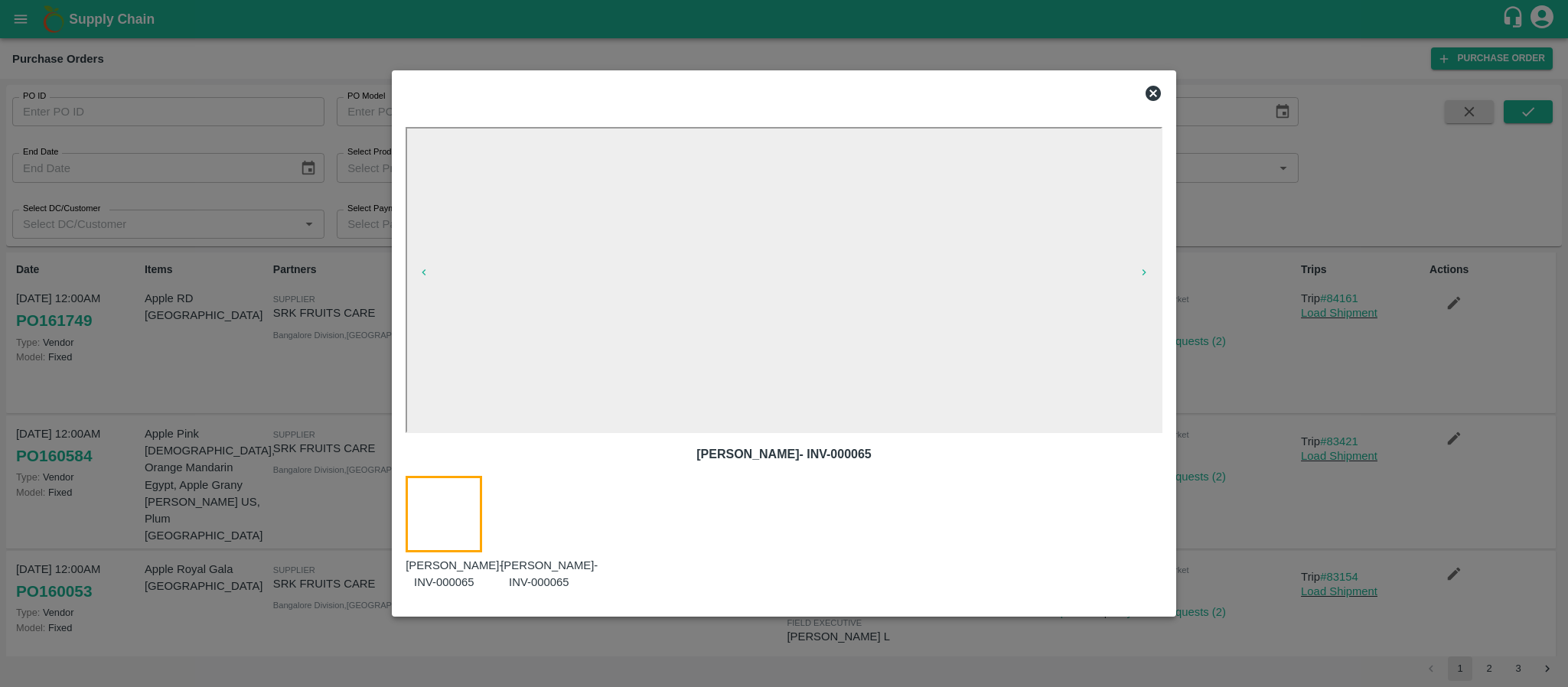
click at [1155, 84] on icon at bounding box center [1153, 93] width 18 height 18
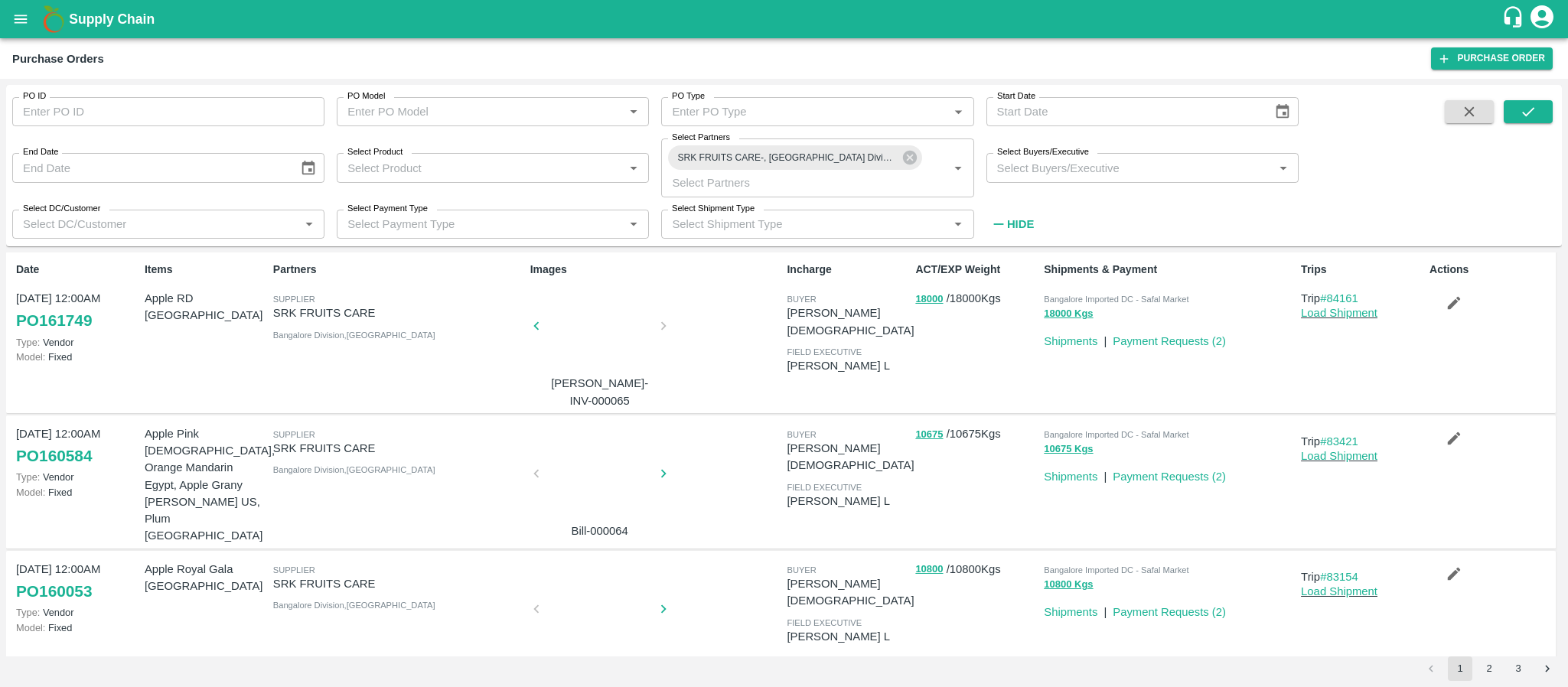
scroll to position [0, 0]
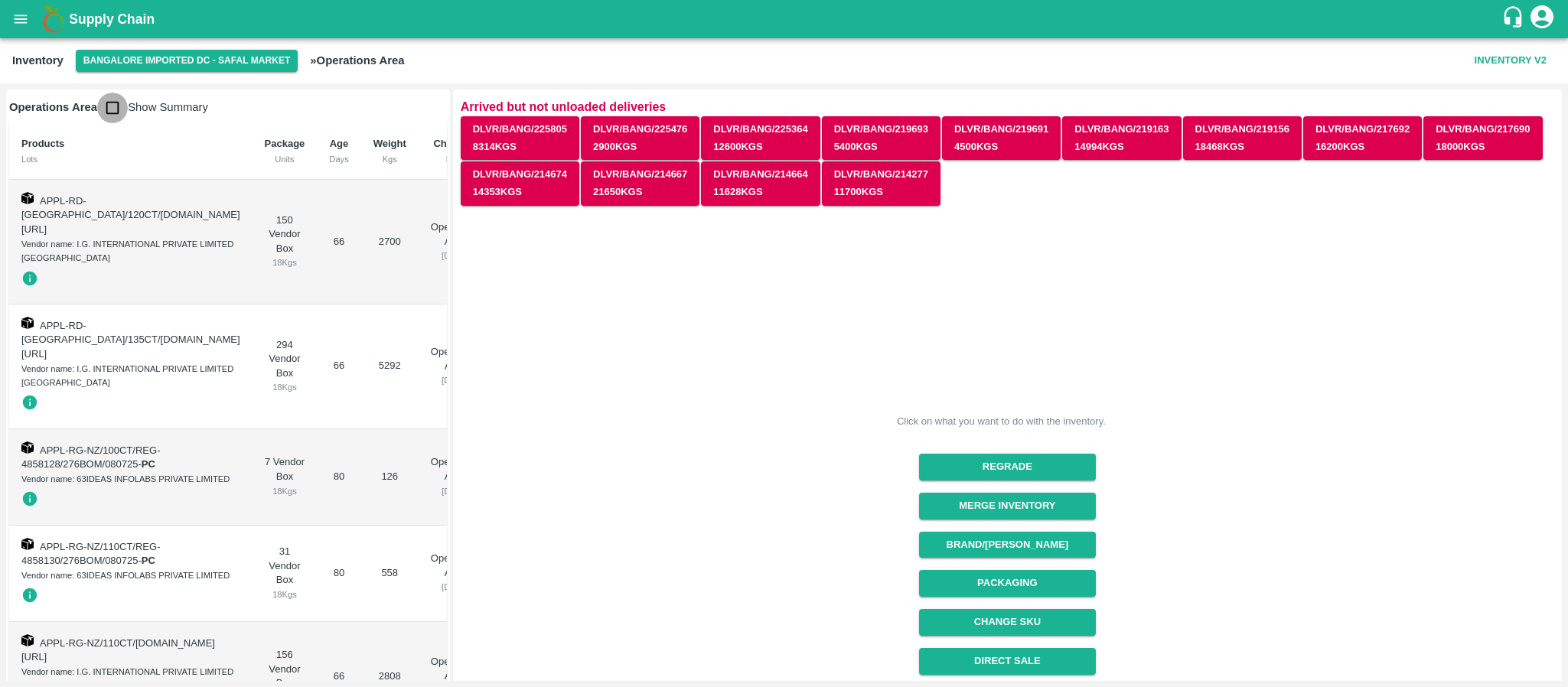
click at [116, 101] on input "checkbox" at bounding box center [113, 108] width 30 height 30
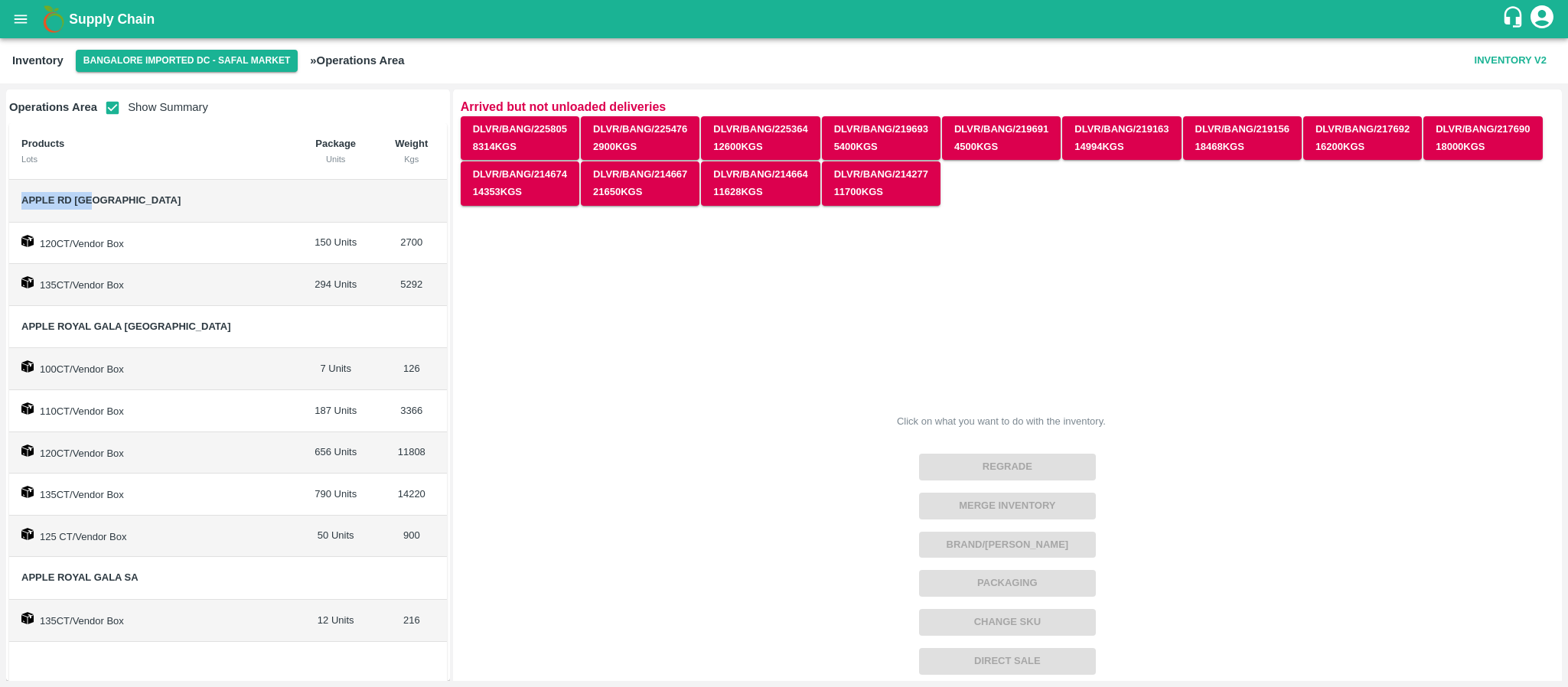
drag, startPoint x: 22, startPoint y: 193, endPoint x: 147, endPoint y: 184, distance: 125.3
click at [147, 184] on td "Apple RD [GEOGRAPHIC_DATA]" at bounding box center [152, 201] width 286 height 43
copy span "Apple RD [GEOGRAPHIC_DATA]"
click at [113, 109] on input "checkbox" at bounding box center [113, 108] width 30 height 30
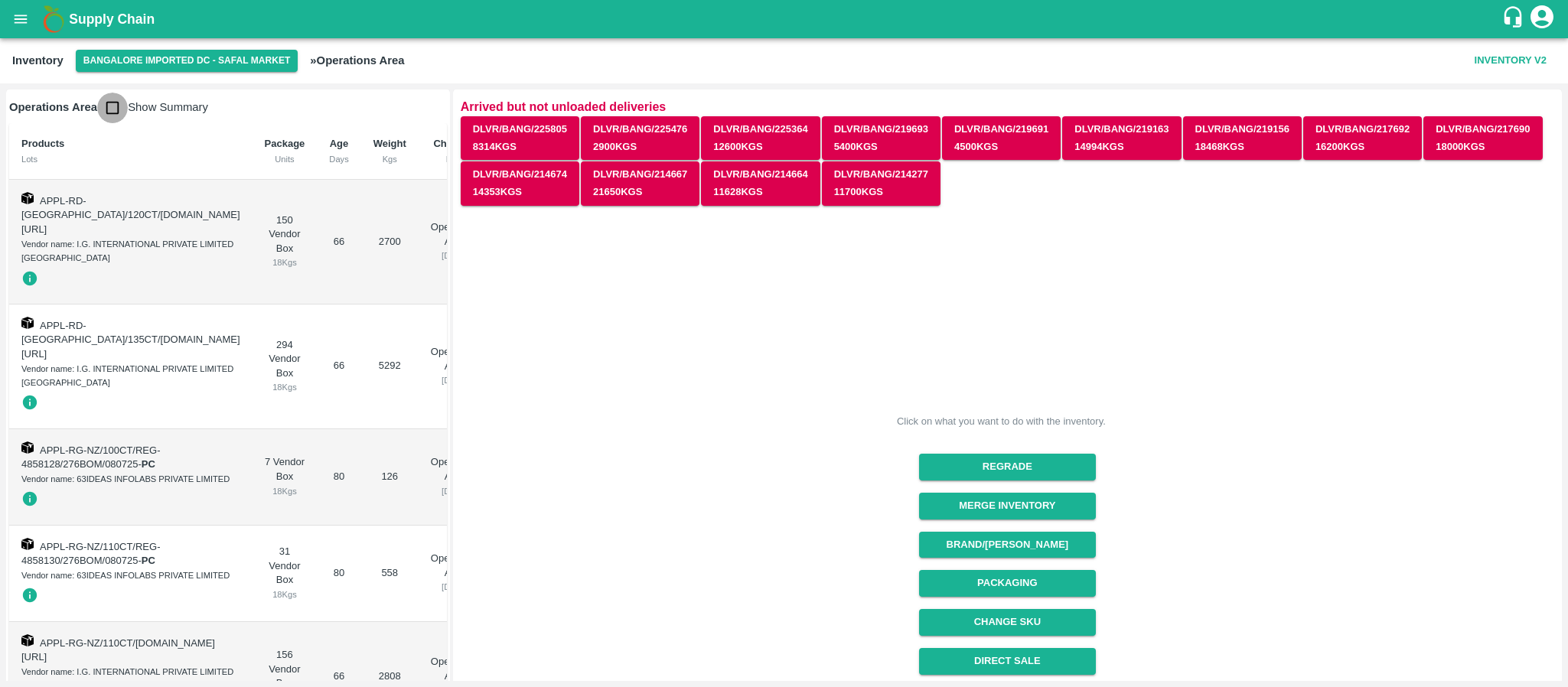
click at [108, 106] on input "checkbox" at bounding box center [113, 108] width 30 height 30
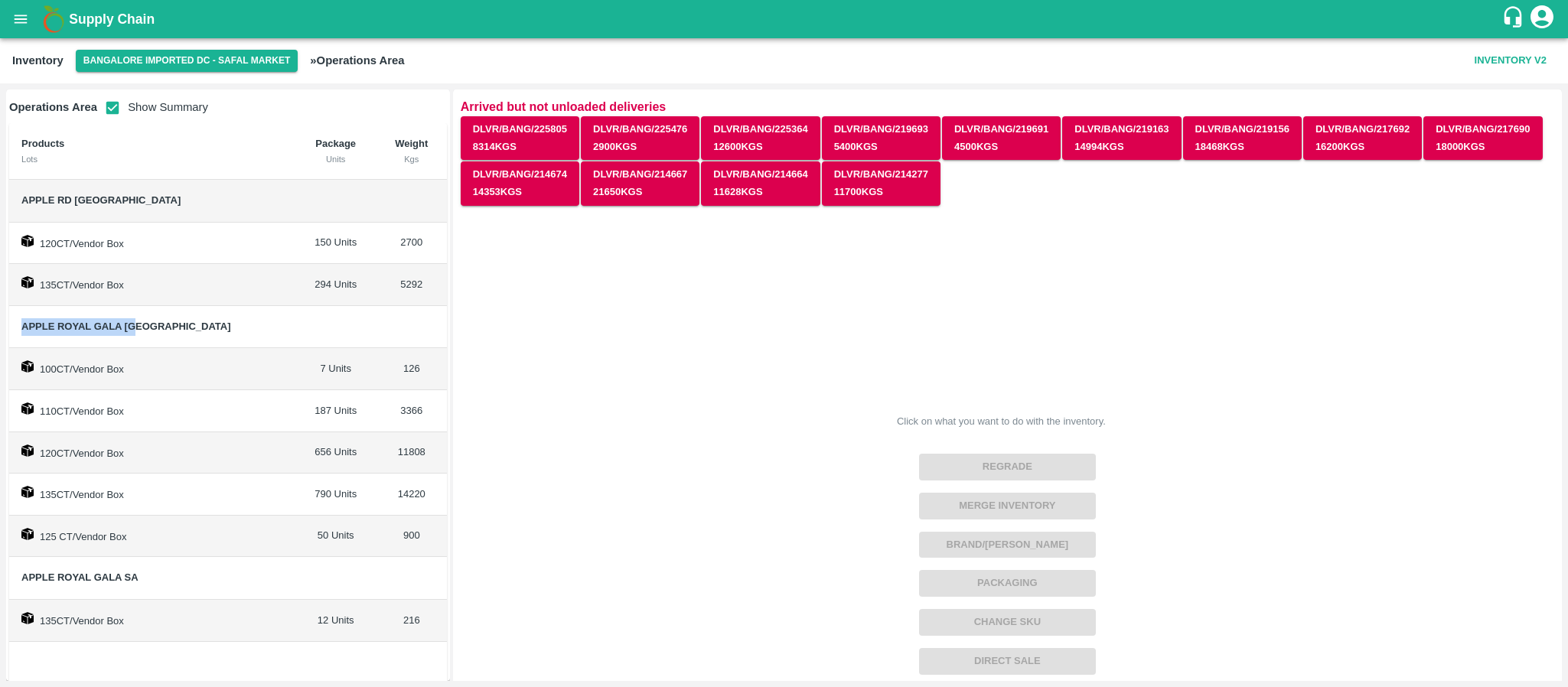
drag, startPoint x: 22, startPoint y: 322, endPoint x: 145, endPoint y: 329, distance: 123.2
click at [145, 329] on span "Apple Royal Gala [GEOGRAPHIC_DATA]" at bounding box center [152, 327] width 262 height 18
click at [110, 116] on input "checkbox" at bounding box center [113, 108] width 30 height 30
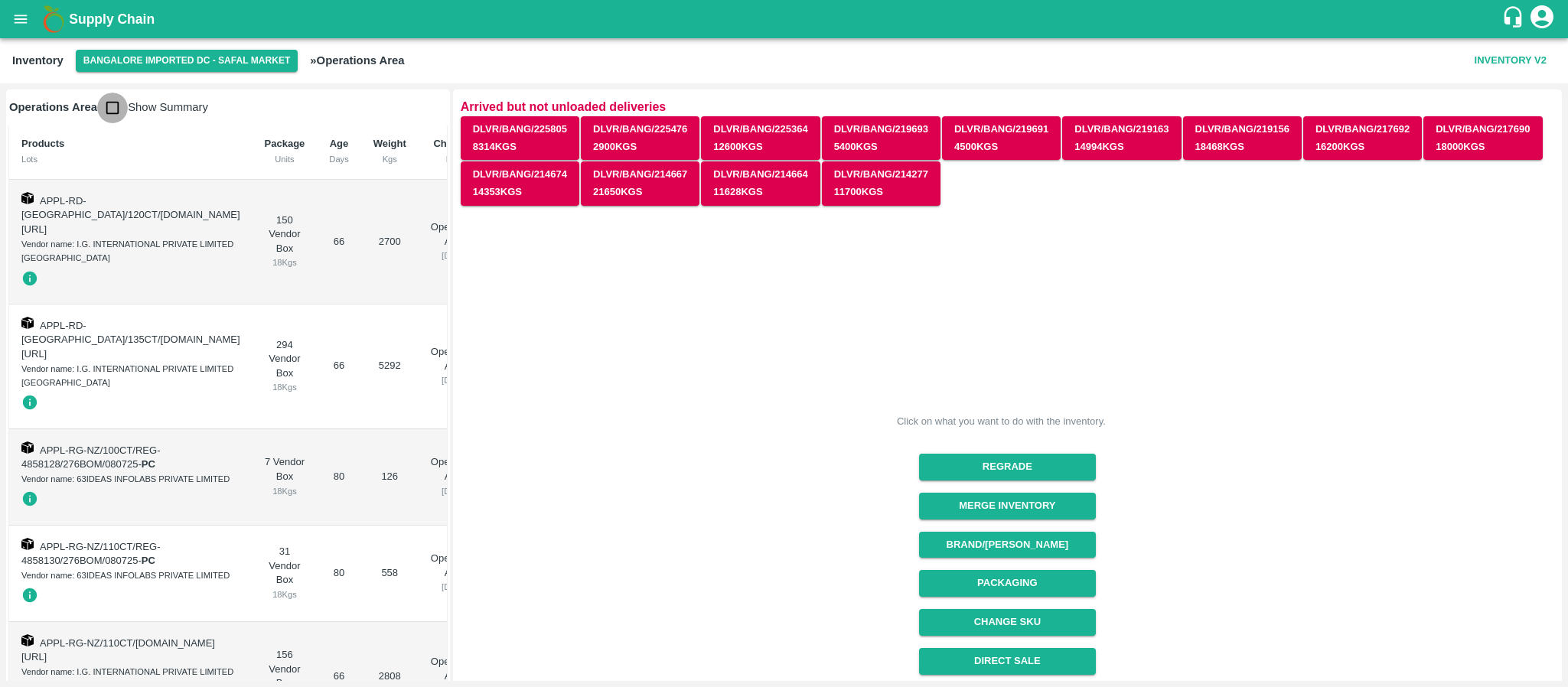
click at [115, 110] on input "checkbox" at bounding box center [113, 108] width 30 height 30
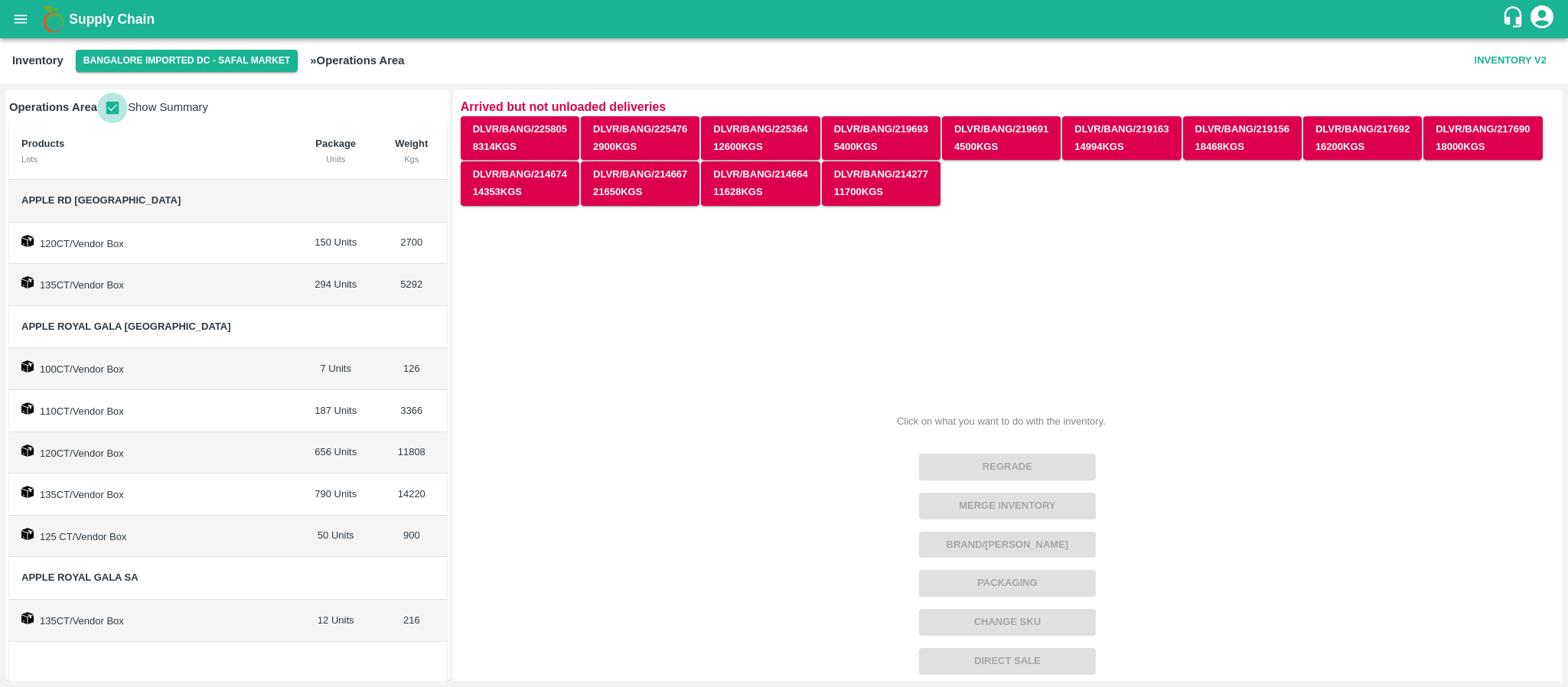
click at [115, 110] on input "checkbox" at bounding box center [113, 108] width 30 height 30
checkbox input "false"
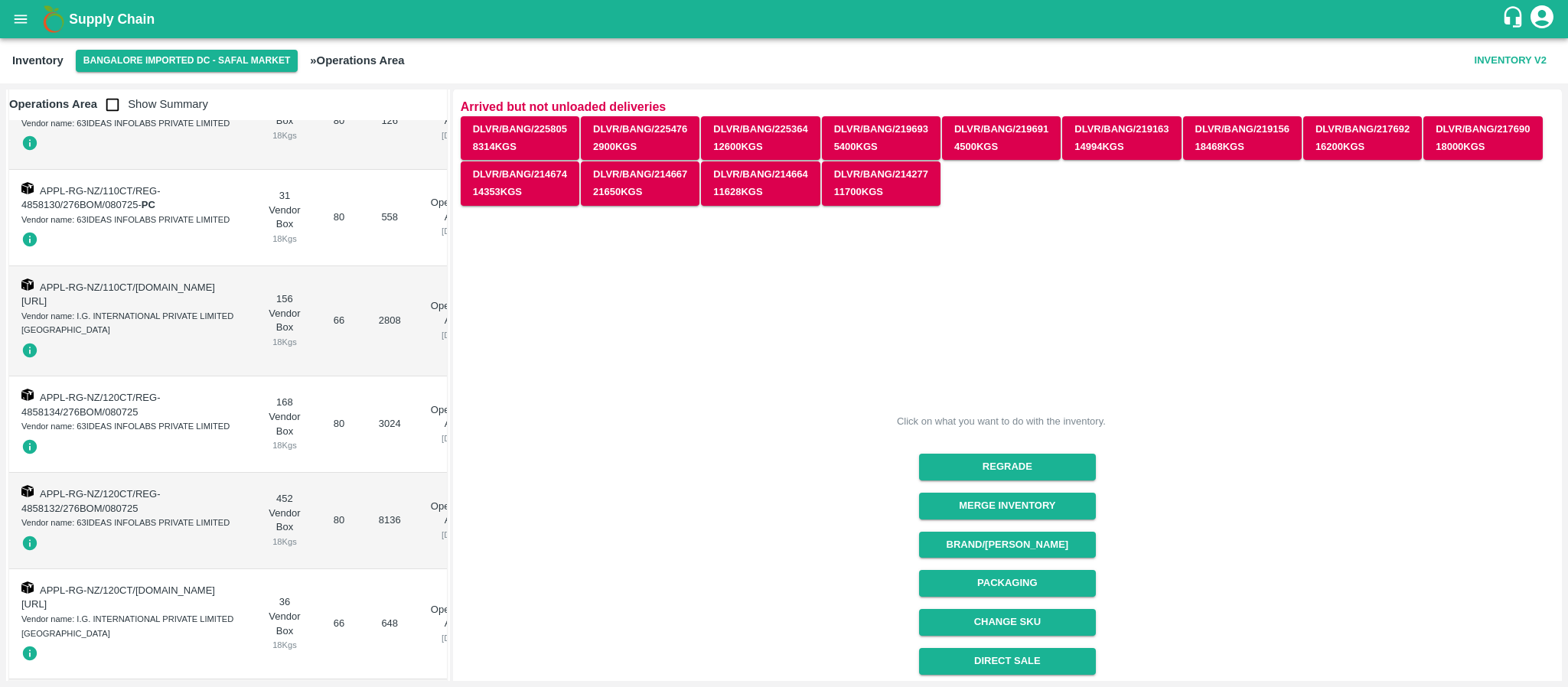
scroll to position [357, 0]
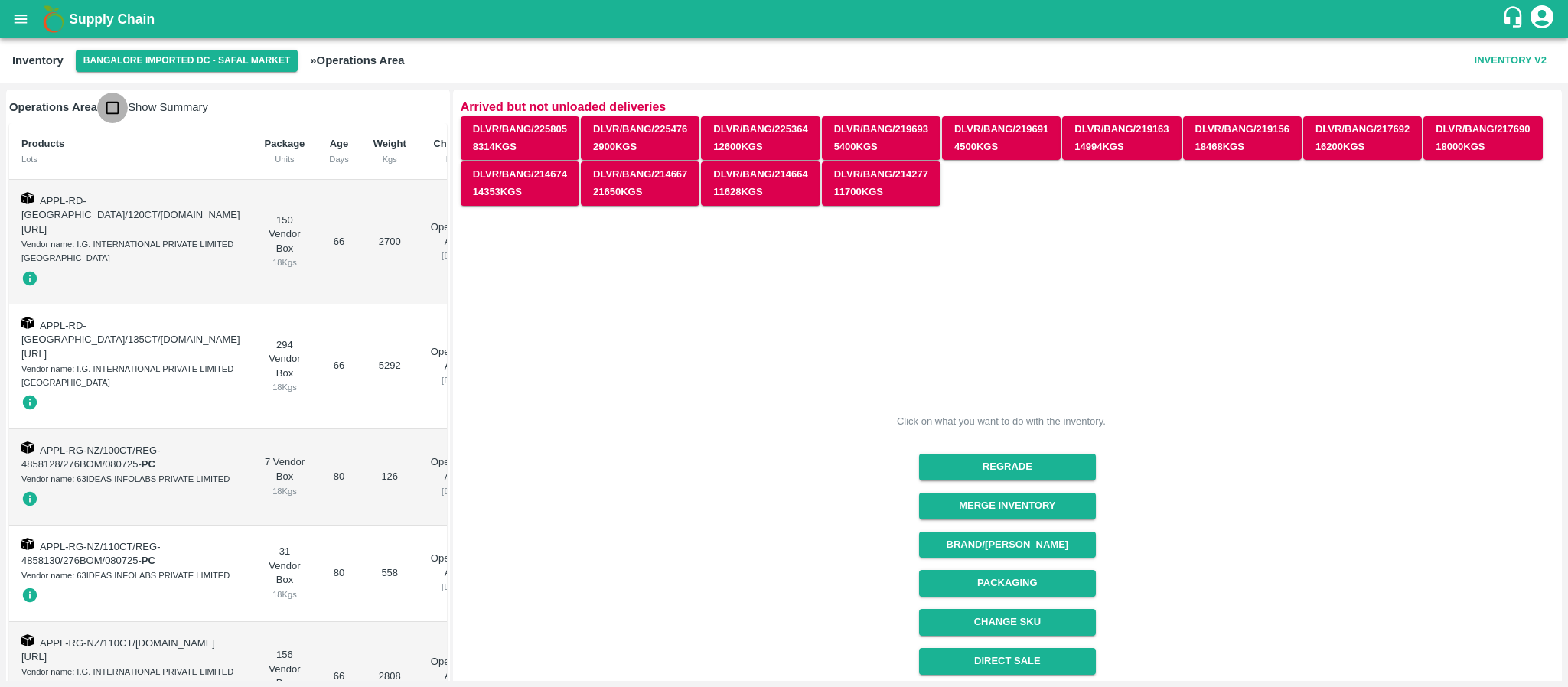
click at [116, 110] on input "checkbox" at bounding box center [113, 108] width 30 height 30
checkbox input "true"
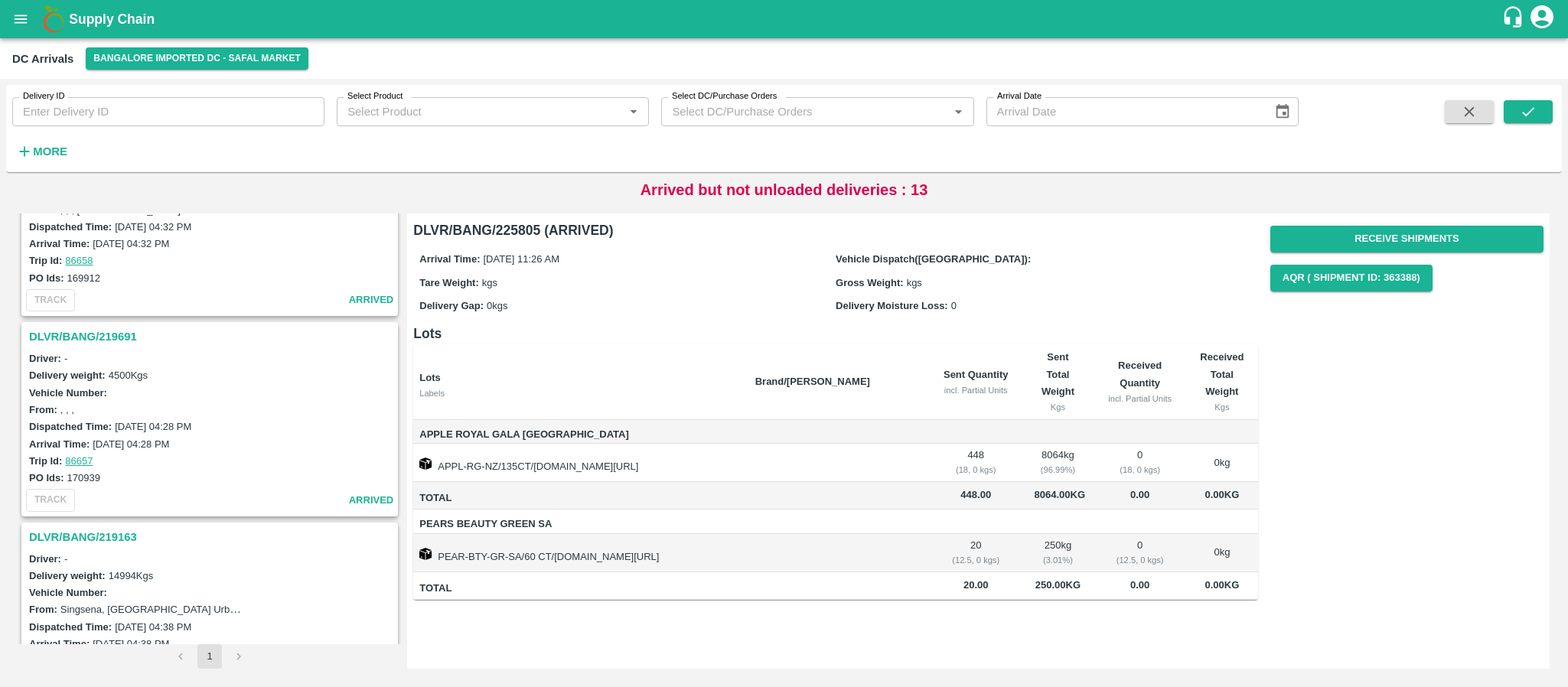
scroll to position [1072, 0]
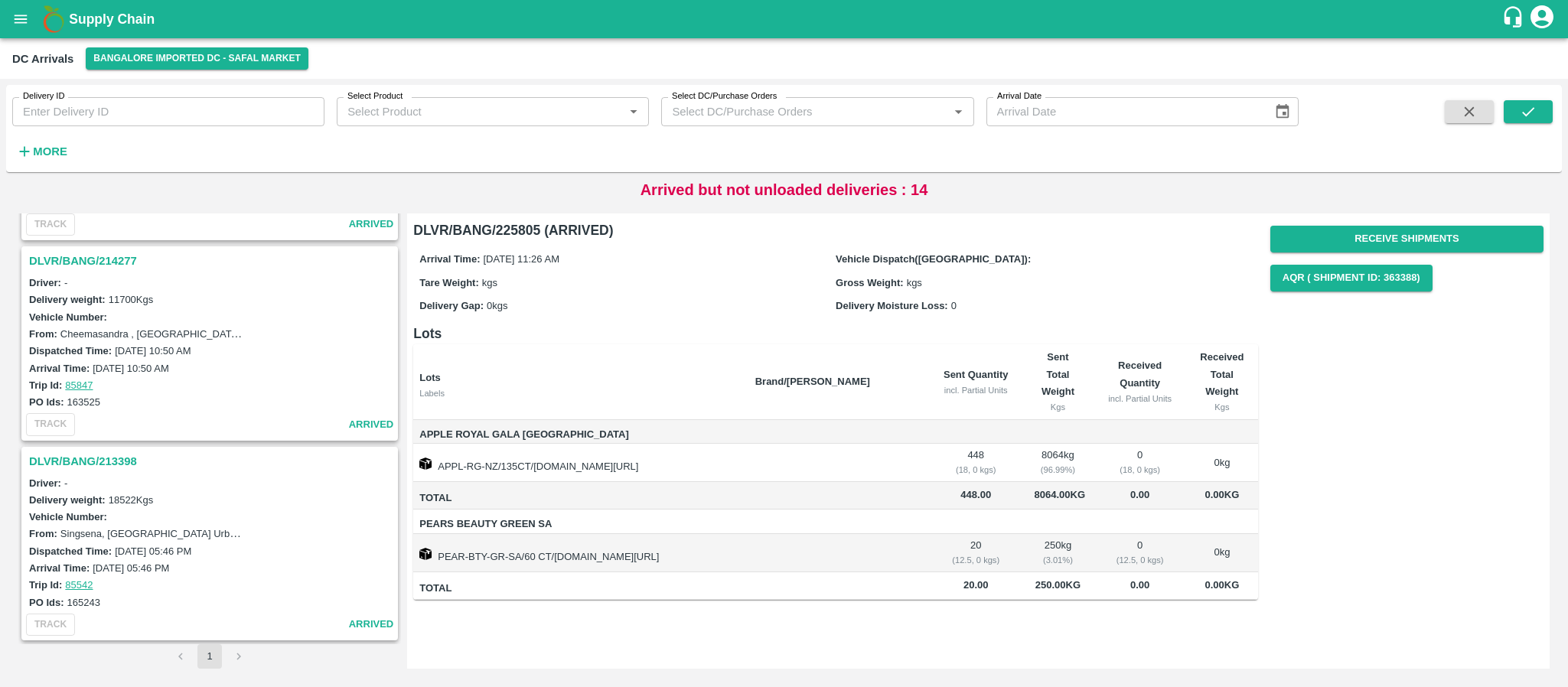
click at [110, 467] on h3 "DLVR/BANG/213398" at bounding box center [212, 460] width 366 height 20
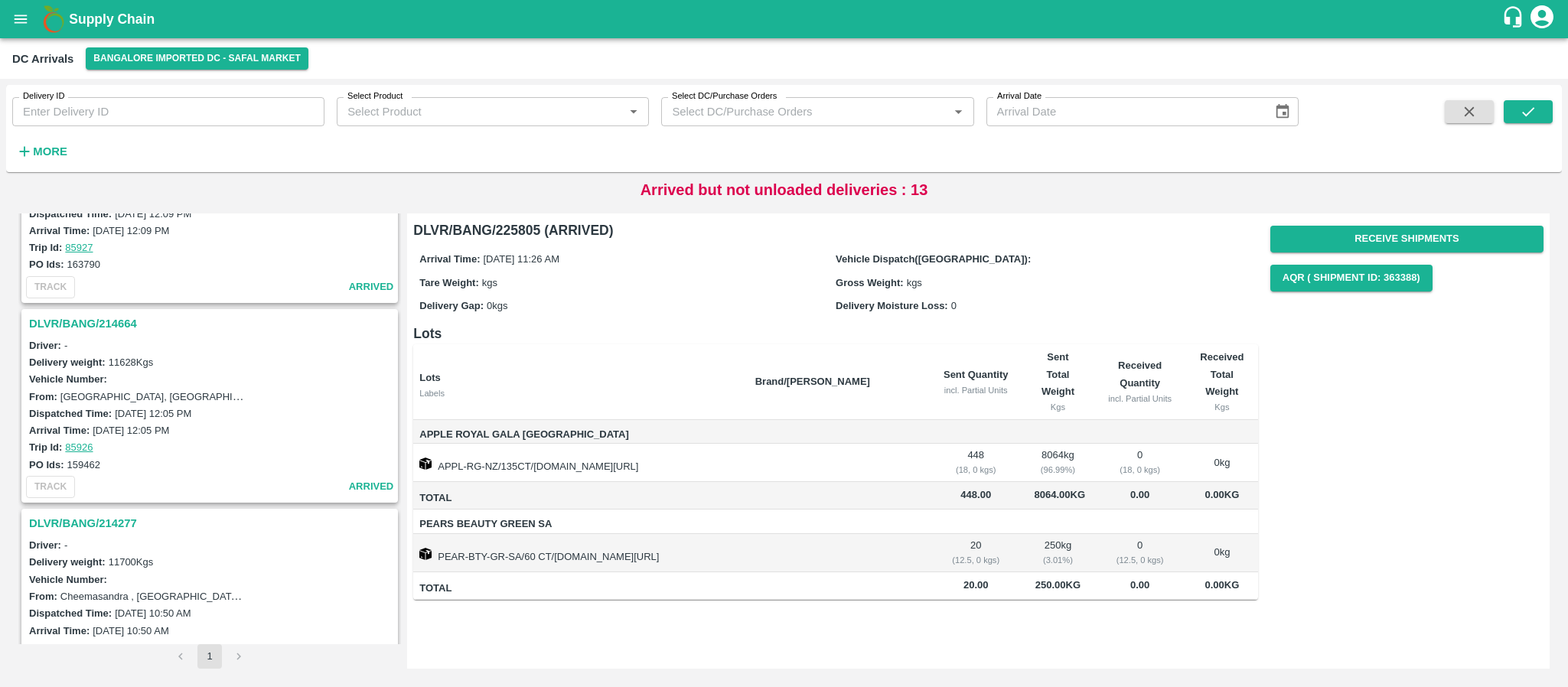
scroll to position [2538, 0]
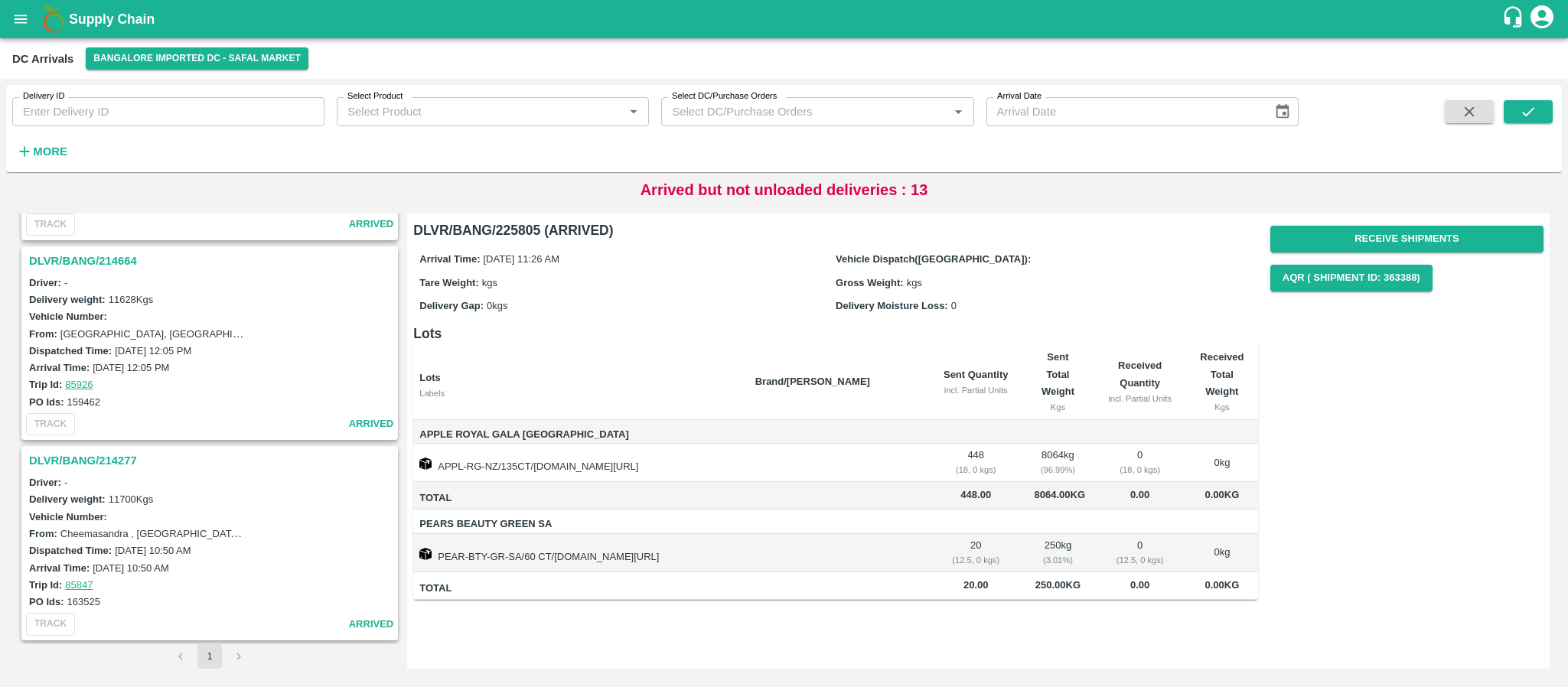
click at [97, 457] on h3 "DLVR/BANG/214277" at bounding box center [212, 460] width 366 height 20
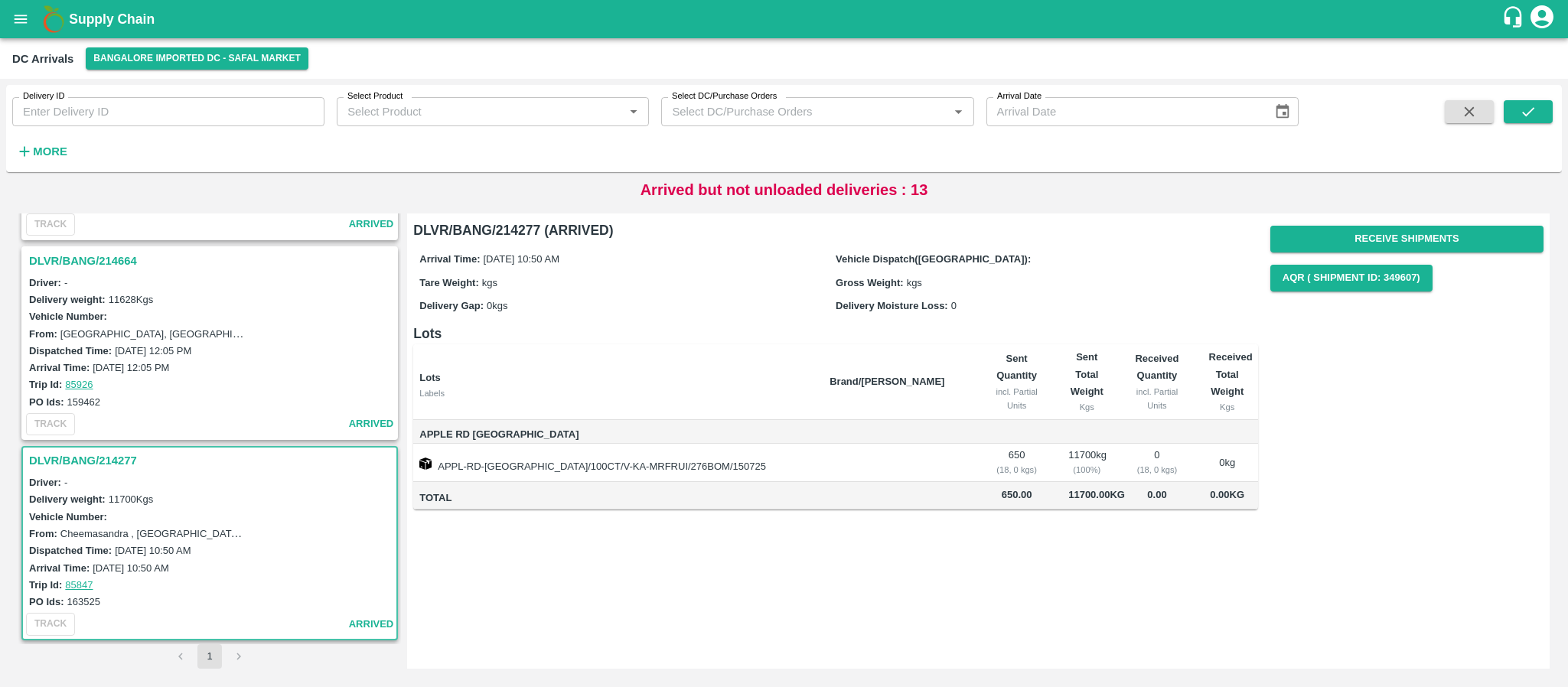
click at [113, 251] on h3 "DLVR/BANG/214664" at bounding box center [212, 260] width 366 height 20
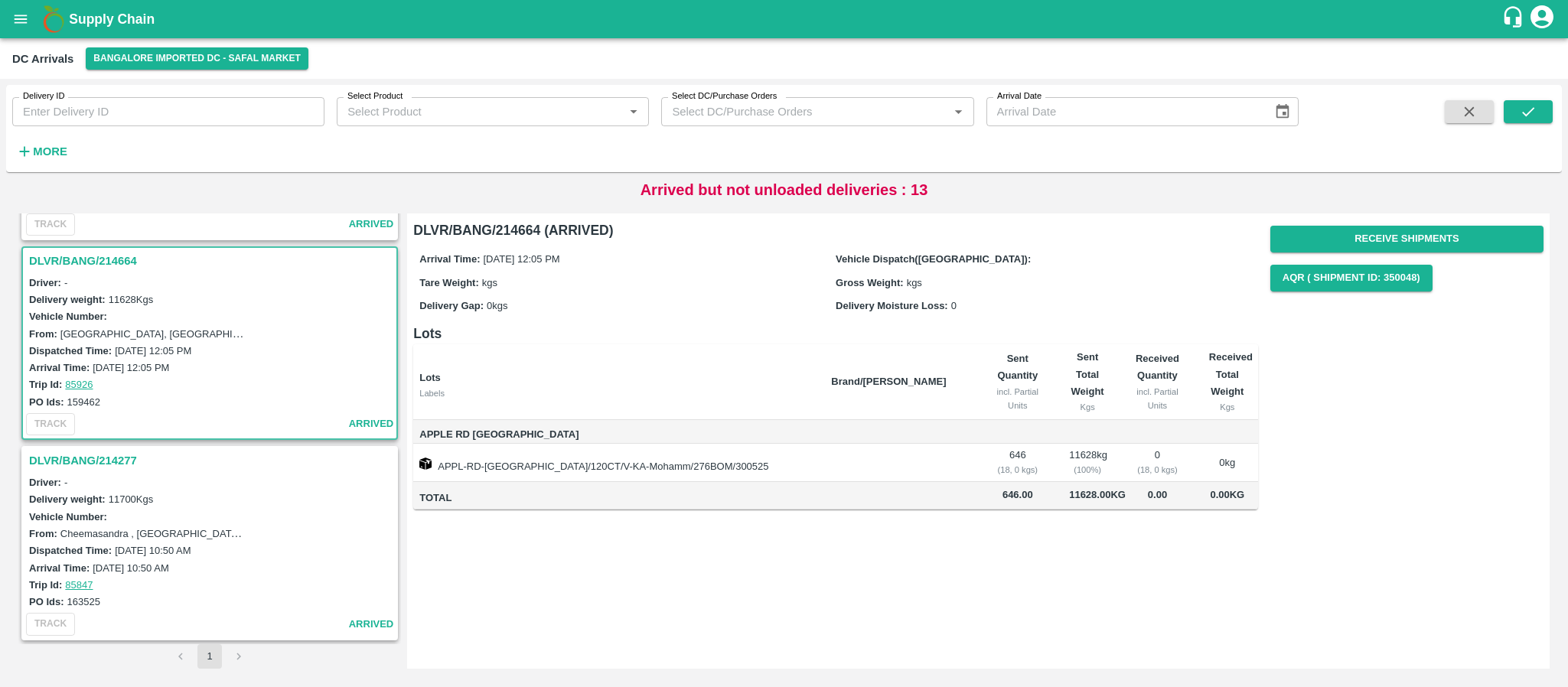
click at [131, 455] on h3 "DLVR/BANG/214277" at bounding box center [212, 460] width 366 height 20
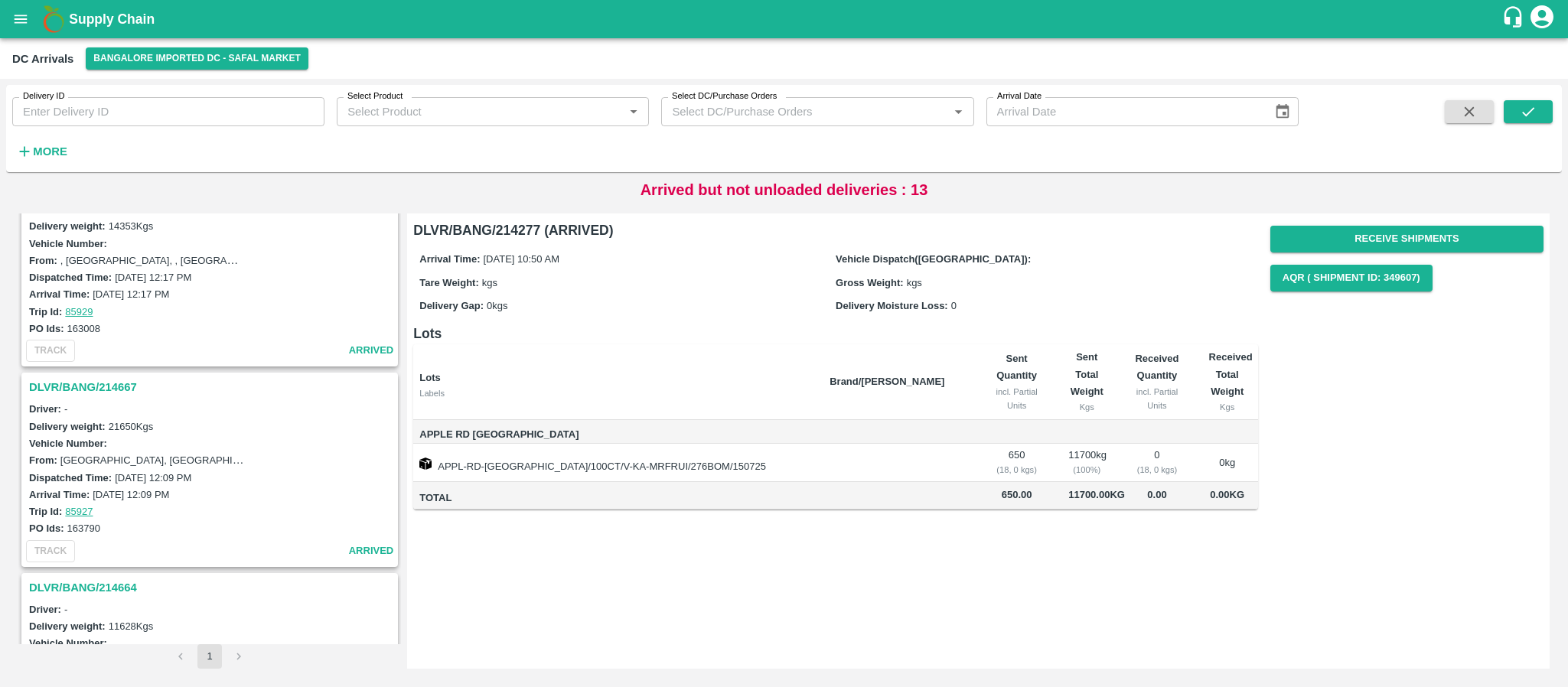
scroll to position [2210, 0]
click at [127, 381] on h3 "DLVR/BANG/214667" at bounding box center [212, 388] width 366 height 20
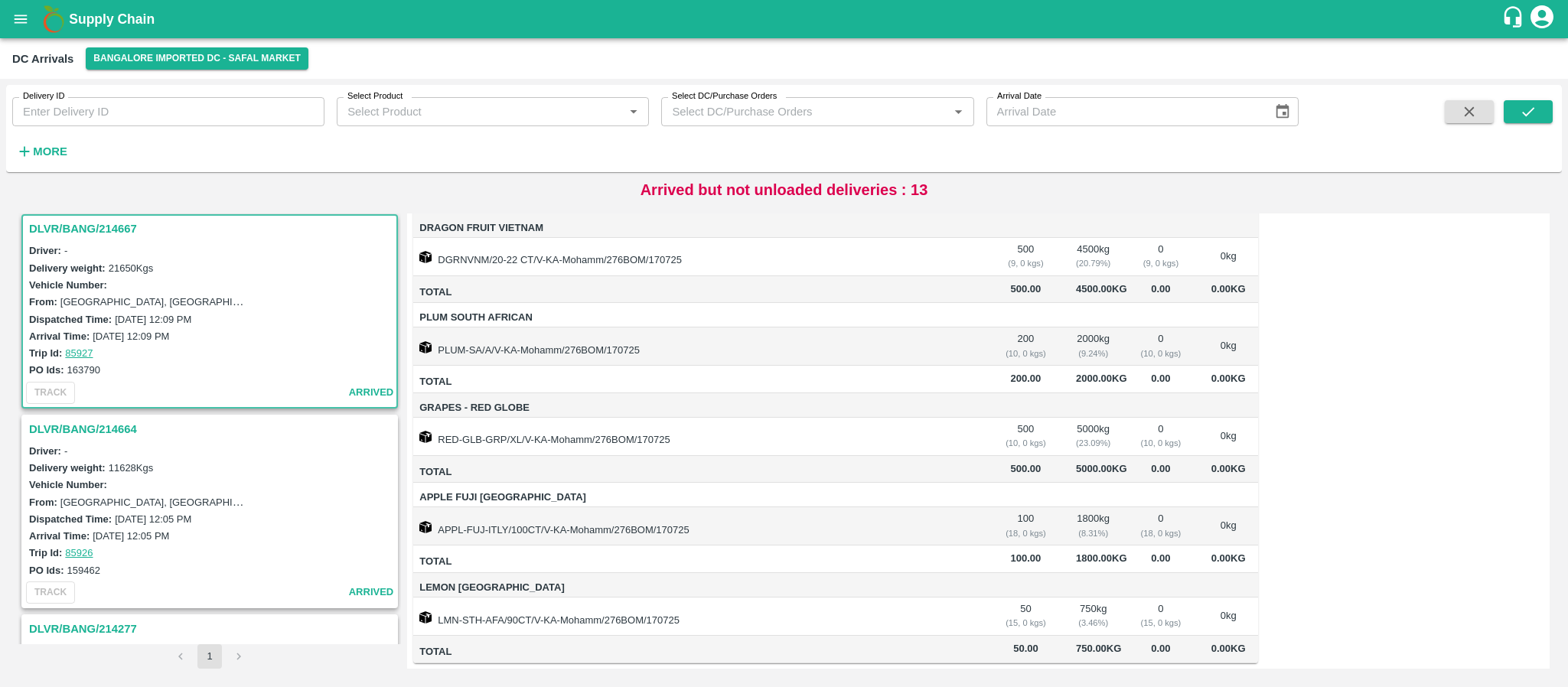
scroll to position [2538, 0]
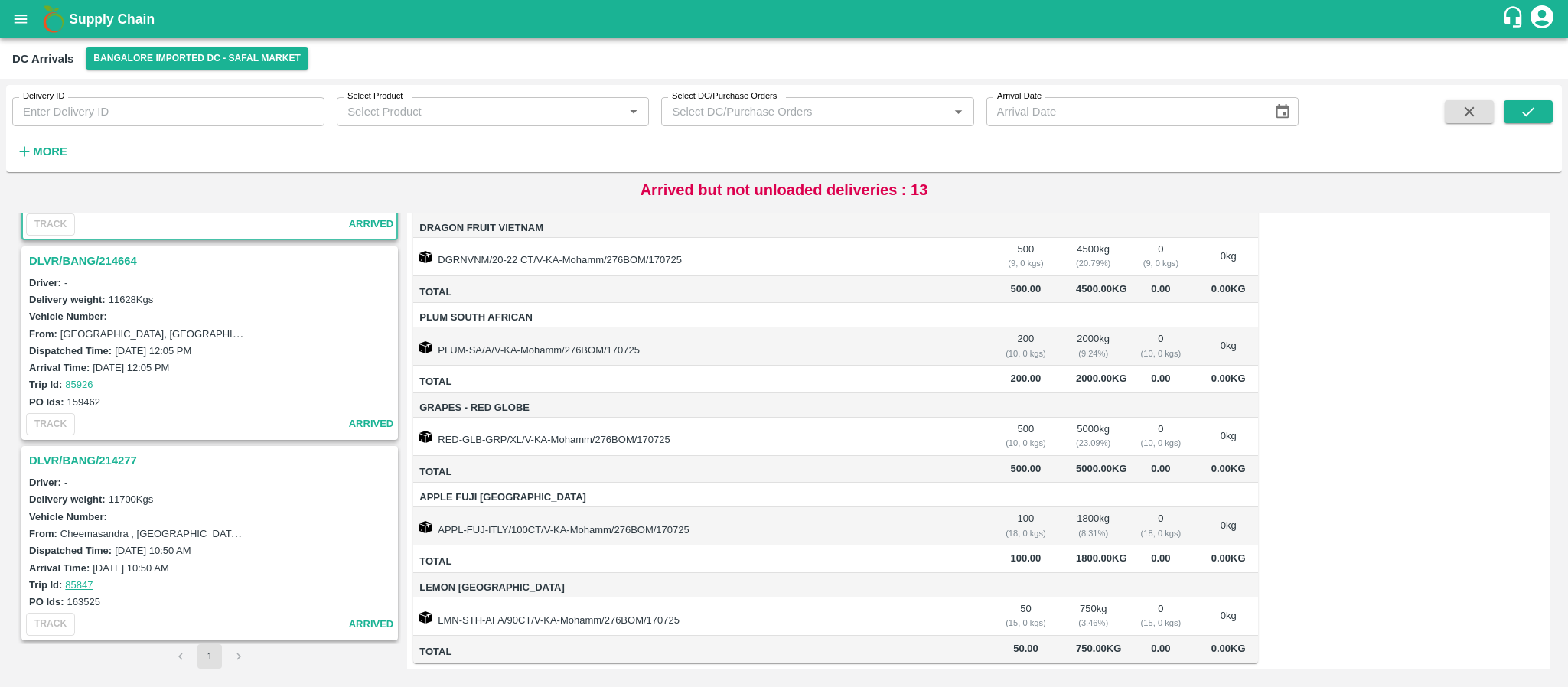
click at [109, 461] on h3 "DLVR/BANG/214277" at bounding box center [212, 460] width 366 height 20
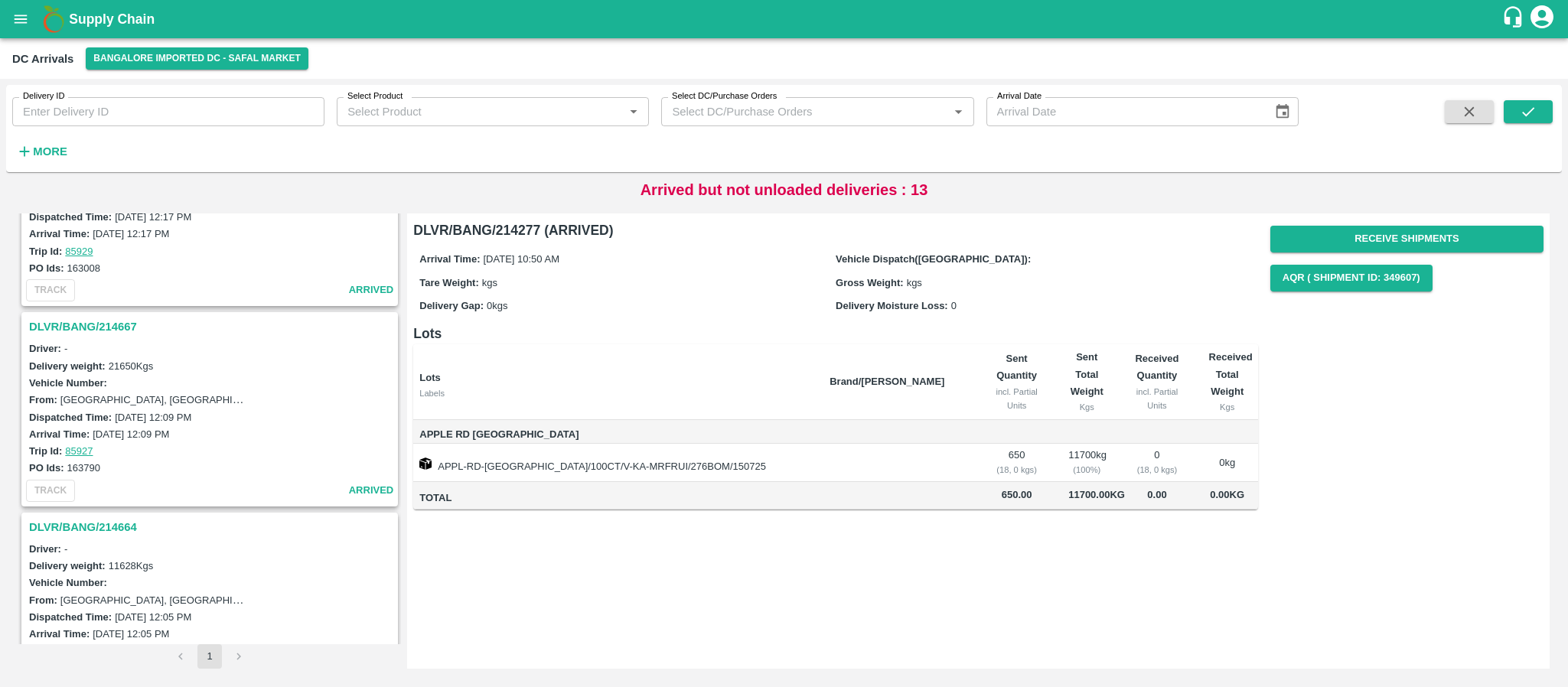
scroll to position [2271, 0]
click at [122, 326] on h3 "DLVR/BANG/214667" at bounding box center [212, 327] width 366 height 20
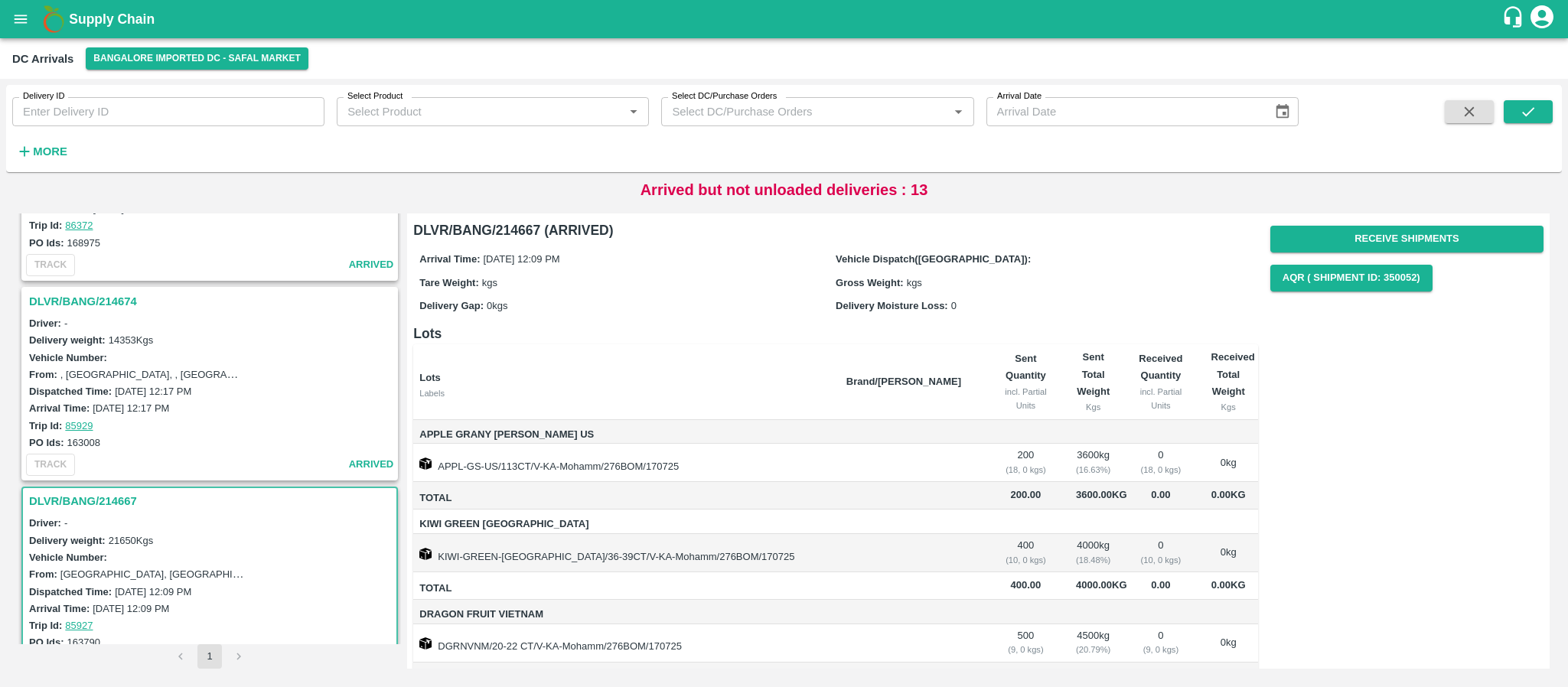
scroll to position [2097, 0]
click at [100, 301] on h3 "DLVR/BANG/214674" at bounding box center [212, 302] width 366 height 20
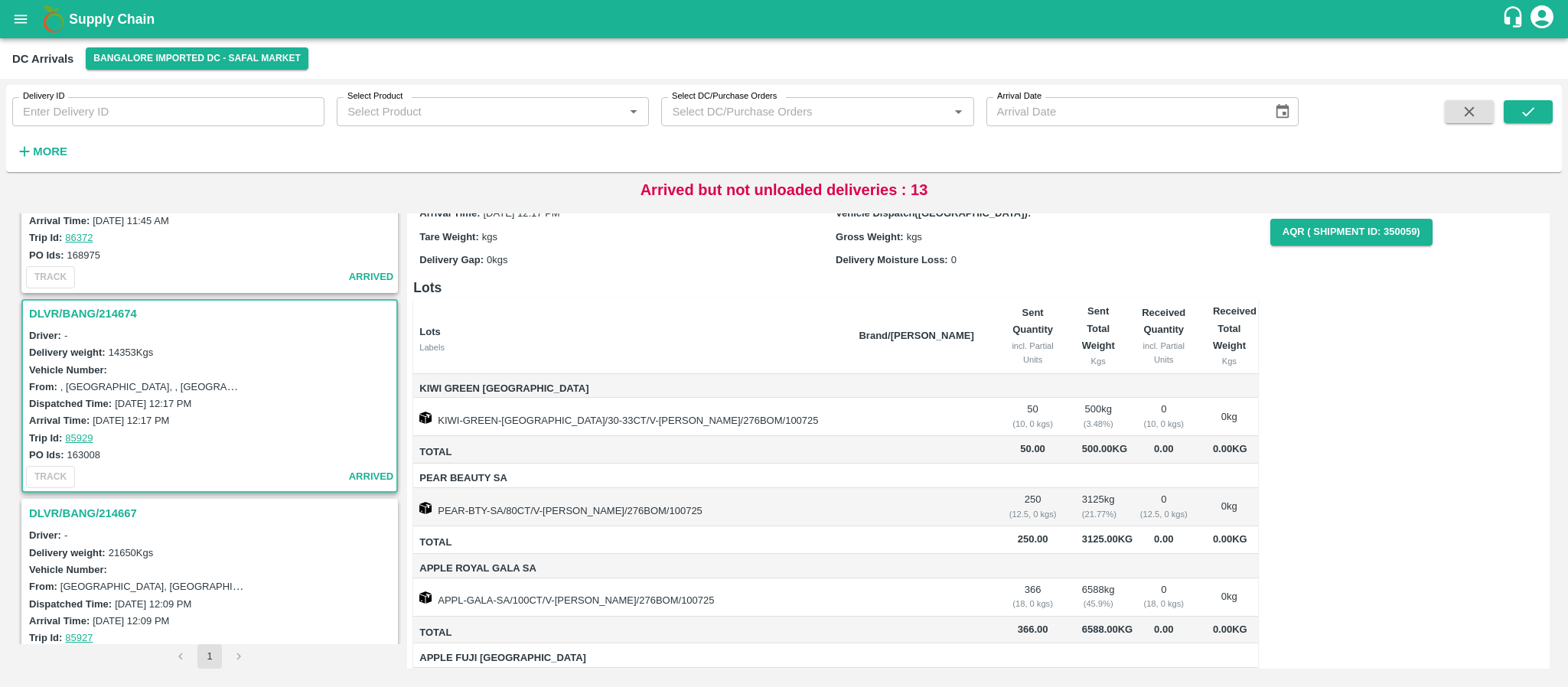
scroll to position [2079, 0]
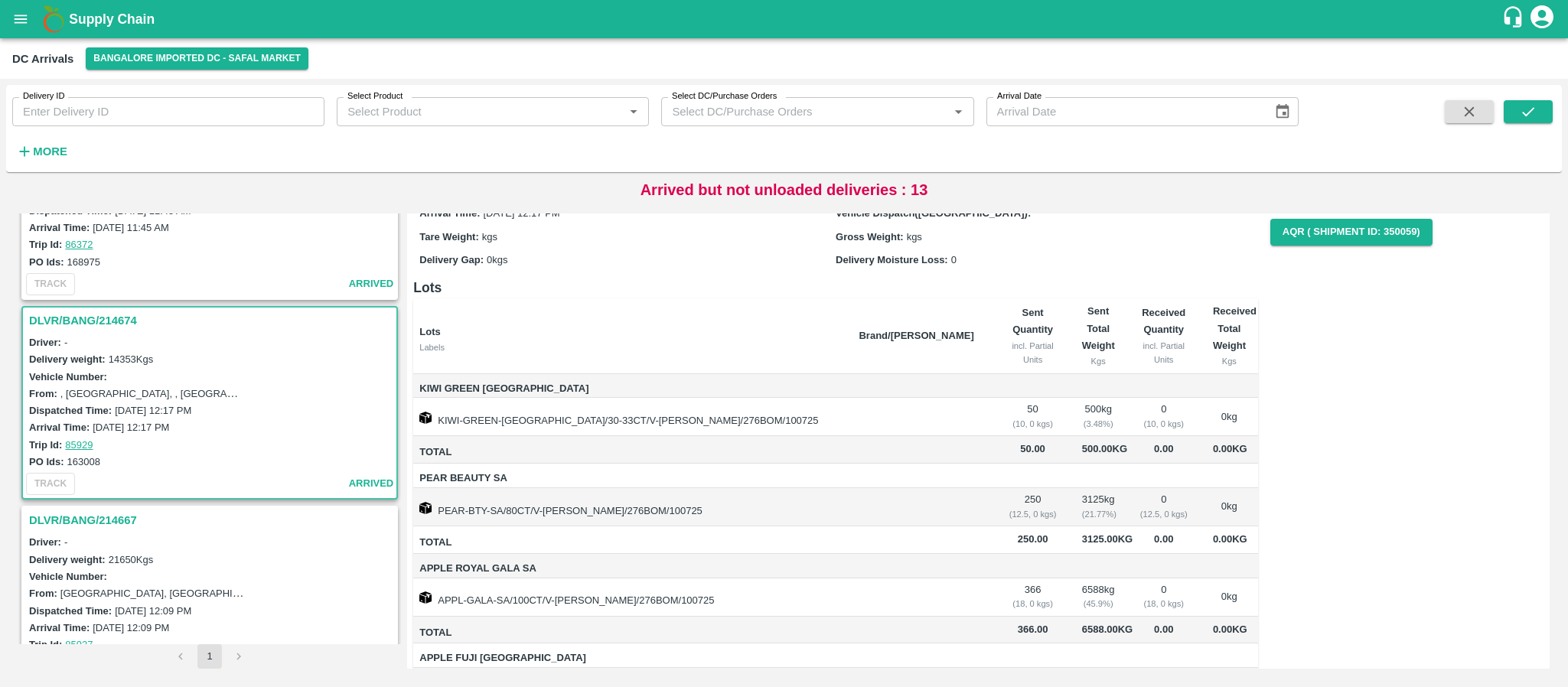
click at [89, 319] on h3 "DLVR/BANG/214674" at bounding box center [212, 320] width 366 height 20
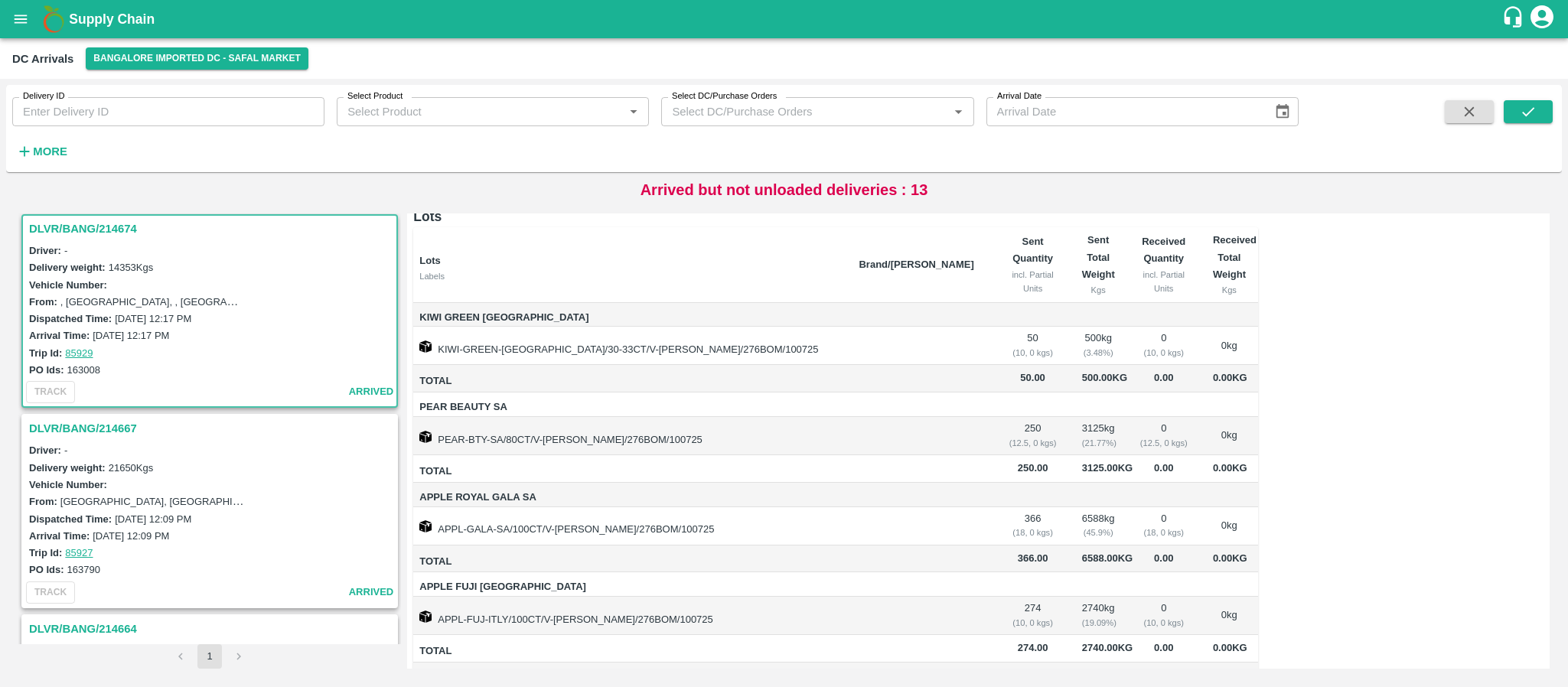
scroll to position [116, 0]
click at [122, 424] on h3 "DLVR/BANG/214667" at bounding box center [212, 428] width 366 height 20
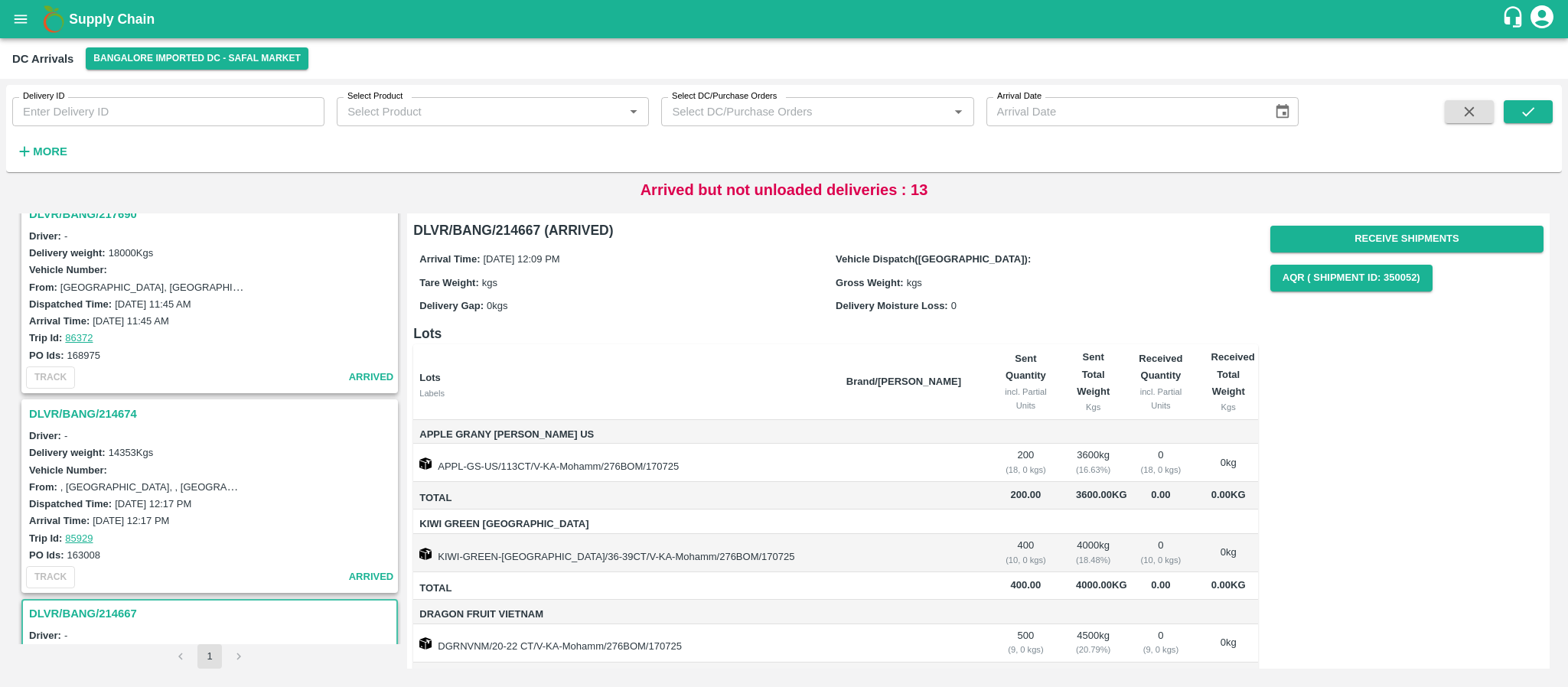
scroll to position [1984, 0]
click at [122, 415] on h3 "DLVR/BANG/214674" at bounding box center [212, 414] width 366 height 20
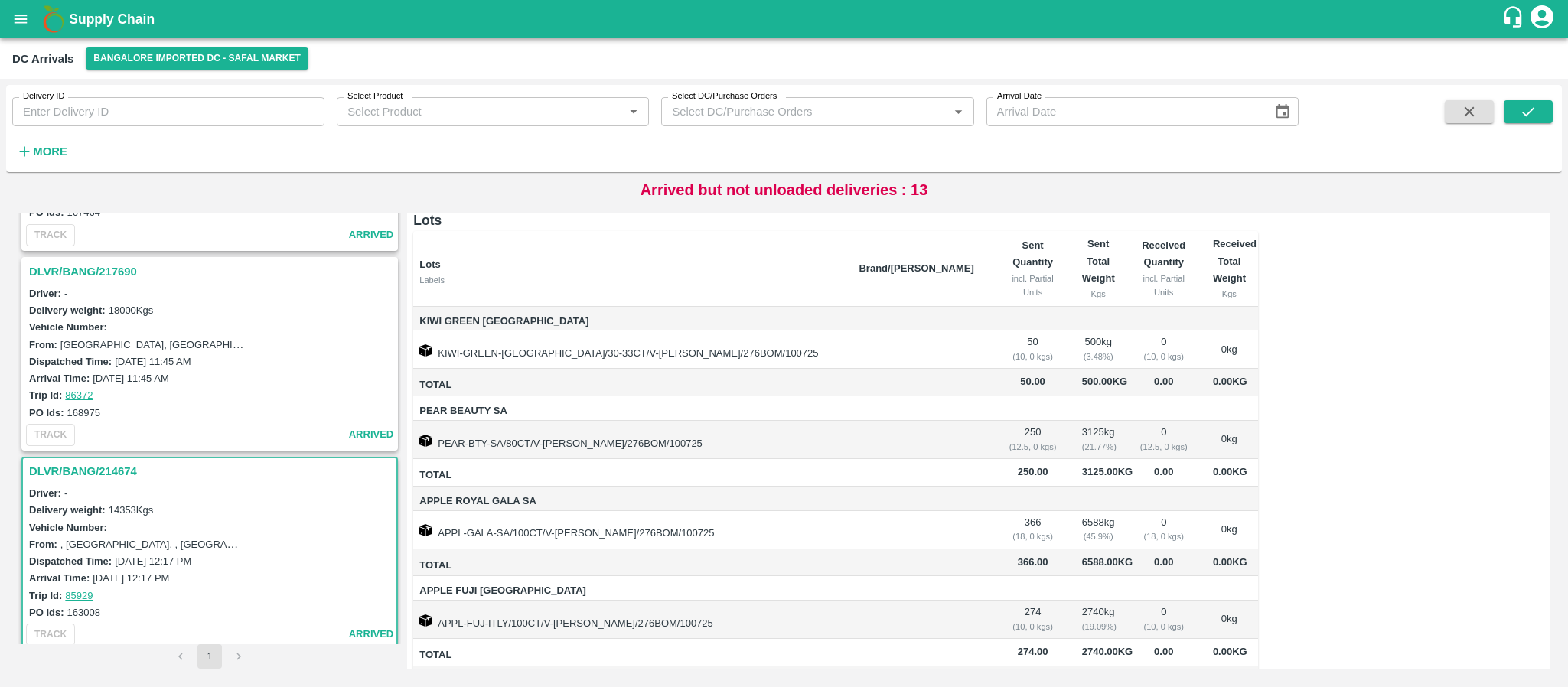
scroll to position [1927, 0]
click at [108, 265] on h3 "DLVR/BANG/217690" at bounding box center [212, 272] width 366 height 20
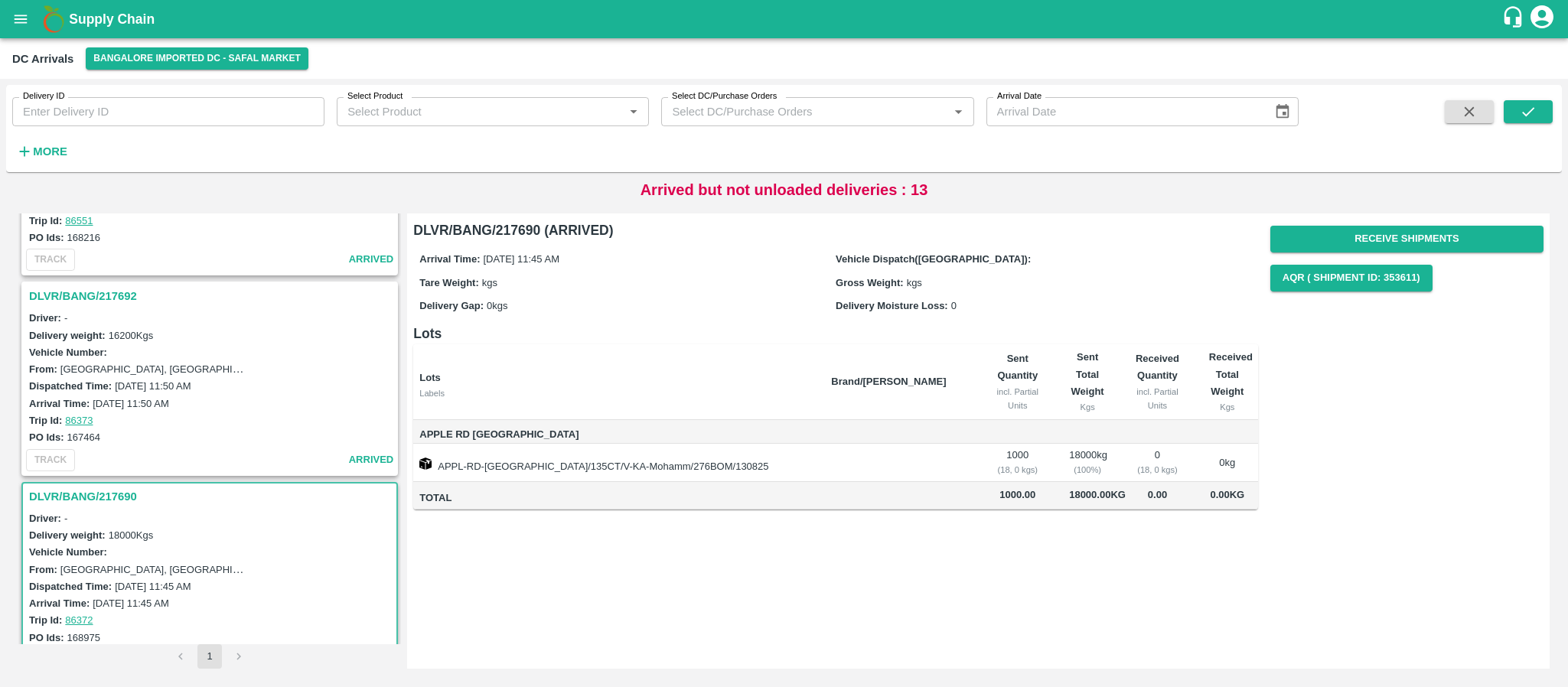
scroll to position [1702, 0]
click at [103, 292] on h3 "DLVR/BANG/217692" at bounding box center [212, 296] width 366 height 20
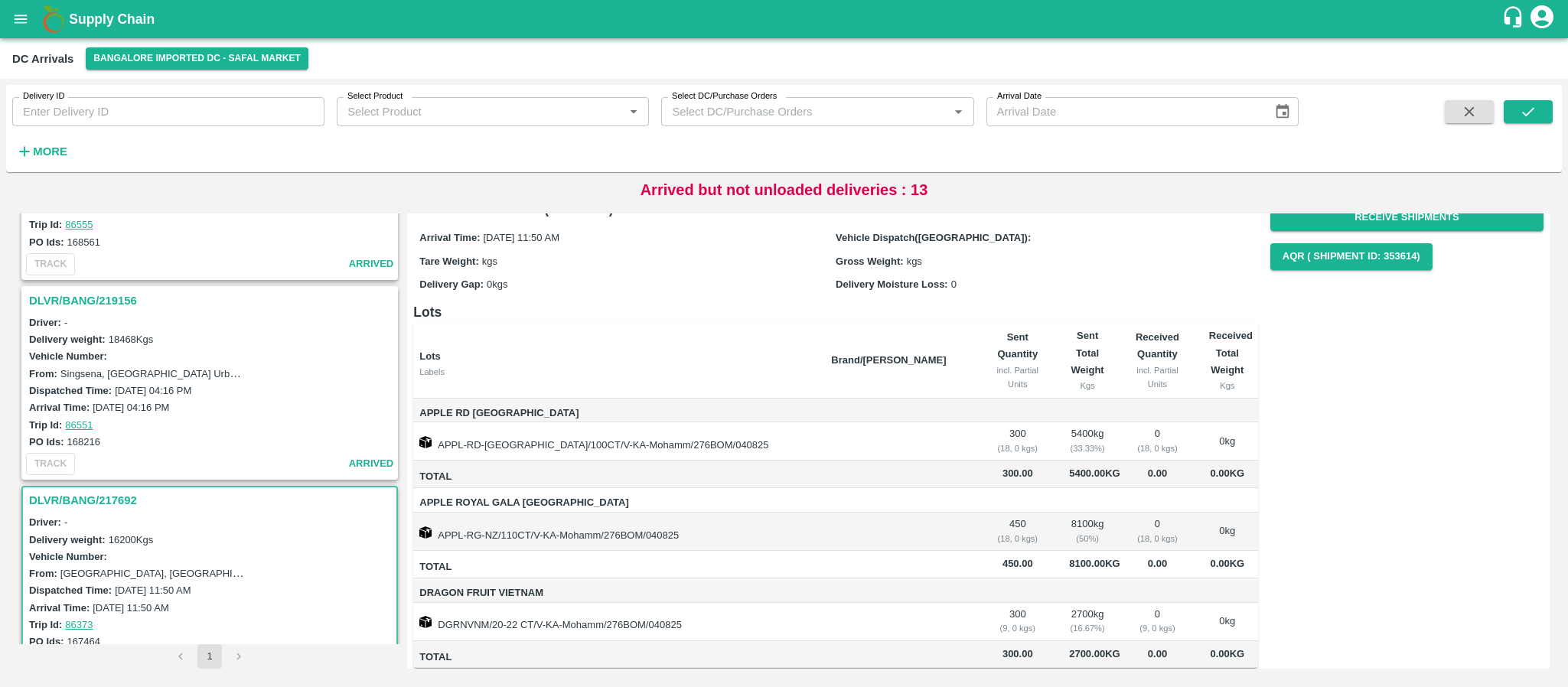
click at [116, 294] on h3 "DLVR/BANG/219156" at bounding box center [212, 300] width 366 height 20
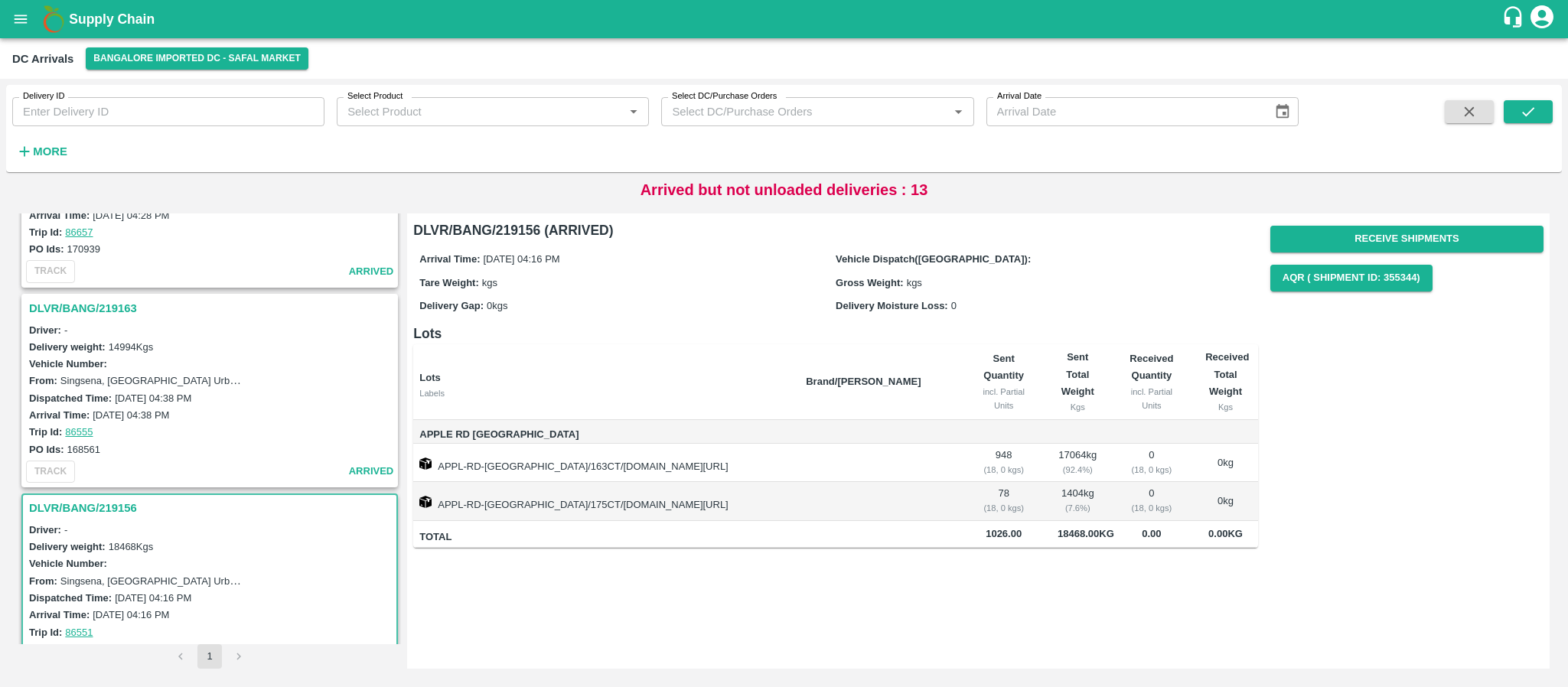
click at [94, 308] on h3 "DLVR/BANG/219163" at bounding box center [212, 308] width 366 height 20
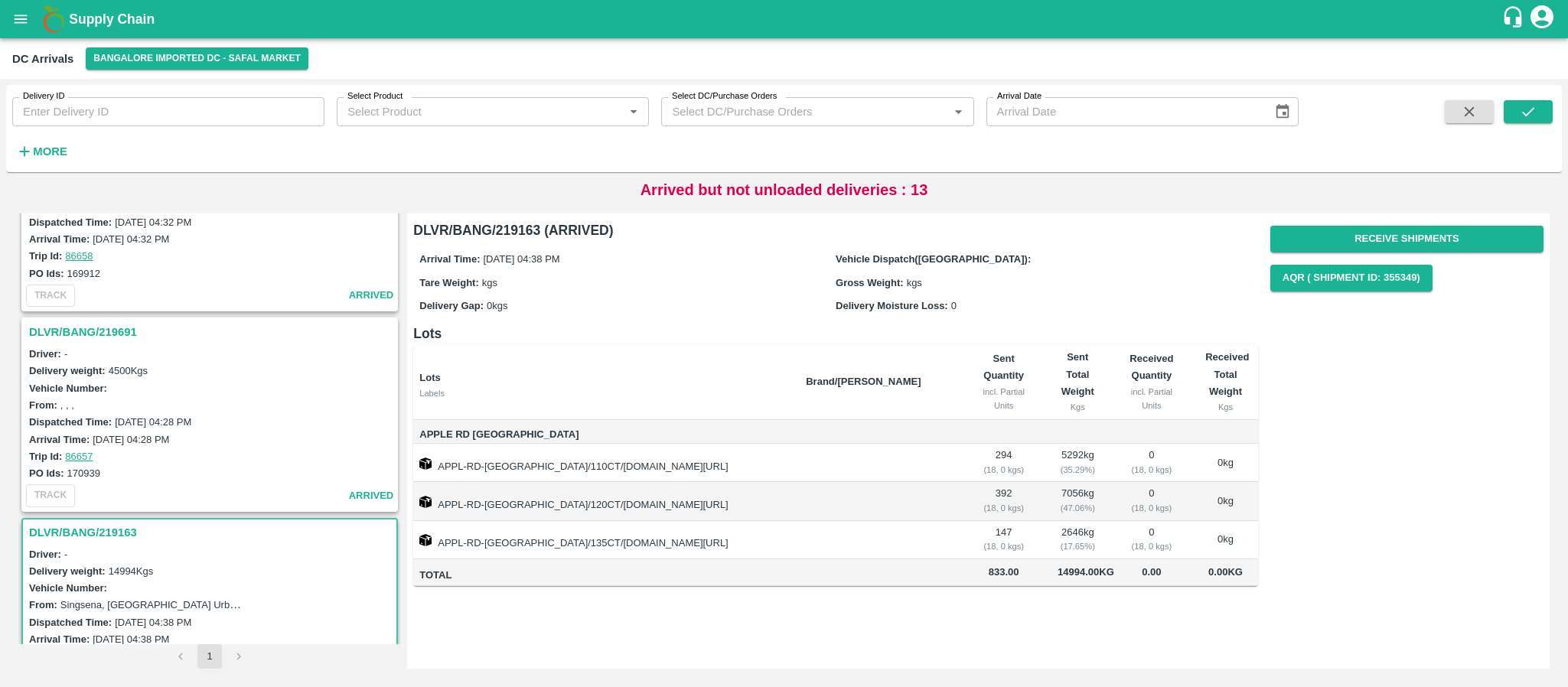
click at [99, 336] on h3 "DLVR/BANG/219691" at bounding box center [212, 331] width 366 height 20
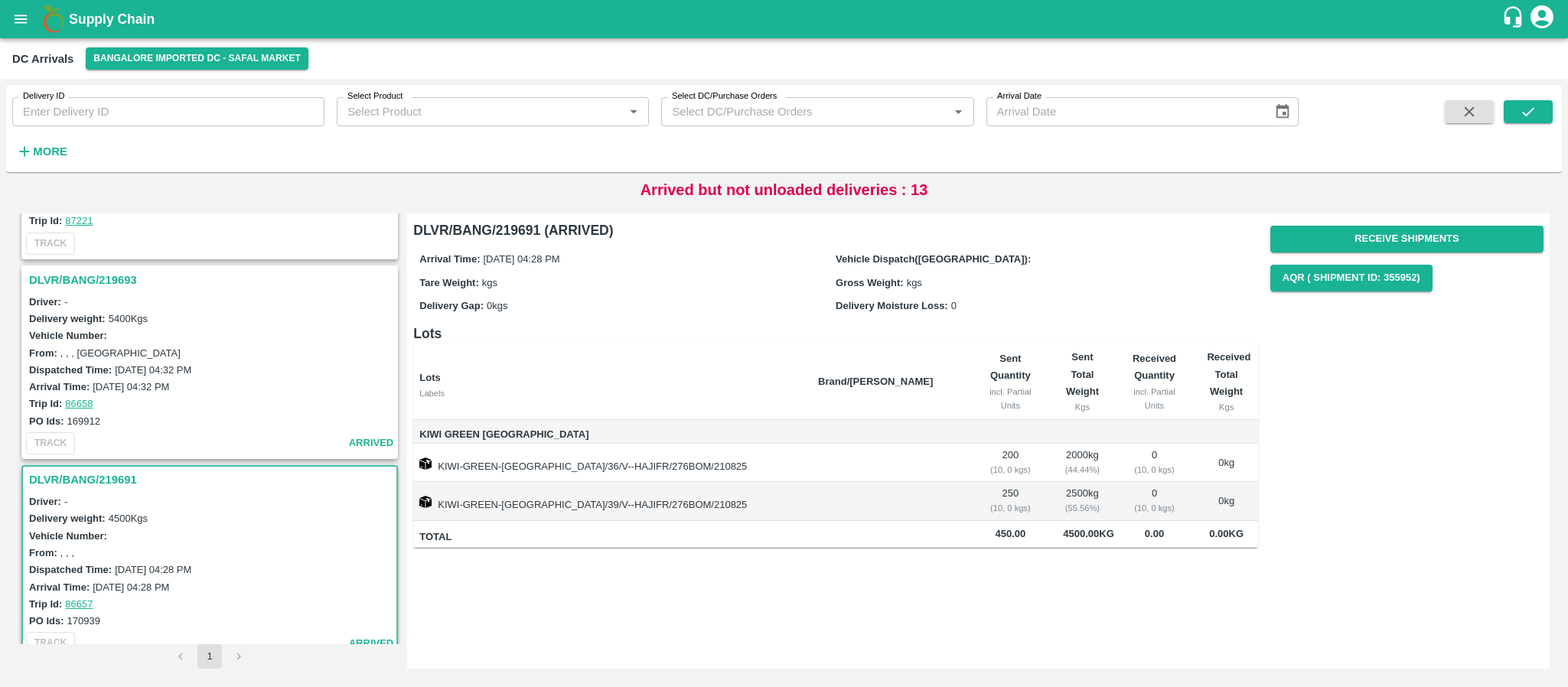
click at [100, 270] on h3 "DLVR/BANG/219693" at bounding box center [212, 279] width 366 height 20
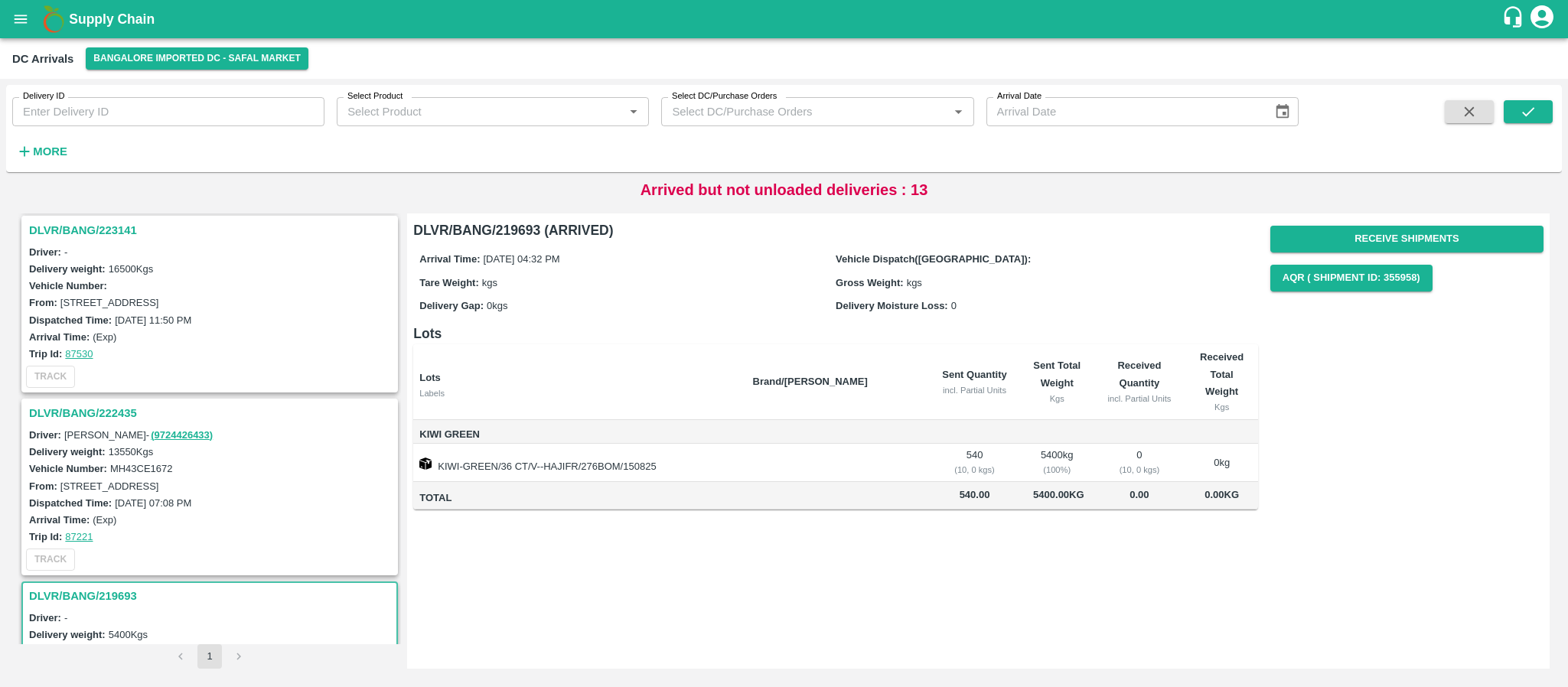
click at [110, 403] on h3 "DLVR/BANG/222435" at bounding box center [212, 413] width 366 height 20
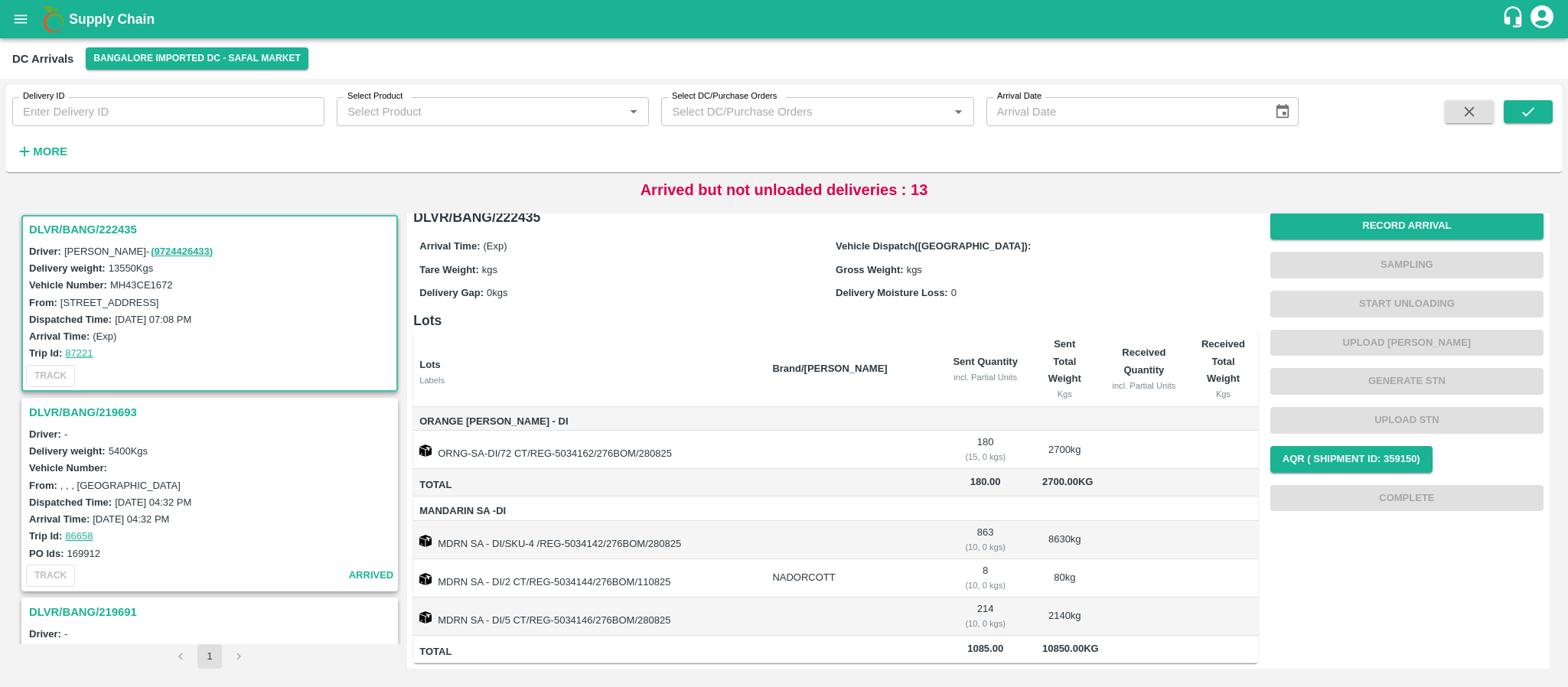
drag, startPoint x: 942, startPoint y: 507, endPoint x: 893, endPoint y: 538, distance: 58.0
click at [893, 538] on tr "MDRN SA - DI/SKU-4 /REG-5034142/276BOM/280825 863 ( 10, 0 kgs) 8630 kg" at bounding box center [836, 540] width 845 height 38
click at [873, 473] on td at bounding box center [850, 482] width 180 height 28
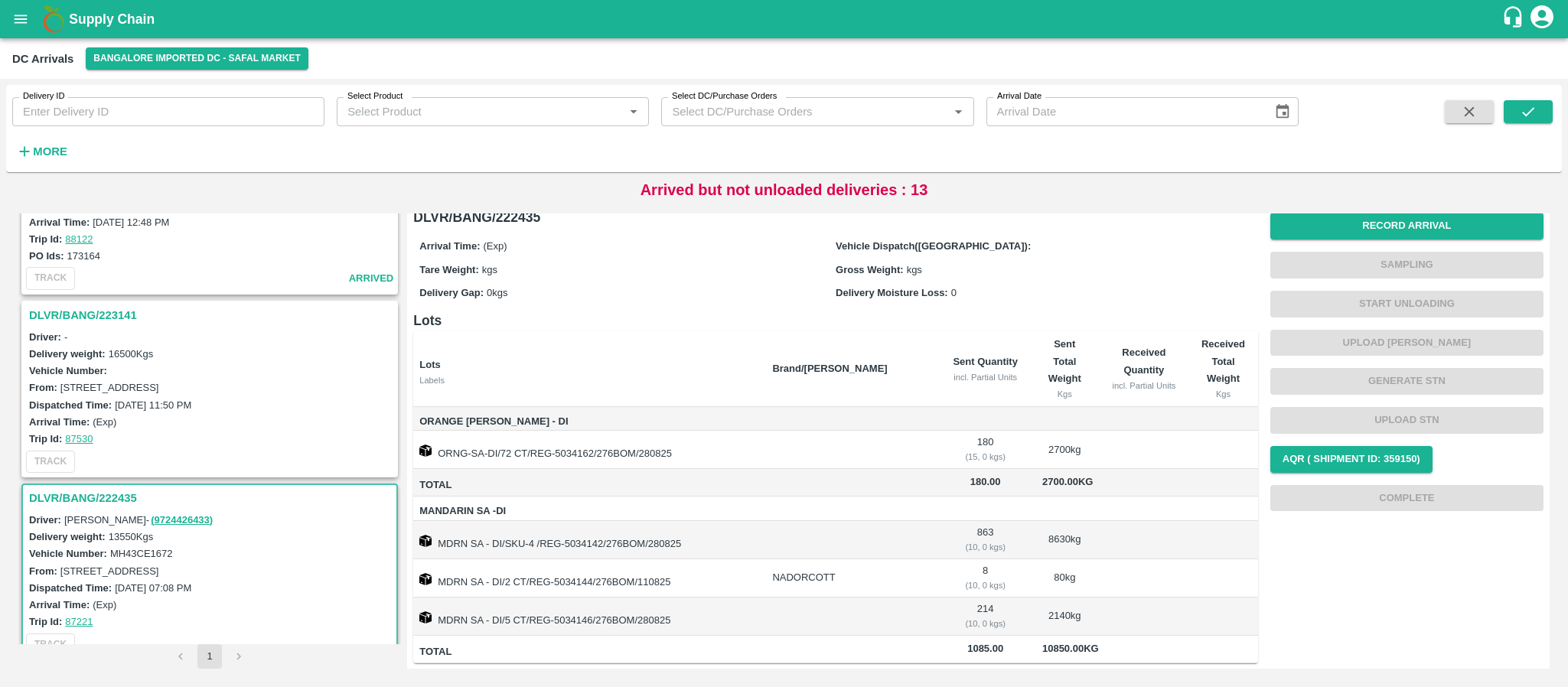
scroll to position [512, 0]
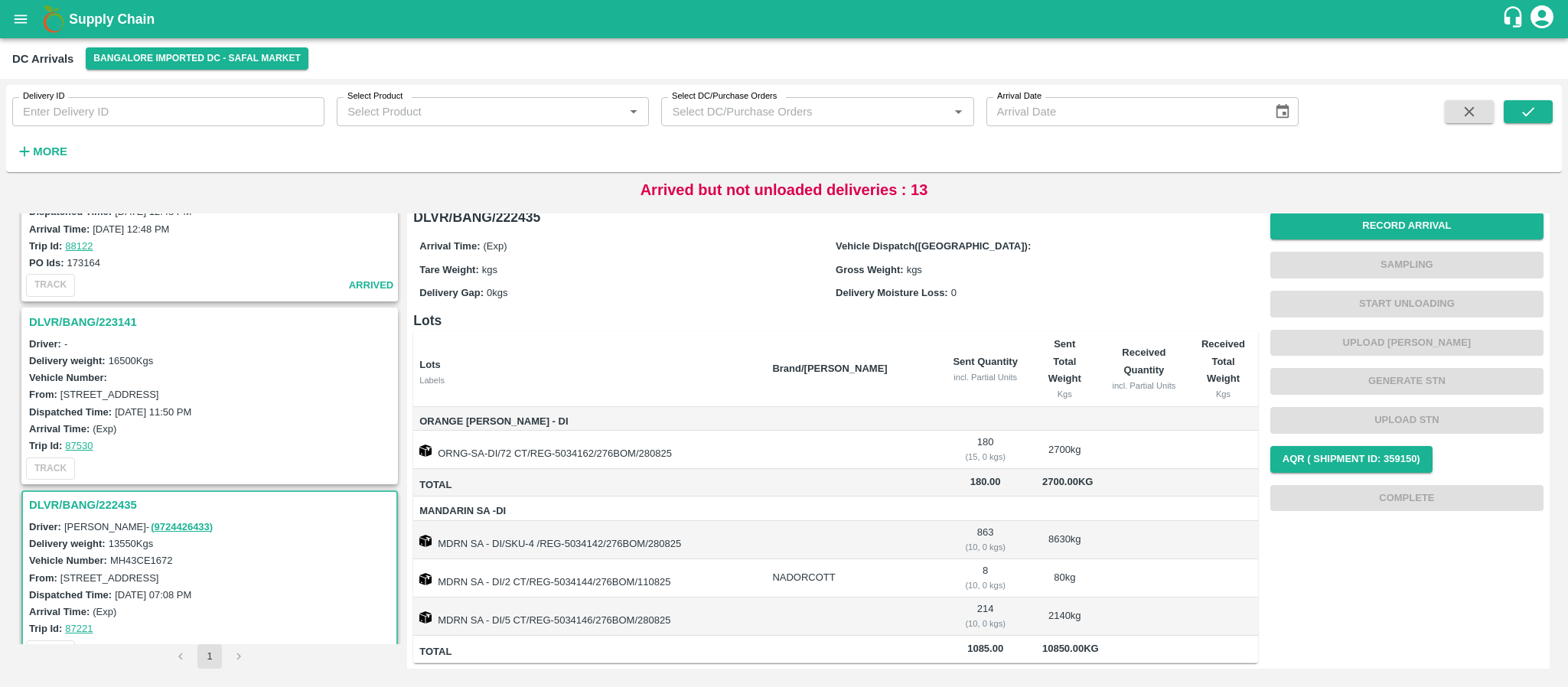
click at [111, 313] on h3 "DLVR/BANG/223141" at bounding box center [212, 322] width 366 height 20
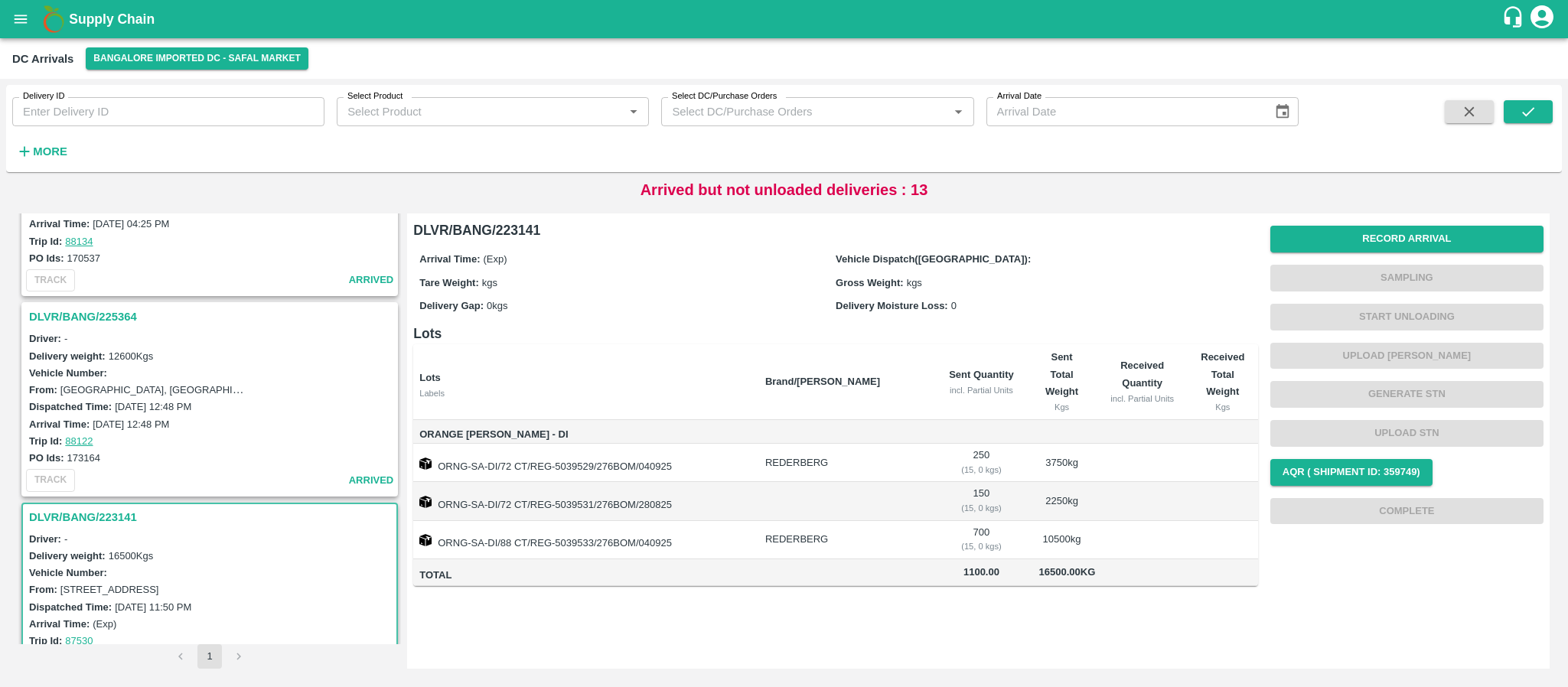
scroll to position [314, 0]
click at [95, 322] on h3 "DLVR/BANG/225364" at bounding box center [212, 319] width 366 height 20
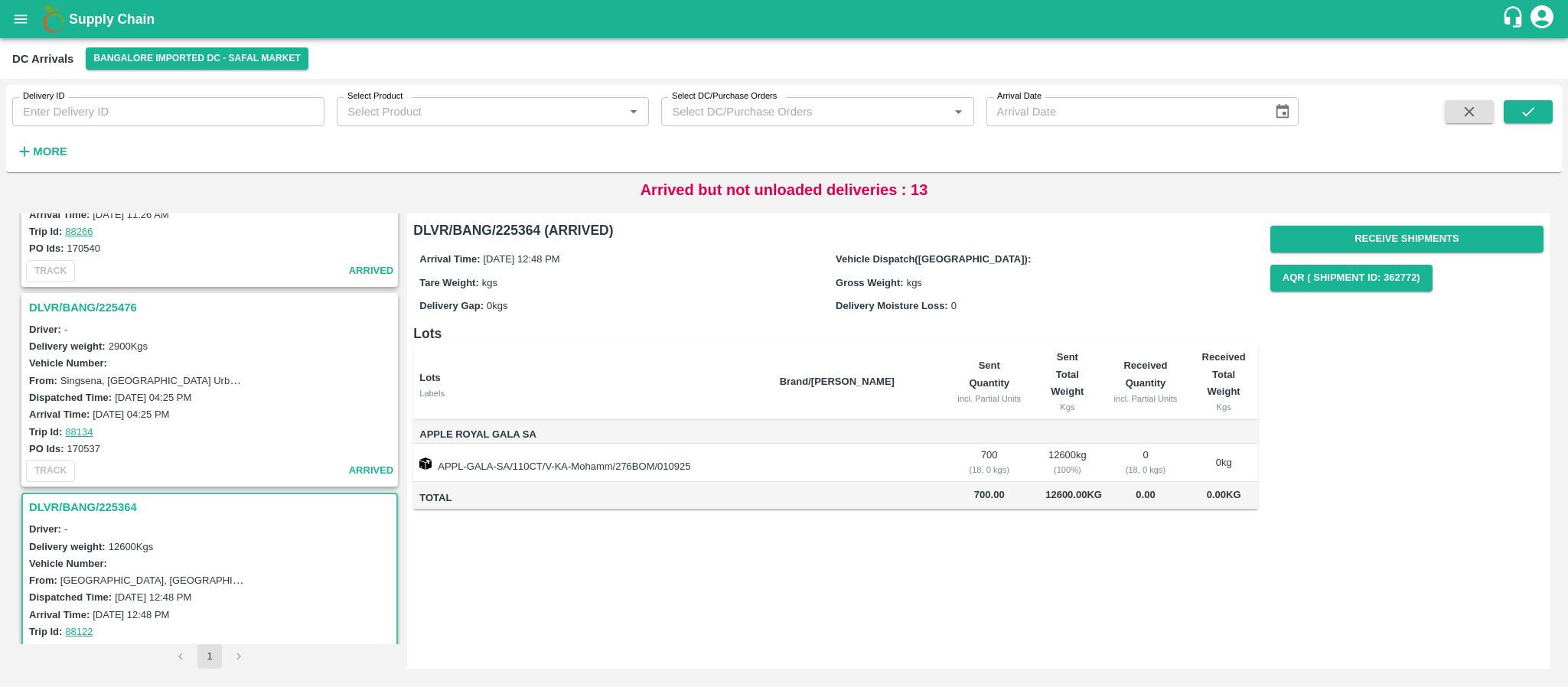
scroll to position [122, 0]
click at [110, 306] on h3 "DLVR/BANG/225476" at bounding box center [212, 312] width 366 height 20
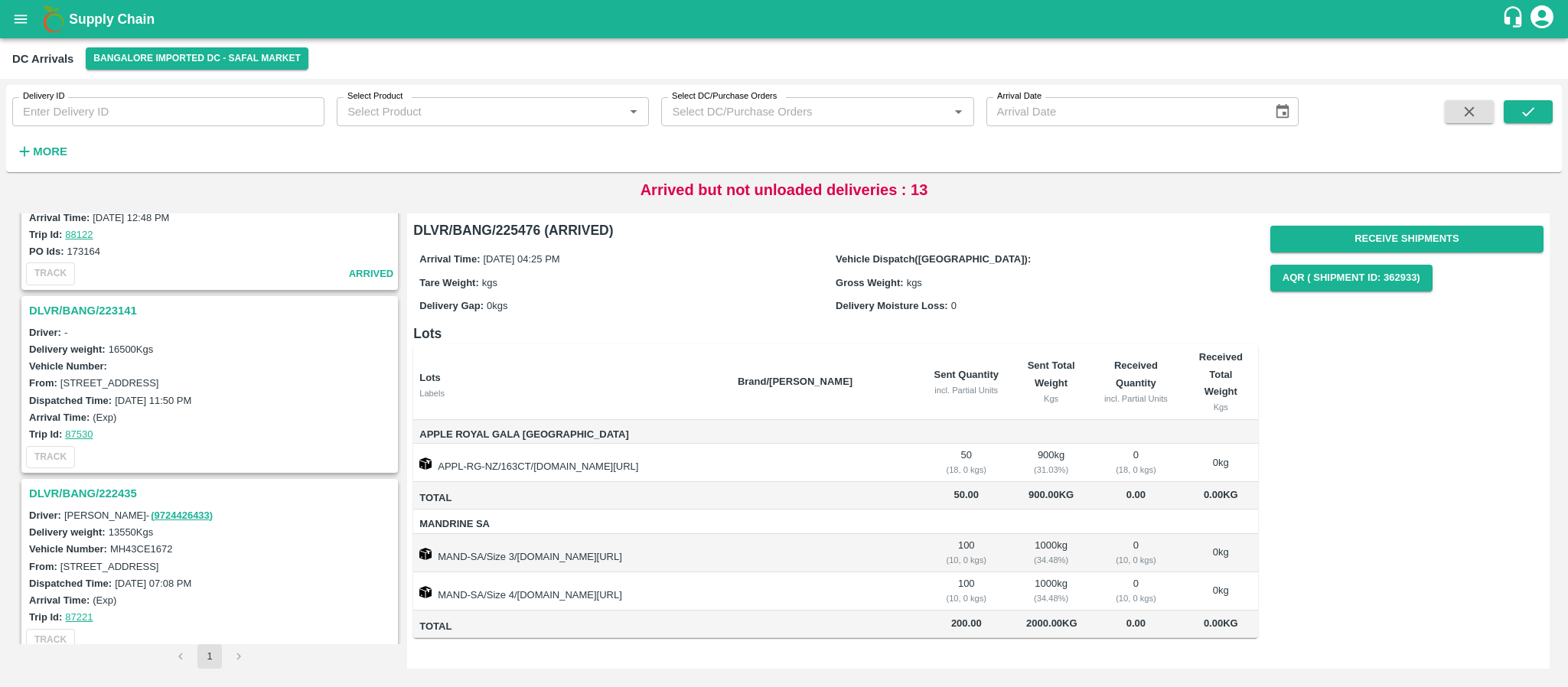
scroll to position [523, 0]
click at [105, 310] on h3 "DLVR/BANG/223141" at bounding box center [212, 311] width 366 height 20
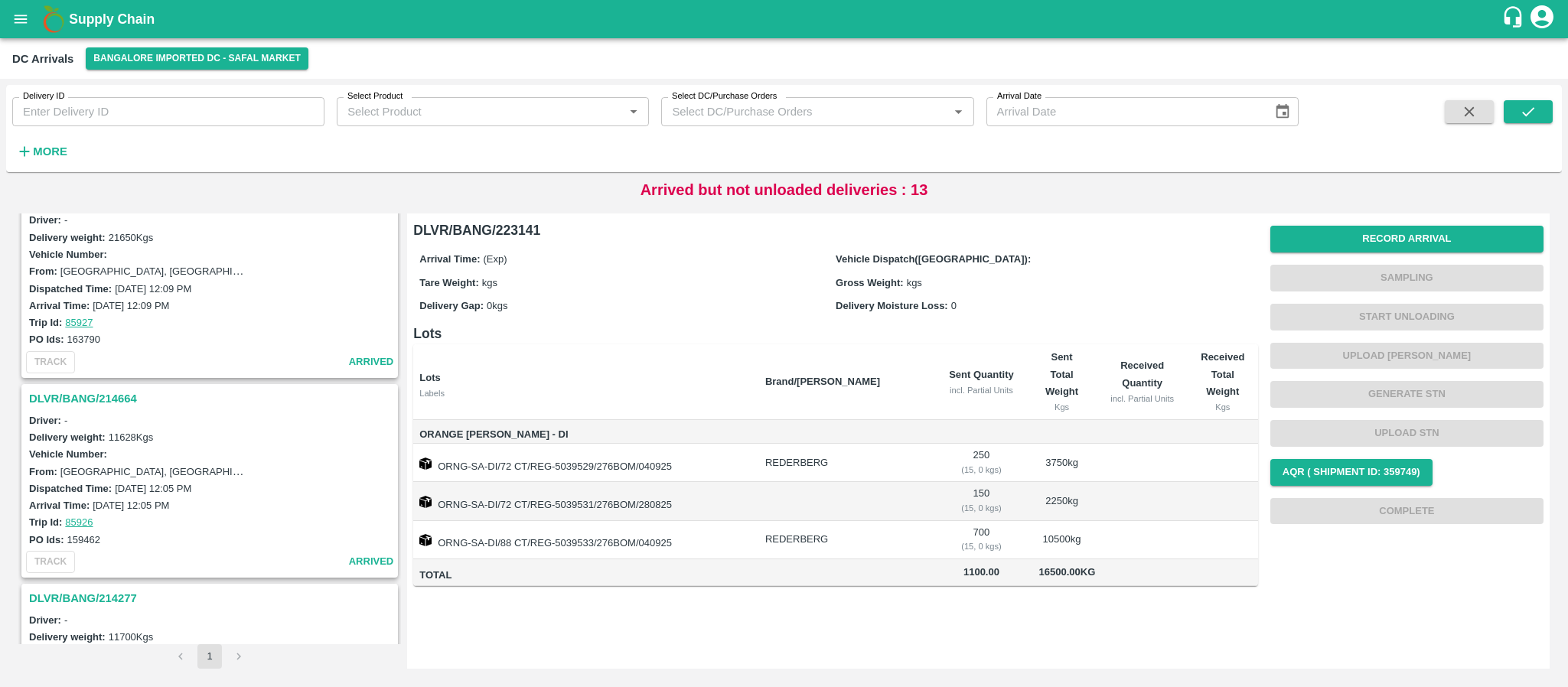
scroll to position [2402, 0]
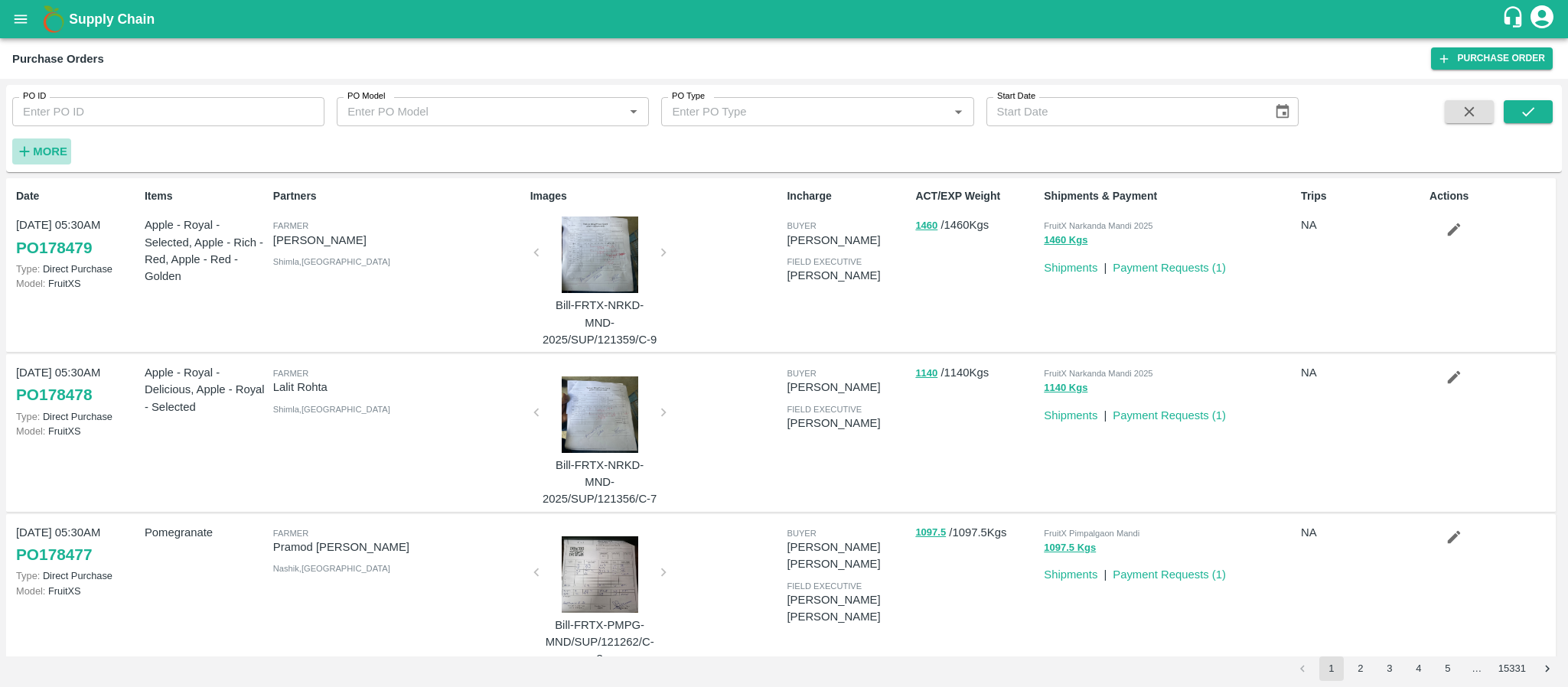
click at [63, 149] on strong "More" at bounding box center [49, 151] width 34 height 12
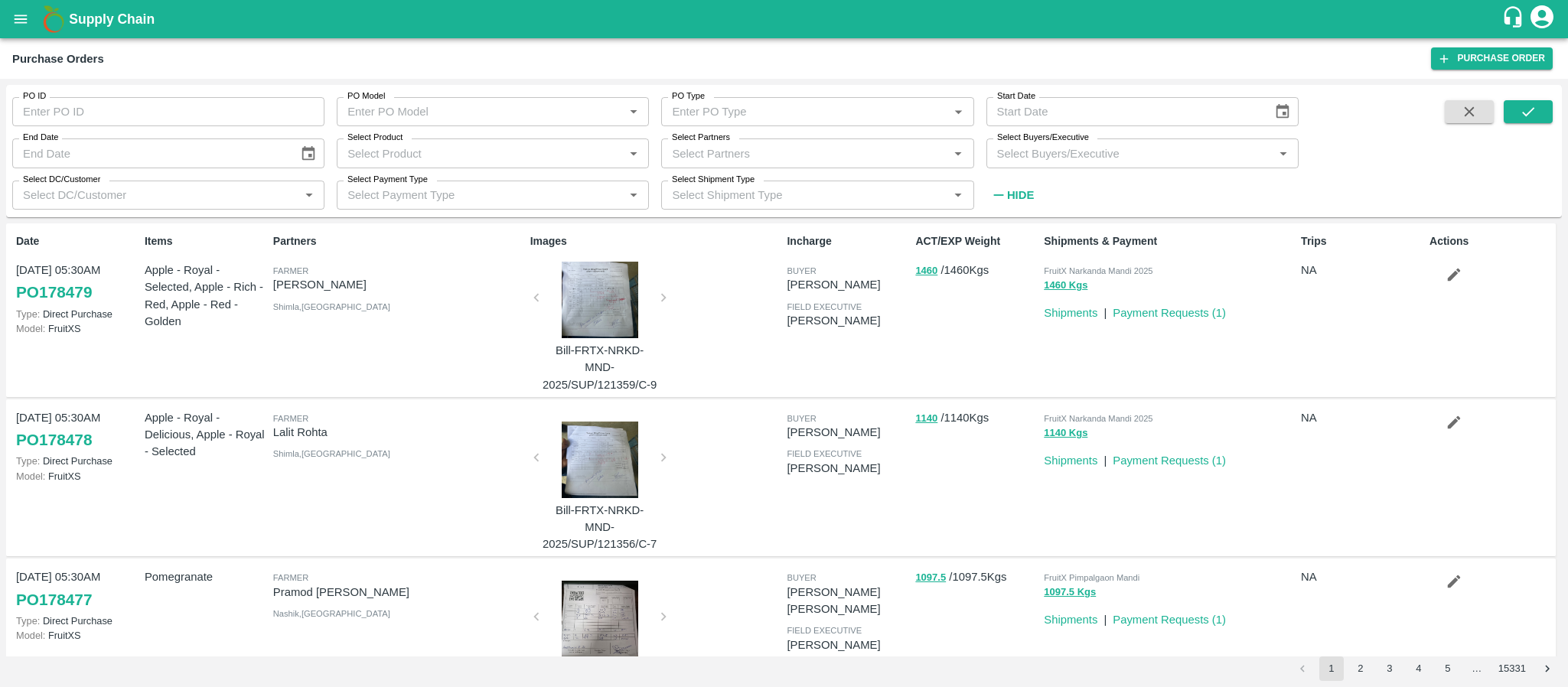
click at [804, 156] on input "Select Partners" at bounding box center [805, 152] width 278 height 20
type input "s"
type input "srk fr"
click at [764, 187] on div "SRK FRUITS CARE-, [GEOGRAPHIC_DATA] Division-9741732288" at bounding box center [838, 195] width 245 height 34
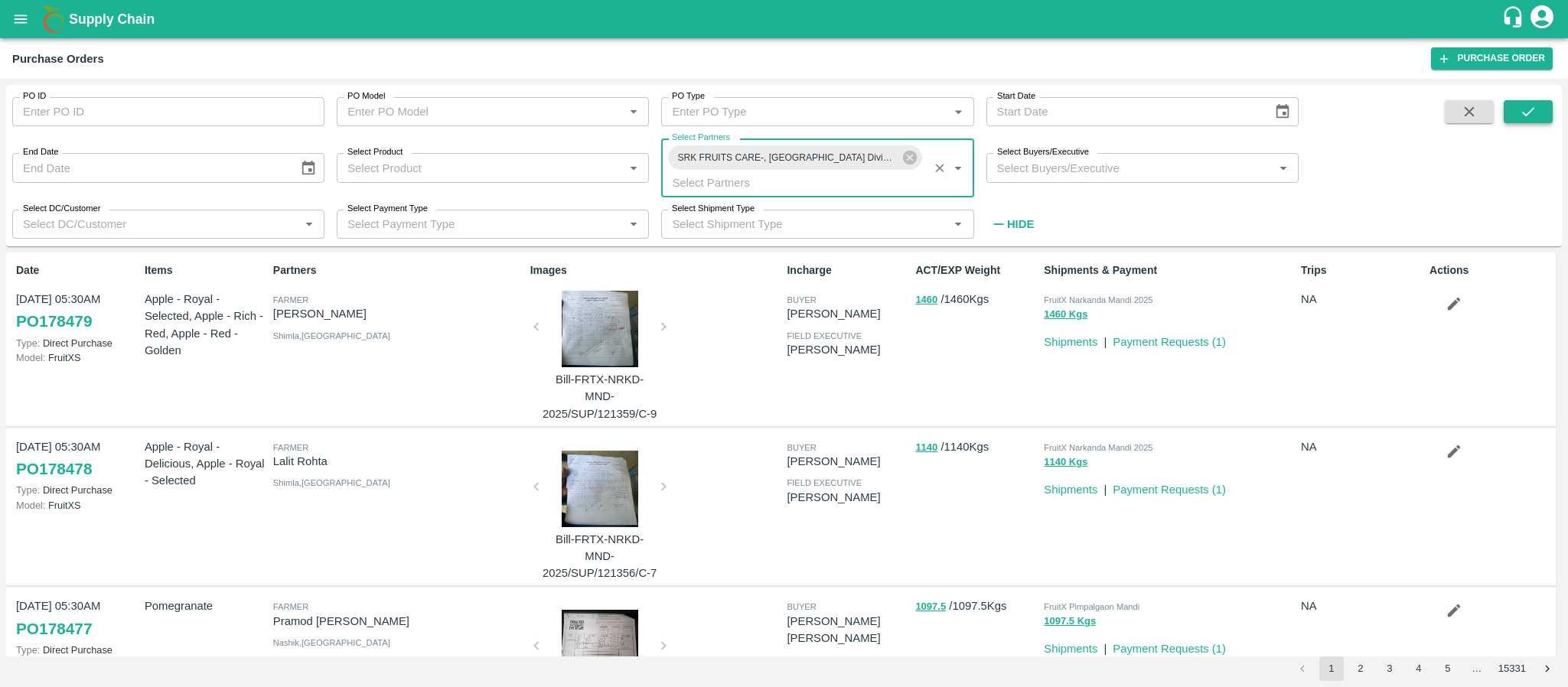
click at [1514, 108] on button "submit" at bounding box center [1527, 112] width 49 height 23
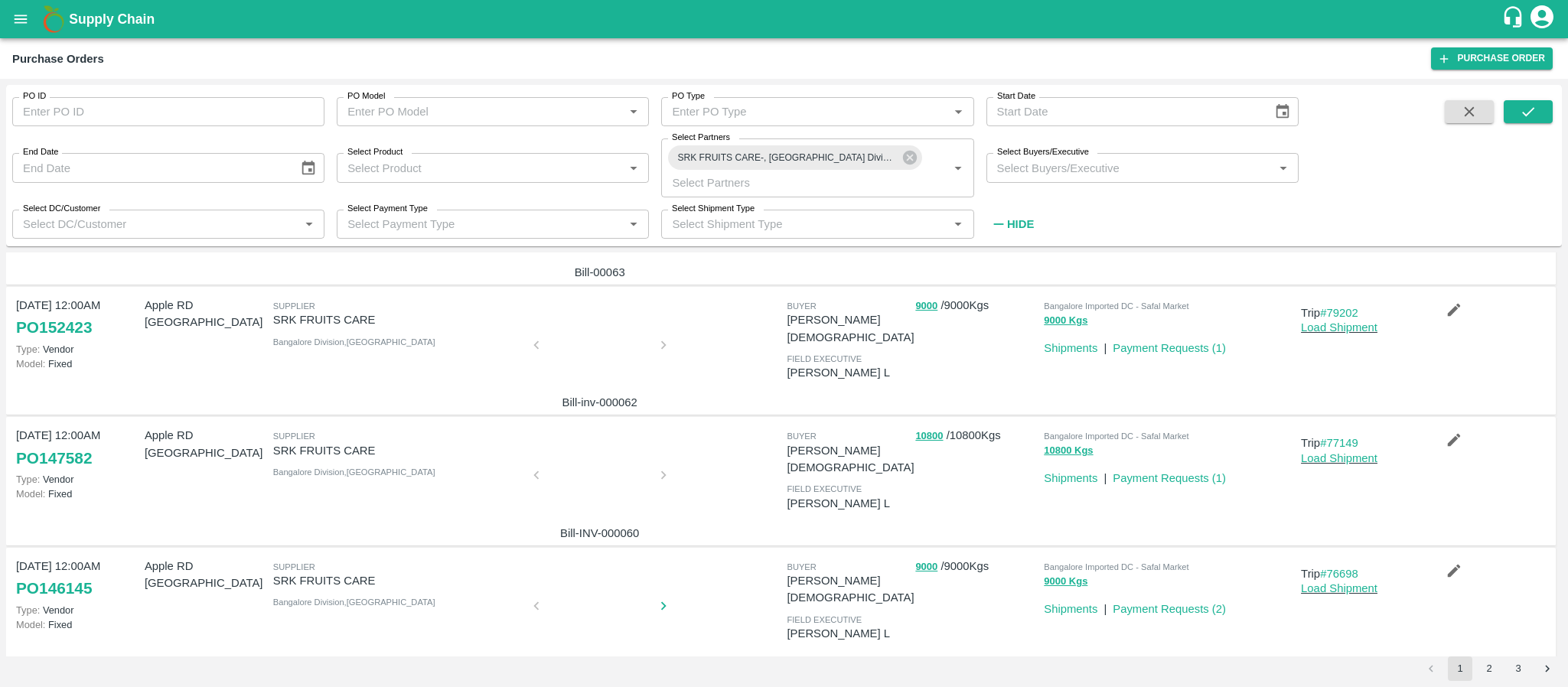
scroll to position [402, 0]
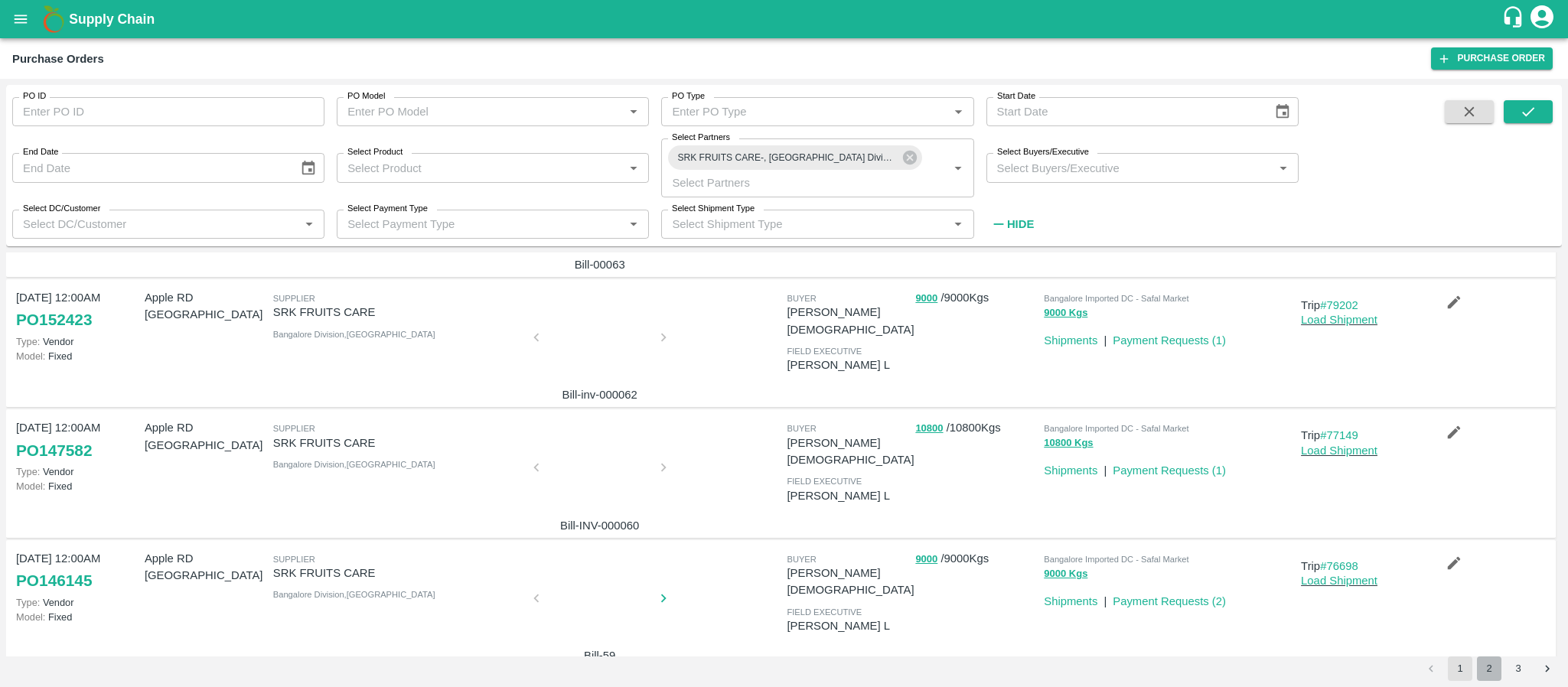
click at [1485, 670] on button "2" at bounding box center [1489, 668] width 25 height 25
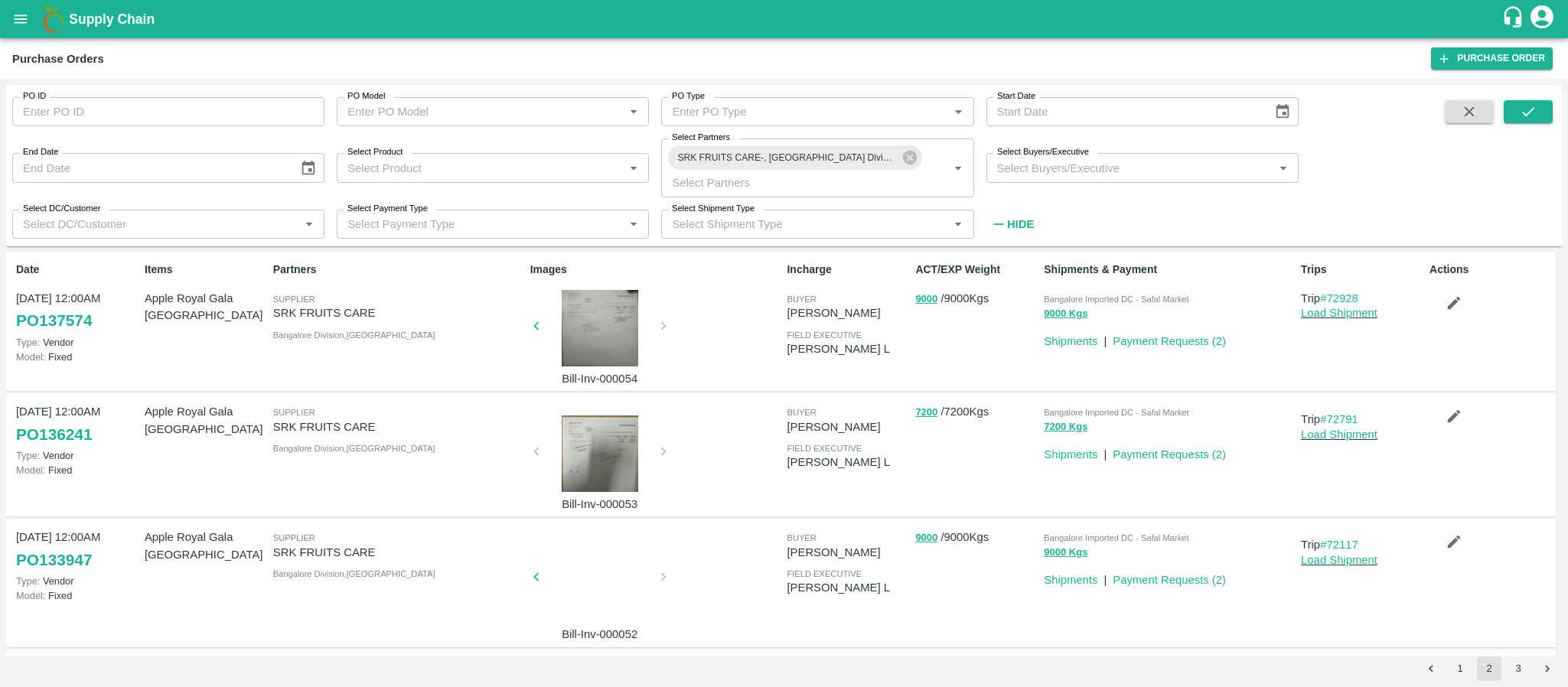
scroll to position [2, 0]
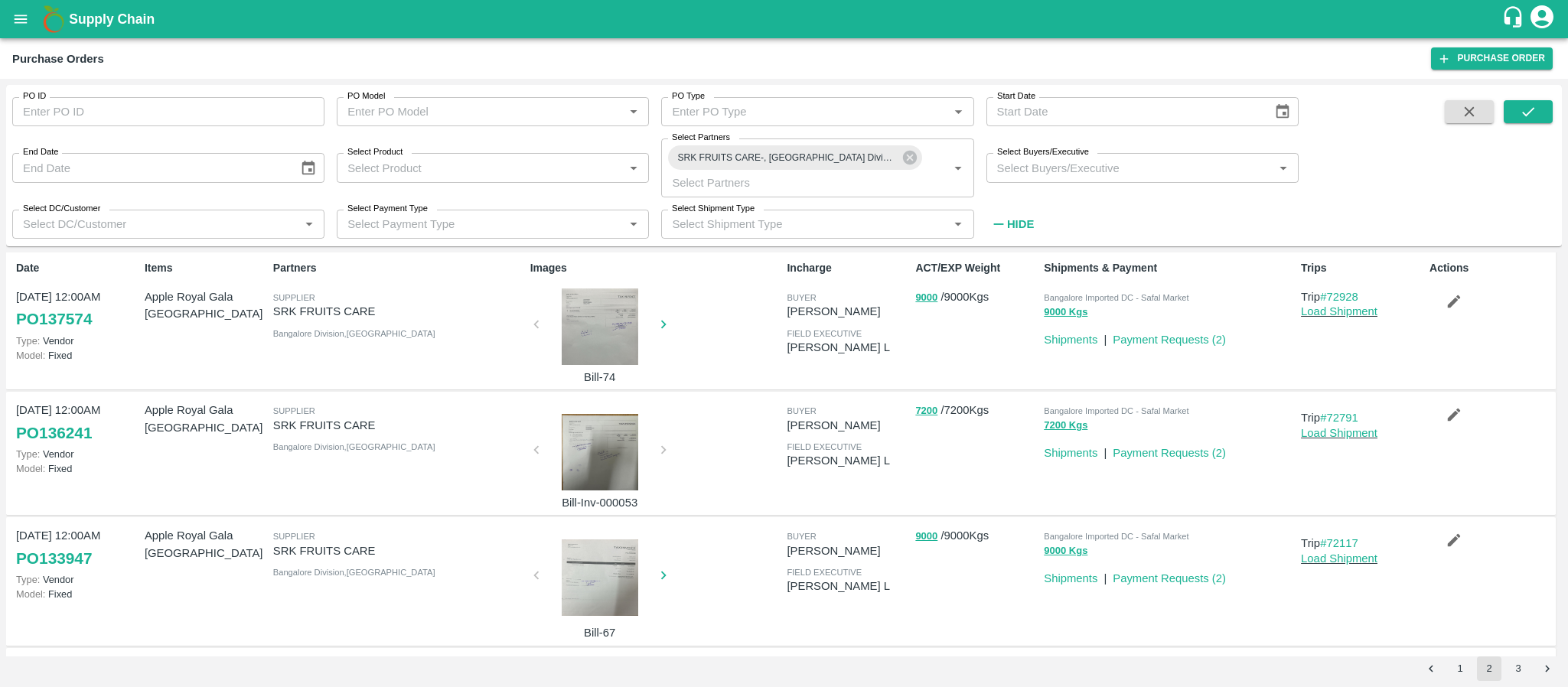
click at [628, 329] on div at bounding box center [600, 326] width 115 height 77
click at [602, 319] on div at bounding box center [600, 326] width 115 height 77
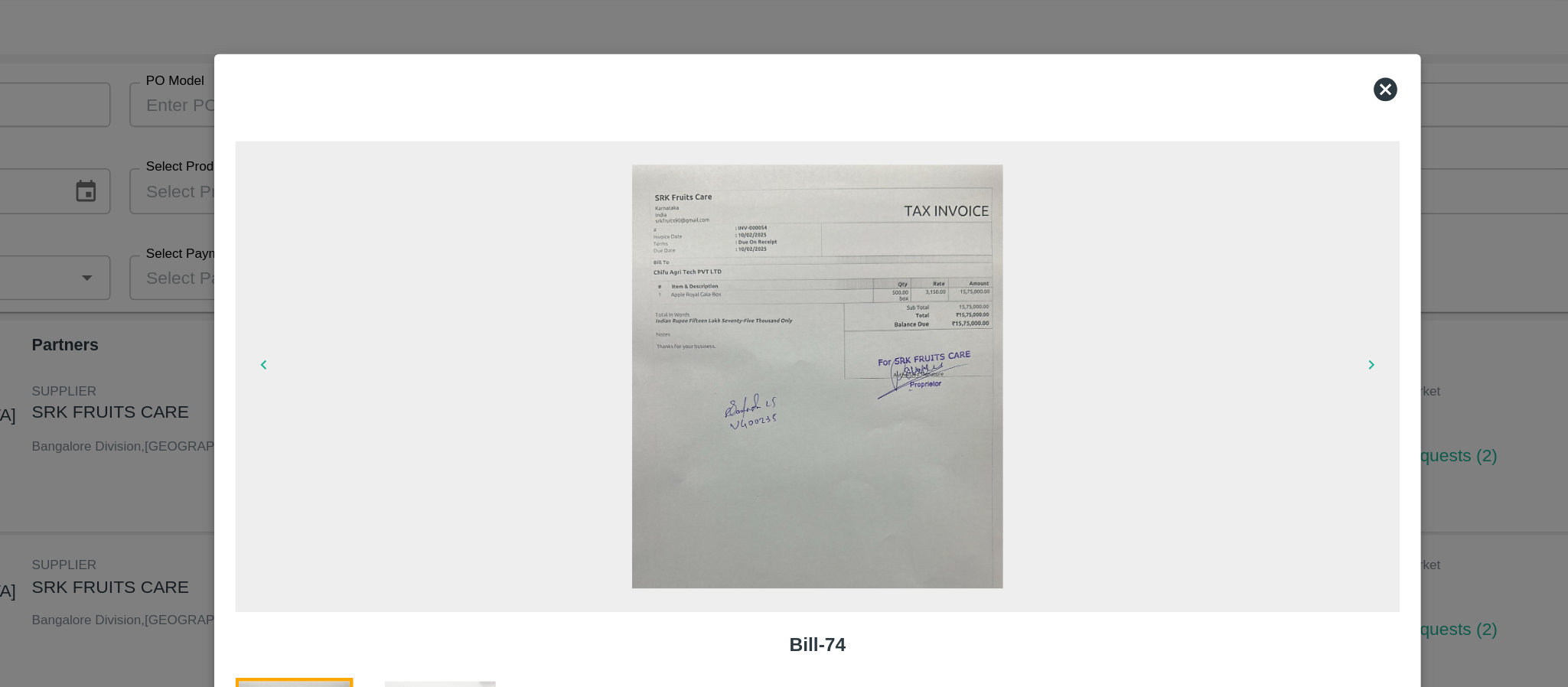
click at [1158, 99] on icon at bounding box center [1153, 101] width 15 height 15
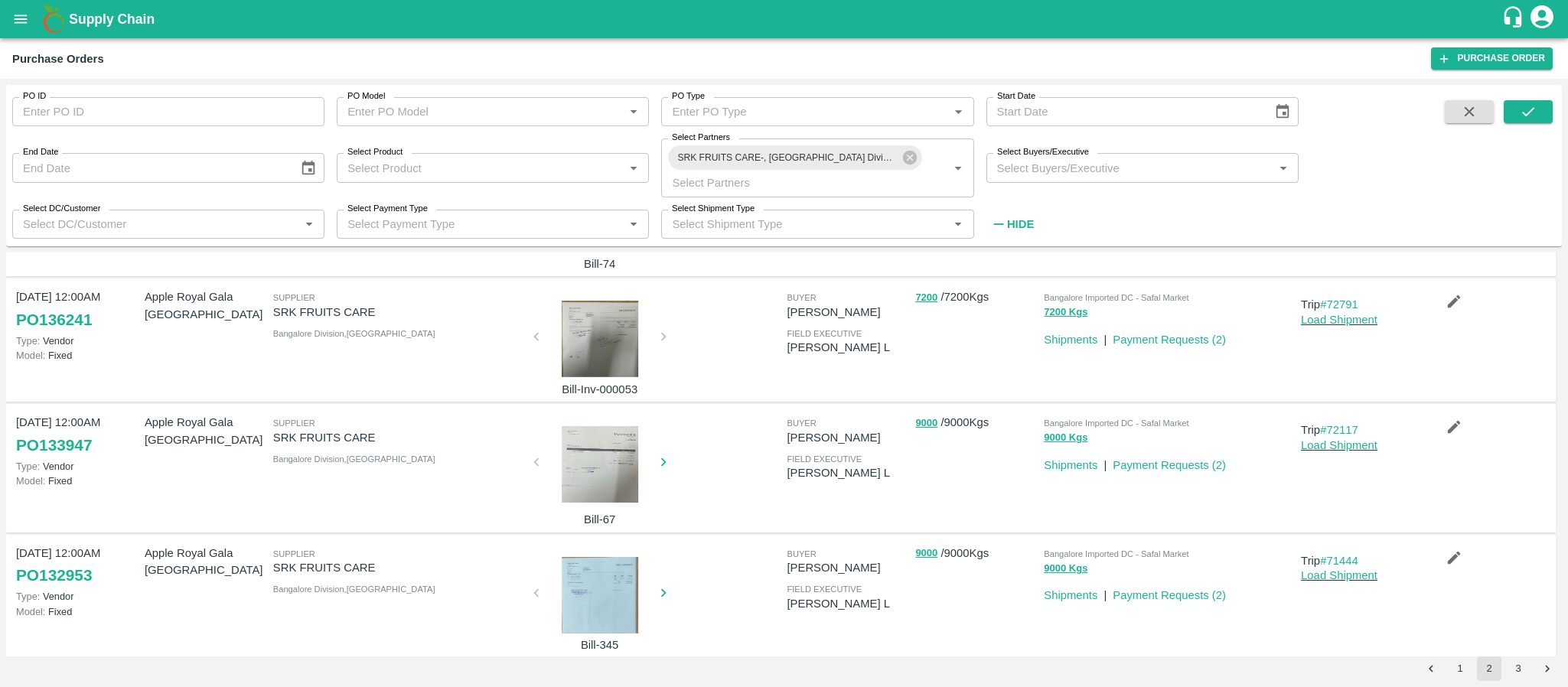
scroll to position [117, 0]
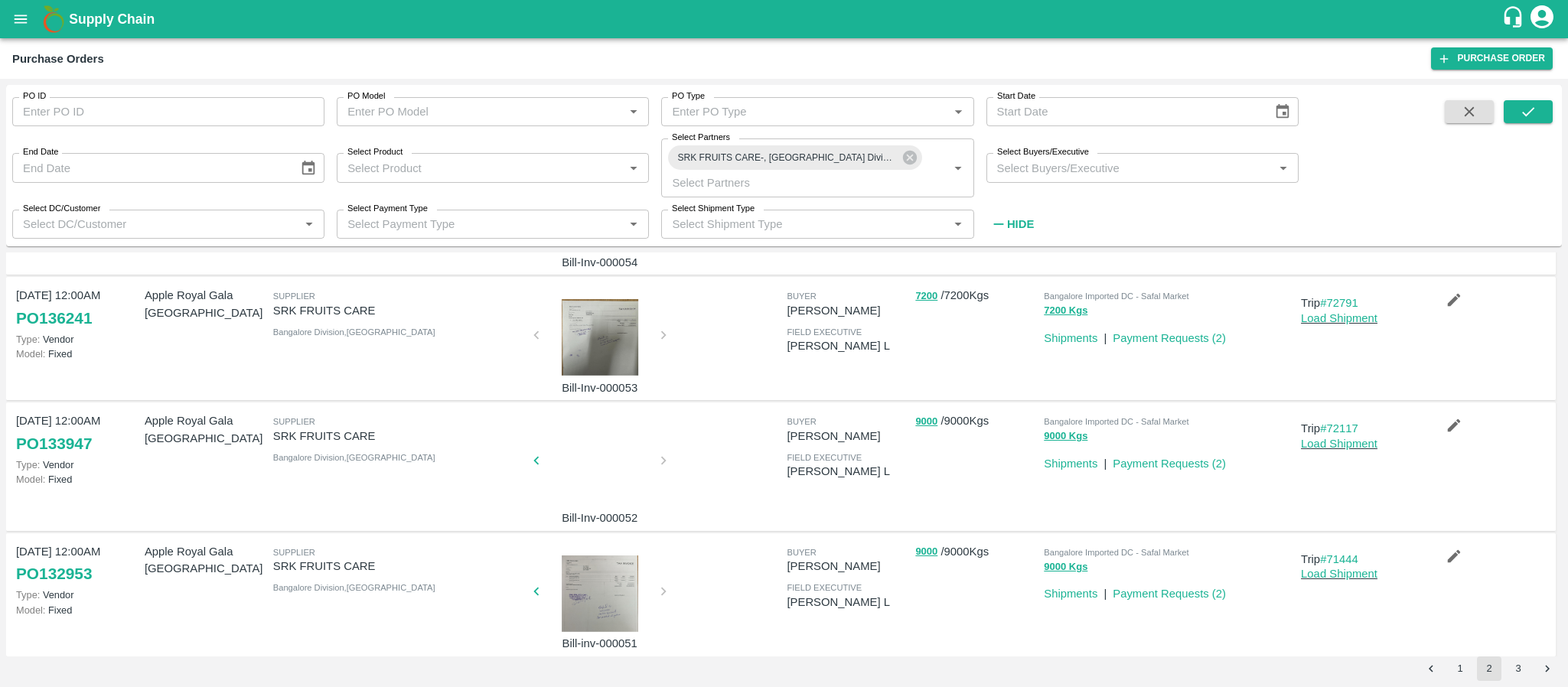
click at [597, 455] on div at bounding box center [600, 465] width 115 height 81
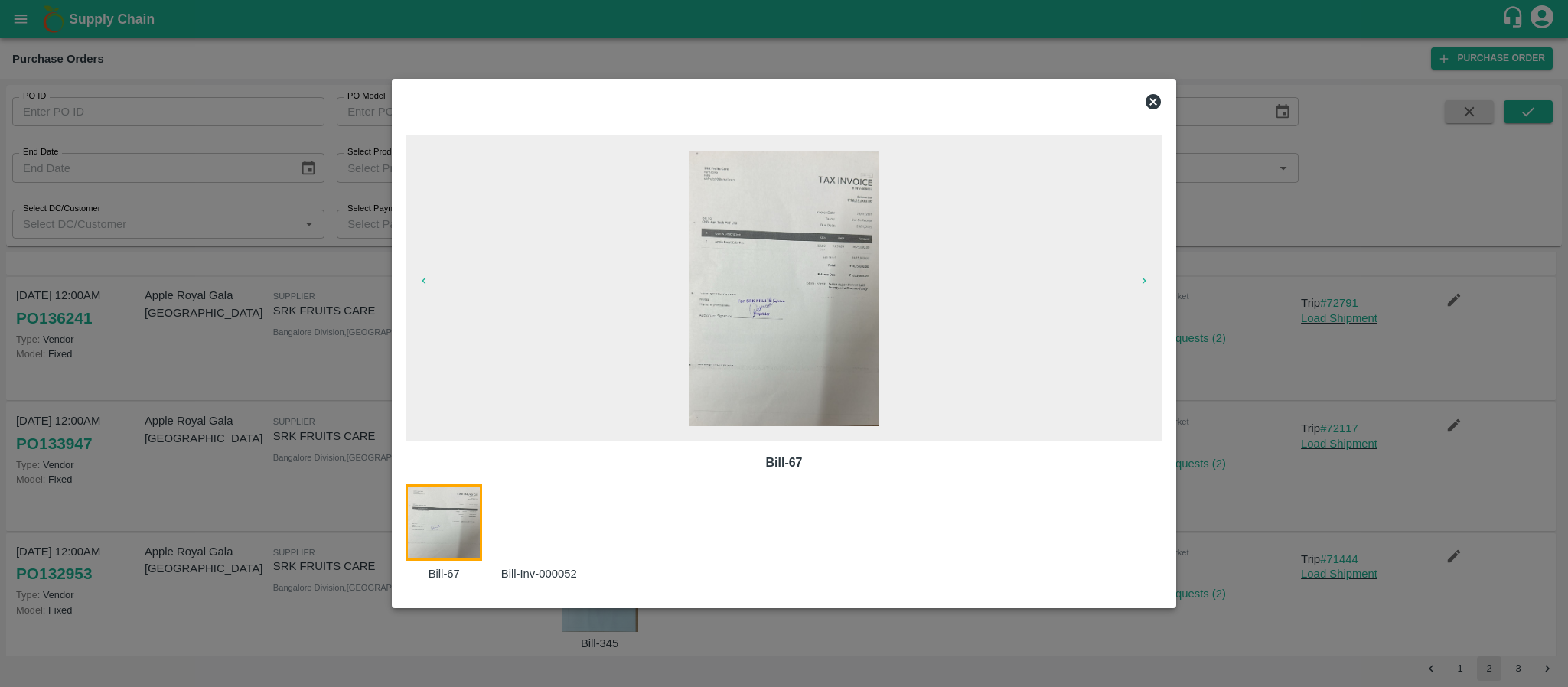
click at [1154, 95] on icon at bounding box center [1153, 101] width 15 height 15
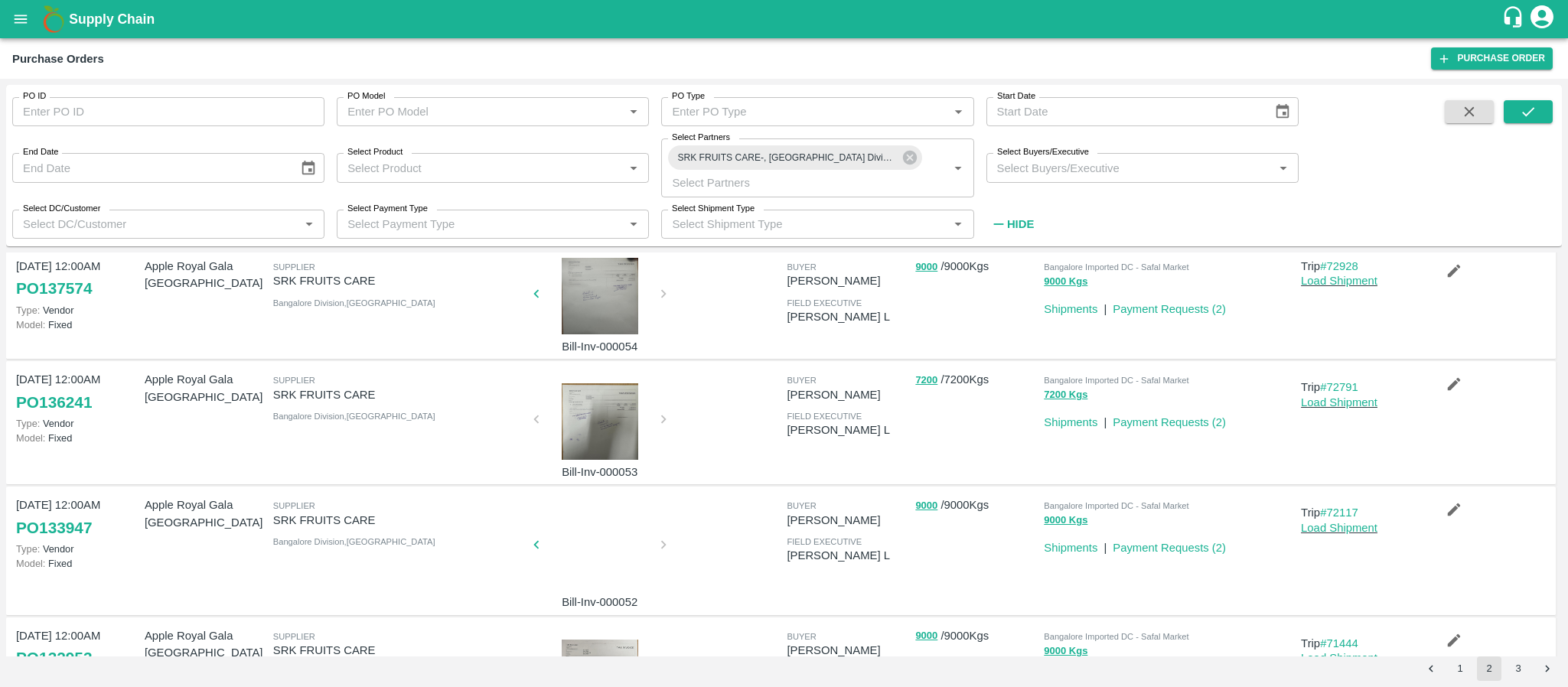
scroll to position [0, 0]
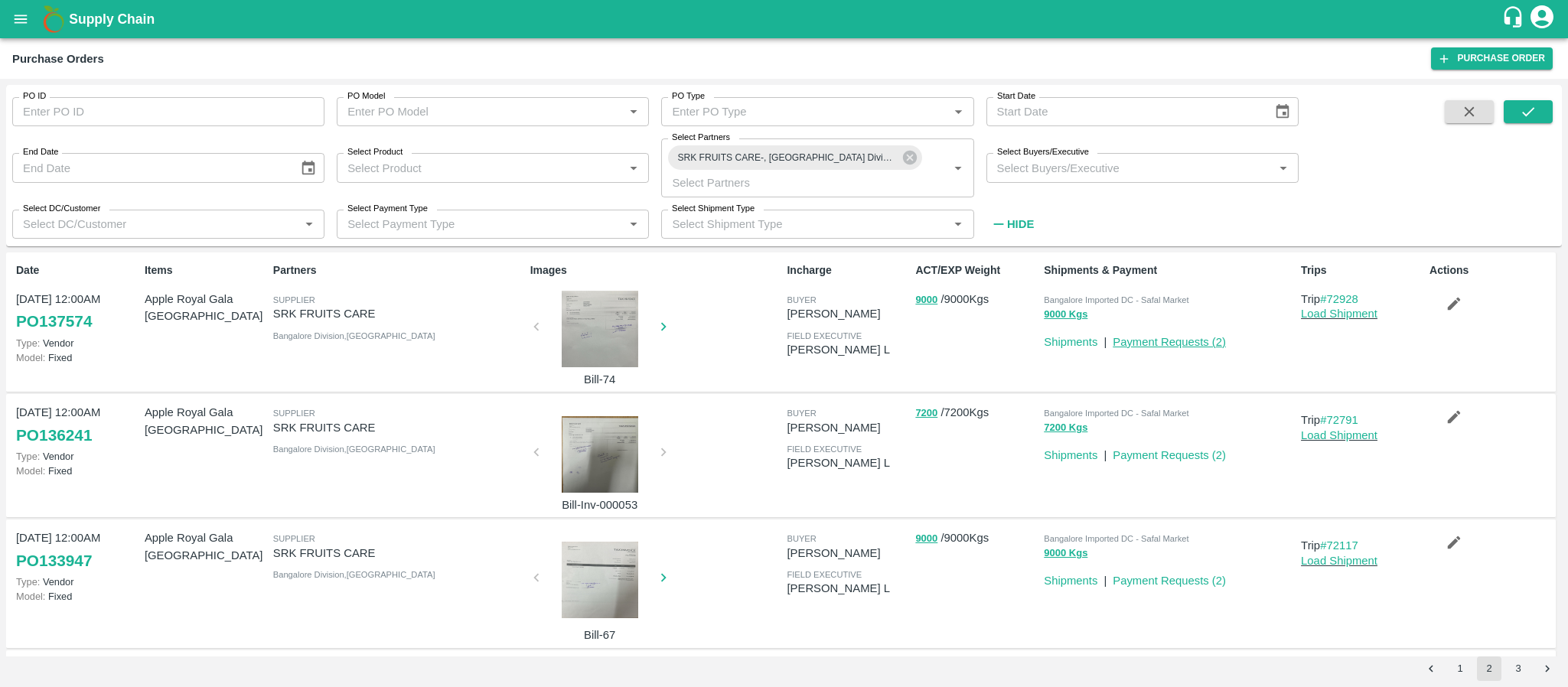
click at [1166, 340] on link "Payment Requests ( 2 )" at bounding box center [1169, 342] width 113 height 12
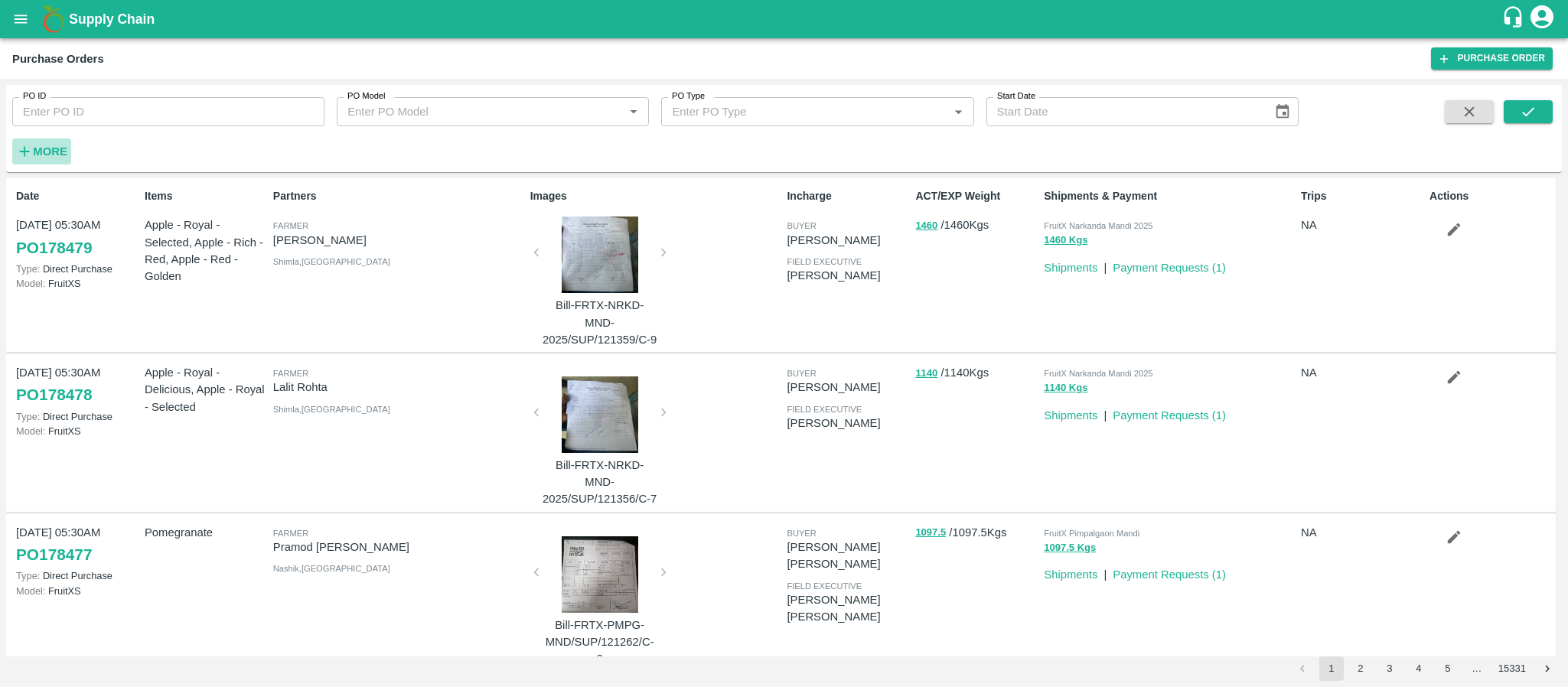
click at [60, 159] on h6 "More" at bounding box center [49, 151] width 34 height 20
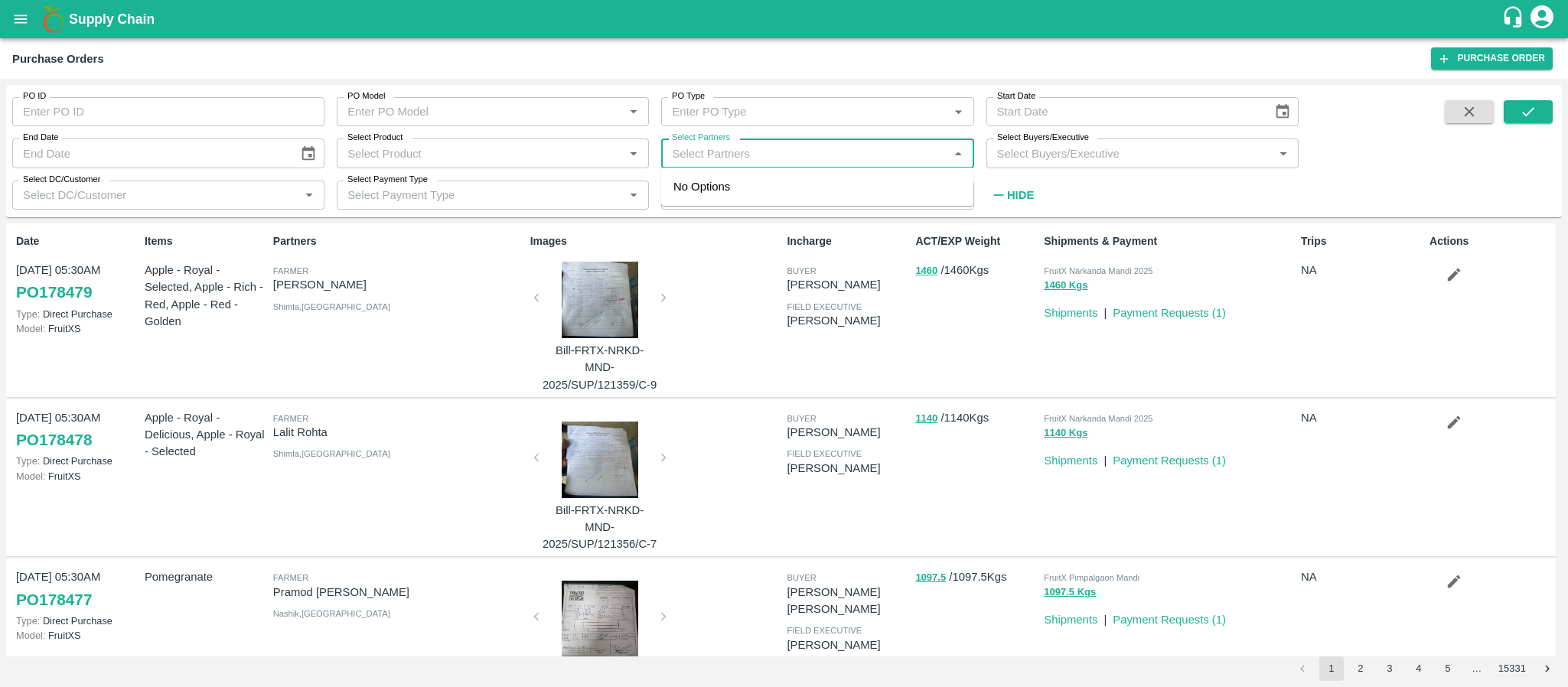
click at [739, 154] on input "Select Partners" at bounding box center [805, 152] width 278 height 20
type input "nature"
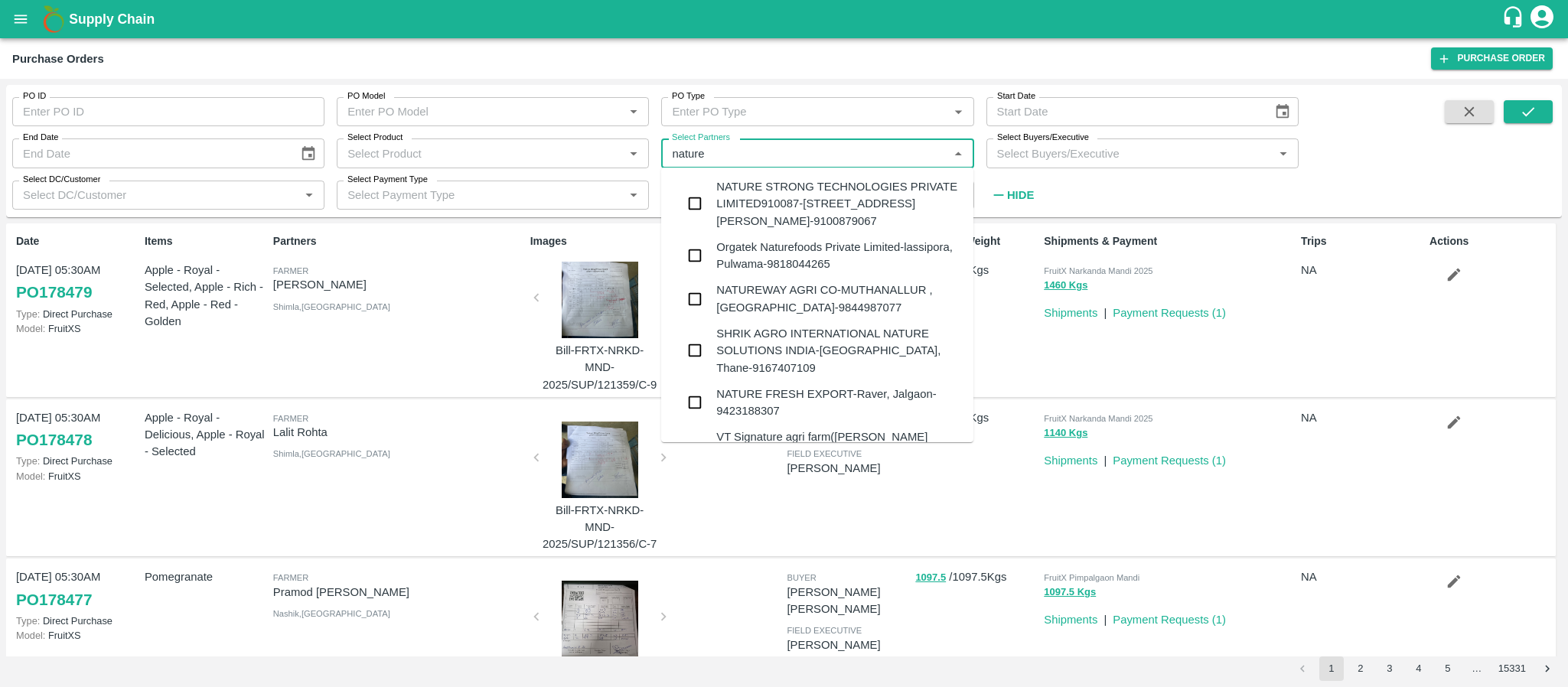
click at [802, 310] on div "NATUREWAY AGRI CO-MUTHANALLUR , BANGALORE-9844987077" at bounding box center [838, 298] width 245 height 34
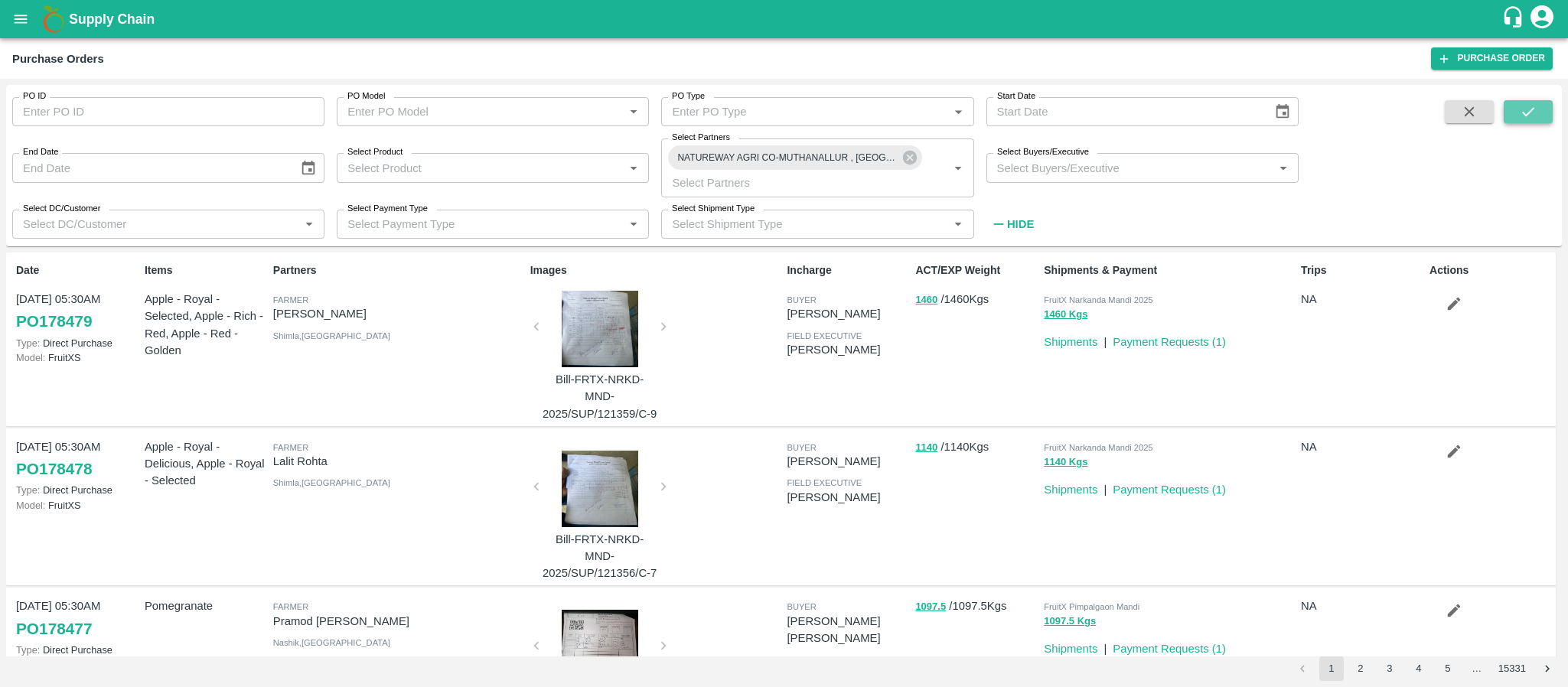
click at [1535, 111] on icon "submit" at bounding box center [1527, 111] width 17 height 17
